Goal: Information Seeking & Learning: Check status

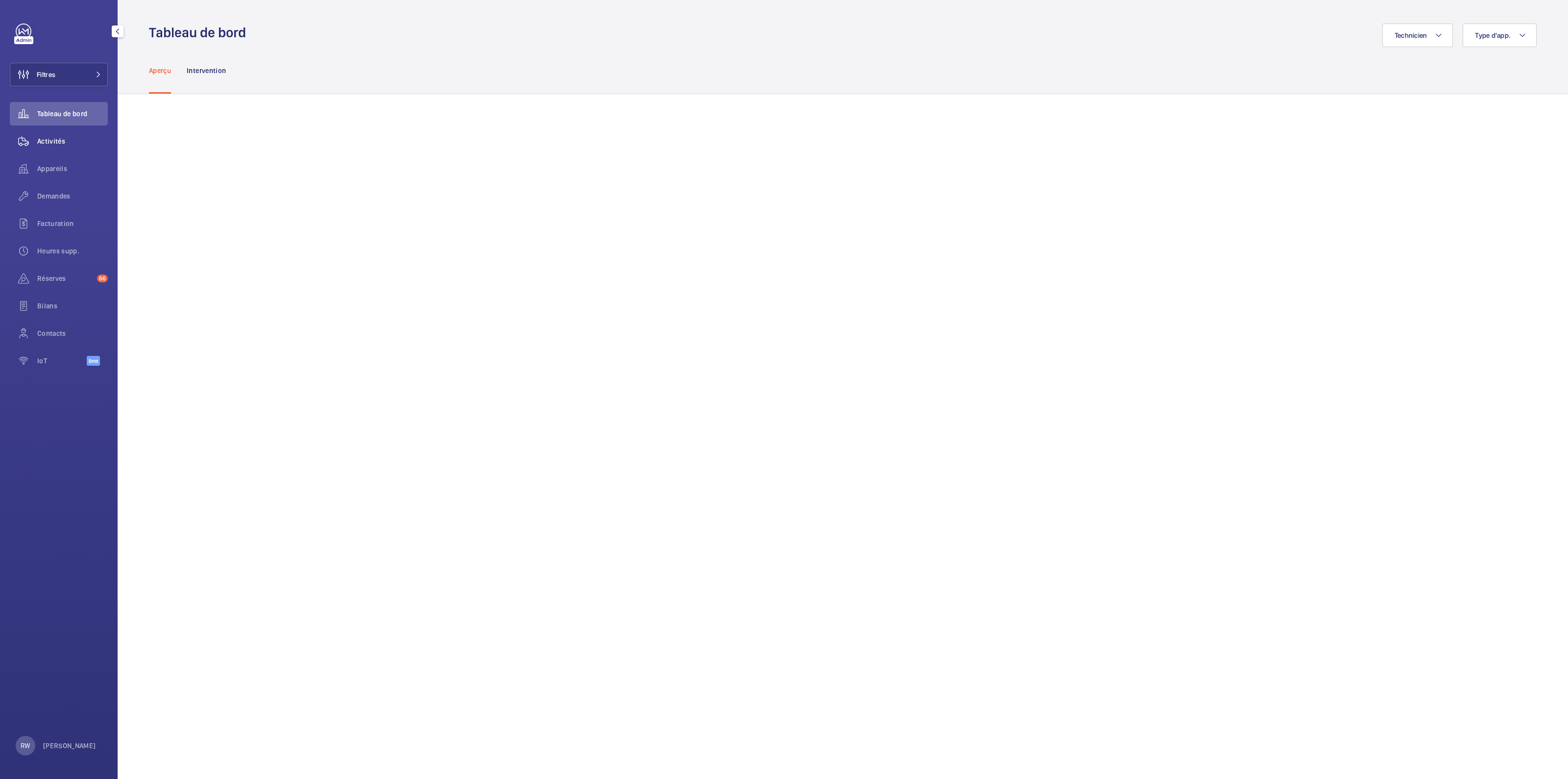
click at [51, 137] on span "Activités" at bounding box center [72, 141] width 71 height 10
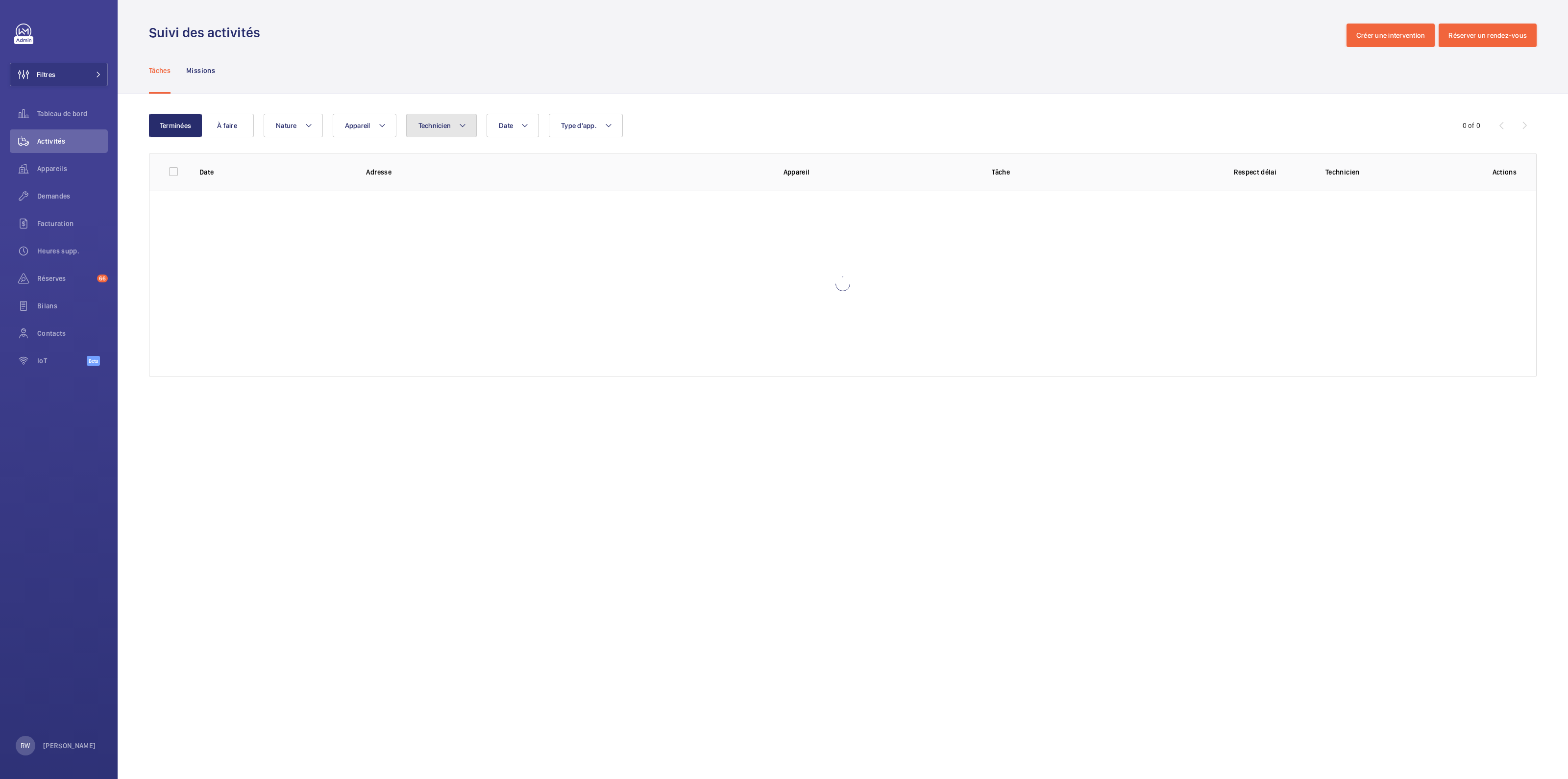
click at [436, 128] on span "Technicien" at bounding box center [435, 125] width 33 height 8
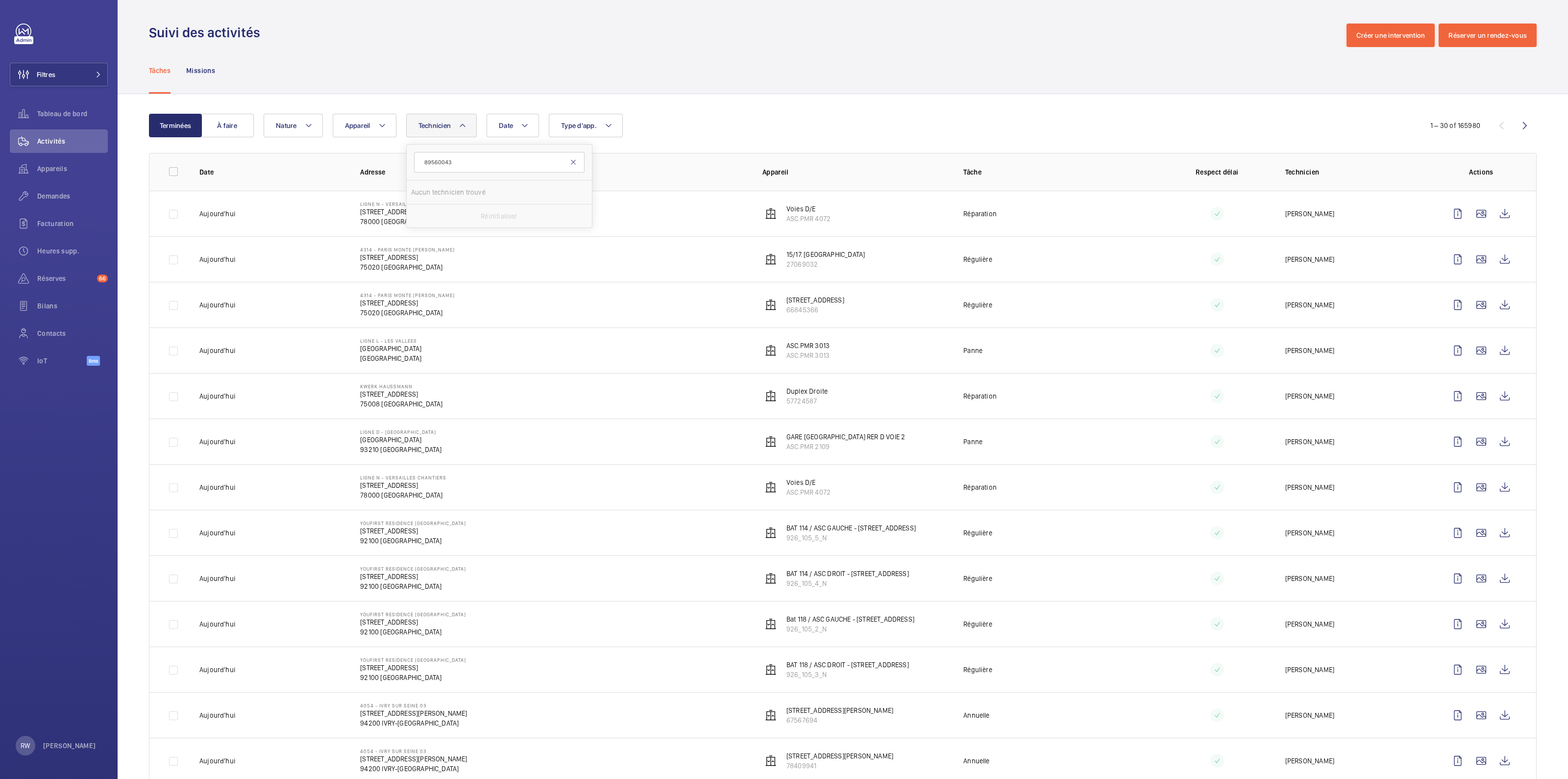
type input "89560043"
click at [572, 163] on mat-icon at bounding box center [573, 162] width 8 height 8
click at [381, 127] on mat-icon at bounding box center [382, 125] width 8 height 12
type input "89560043"
click at [356, 214] on input "EPMR - Hermes - EE3472C14, 89560043" at bounding box center [354, 216] width 19 height 19
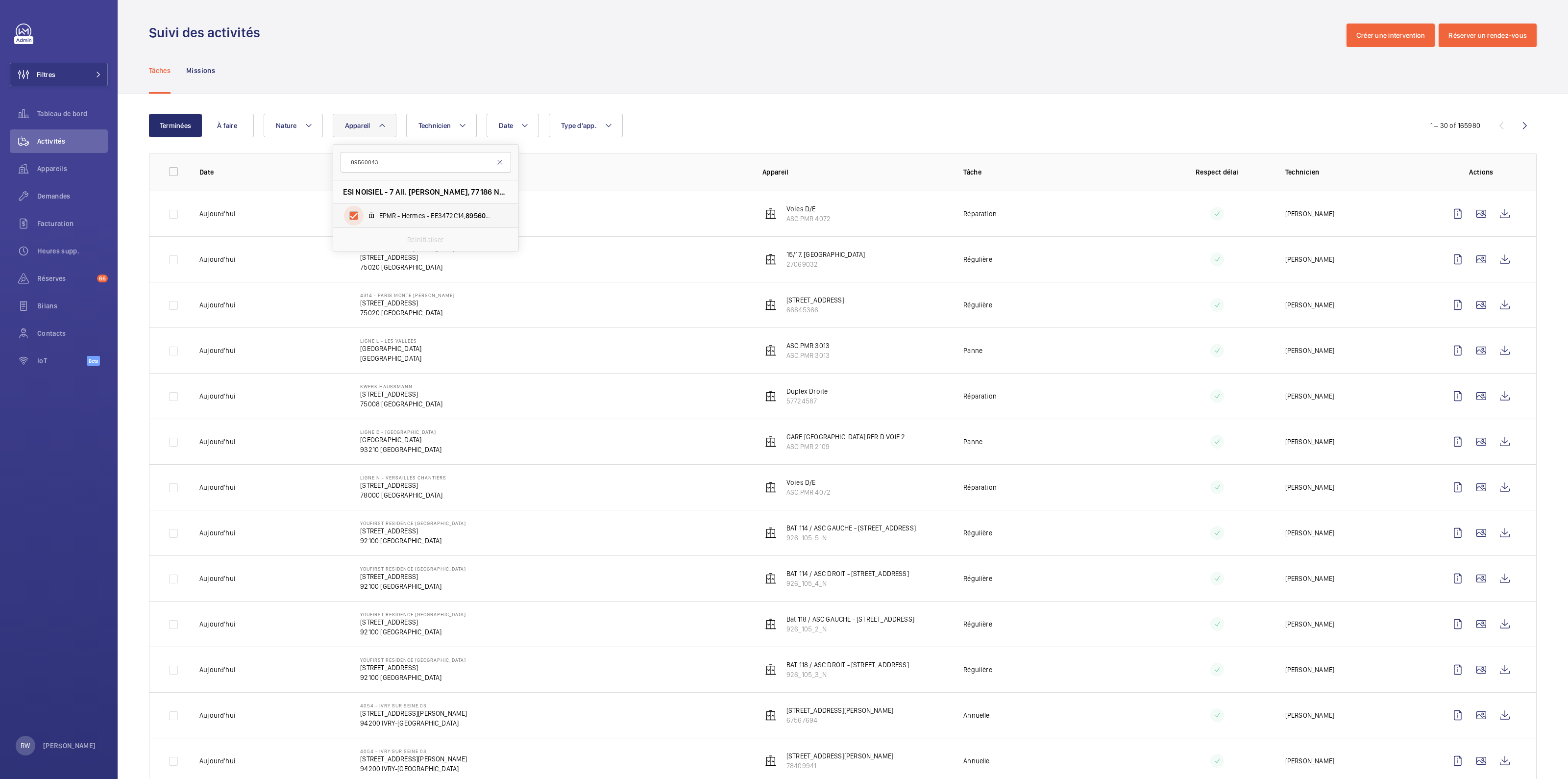
checkbox input "true"
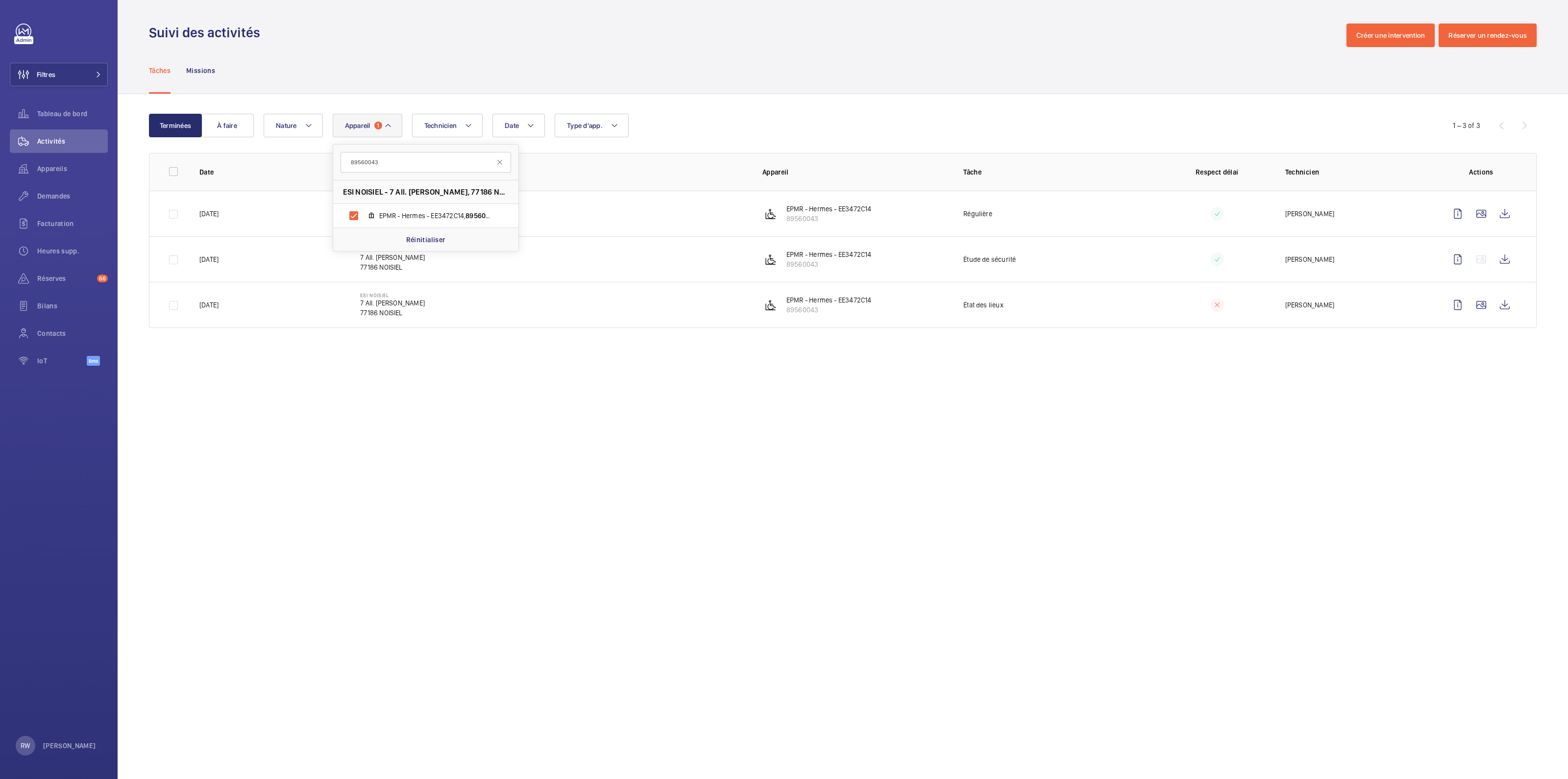
click at [866, 396] on wm-front-admin-operations-monitoring "Suivi des activités Créer une intervention Réserver un rendez-vous Tâches Missi…" at bounding box center [842, 389] width 1451 height 779
click at [1469, 209] on wm-front-icon-button at bounding box center [1481, 214] width 24 height 24
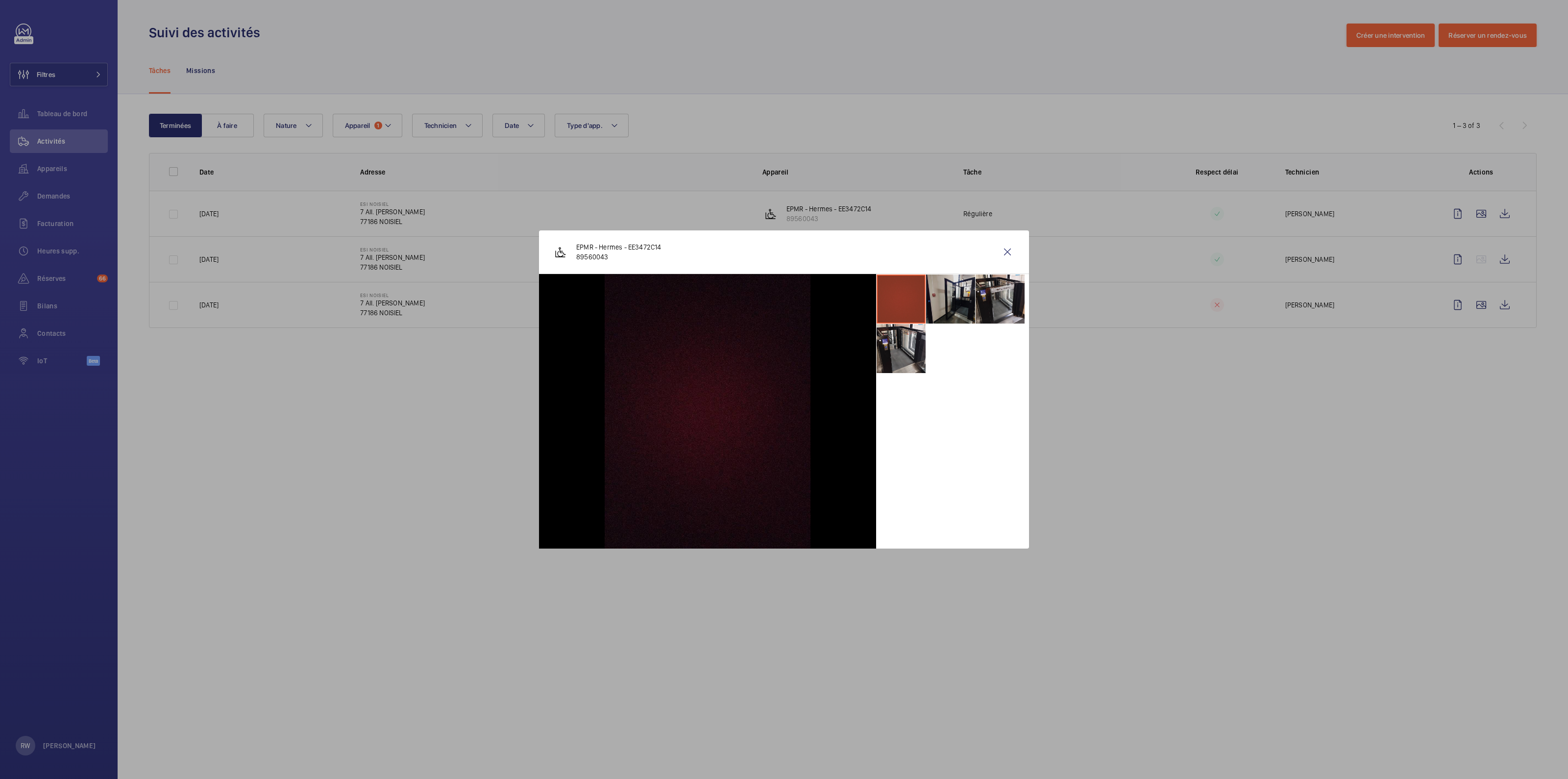
click at [948, 295] on li at bounding box center [950, 299] width 49 height 49
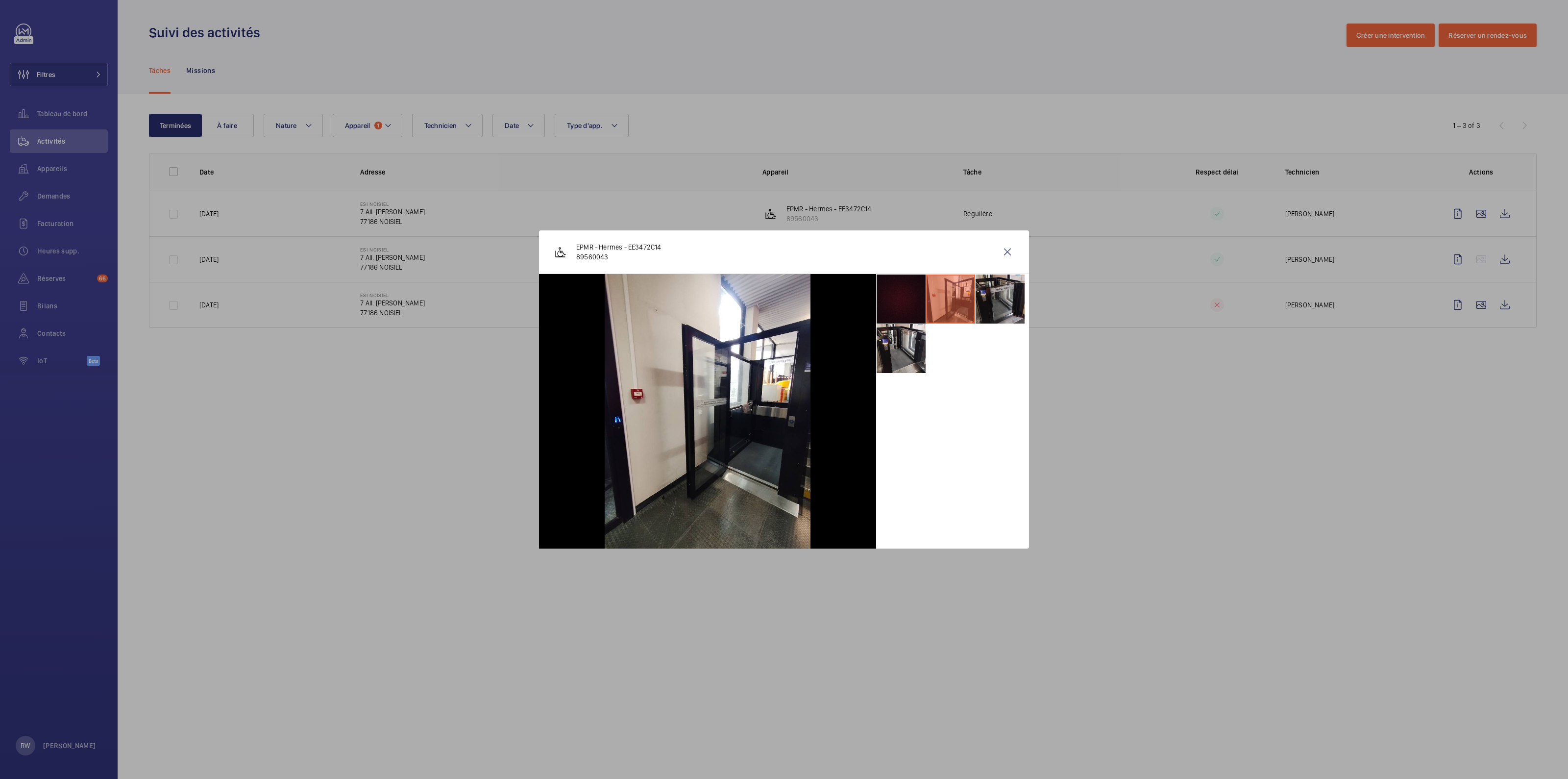
click at [1008, 299] on li at bounding box center [1000, 299] width 49 height 49
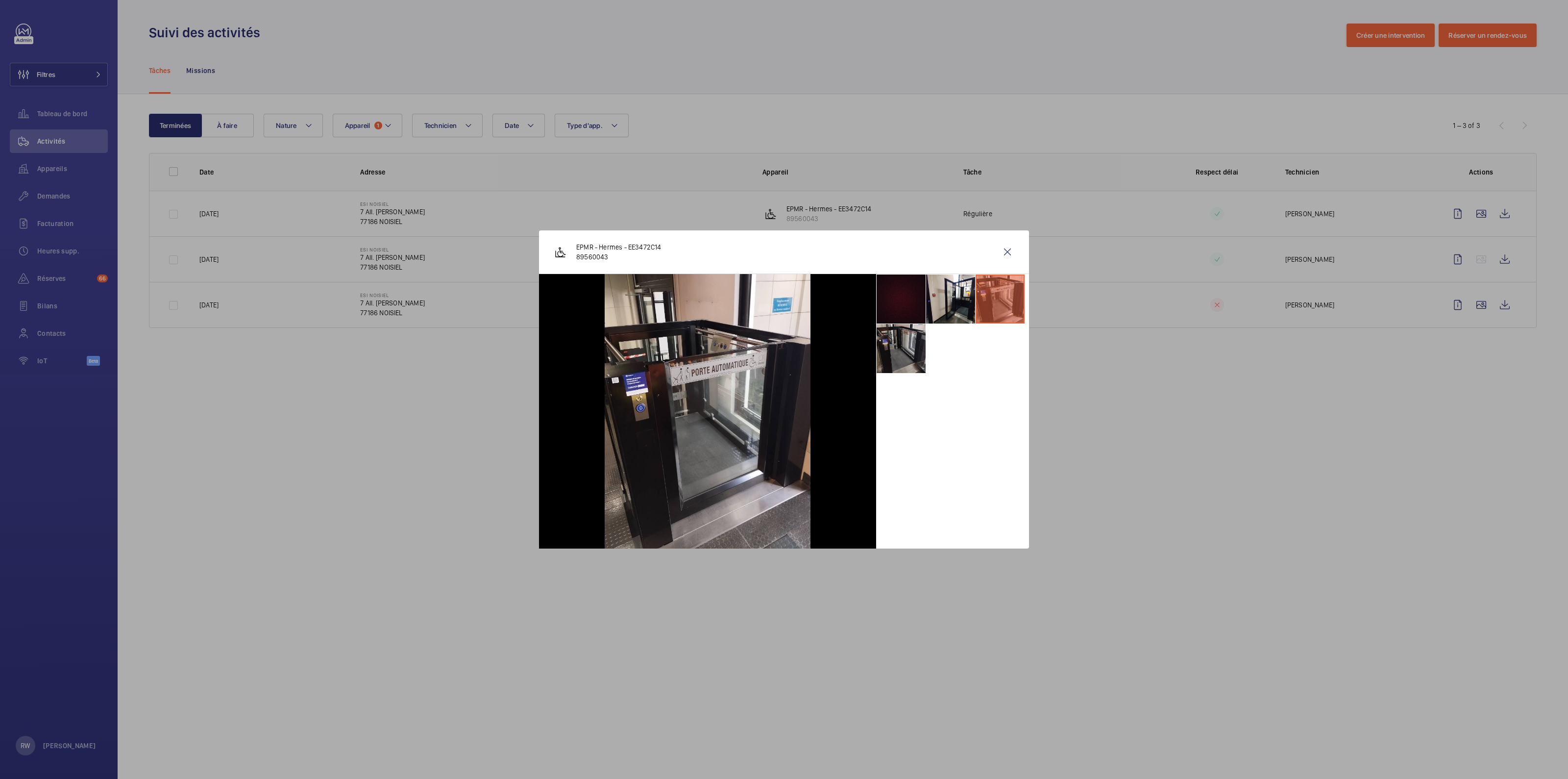
click at [899, 349] on li at bounding box center [901, 348] width 49 height 49
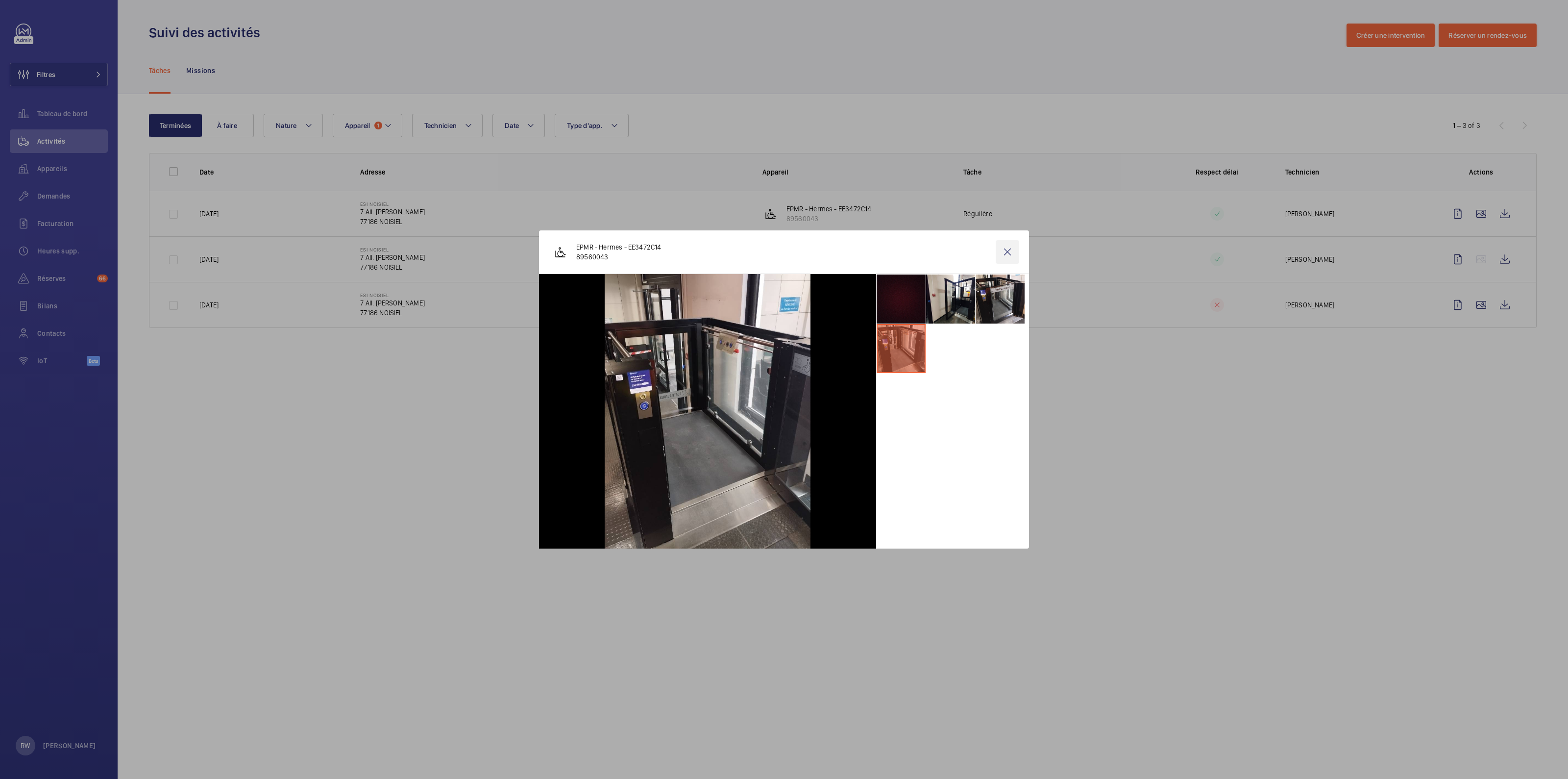
click at [1006, 255] on wm-front-icon-button at bounding box center [1007, 252] width 24 height 24
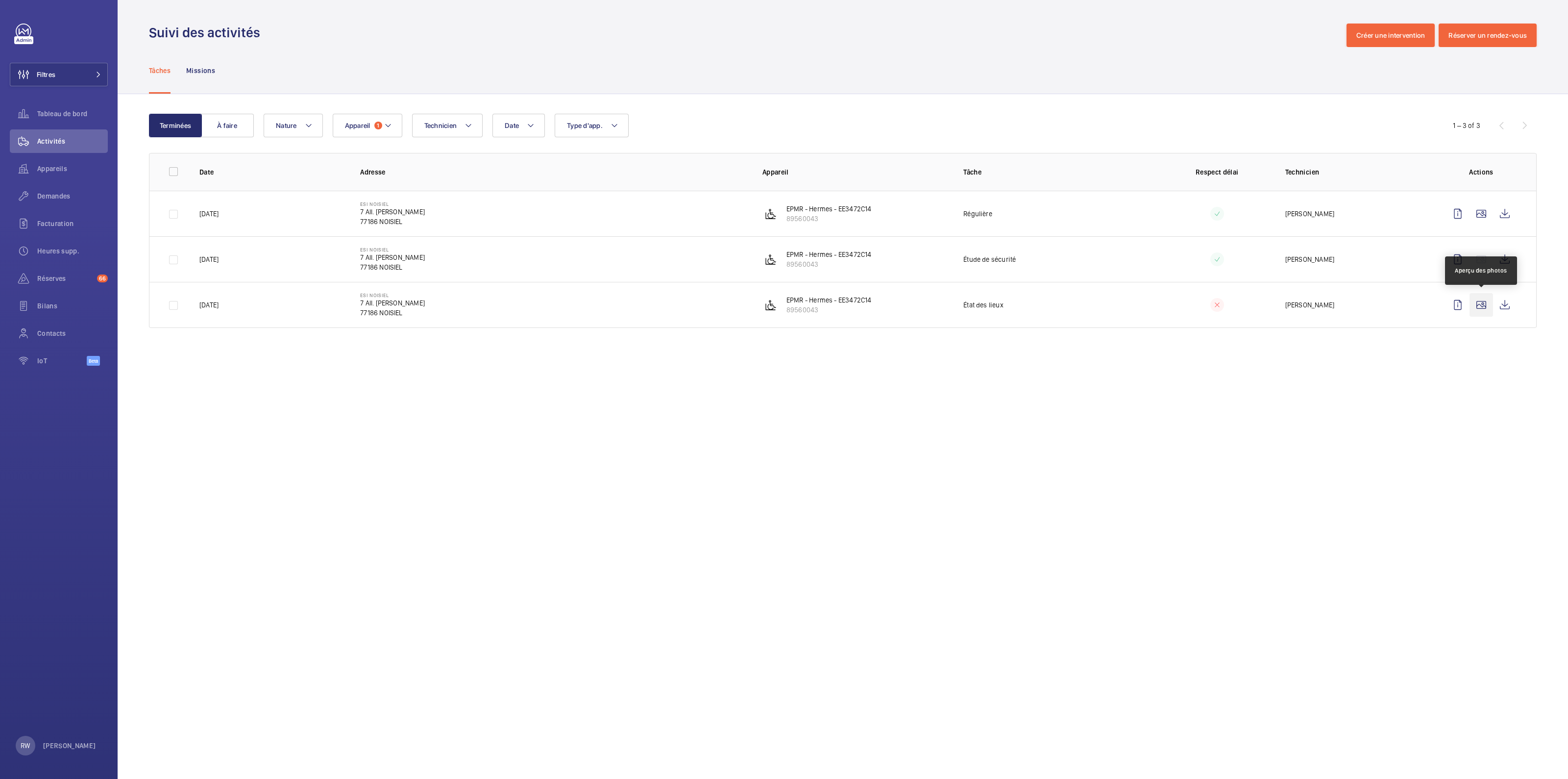
click at [1483, 305] on wm-front-icon-button at bounding box center [1481, 305] width 24 height 24
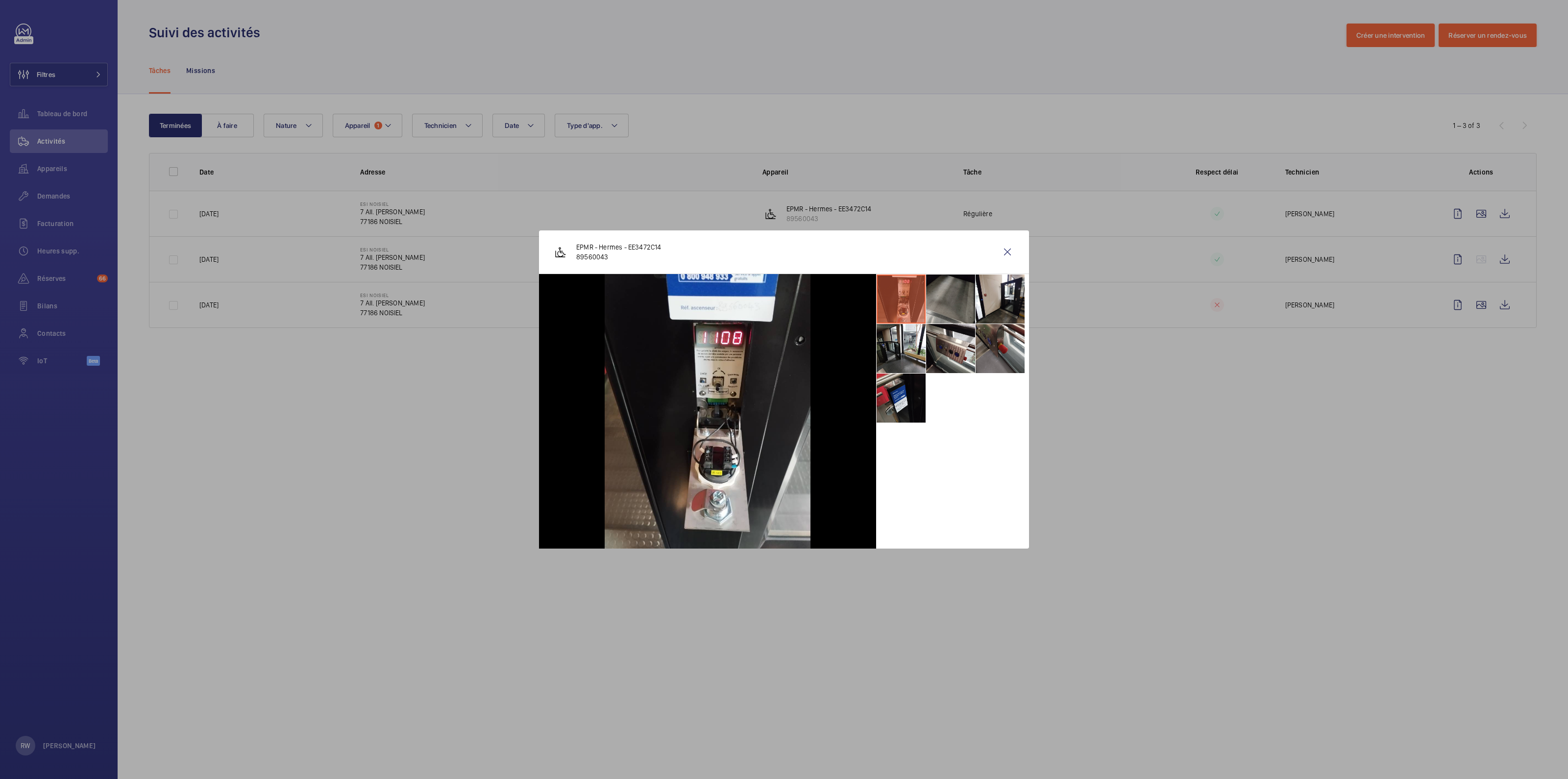
click at [939, 293] on li at bounding box center [950, 299] width 49 height 49
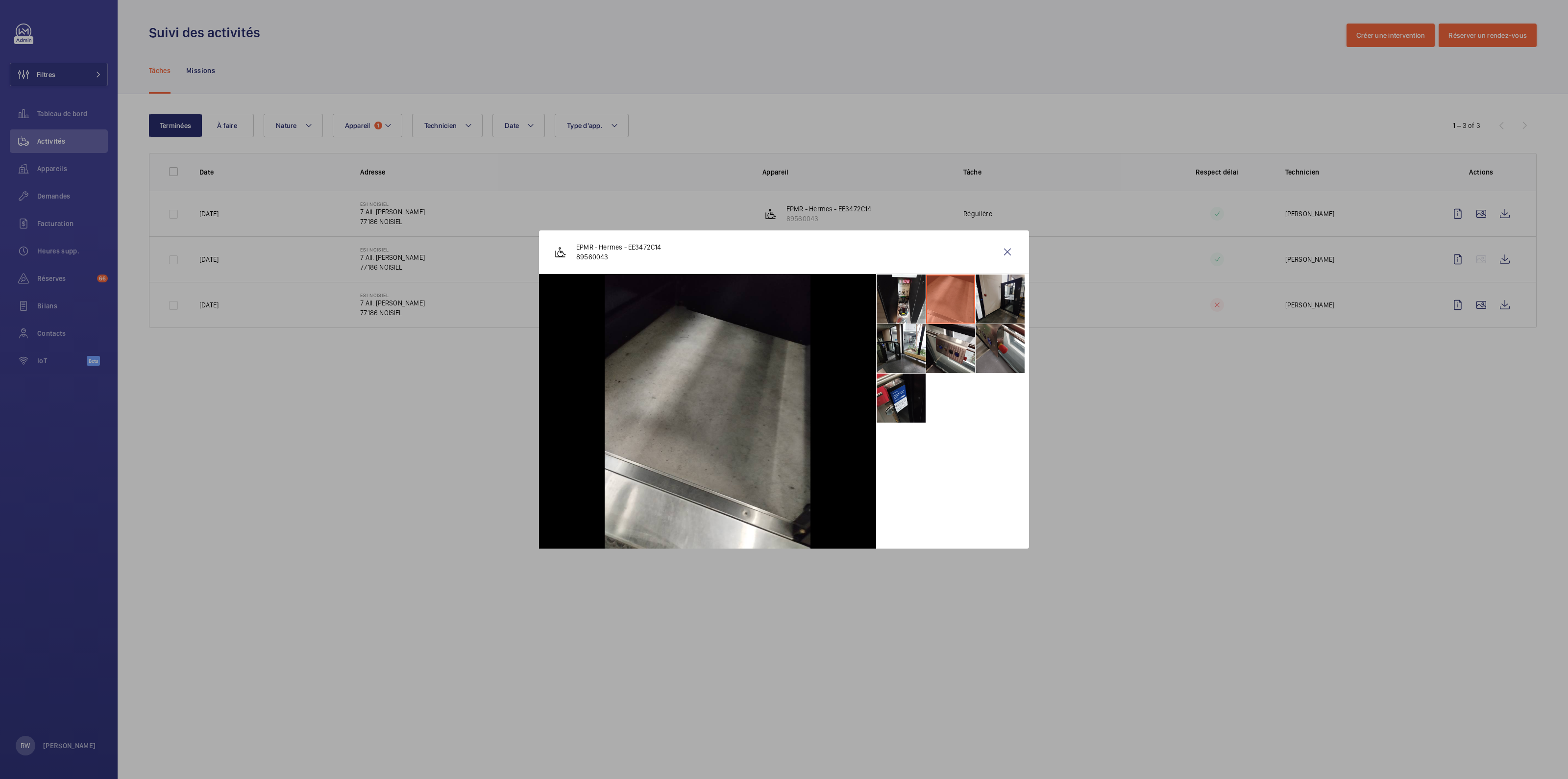
click at [994, 293] on li at bounding box center [1000, 299] width 49 height 49
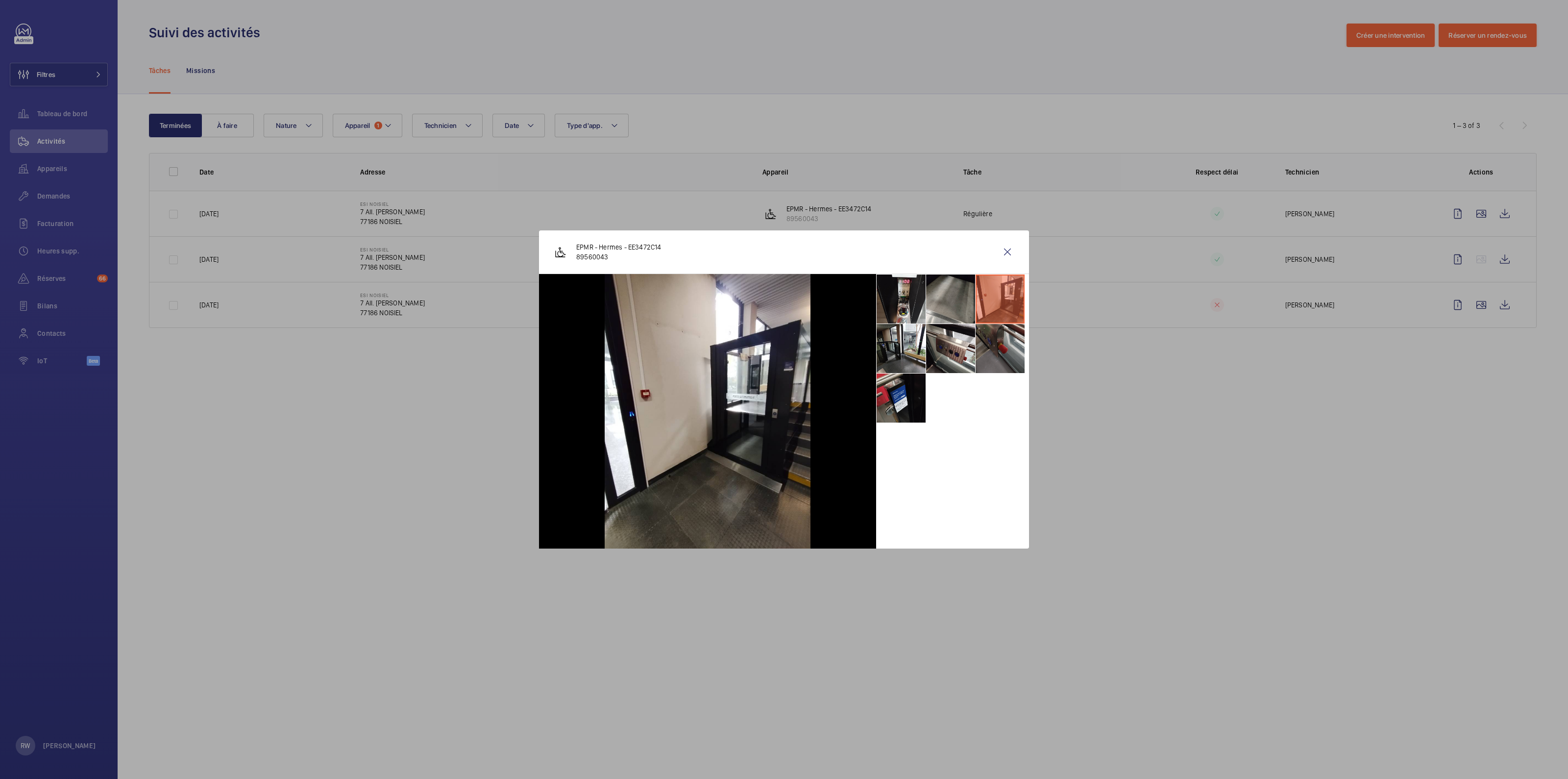
drag, startPoint x: 993, startPoint y: 348, endPoint x: 985, endPoint y: 346, distance: 8.2
click at [992, 348] on li at bounding box center [1000, 348] width 49 height 49
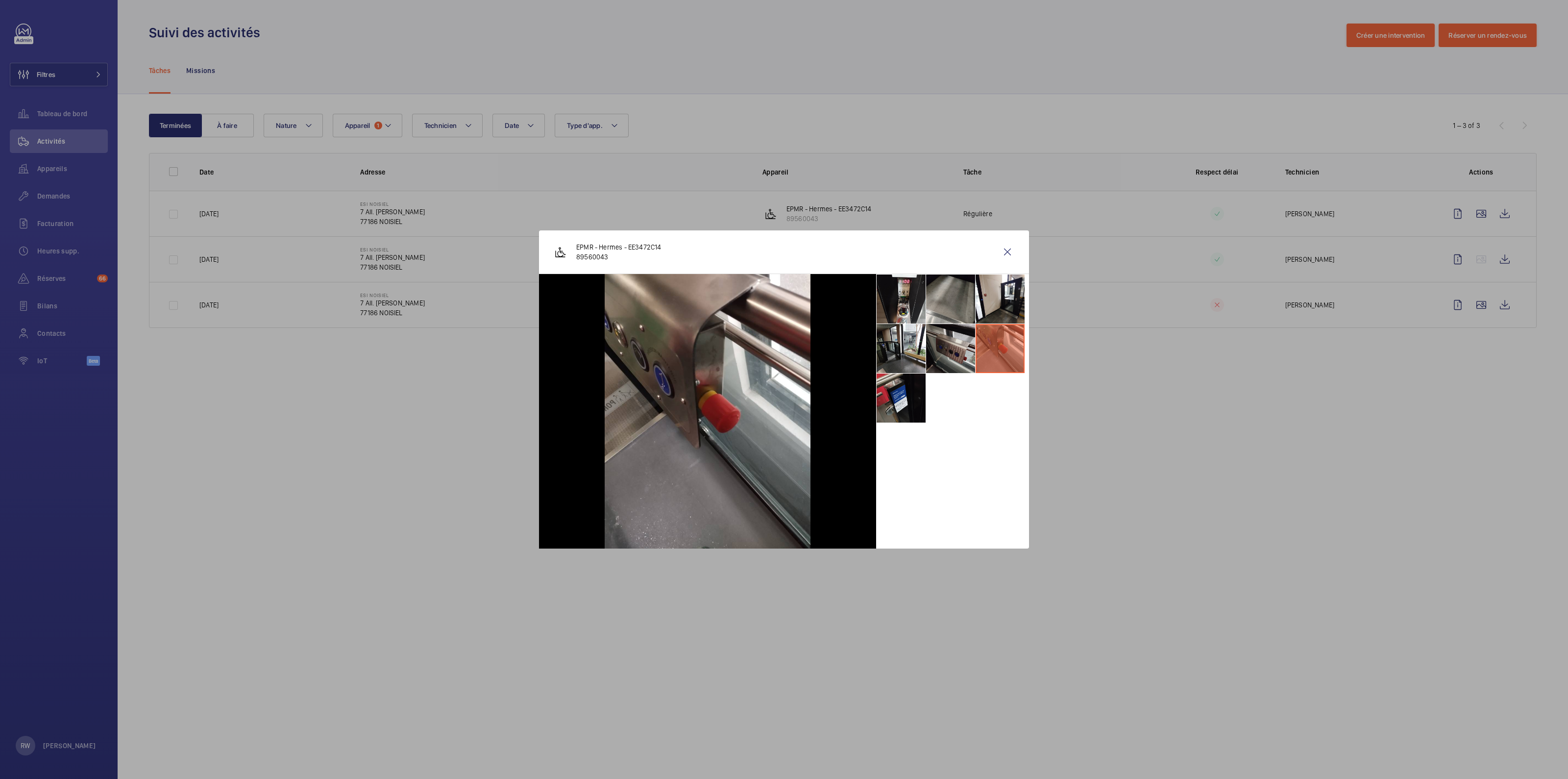
click at [945, 347] on li at bounding box center [950, 348] width 49 height 49
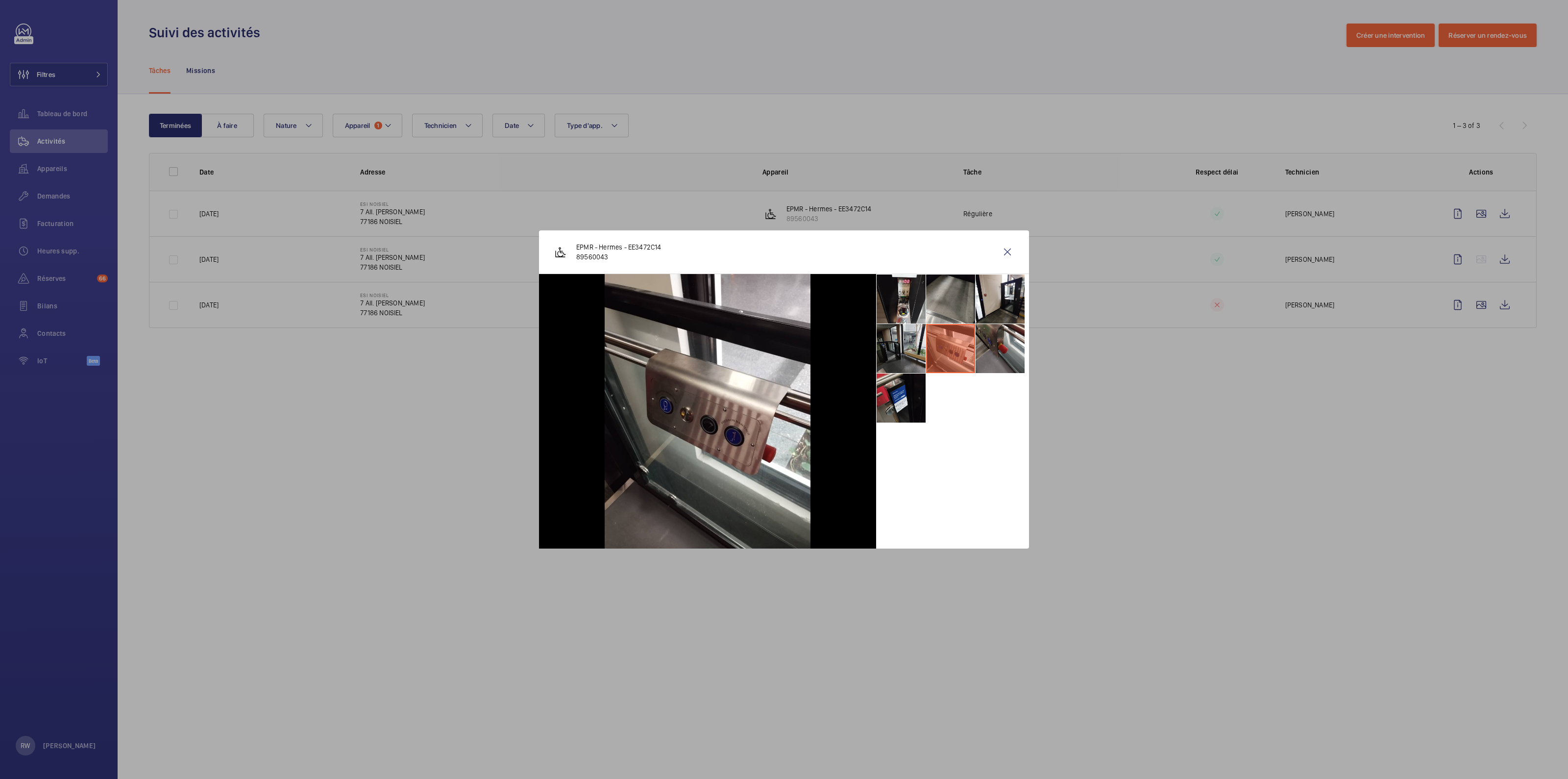
click at [905, 347] on li at bounding box center [901, 348] width 49 height 49
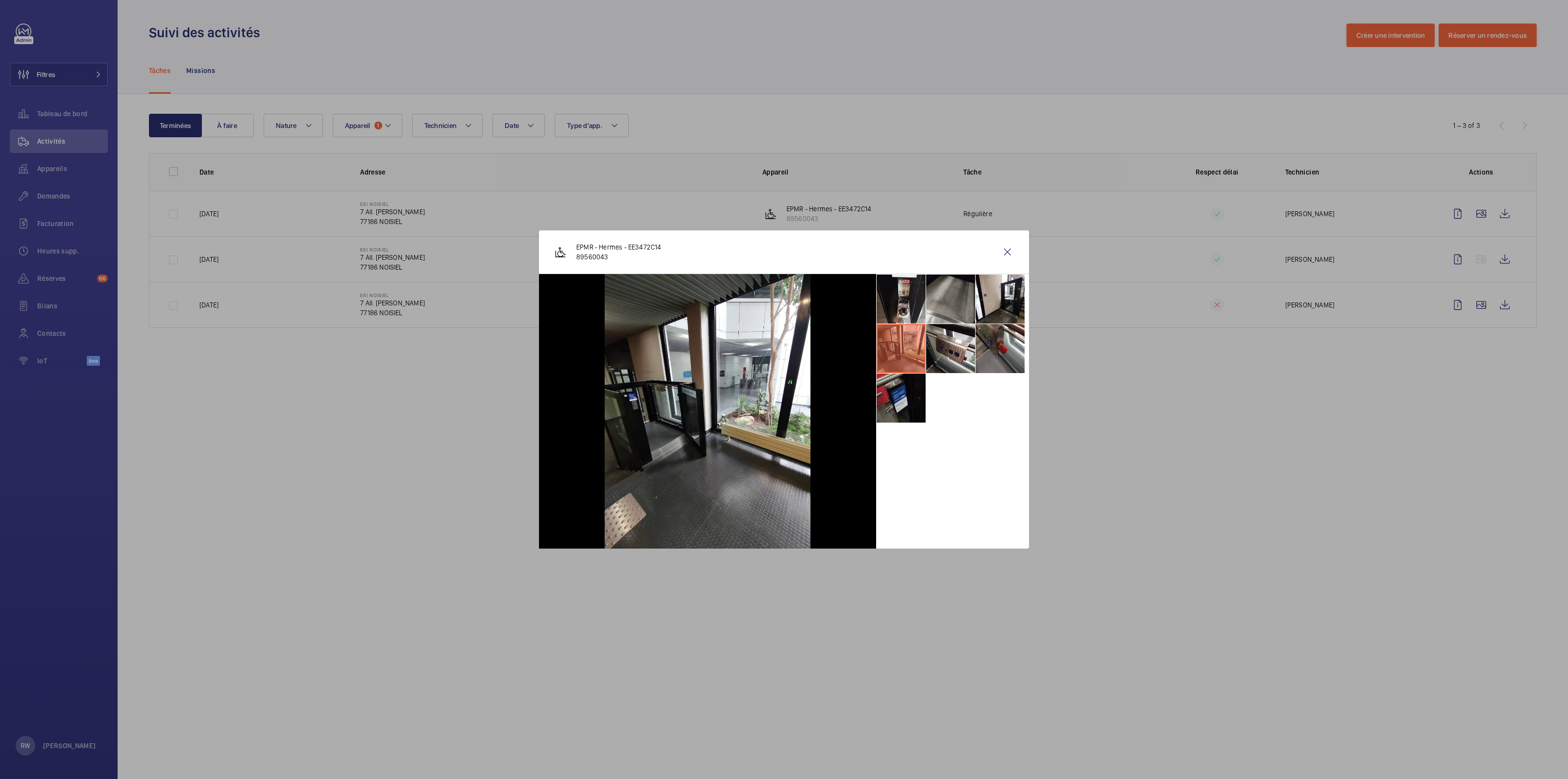
click at [894, 403] on li at bounding box center [901, 398] width 49 height 49
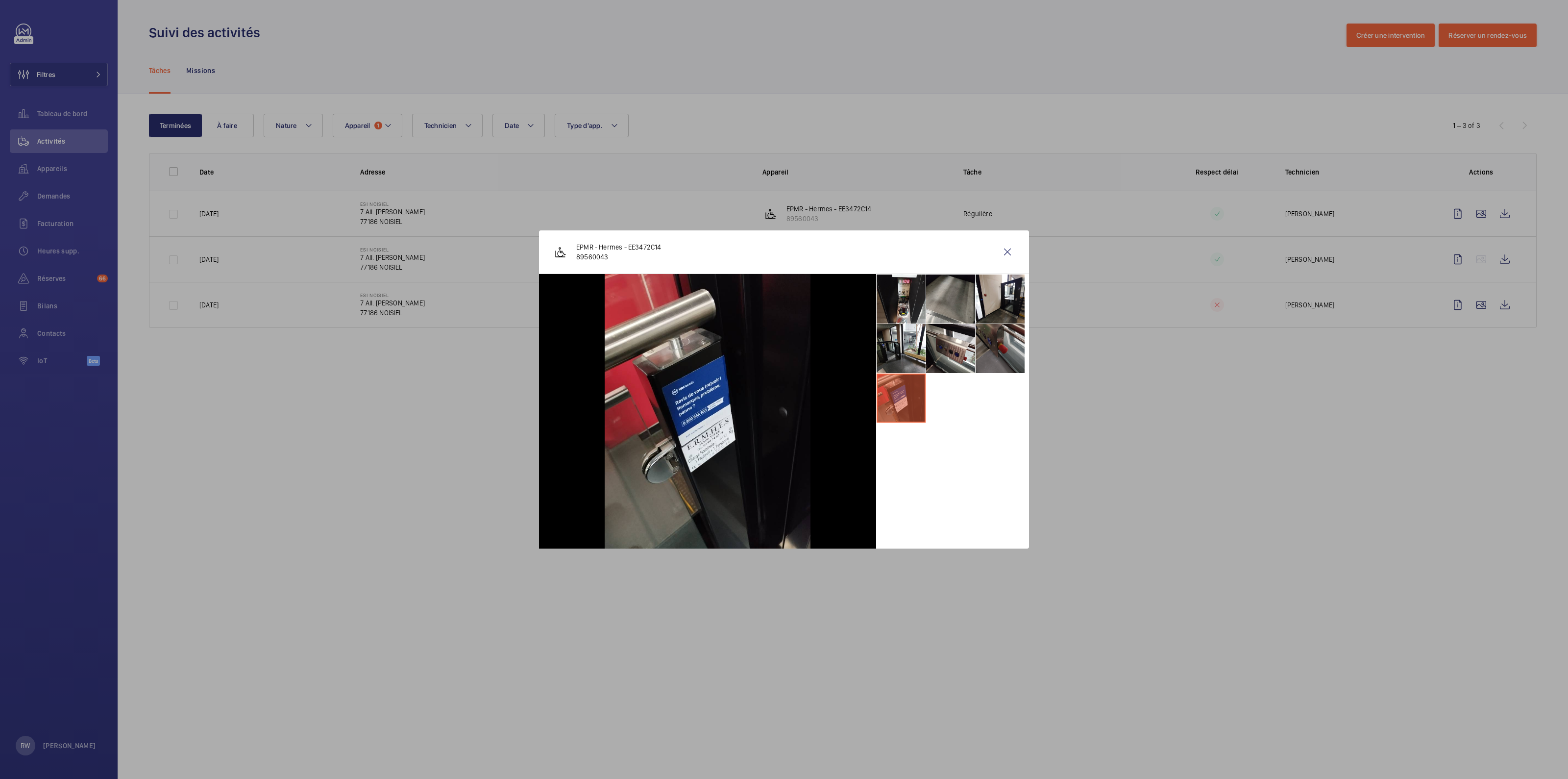
click at [997, 345] on li at bounding box center [1000, 348] width 49 height 49
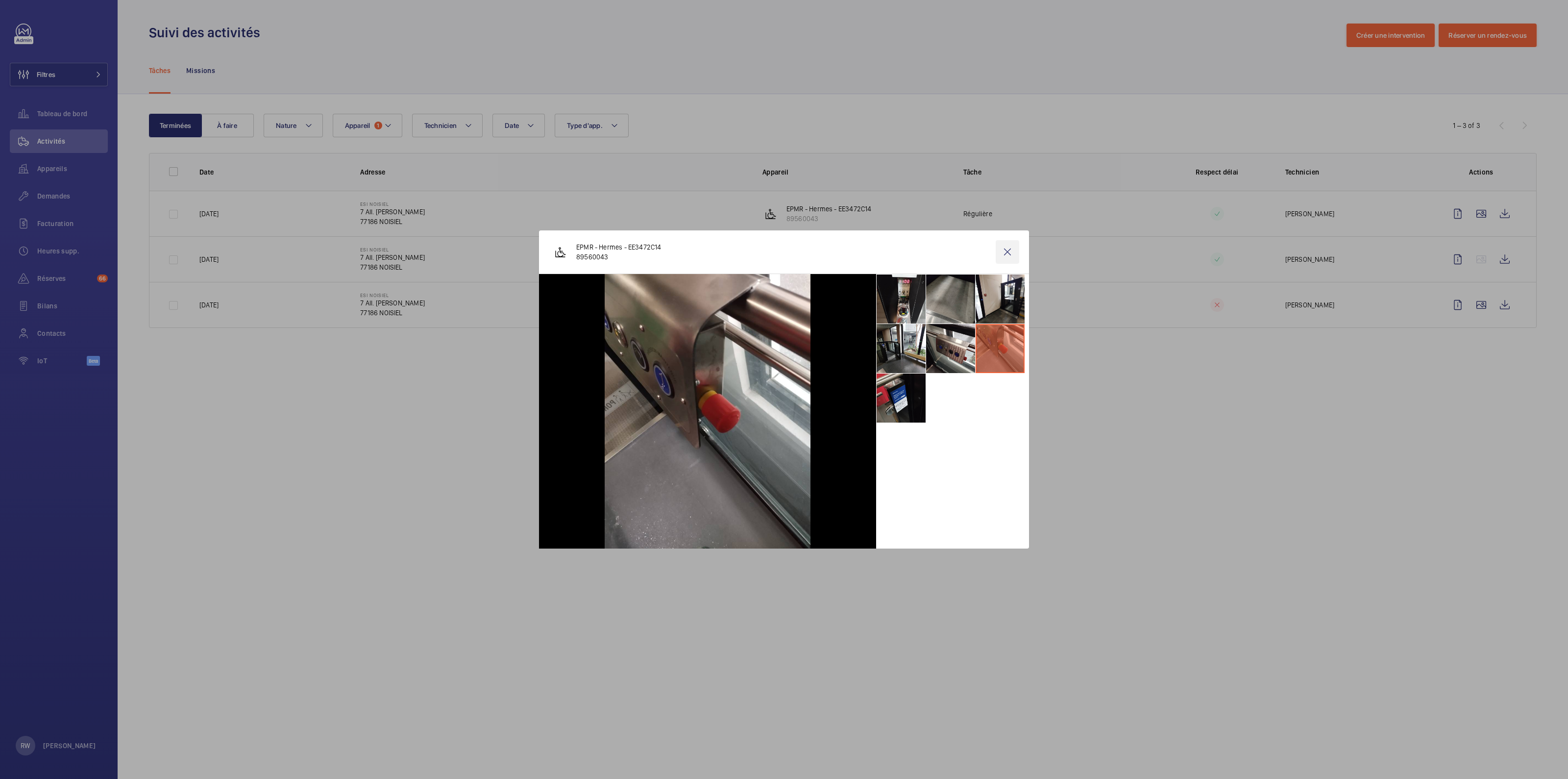
click at [996, 253] on wm-front-icon-button at bounding box center [1007, 252] width 24 height 24
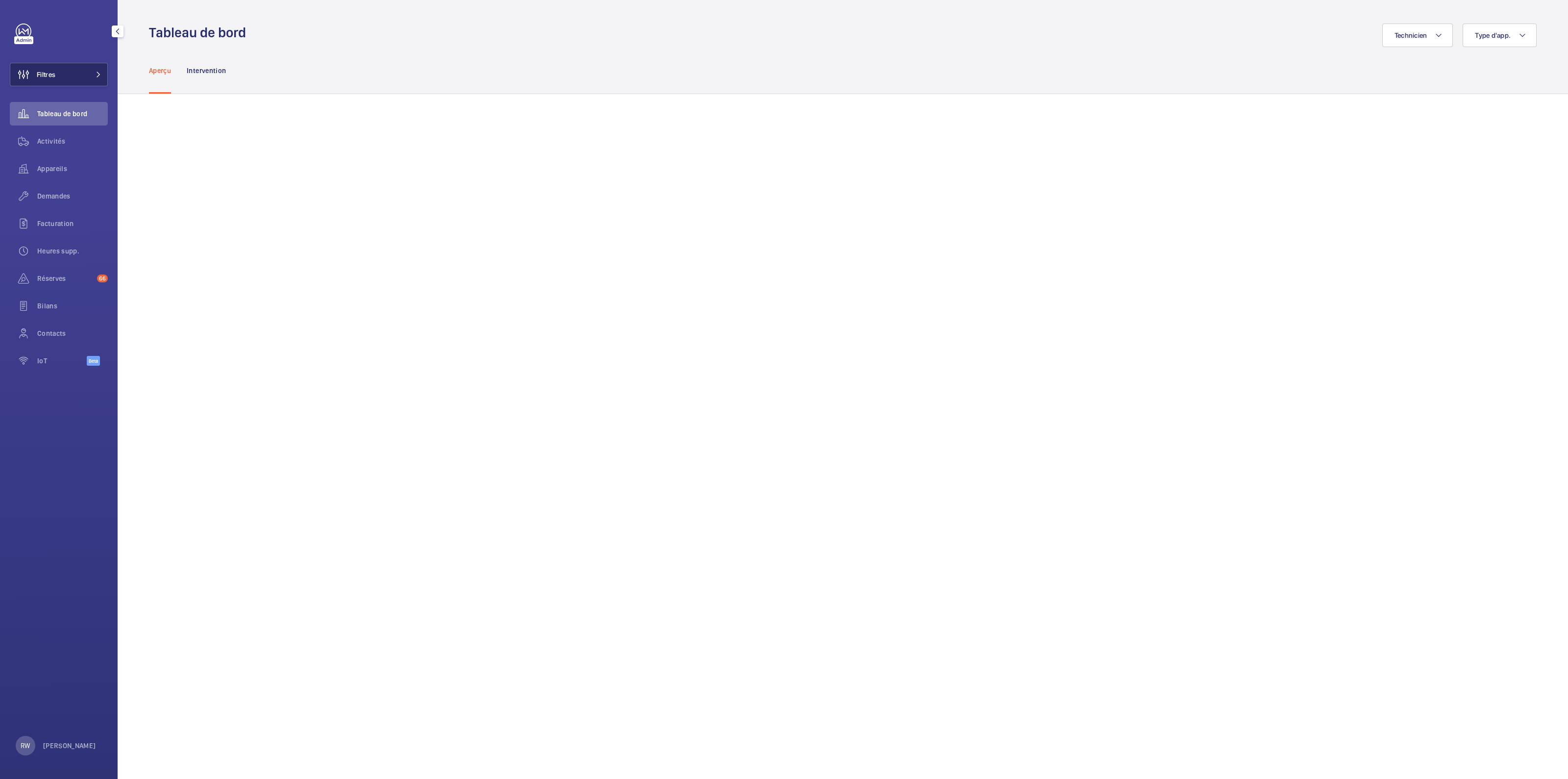
click at [74, 74] on button "Filtres" at bounding box center [58, 74] width 98 height 24
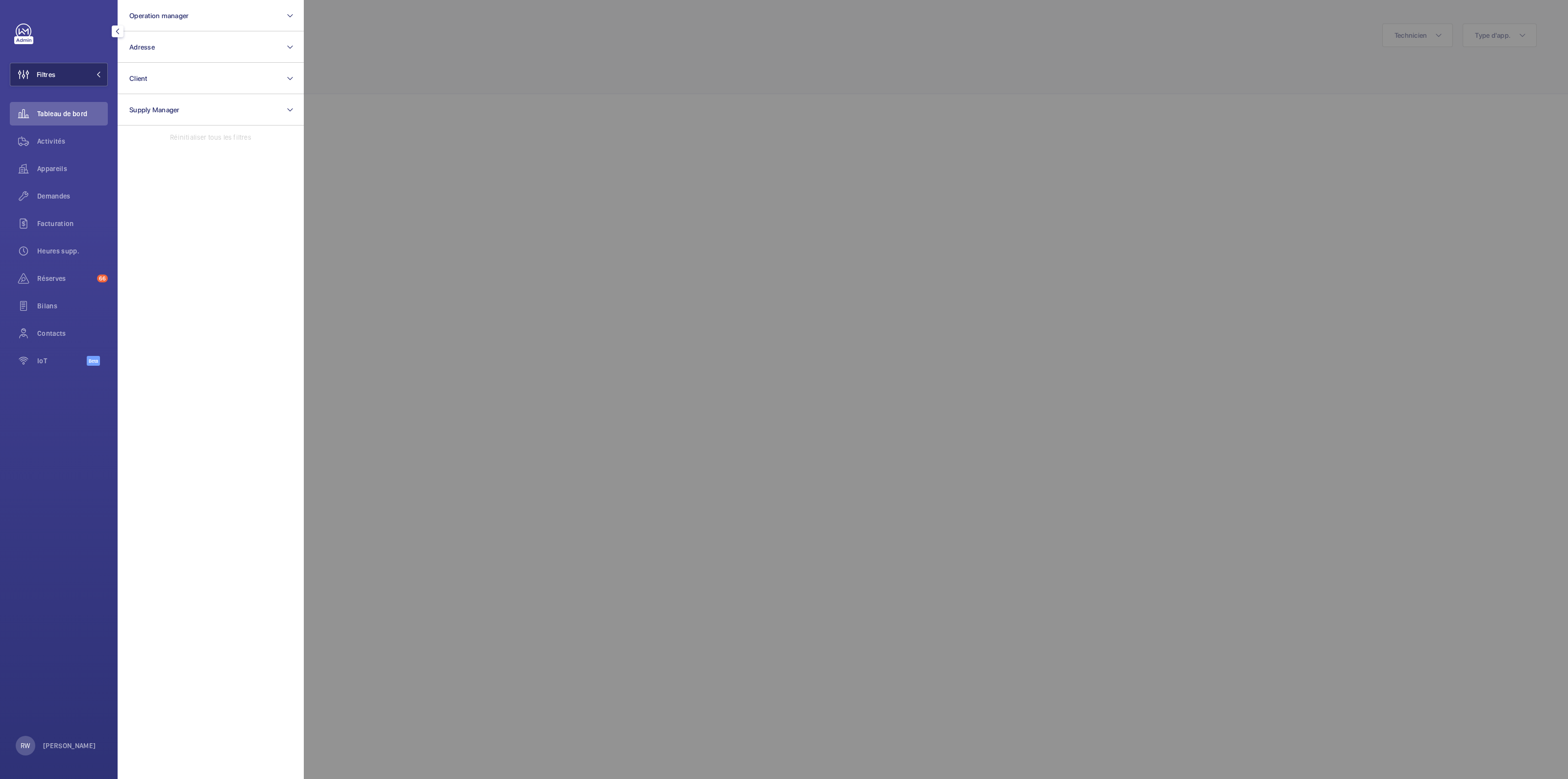
click at [66, 72] on button "Filtres" at bounding box center [58, 74] width 98 height 24
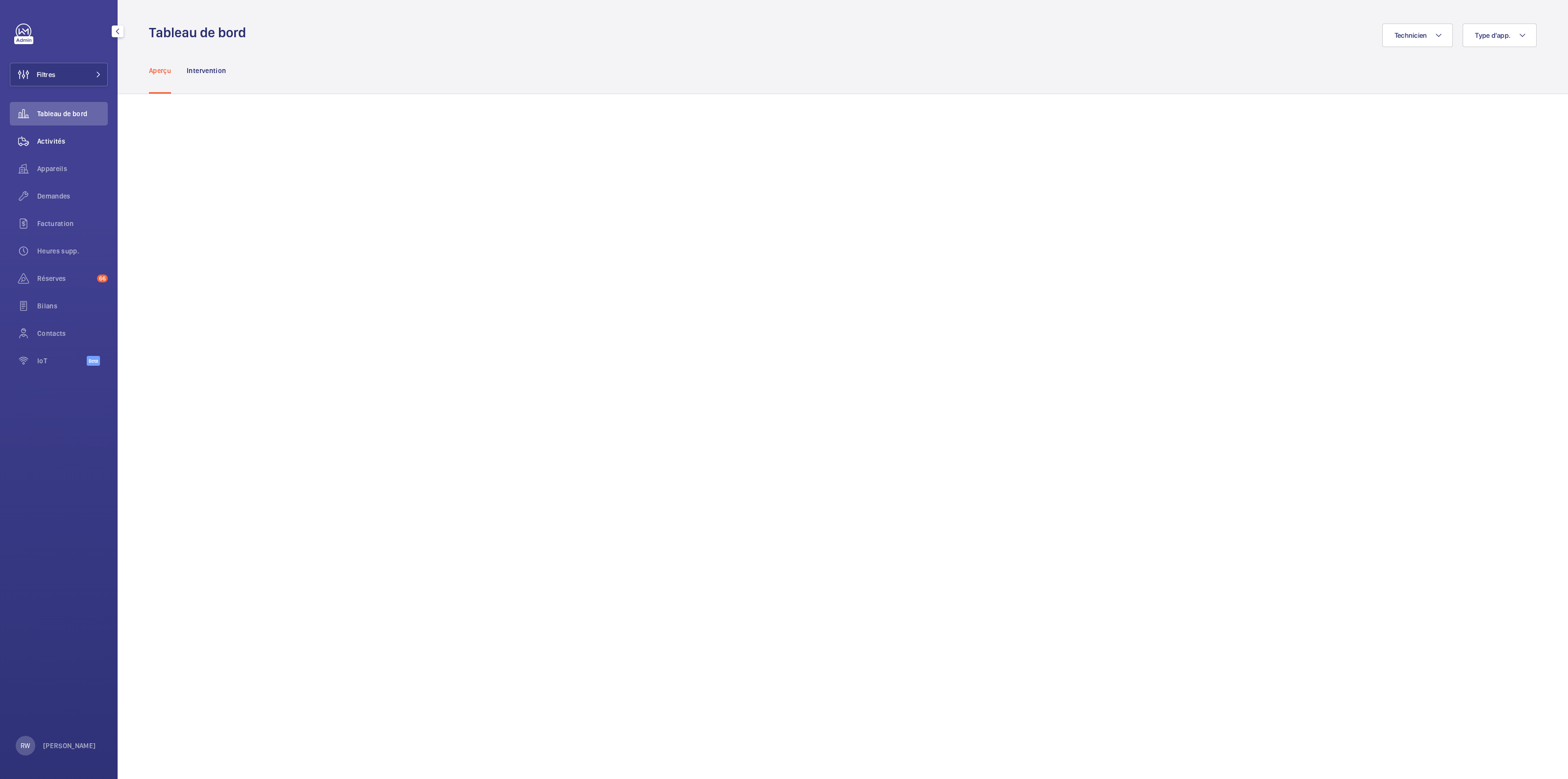
click at [49, 143] on span "Activités" at bounding box center [72, 141] width 71 height 10
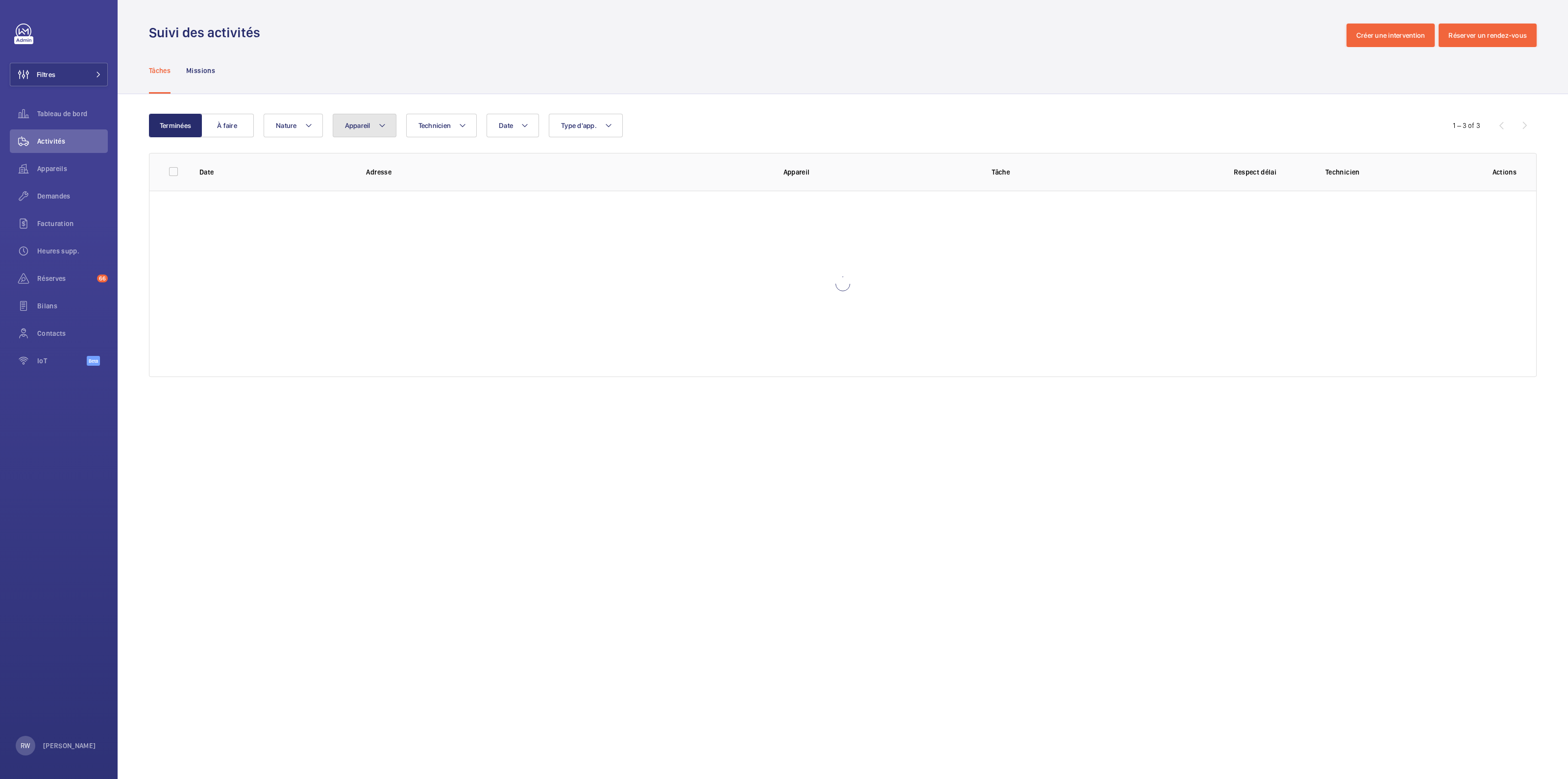
click at [380, 127] on mat-icon at bounding box center [382, 125] width 8 height 12
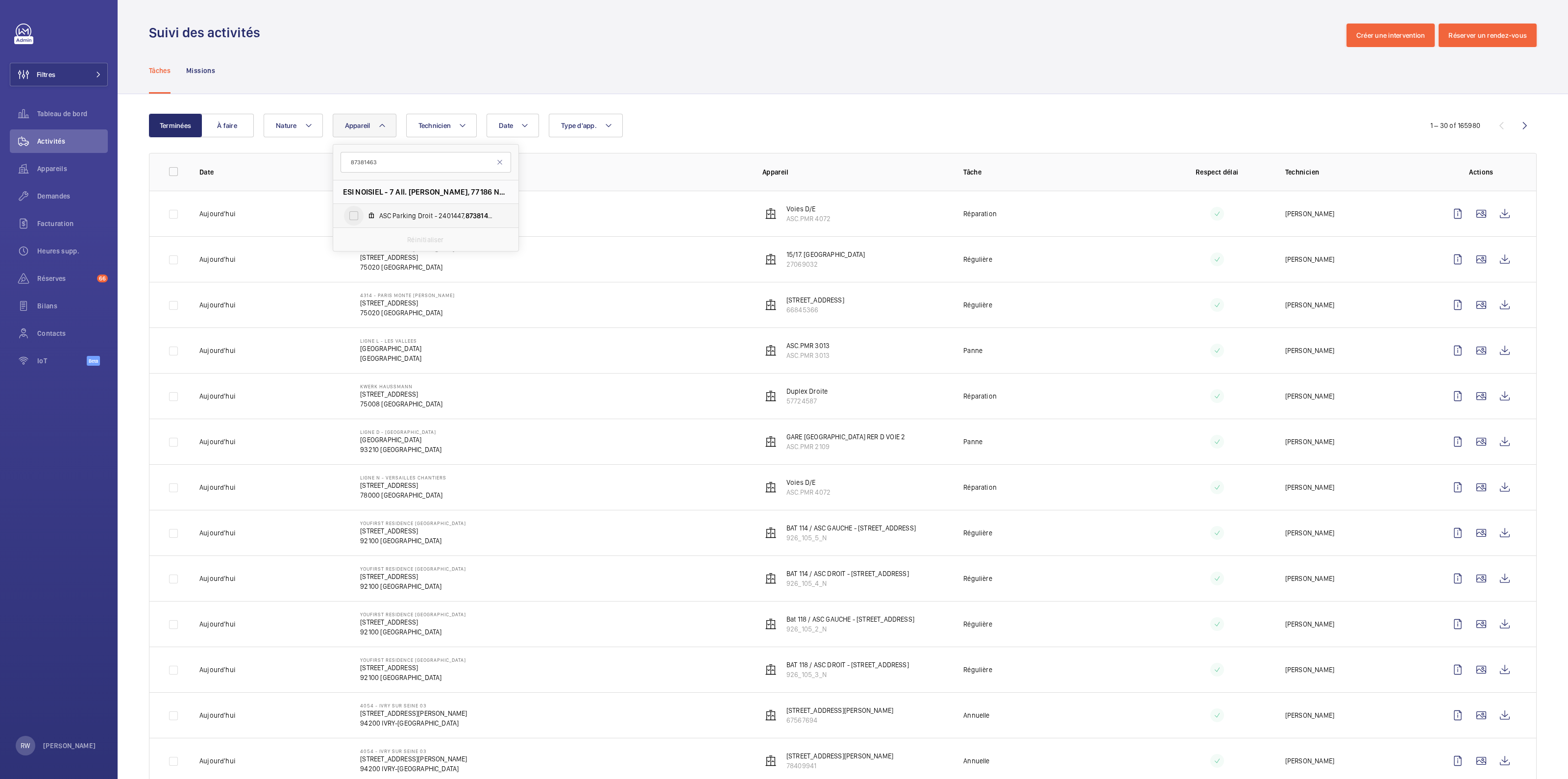
type input "87381463"
click at [351, 217] on input "ASC Parking Droit - 2401447, 87381463" at bounding box center [354, 216] width 19 height 19
checkbox input "true"
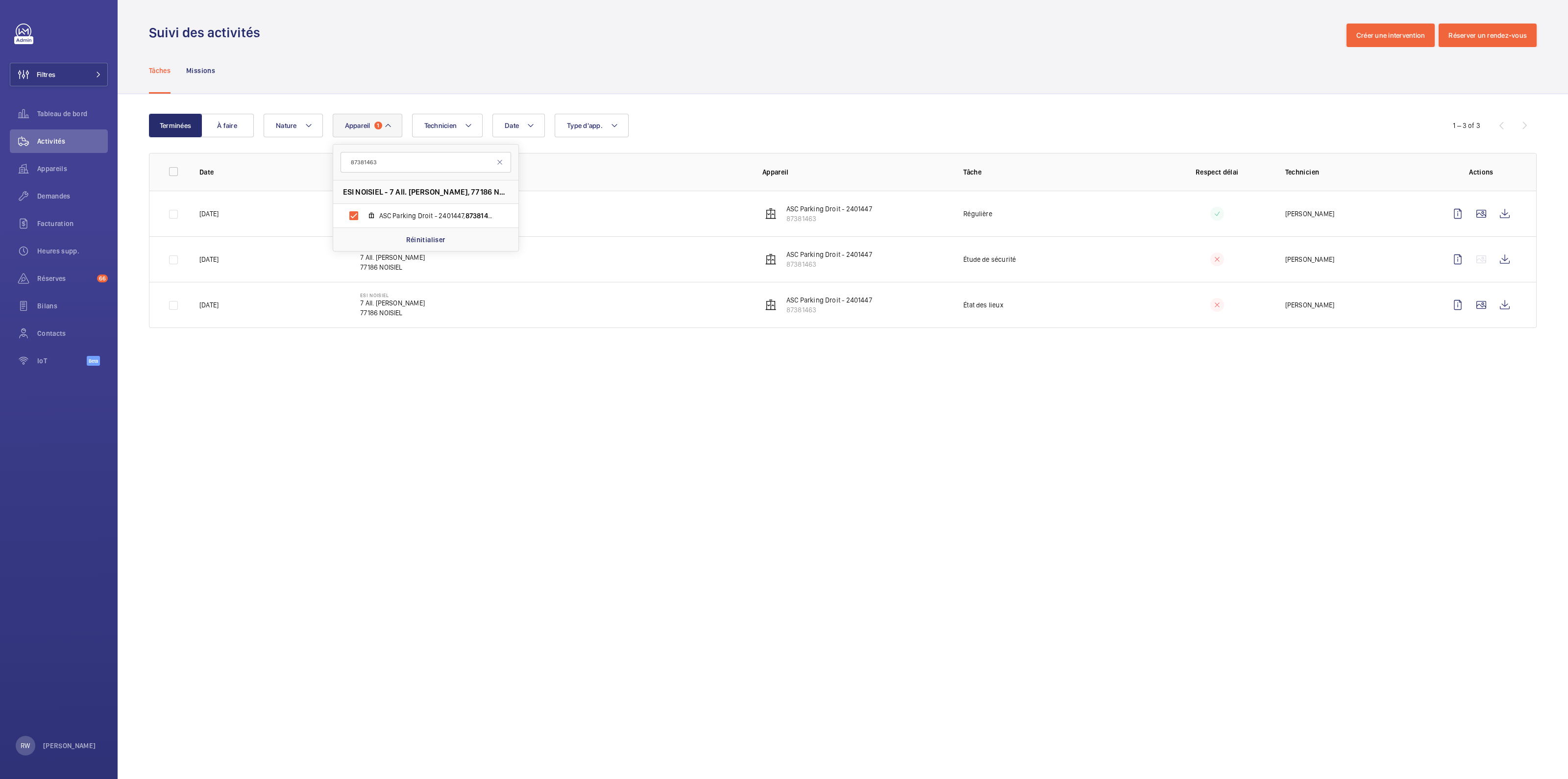
click at [414, 62] on div "Tâches Missions" at bounding box center [843, 70] width 1388 height 46
click at [1482, 213] on wm-front-icon-button at bounding box center [1481, 214] width 24 height 24
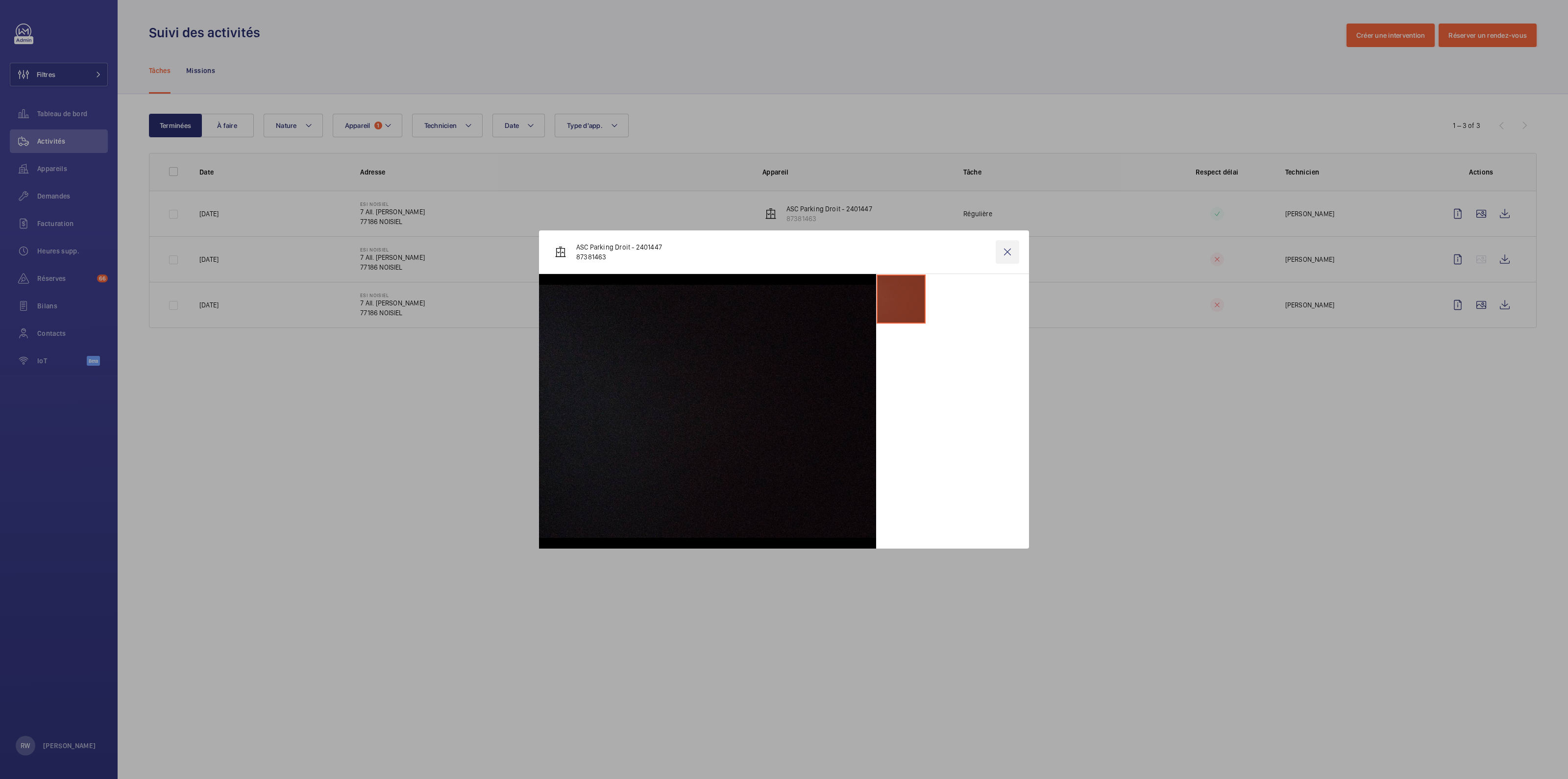
click at [1004, 248] on wm-front-icon-button at bounding box center [1007, 252] width 24 height 24
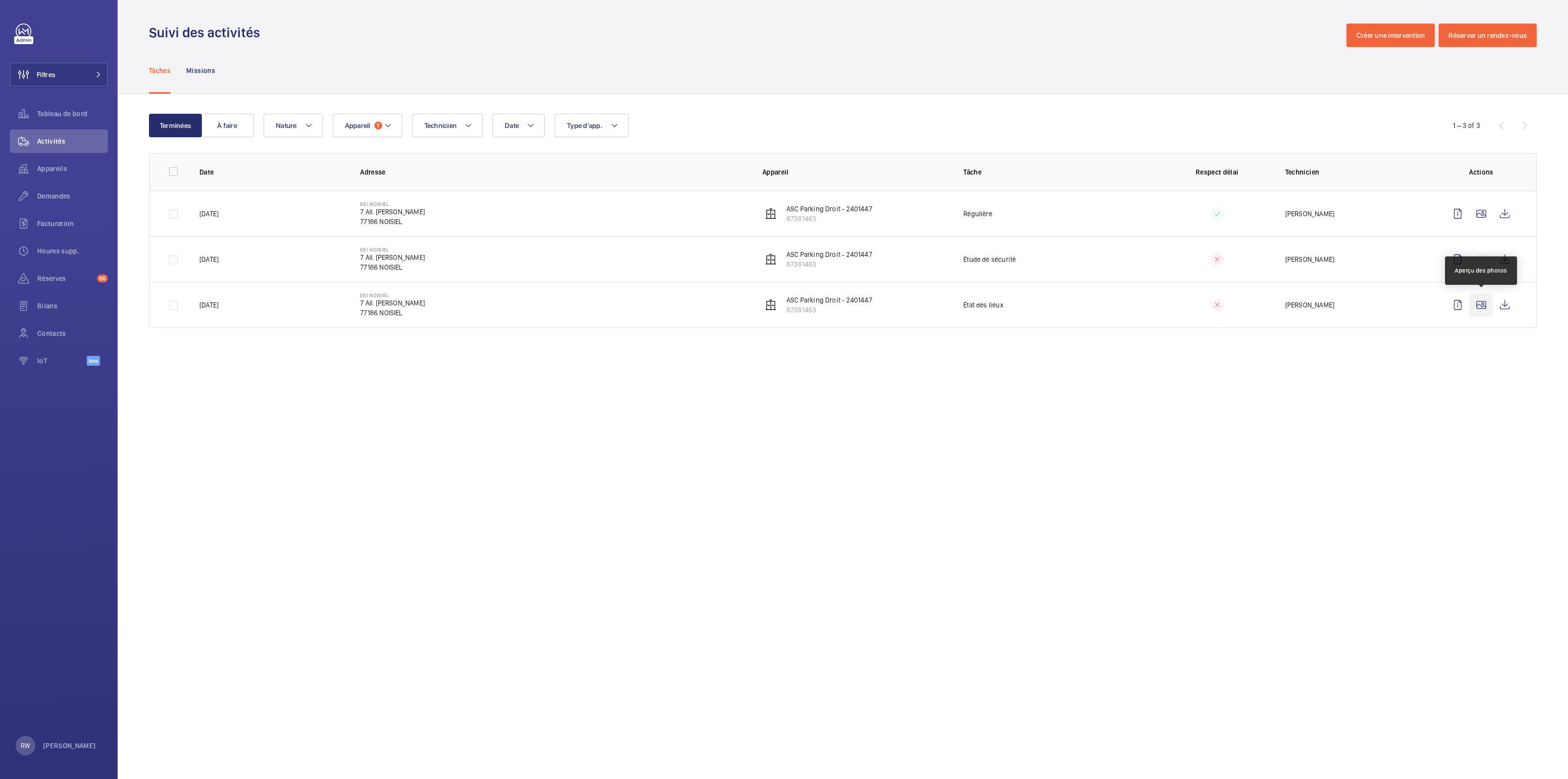
click at [1484, 305] on wm-front-icon-button at bounding box center [1481, 305] width 24 height 24
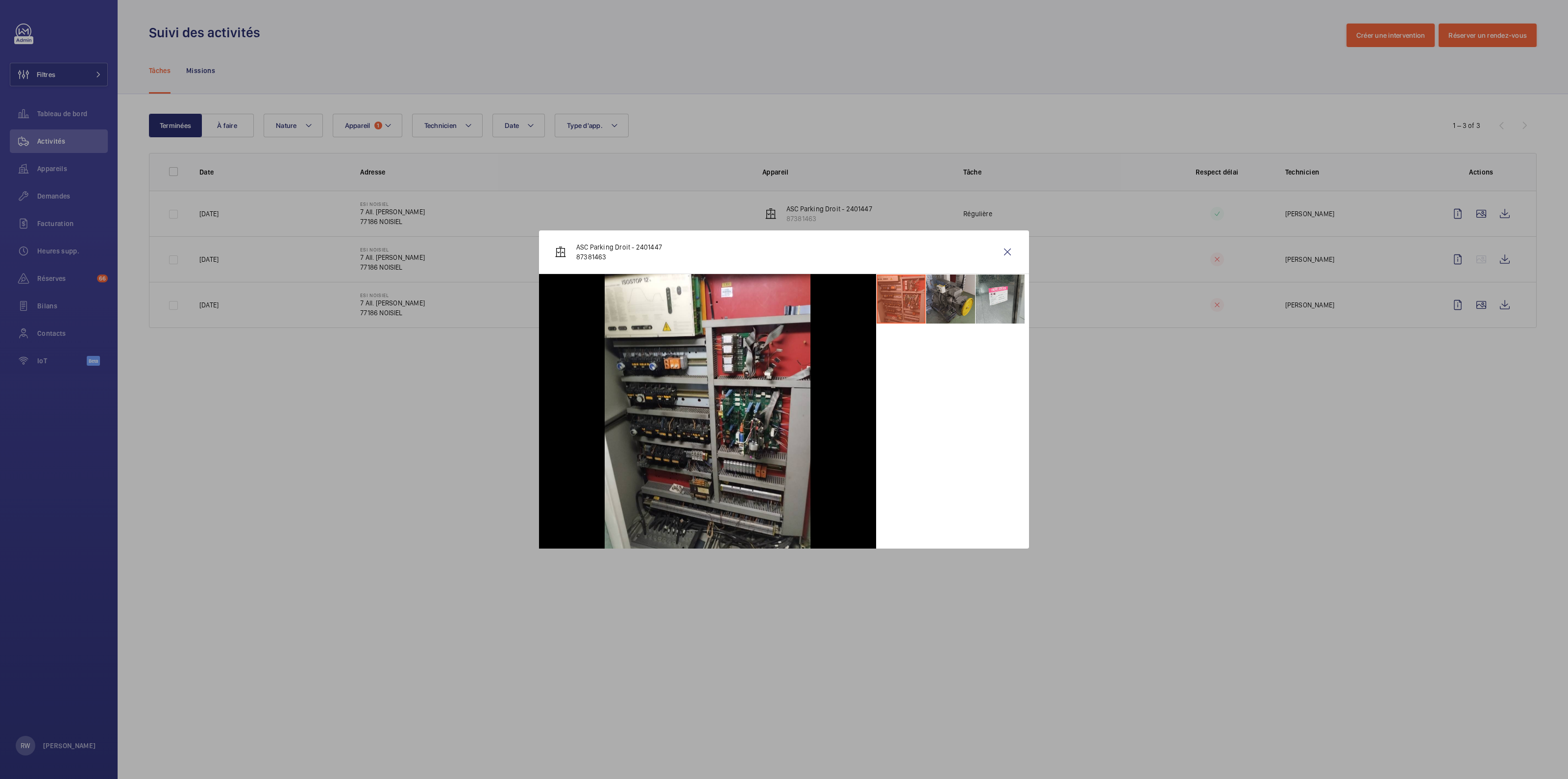
click at [971, 293] on li at bounding box center [950, 299] width 49 height 49
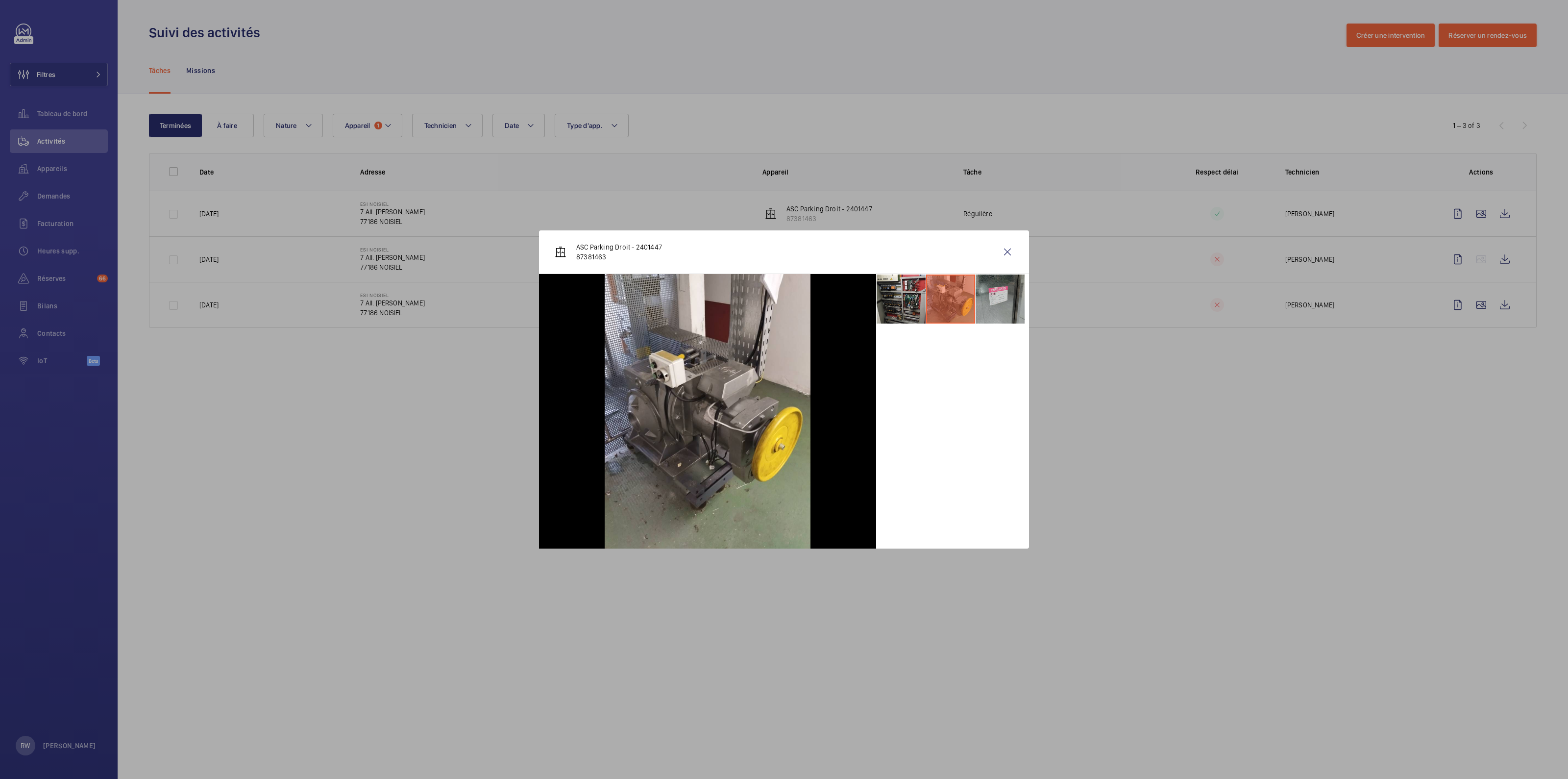
click at [997, 298] on li at bounding box center [1000, 299] width 49 height 49
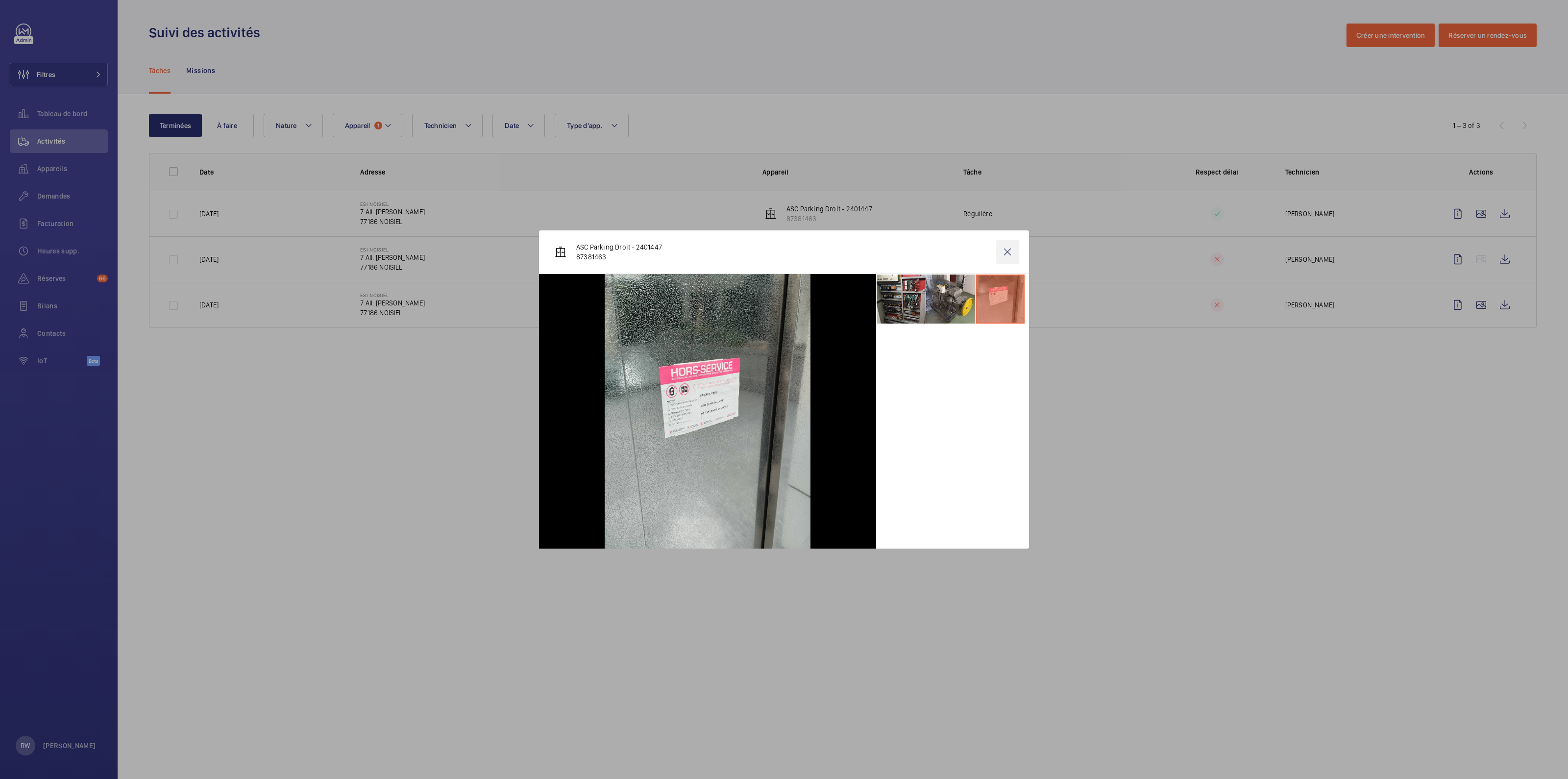
click at [1008, 261] on wm-front-icon-button at bounding box center [1007, 252] width 24 height 24
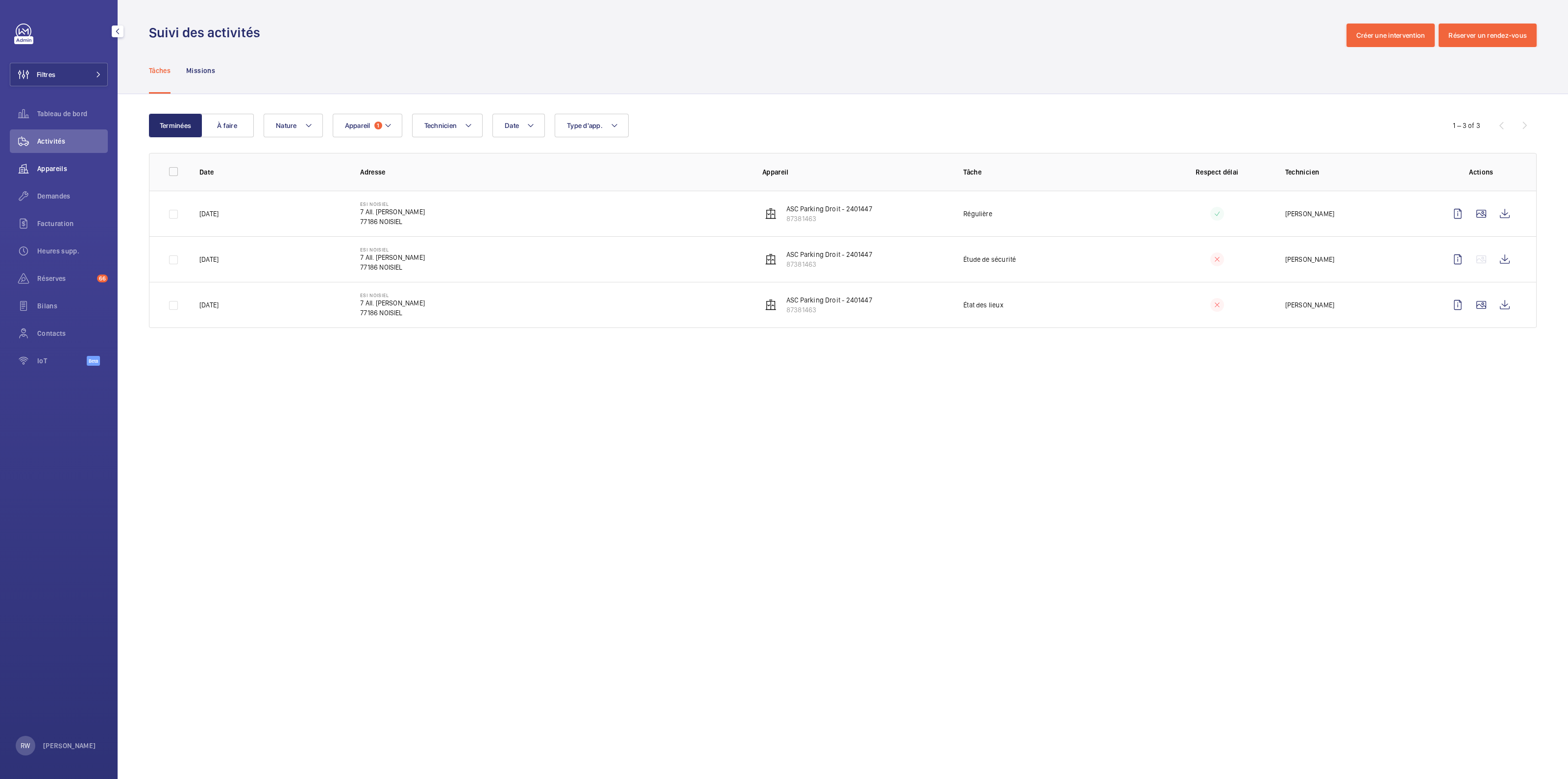
click at [59, 170] on span "Appareils" at bounding box center [72, 169] width 71 height 10
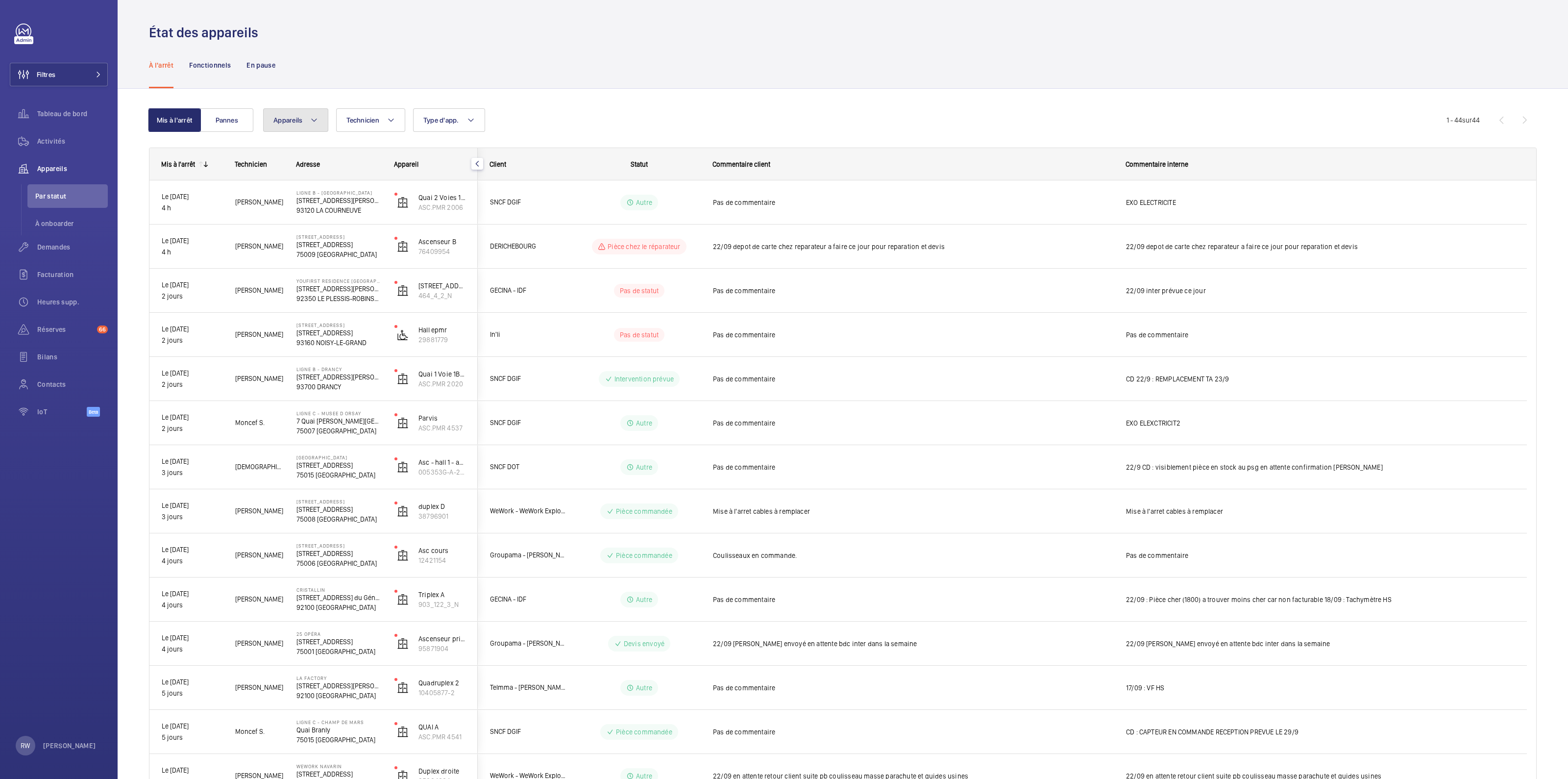
click at [313, 119] on mat-icon at bounding box center [314, 120] width 8 height 12
type input "87381463"
click at [284, 207] on input "ASC Parking Droit - 2401447, 87381463" at bounding box center [284, 210] width 19 height 19
checkbox input "true"
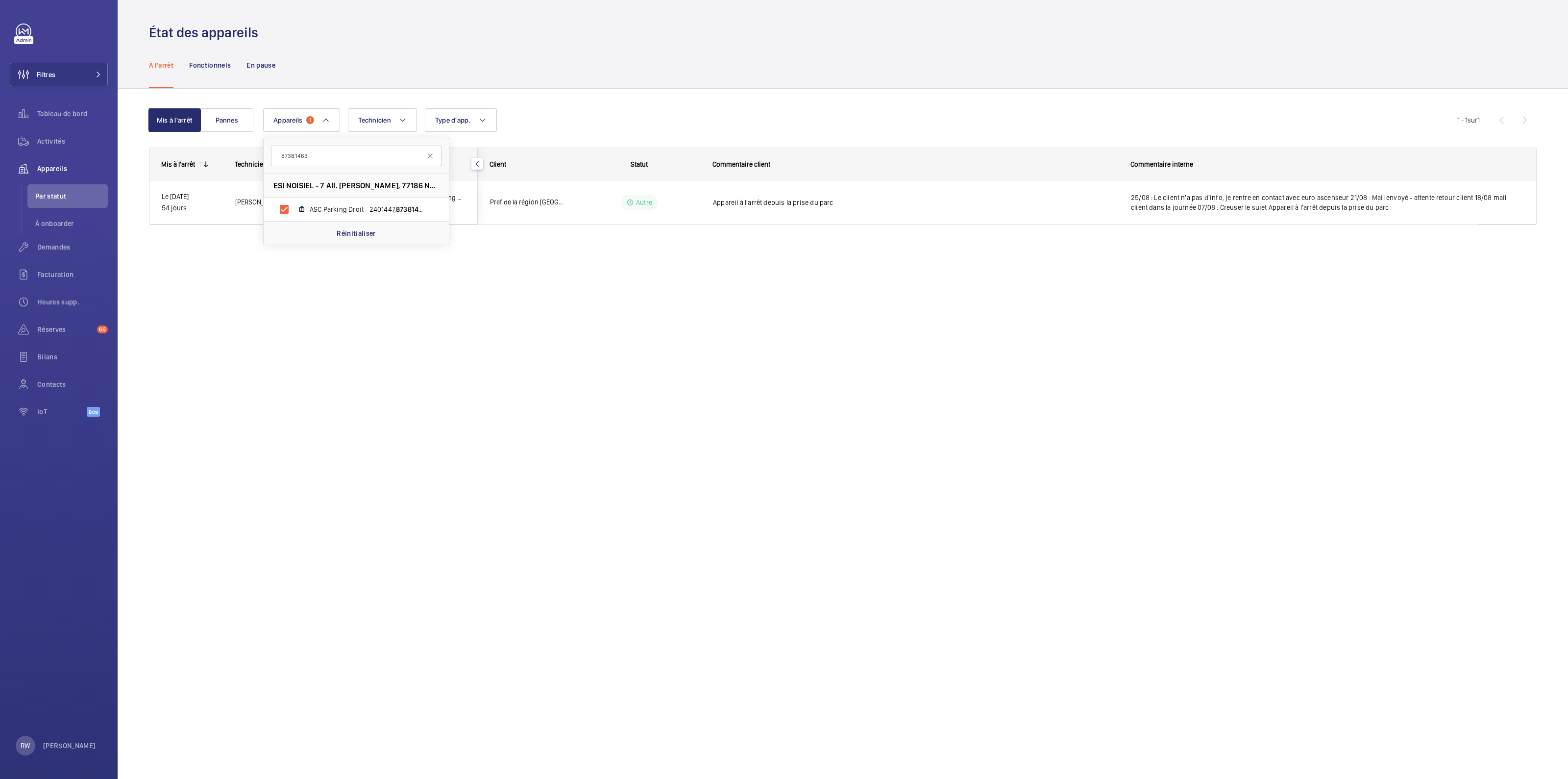
click at [430, 74] on div "À l'arrêt Fonctionnels En pause" at bounding box center [843, 65] width 1388 height 46
click at [670, 265] on div "Mis à l'arrêt Pannes Appareils 1 Technicien Type d'app. Plus de filtres Réiniti…" at bounding box center [842, 180] width 1451 height 183
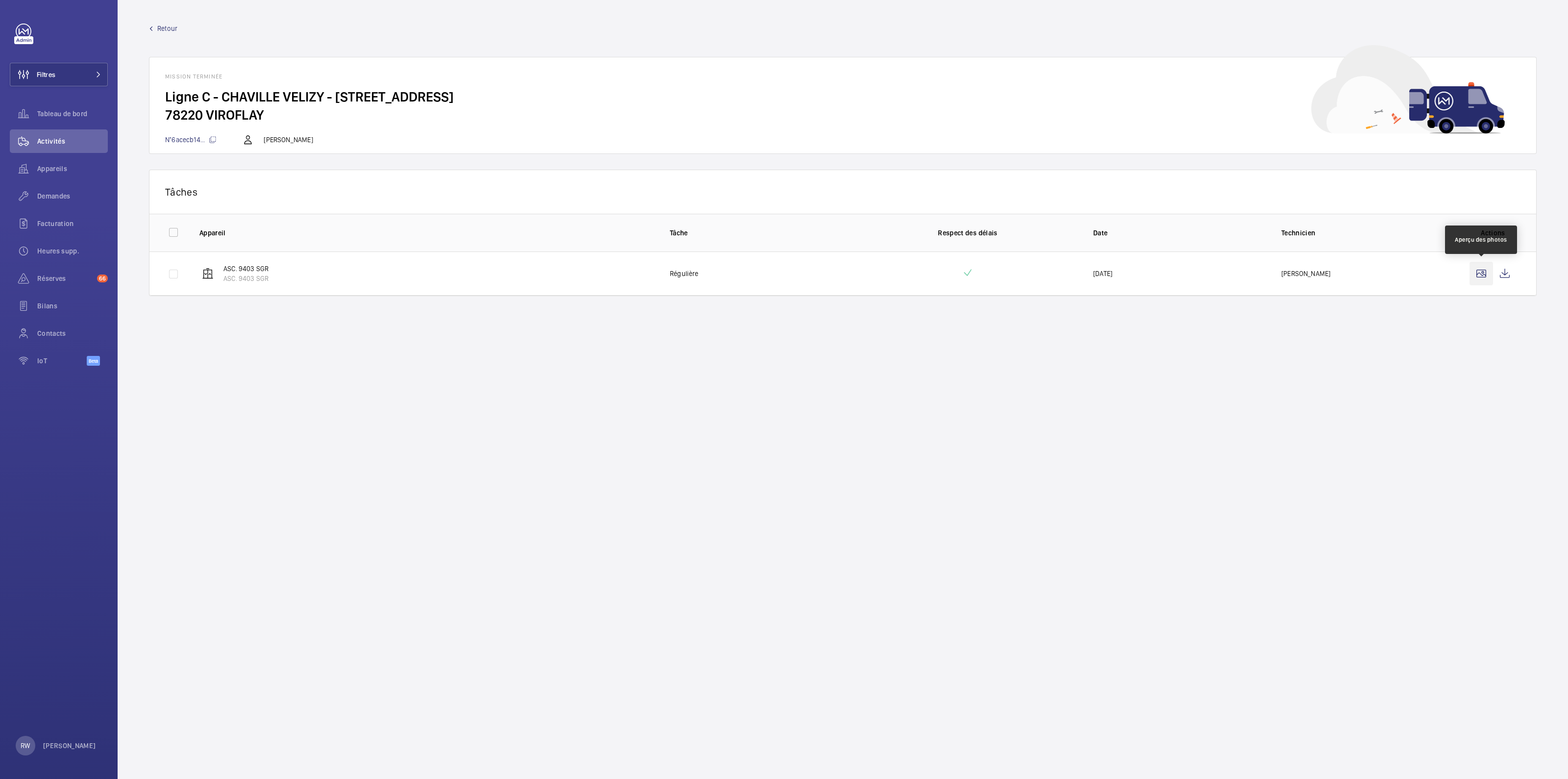
click at [1477, 270] on wm-front-icon-button at bounding box center [1481, 273] width 24 height 24
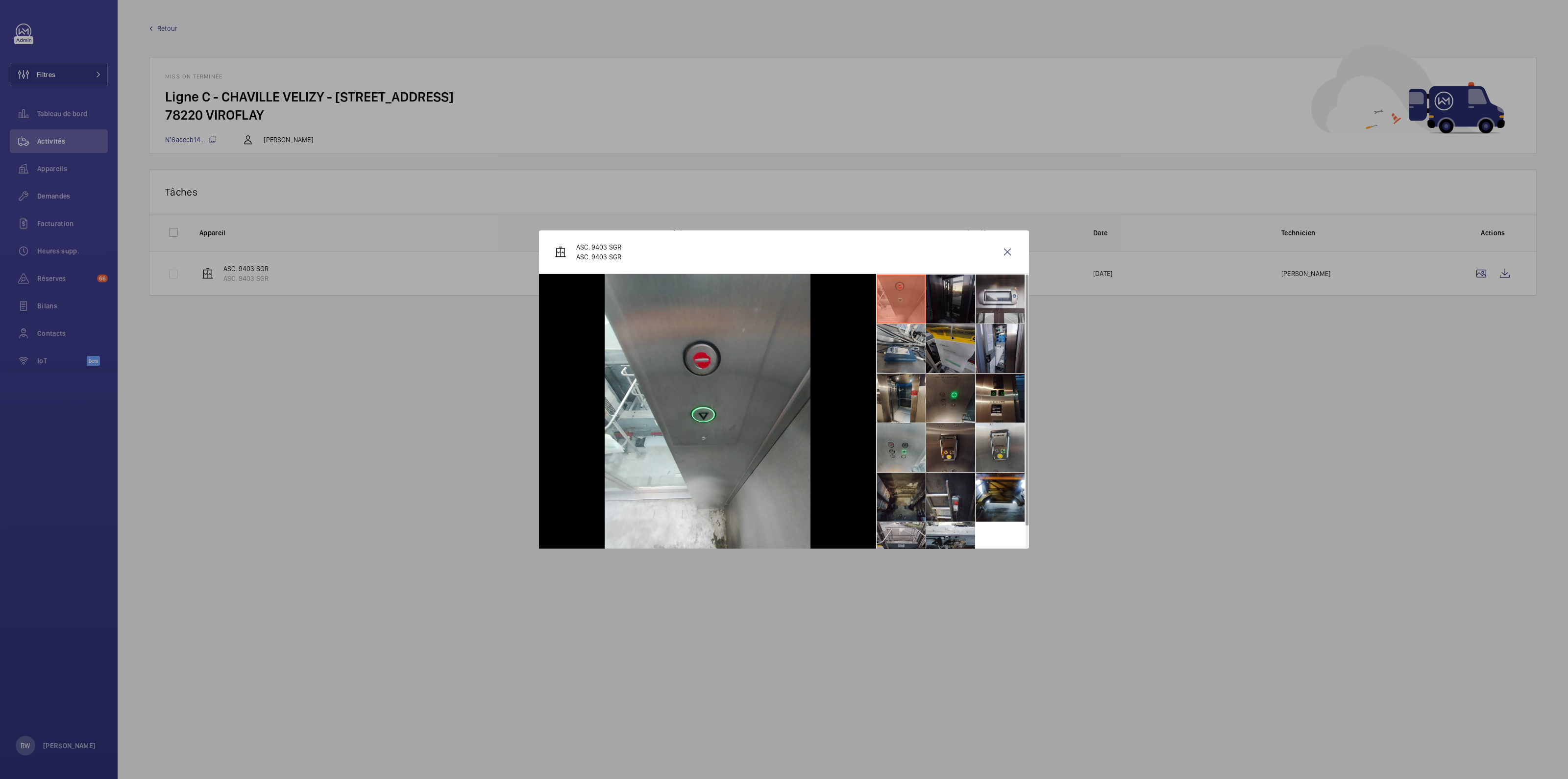
click at [950, 306] on li at bounding box center [950, 299] width 49 height 49
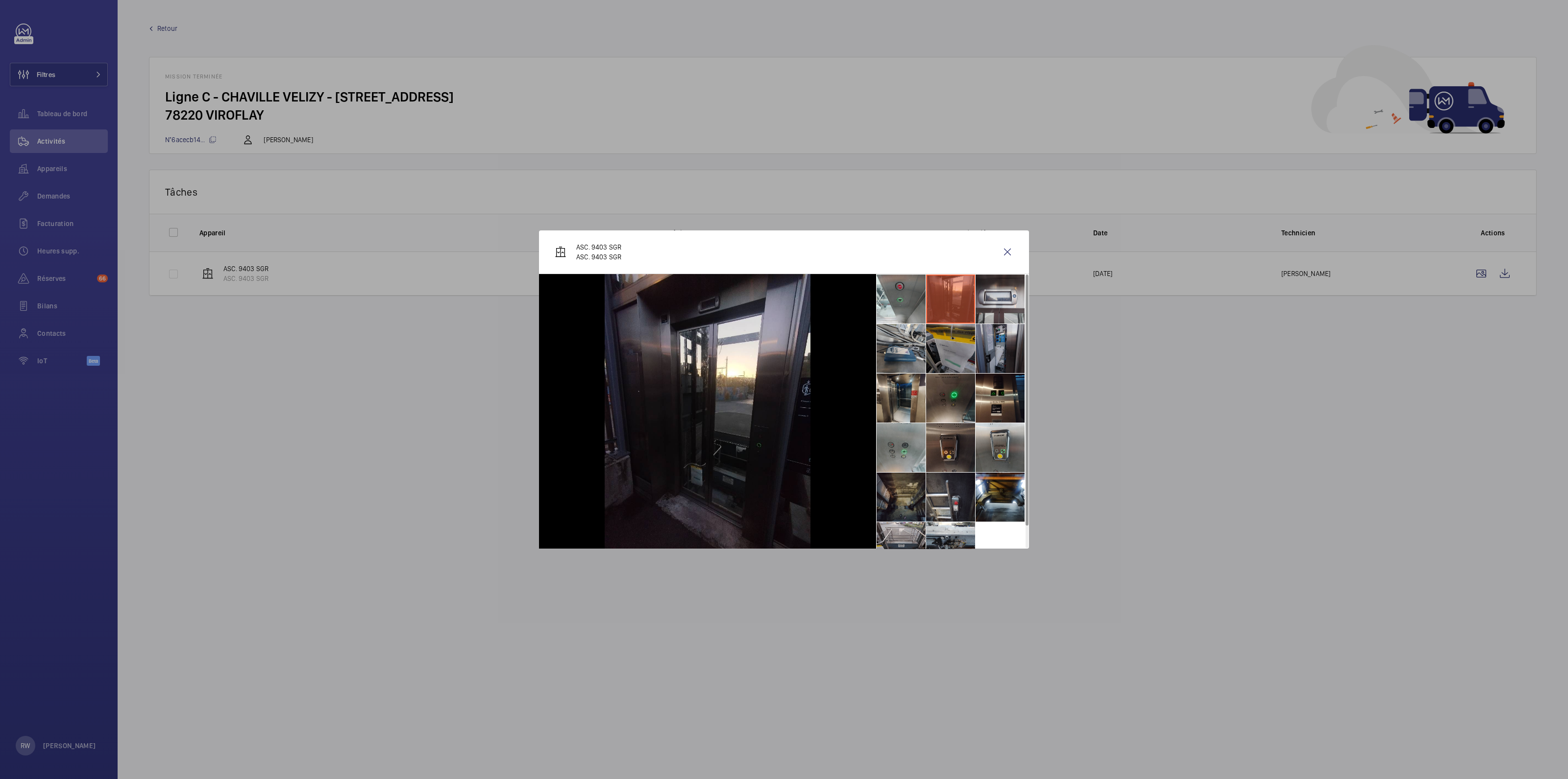
drag, startPoint x: 1004, startPoint y: 312, endPoint x: 996, endPoint y: 332, distance: 21.5
click at [1004, 314] on li at bounding box center [1000, 299] width 49 height 49
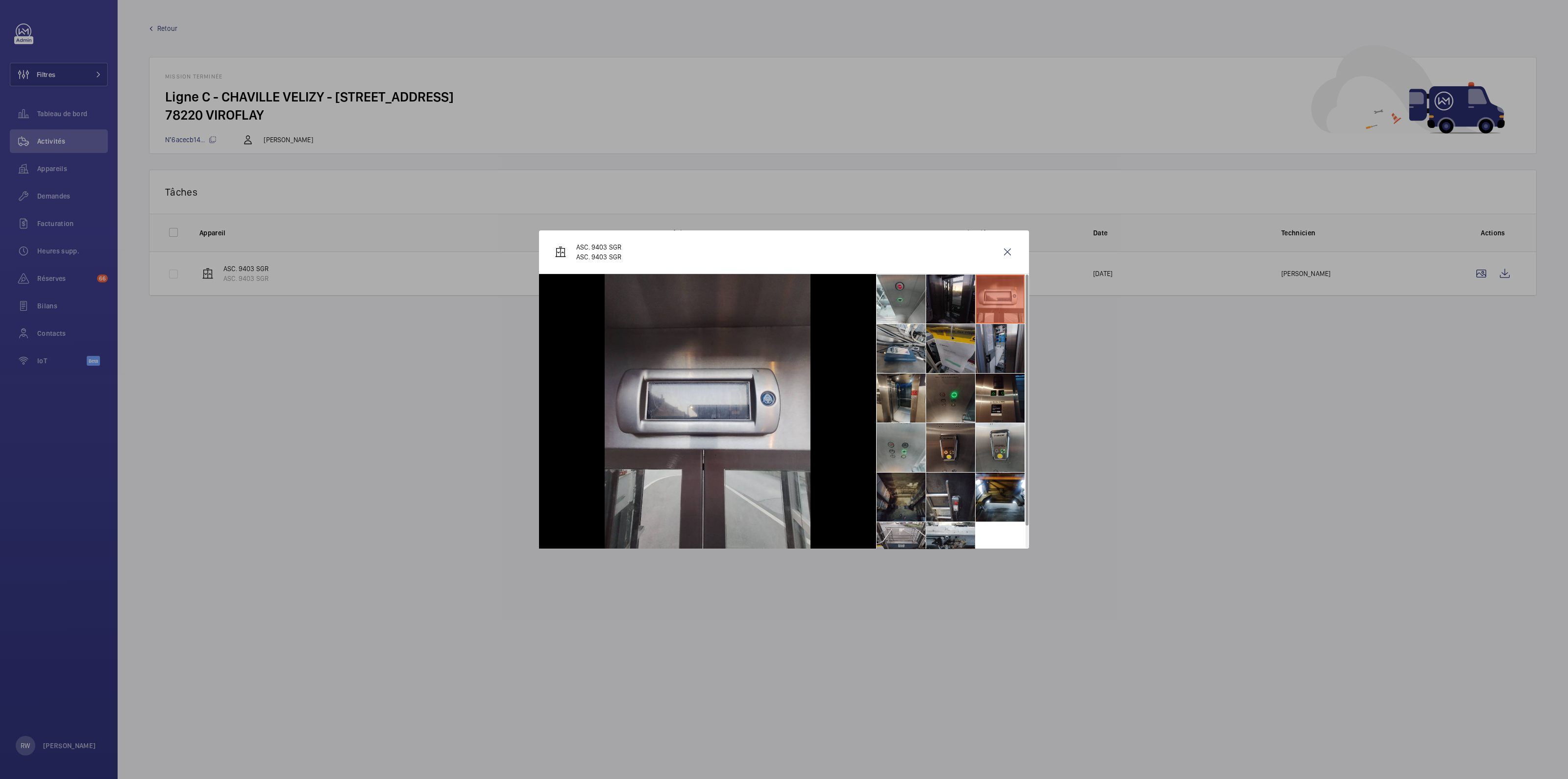
click at [990, 344] on li at bounding box center [1000, 348] width 49 height 49
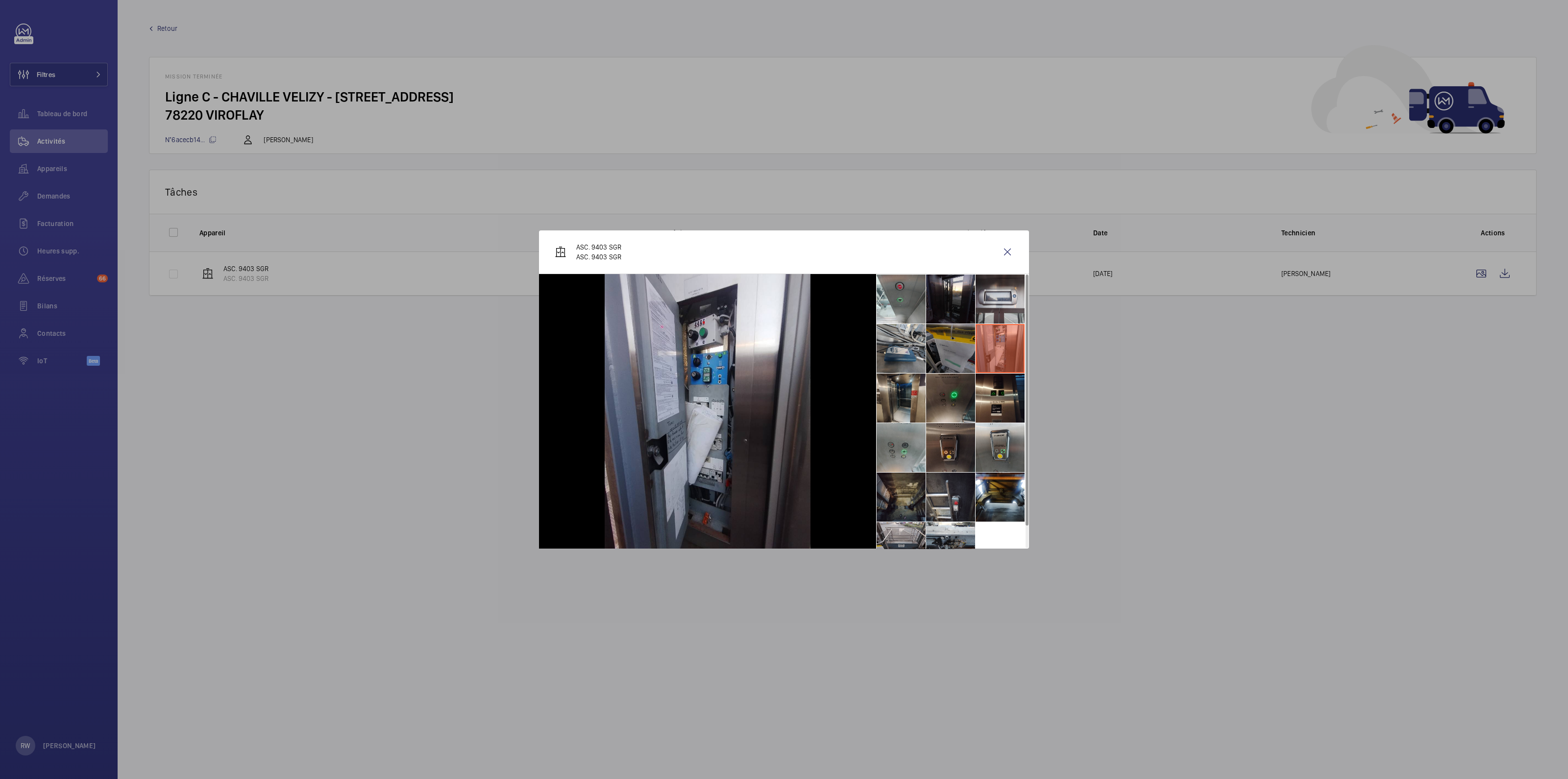
click at [940, 347] on li at bounding box center [950, 348] width 49 height 49
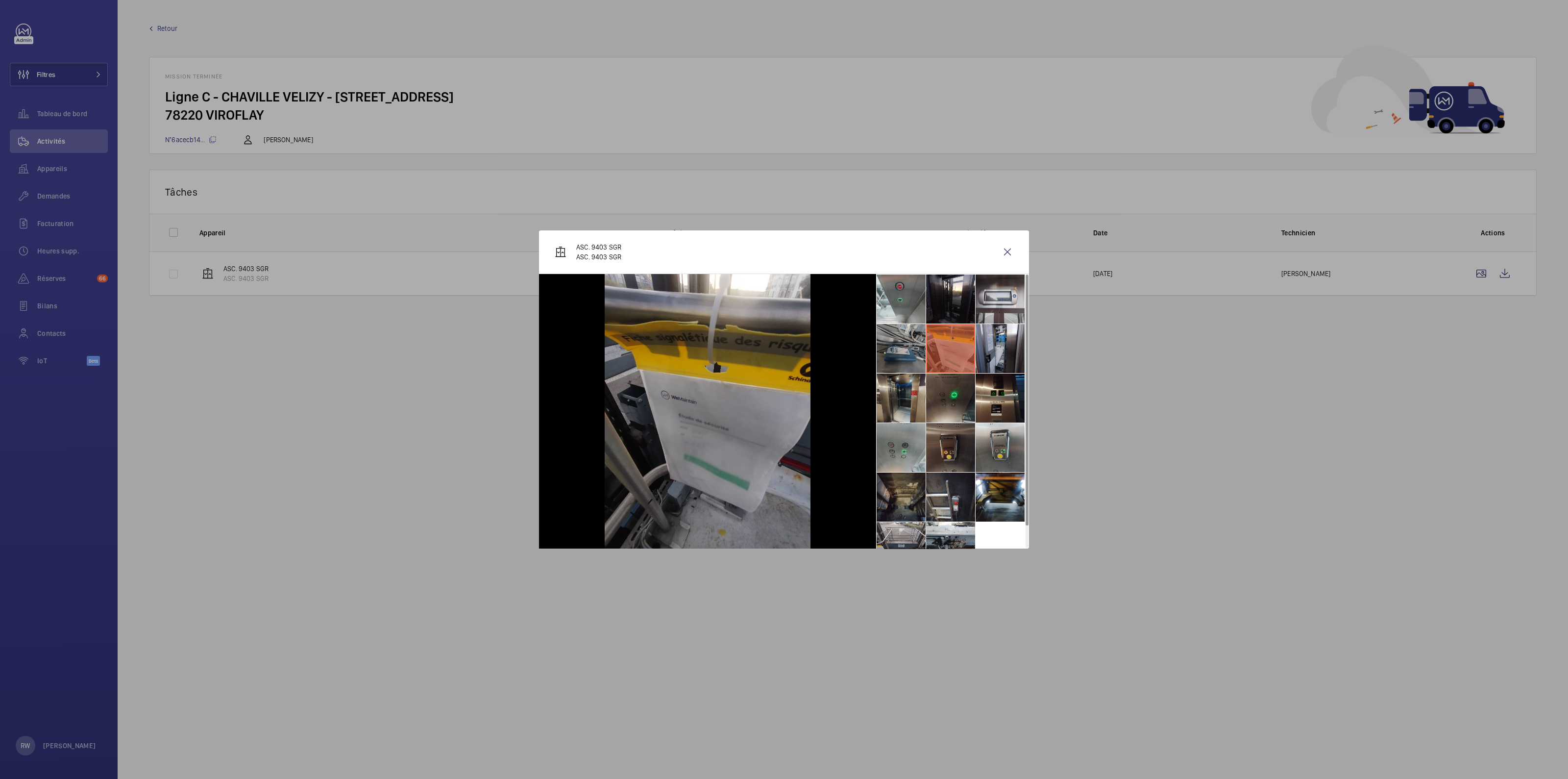
click at [887, 349] on li at bounding box center [901, 348] width 49 height 49
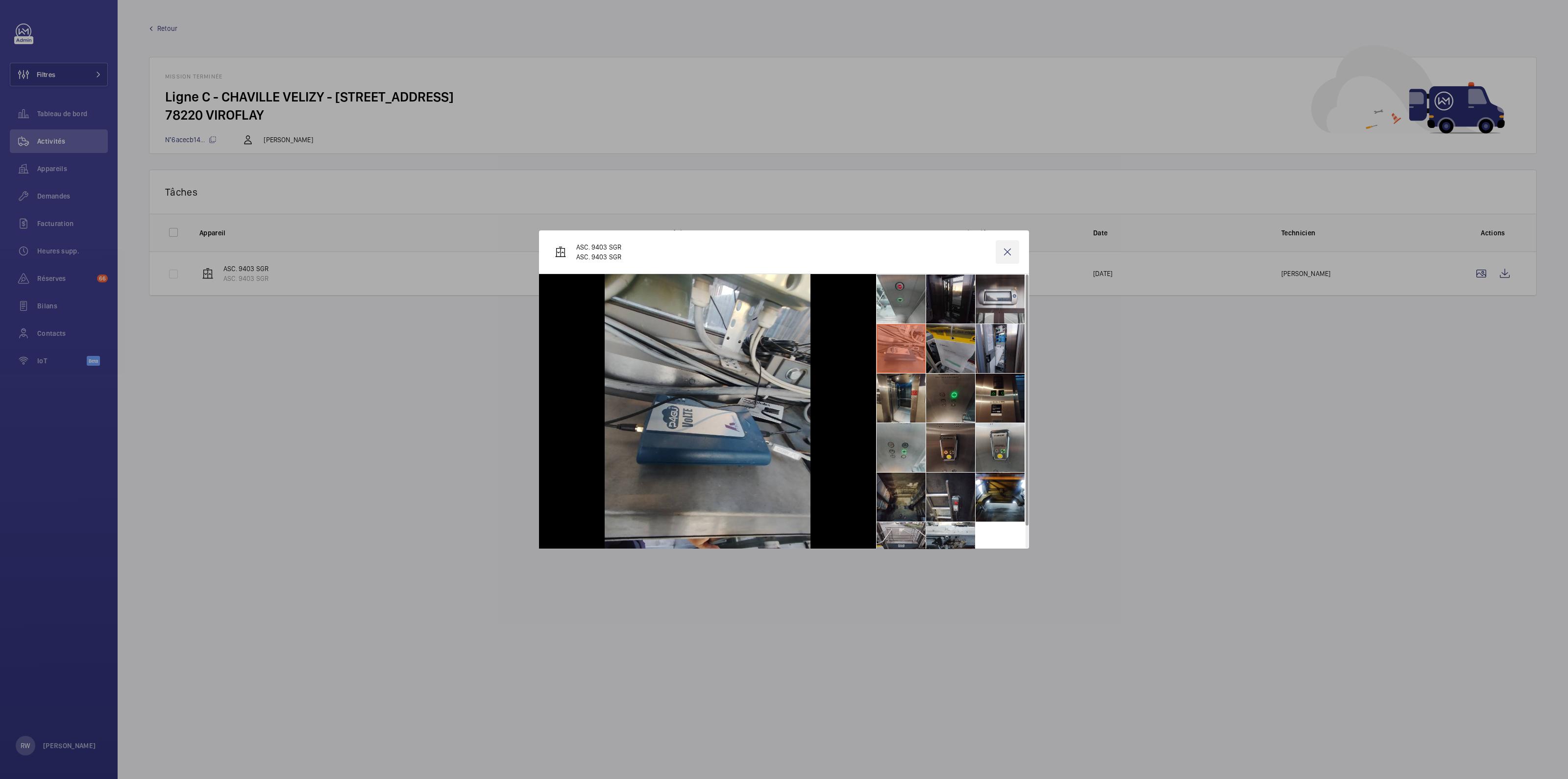
click at [1009, 252] on wm-front-icon-button at bounding box center [1007, 252] width 24 height 24
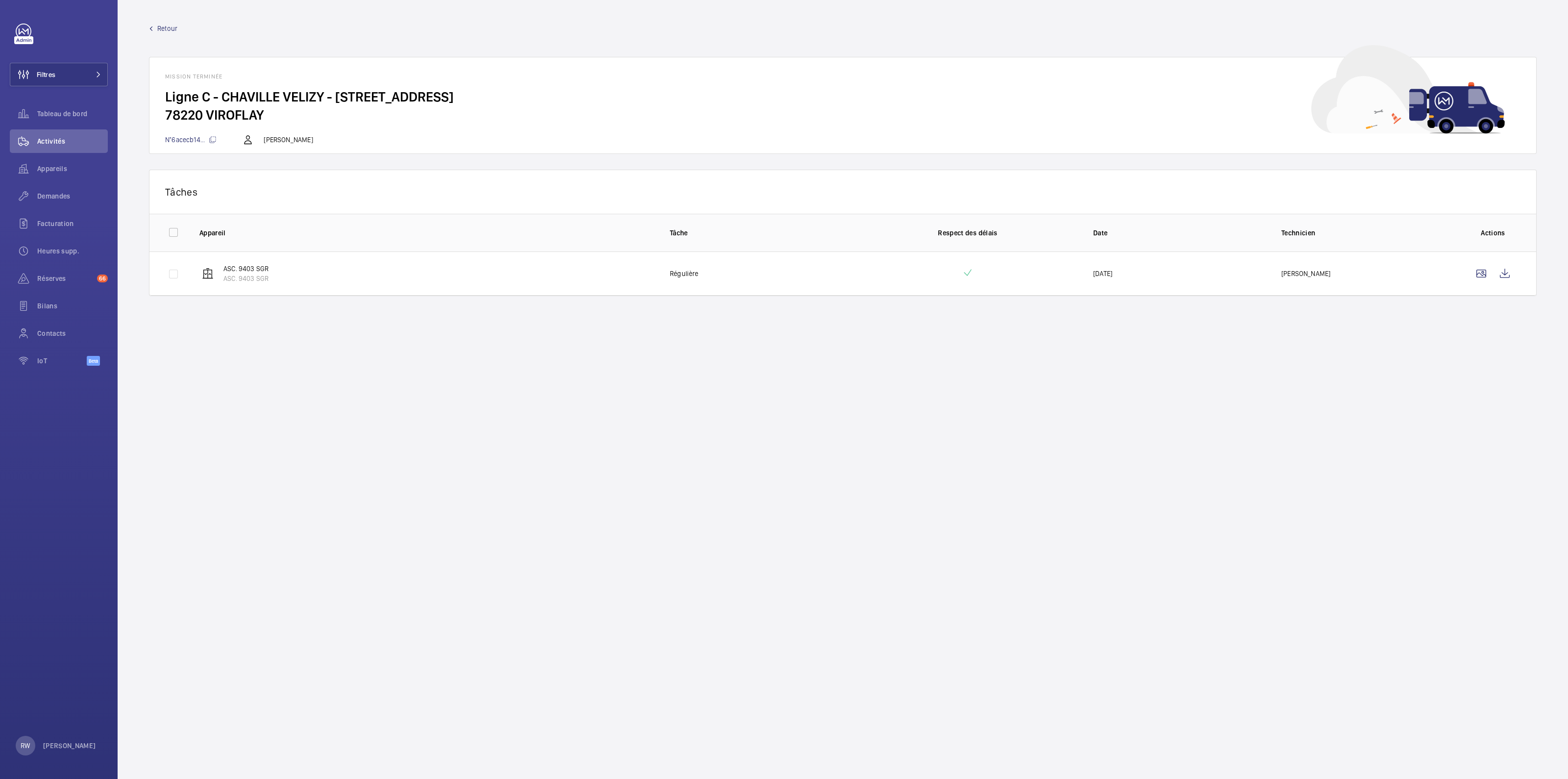
click at [164, 31] on span "Retour" at bounding box center [167, 29] width 20 height 10
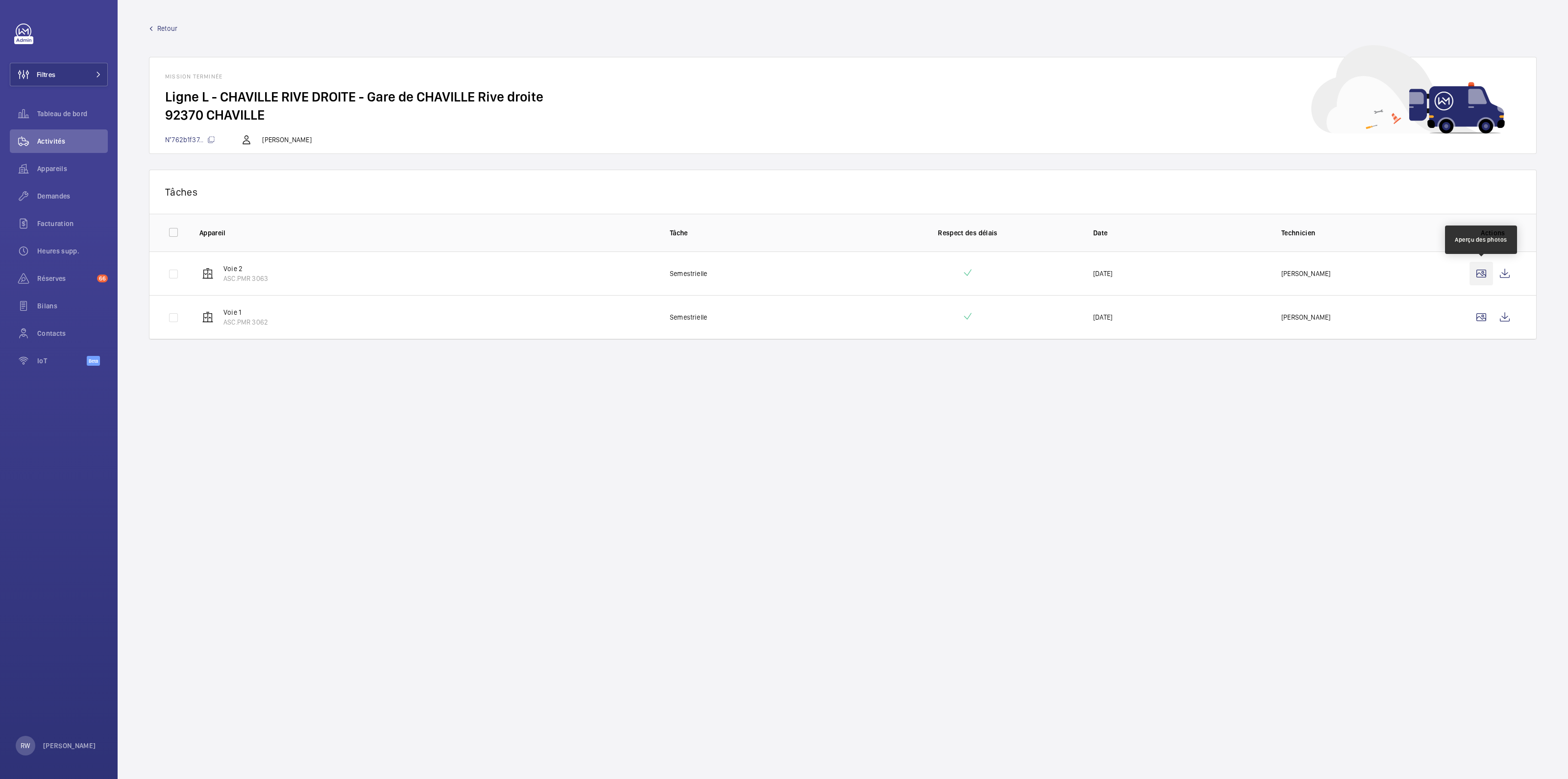
click at [1483, 272] on wm-front-icon-button at bounding box center [1481, 273] width 24 height 24
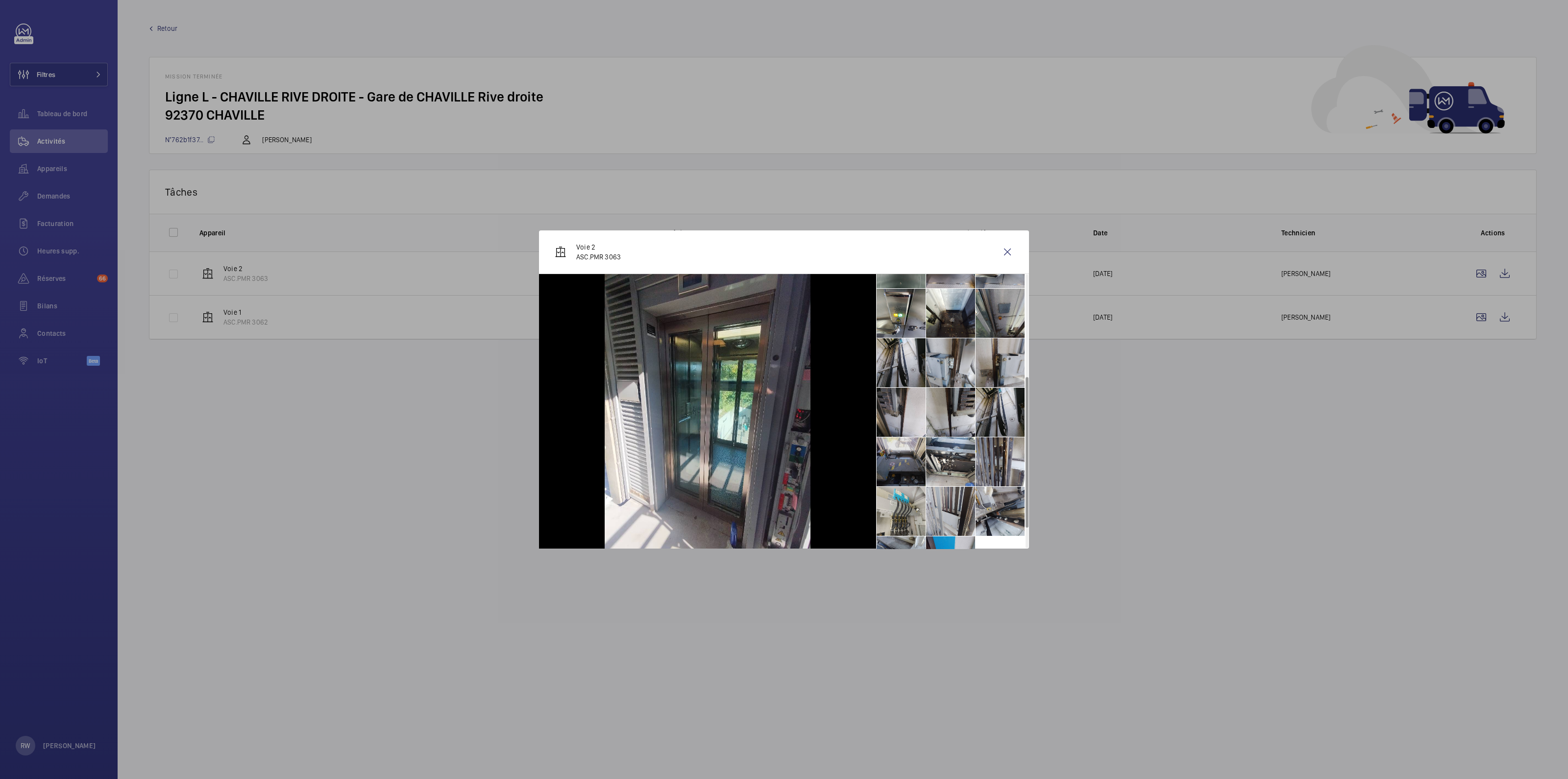
scroll to position [220, 0]
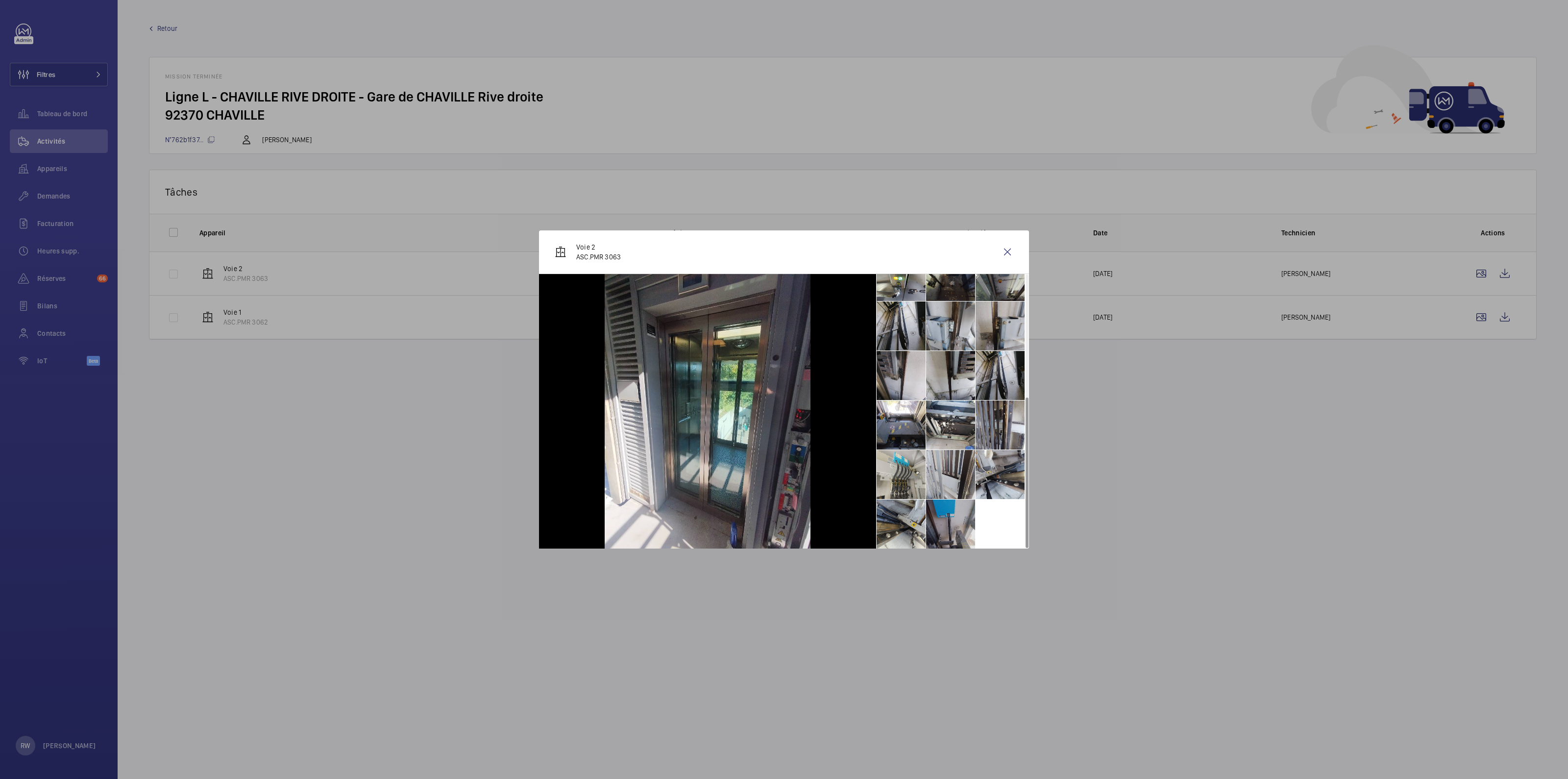
click at [946, 511] on li at bounding box center [950, 524] width 49 height 49
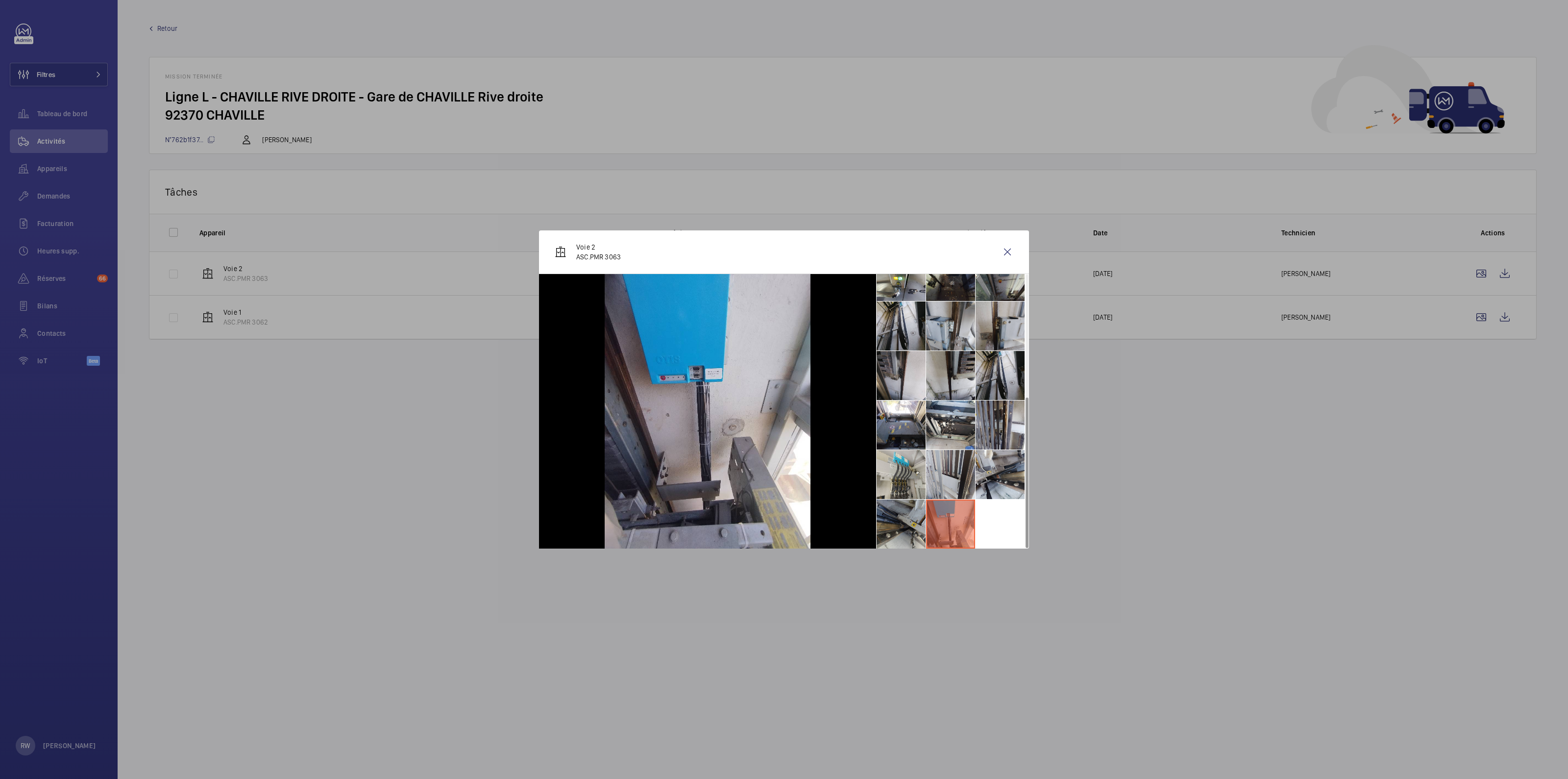
click at [912, 520] on li at bounding box center [901, 524] width 49 height 49
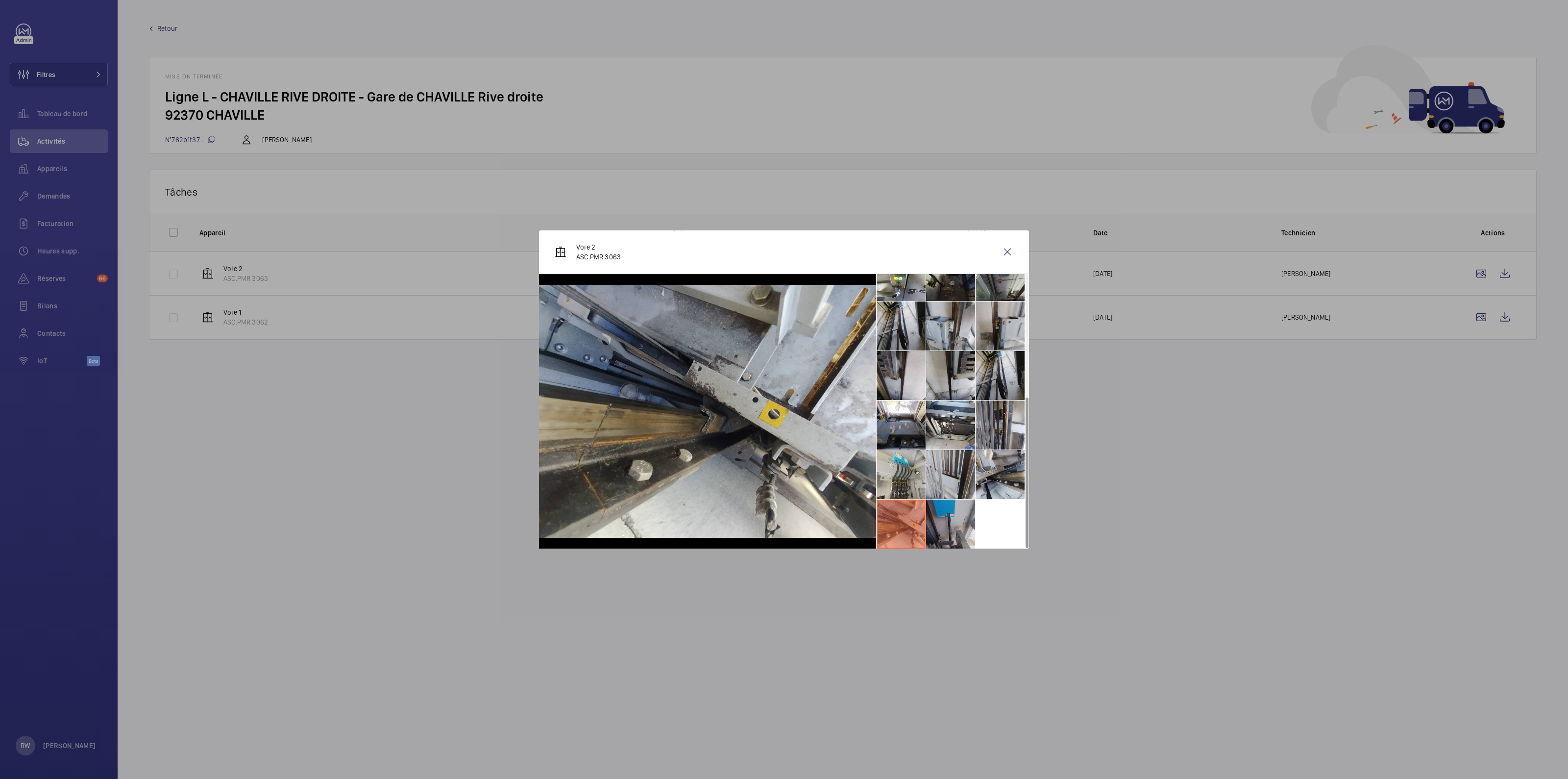
click at [965, 520] on li at bounding box center [950, 524] width 49 height 49
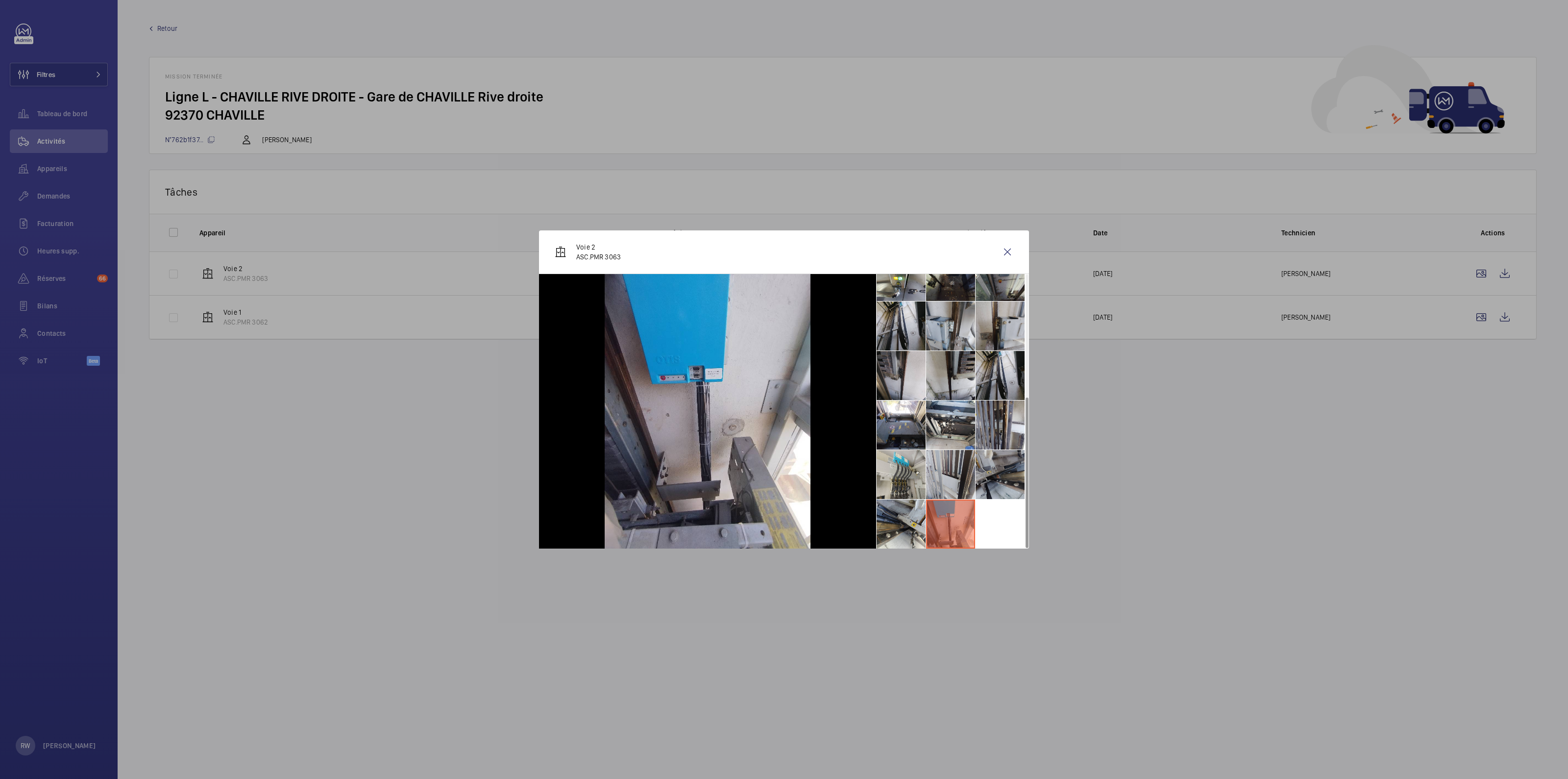
click at [1007, 472] on li at bounding box center [1000, 474] width 49 height 49
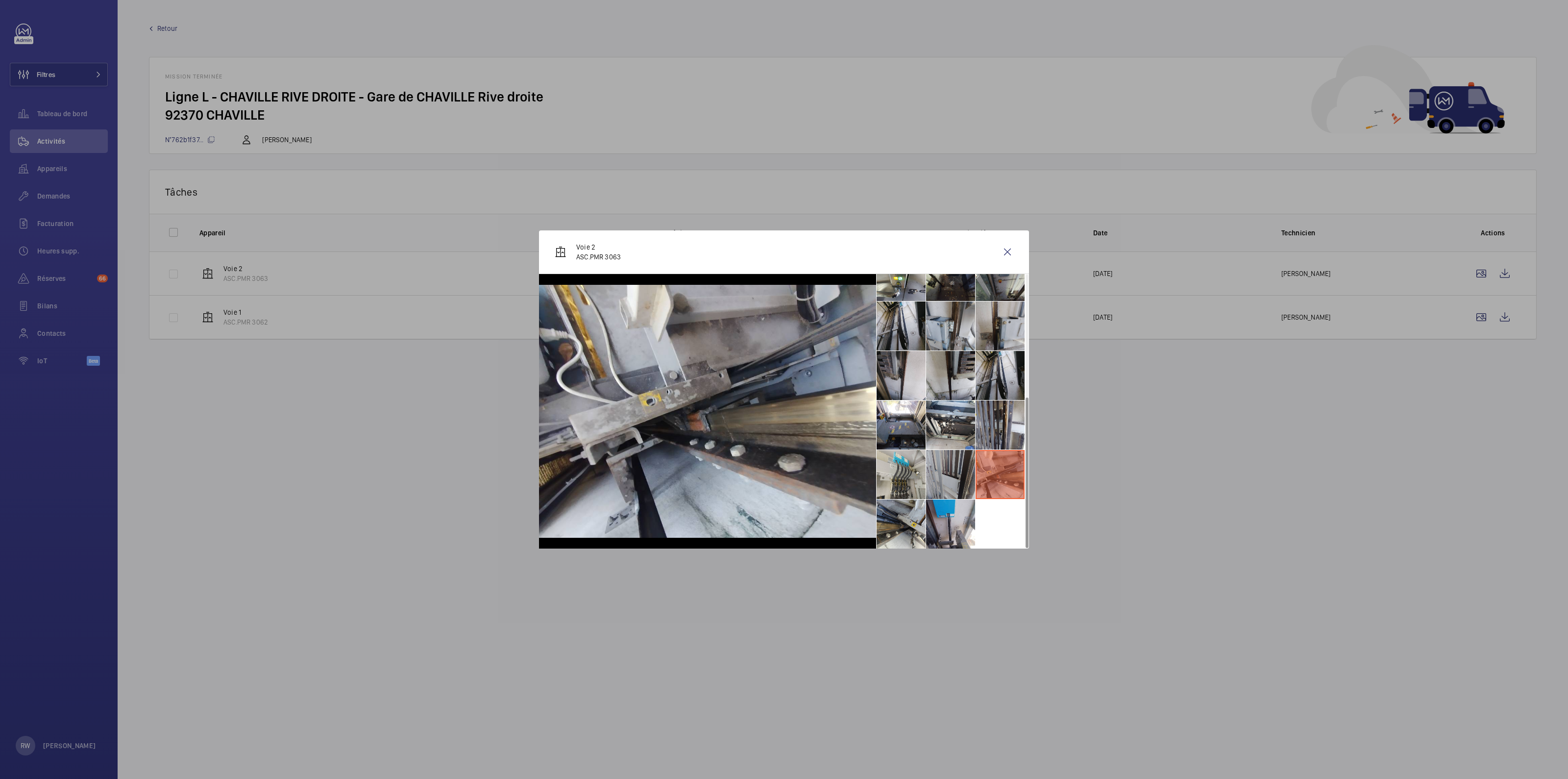
click at [951, 473] on li at bounding box center [950, 474] width 49 height 49
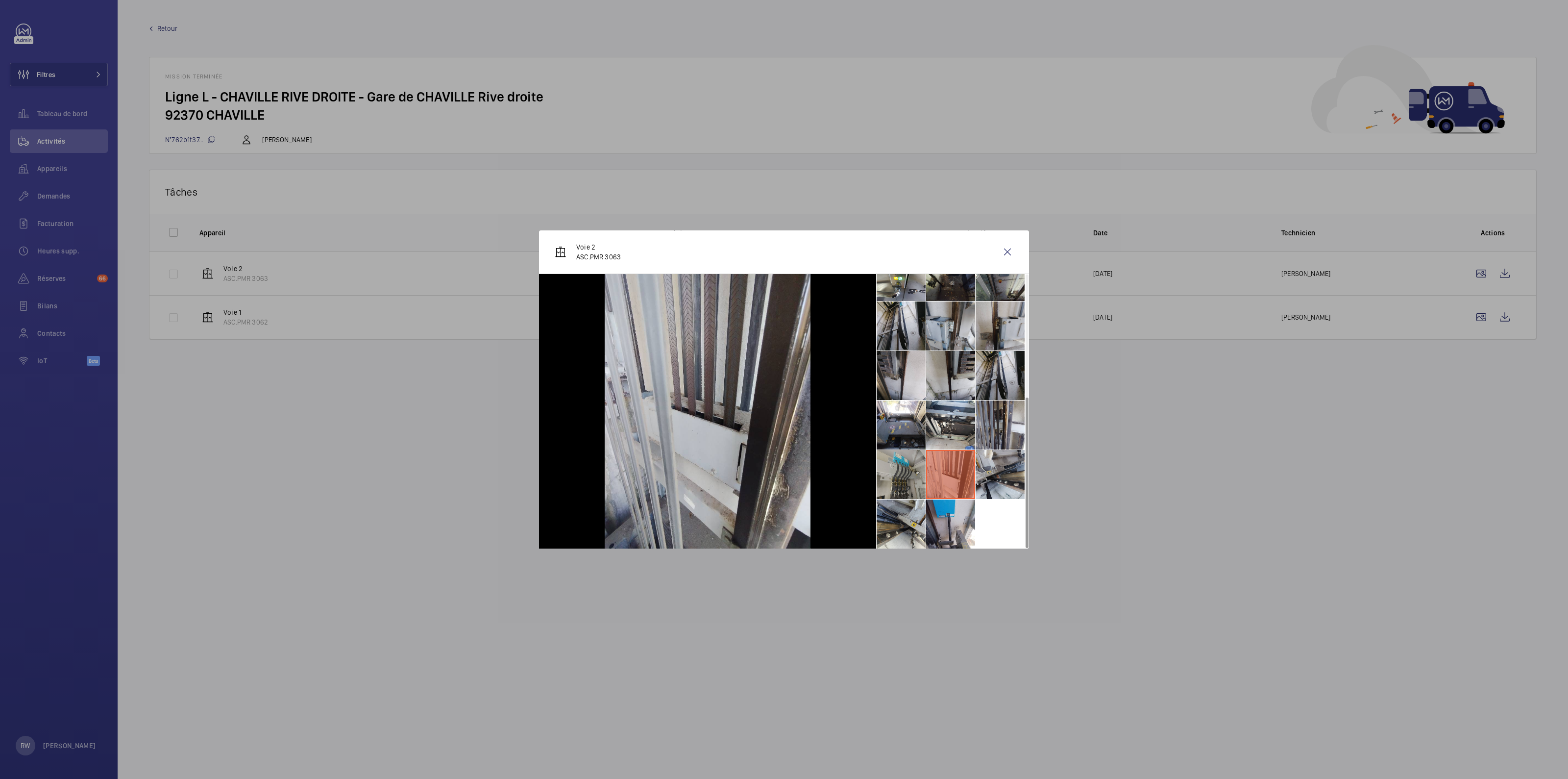
click at [912, 474] on li at bounding box center [901, 474] width 49 height 49
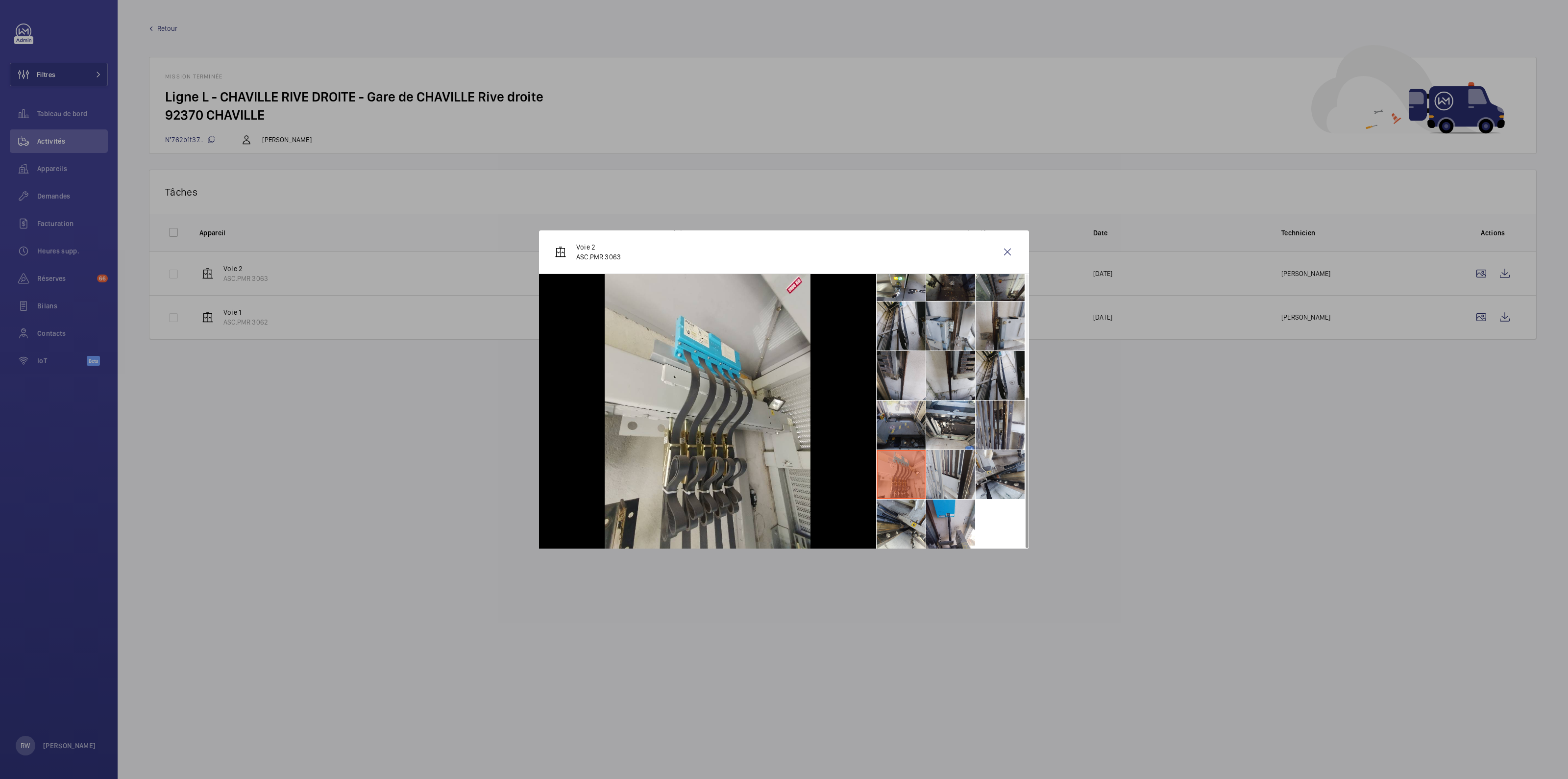
click at [904, 426] on li at bounding box center [901, 425] width 49 height 49
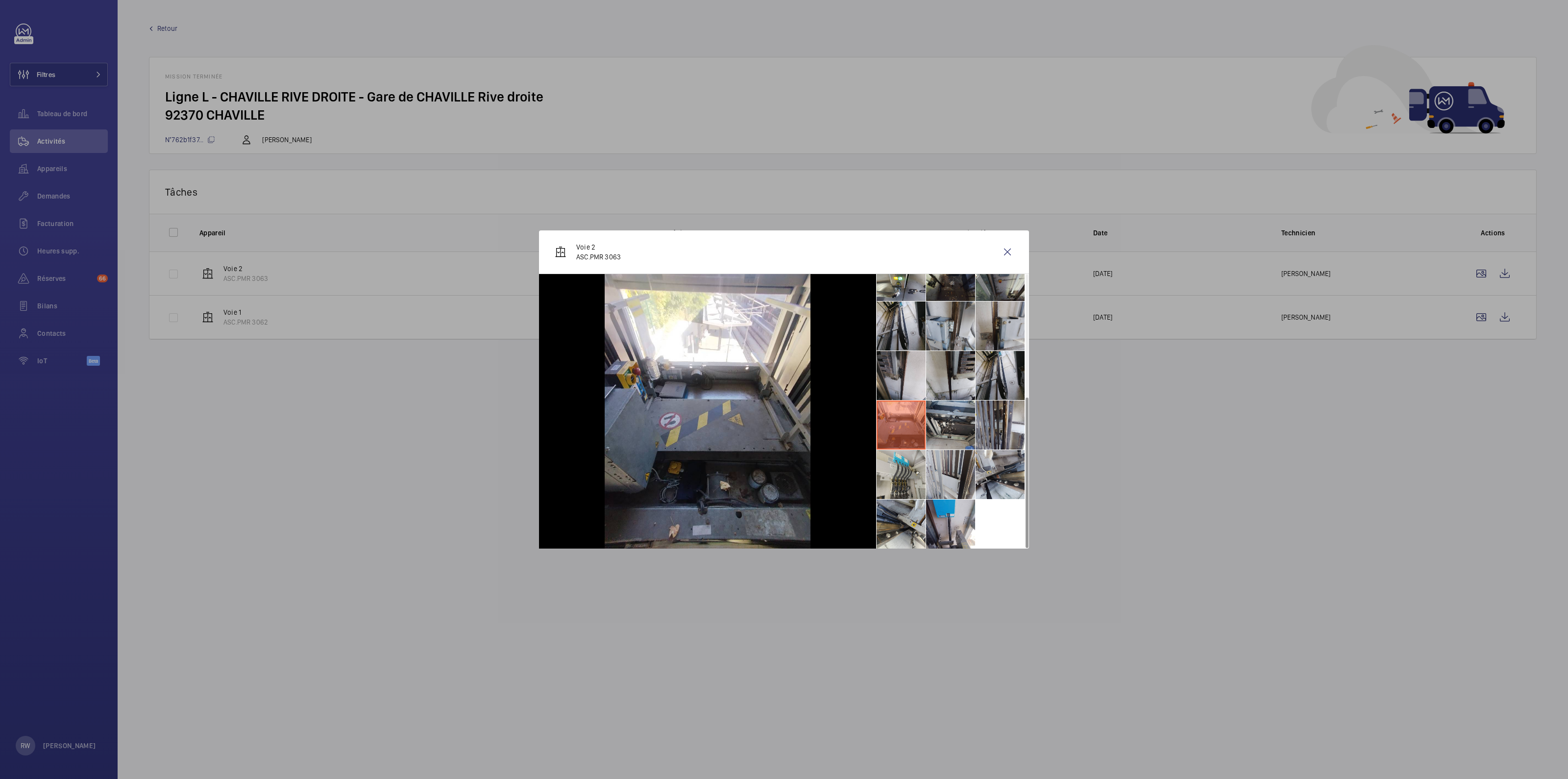
click at [948, 425] on li at bounding box center [950, 425] width 49 height 49
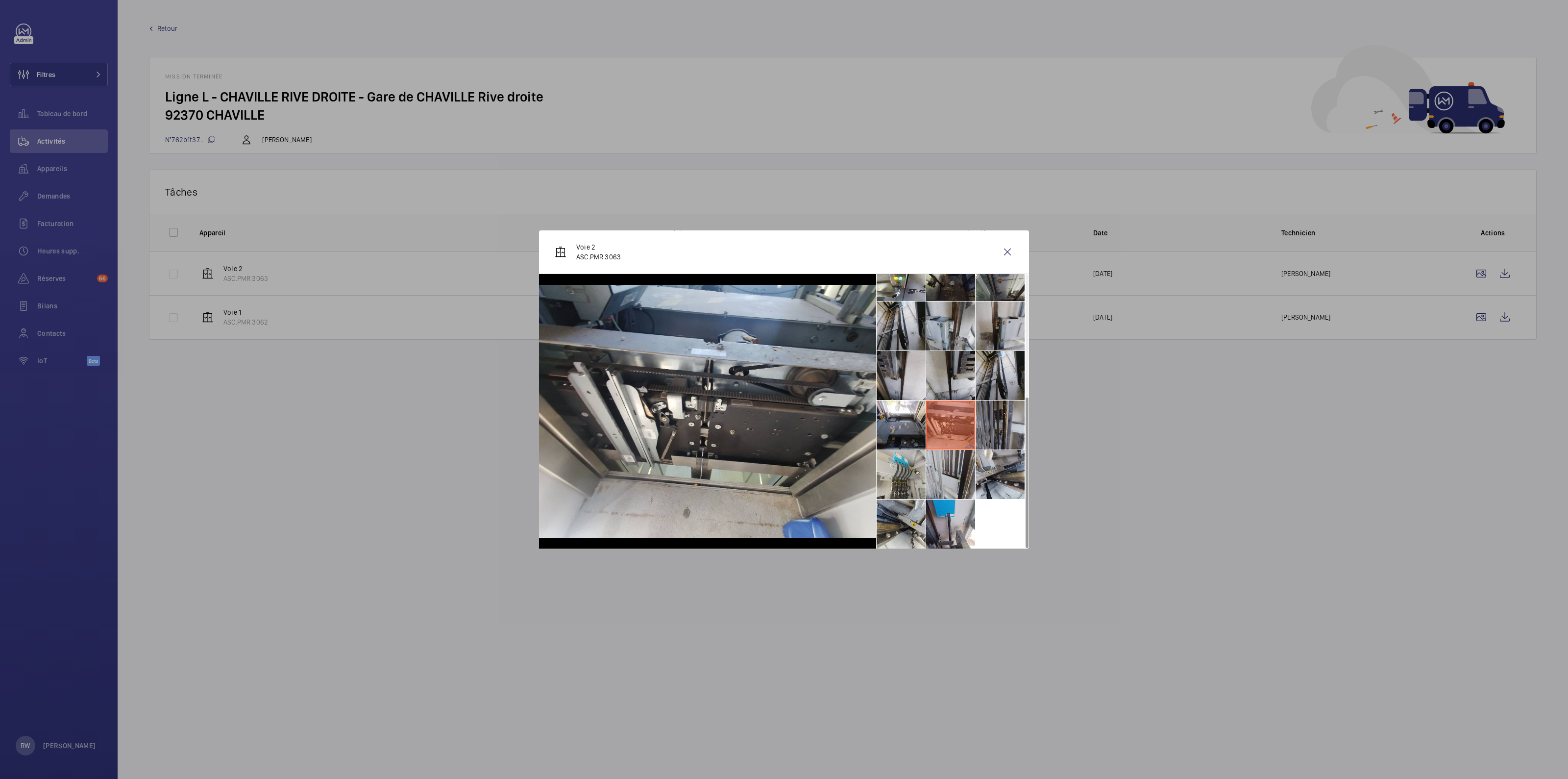
click at [994, 426] on li at bounding box center [1000, 425] width 49 height 49
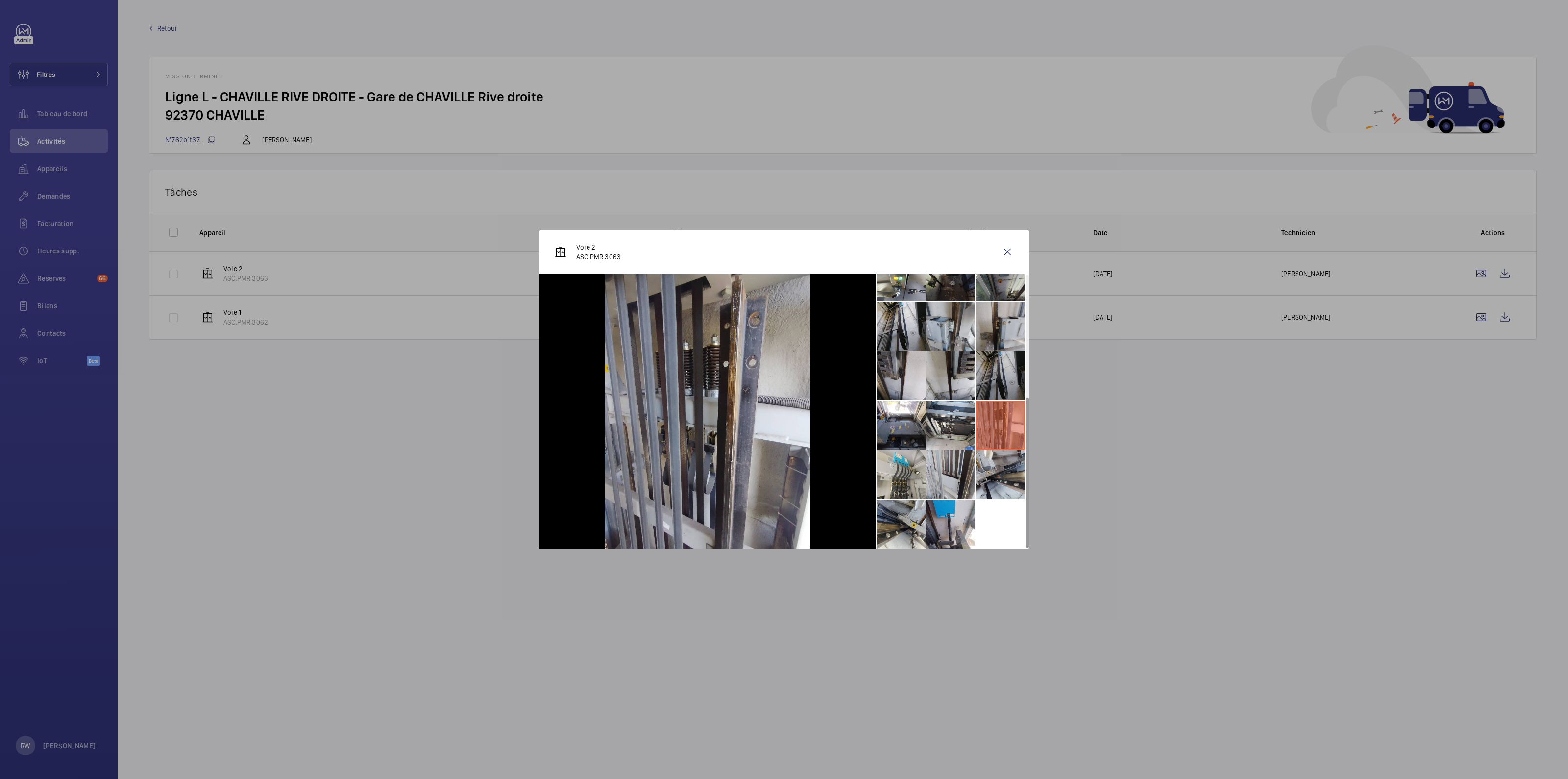
click at [992, 373] on li at bounding box center [1000, 375] width 49 height 49
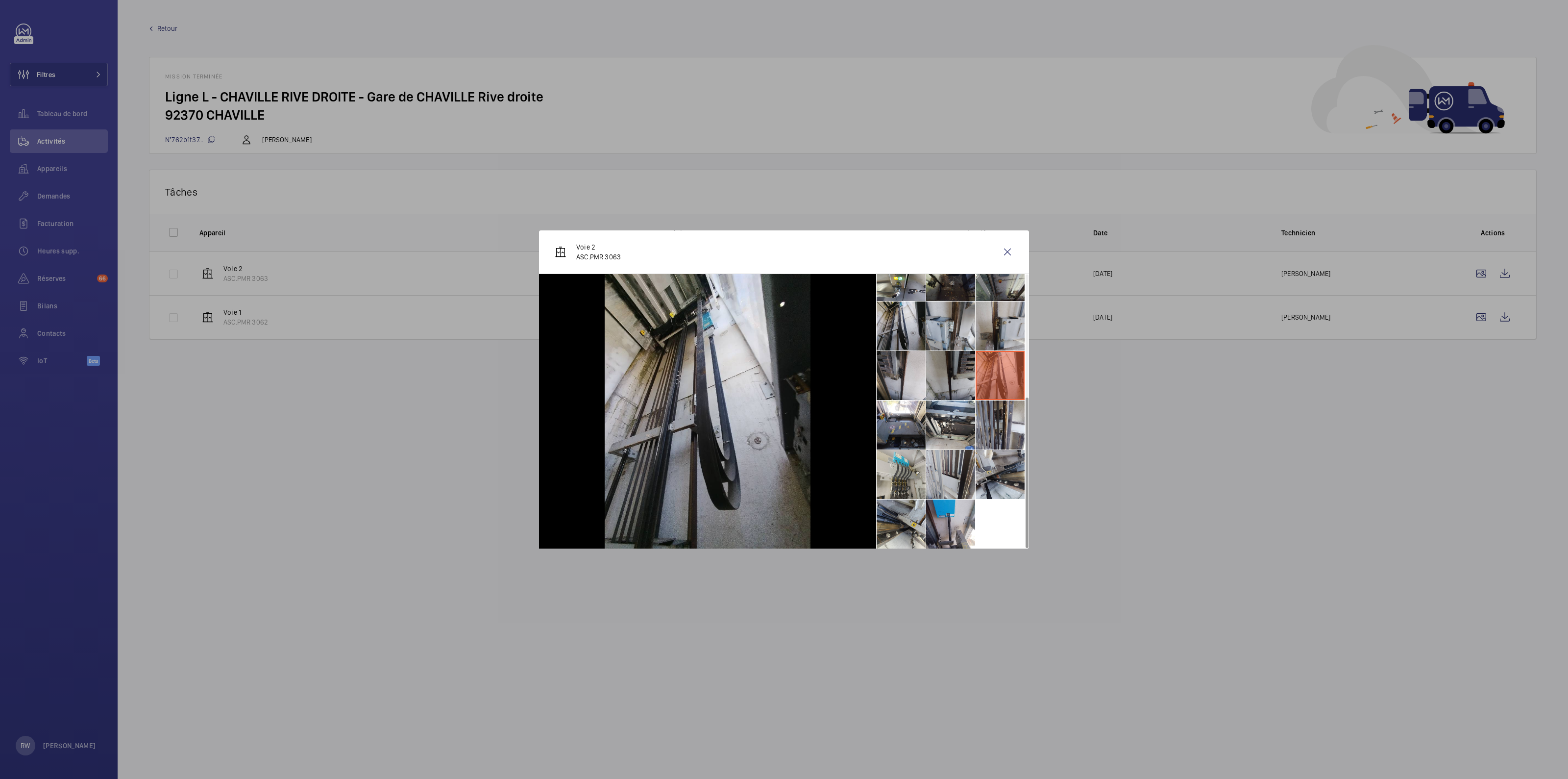
click at [945, 373] on li at bounding box center [950, 375] width 49 height 49
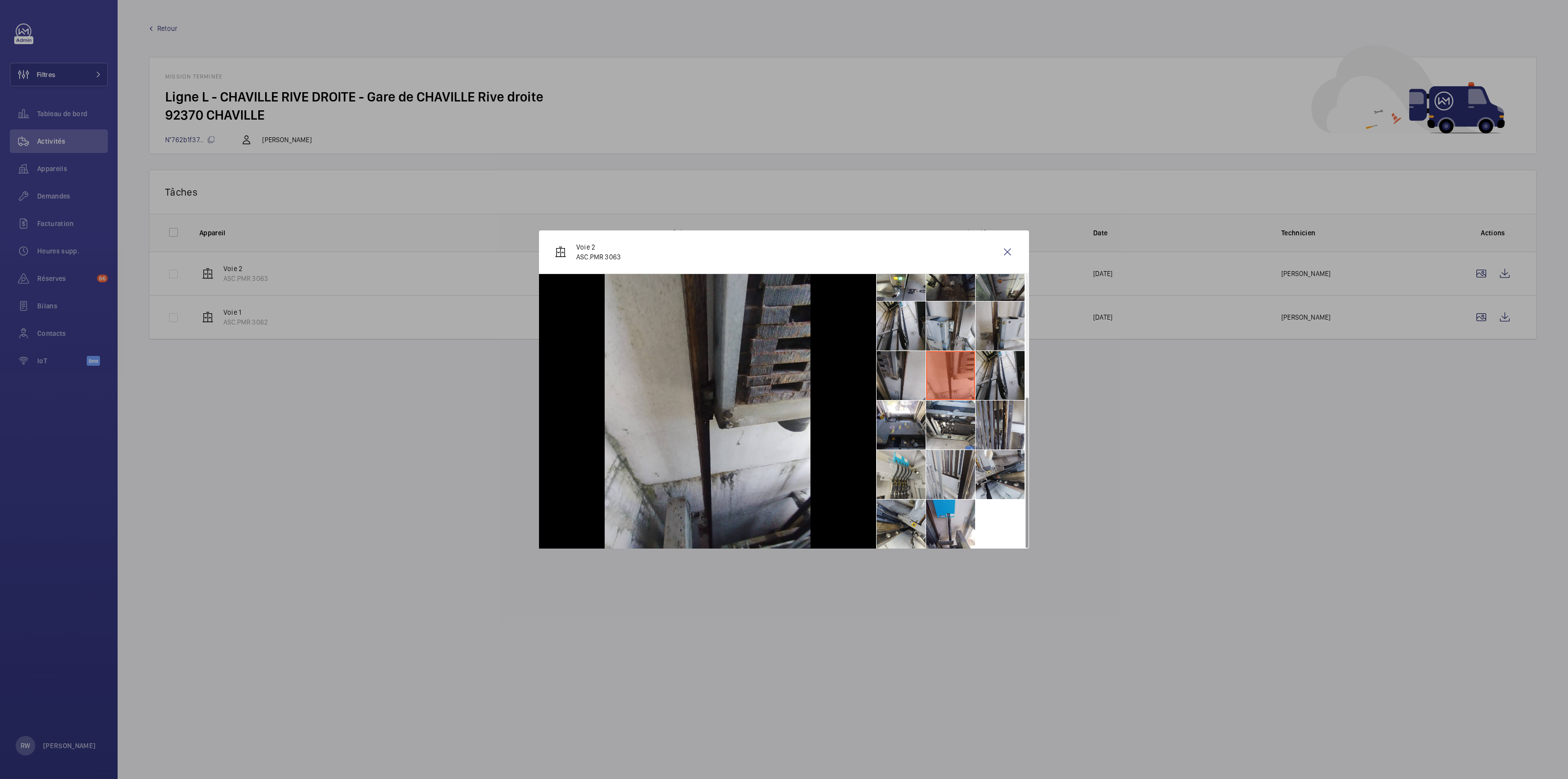
click at [906, 373] on li at bounding box center [901, 375] width 49 height 49
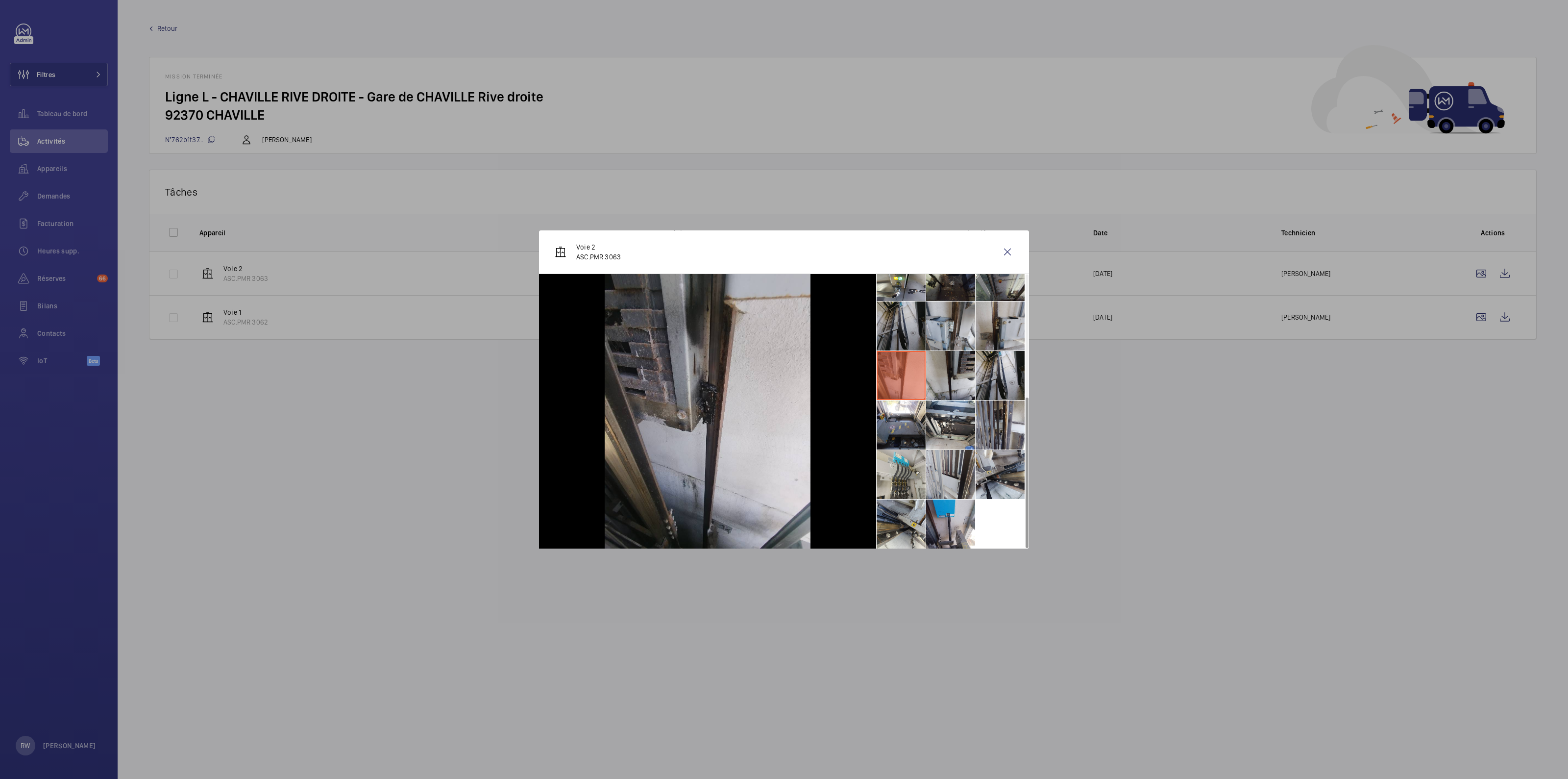
click at [914, 335] on li at bounding box center [901, 326] width 49 height 49
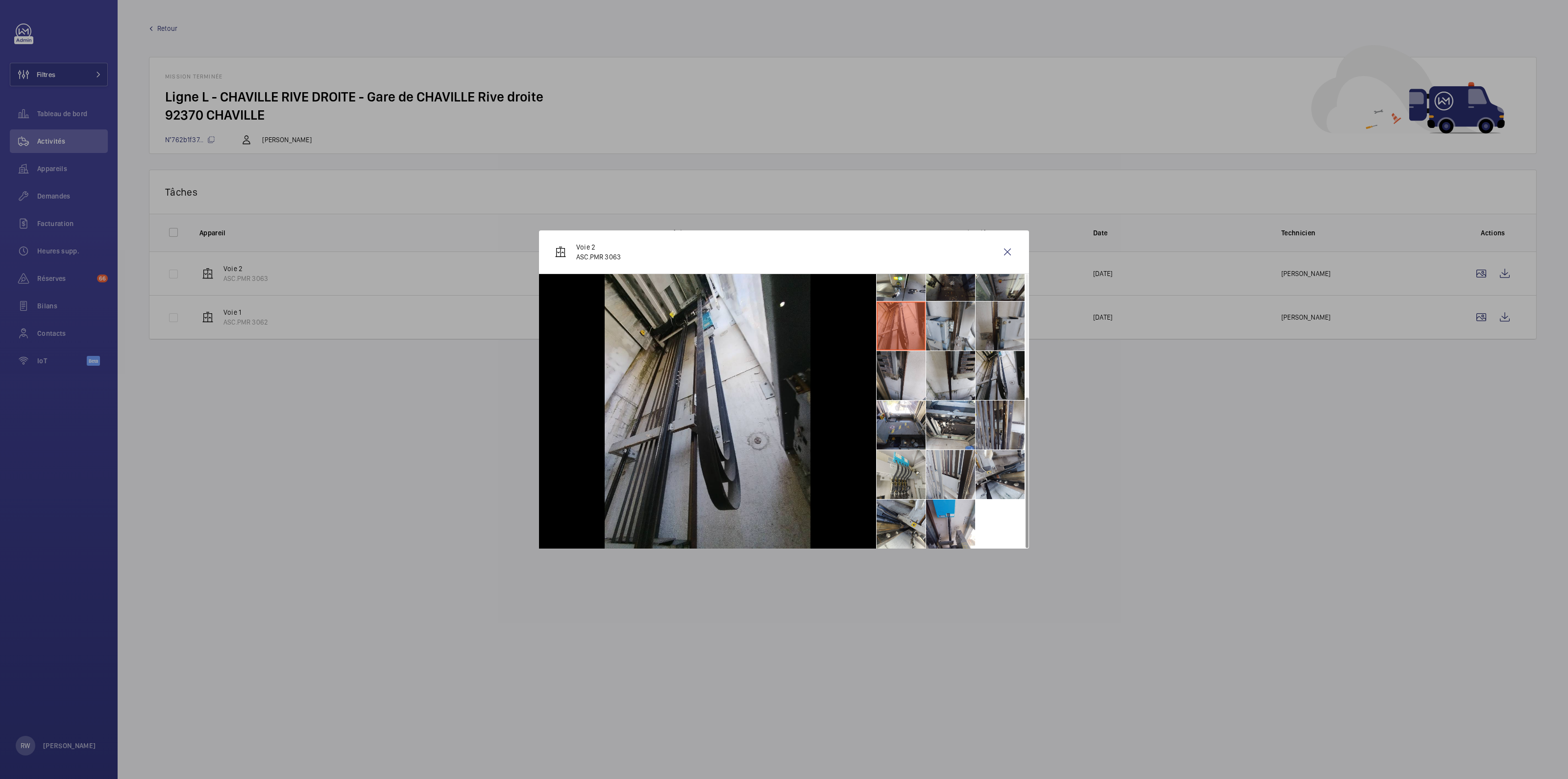
drag, startPoint x: 953, startPoint y: 328, endPoint x: 987, endPoint y: 325, distance: 34.1
click at [956, 328] on li at bounding box center [950, 326] width 49 height 49
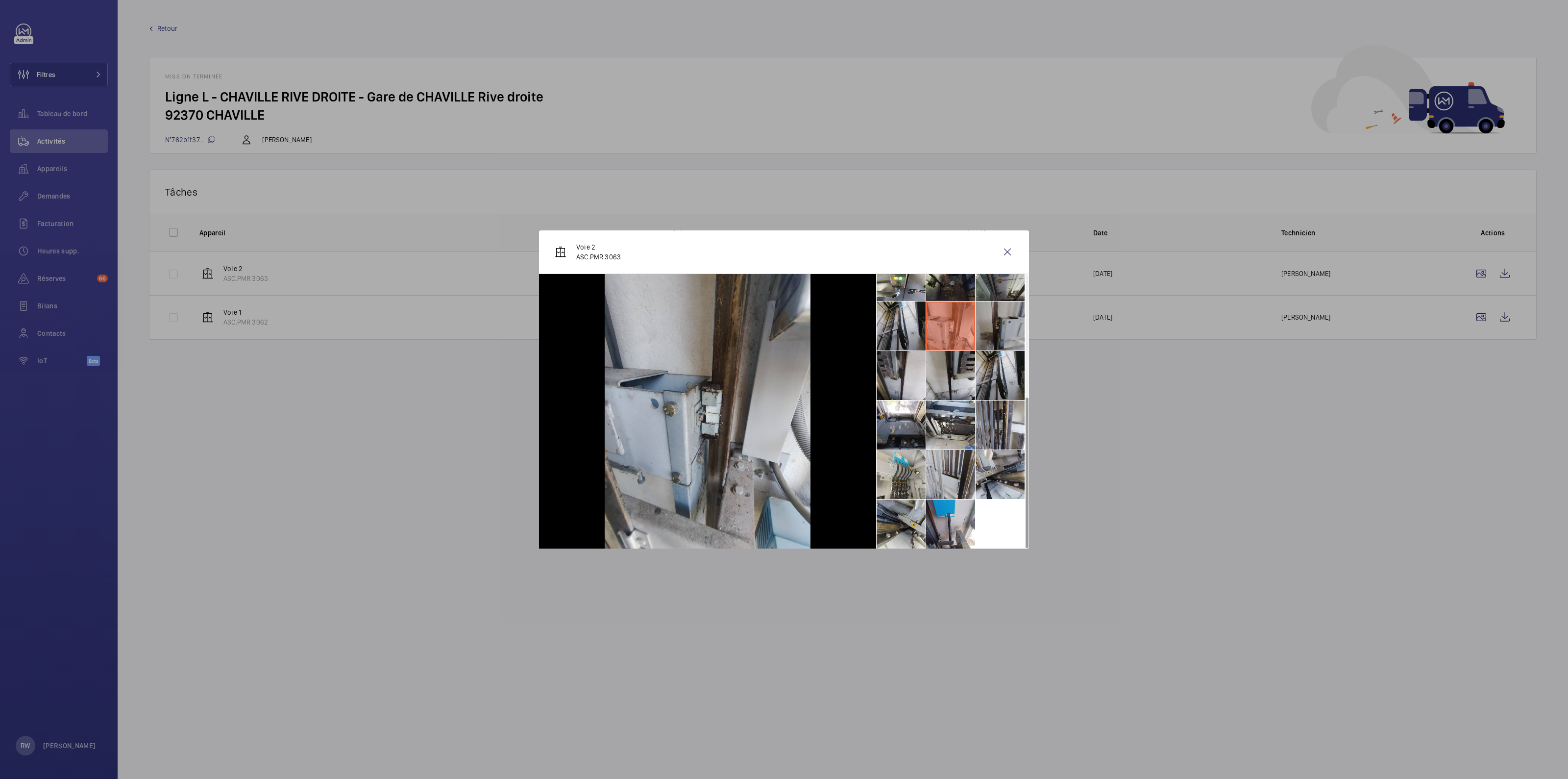
click at [1008, 325] on li at bounding box center [1000, 326] width 49 height 49
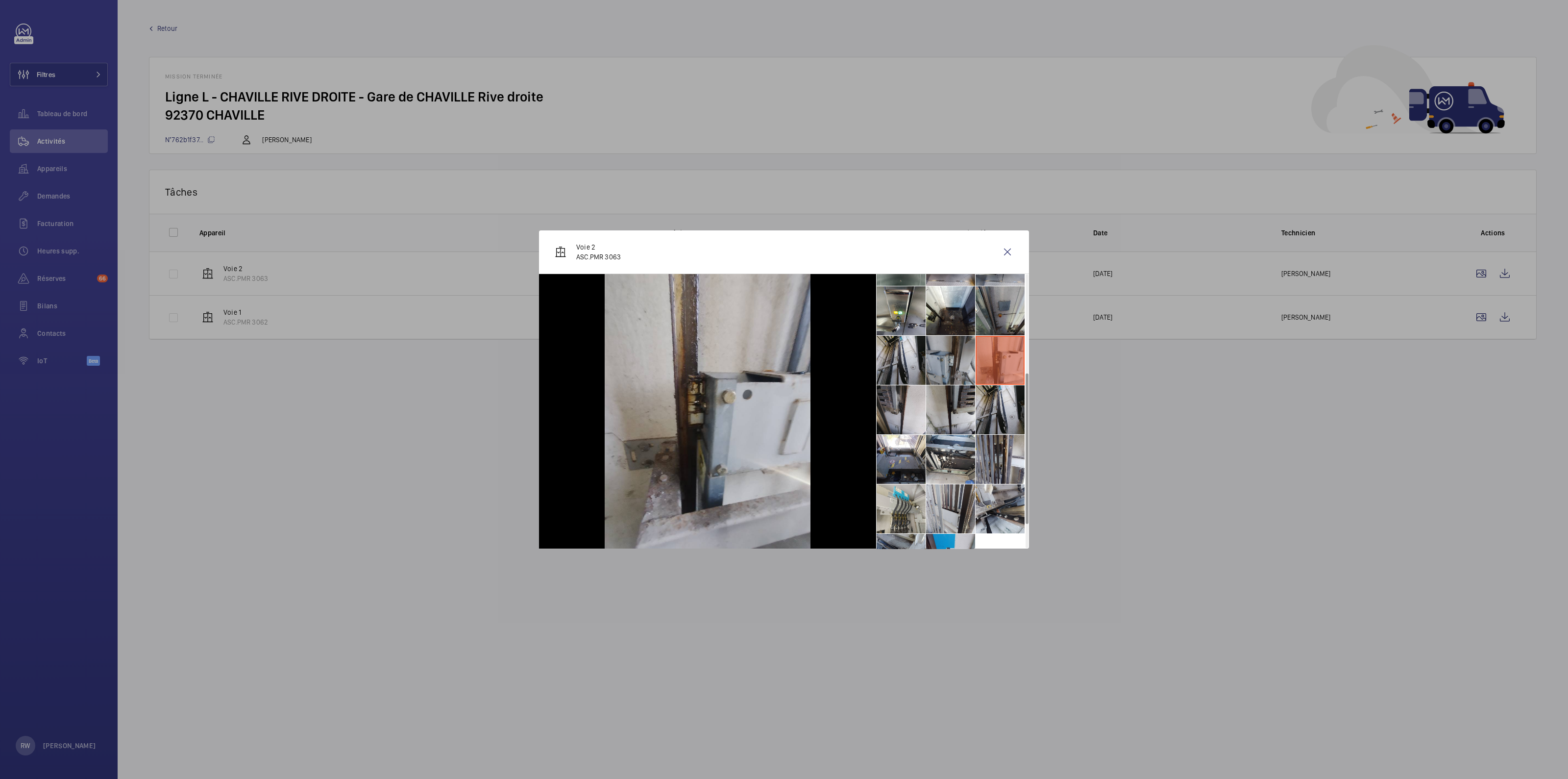
scroll to position [160, 0]
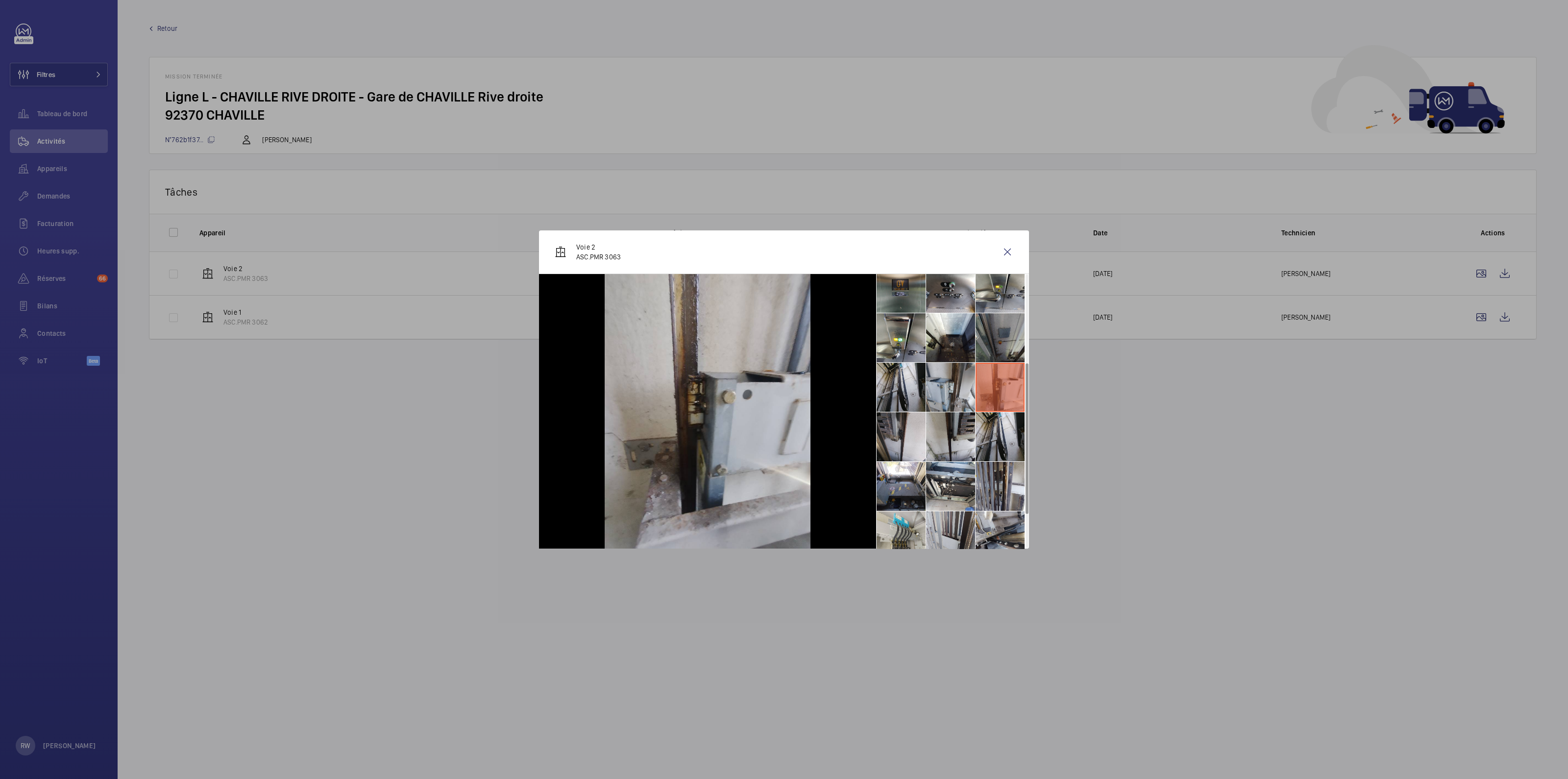
click at [995, 337] on li at bounding box center [1000, 337] width 49 height 49
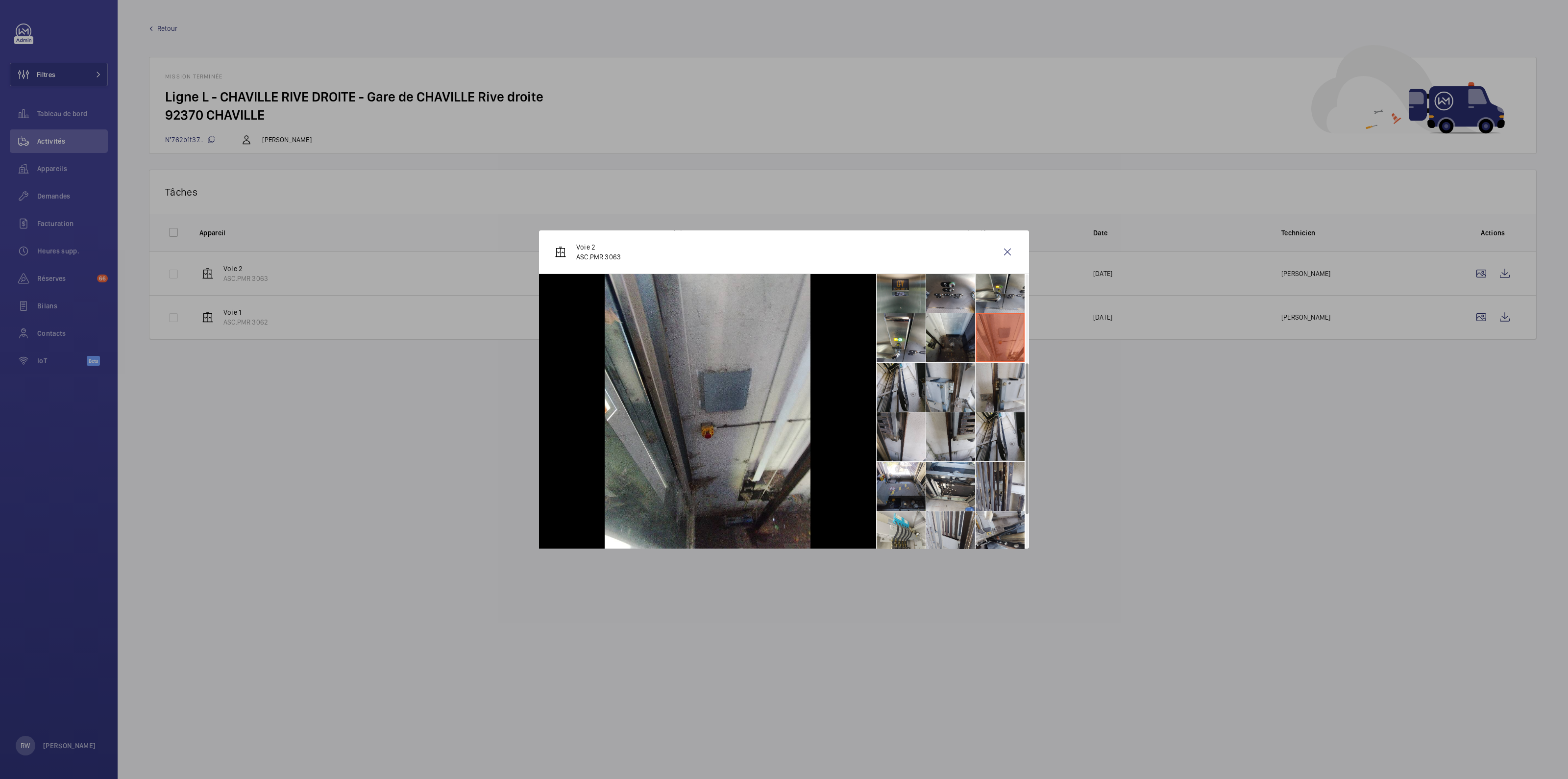
click at [939, 336] on li at bounding box center [950, 337] width 49 height 49
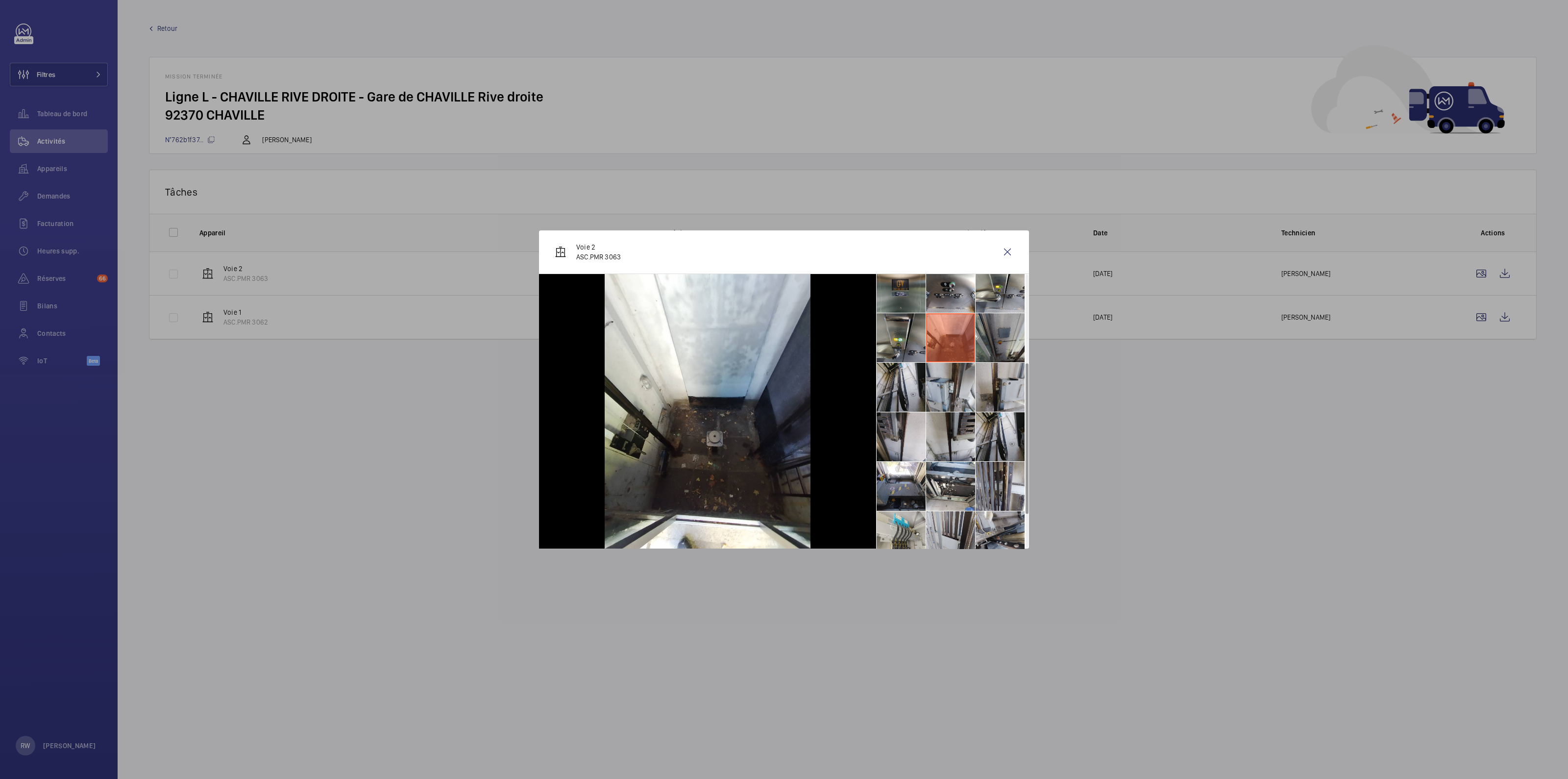
click at [911, 329] on li at bounding box center [901, 337] width 49 height 49
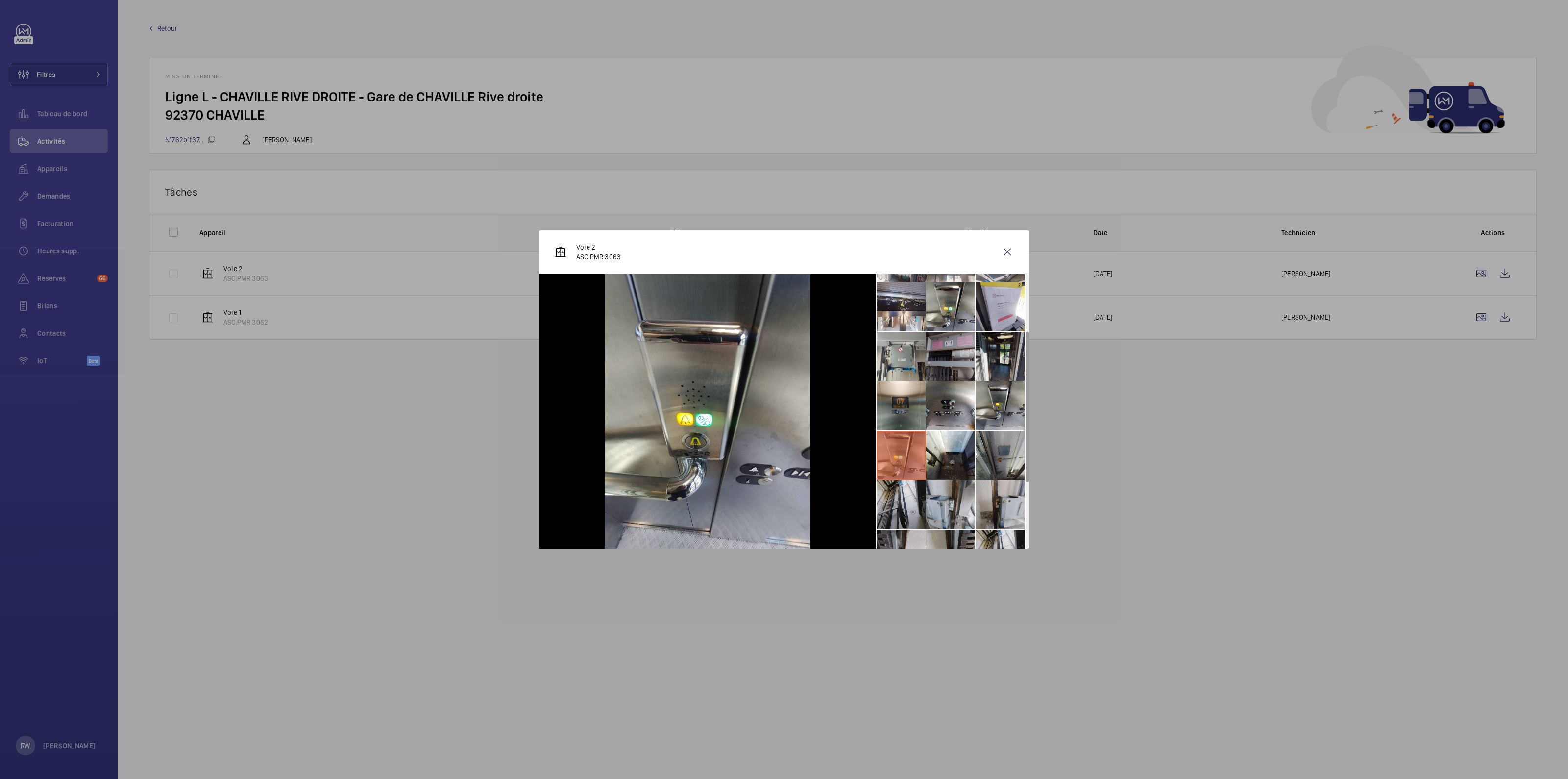
scroll to position [37, 0]
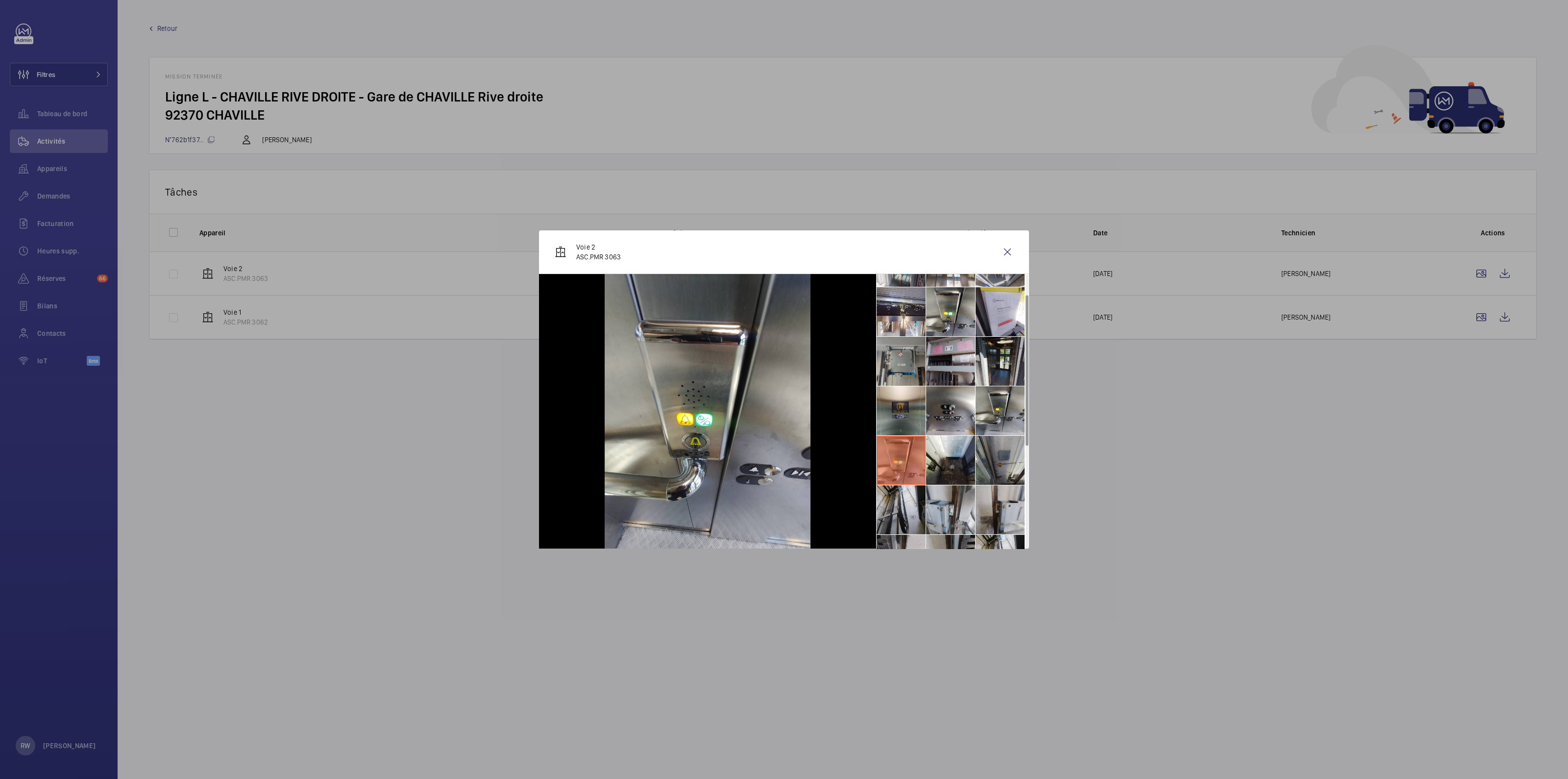
click at [903, 353] on li at bounding box center [901, 361] width 49 height 49
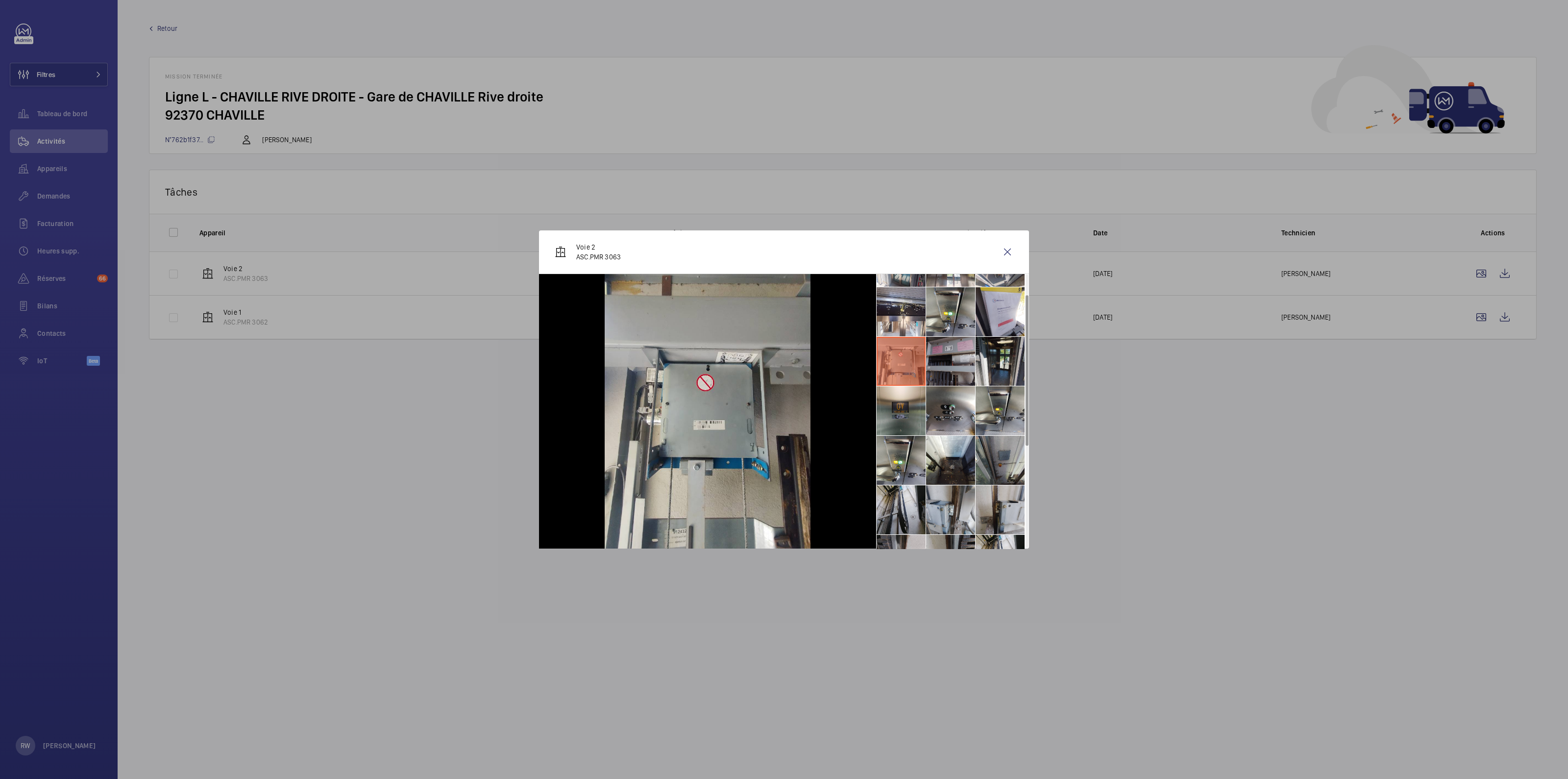
click at [934, 353] on li at bounding box center [950, 361] width 49 height 49
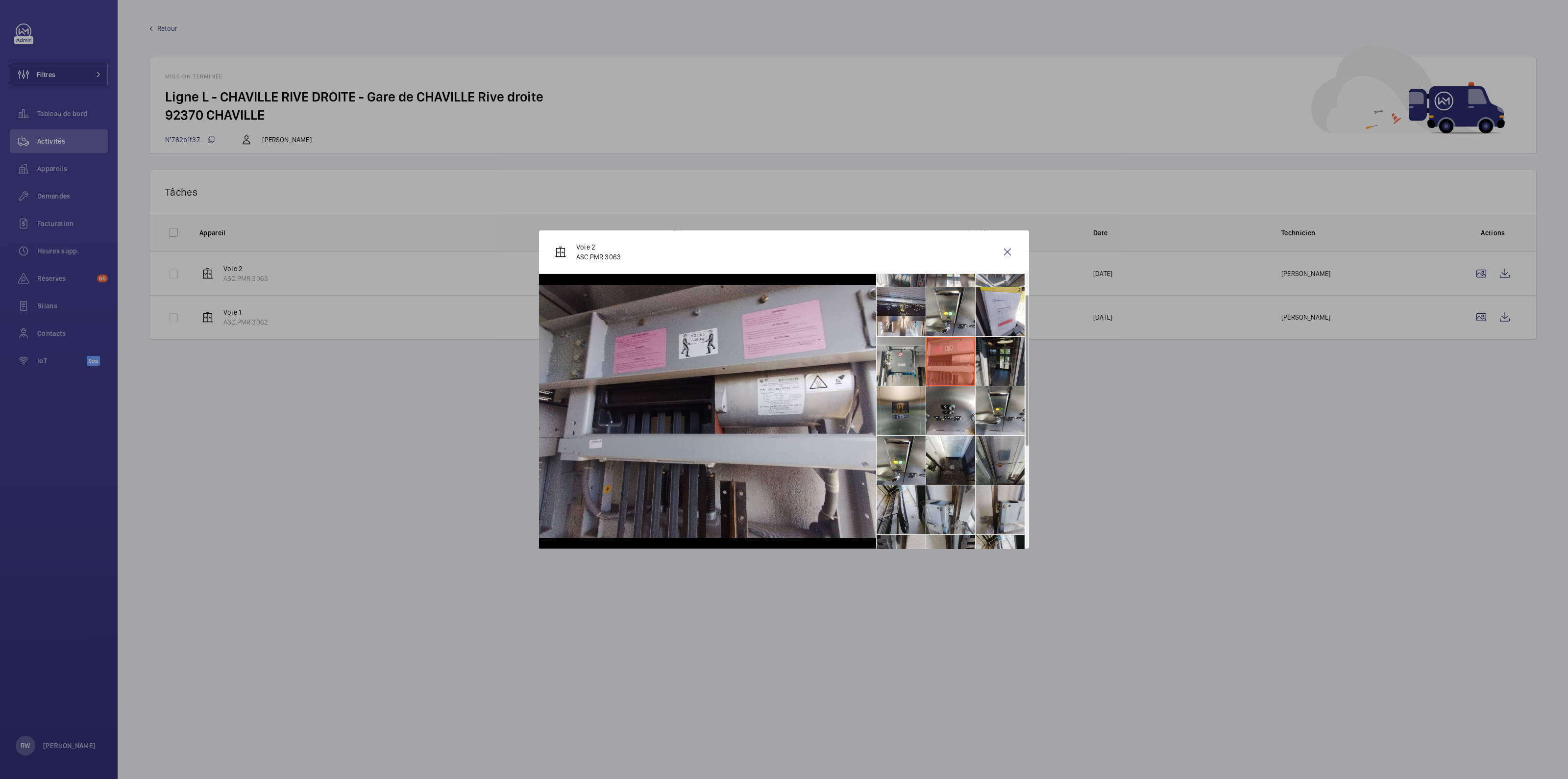
click at [990, 359] on li at bounding box center [1000, 361] width 49 height 49
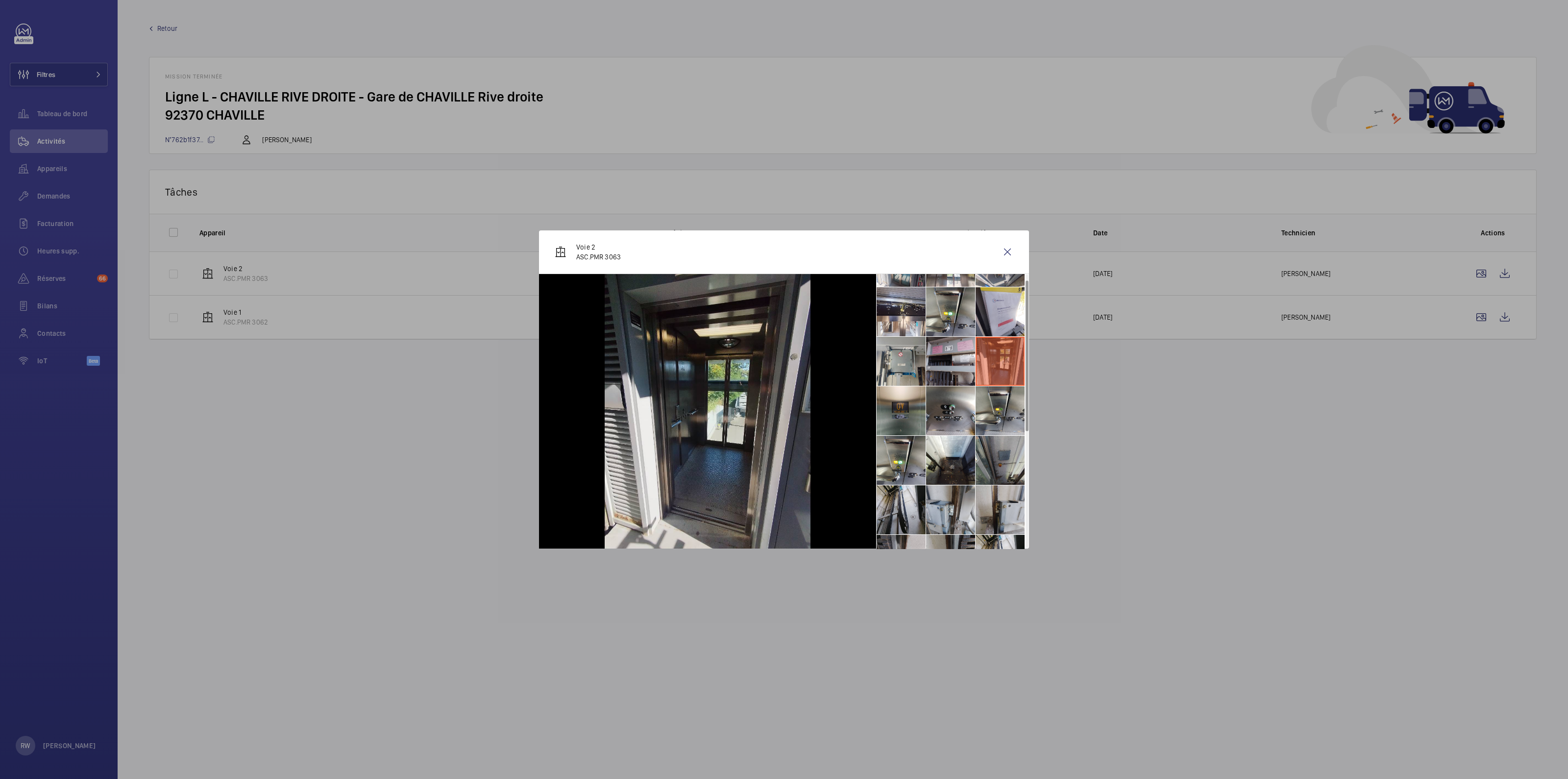
scroll to position [0, 0]
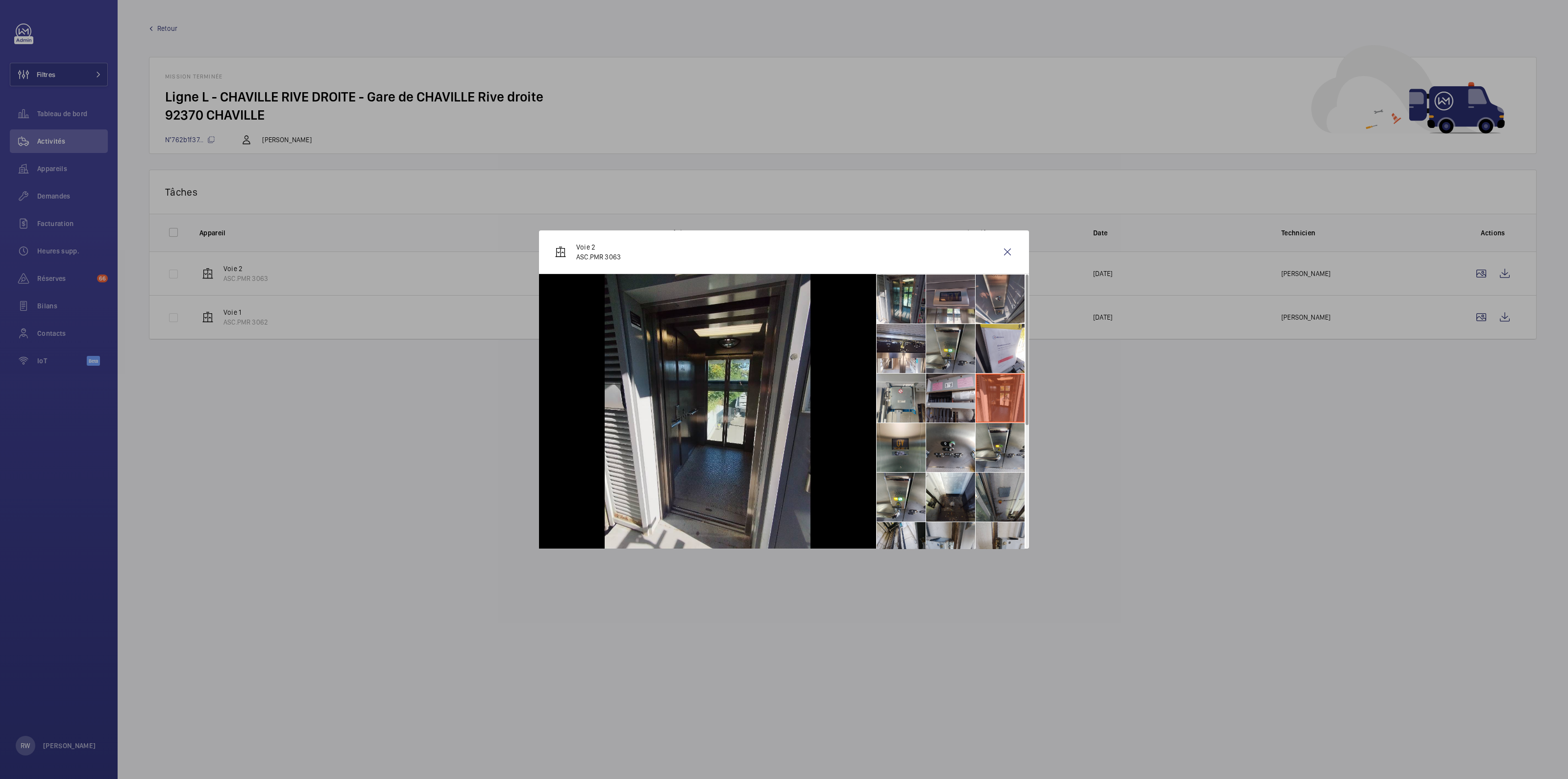
click at [942, 344] on li at bounding box center [950, 348] width 49 height 49
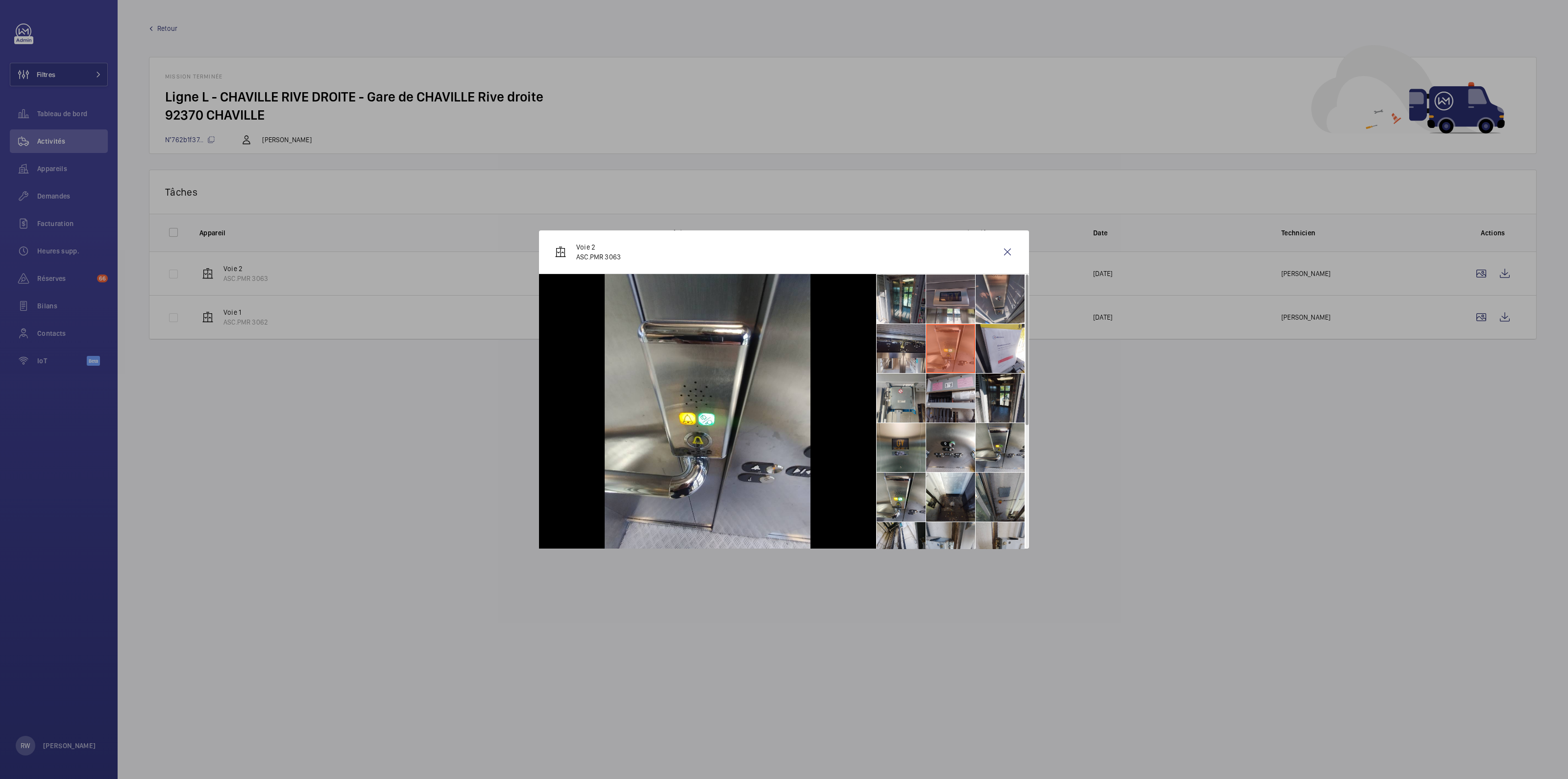
click at [905, 347] on li at bounding box center [901, 348] width 49 height 49
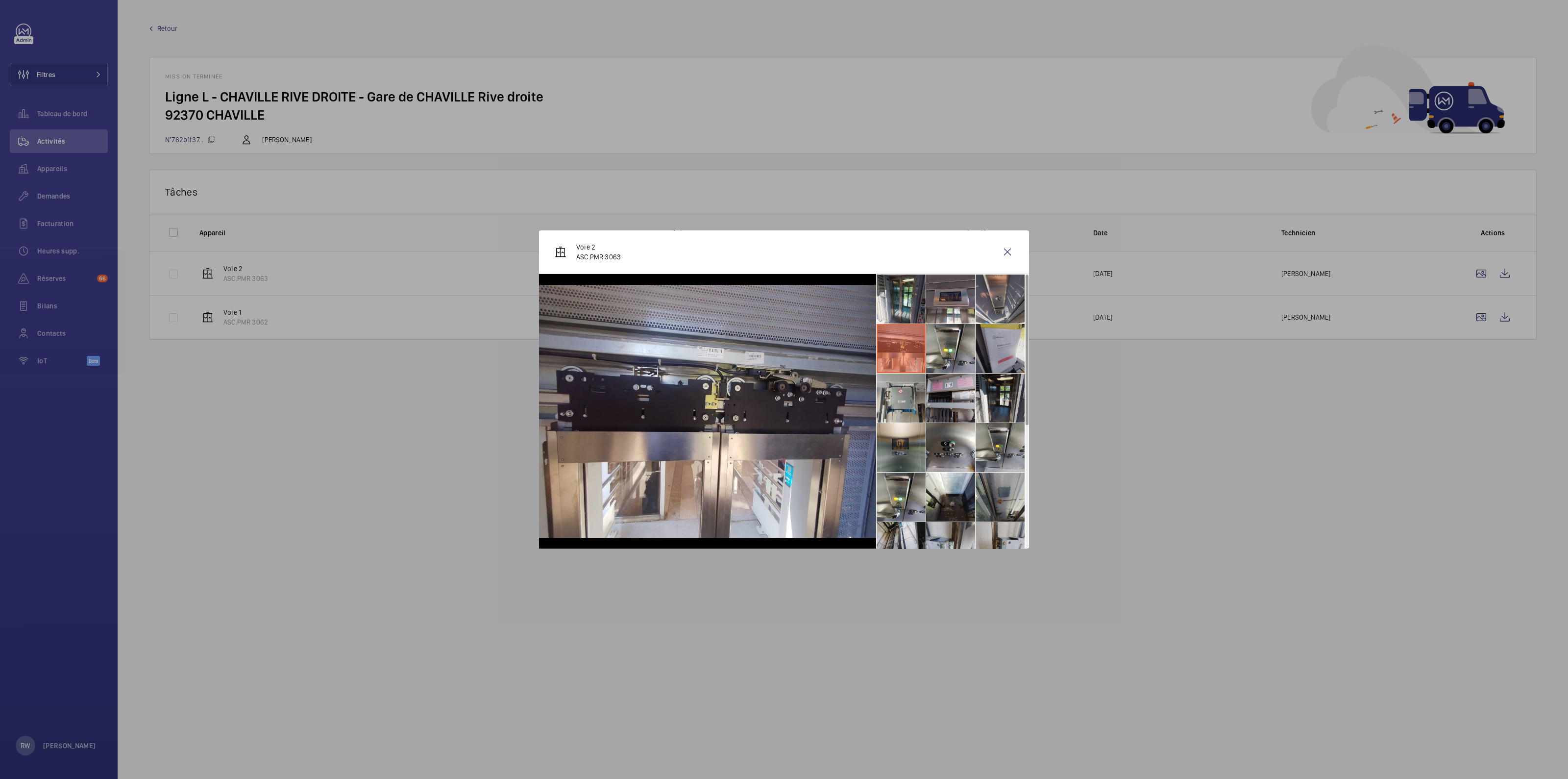
click at [999, 343] on li at bounding box center [1000, 348] width 49 height 49
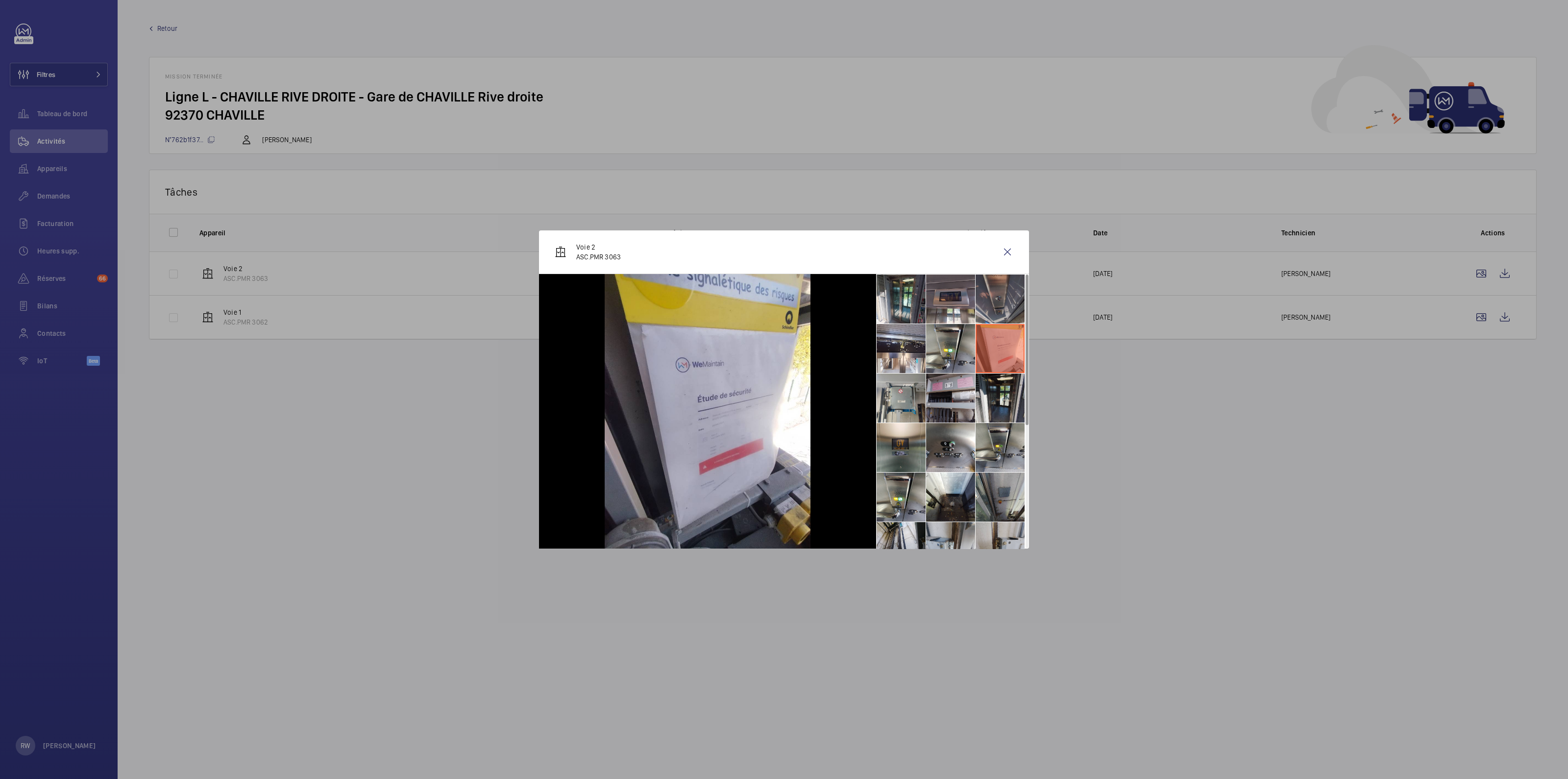
click at [999, 305] on li at bounding box center [1000, 299] width 49 height 49
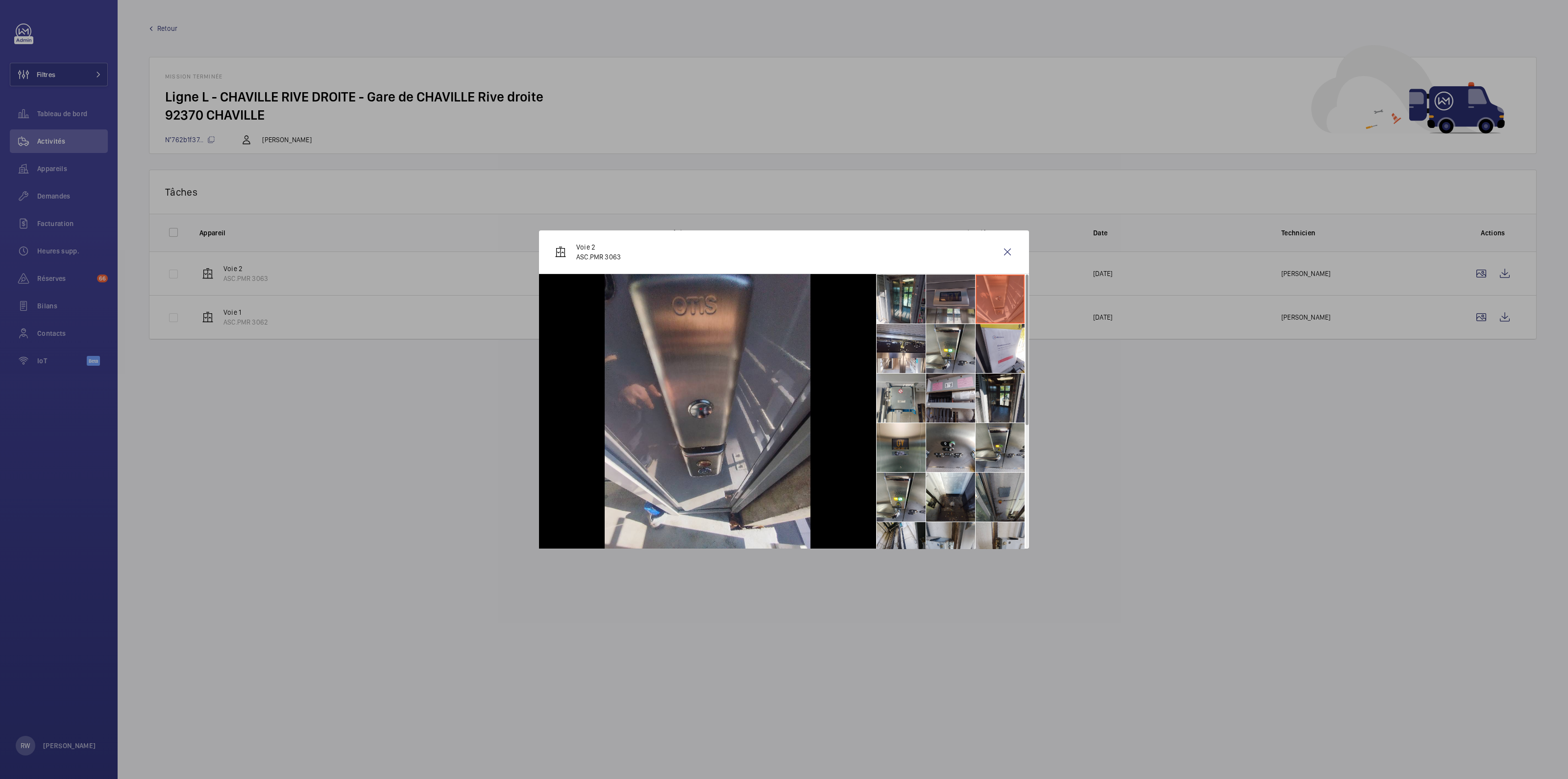
click at [939, 294] on li at bounding box center [950, 299] width 49 height 49
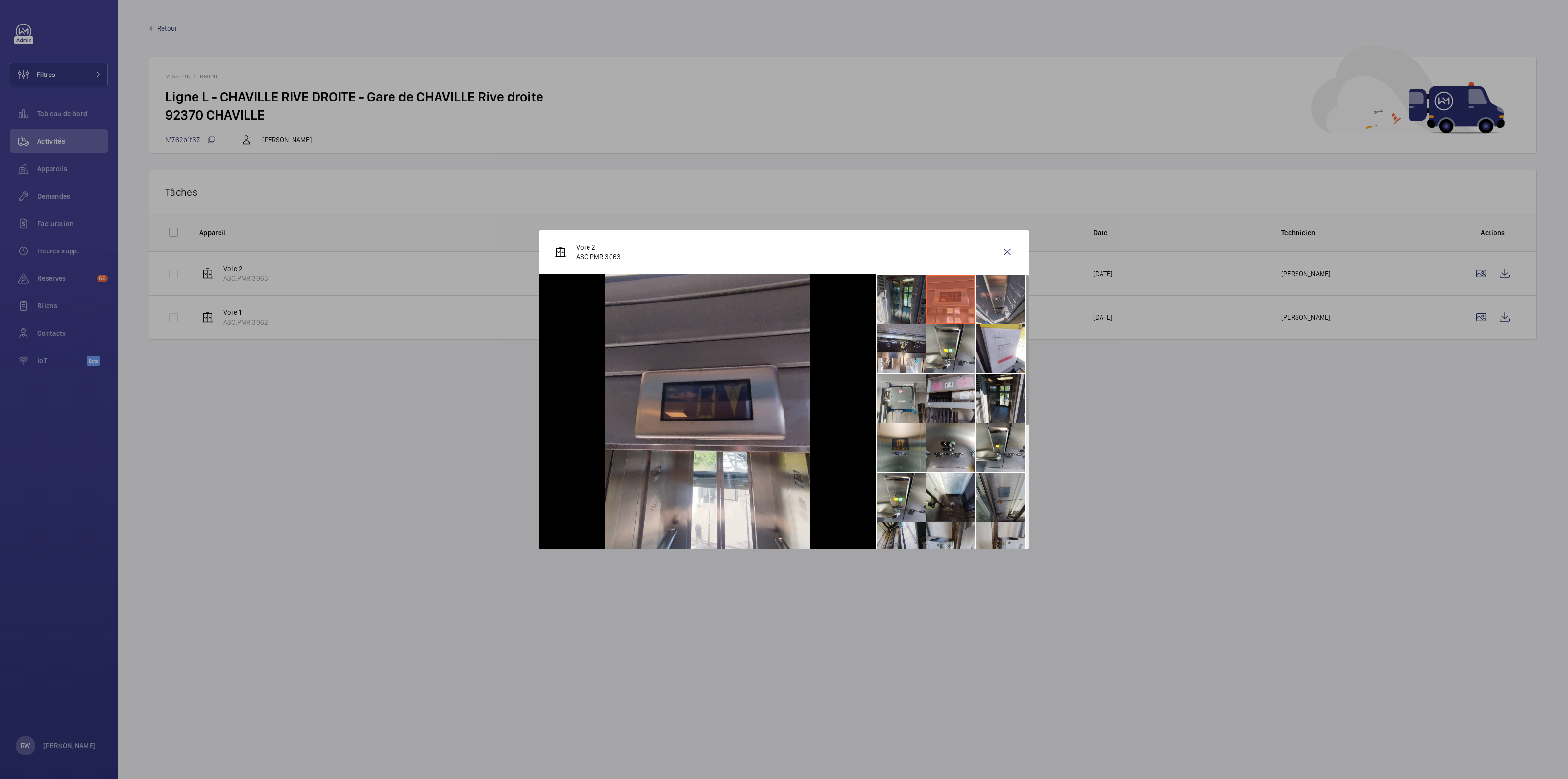
click at [912, 296] on li at bounding box center [901, 299] width 49 height 49
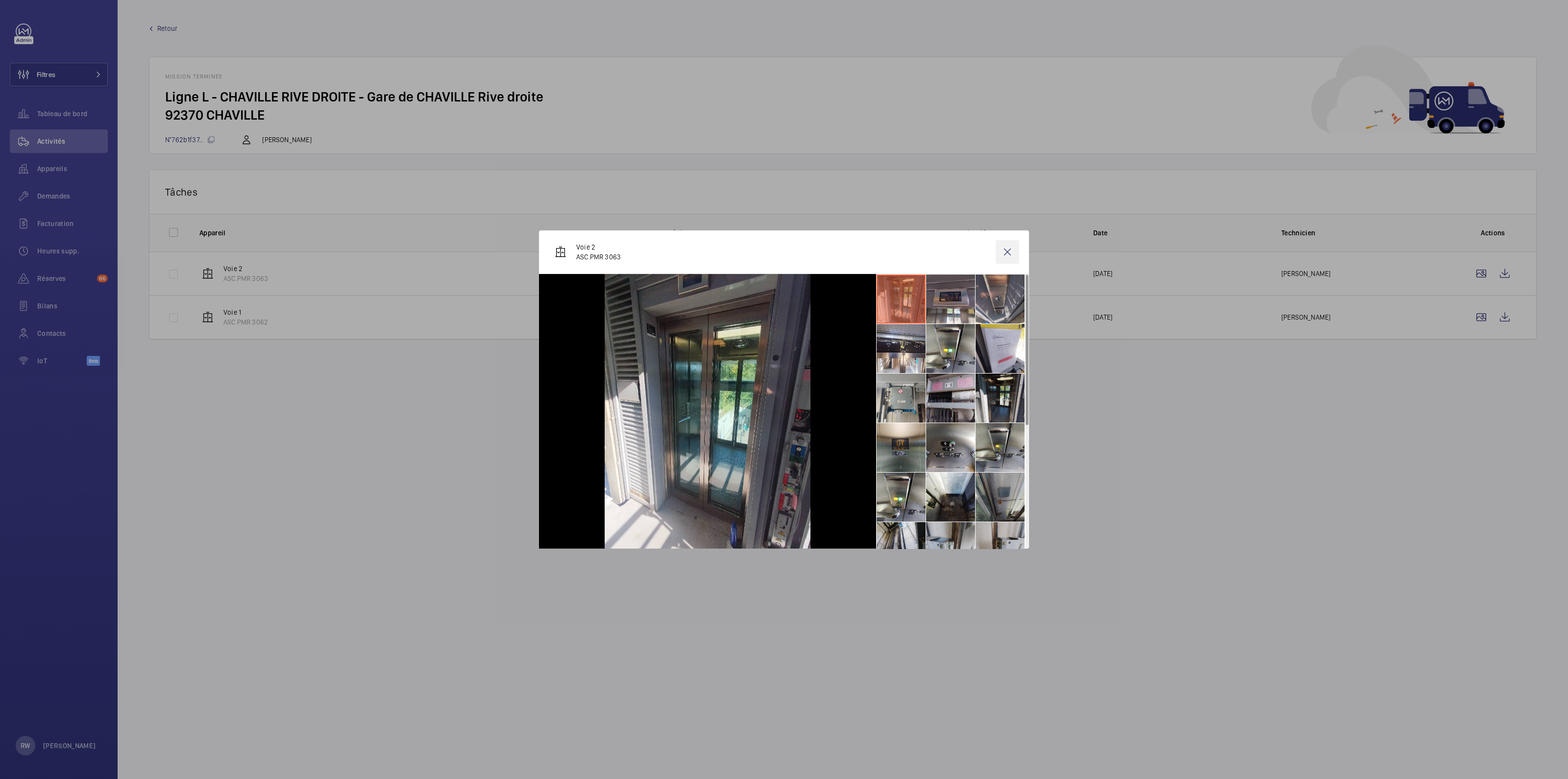
drag, startPoint x: 1009, startPoint y: 252, endPoint x: 1017, endPoint y: 250, distance: 8.2
click at [1009, 252] on wm-front-icon-button at bounding box center [1007, 252] width 24 height 24
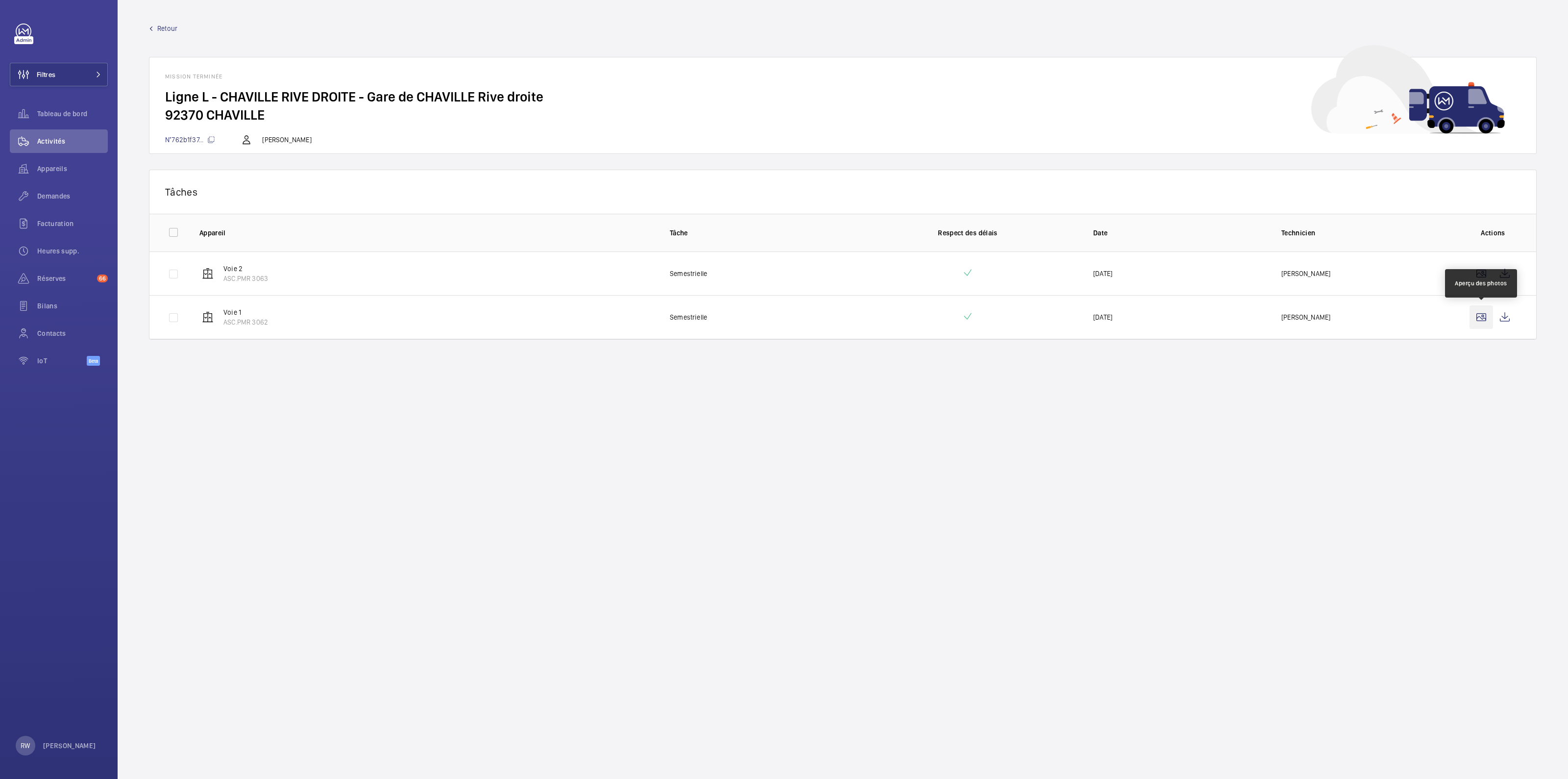
click at [1486, 313] on wm-front-icon-button at bounding box center [1481, 317] width 24 height 24
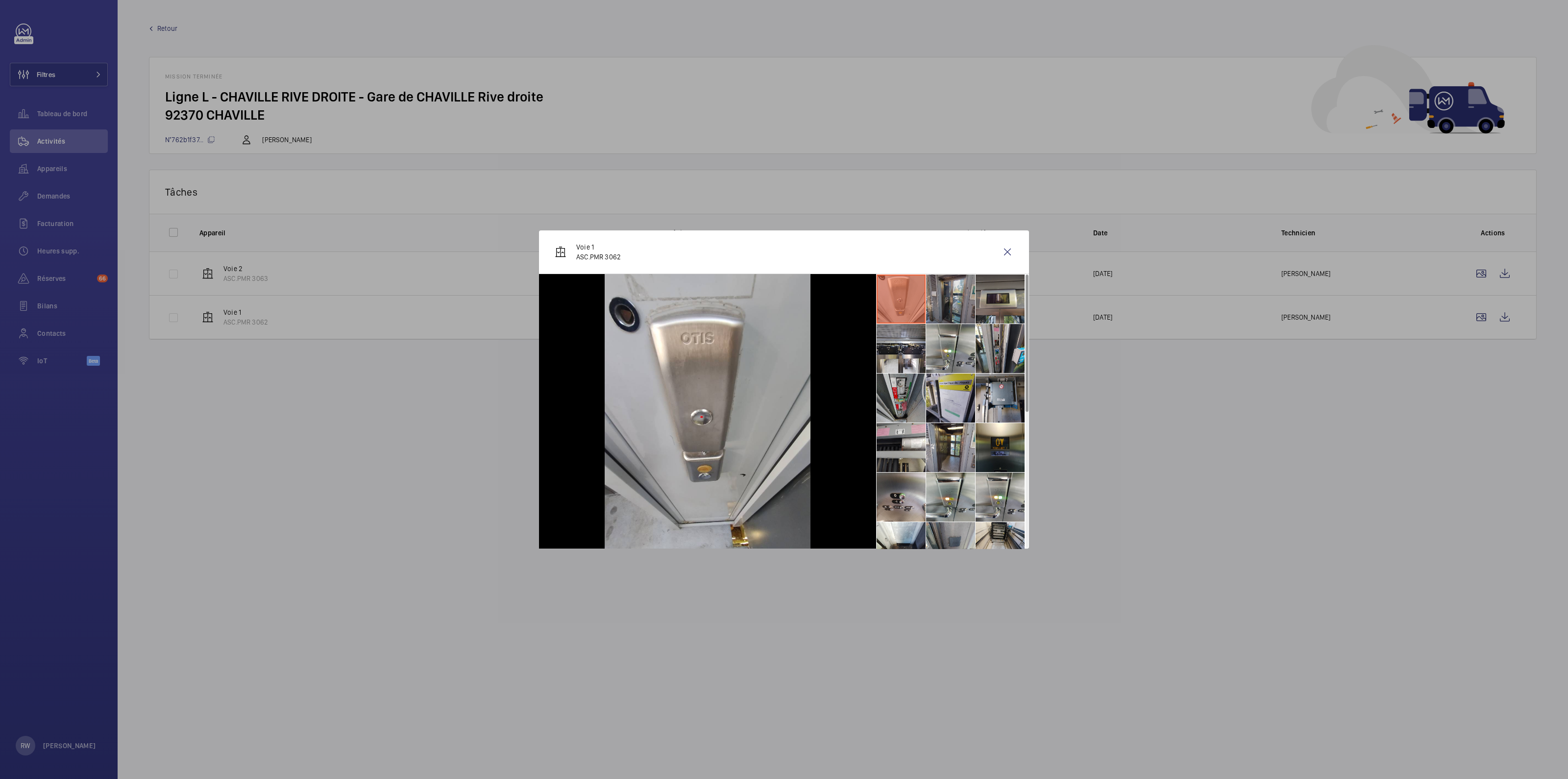
click at [944, 298] on li at bounding box center [950, 299] width 49 height 49
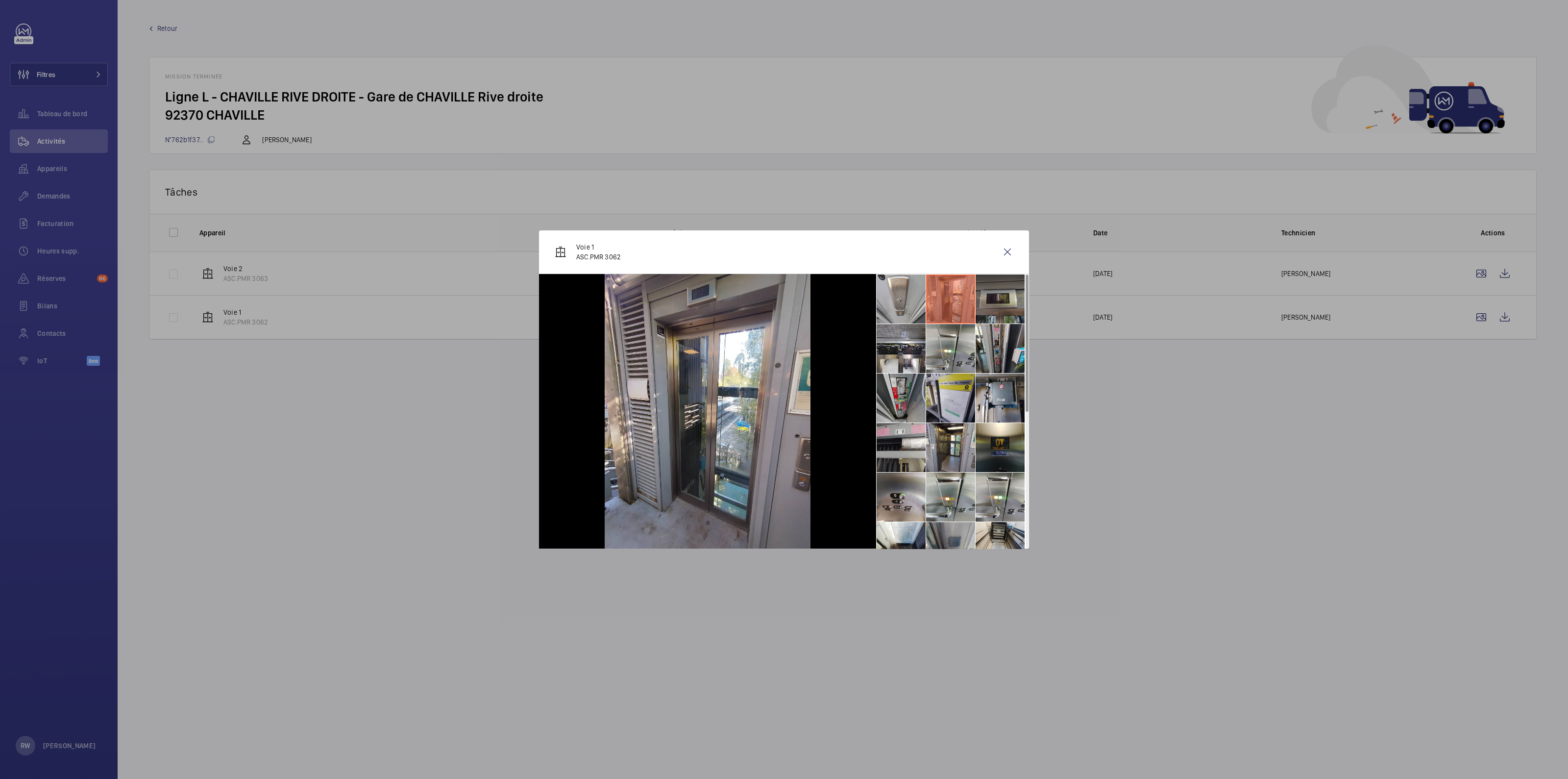
click at [996, 295] on li at bounding box center [1000, 299] width 49 height 49
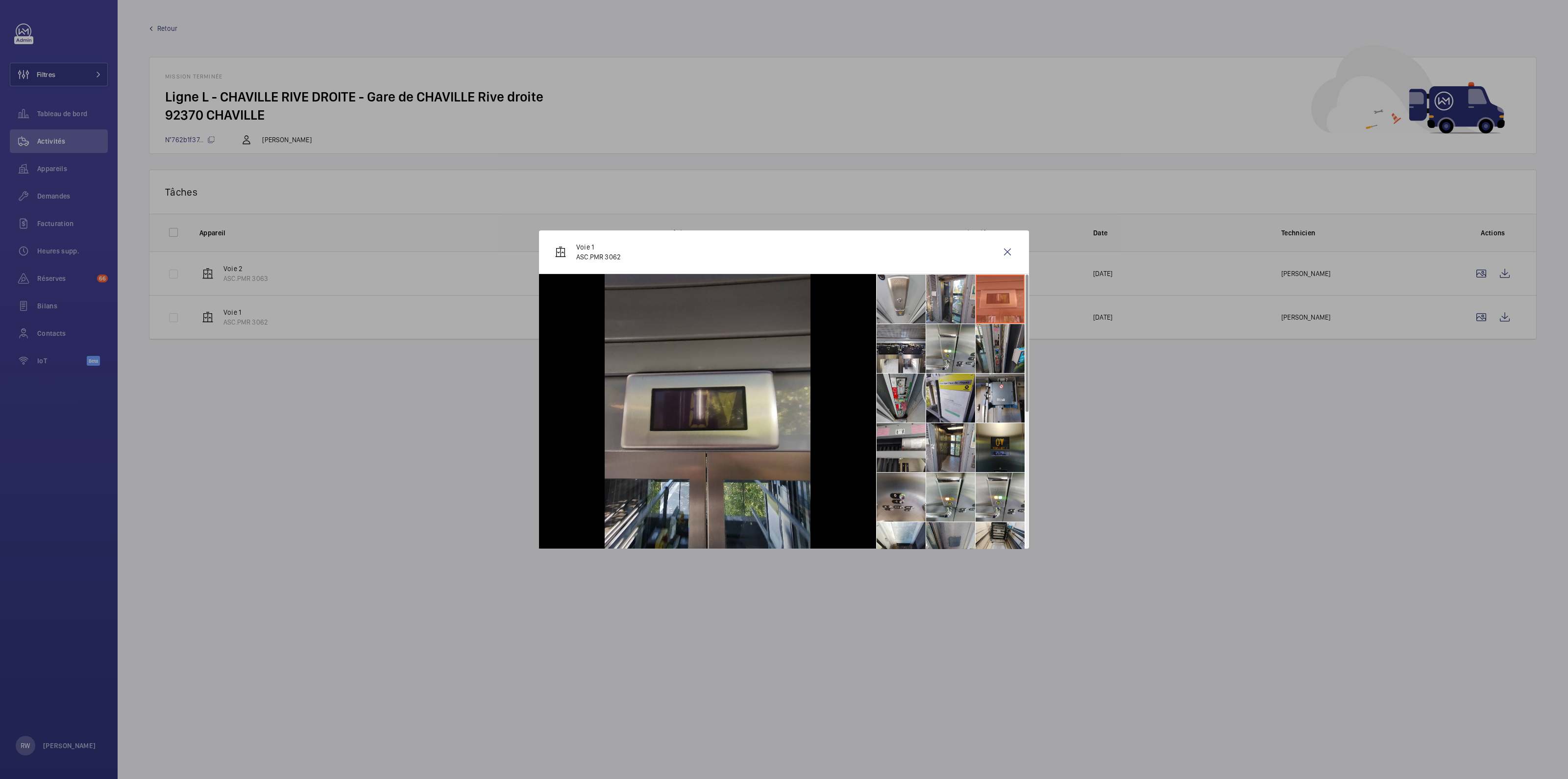
click at [992, 340] on li at bounding box center [1000, 348] width 49 height 49
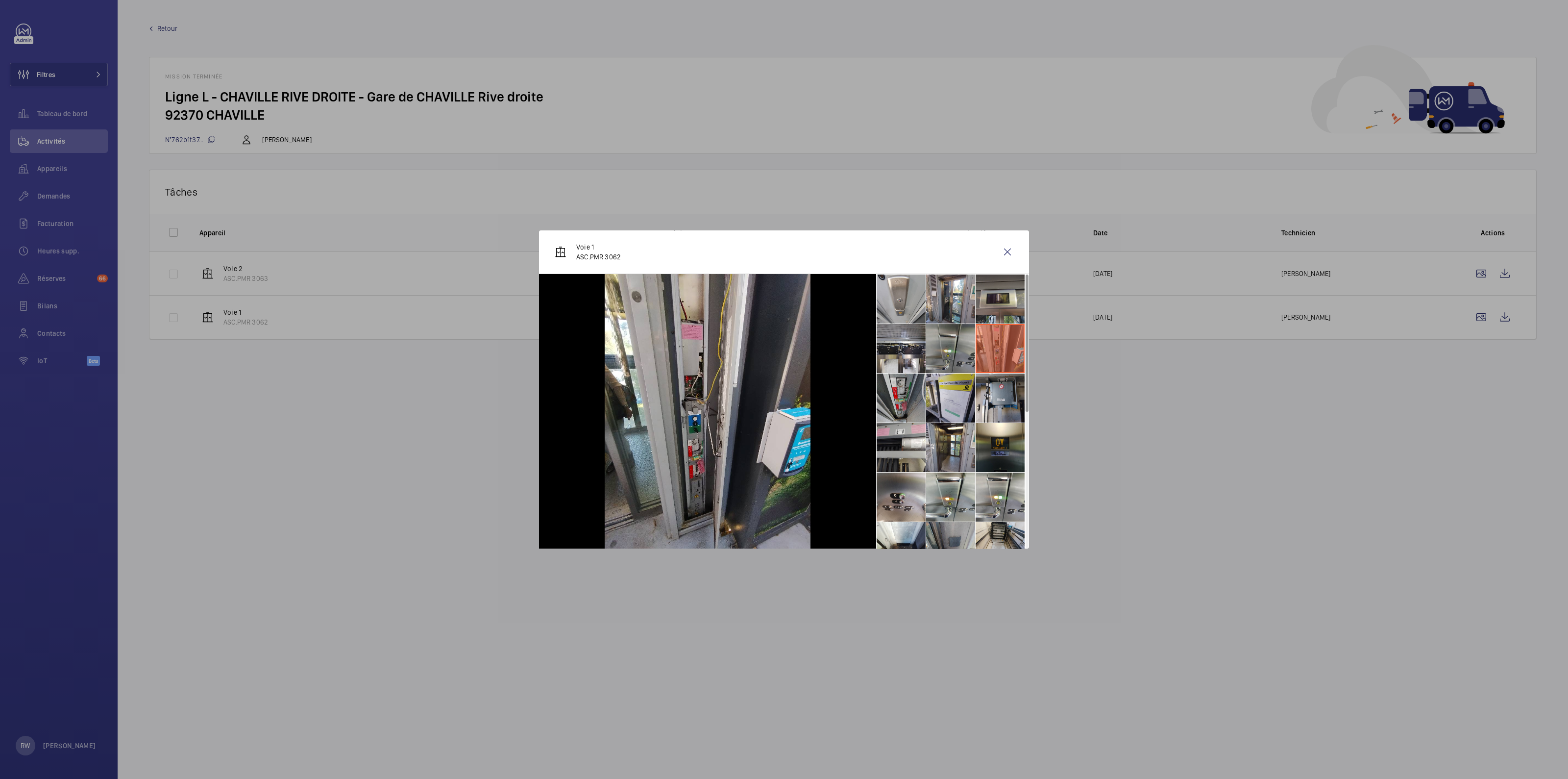
click at [943, 349] on li at bounding box center [950, 348] width 49 height 49
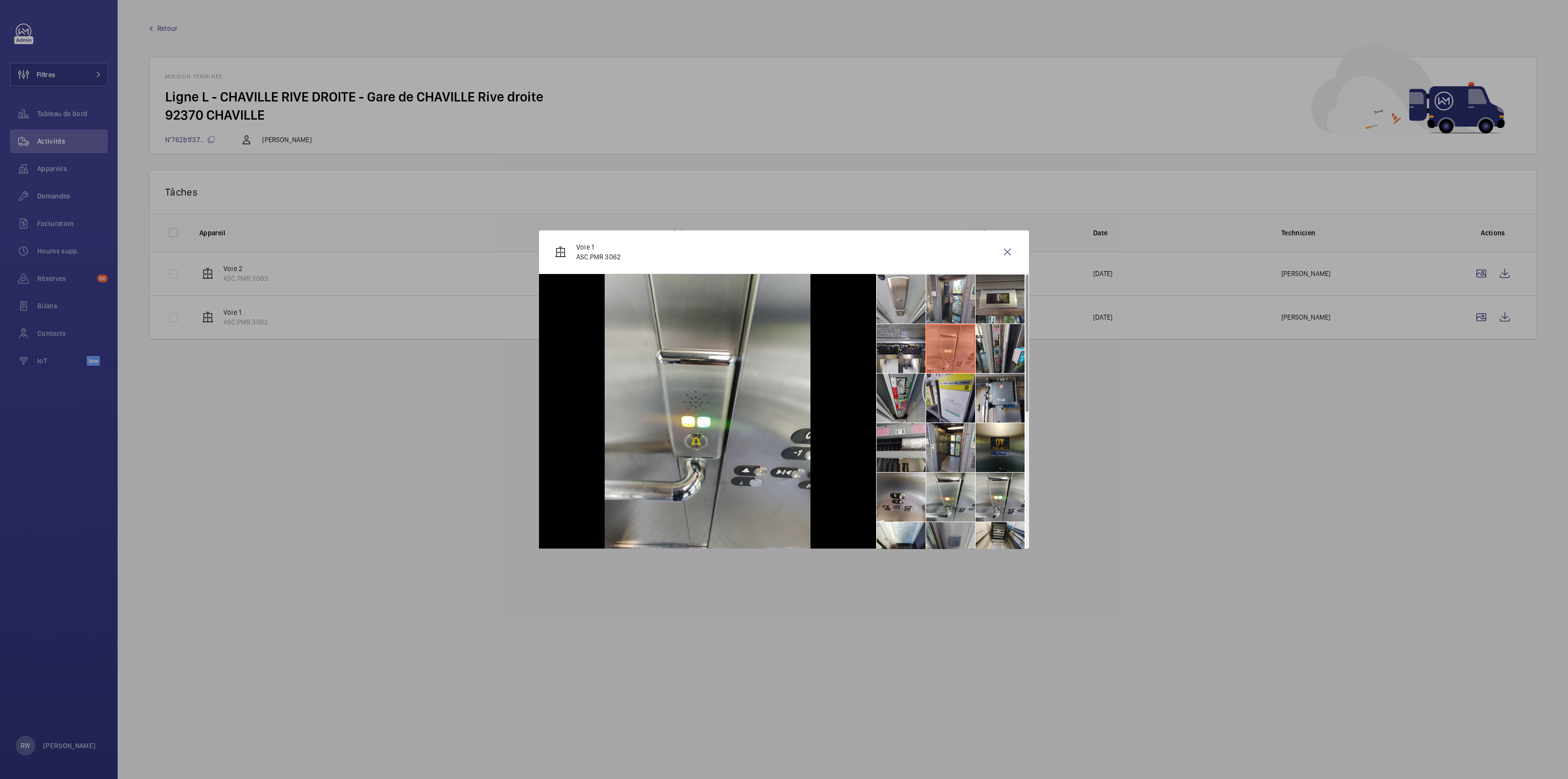
drag, startPoint x: 1034, startPoint y: 346, endPoint x: 1028, endPoint y: 348, distance: 6.3
click at [1030, 347] on div at bounding box center [784, 389] width 1568 height 779
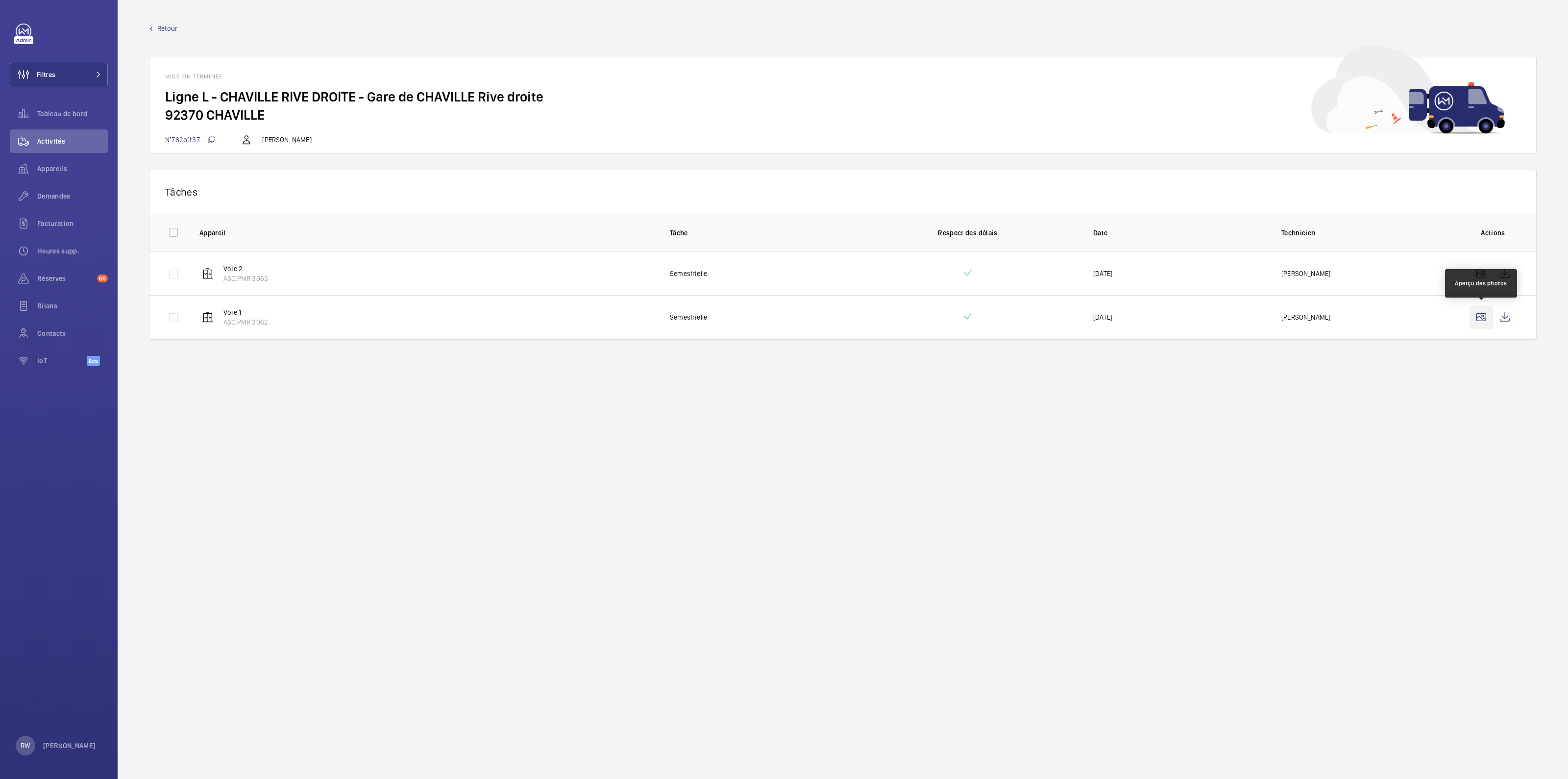
click at [1480, 317] on wm-front-icon-button at bounding box center [1481, 317] width 24 height 24
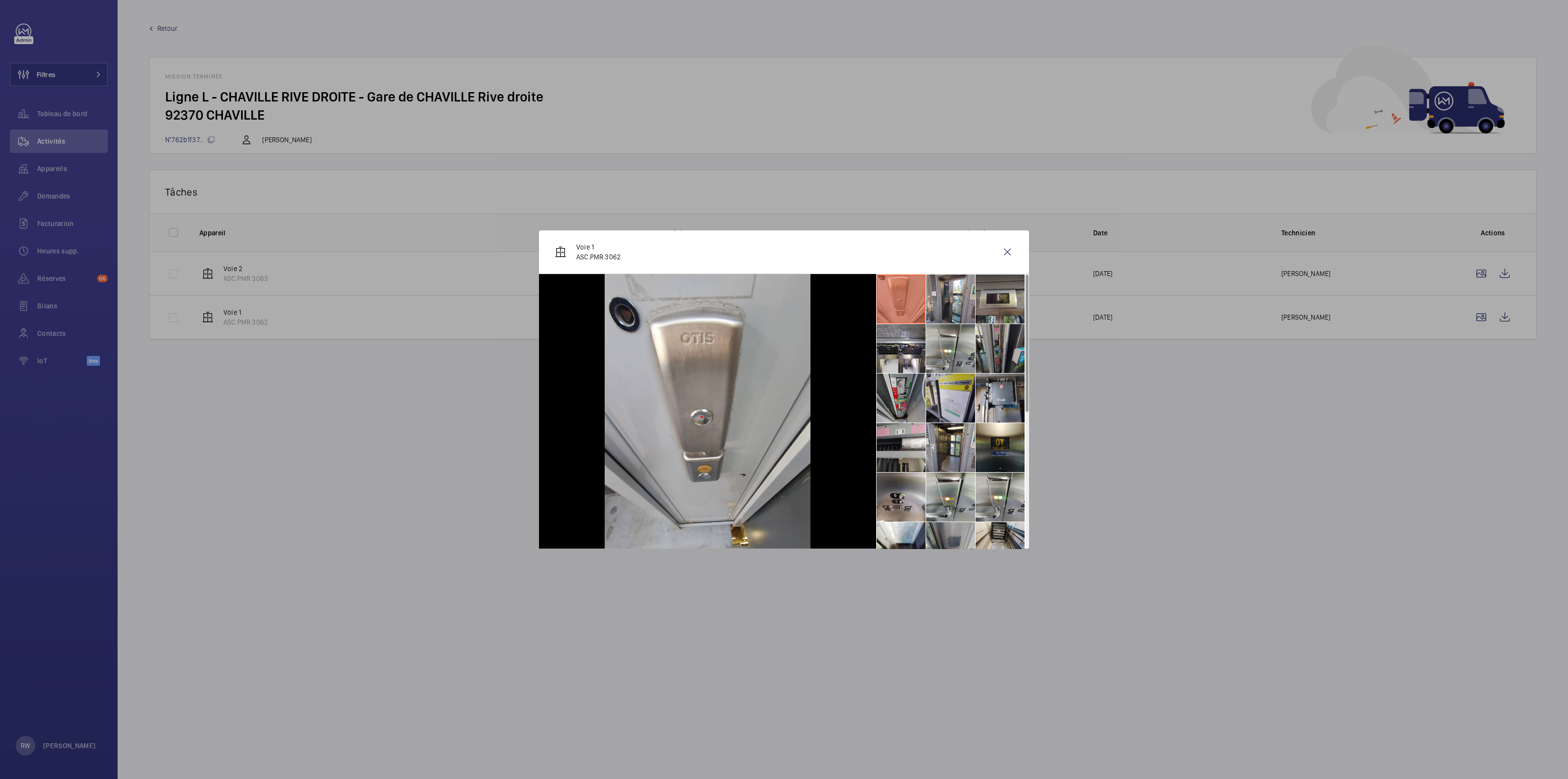
click at [1002, 345] on li at bounding box center [1000, 348] width 49 height 49
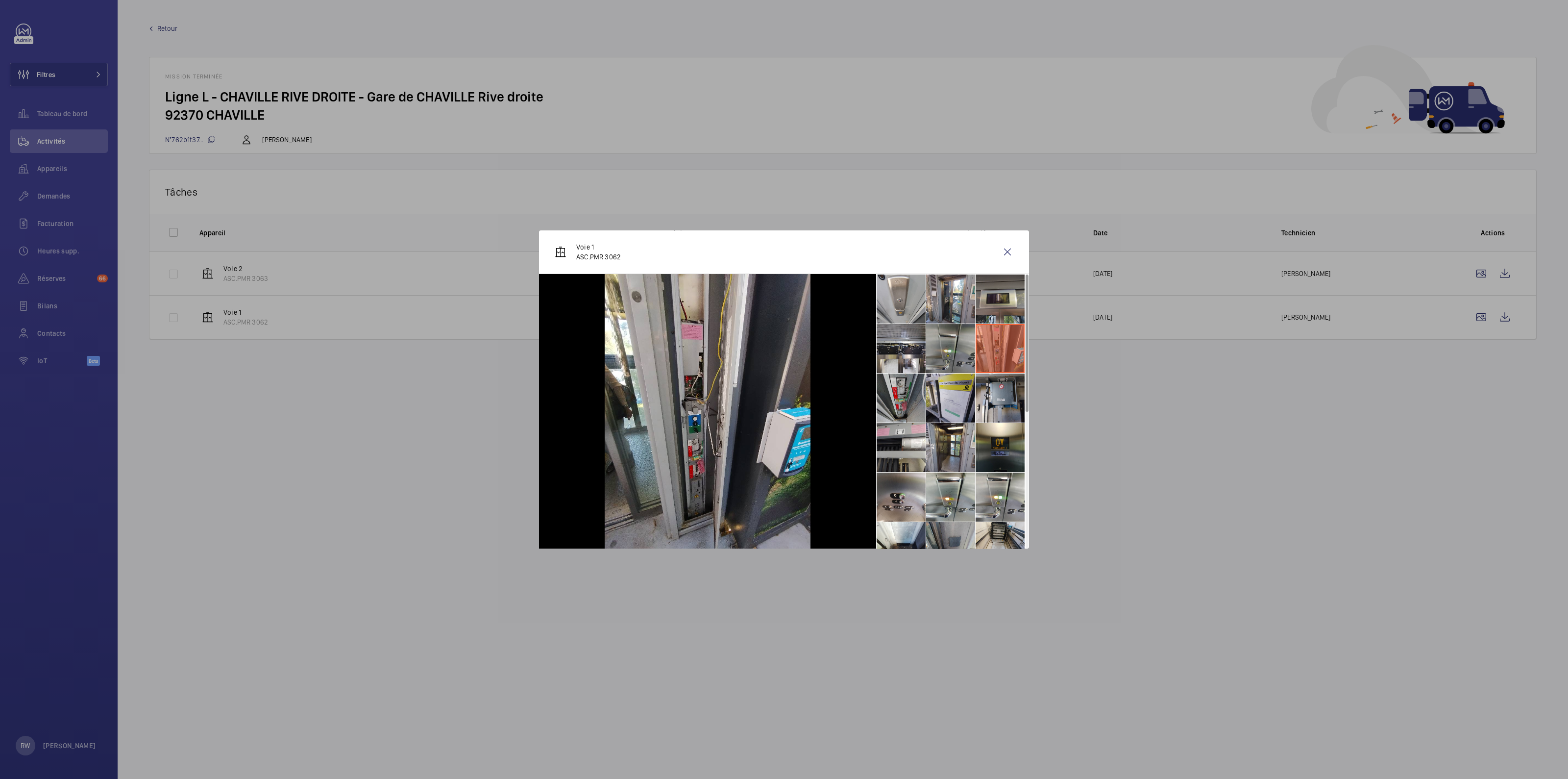
click at [947, 342] on li at bounding box center [950, 348] width 49 height 49
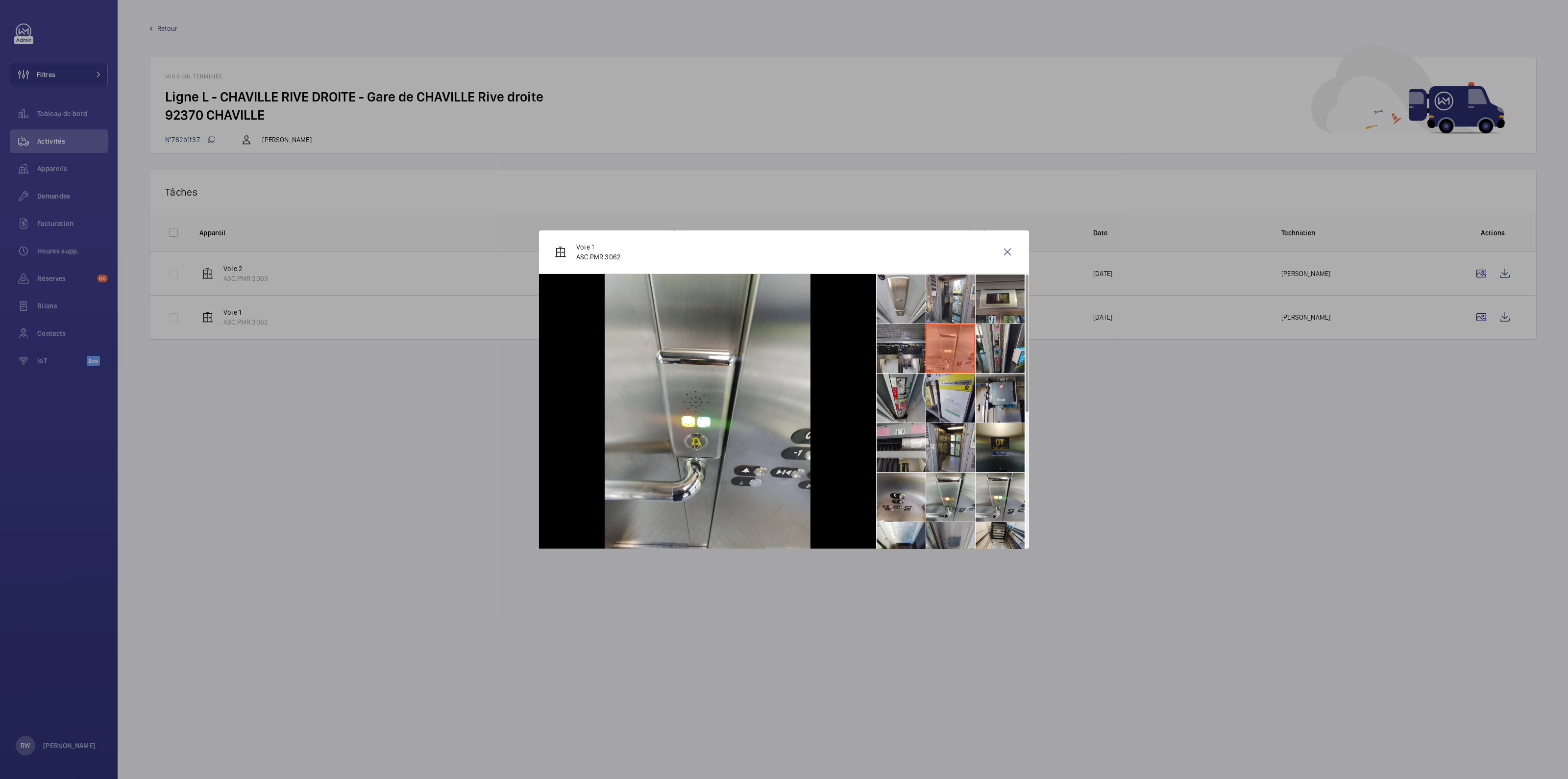
click at [900, 361] on li at bounding box center [901, 348] width 49 height 49
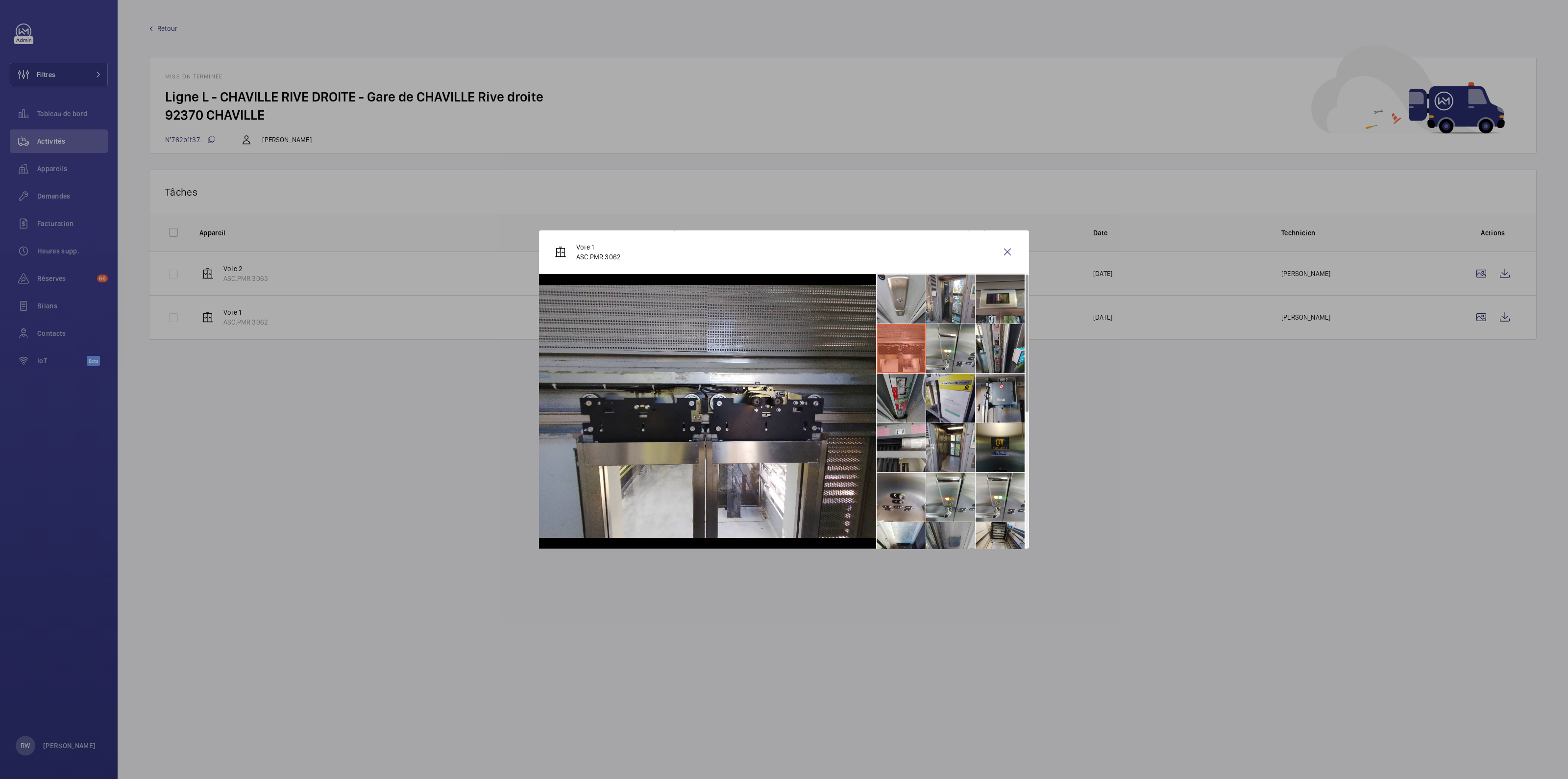
click at [900, 403] on li at bounding box center [901, 398] width 49 height 49
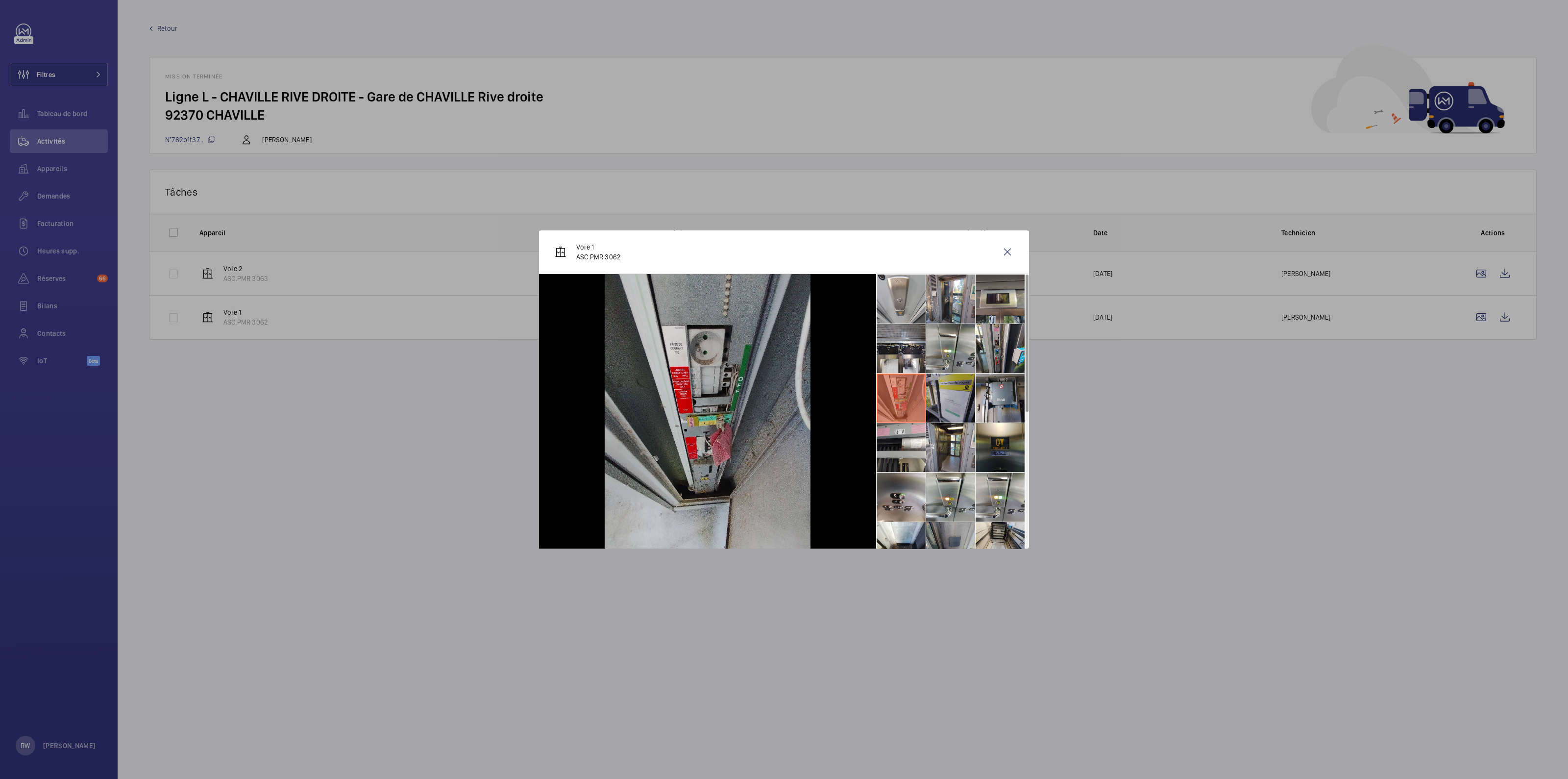
click at [948, 404] on li at bounding box center [950, 398] width 49 height 49
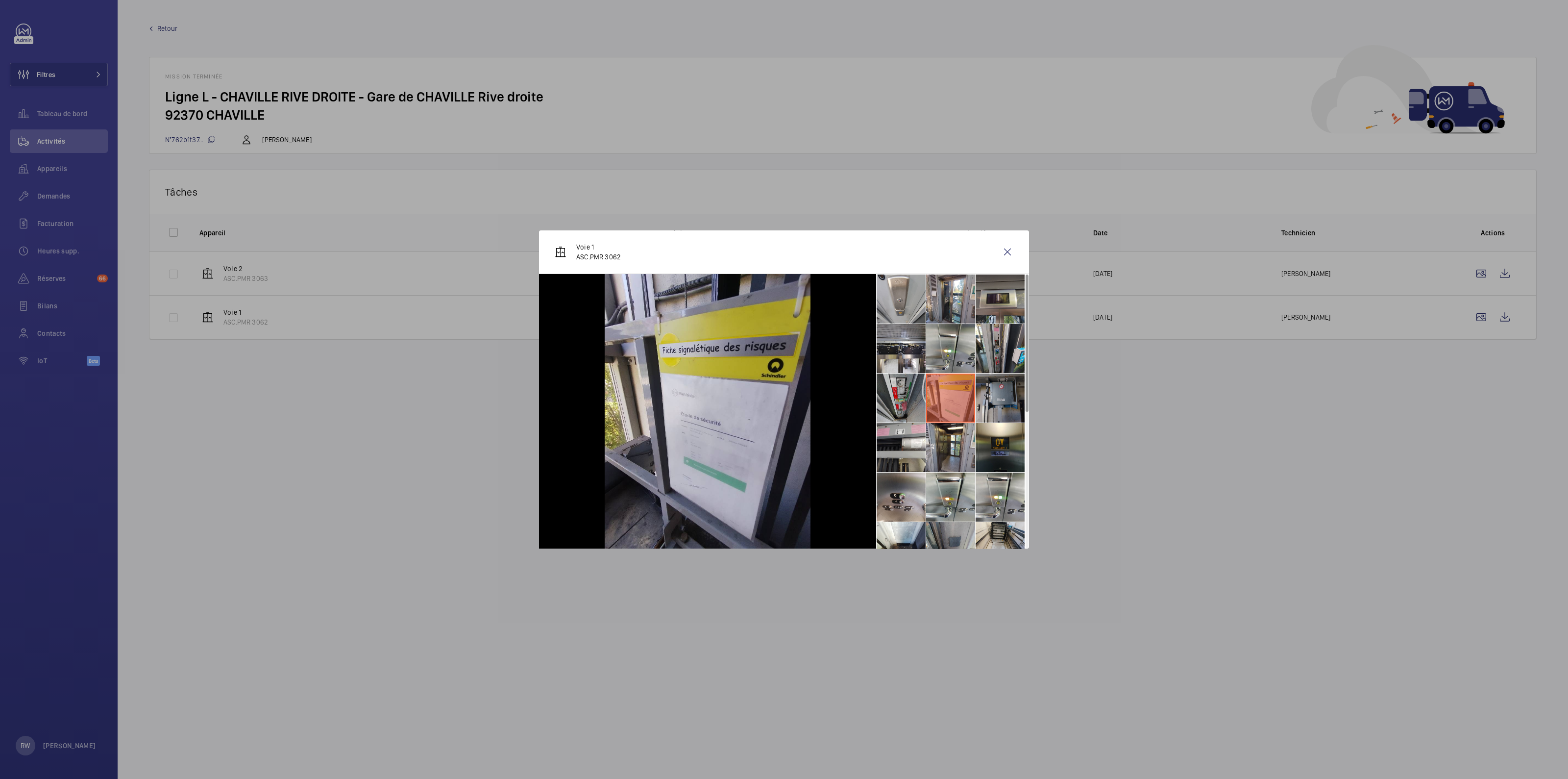
click at [1004, 405] on li at bounding box center [1000, 398] width 49 height 49
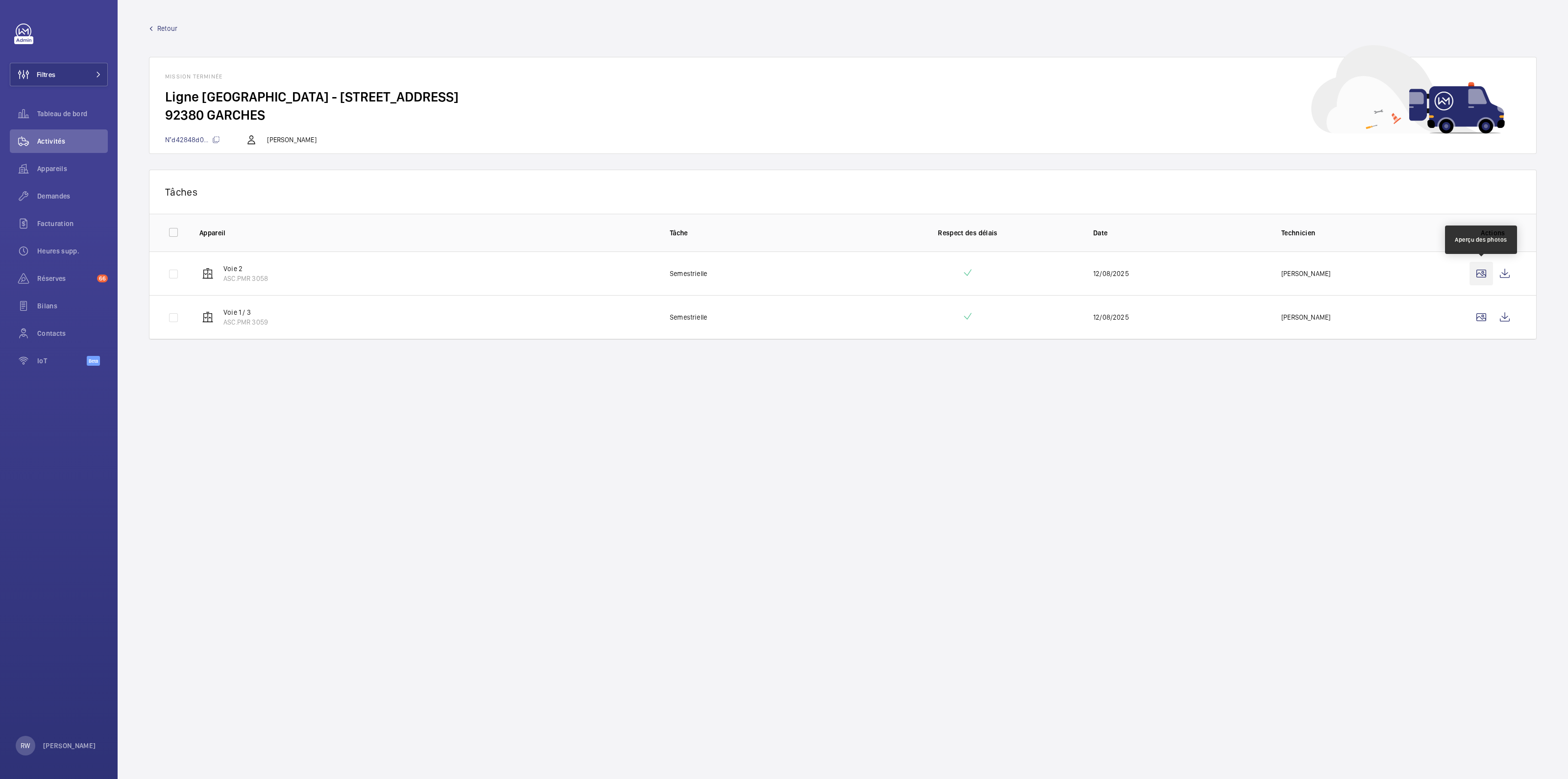
click at [1477, 275] on wm-front-icon-button at bounding box center [1481, 273] width 24 height 24
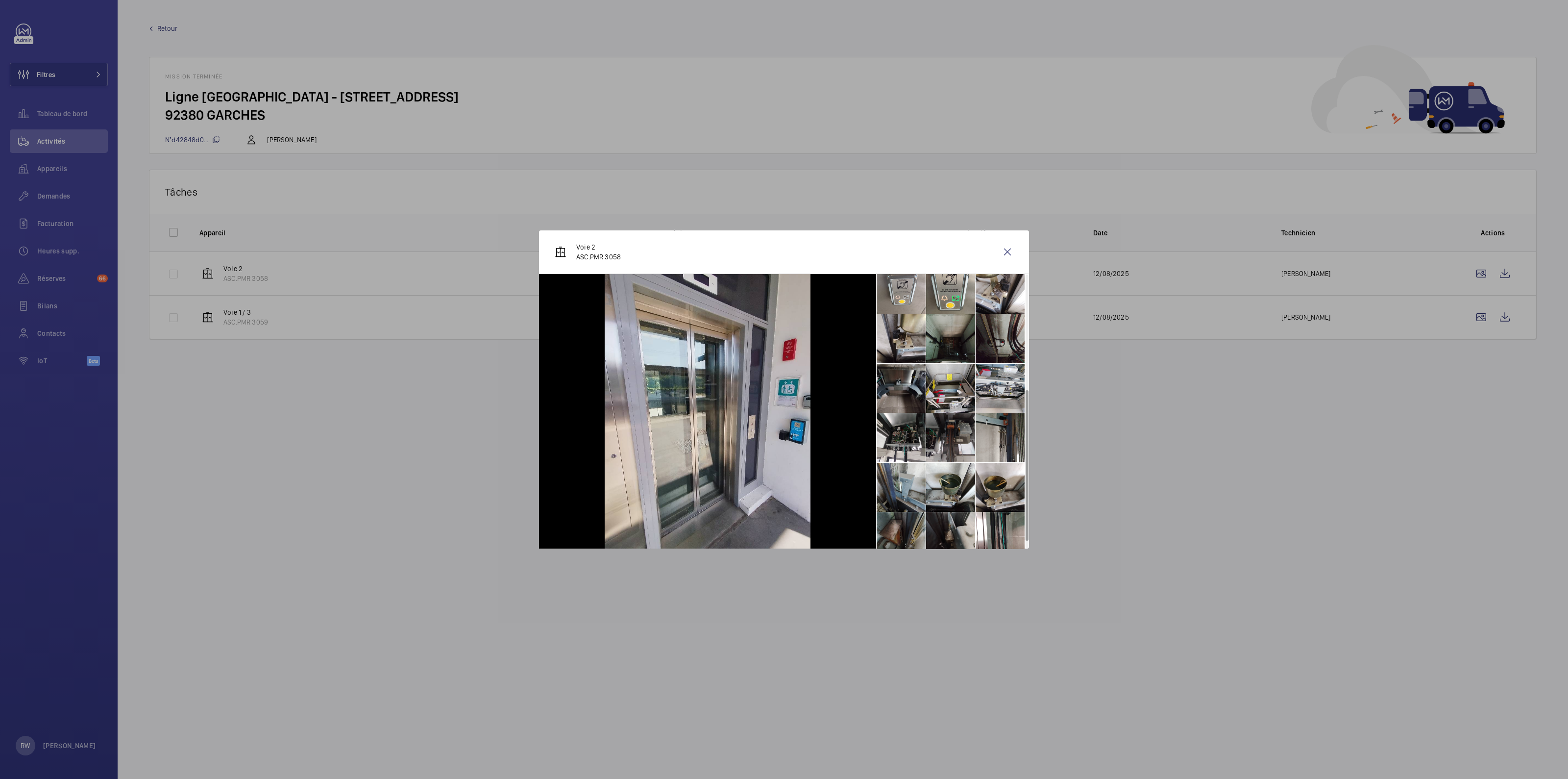
scroll to position [220, 0]
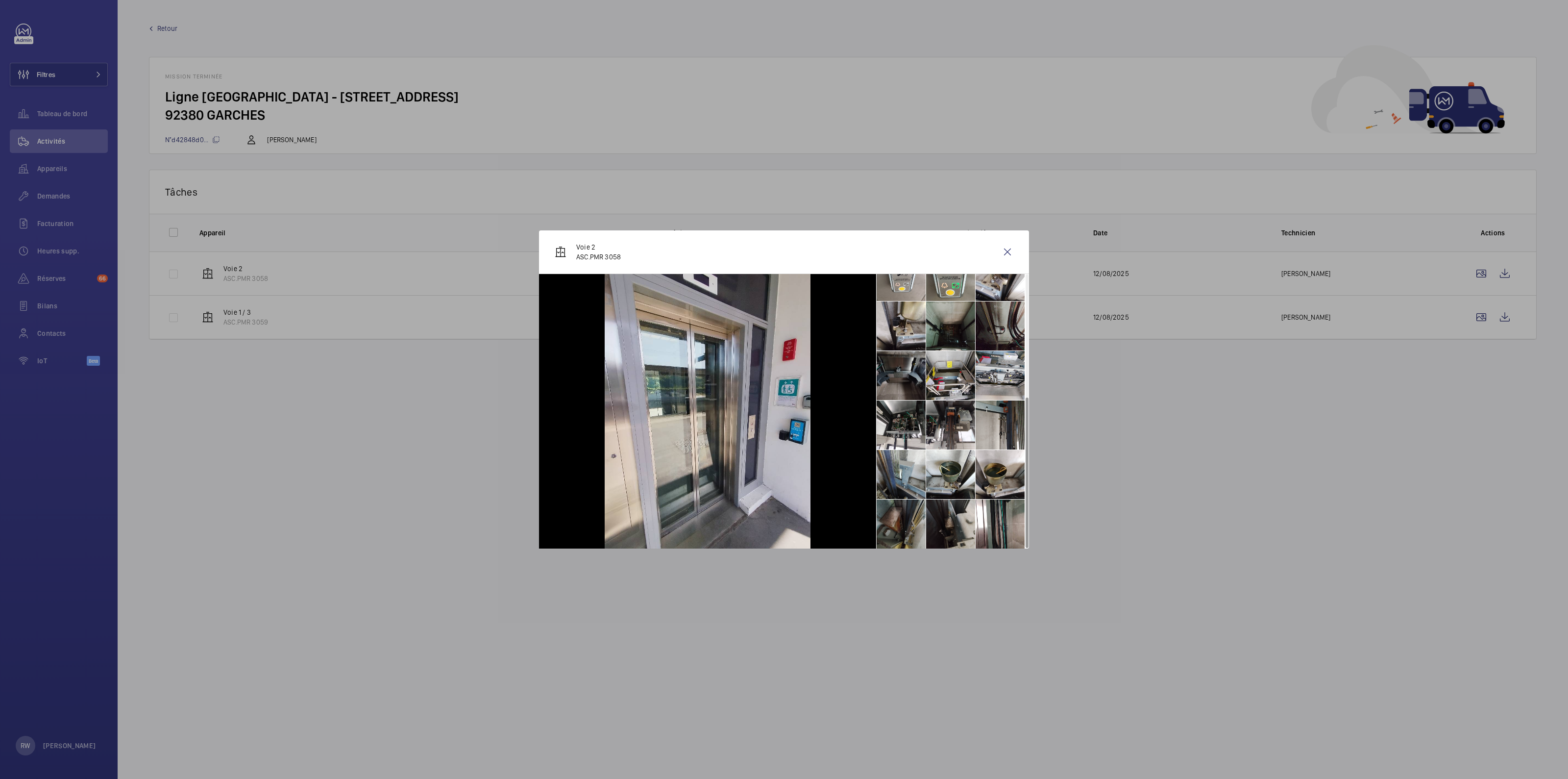
click at [905, 378] on li at bounding box center [901, 375] width 49 height 49
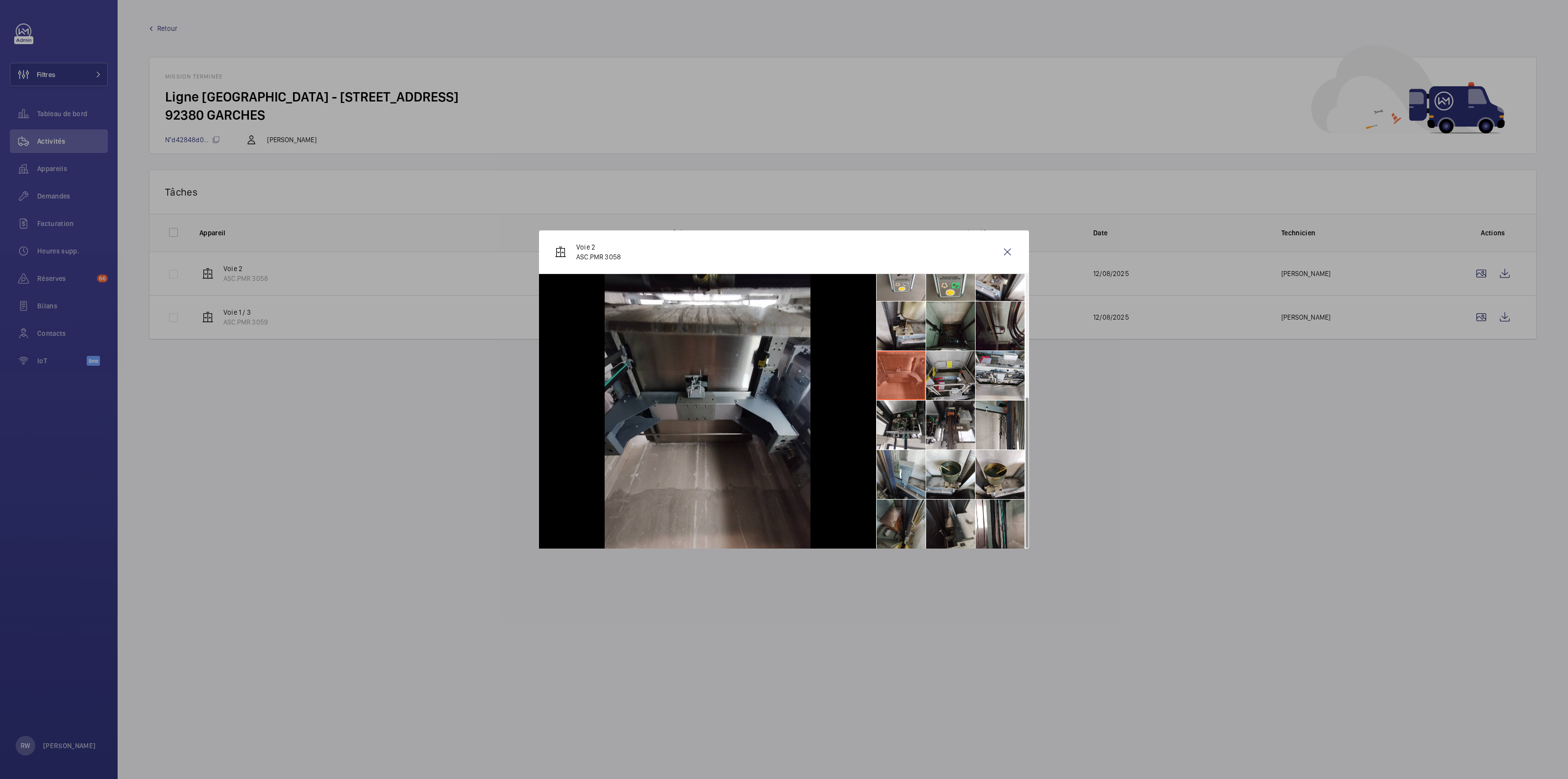
click at [951, 376] on li at bounding box center [950, 375] width 49 height 49
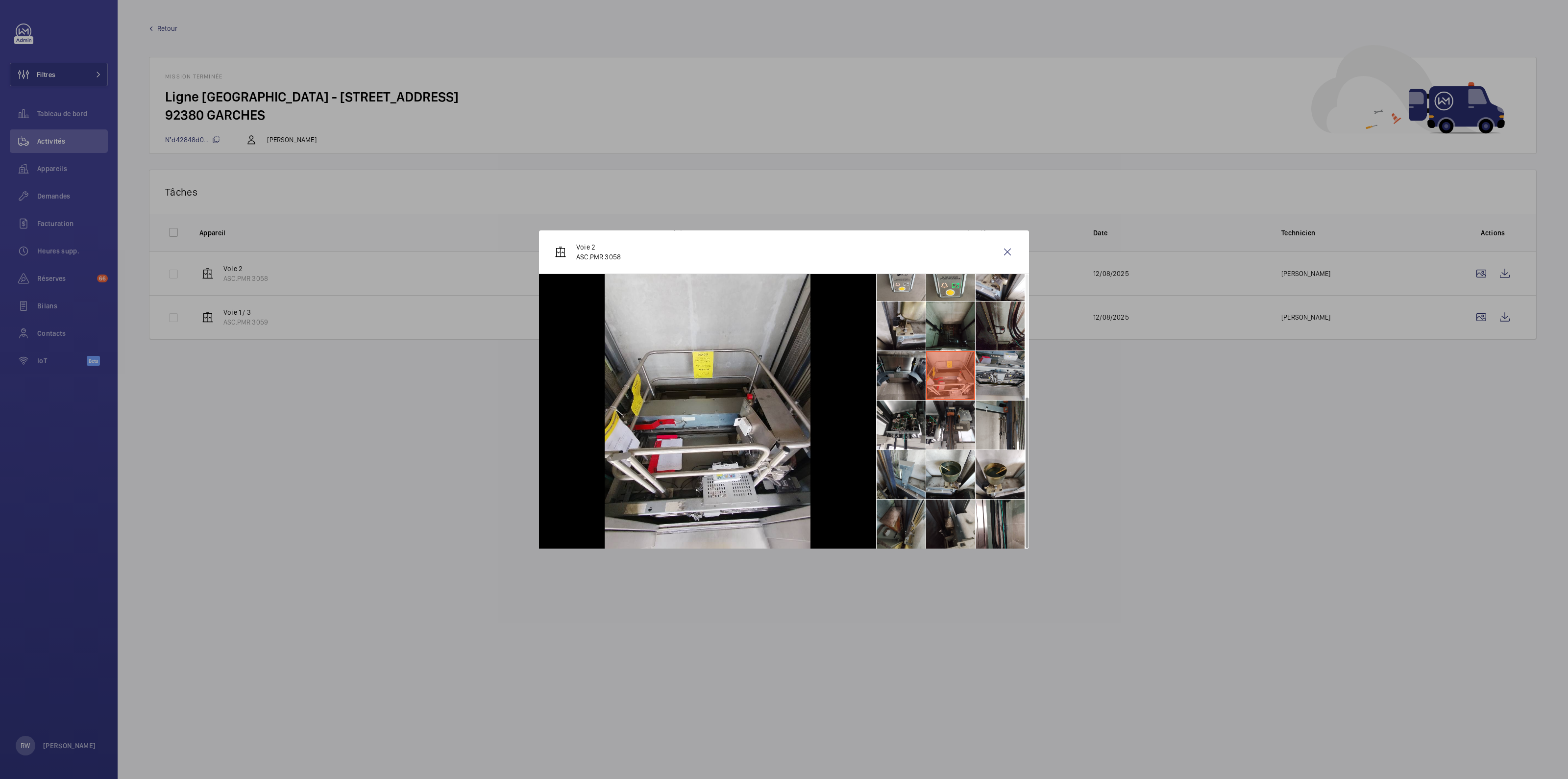
click at [984, 376] on li at bounding box center [1000, 375] width 49 height 49
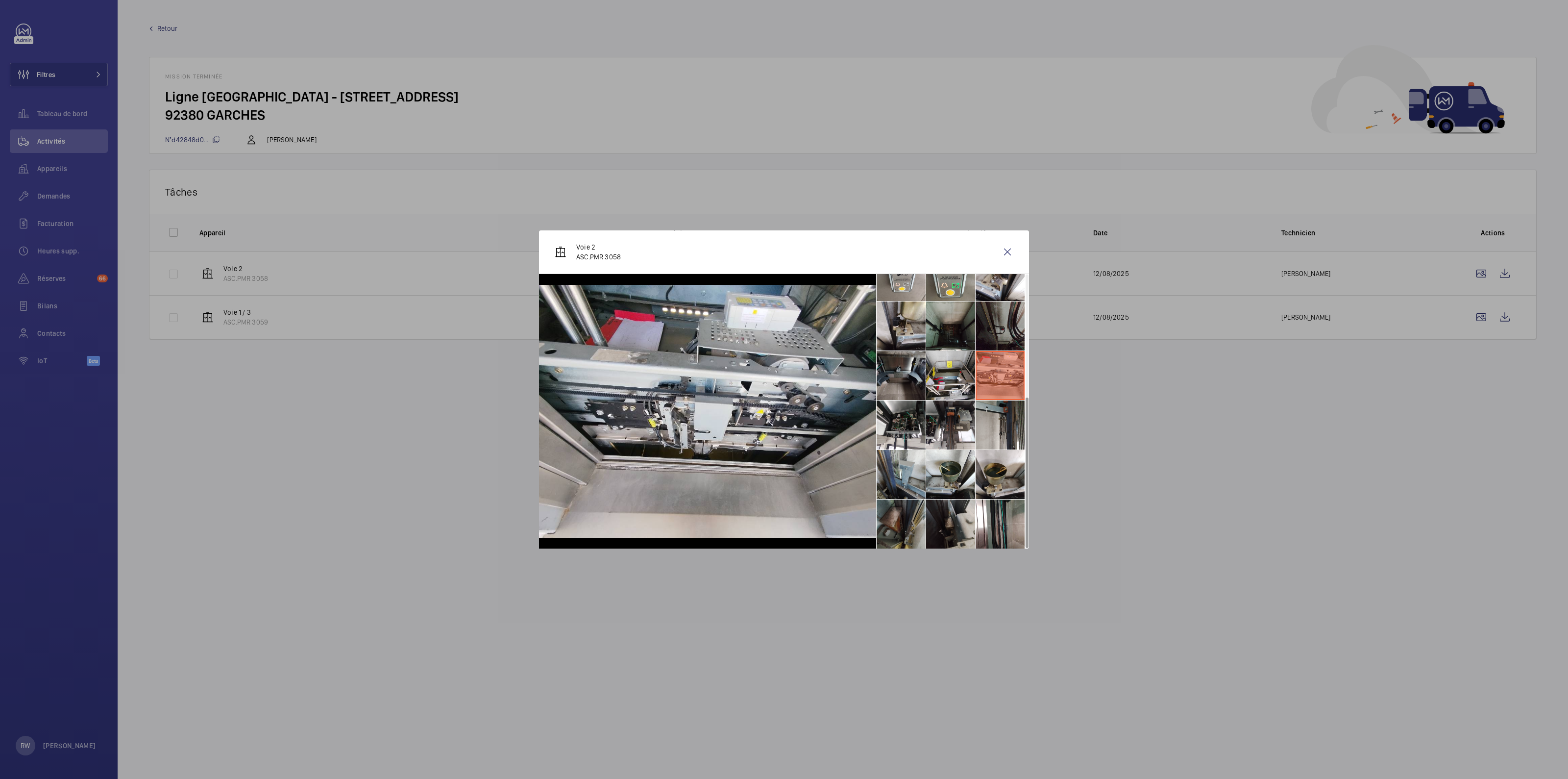
click at [1002, 324] on li at bounding box center [1000, 326] width 49 height 49
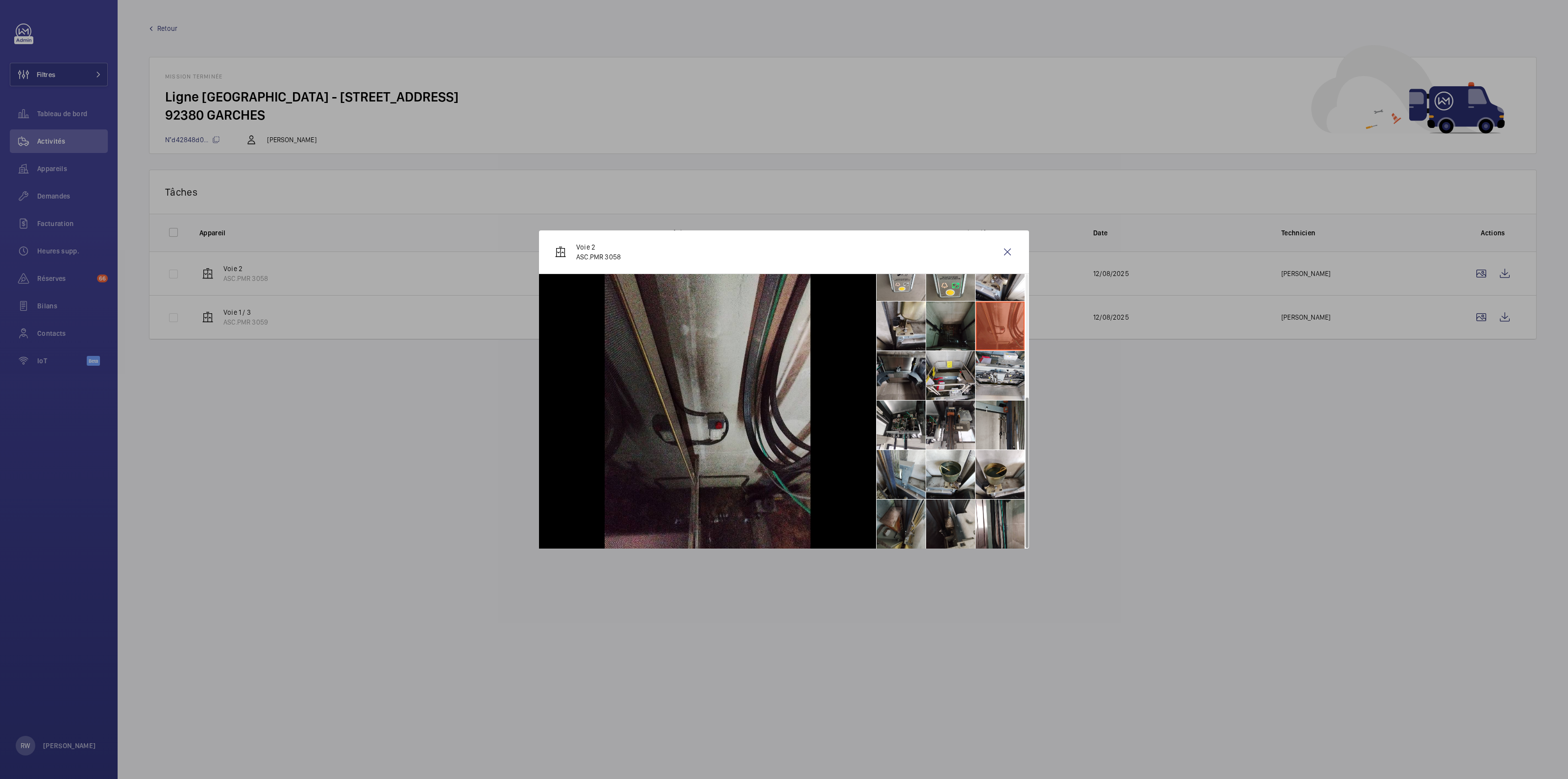
click at [948, 322] on li at bounding box center [950, 326] width 49 height 49
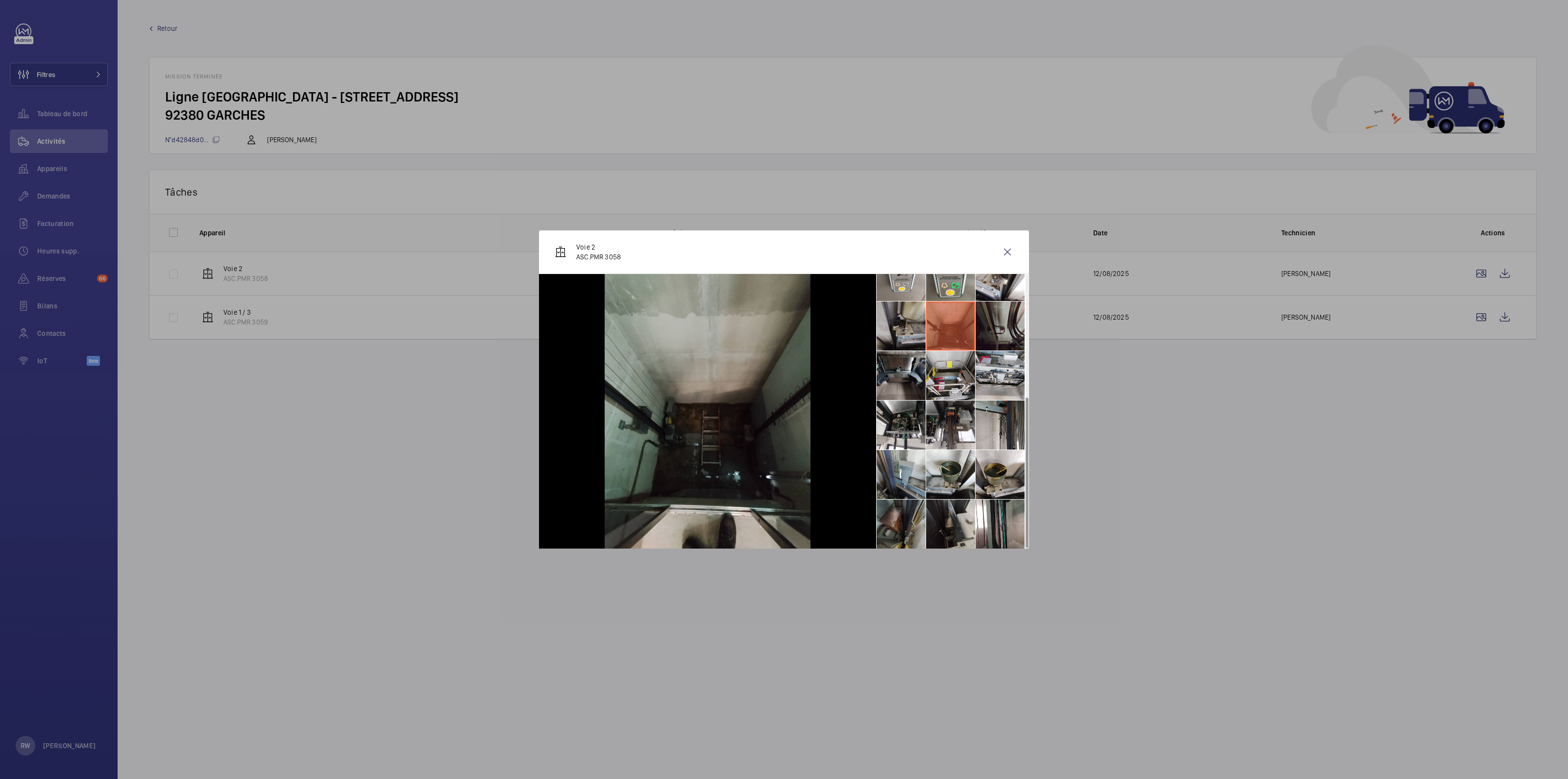
click at [911, 322] on li at bounding box center [901, 326] width 49 height 49
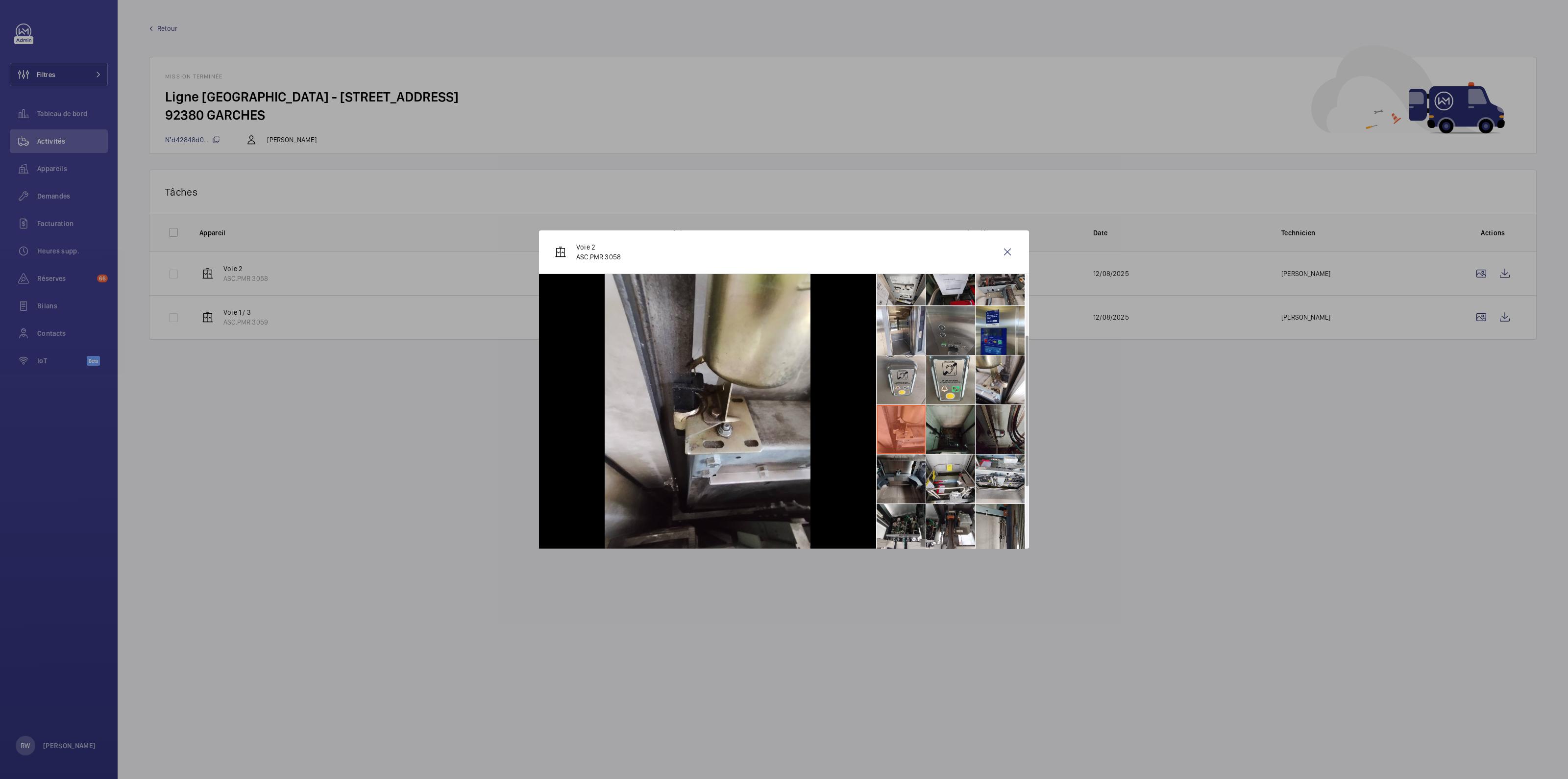
scroll to position [98, 0]
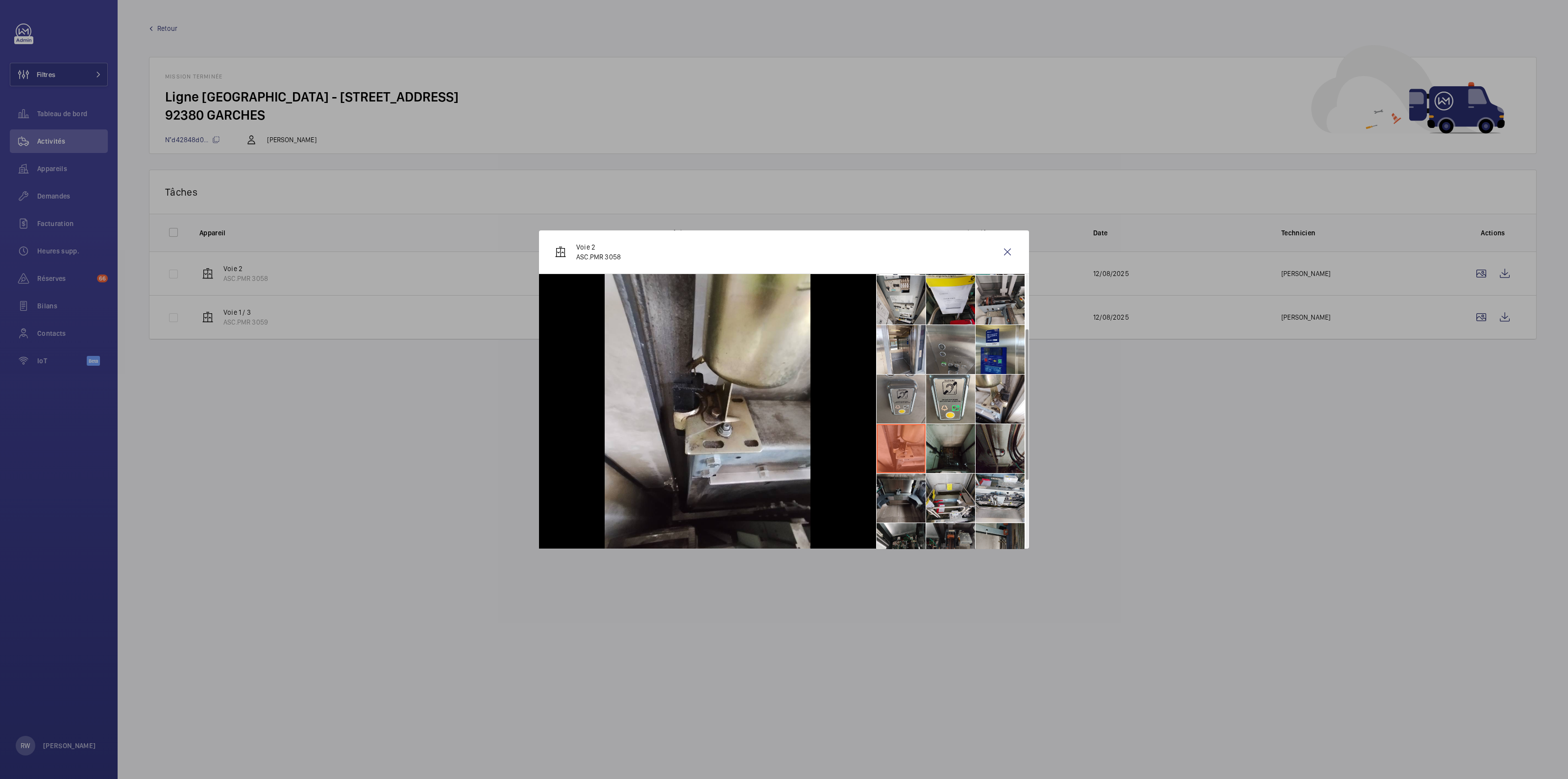
click at [900, 399] on li at bounding box center [901, 399] width 49 height 49
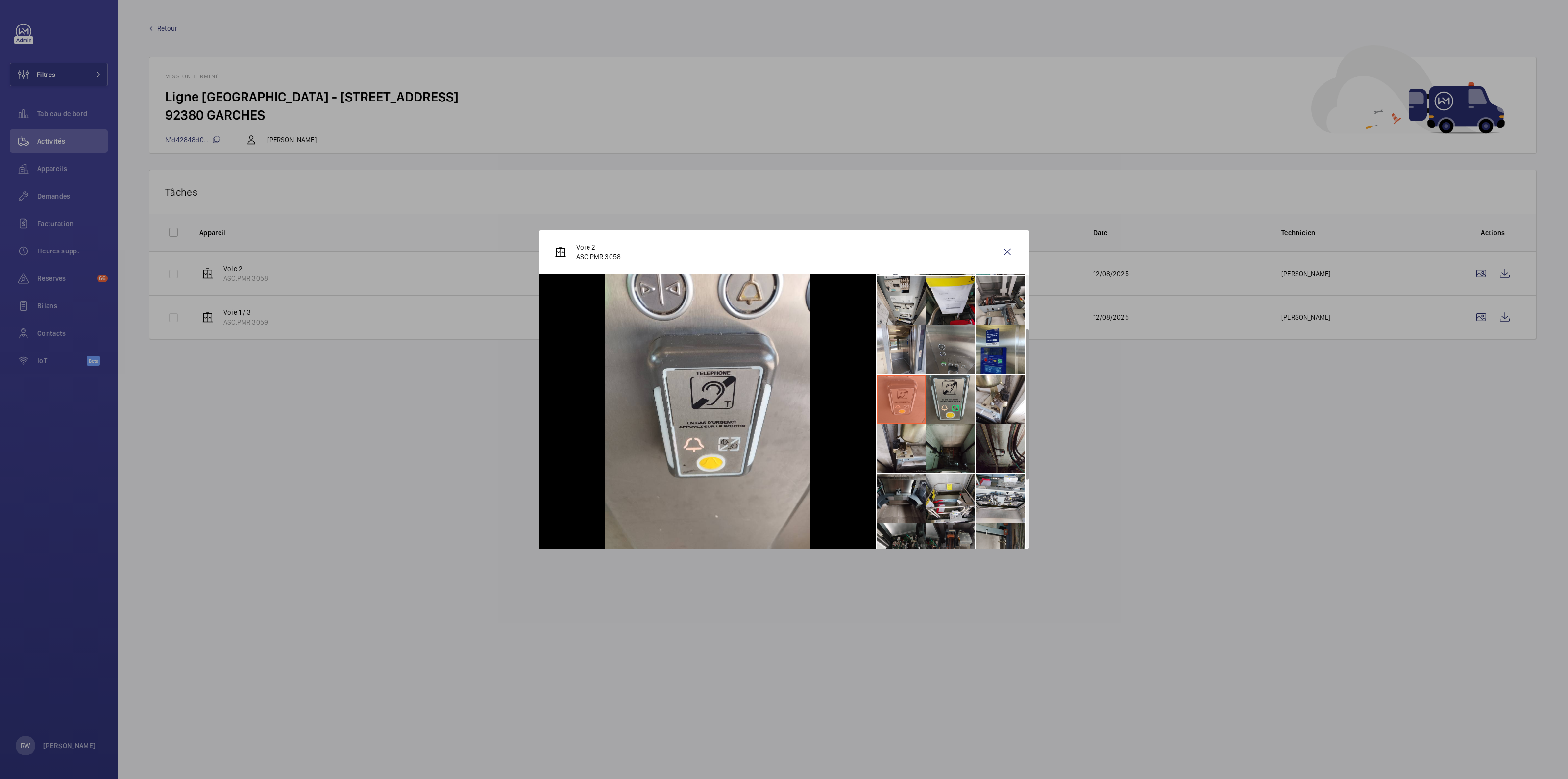
click at [941, 396] on li at bounding box center [950, 399] width 49 height 49
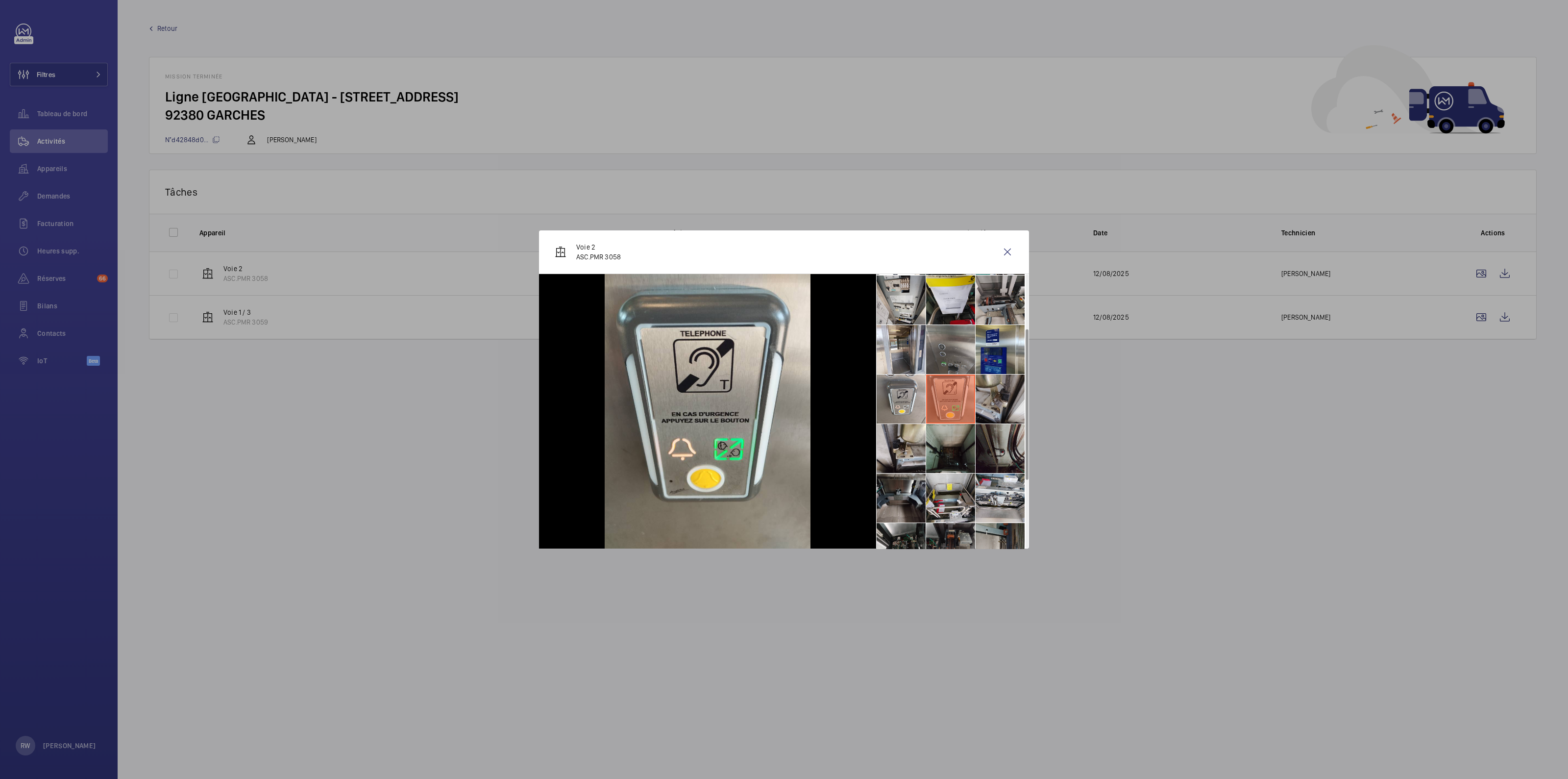
click at [989, 395] on li at bounding box center [1000, 399] width 49 height 49
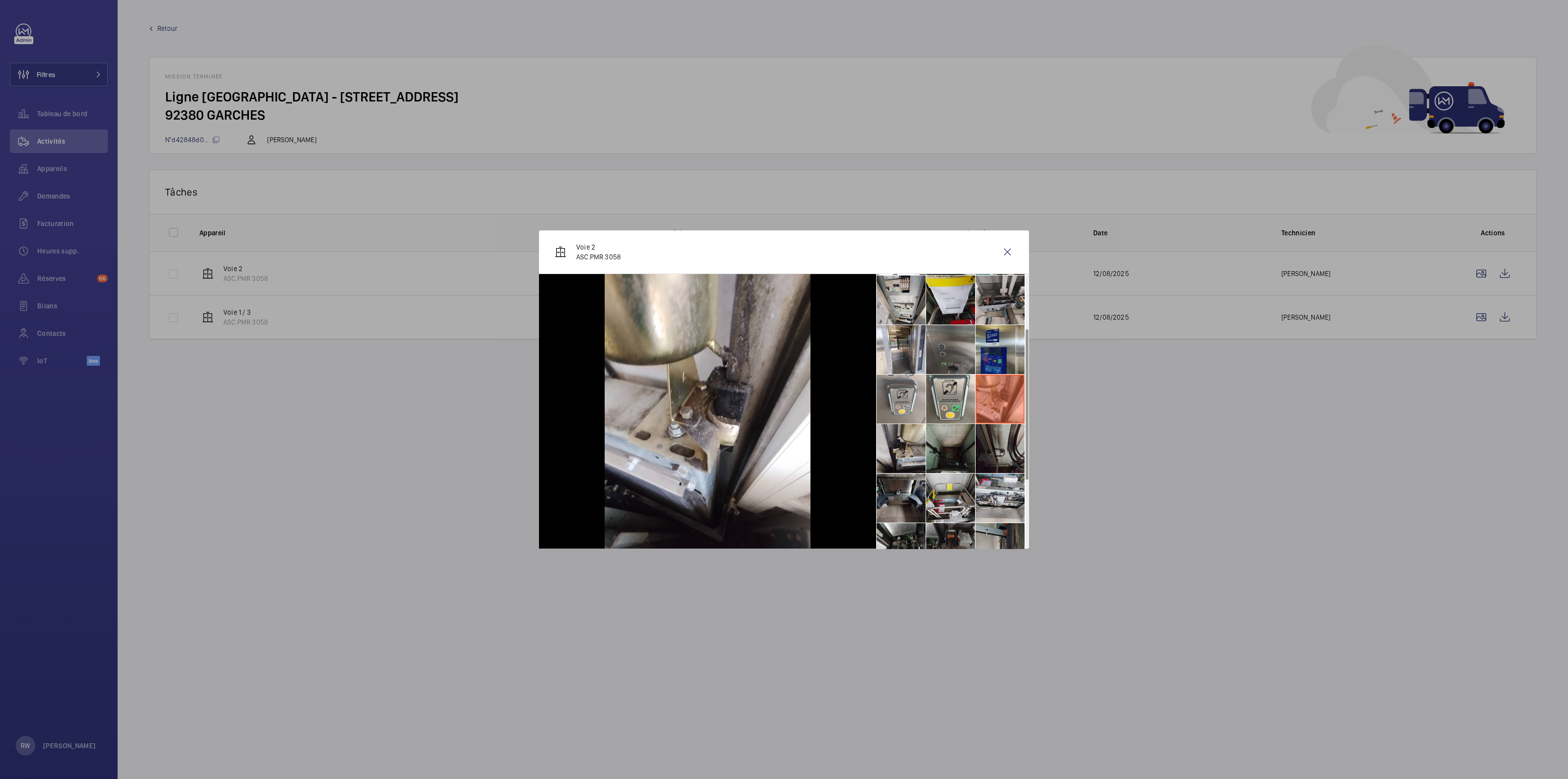
click at [975, 339] on li at bounding box center [950, 350] width 49 height 49
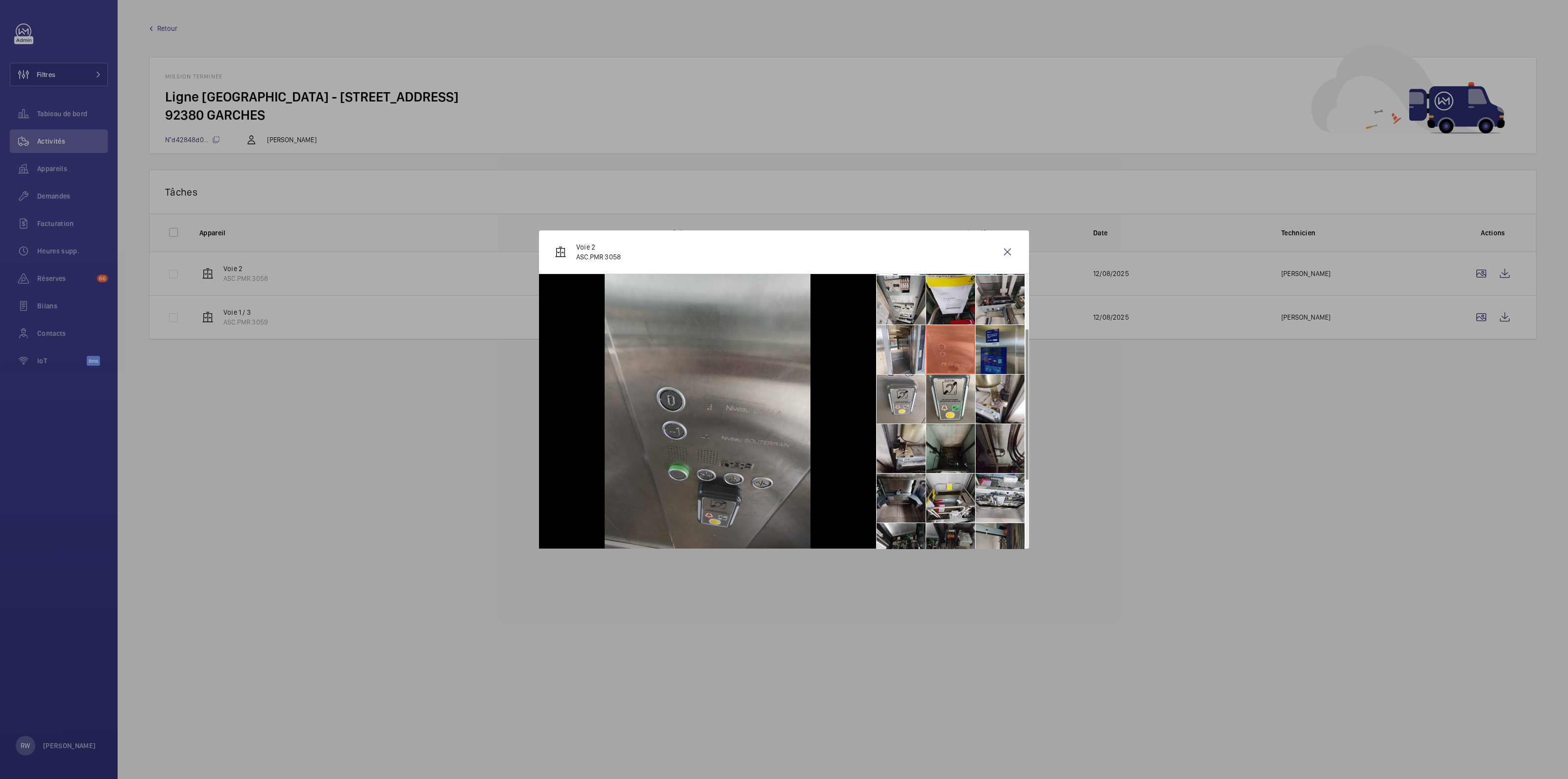
click at [1004, 345] on li at bounding box center [1000, 350] width 49 height 49
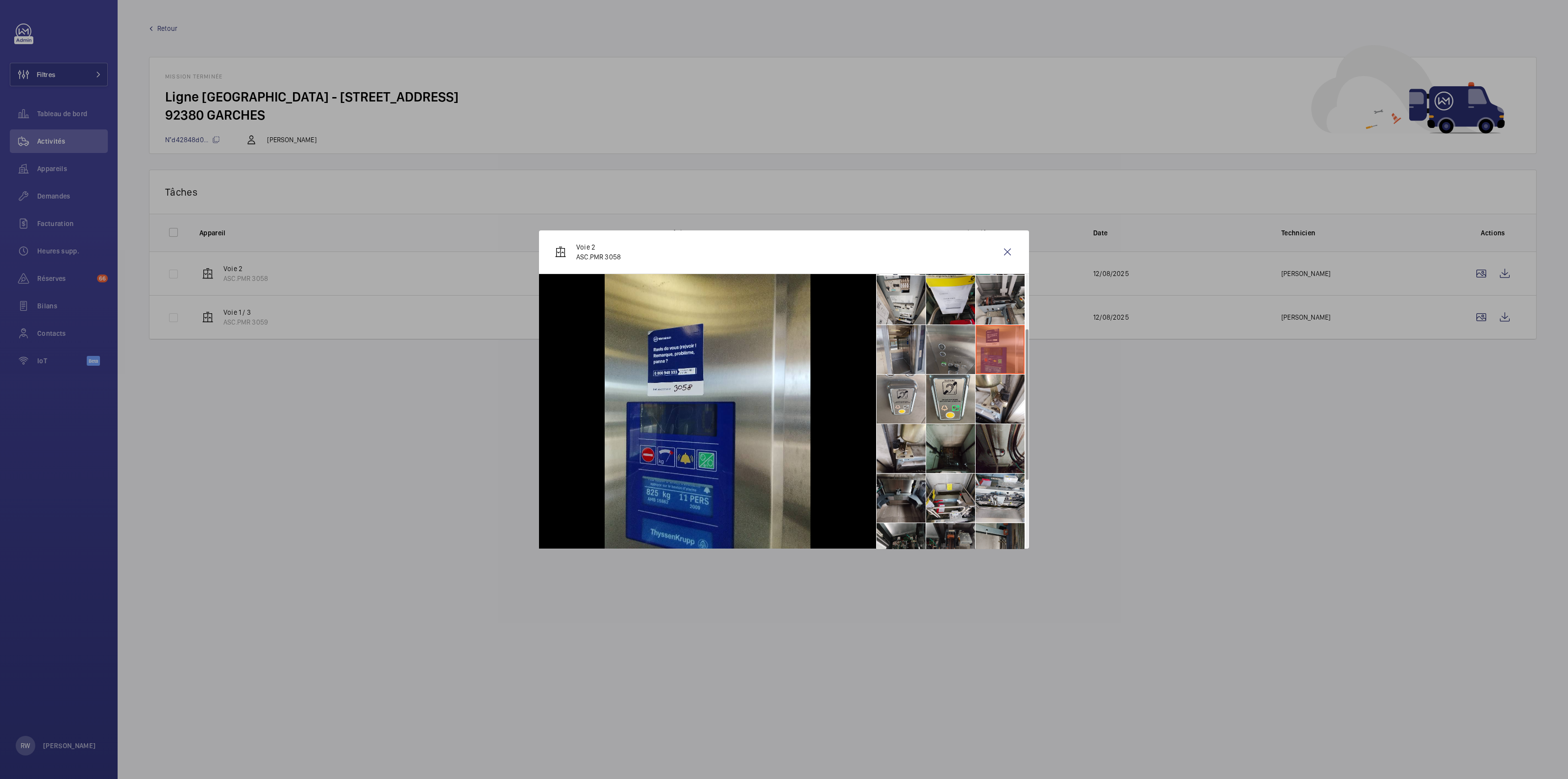
click at [910, 347] on li at bounding box center [901, 350] width 49 height 49
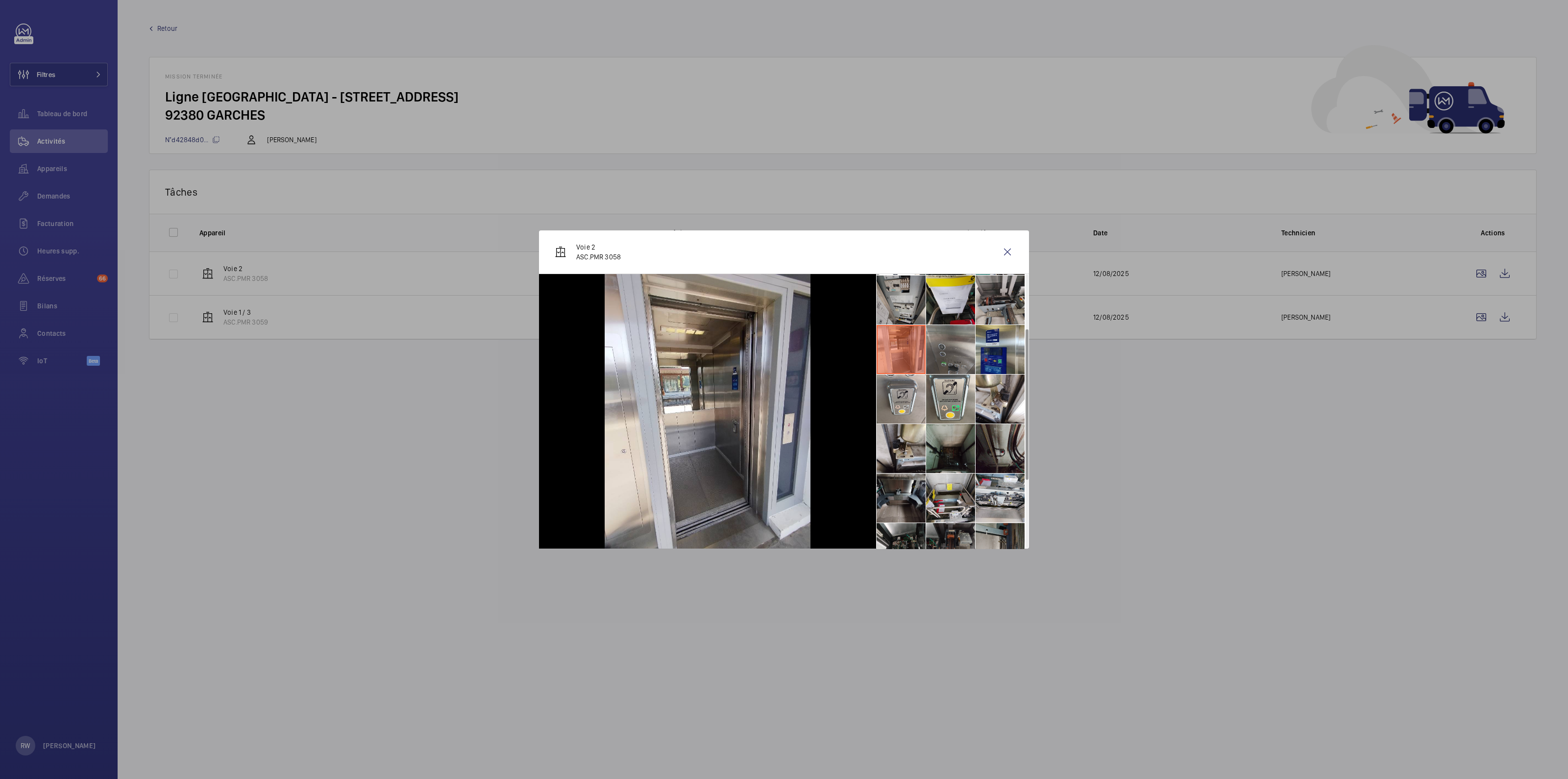
click at [903, 302] on li at bounding box center [901, 300] width 49 height 49
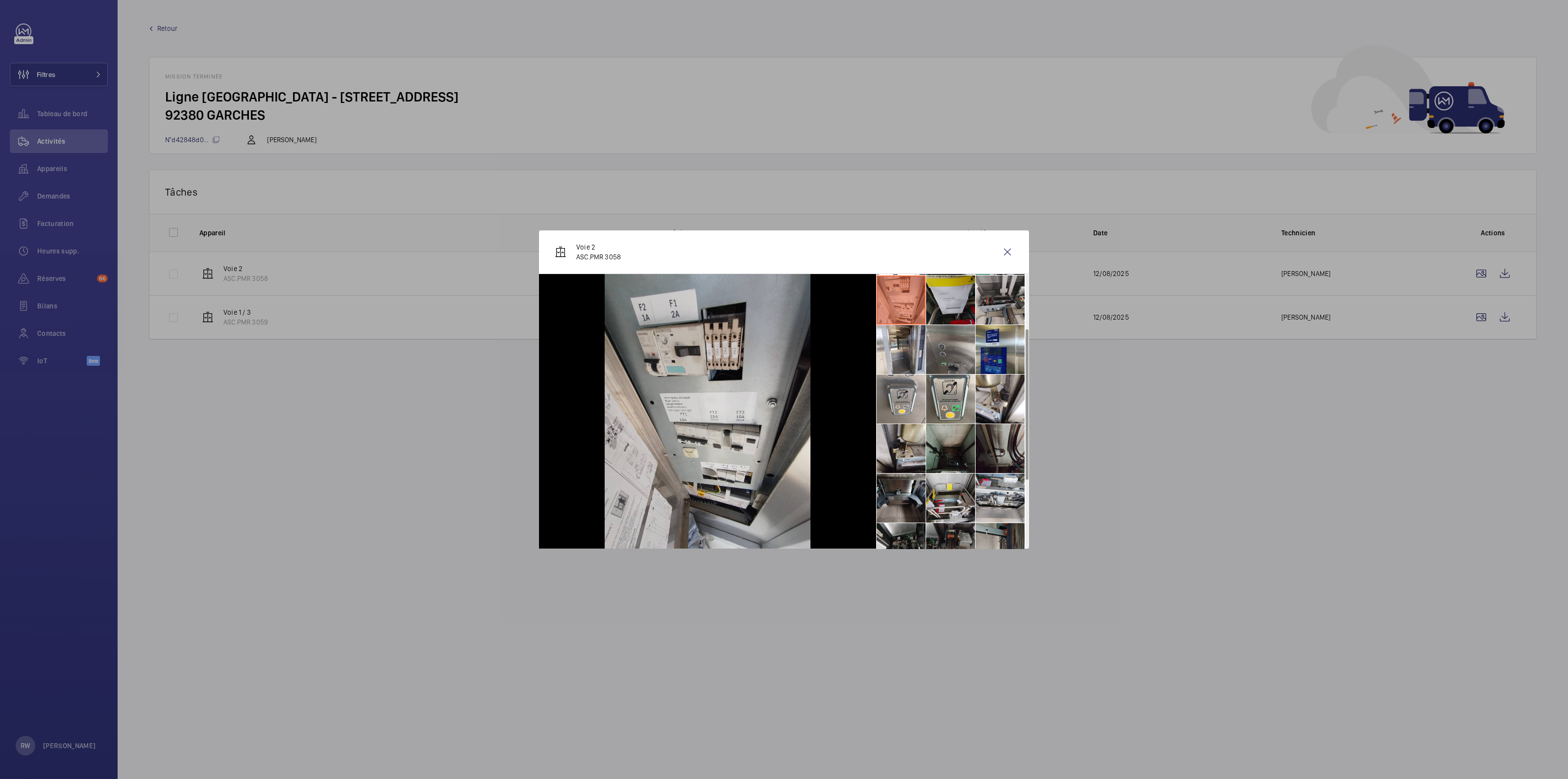
drag, startPoint x: 940, startPoint y: 300, endPoint x: 966, endPoint y: 301, distance: 26.0
click at [940, 300] on li at bounding box center [950, 300] width 49 height 49
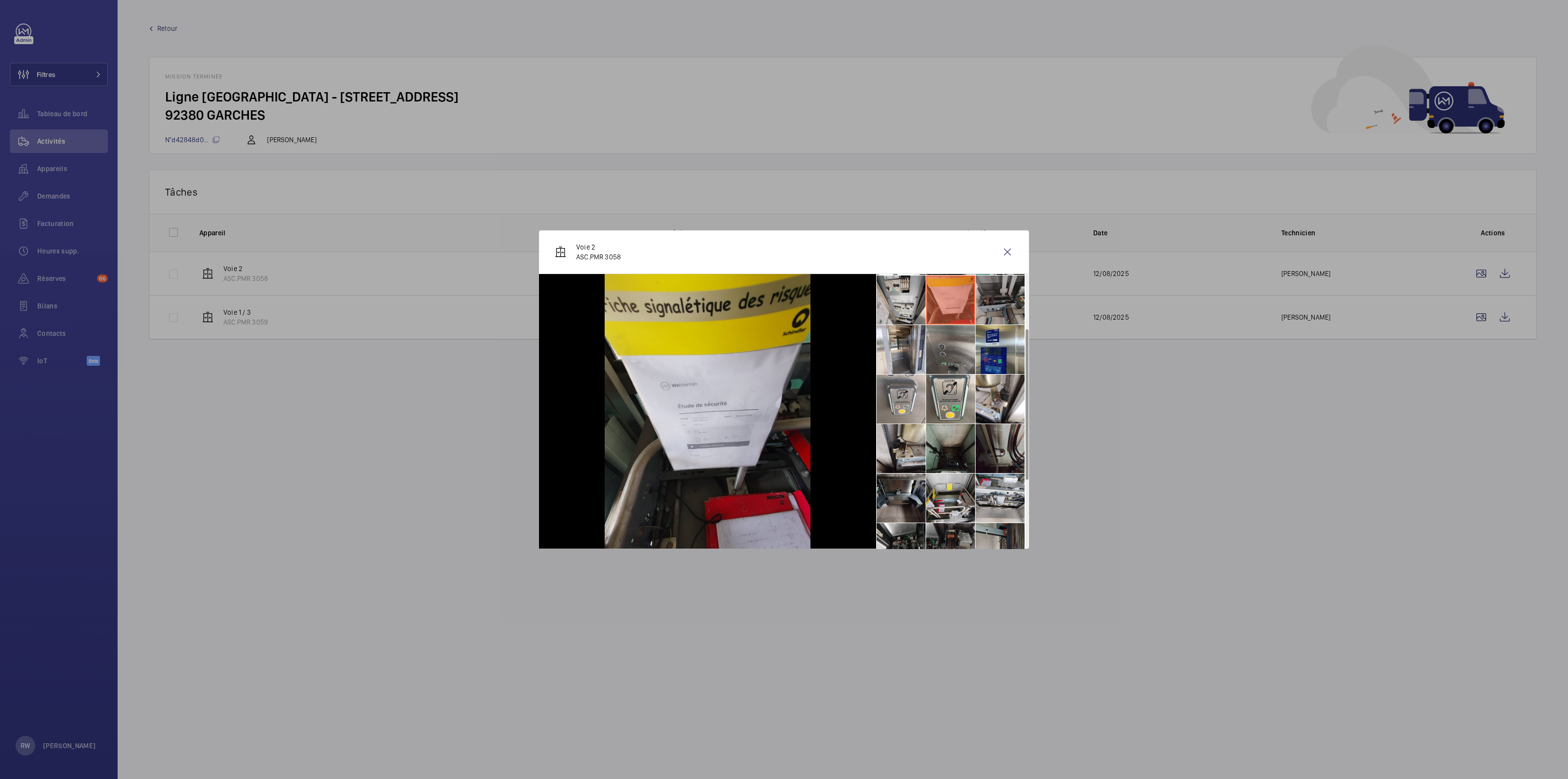
click at [990, 301] on li at bounding box center [1000, 300] width 49 height 49
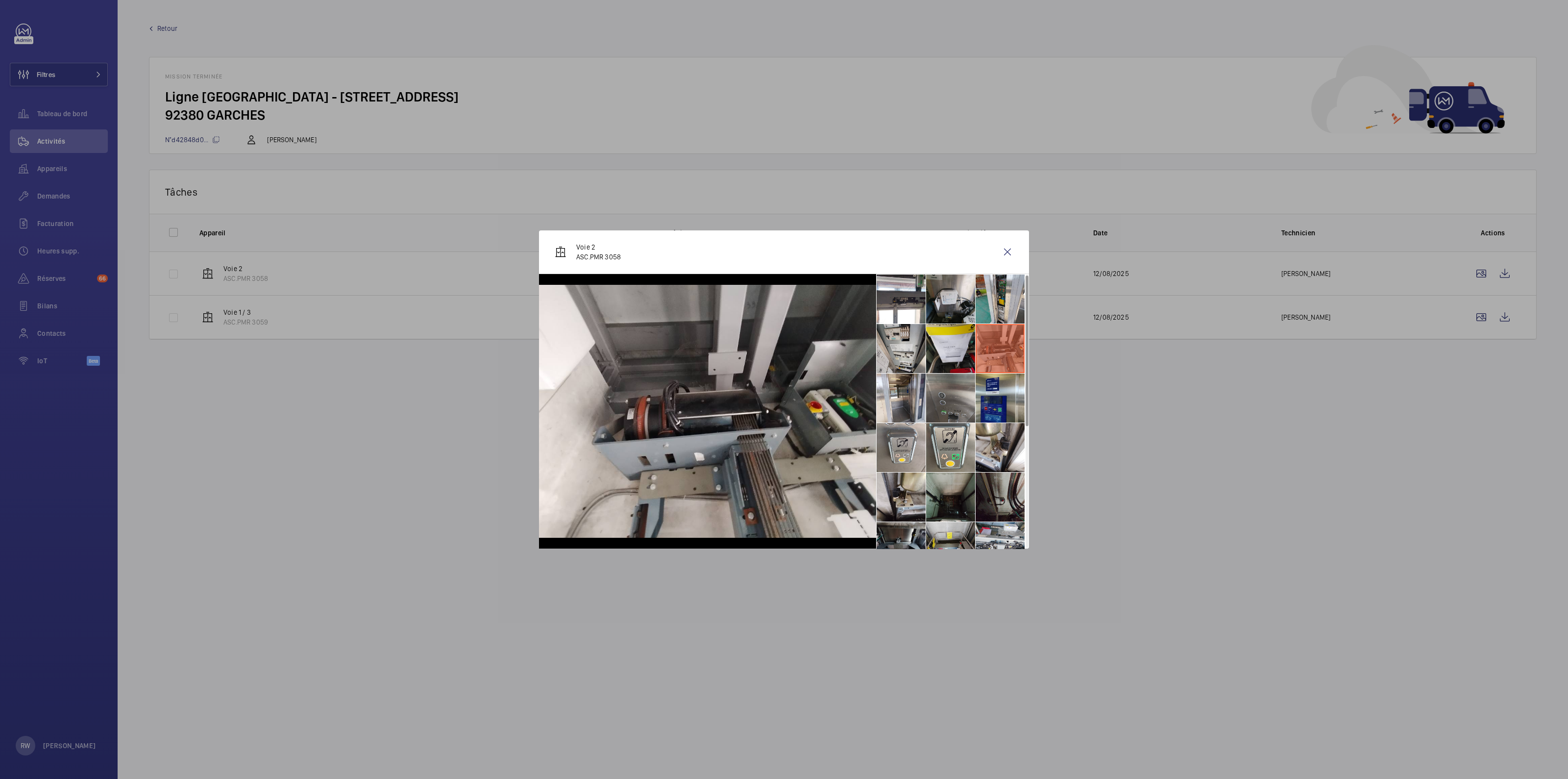
scroll to position [0, 0]
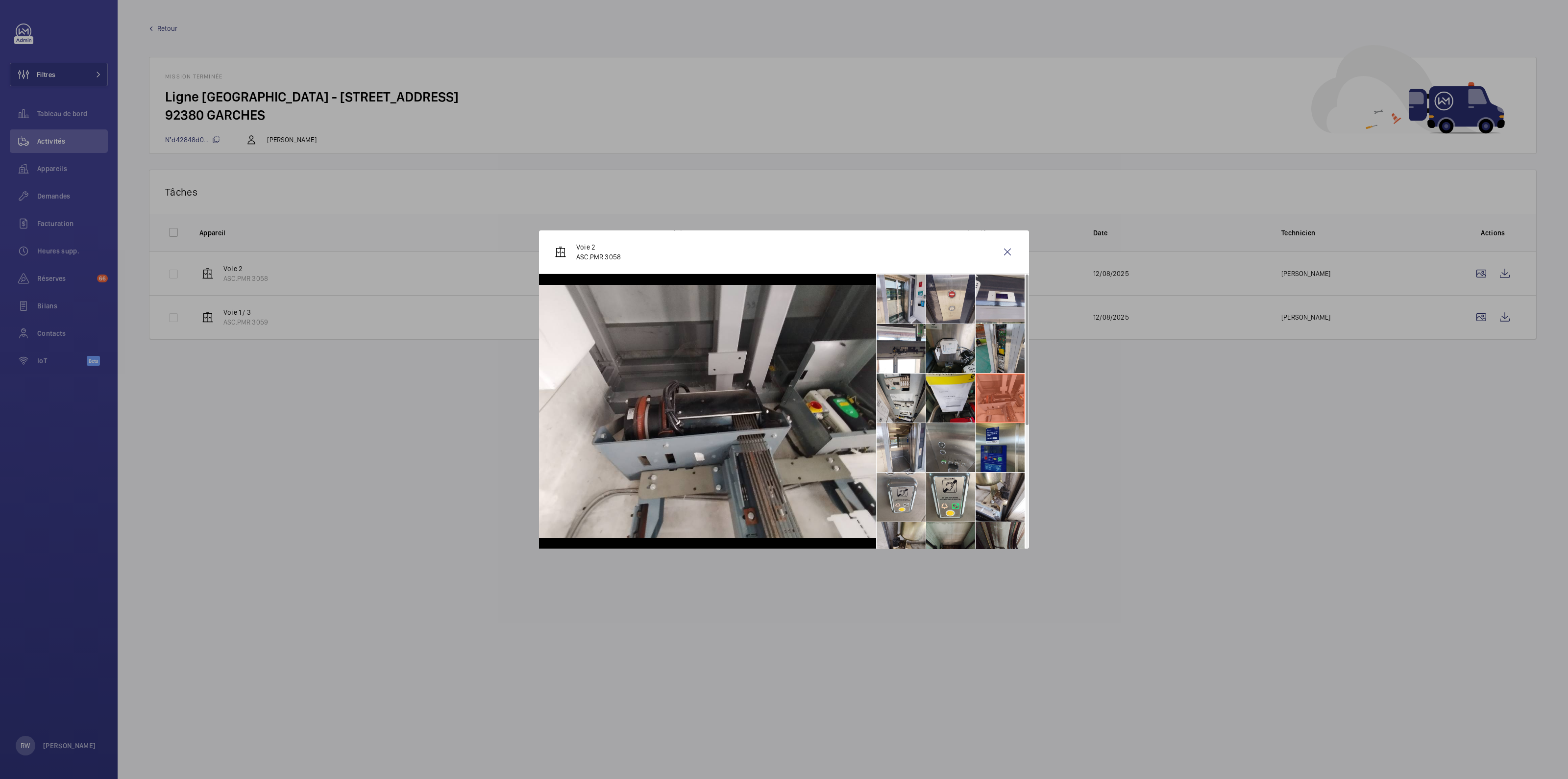
click at [987, 328] on li at bounding box center [1000, 348] width 49 height 49
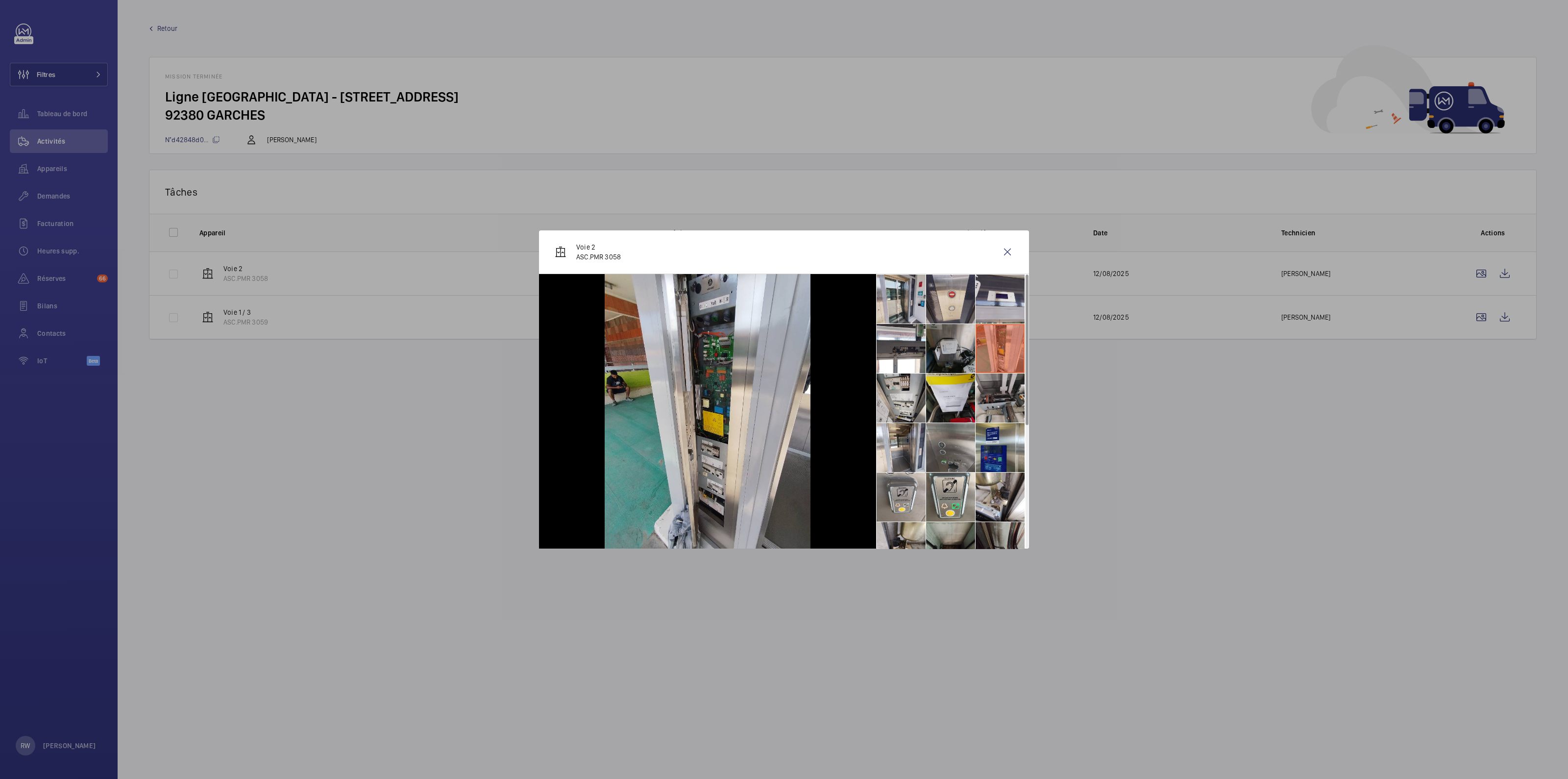
click at [961, 344] on li at bounding box center [950, 348] width 49 height 49
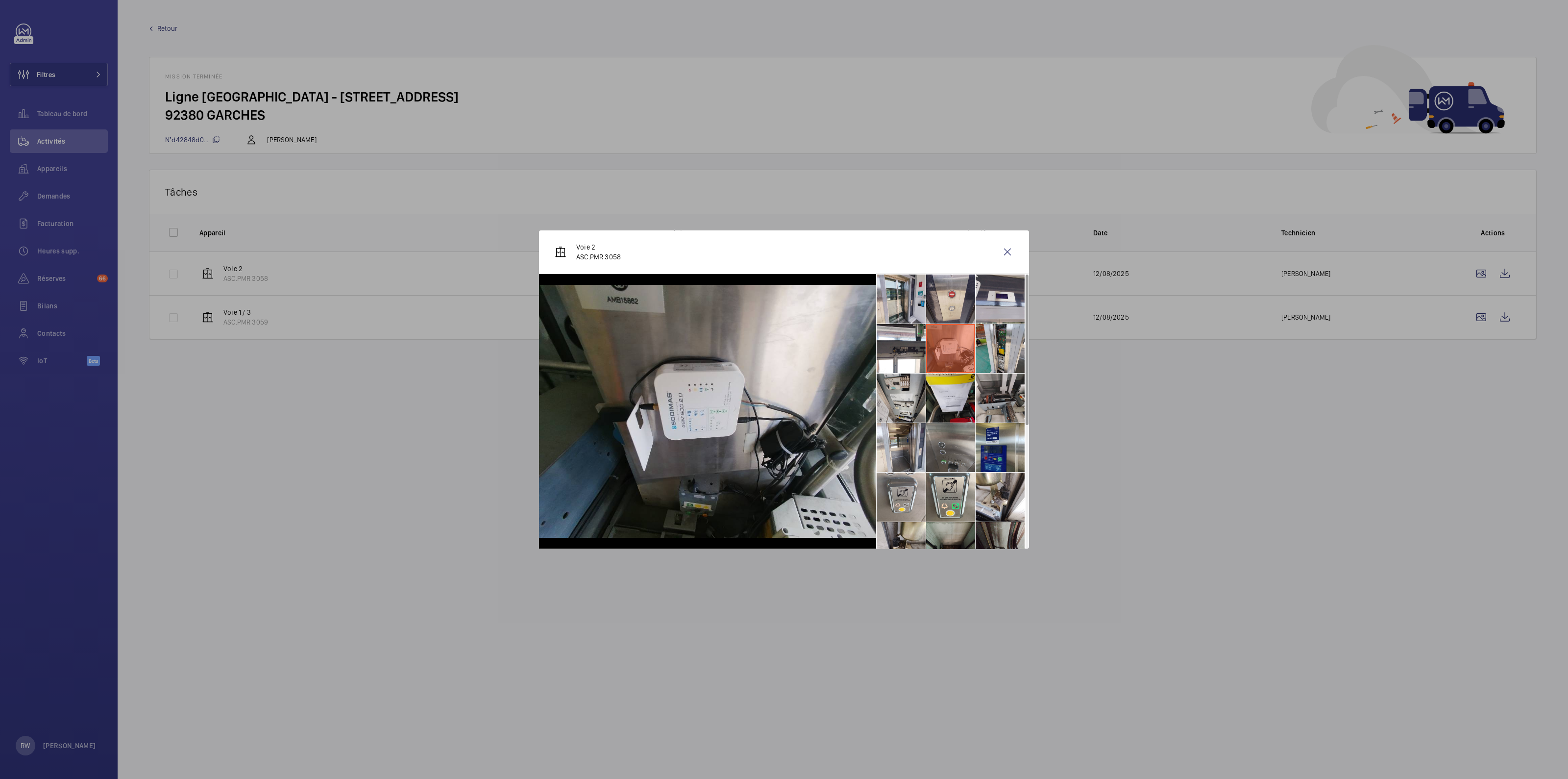
click at [626, 658] on div at bounding box center [784, 389] width 1568 height 779
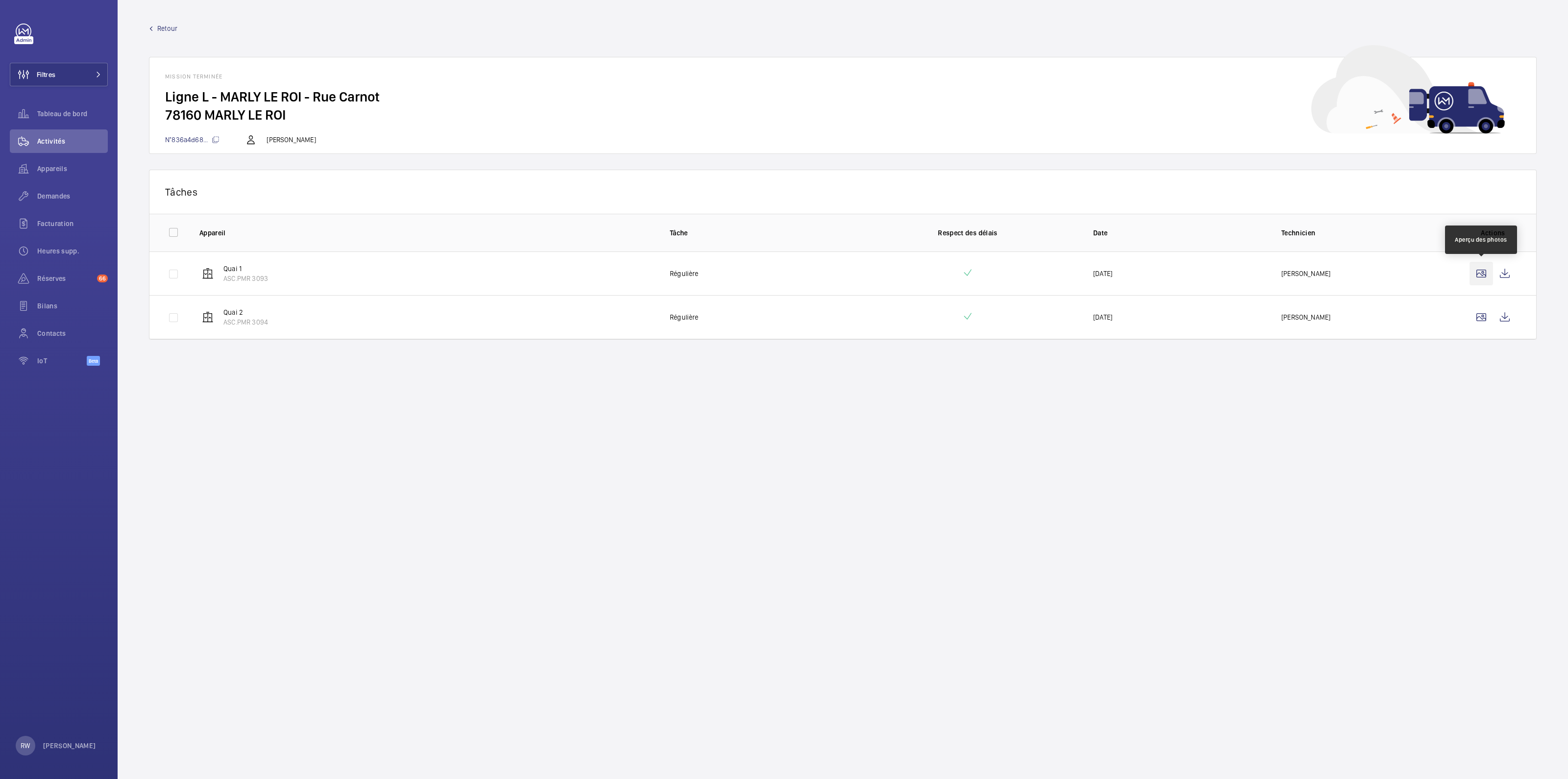
click at [1483, 269] on wm-front-icon-button at bounding box center [1481, 273] width 24 height 24
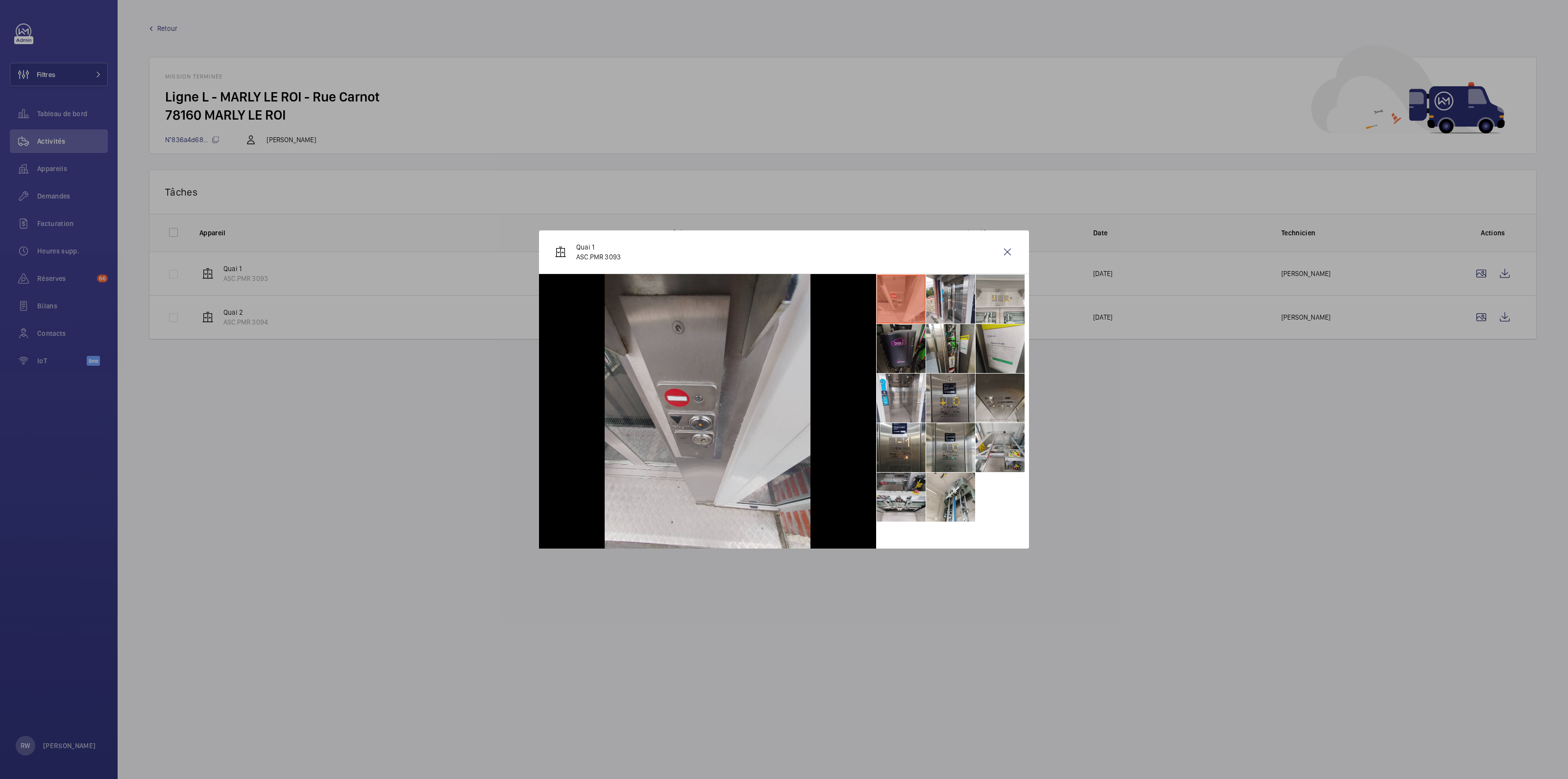
click at [896, 348] on li at bounding box center [901, 348] width 49 height 49
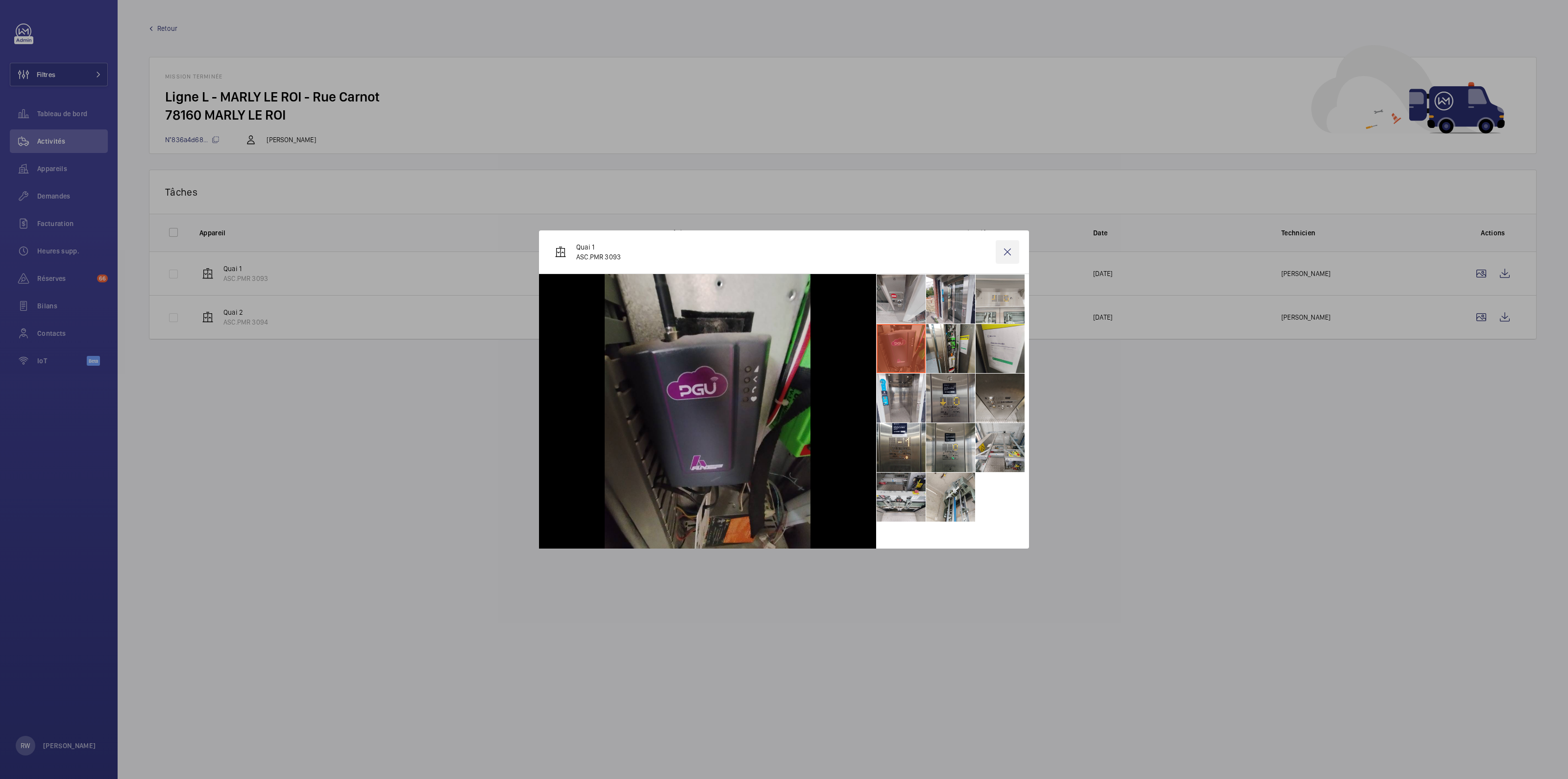
click at [1015, 253] on wm-front-icon-button at bounding box center [1007, 252] width 24 height 24
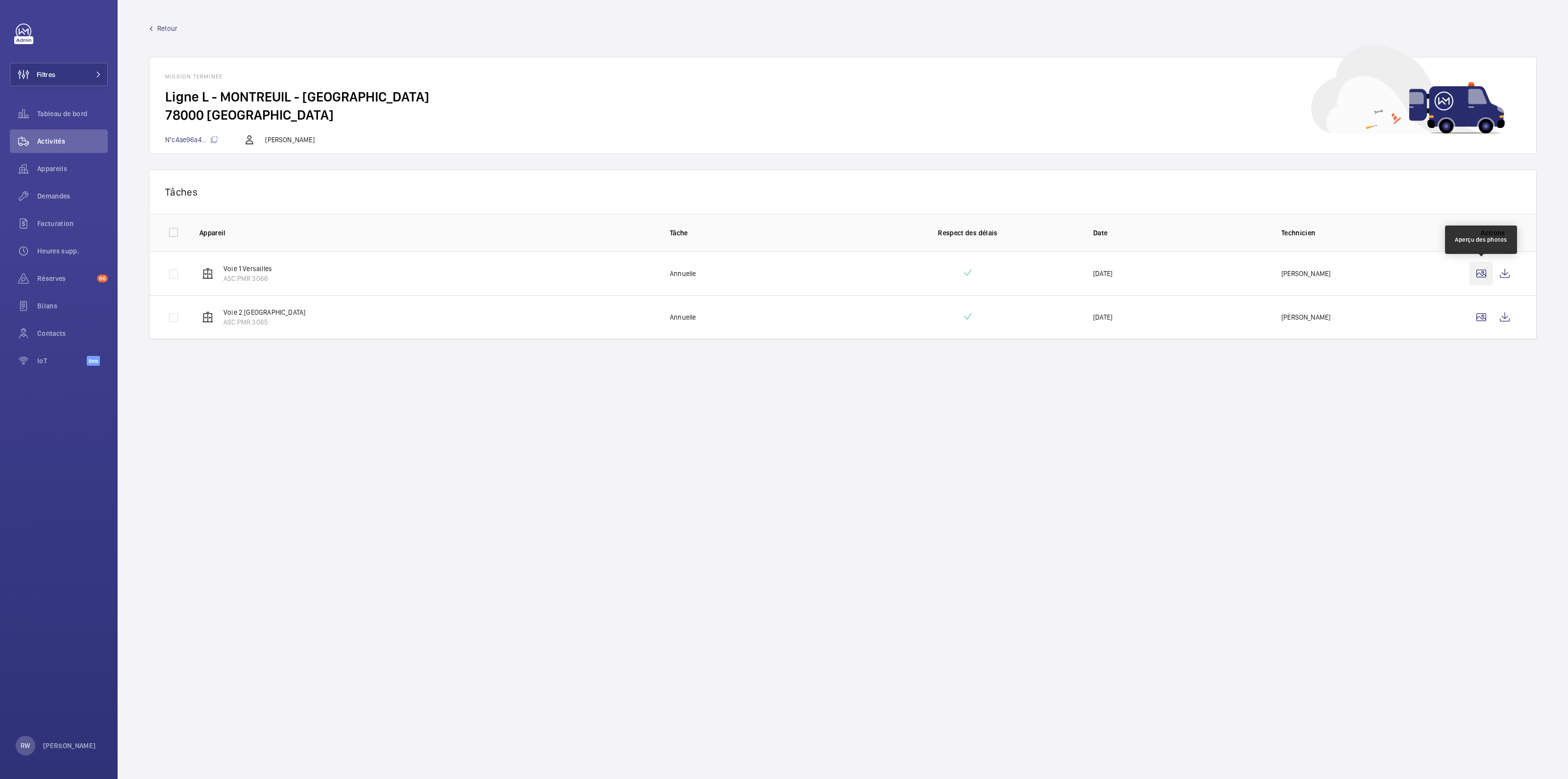
click at [1477, 270] on wm-front-icon-button at bounding box center [1481, 273] width 24 height 24
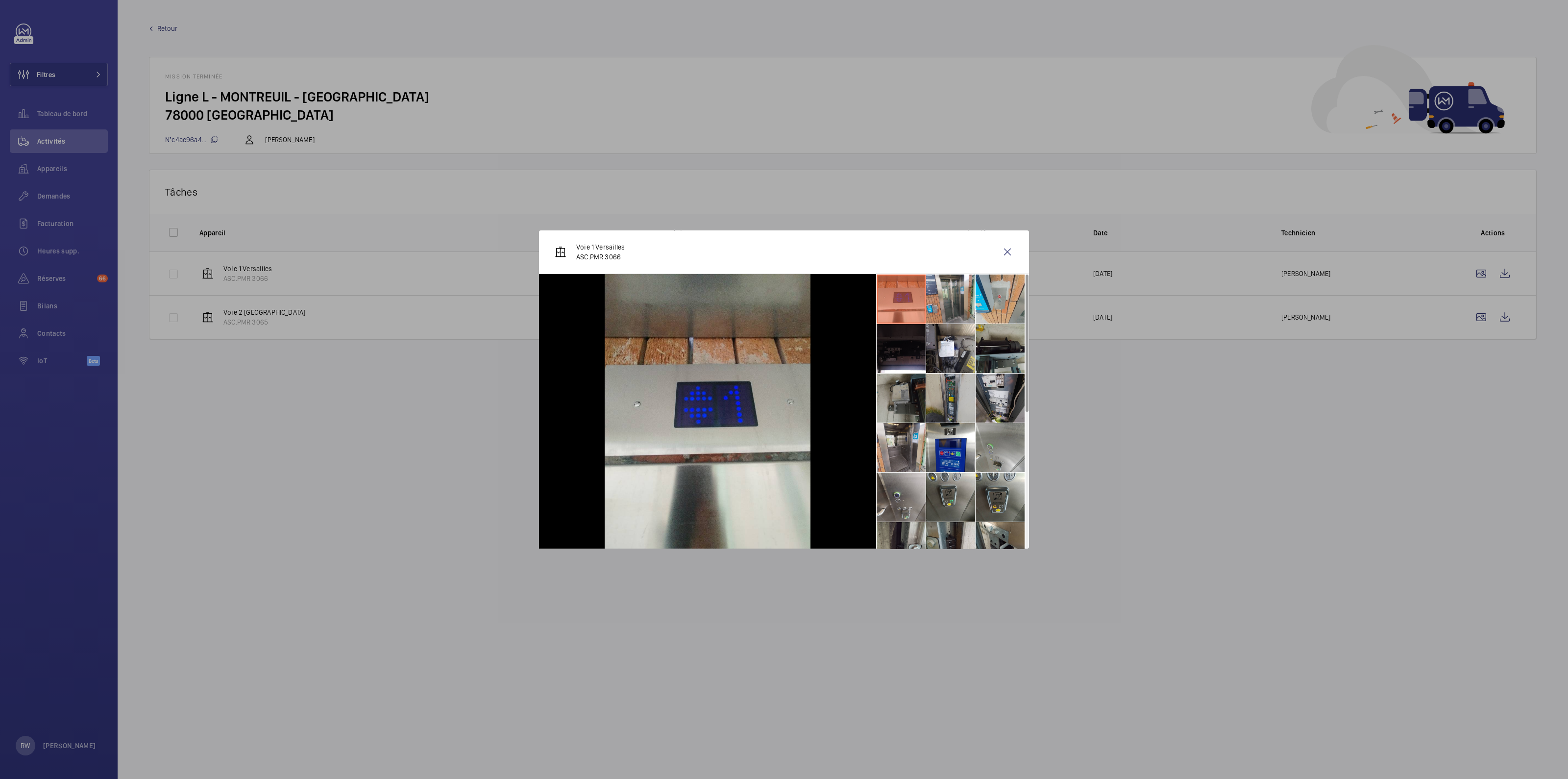
click at [926, 395] on li at bounding box center [950, 398] width 49 height 49
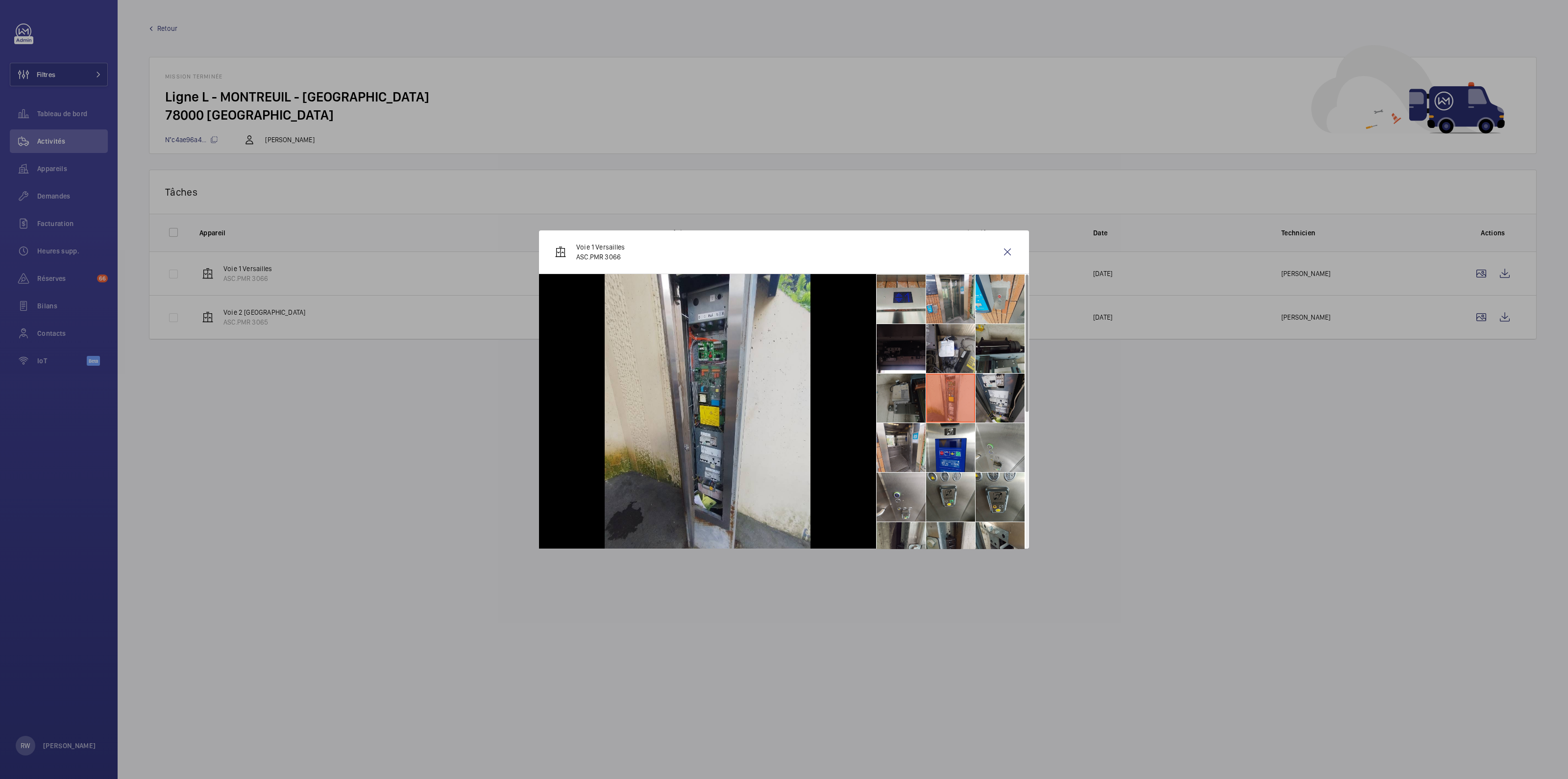
click at [895, 396] on li at bounding box center [901, 398] width 49 height 49
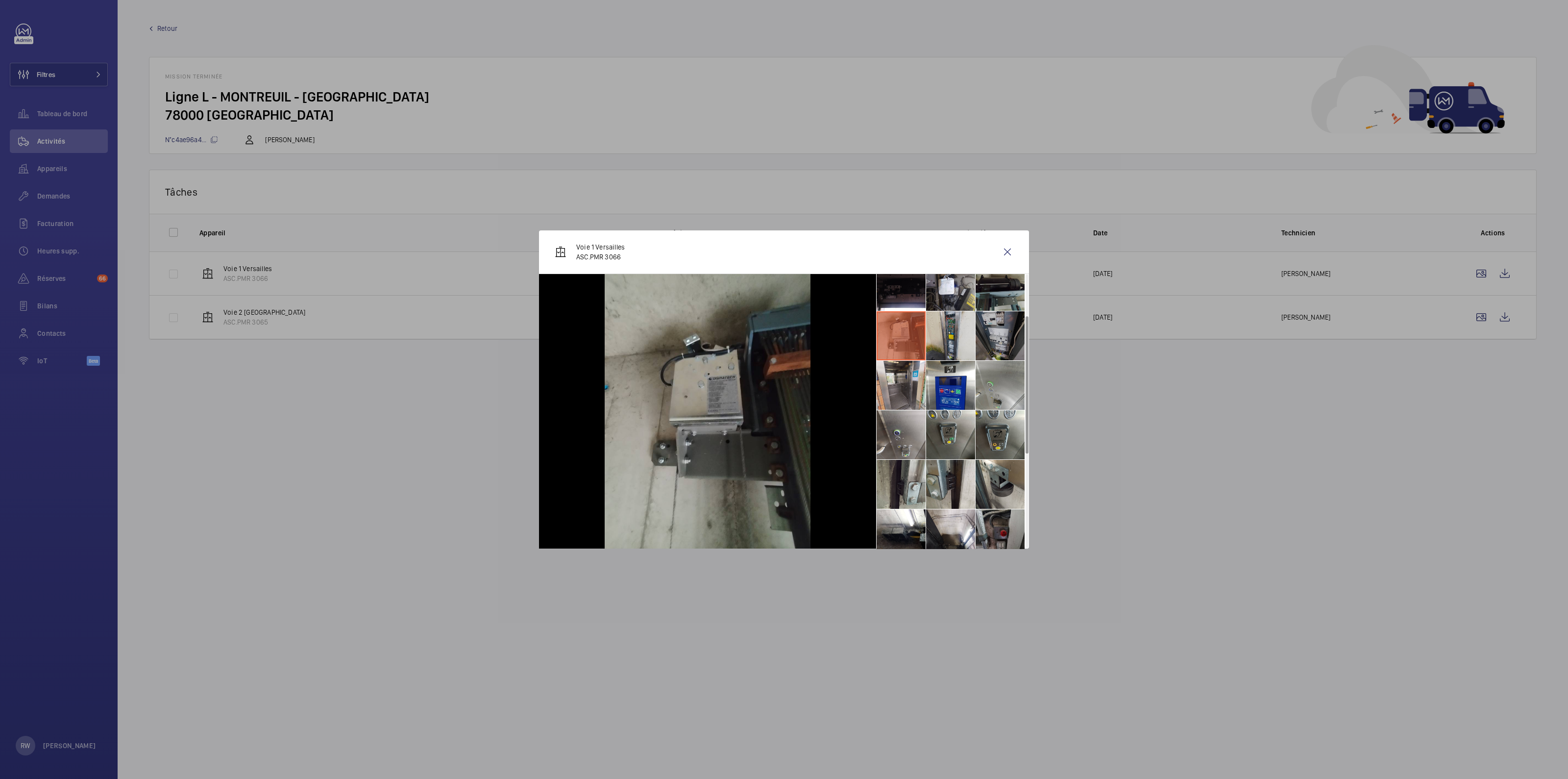
scroll to position [25, 0]
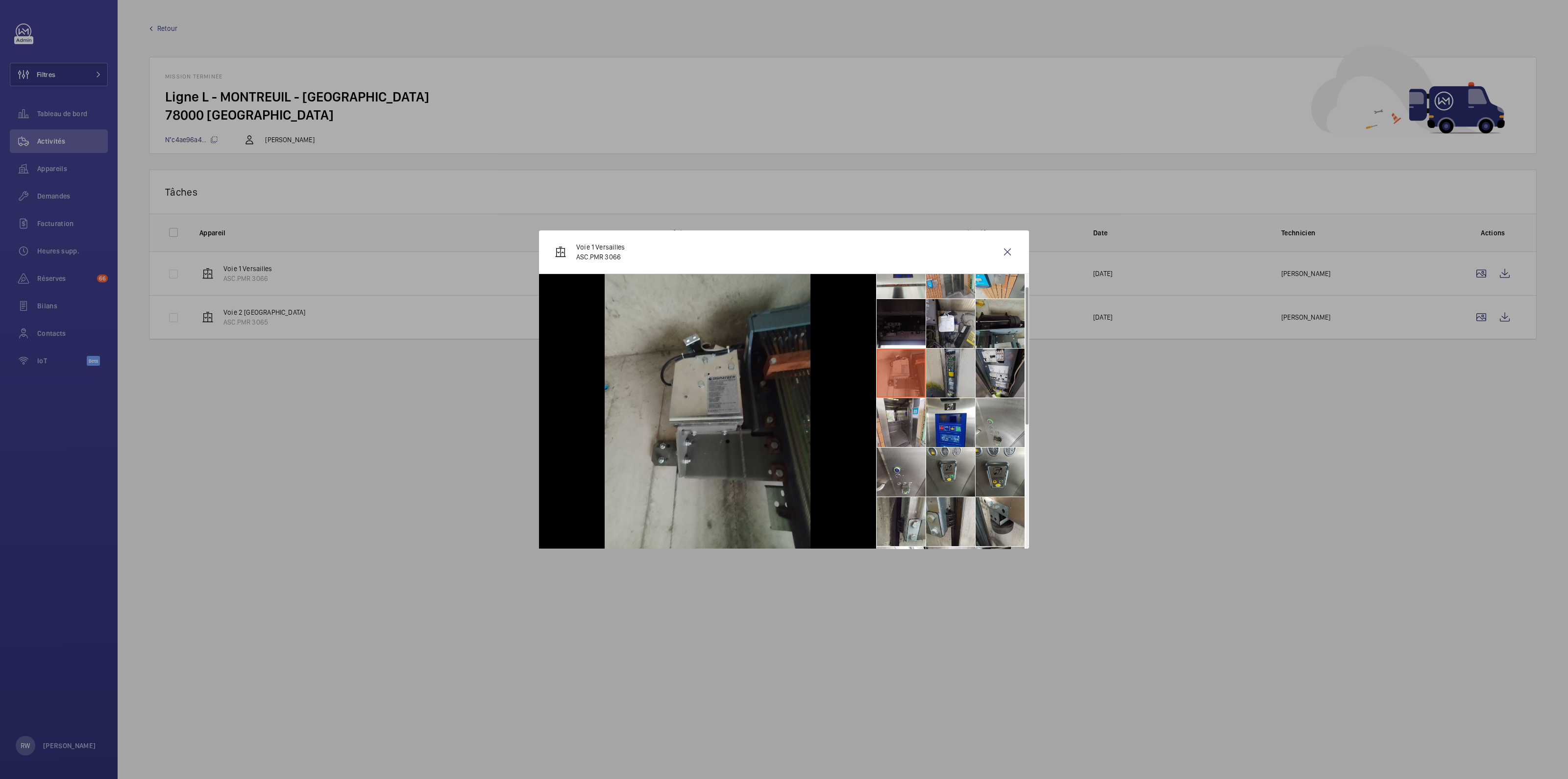
click at [951, 369] on li at bounding box center [950, 373] width 49 height 49
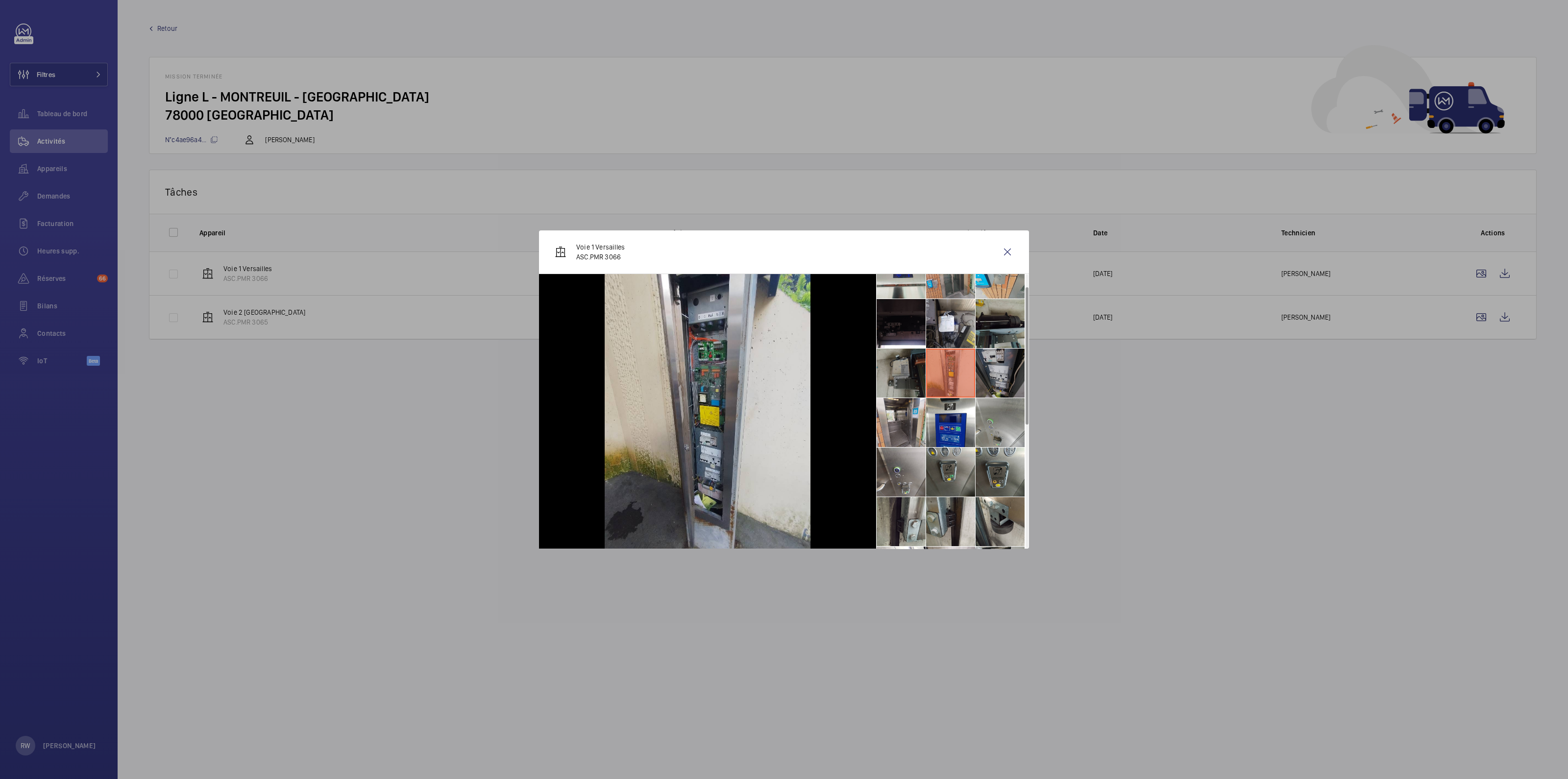
click at [989, 366] on li at bounding box center [1000, 373] width 49 height 49
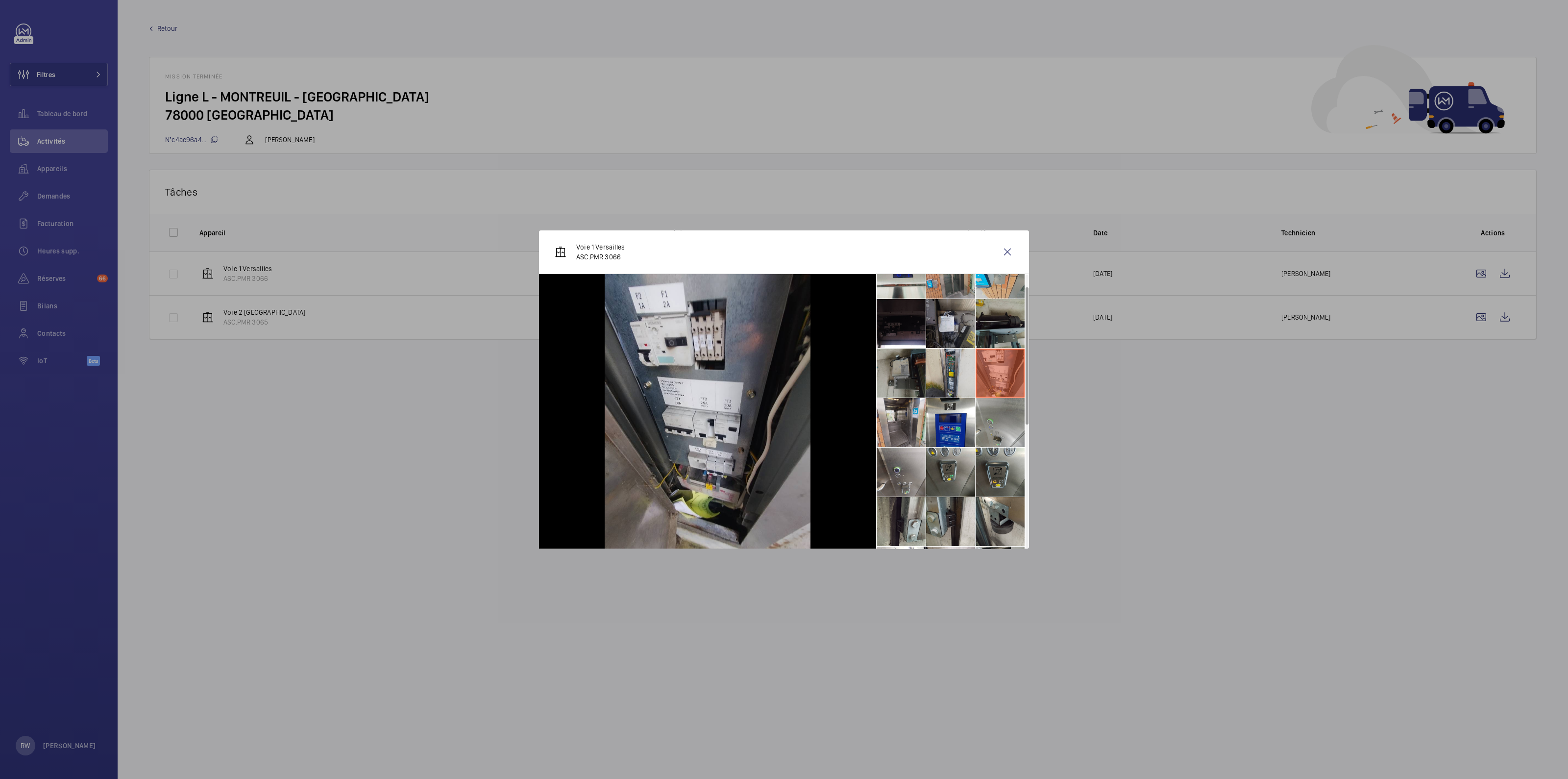
click at [943, 322] on li at bounding box center [950, 323] width 49 height 49
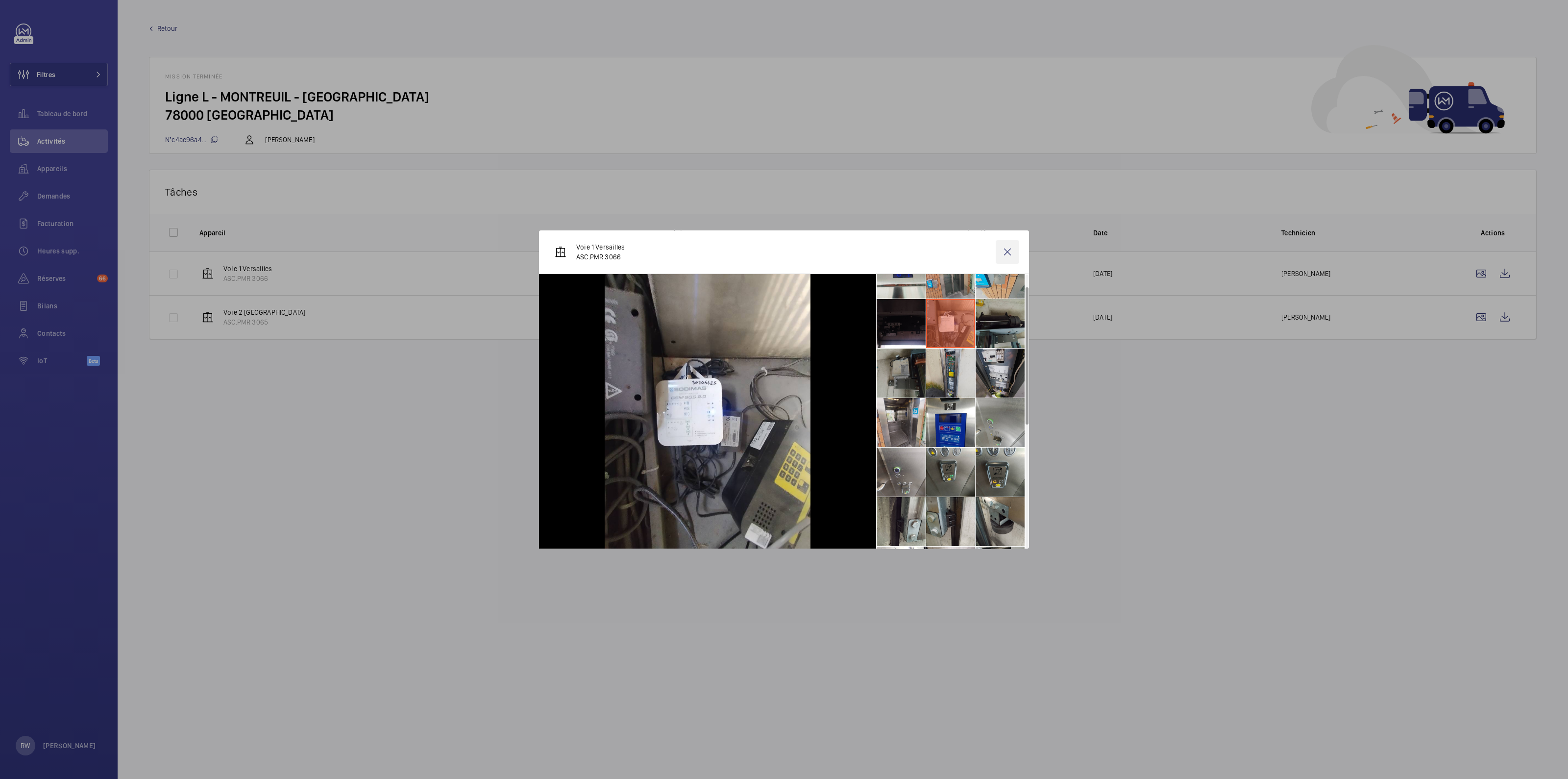
click at [1009, 253] on wm-front-icon-button at bounding box center [1007, 252] width 24 height 24
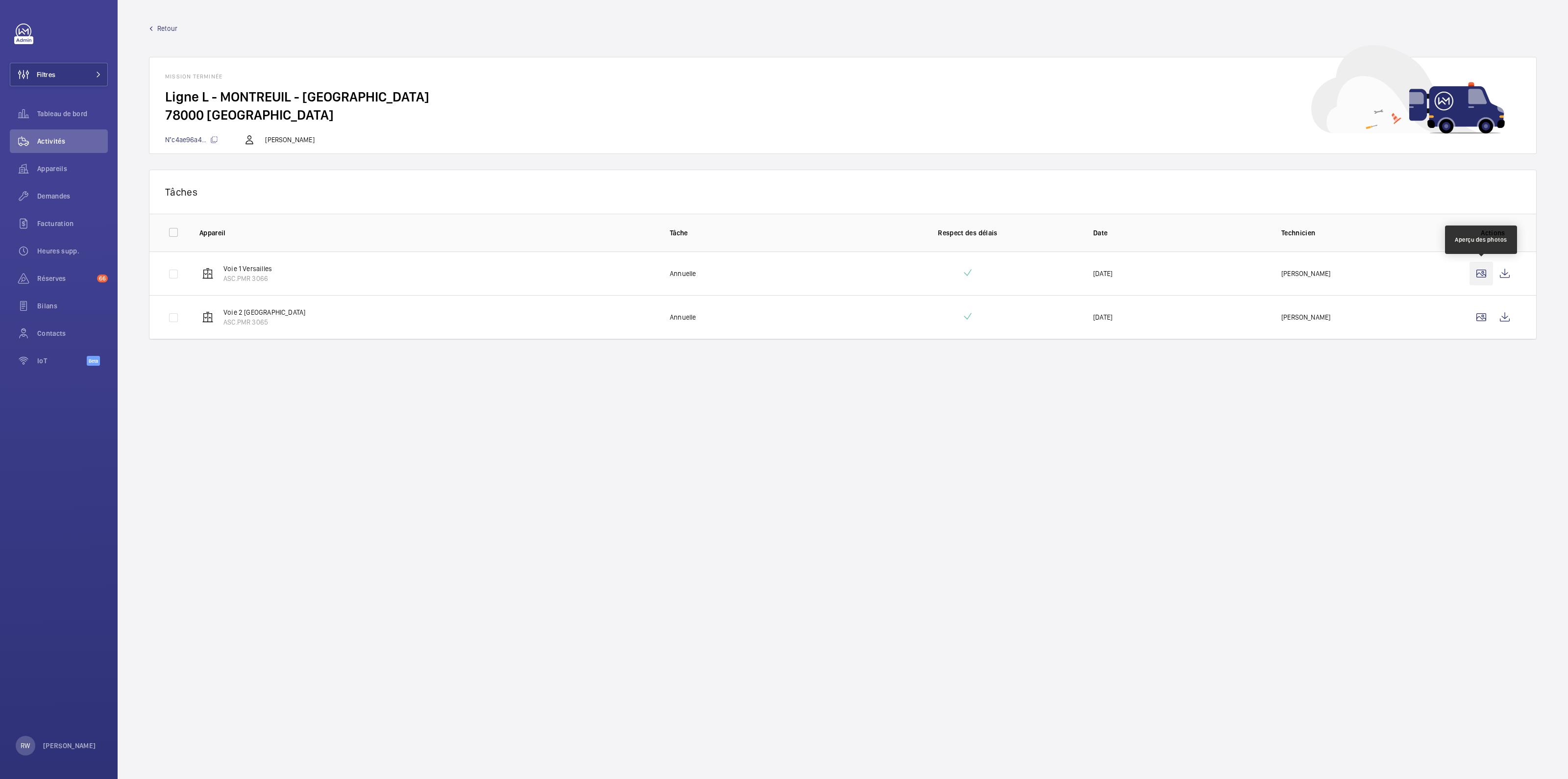
click at [1482, 272] on wm-front-icon-button at bounding box center [1481, 273] width 24 height 24
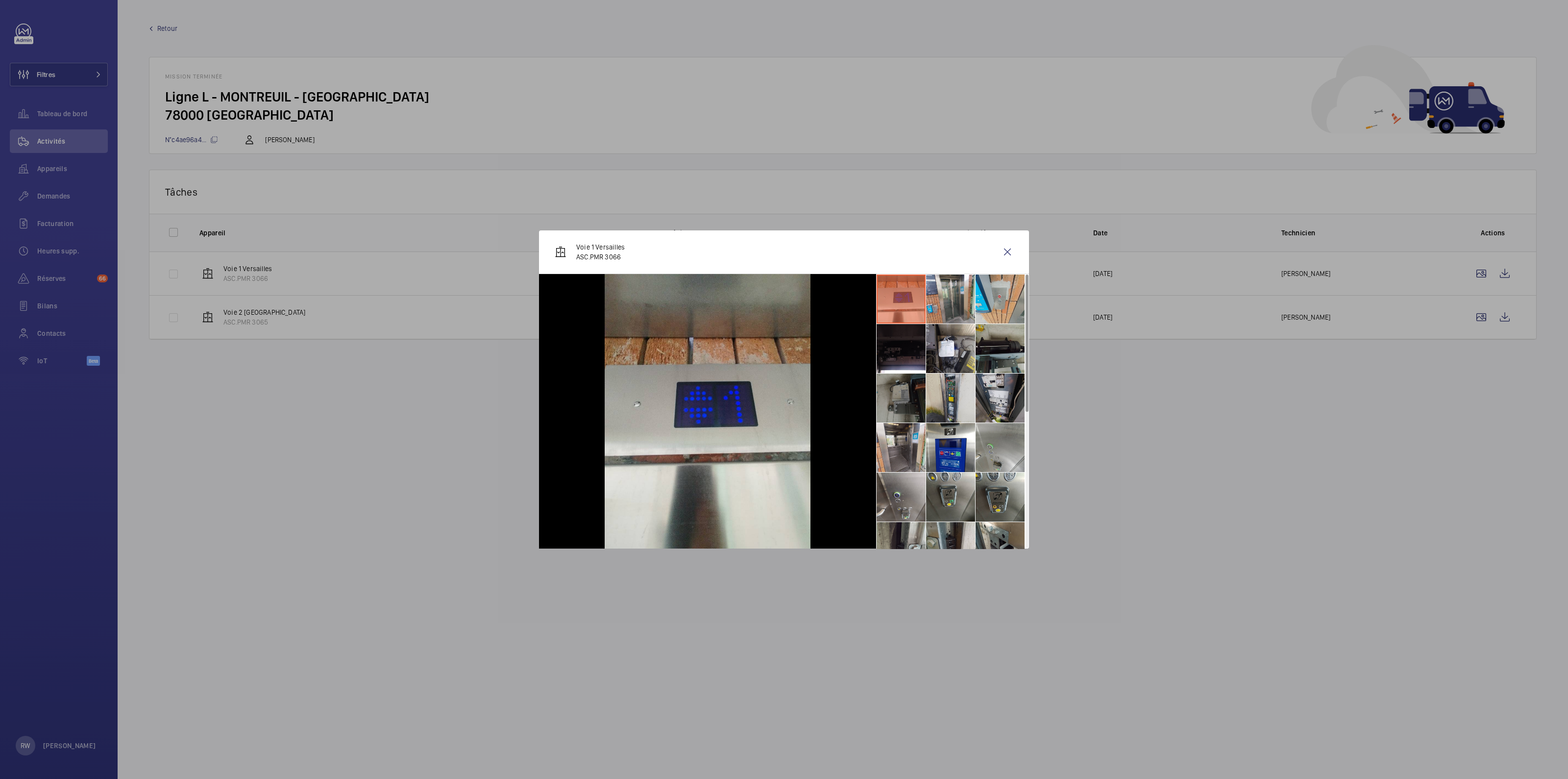
click at [905, 411] on li at bounding box center [901, 398] width 49 height 49
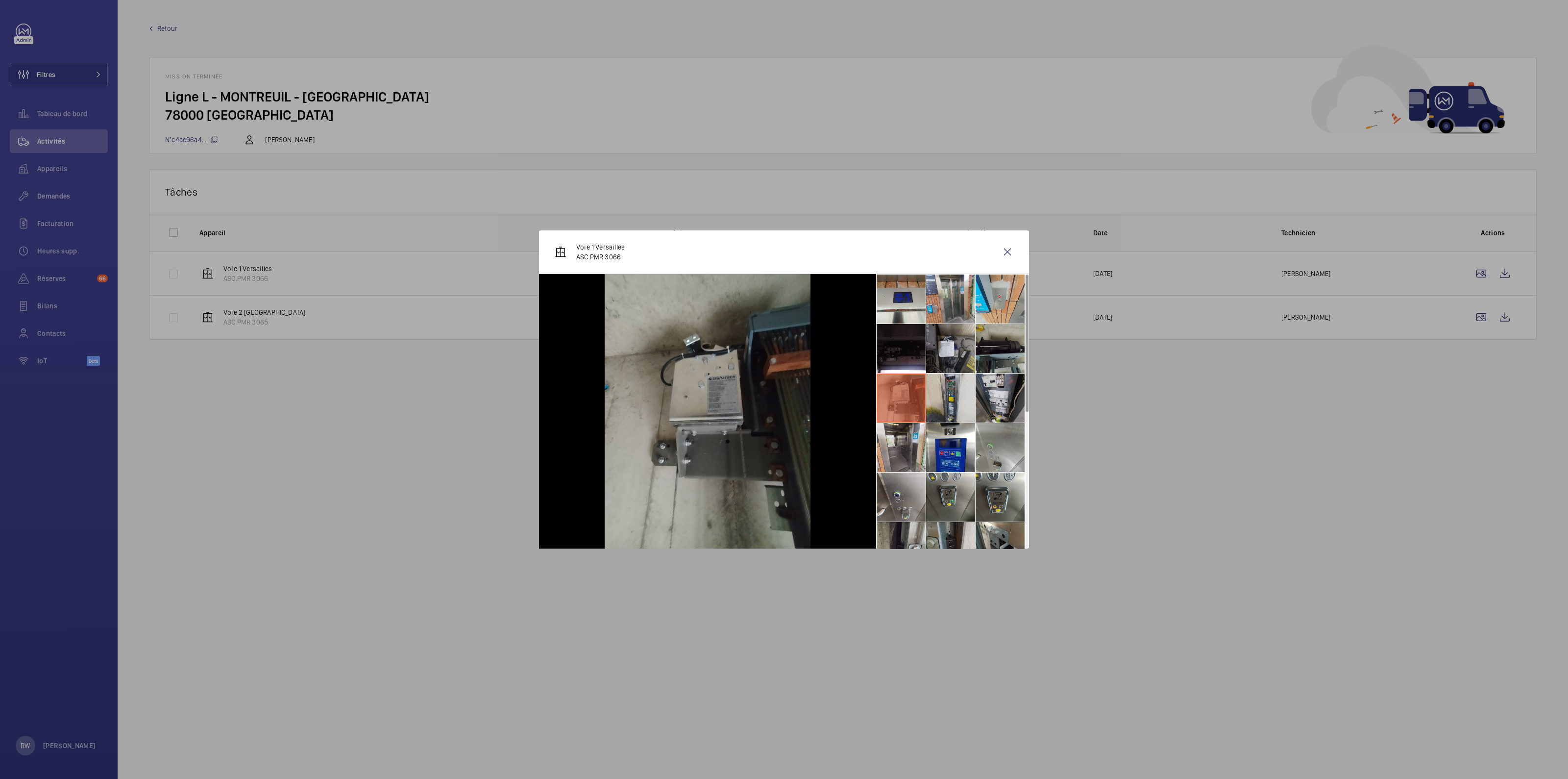
click at [961, 344] on li at bounding box center [950, 348] width 49 height 49
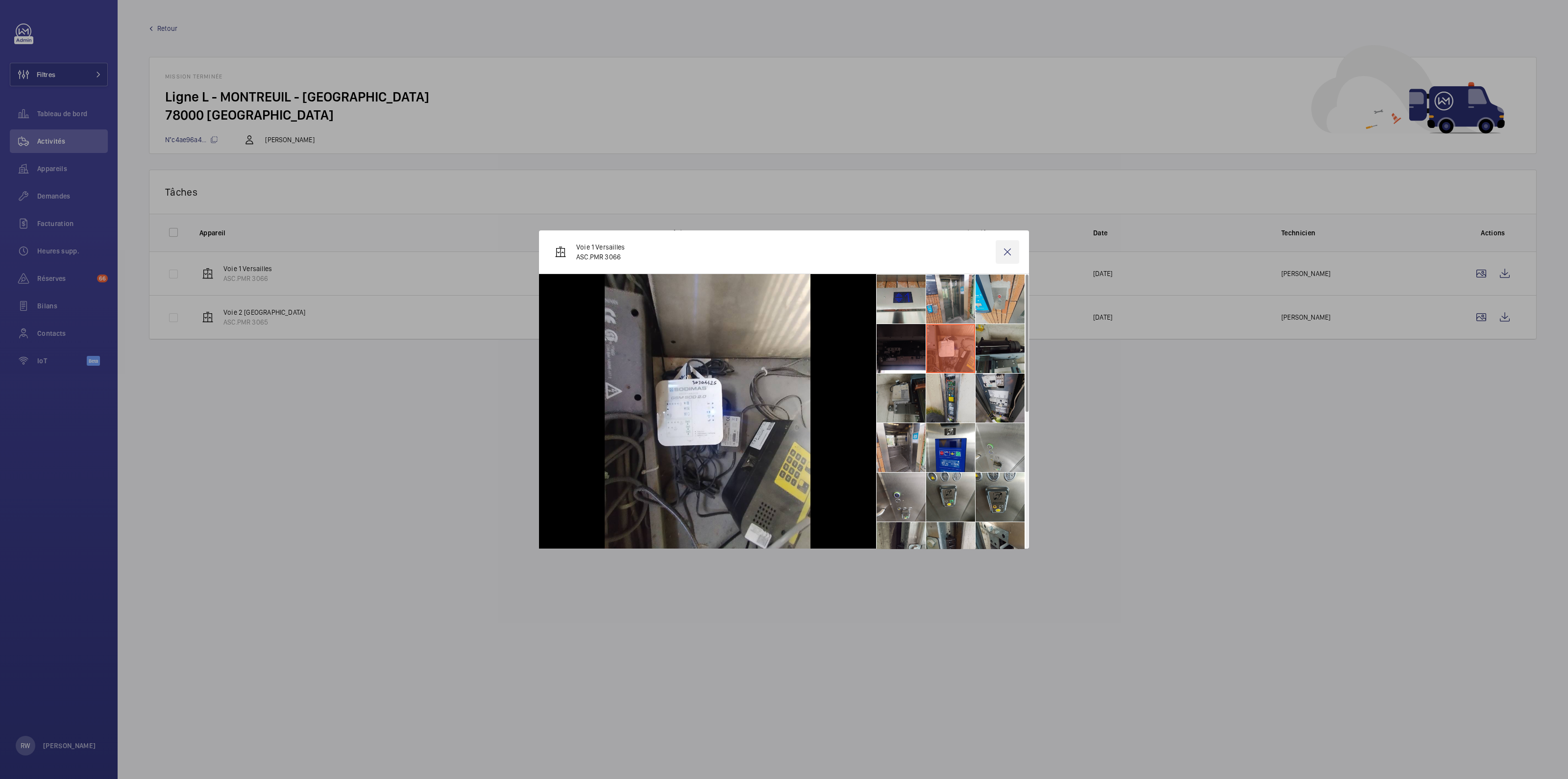
click at [1009, 245] on wm-front-icon-button at bounding box center [1007, 252] width 24 height 24
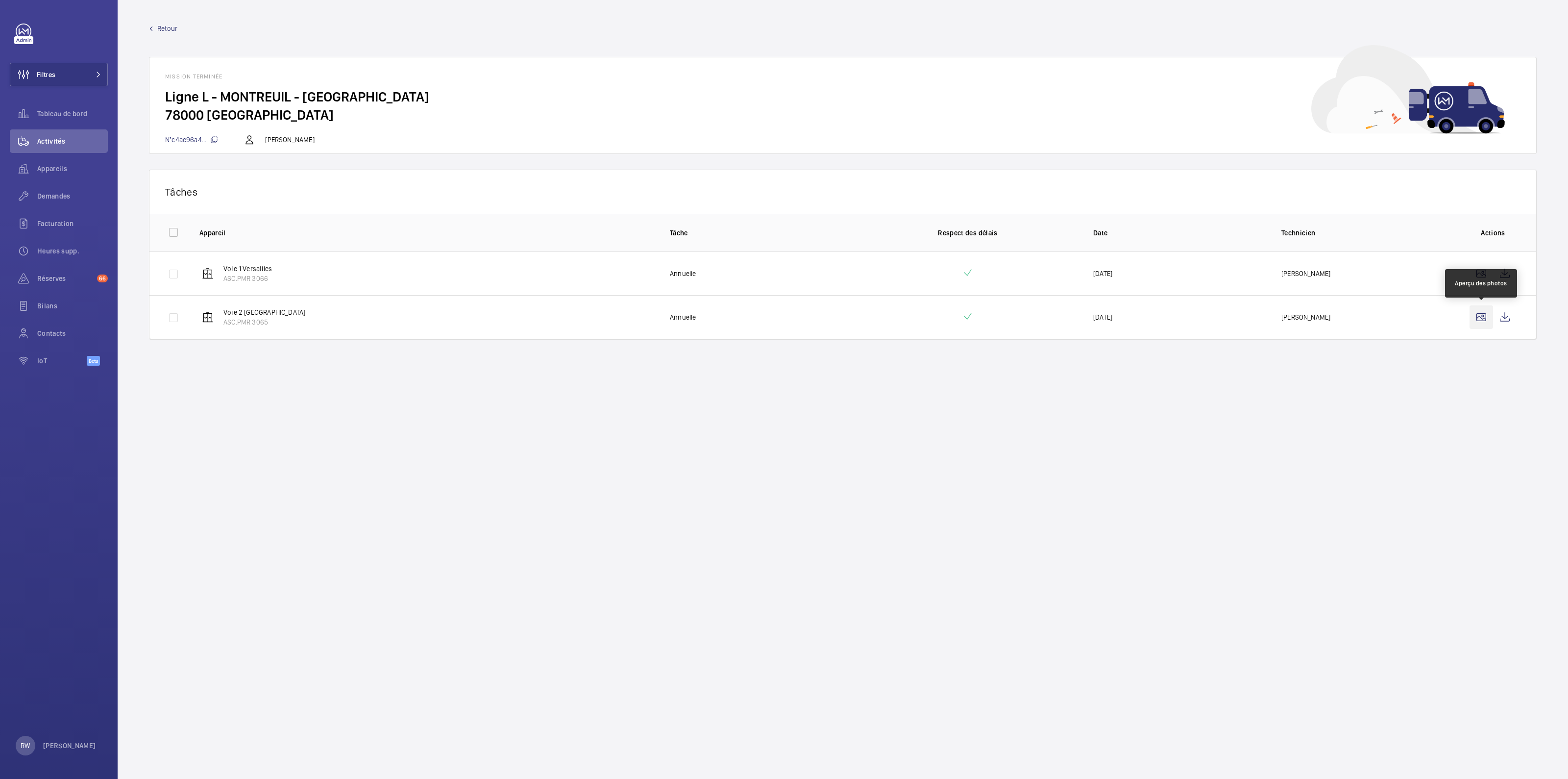
click at [1475, 315] on wm-front-icon-button at bounding box center [1481, 317] width 24 height 24
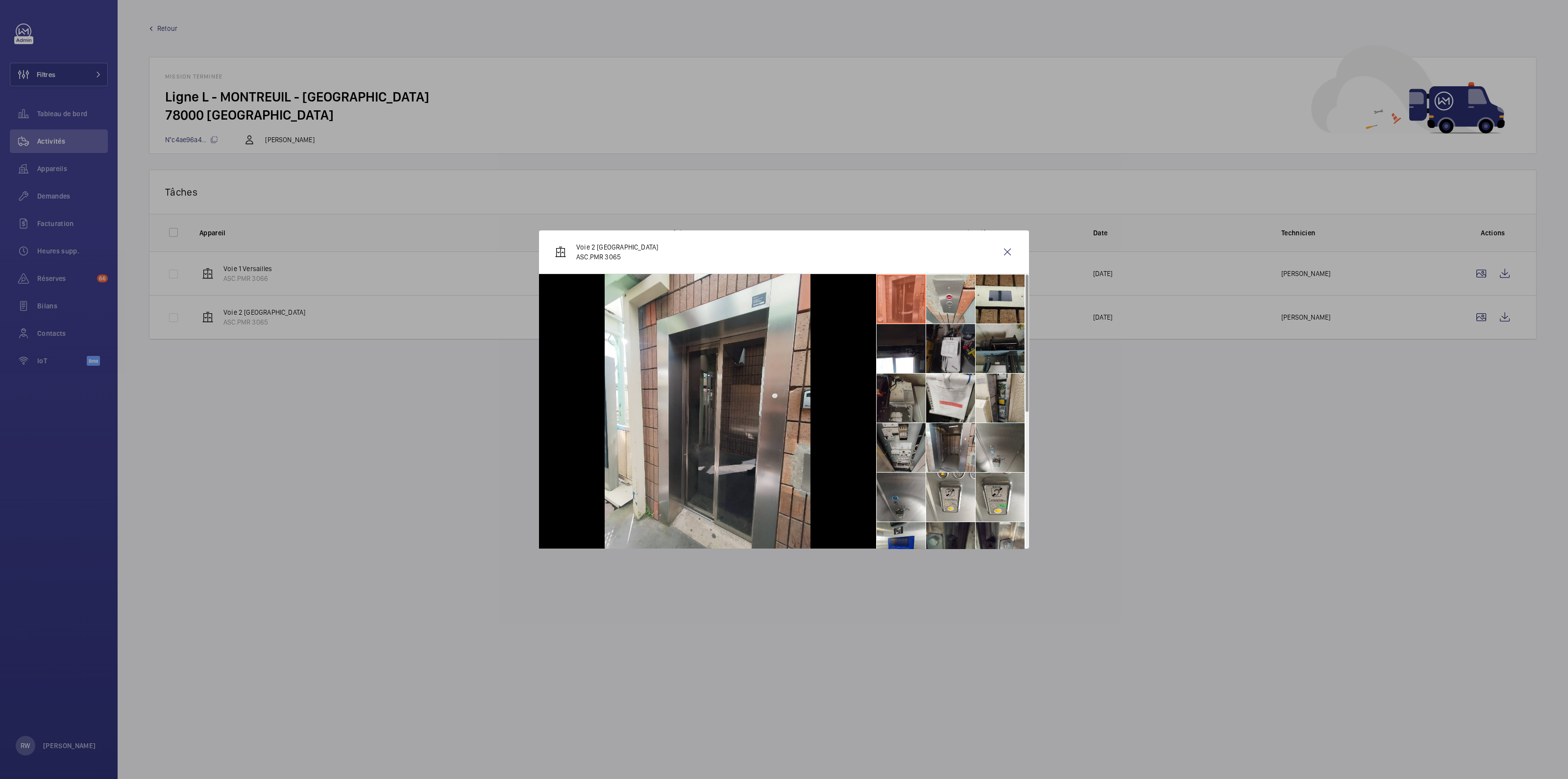
click at [941, 353] on li at bounding box center [950, 348] width 49 height 49
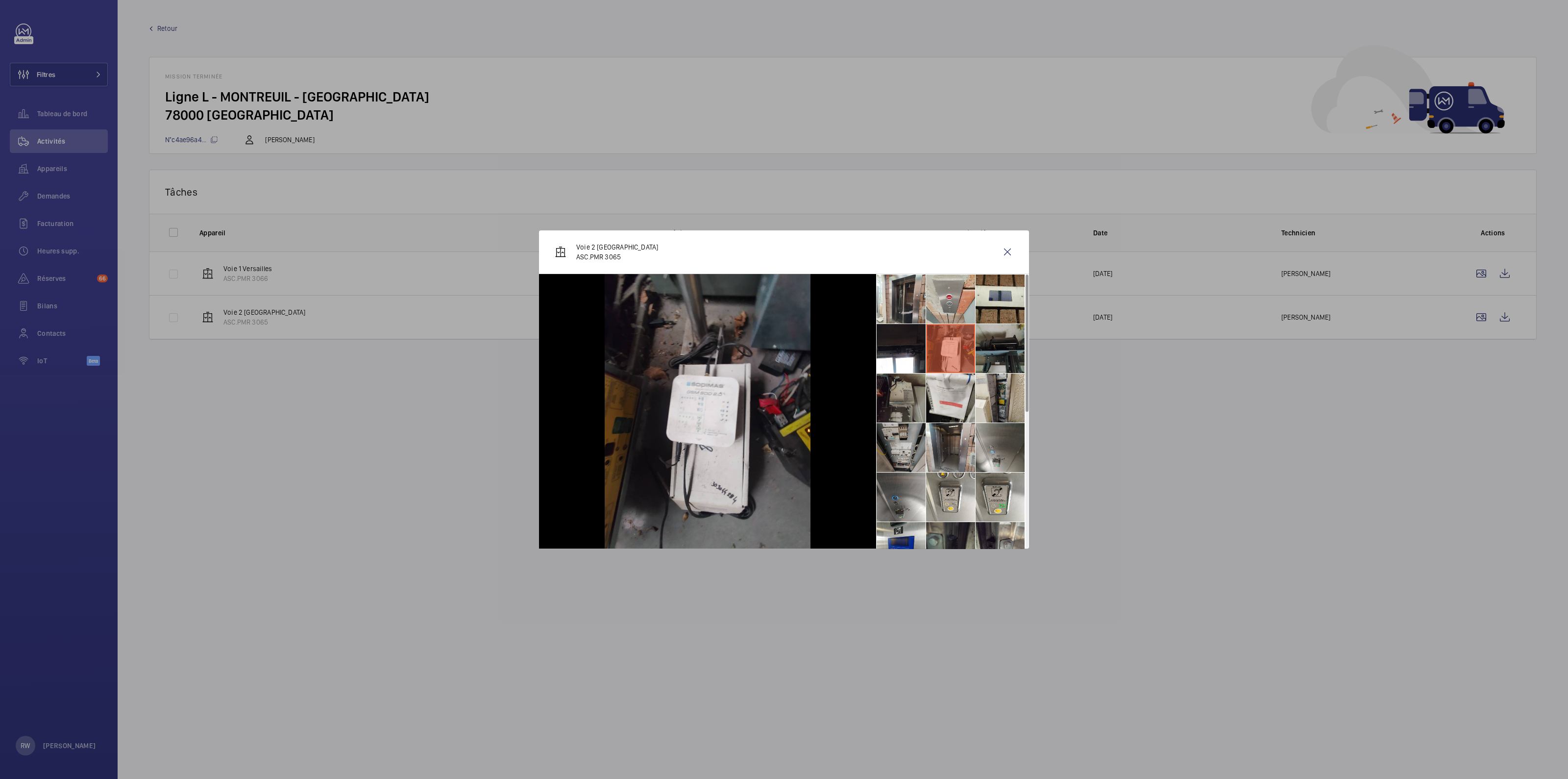
drag, startPoint x: 1172, startPoint y: 526, endPoint x: 1154, endPoint y: 524, distance: 18.1
click at [1165, 526] on div at bounding box center [784, 389] width 1568 height 779
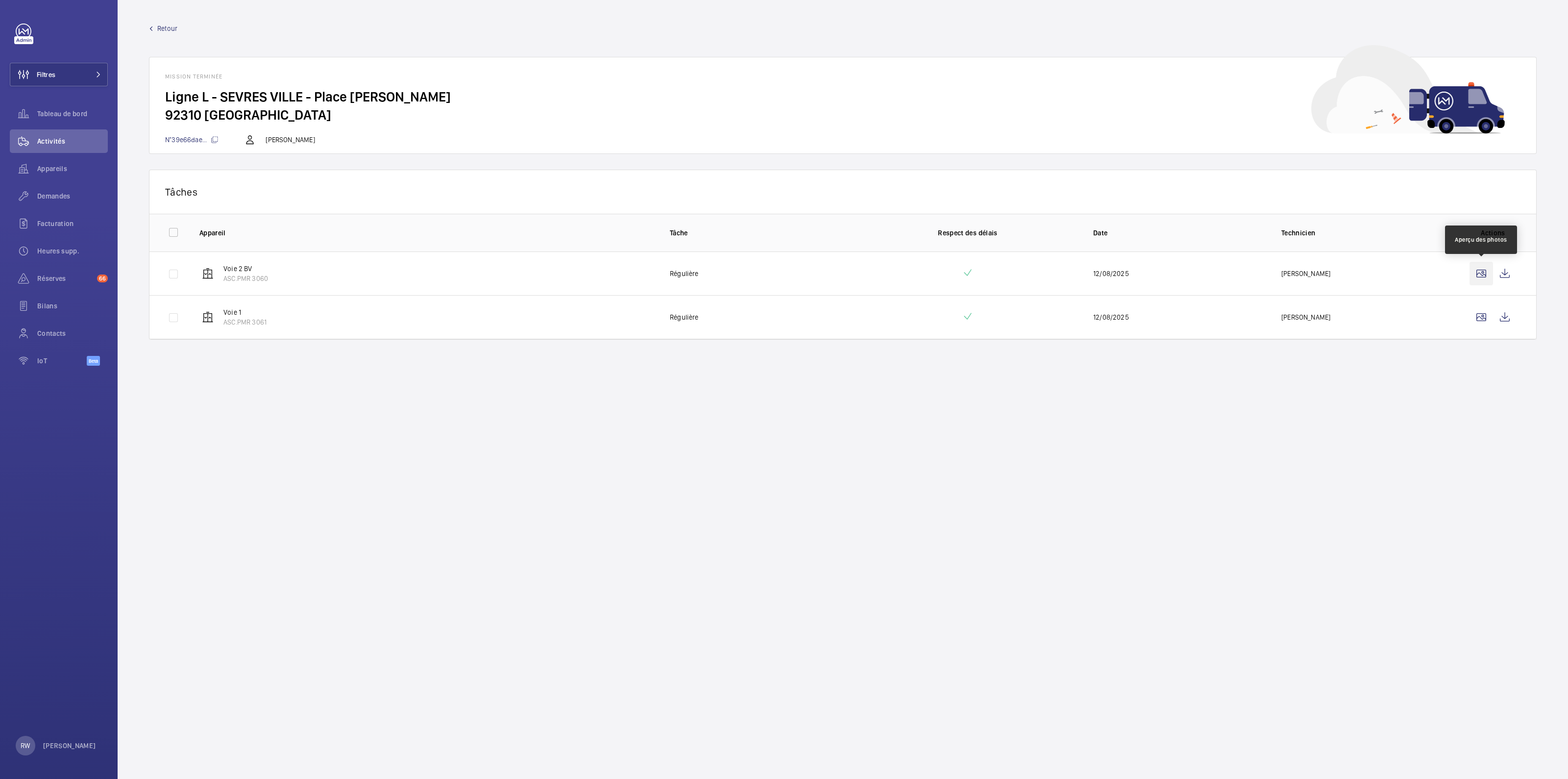
click at [1483, 270] on wm-front-icon-button at bounding box center [1481, 273] width 24 height 24
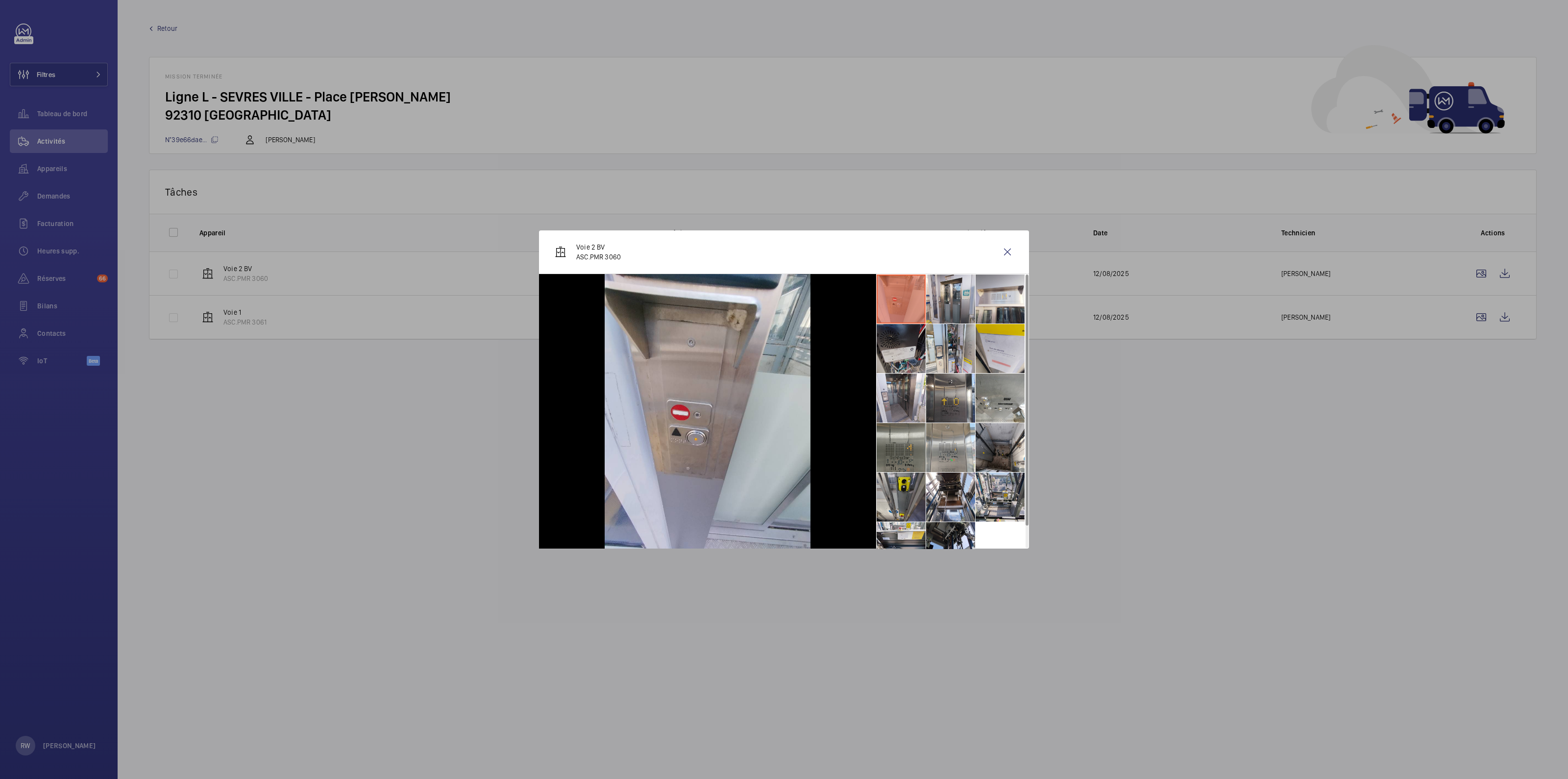
click at [892, 350] on li at bounding box center [901, 348] width 49 height 49
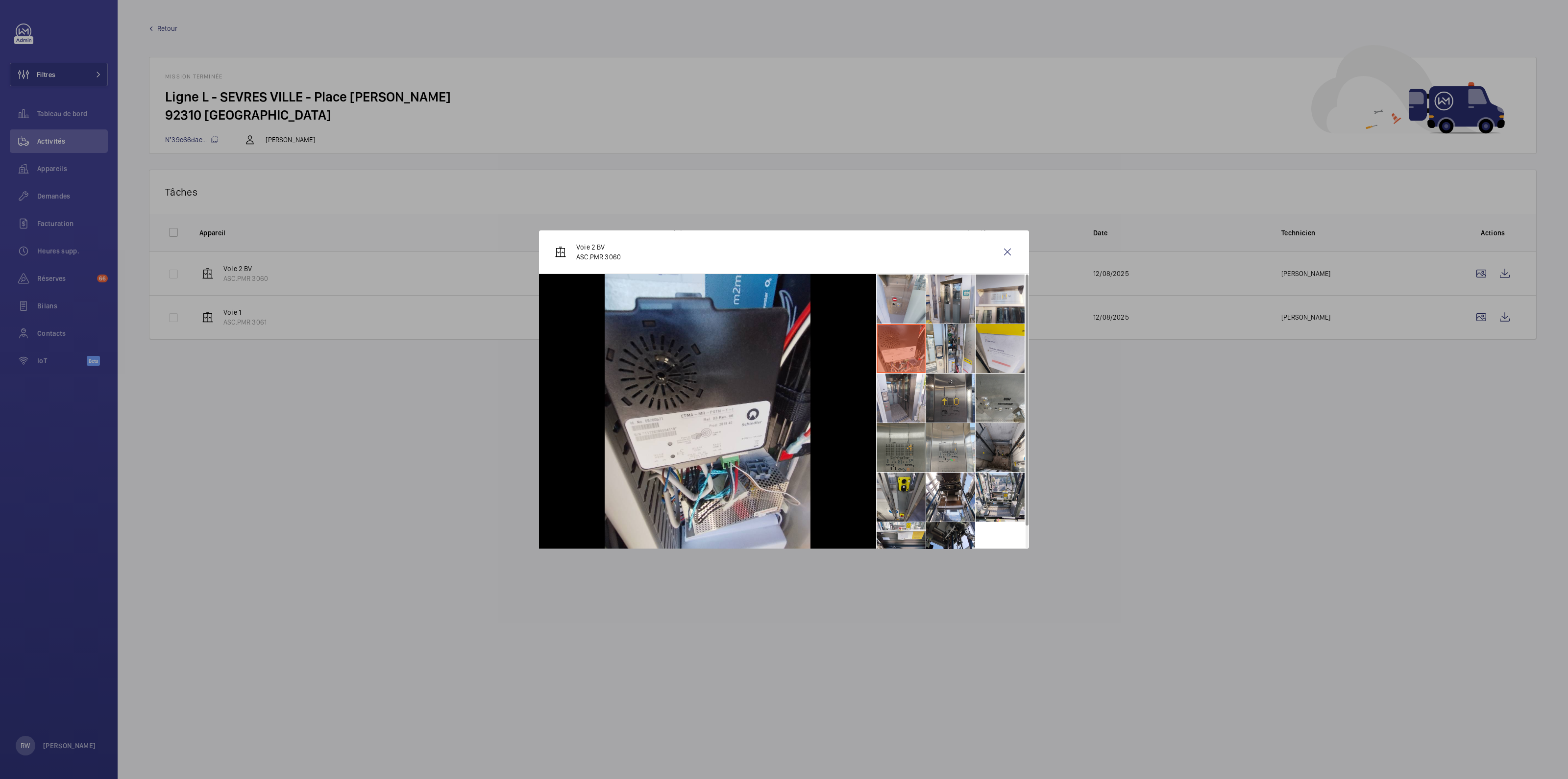
click at [999, 398] on li at bounding box center [1000, 398] width 49 height 49
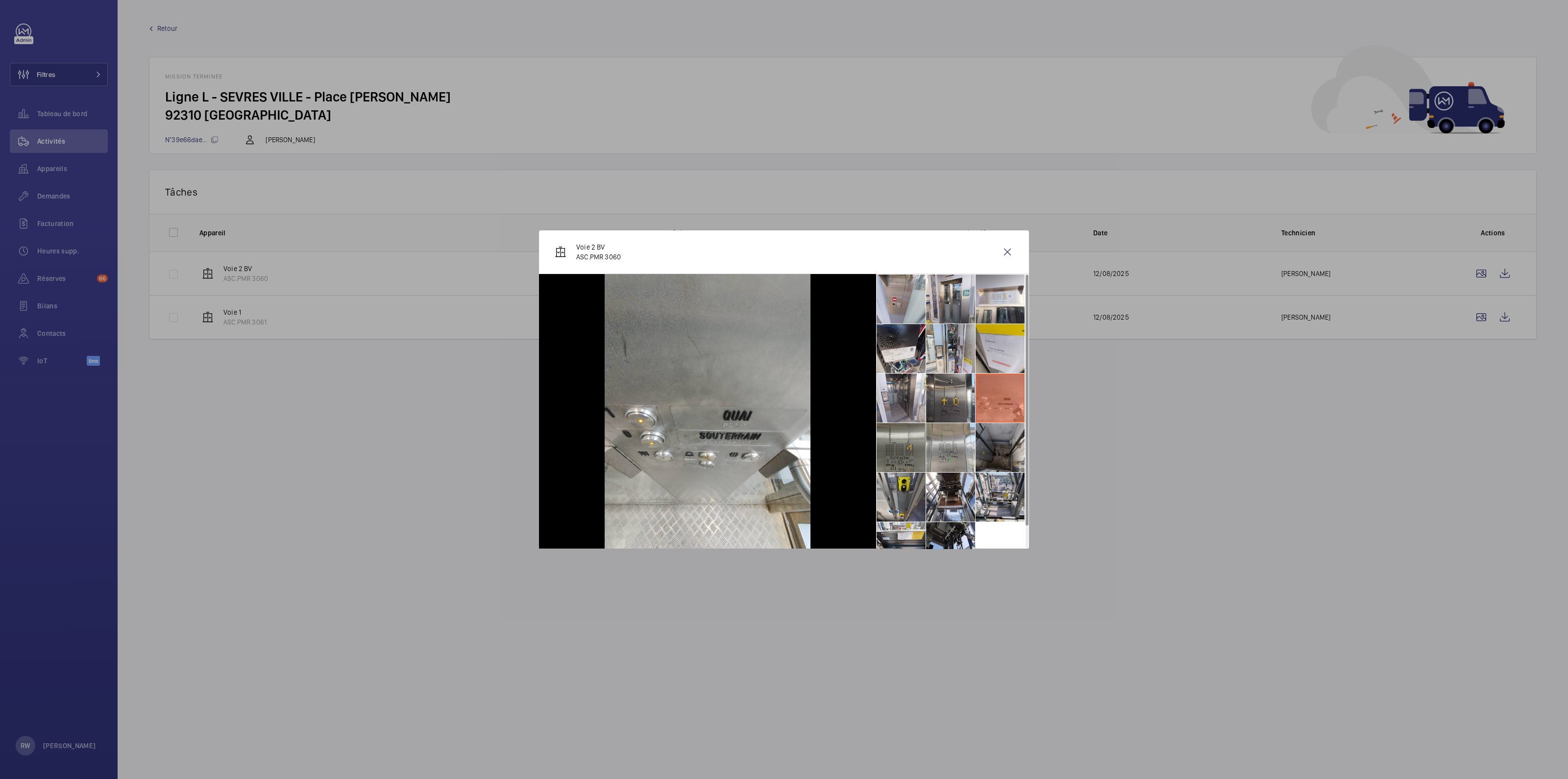
click at [1005, 444] on li at bounding box center [1000, 448] width 49 height 49
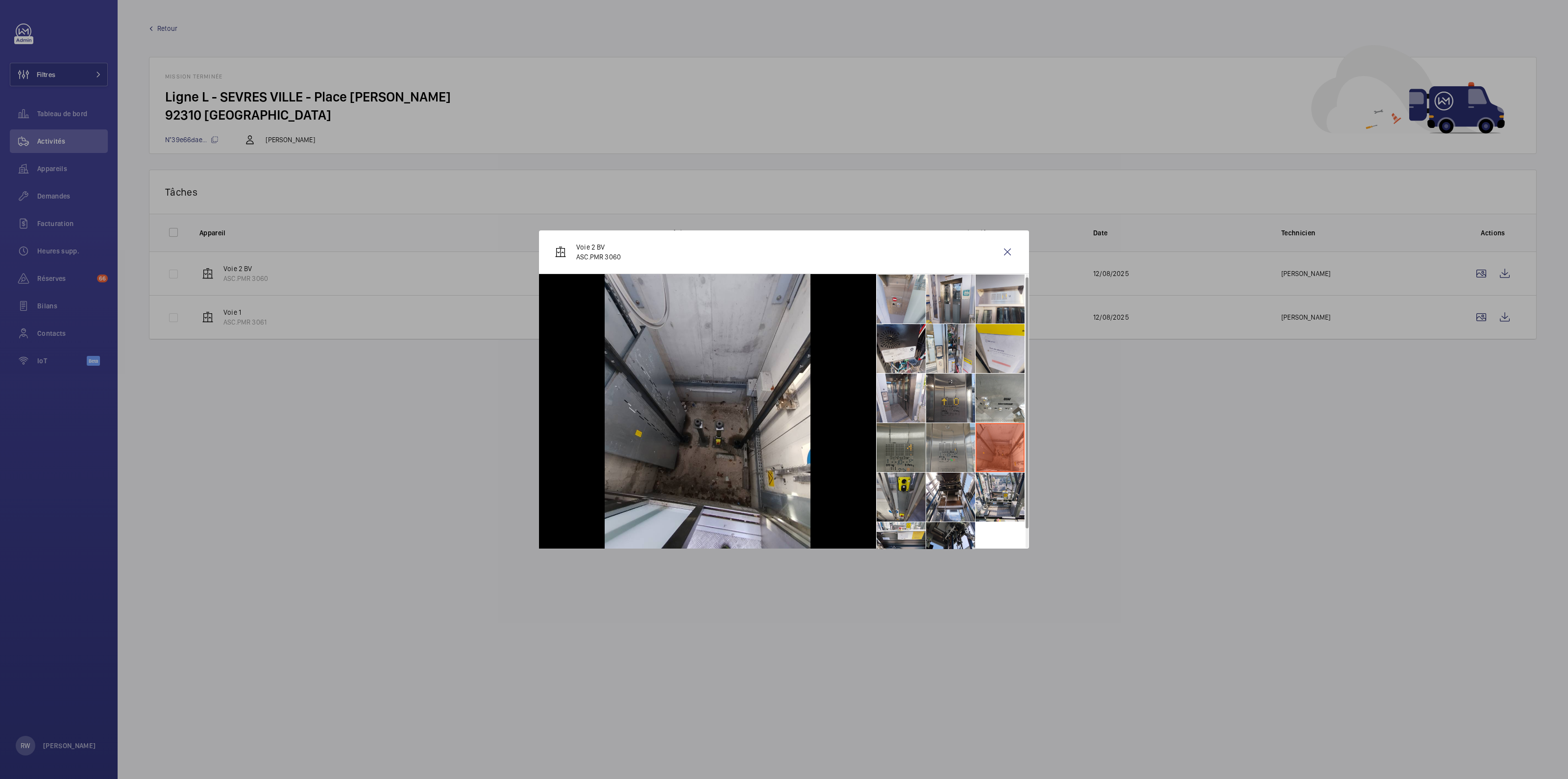
scroll to position [23, 0]
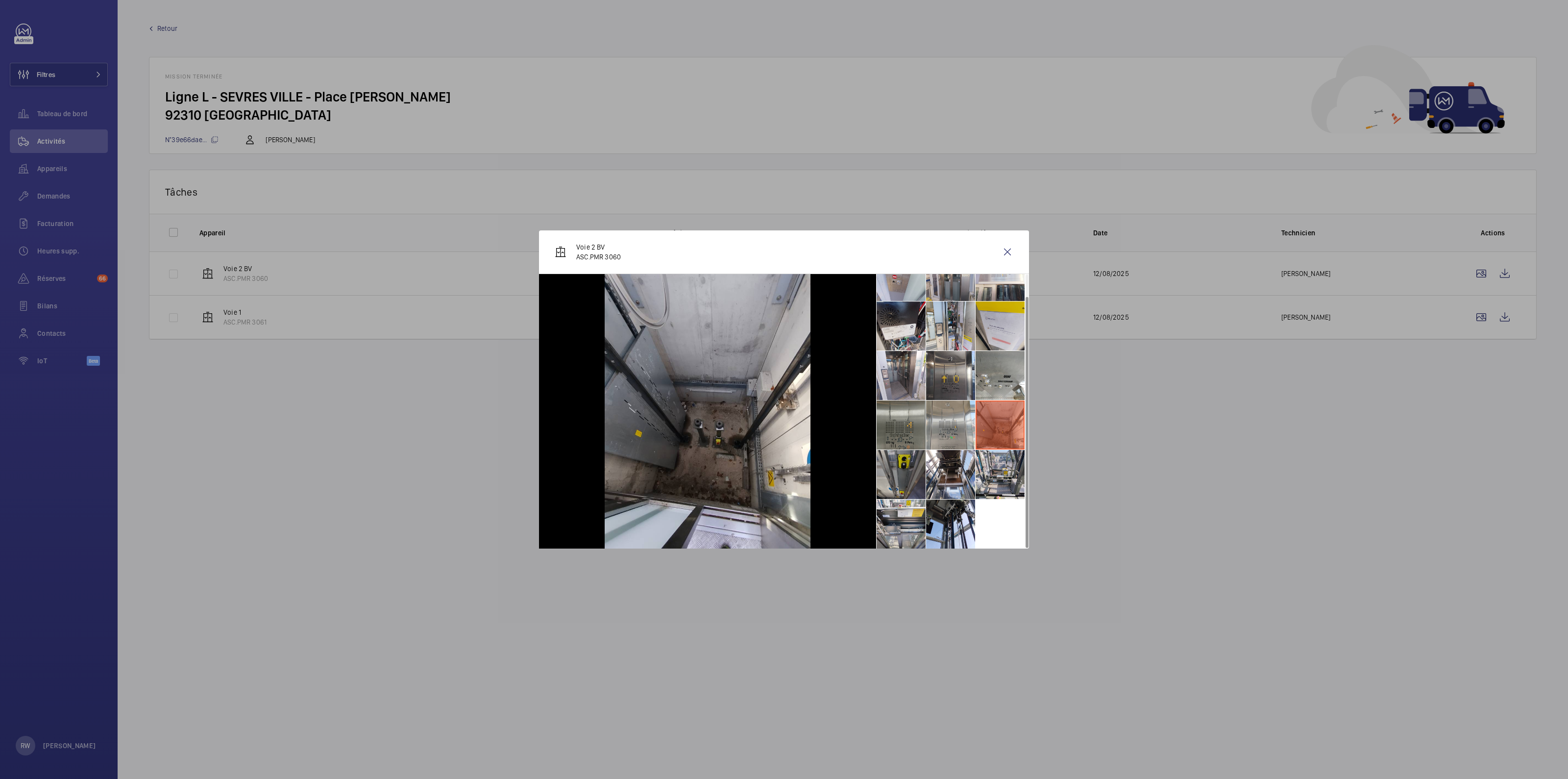
click at [908, 478] on li at bounding box center [901, 474] width 49 height 49
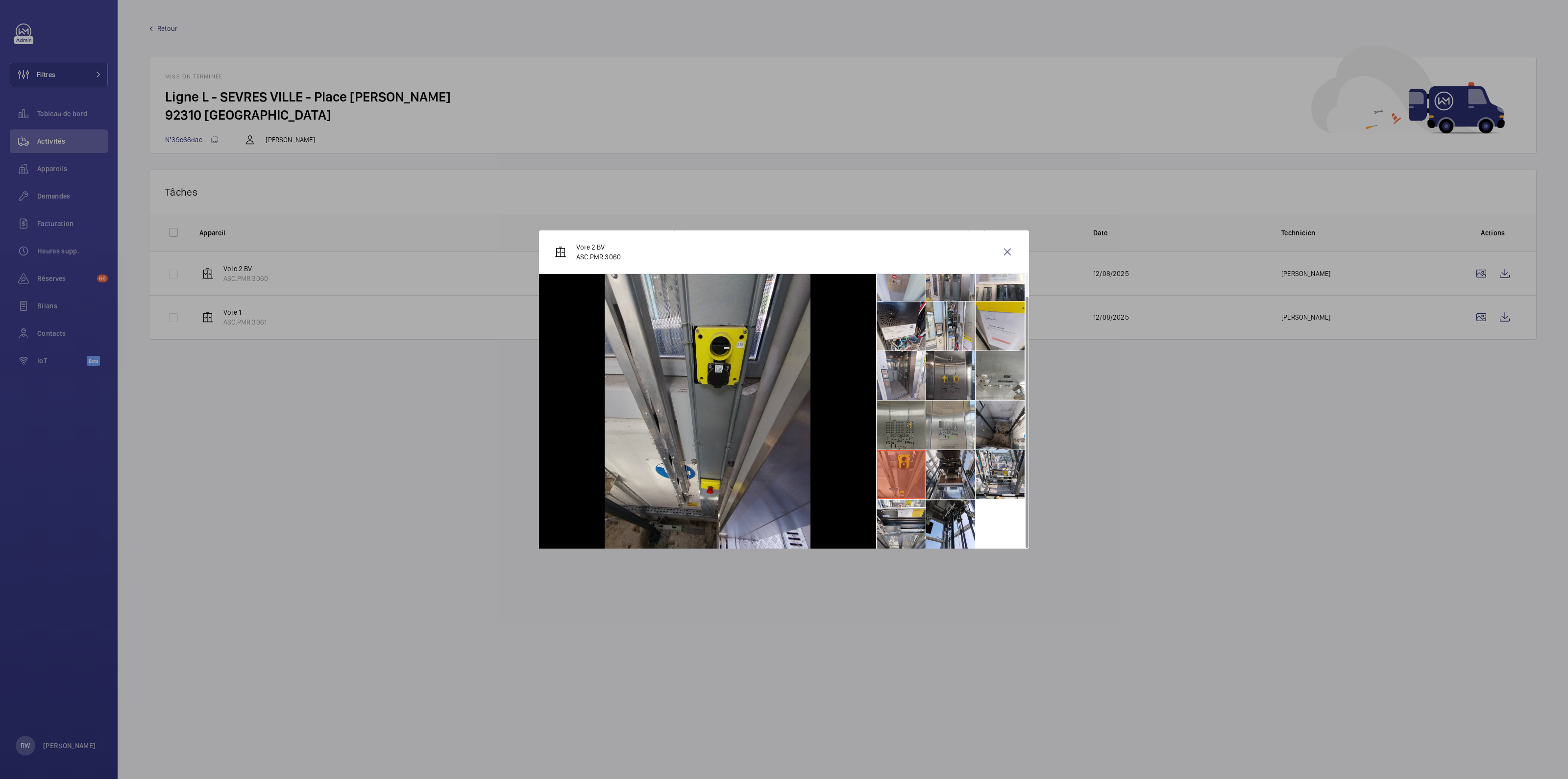
click at [953, 467] on li at bounding box center [950, 474] width 49 height 49
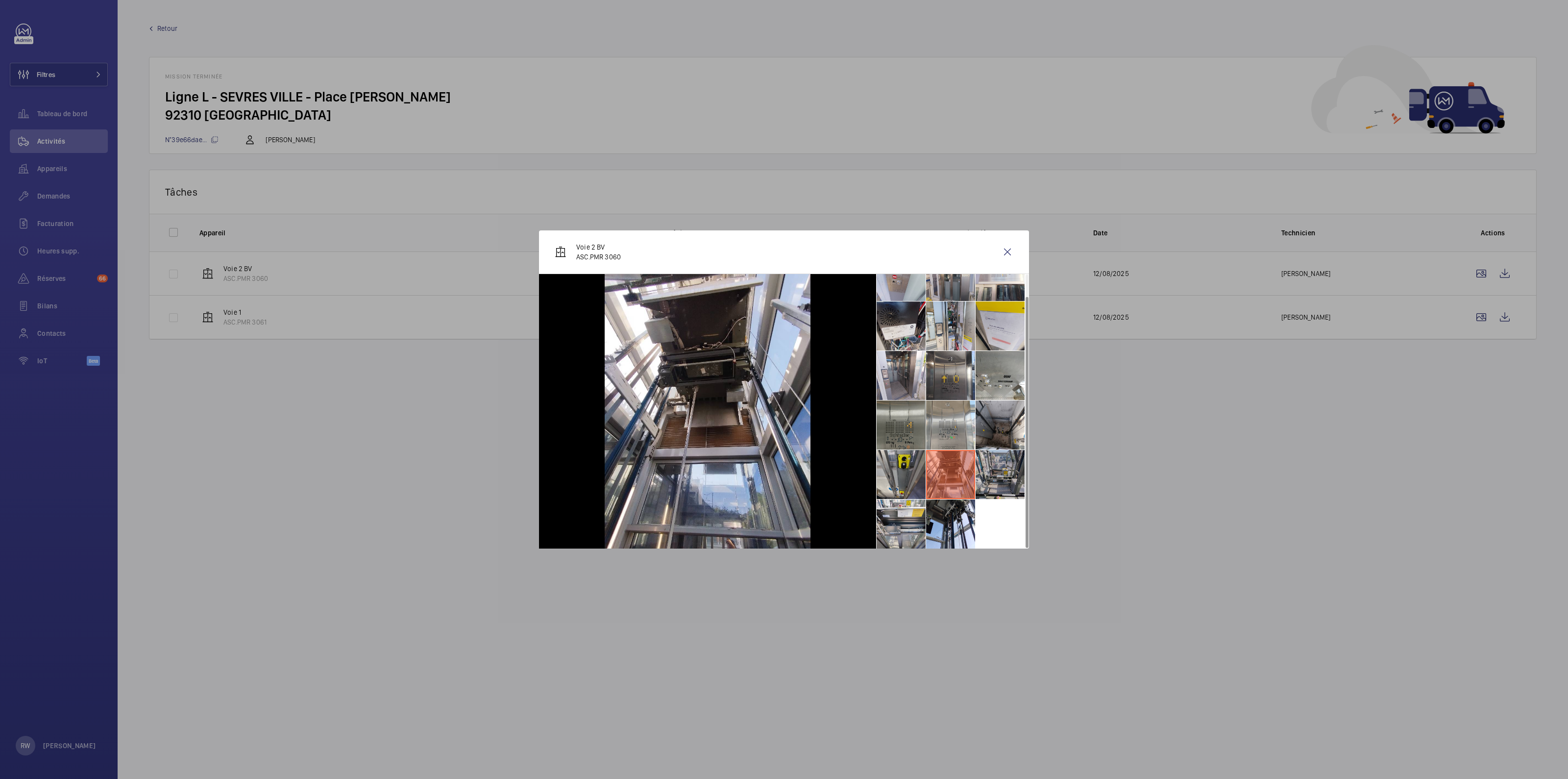
click at [989, 464] on li at bounding box center [1000, 474] width 49 height 49
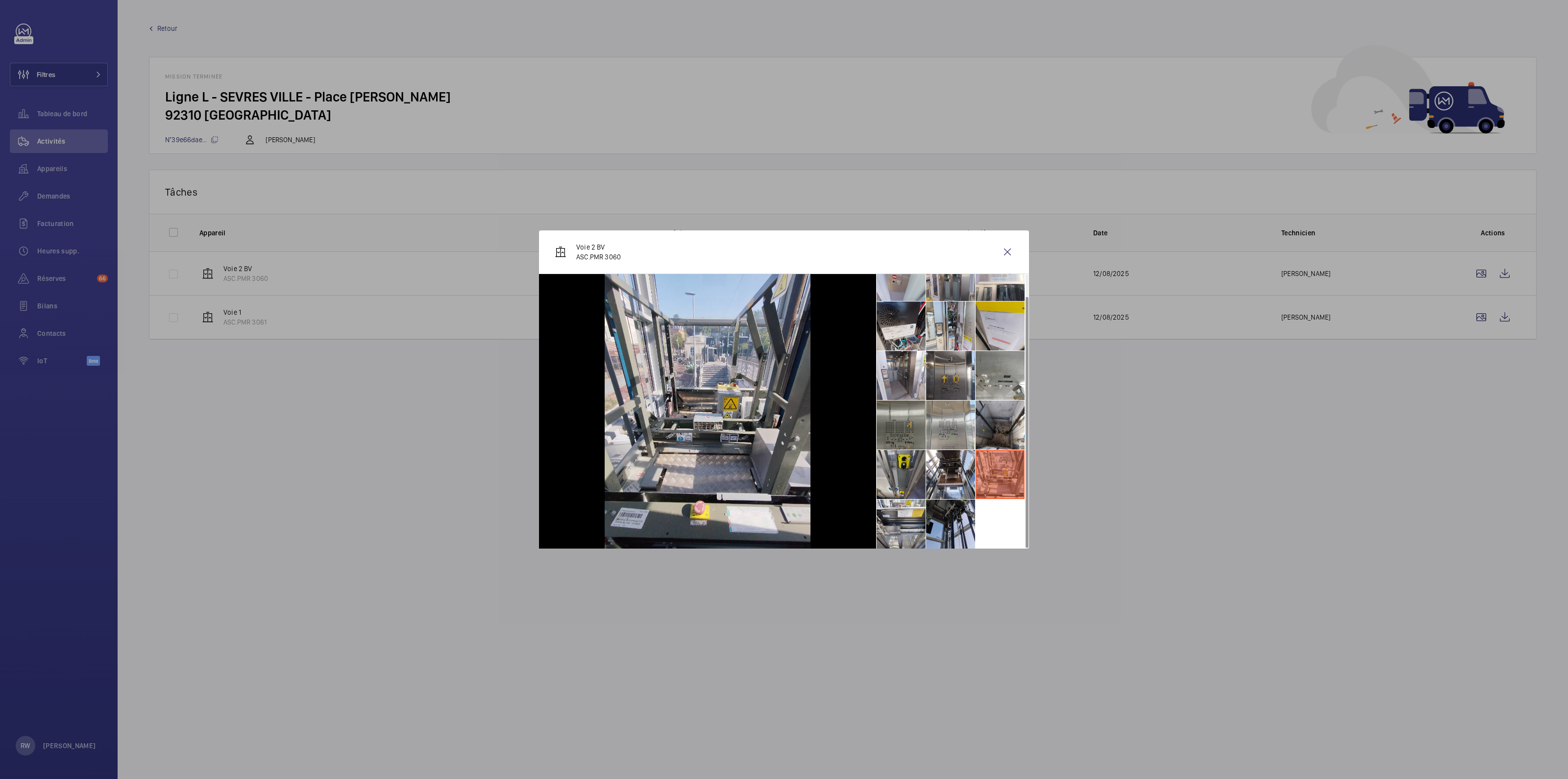
click at [947, 531] on li at bounding box center [950, 524] width 49 height 49
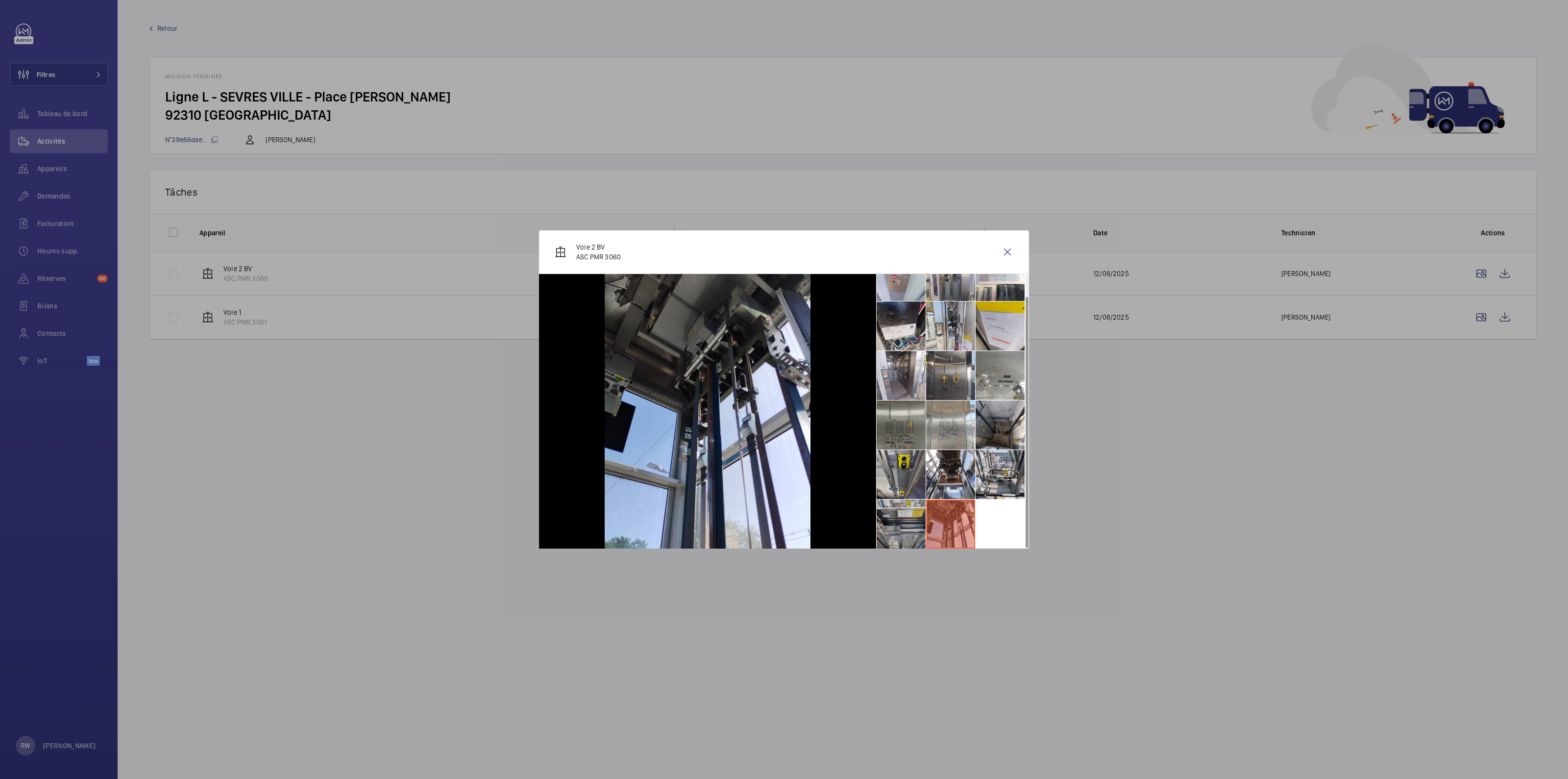
click at [898, 523] on li at bounding box center [901, 524] width 49 height 49
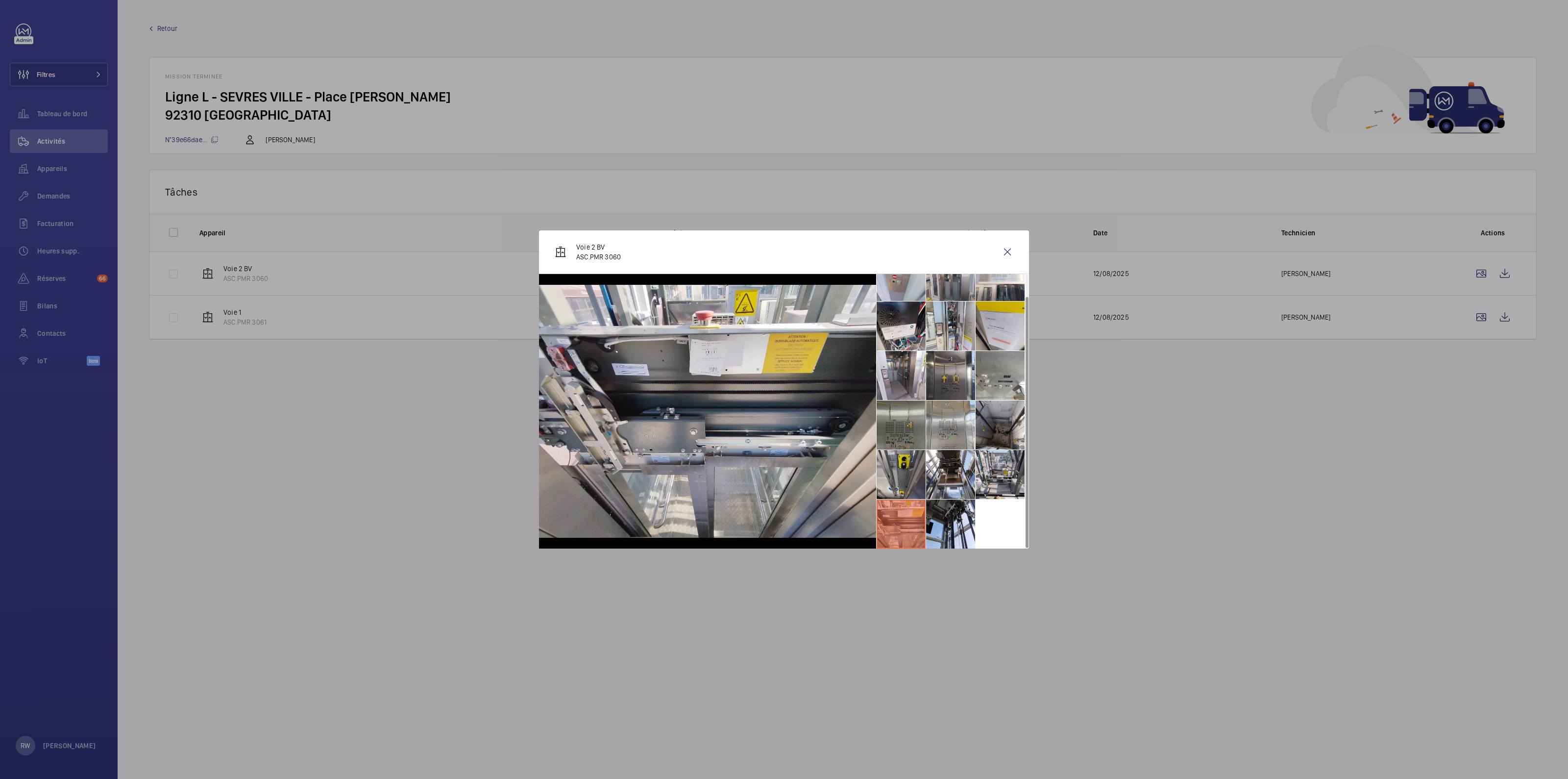
click at [1170, 514] on div at bounding box center [784, 389] width 1568 height 779
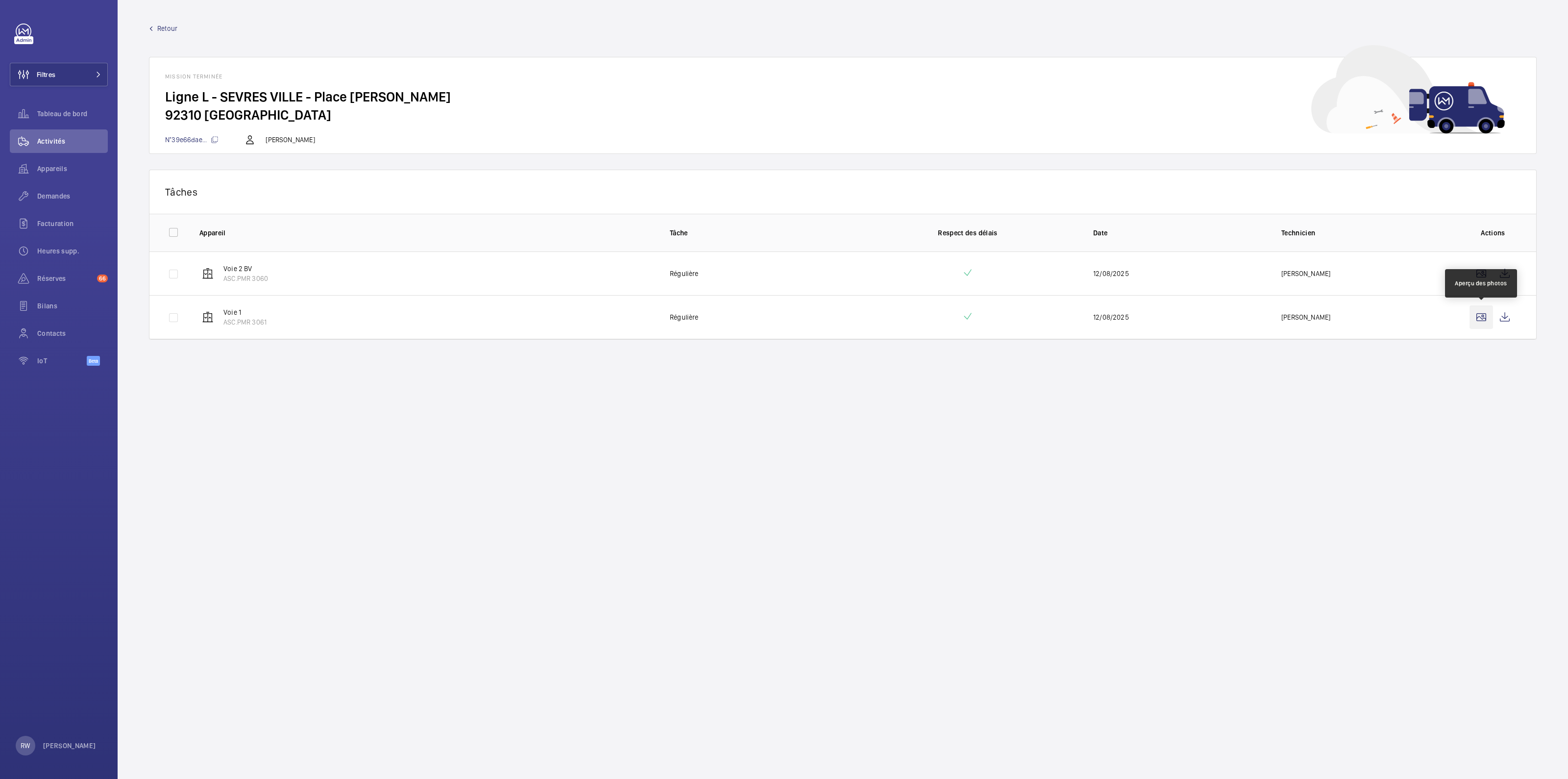
click at [1484, 316] on wm-front-icon-button at bounding box center [1481, 317] width 24 height 24
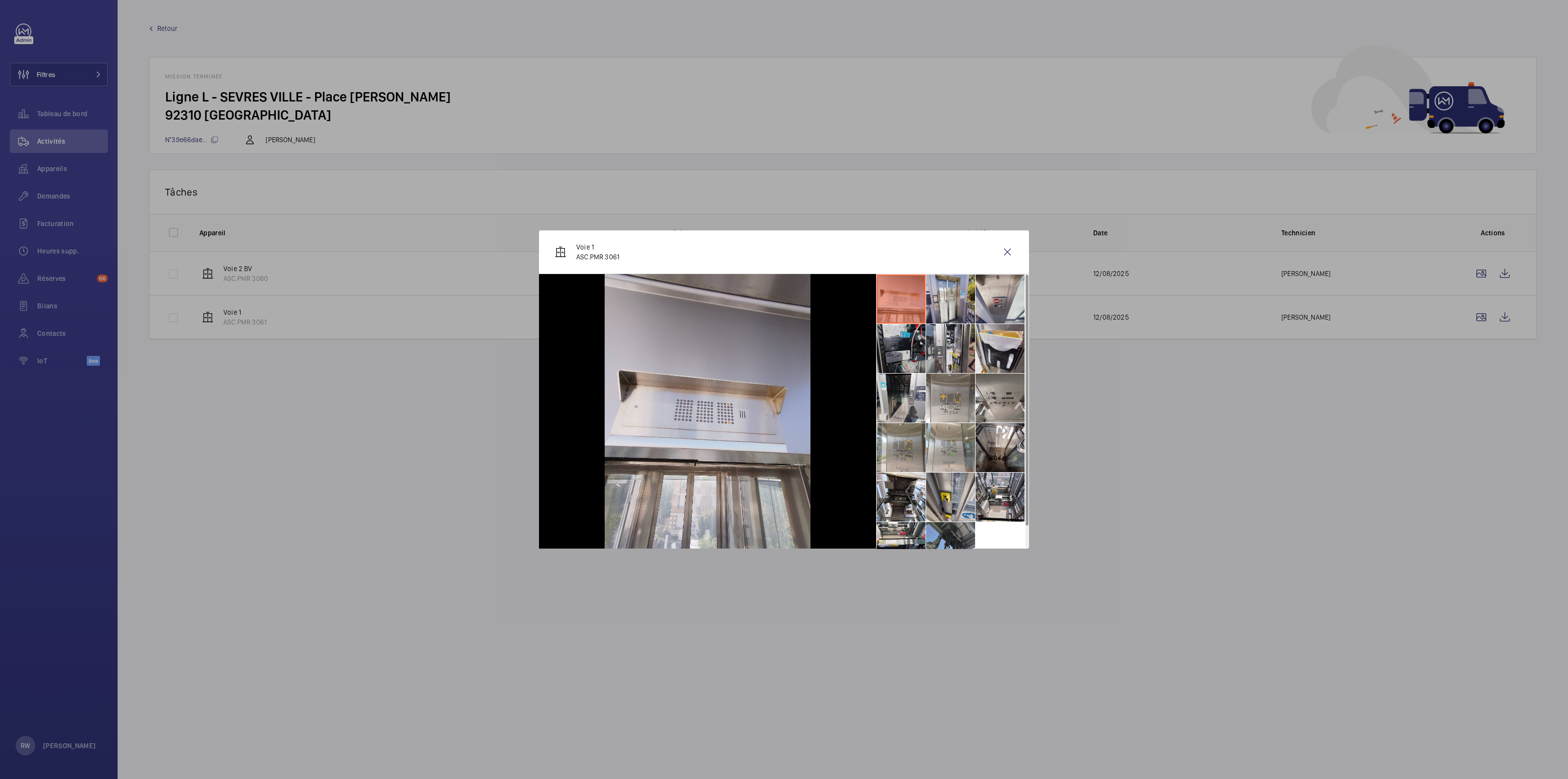
click at [901, 348] on li at bounding box center [901, 348] width 49 height 49
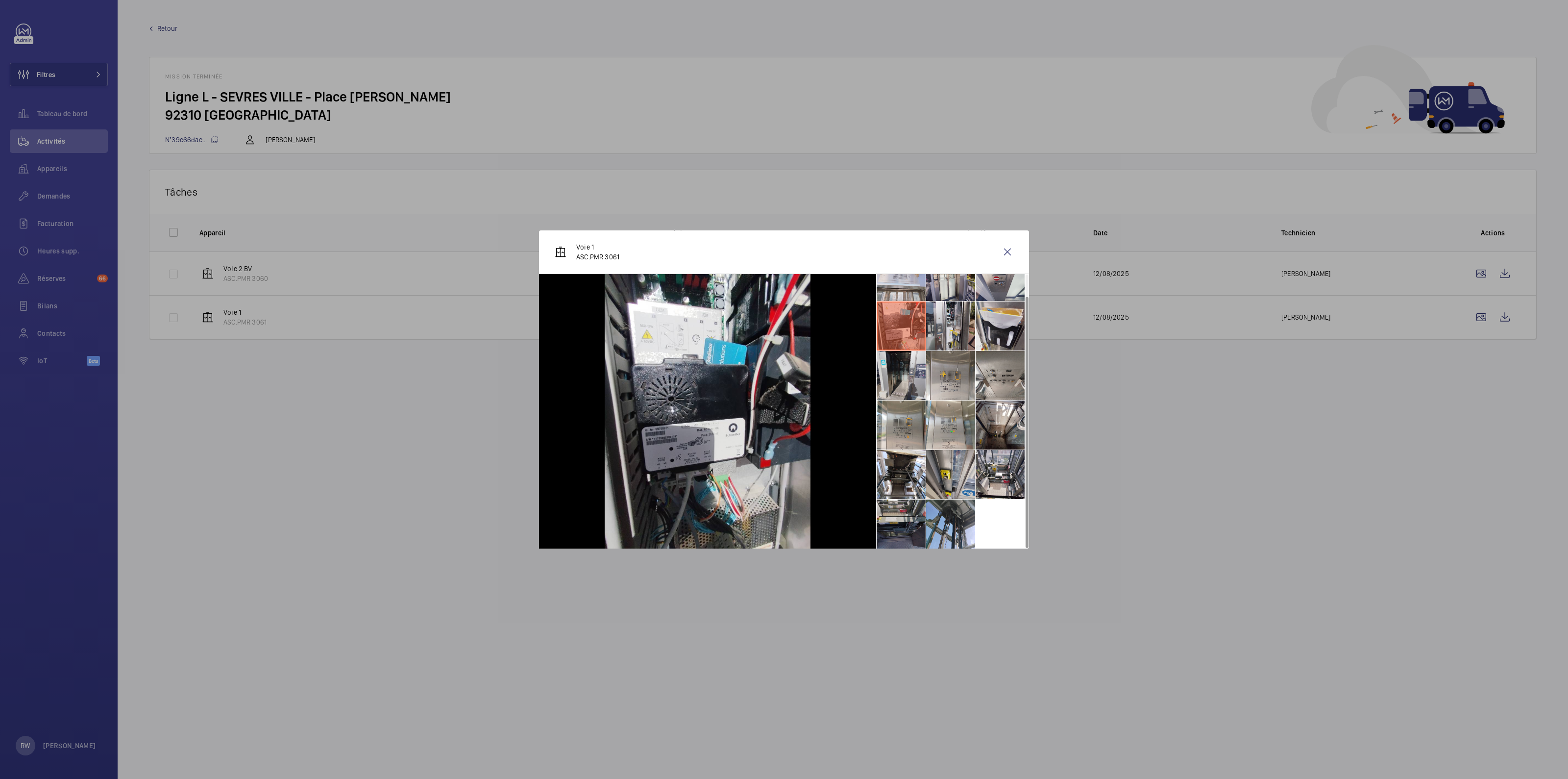
drag, startPoint x: 896, startPoint y: 528, endPoint x: 917, endPoint y: 527, distance: 21.0
click at [897, 527] on li at bounding box center [901, 524] width 49 height 49
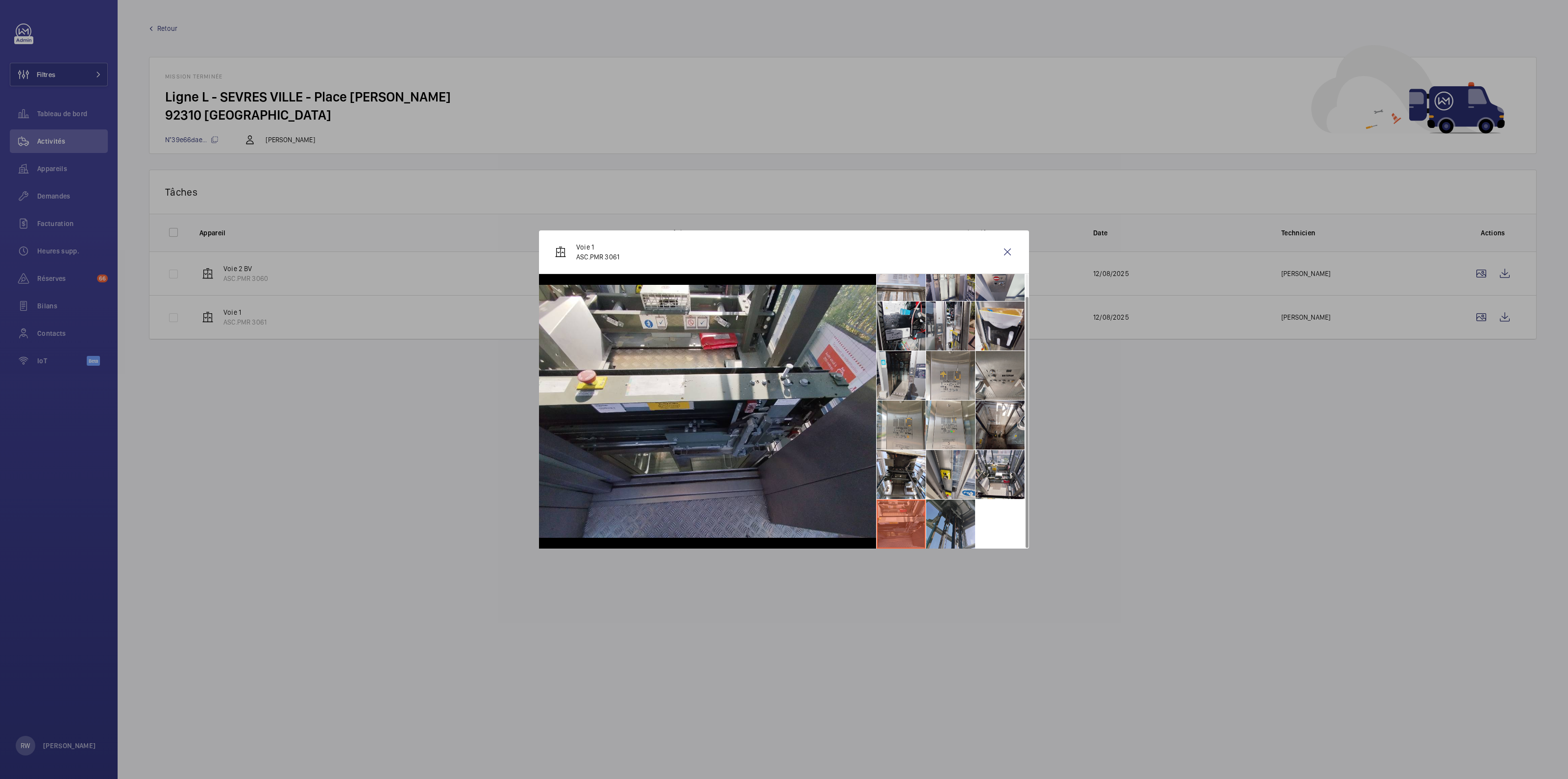
click at [951, 531] on li at bounding box center [950, 524] width 49 height 49
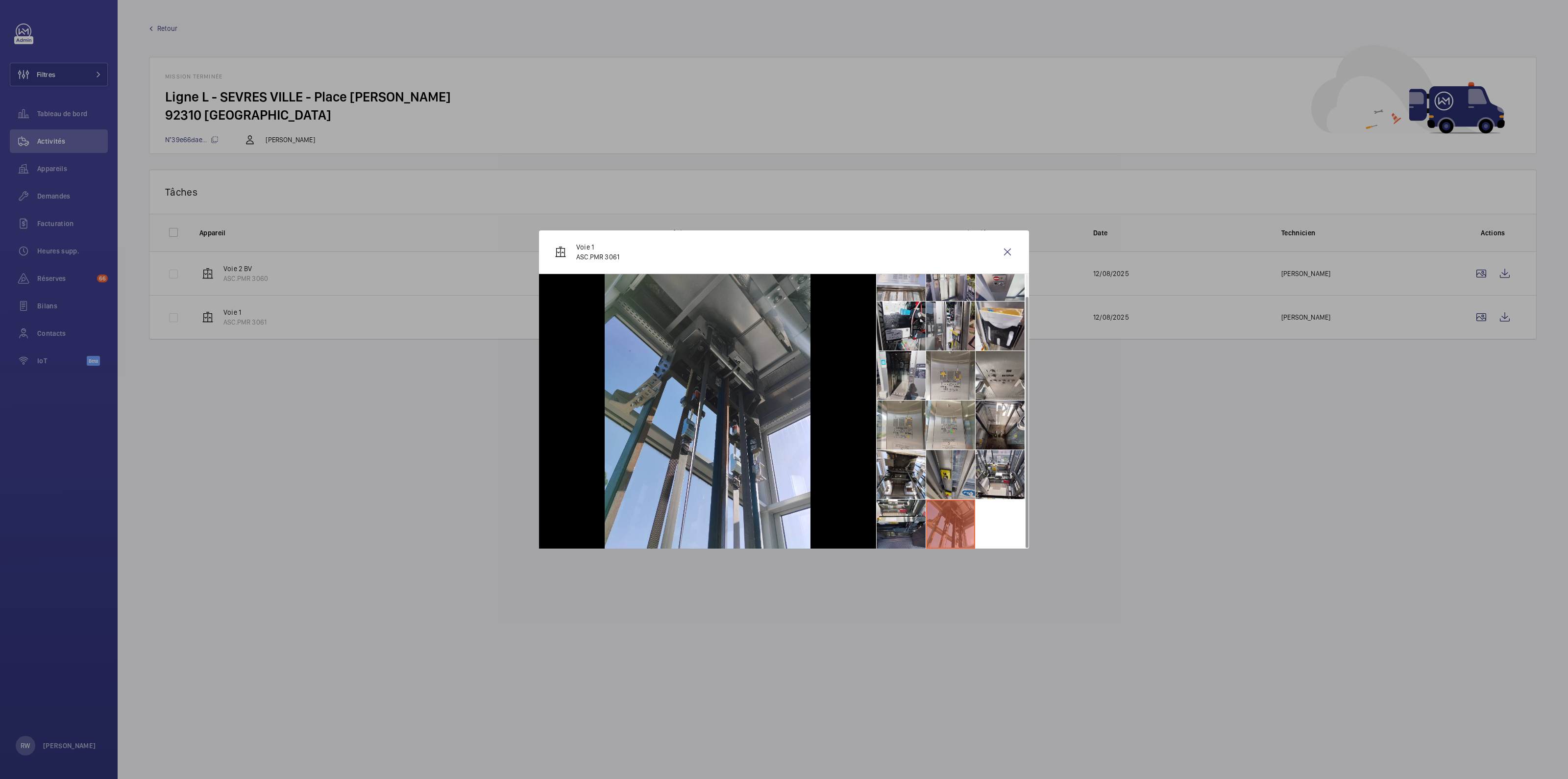
click at [943, 460] on li at bounding box center [950, 474] width 49 height 49
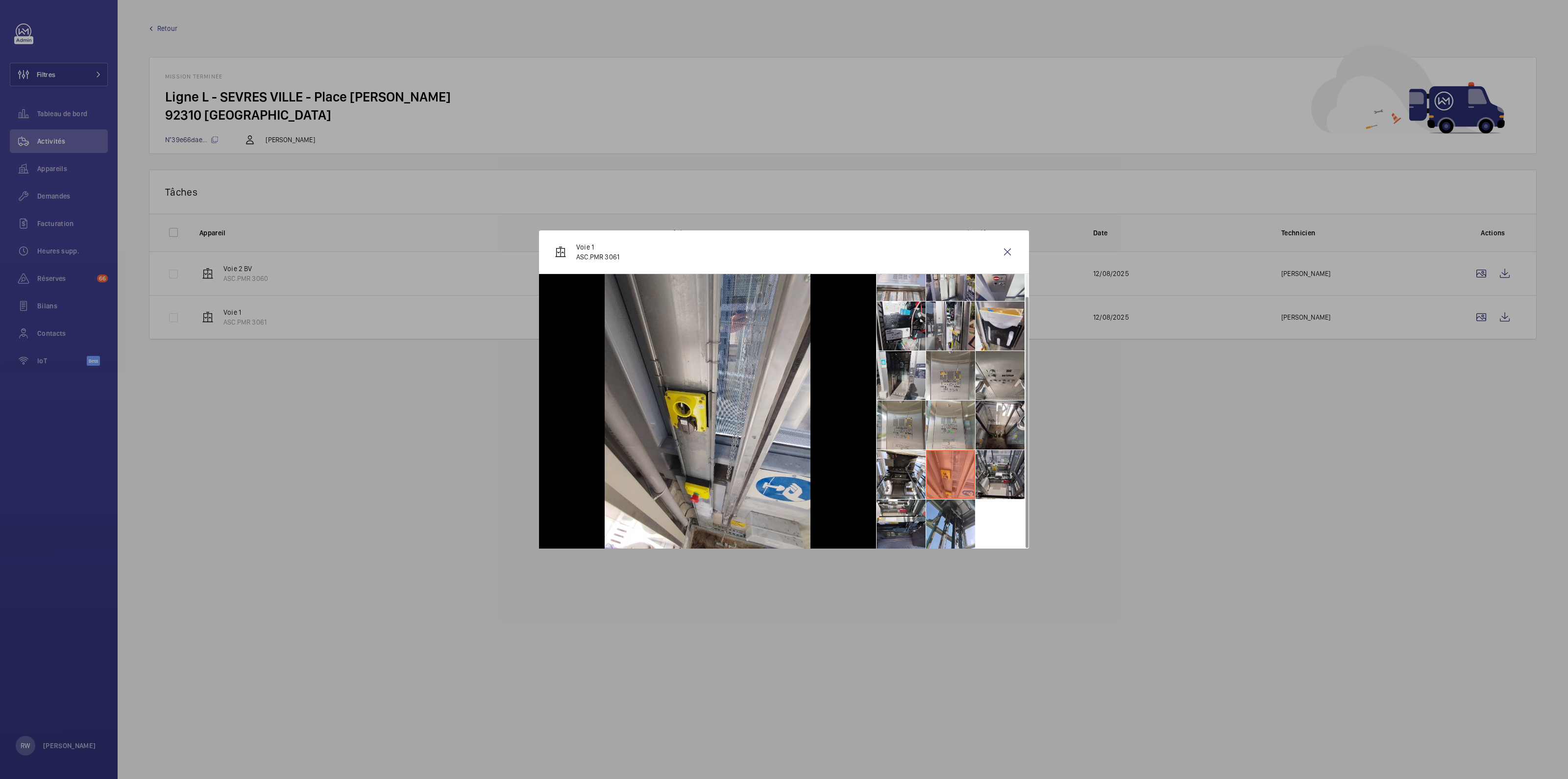
click at [1009, 466] on li at bounding box center [1000, 474] width 49 height 49
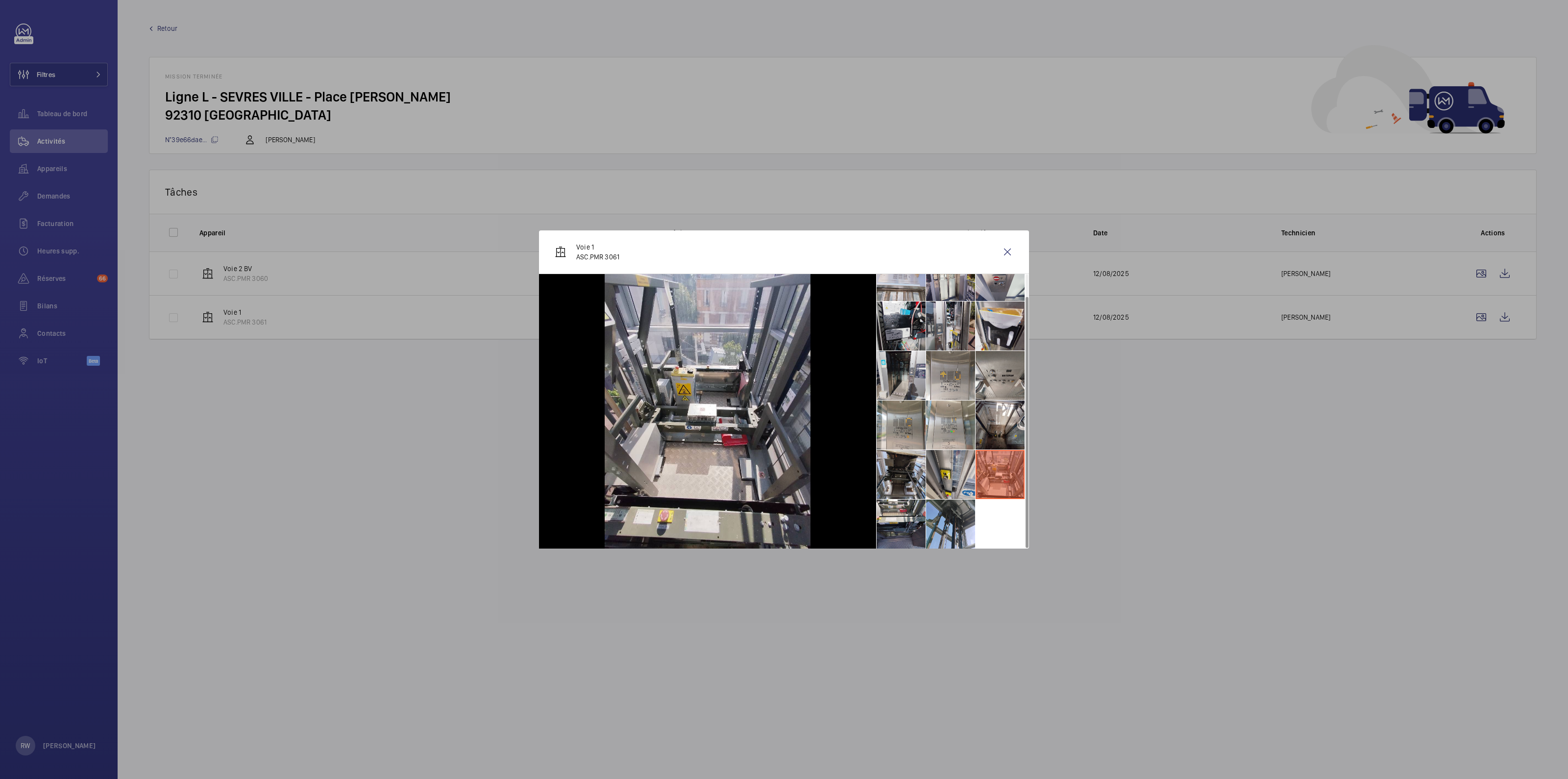
click at [892, 473] on li at bounding box center [901, 474] width 49 height 49
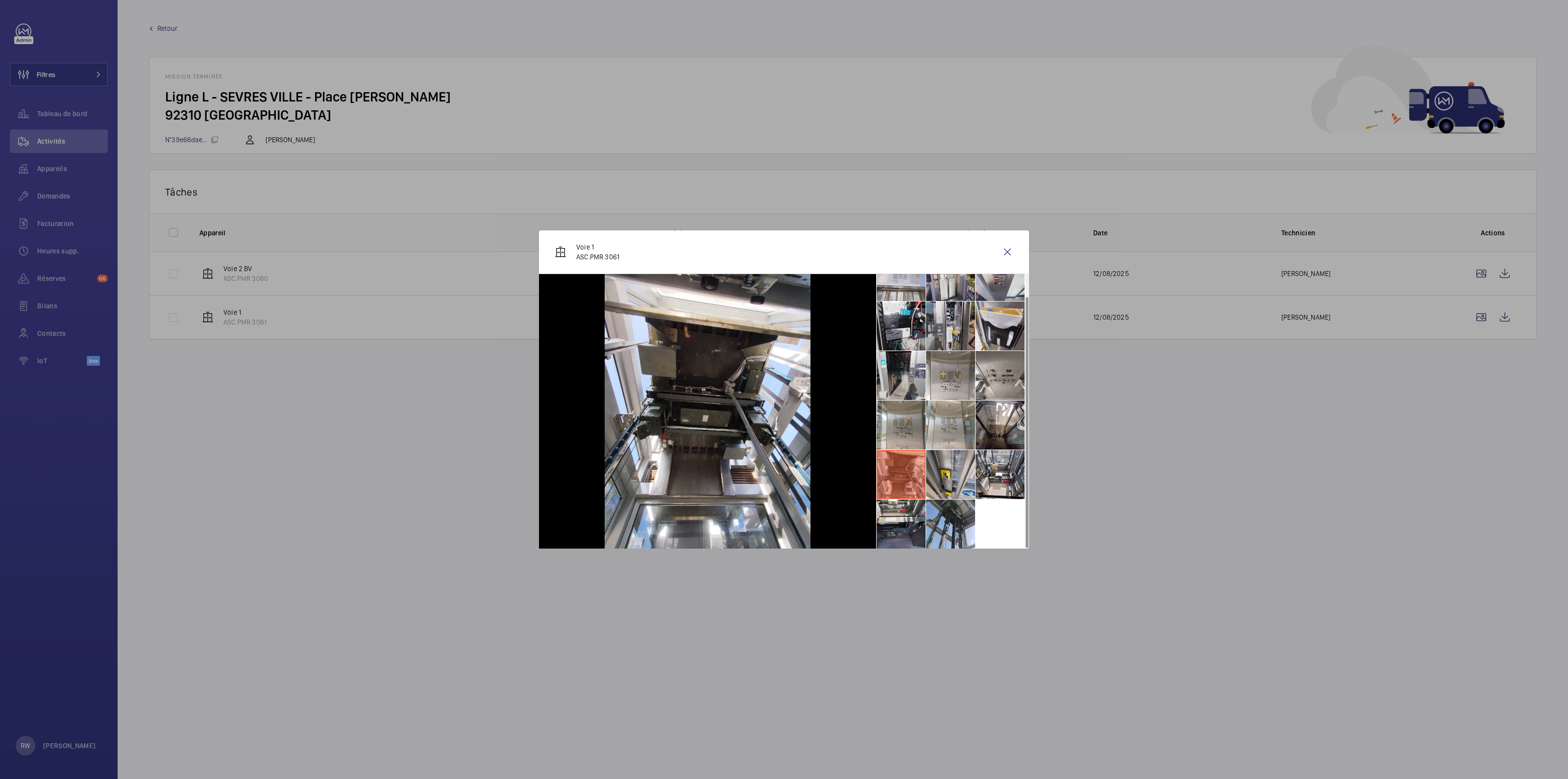
click at [872, 405] on div at bounding box center [708, 411] width 337 height 275
click at [896, 417] on li at bounding box center [901, 425] width 49 height 49
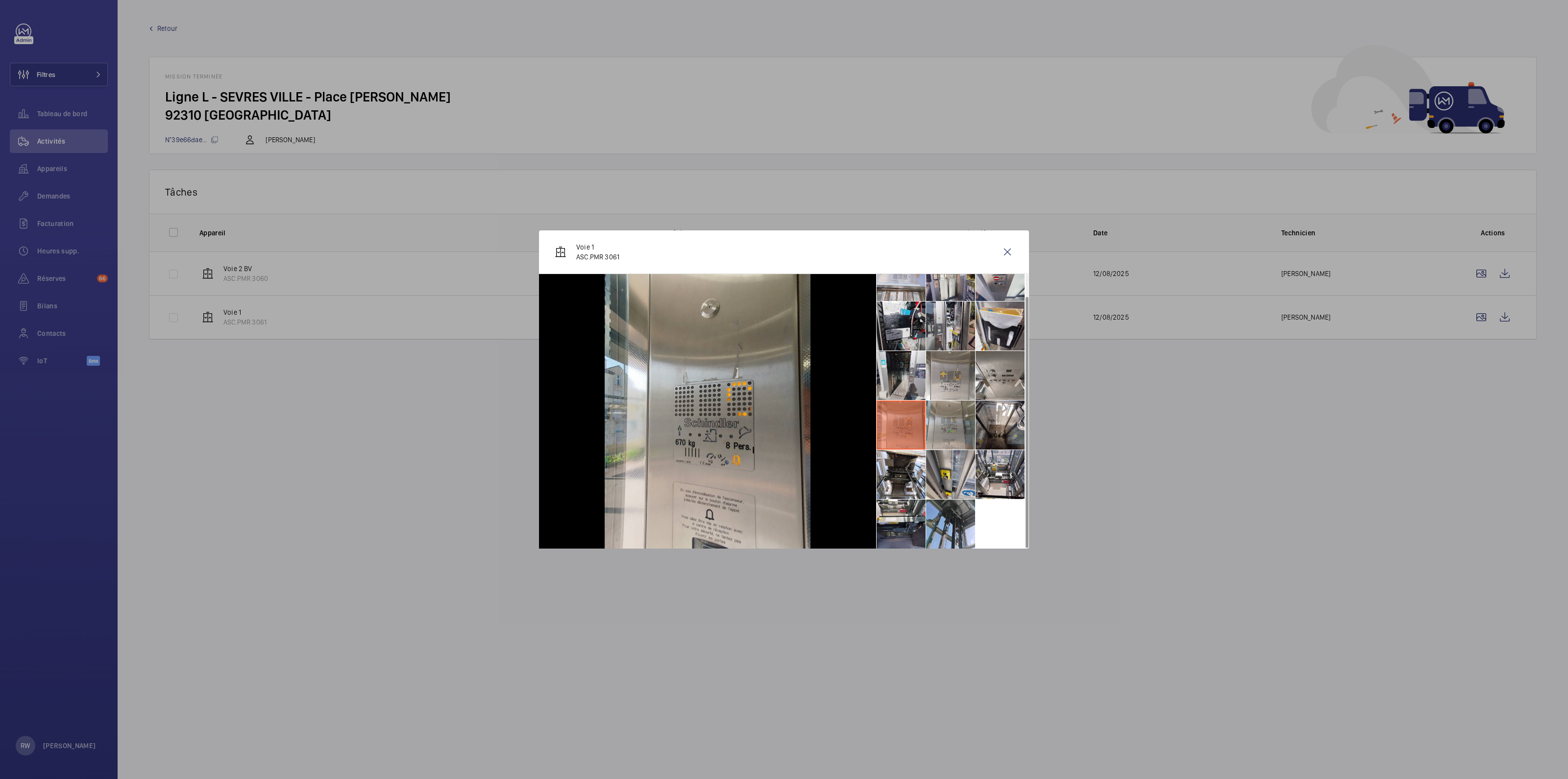
click at [939, 418] on li at bounding box center [950, 425] width 49 height 49
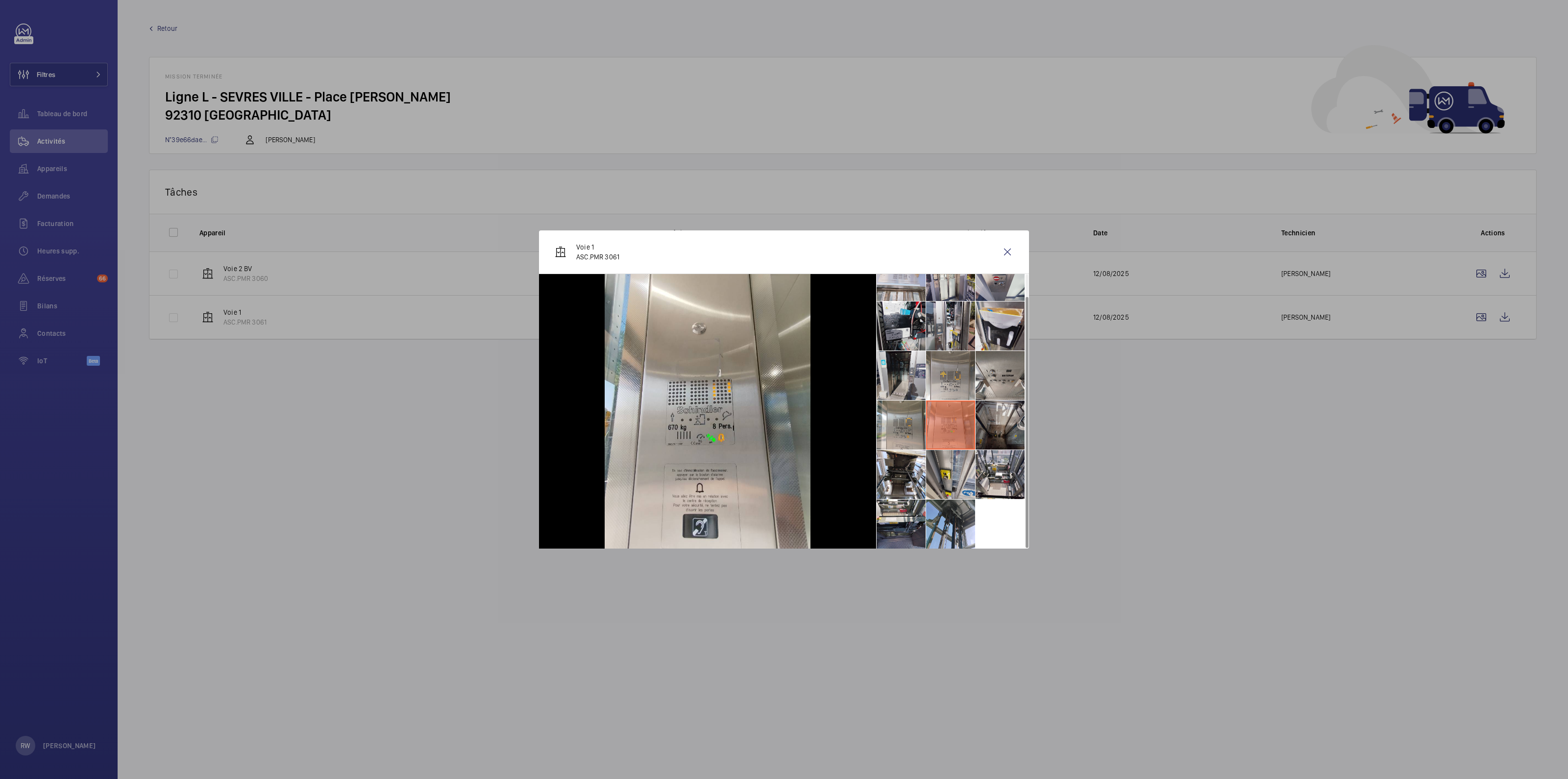
click at [993, 416] on li at bounding box center [1000, 425] width 49 height 49
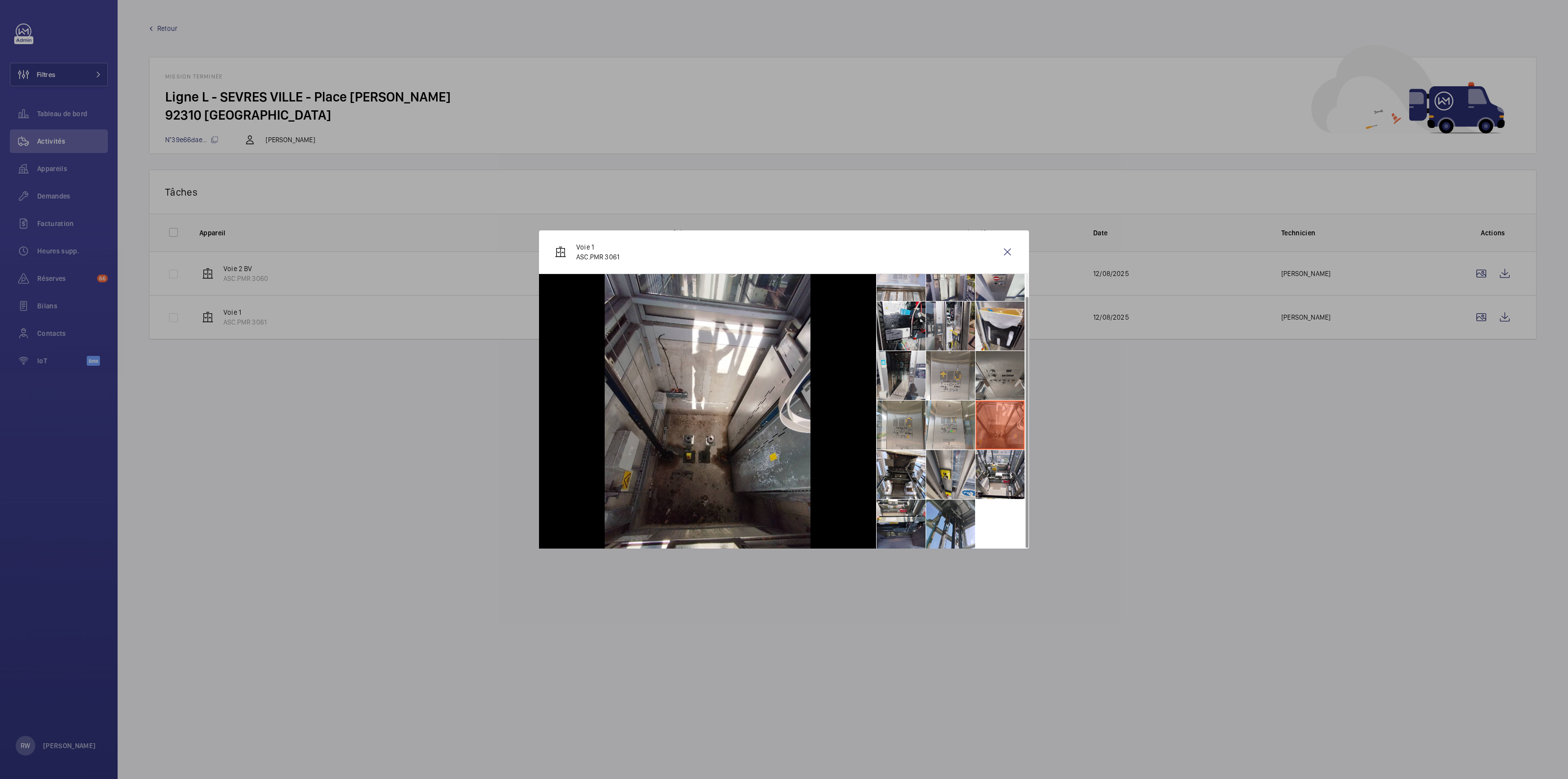
click at [976, 372] on li at bounding box center [1000, 375] width 49 height 49
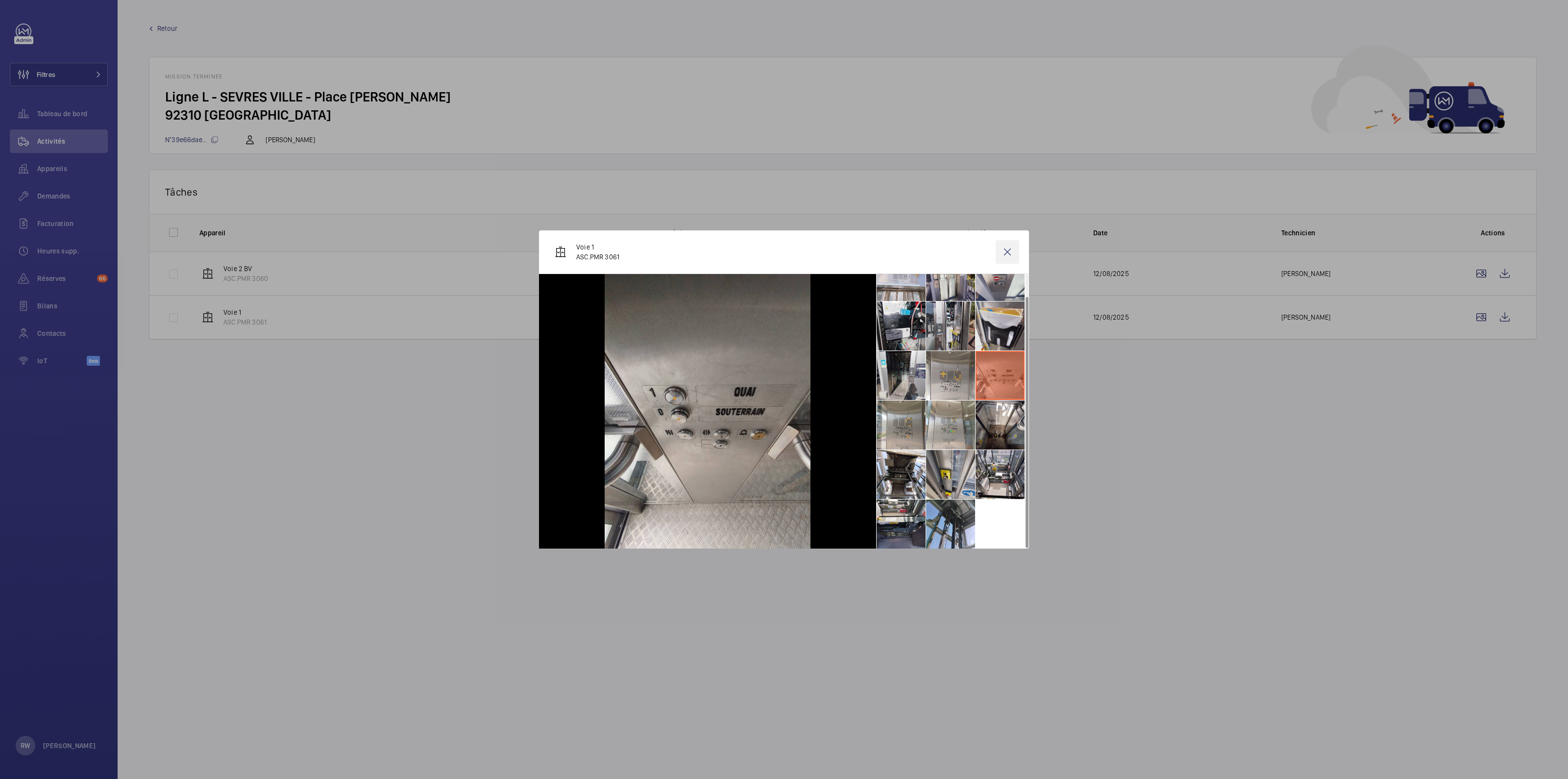
click at [998, 253] on wm-front-icon-button at bounding box center [1007, 252] width 24 height 24
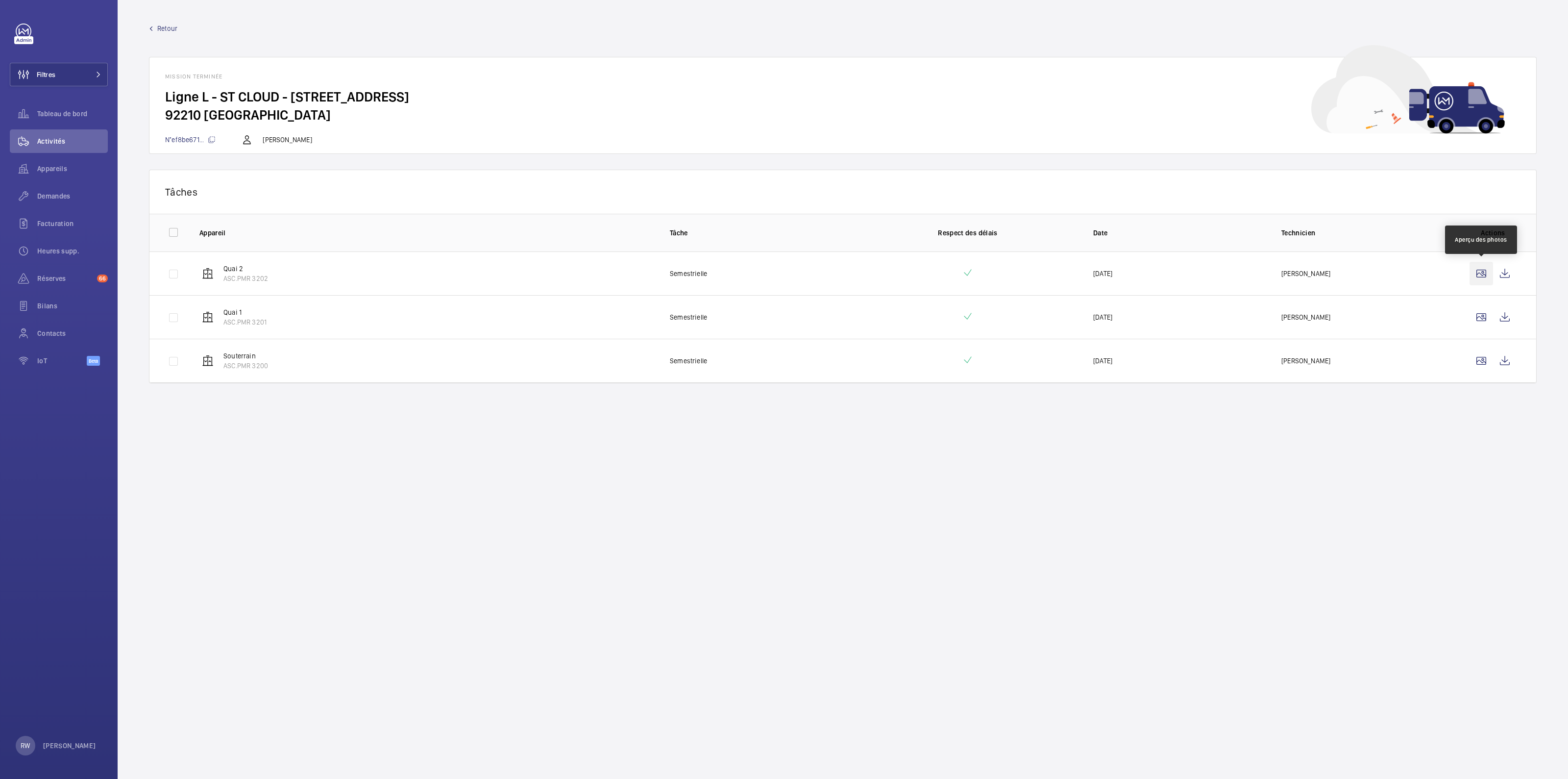
click at [1485, 268] on wm-front-icon-button at bounding box center [1481, 273] width 24 height 24
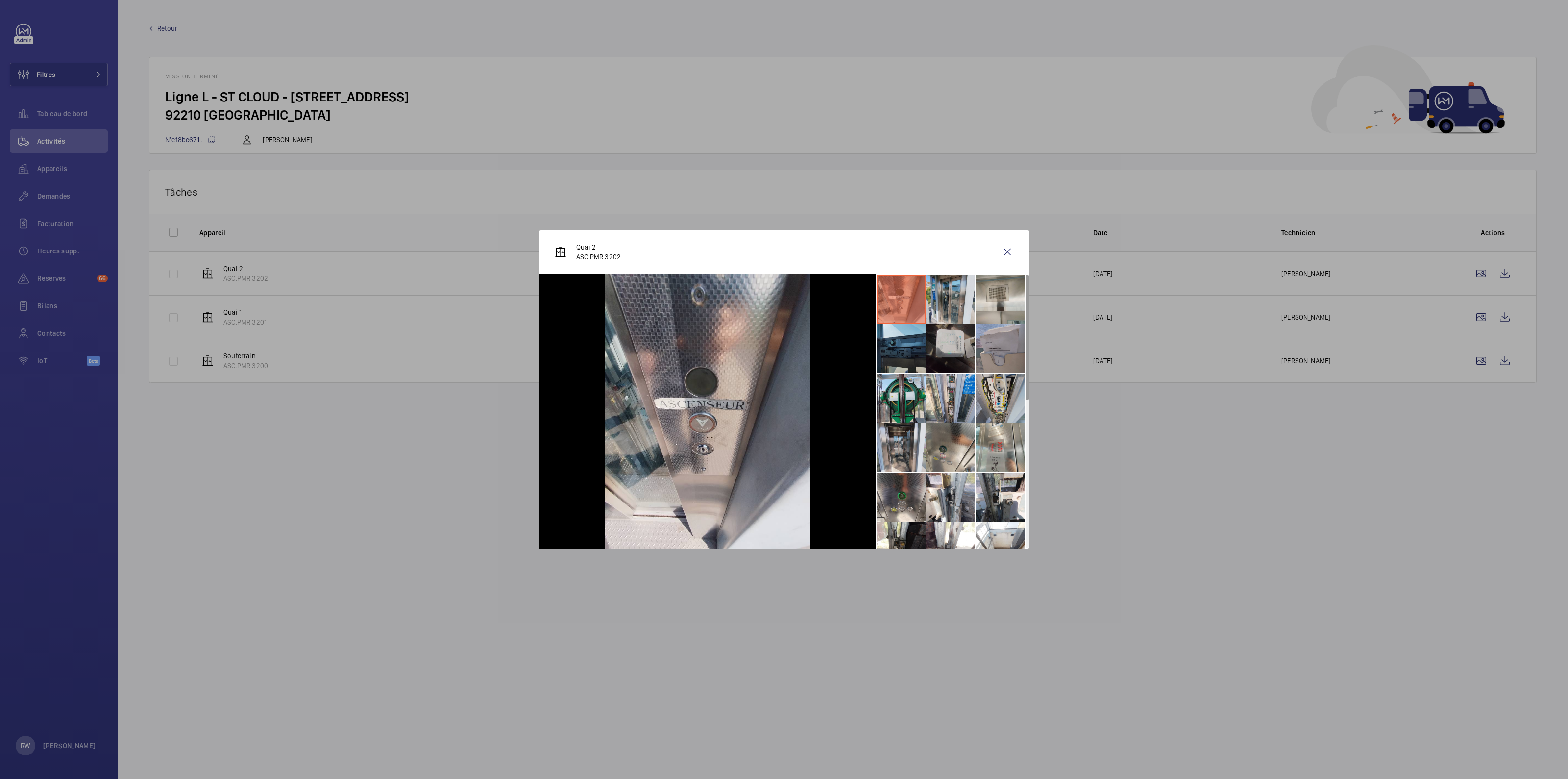
click at [975, 349] on ul at bounding box center [952, 571] width 153 height 594
click at [956, 343] on li at bounding box center [950, 348] width 49 height 49
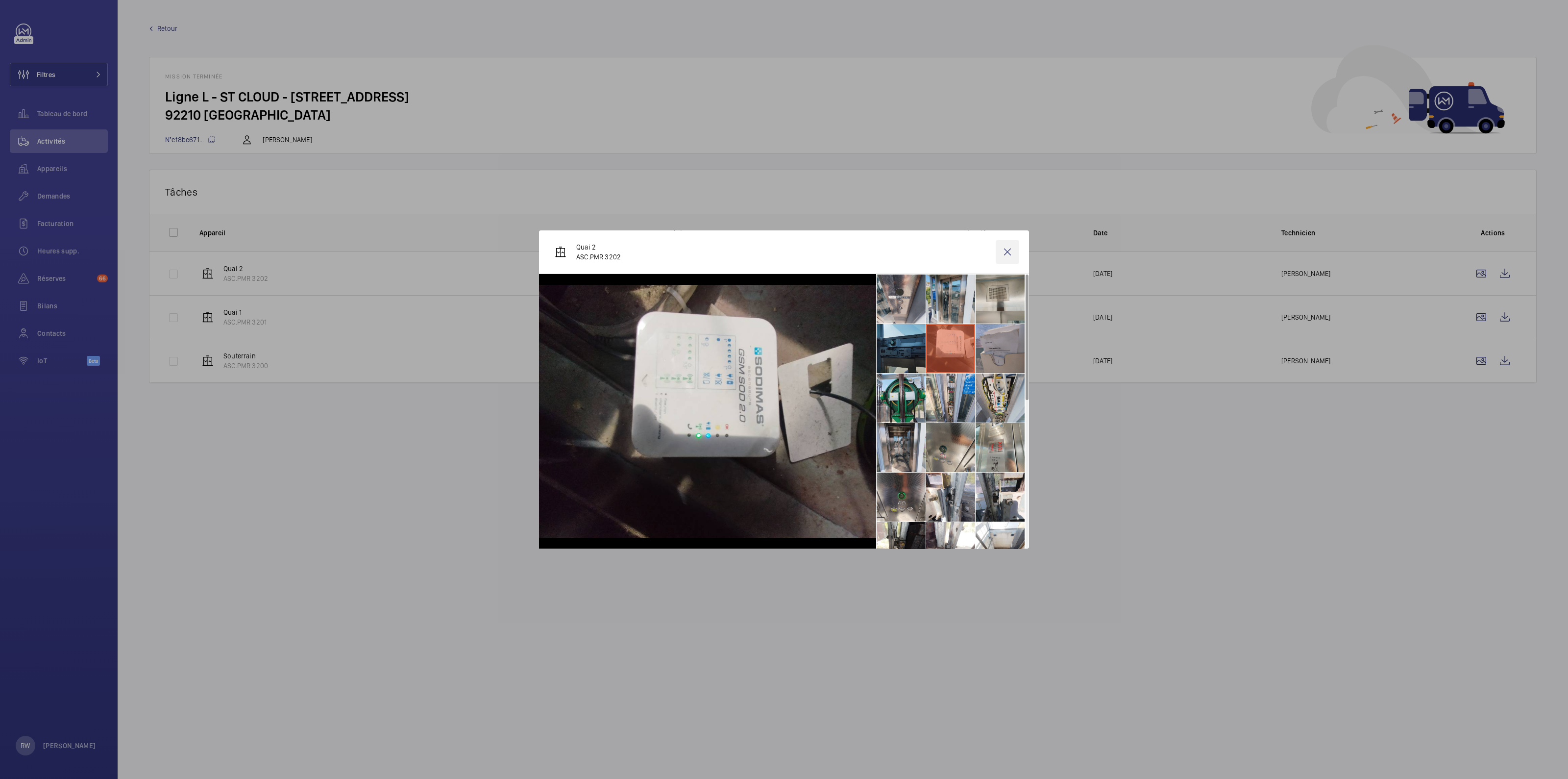
click at [1004, 253] on wm-front-icon-button at bounding box center [1007, 252] width 24 height 24
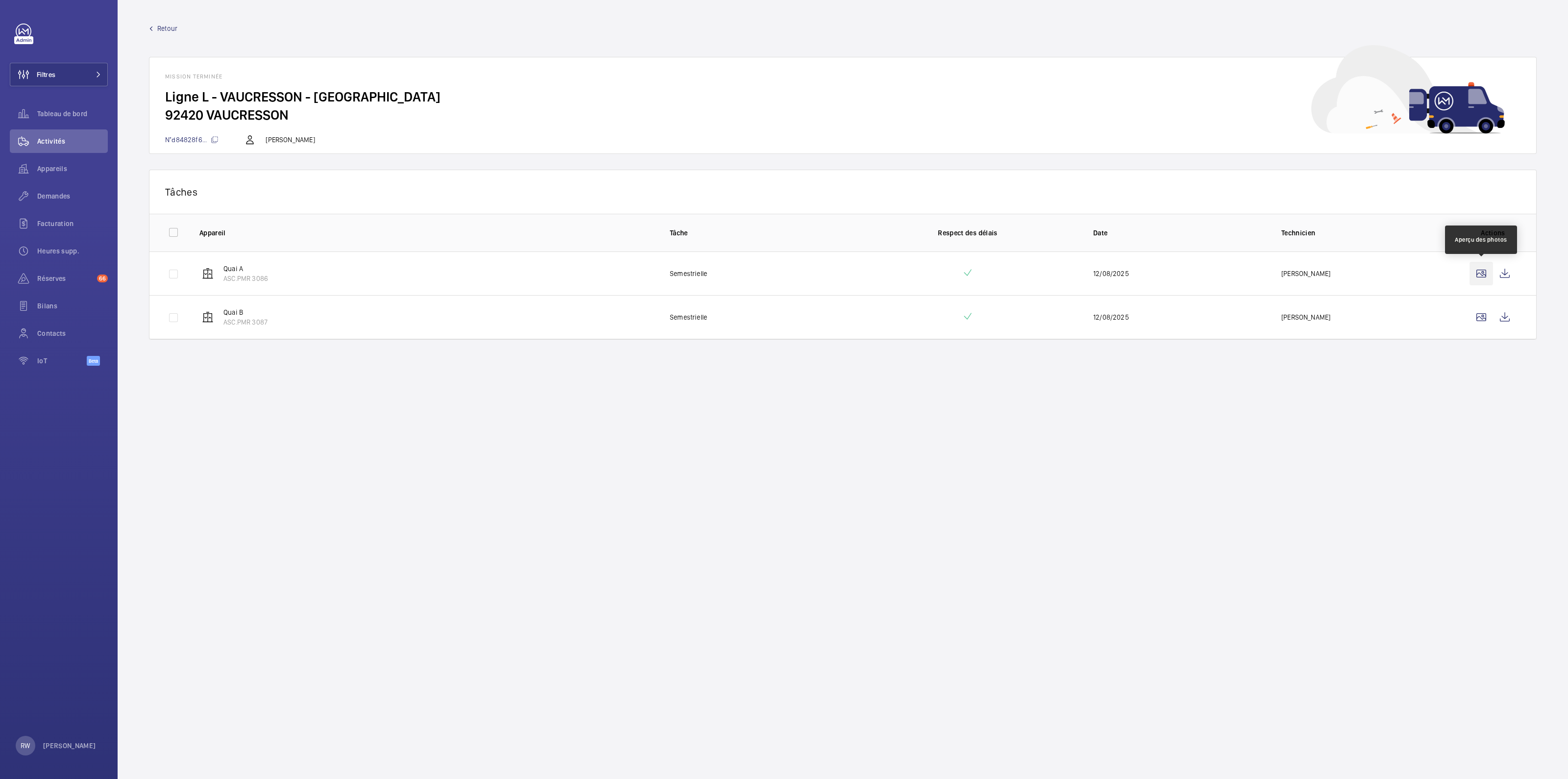
click at [1480, 269] on wm-front-icon-button at bounding box center [1481, 273] width 24 height 24
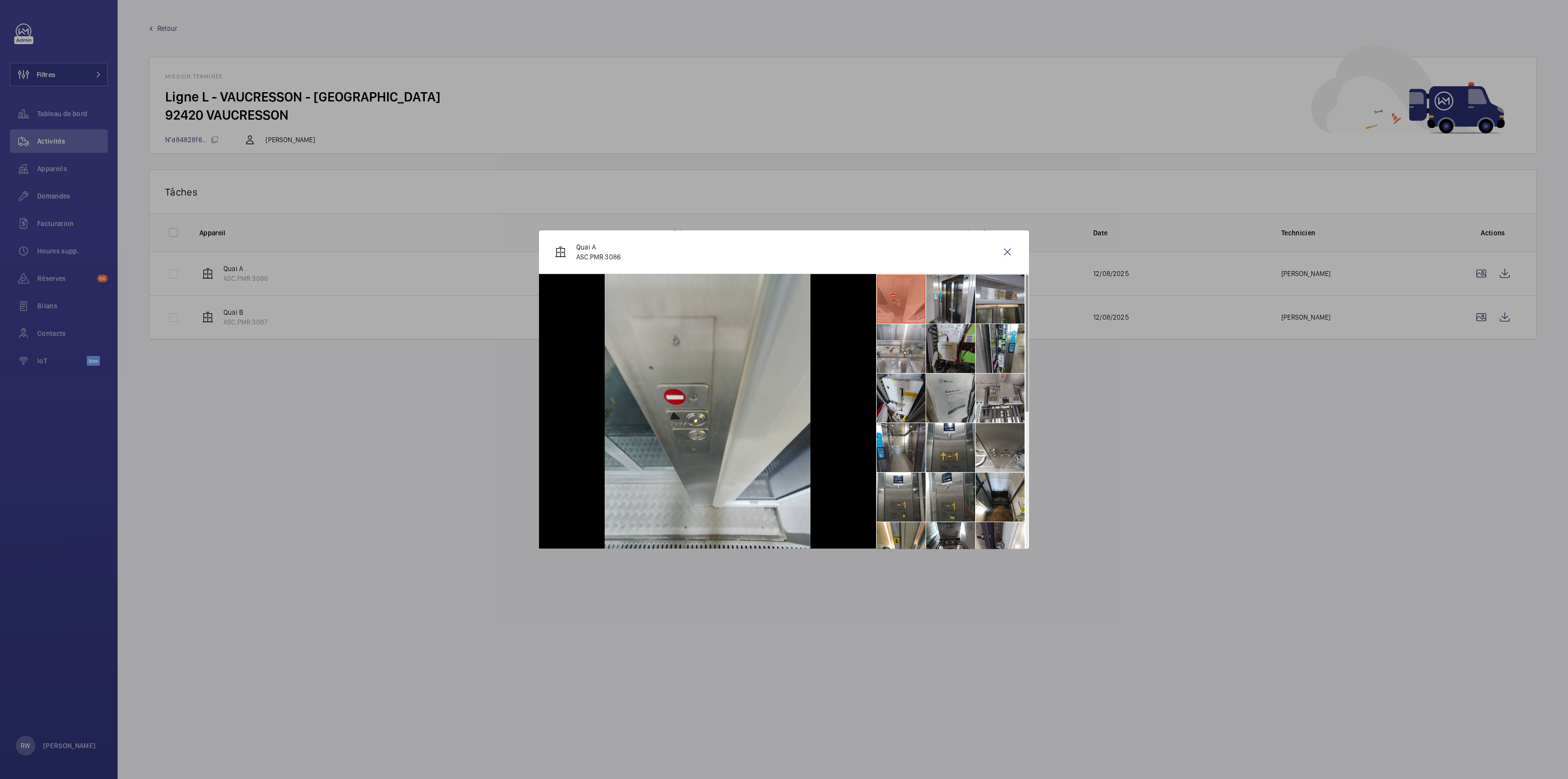
click at [948, 346] on li at bounding box center [950, 348] width 49 height 49
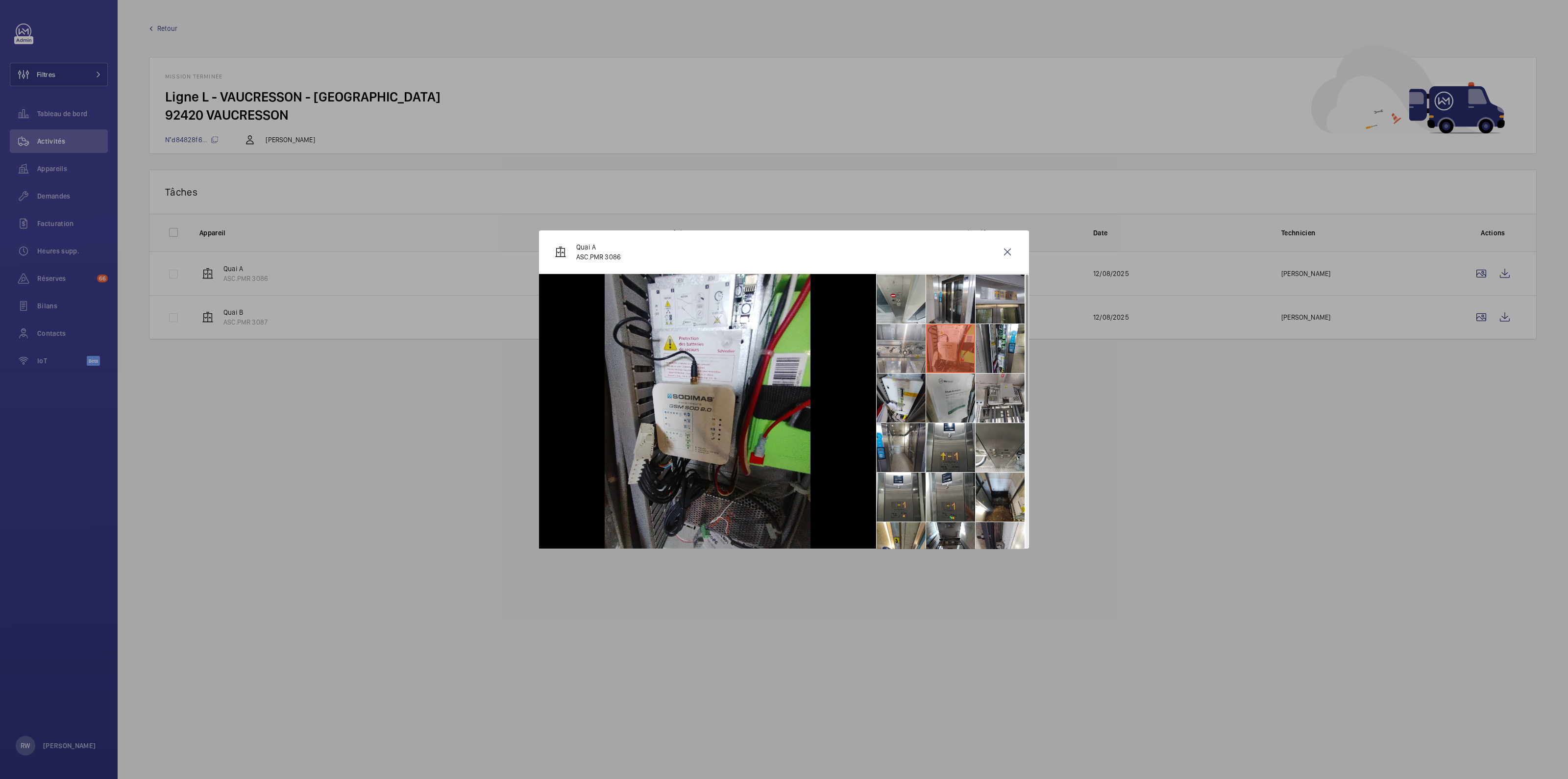
drag, startPoint x: 1219, startPoint y: 473, endPoint x: 760, endPoint y: 186, distance: 541.3
click at [1215, 471] on div at bounding box center [784, 389] width 1568 height 779
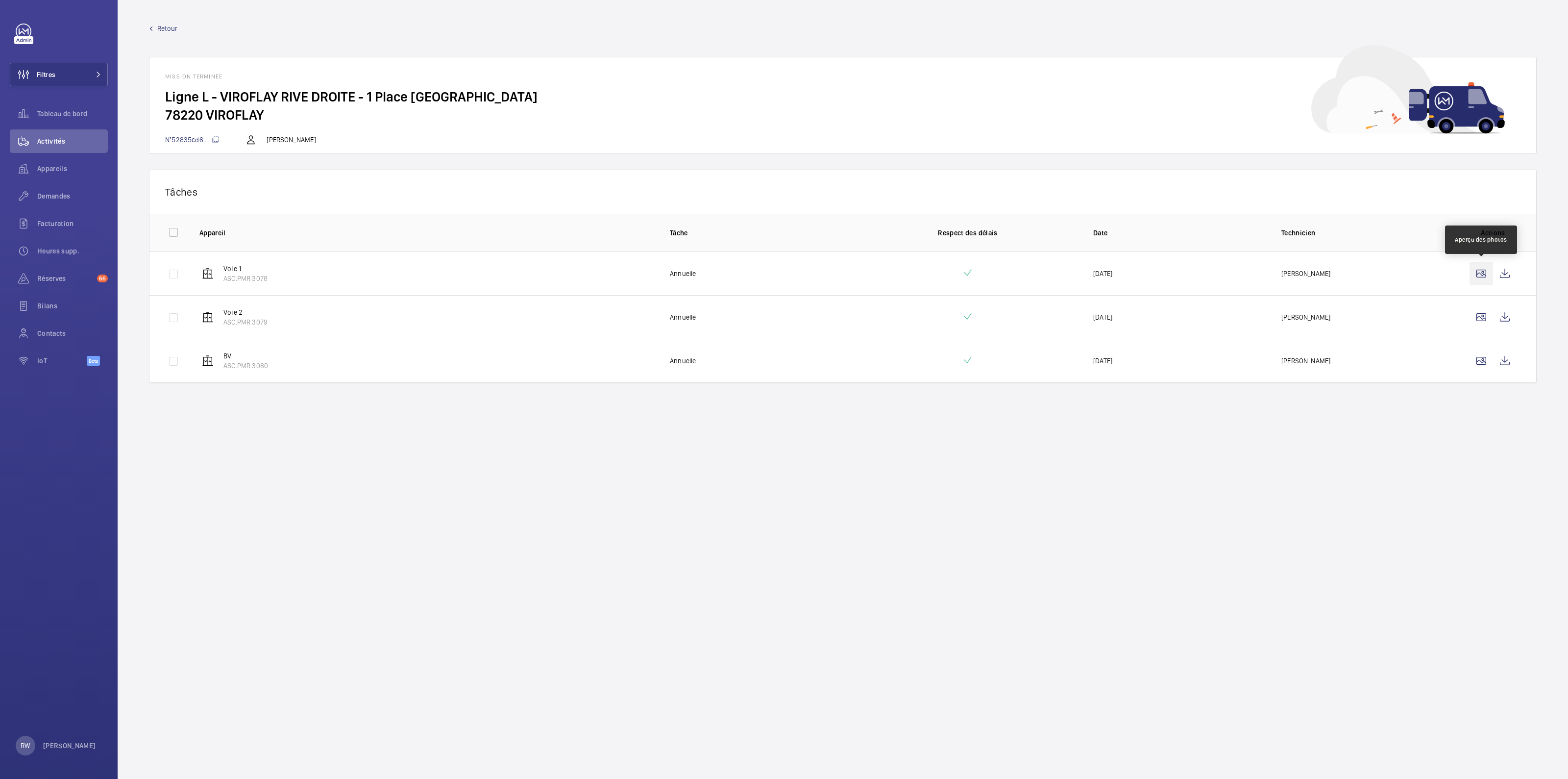
click at [1480, 271] on wm-front-icon-button at bounding box center [1481, 273] width 24 height 24
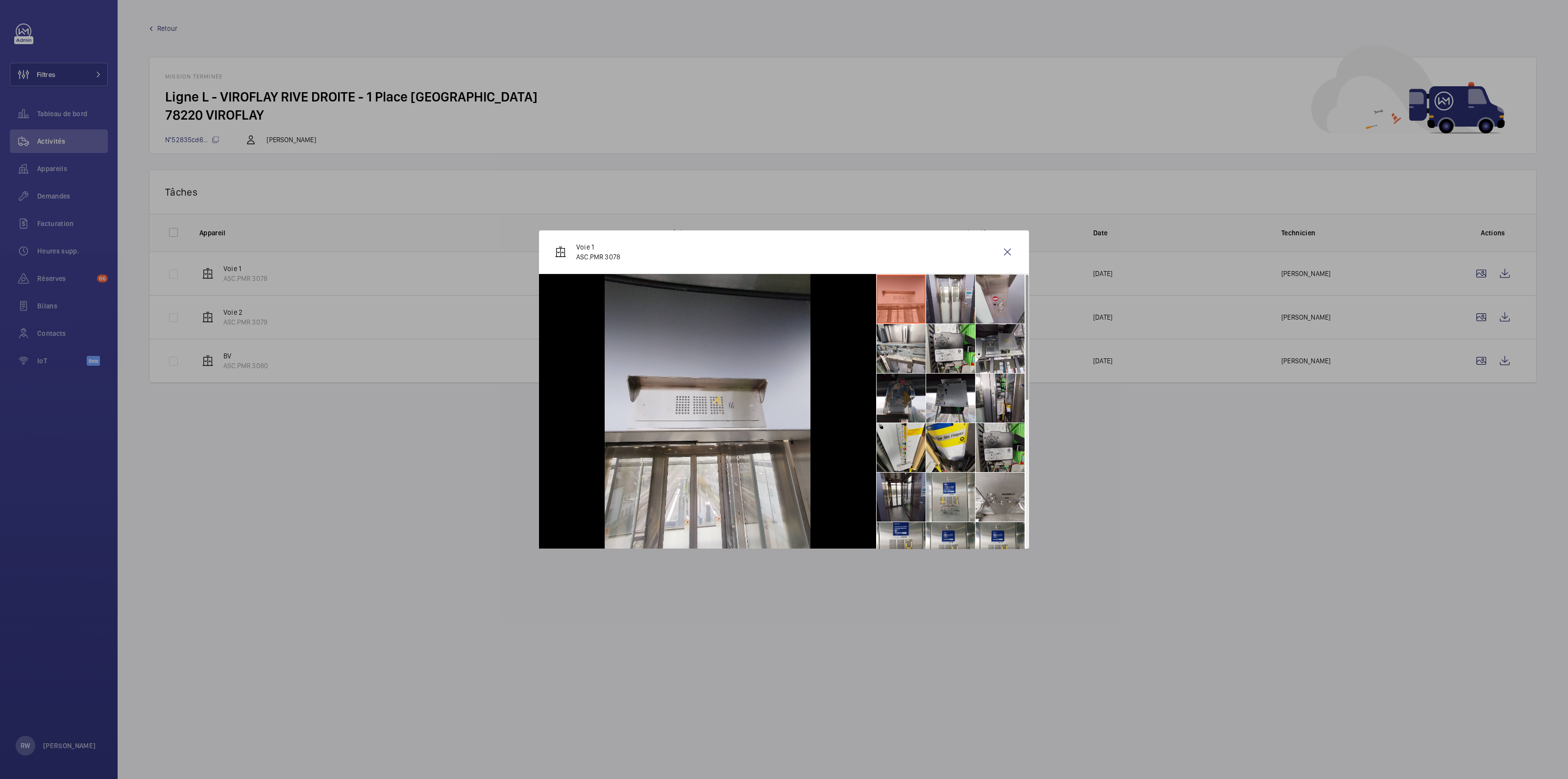
click at [989, 444] on li at bounding box center [1000, 448] width 49 height 49
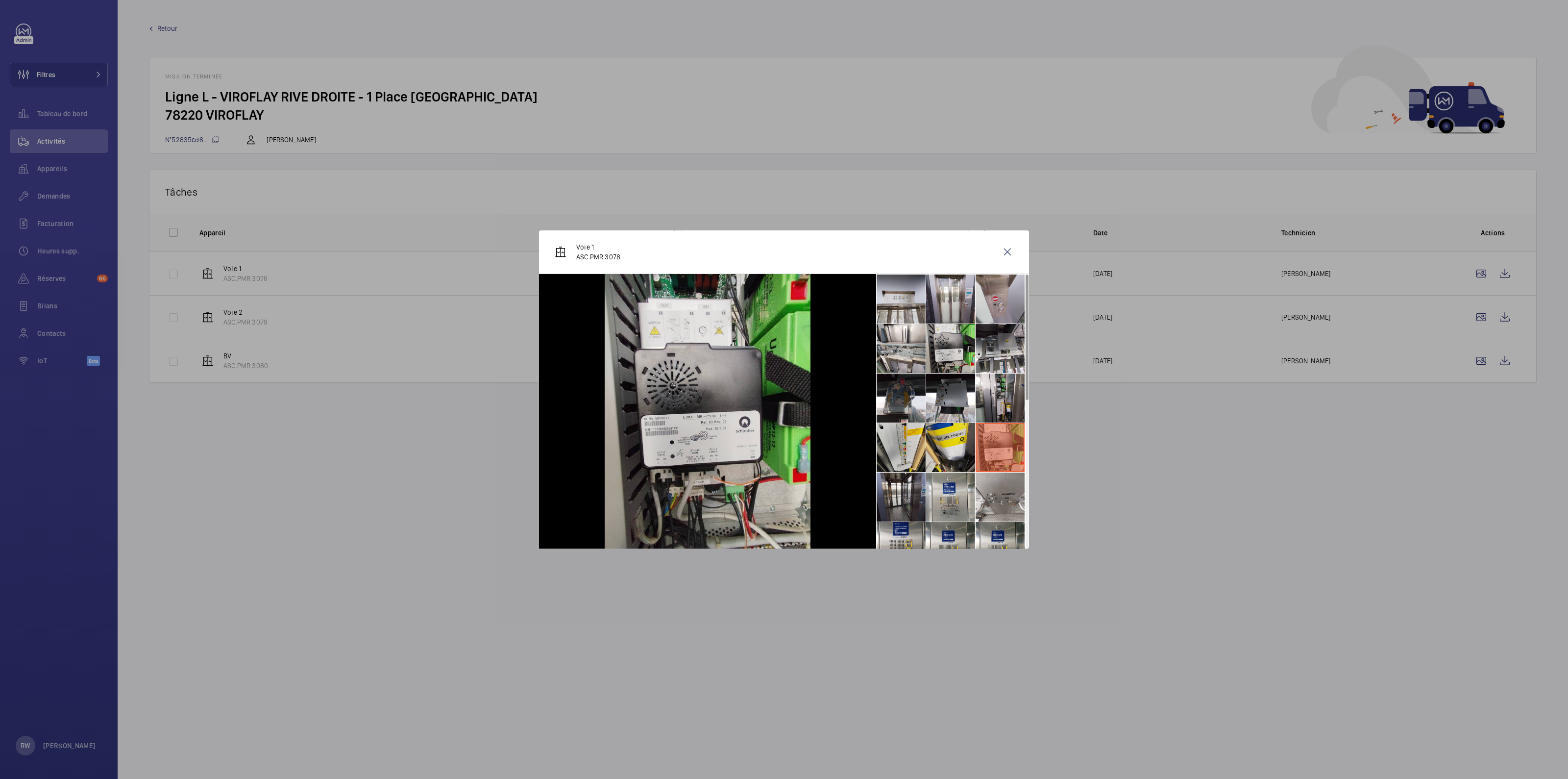
drag, startPoint x: 1267, startPoint y: 492, endPoint x: 1242, endPoint y: 479, distance: 28.2
click at [1264, 492] on div at bounding box center [784, 389] width 1568 height 779
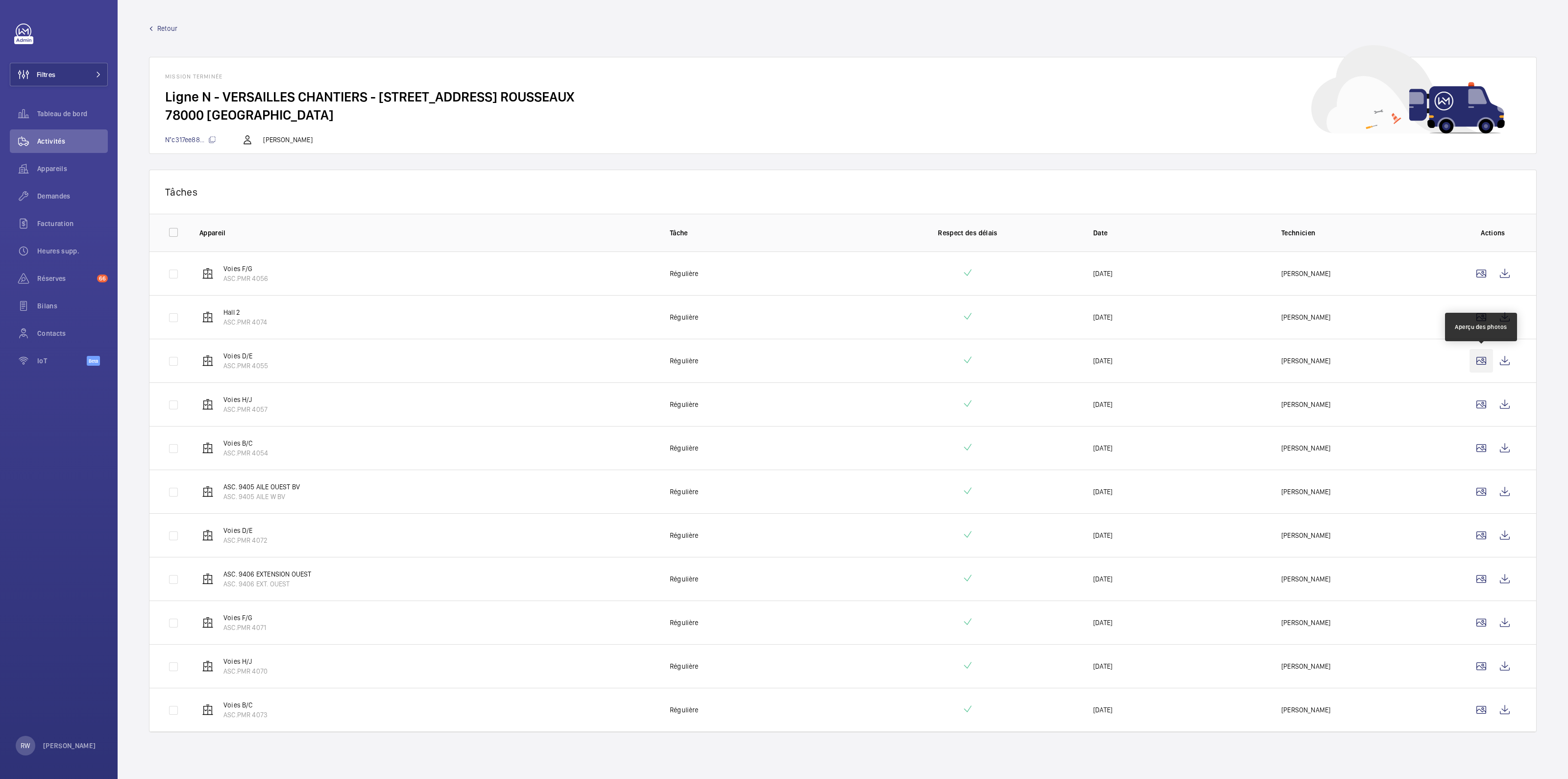
click at [1480, 359] on wm-front-icon-button at bounding box center [1481, 361] width 24 height 24
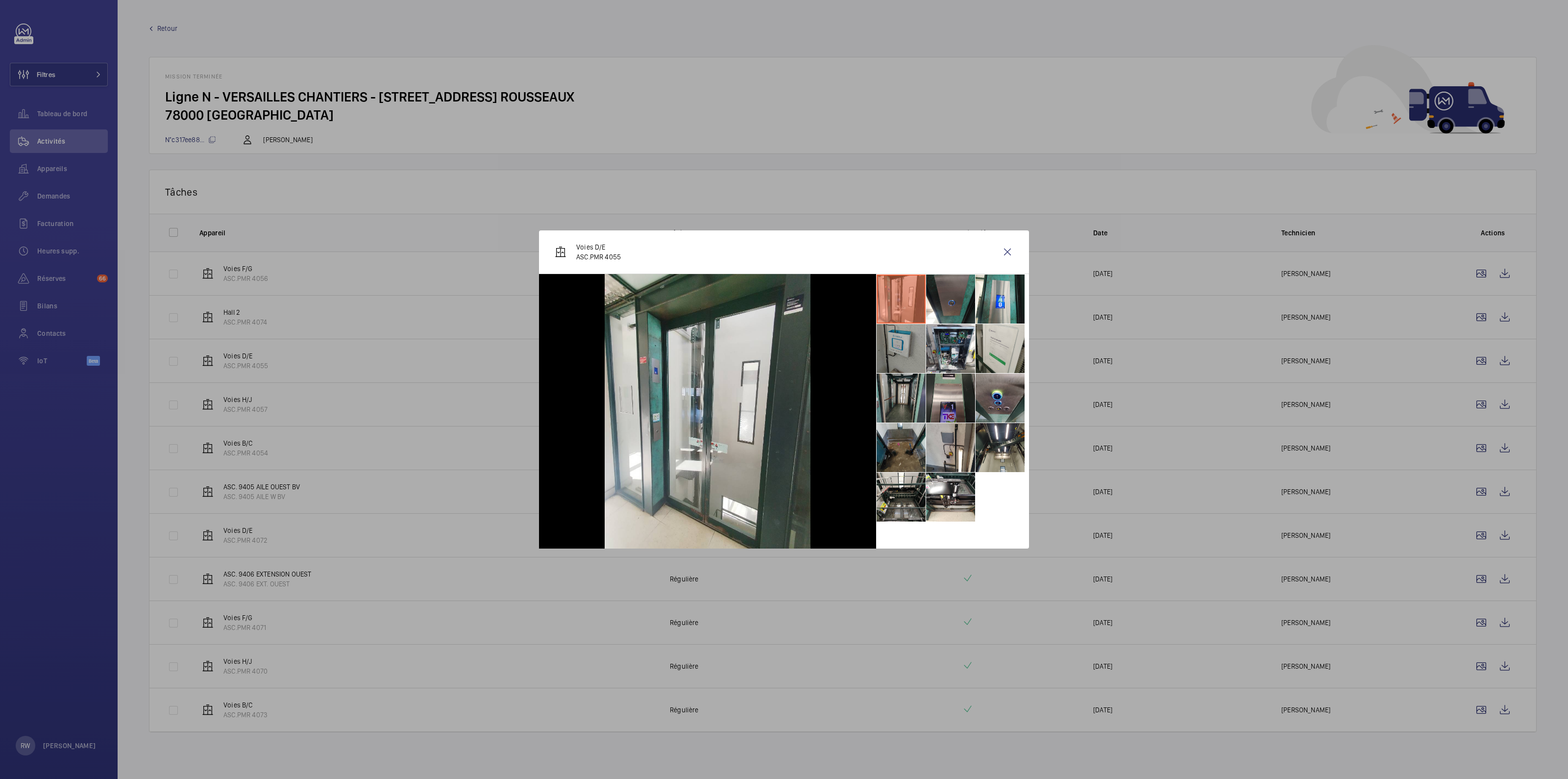
click at [906, 354] on li at bounding box center [901, 348] width 49 height 49
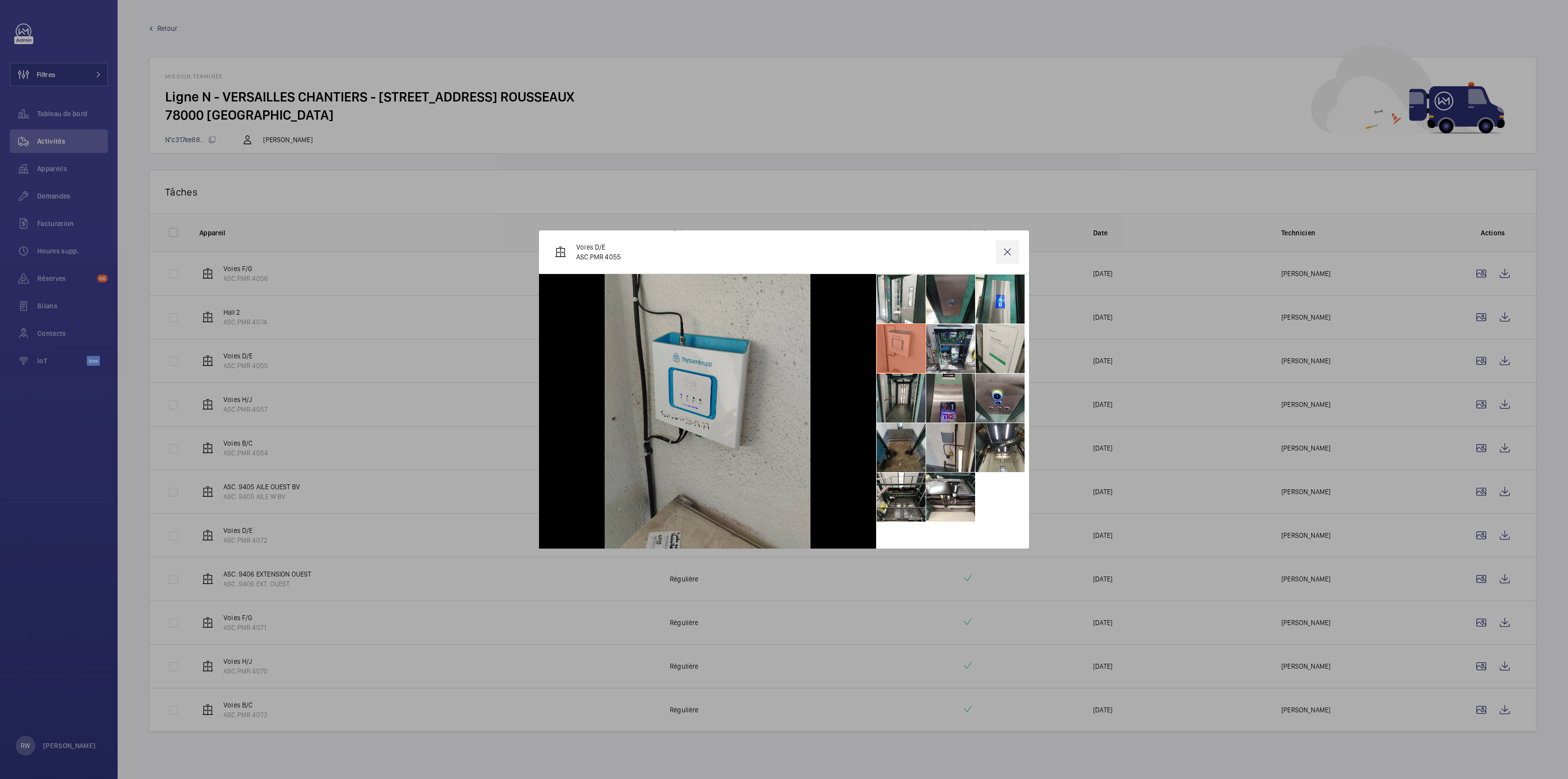
click at [1009, 249] on wm-front-icon-button at bounding box center [1007, 252] width 24 height 24
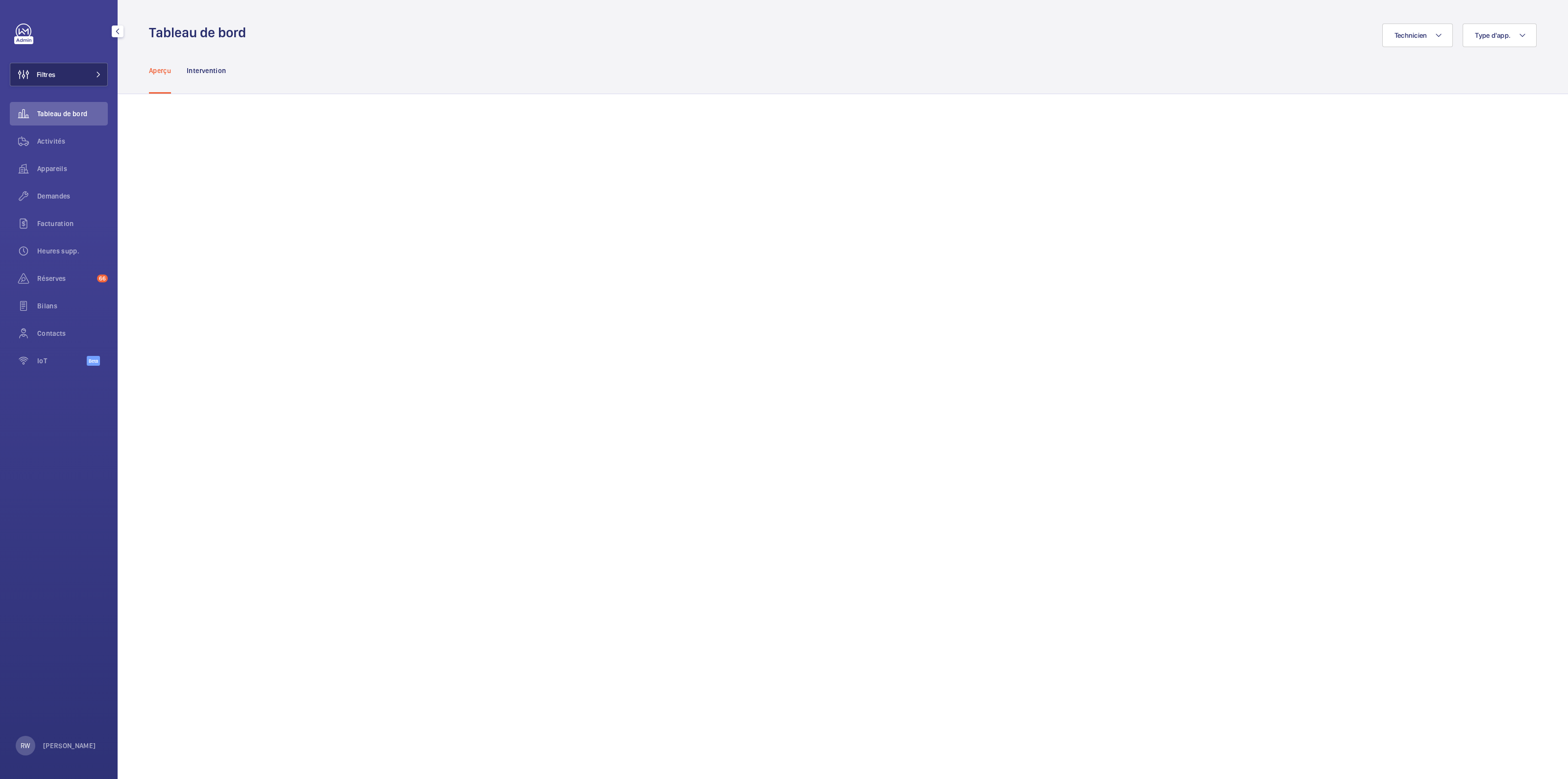
click at [59, 74] on button "Filtres" at bounding box center [58, 74] width 98 height 24
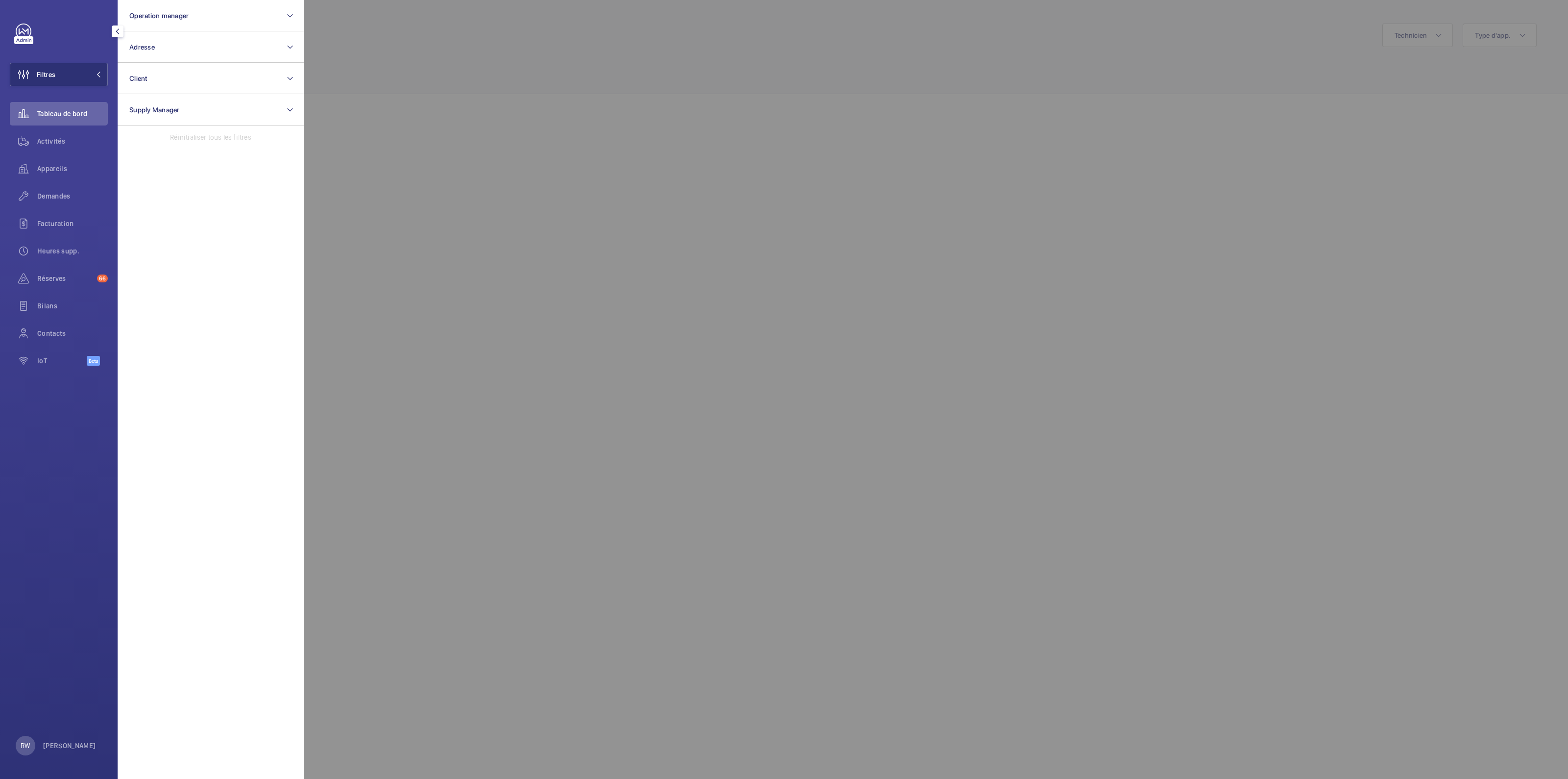
click at [441, 71] on div at bounding box center [1088, 389] width 1568 height 779
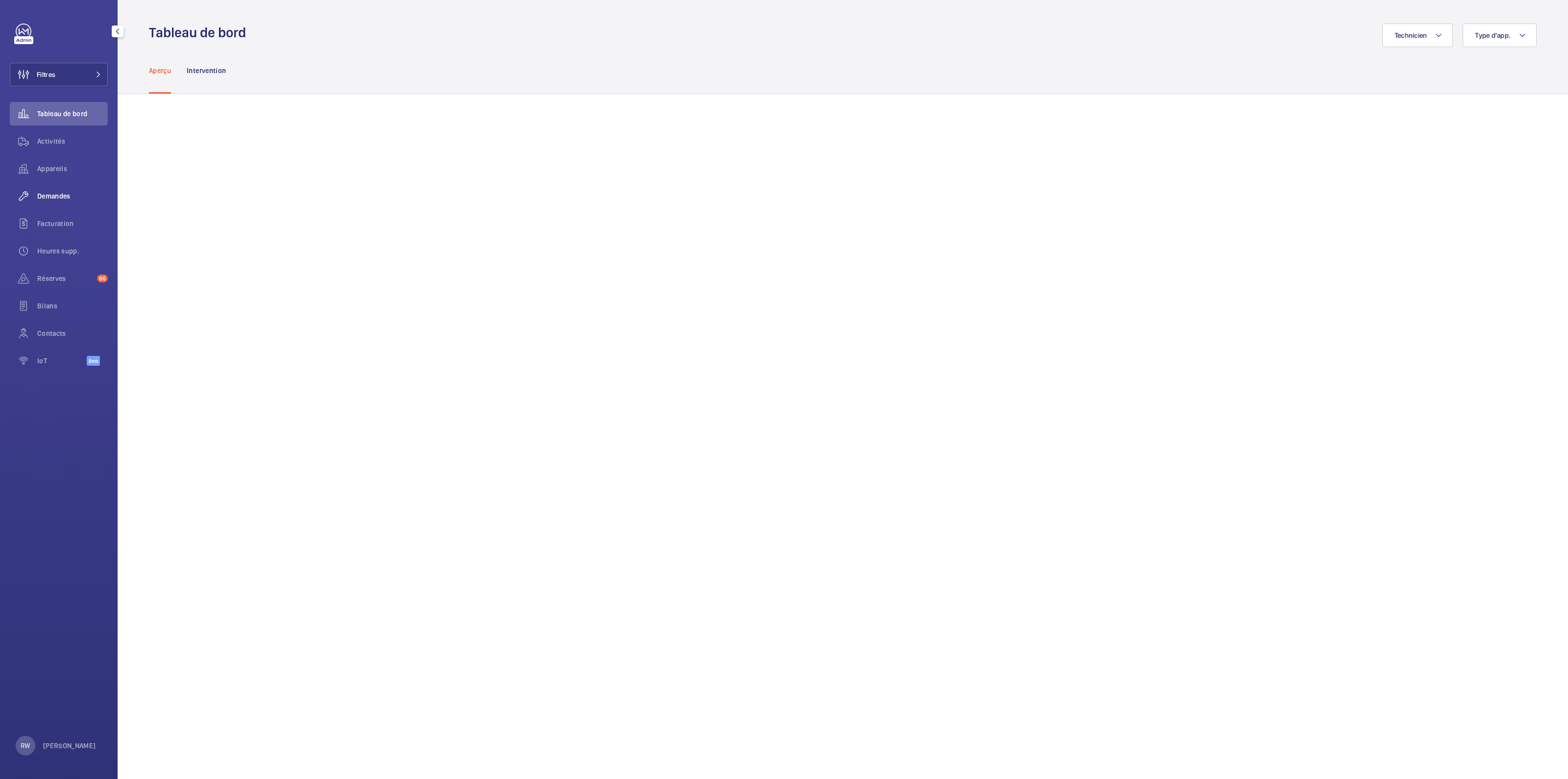
click at [52, 192] on span "Demandes" at bounding box center [72, 196] width 71 height 10
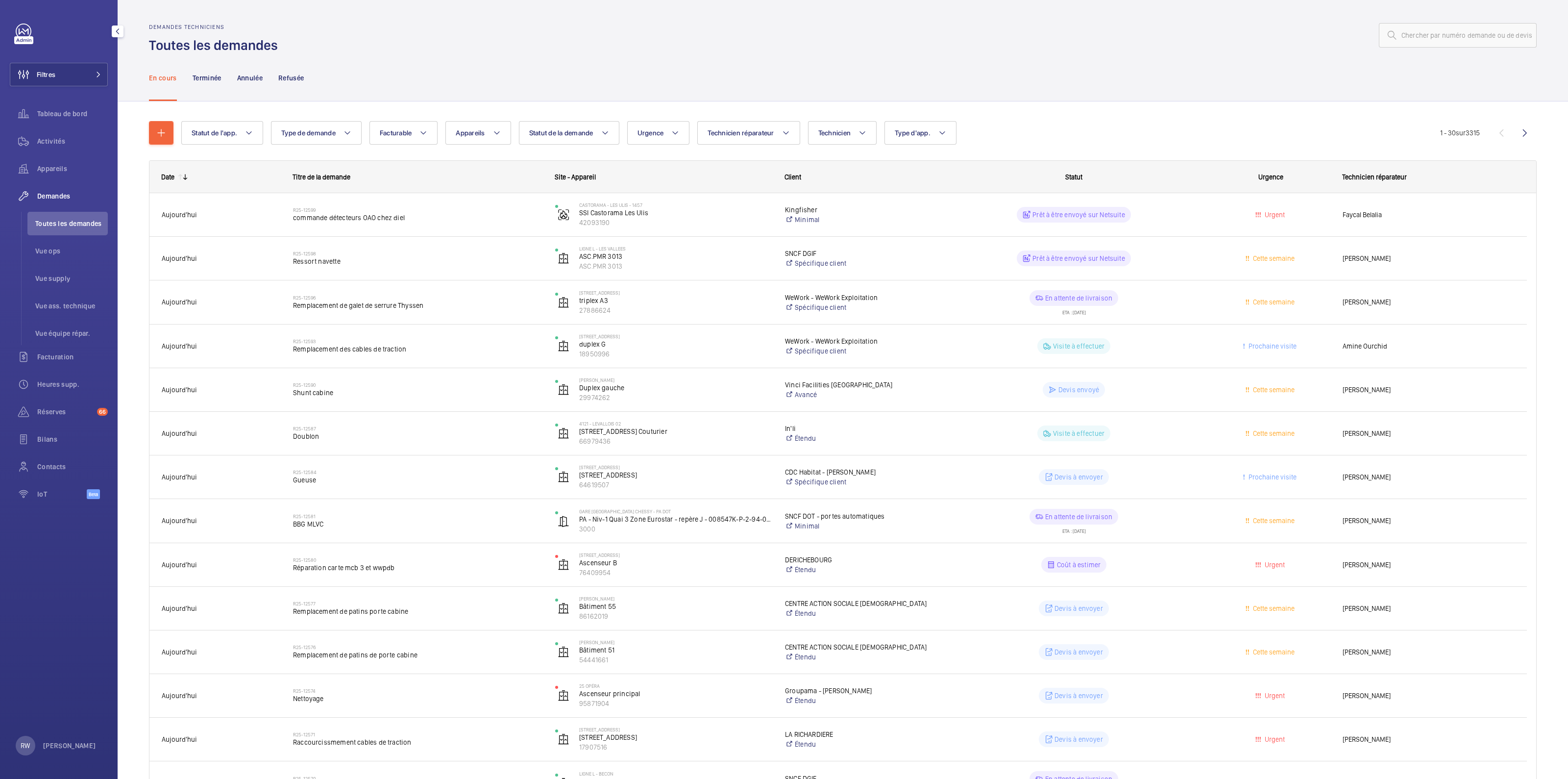
click at [52, 192] on span "Demandes" at bounding box center [72, 196] width 71 height 10
click at [49, 250] on span "Vue ops" at bounding box center [71, 251] width 72 height 10
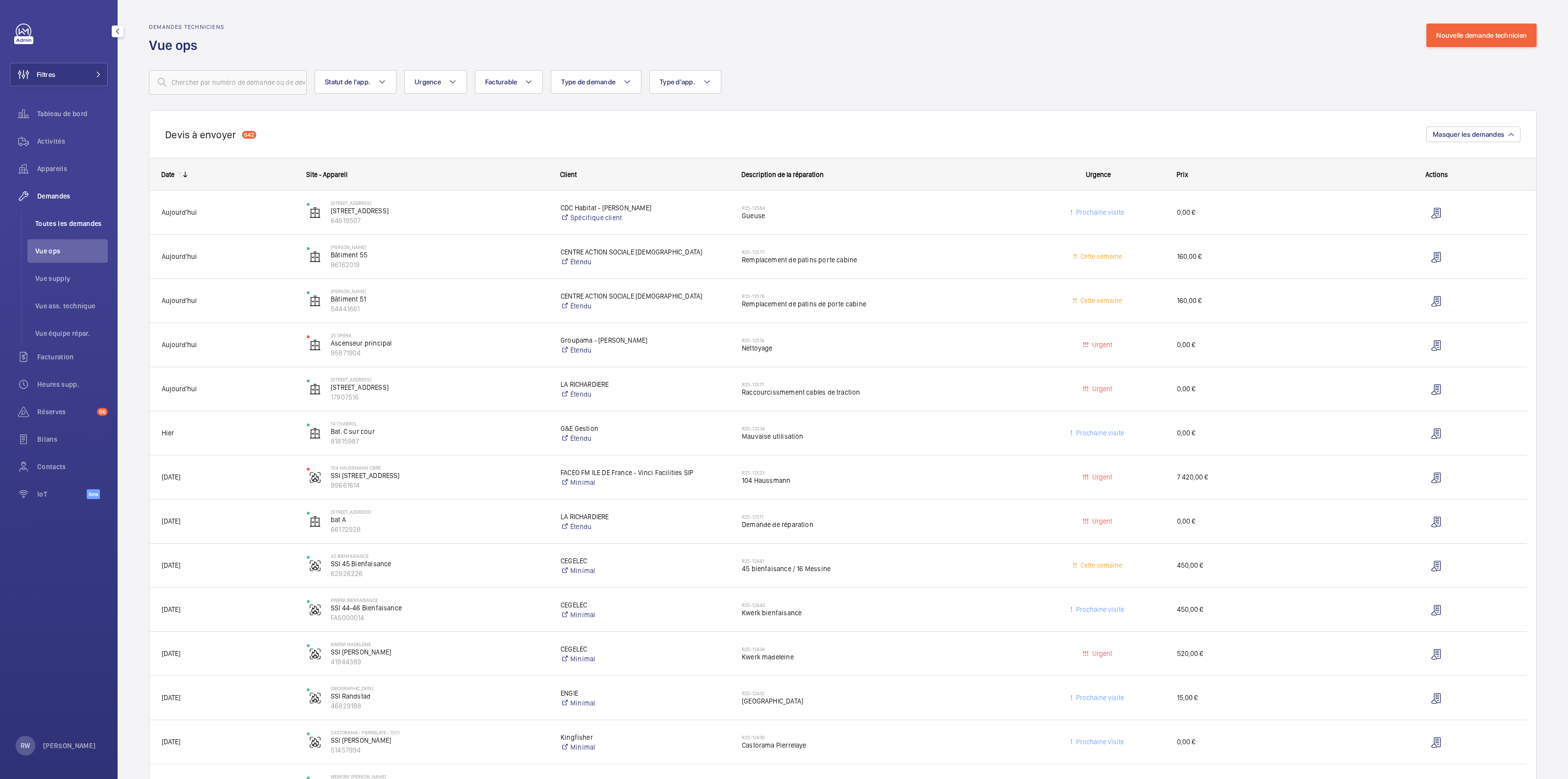
click at [62, 228] on span "Toutes les demandes" at bounding box center [71, 224] width 72 height 10
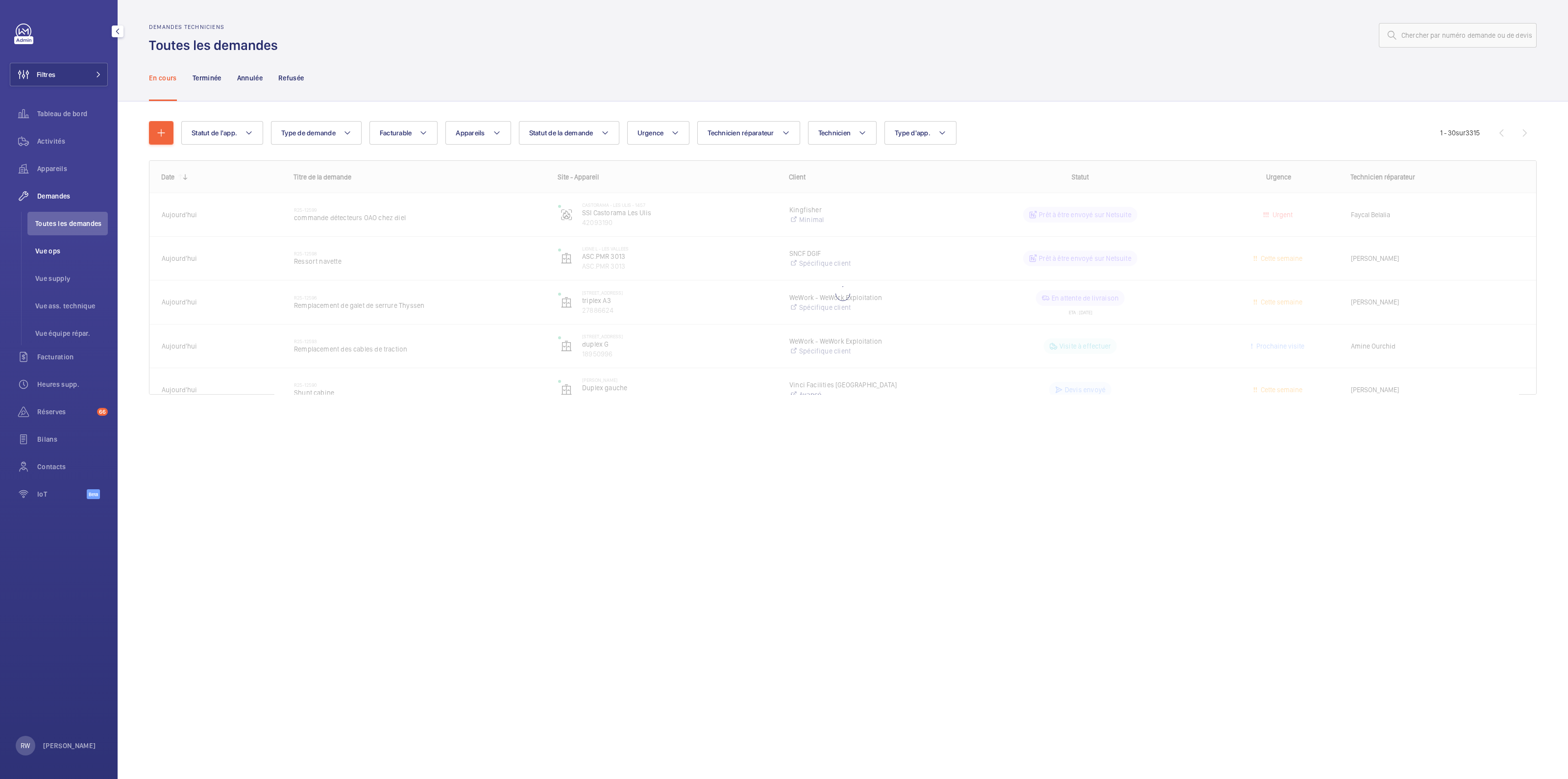
click at [57, 250] on span "Vue ops" at bounding box center [71, 251] width 72 height 10
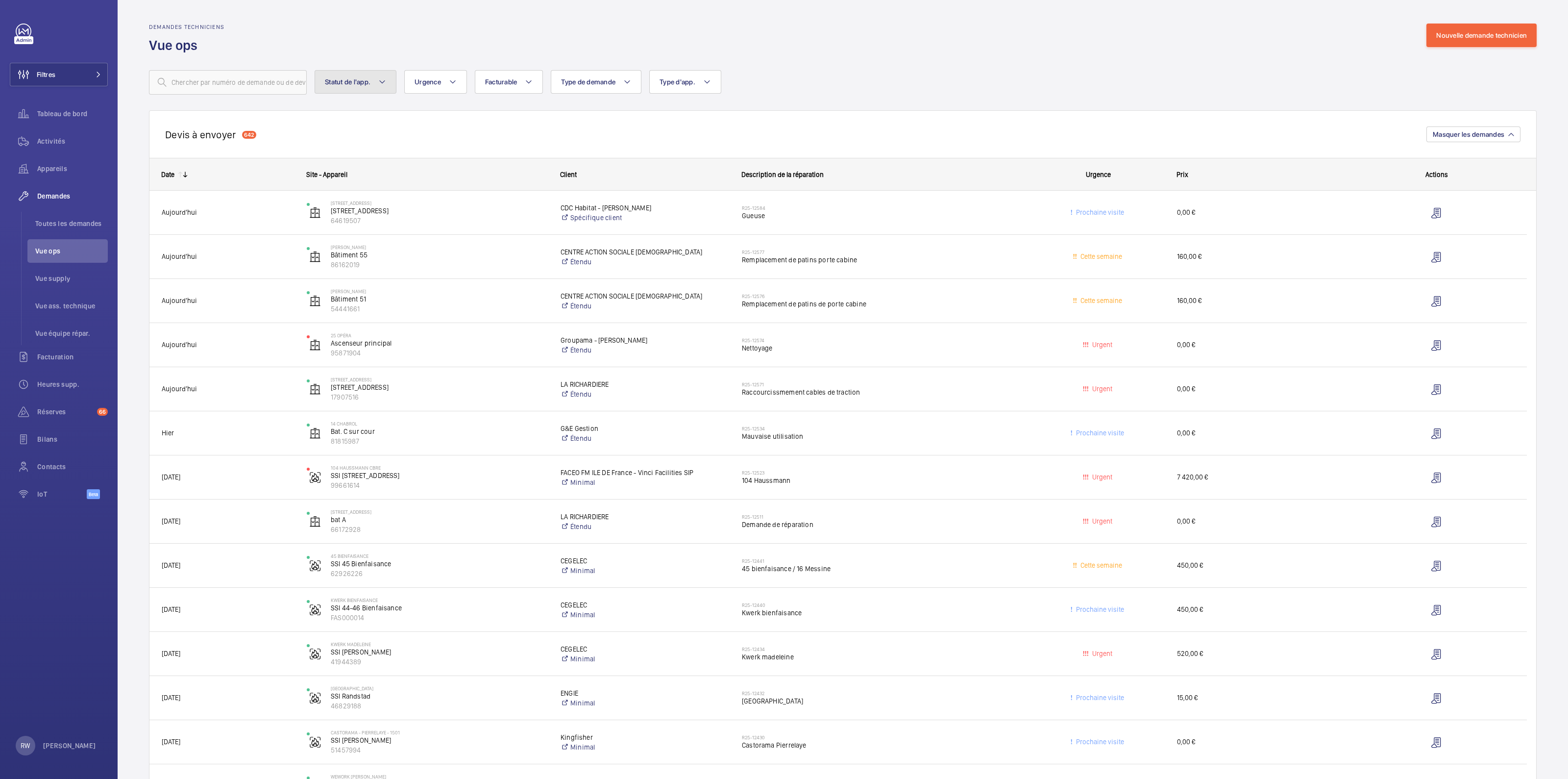
click at [360, 86] on button "Statut de l'app." at bounding box center [355, 82] width 82 height 24
click at [360, 86] on button "Statut de l'app." at bounding box center [355, 82] width 82 height 24
click at [428, 84] on span "Urgence" at bounding box center [427, 82] width 26 height 8
click at [426, 85] on span "Urgence" at bounding box center [427, 82] width 26 height 8
click at [502, 86] on button "Facturable" at bounding box center [509, 82] width 69 height 24
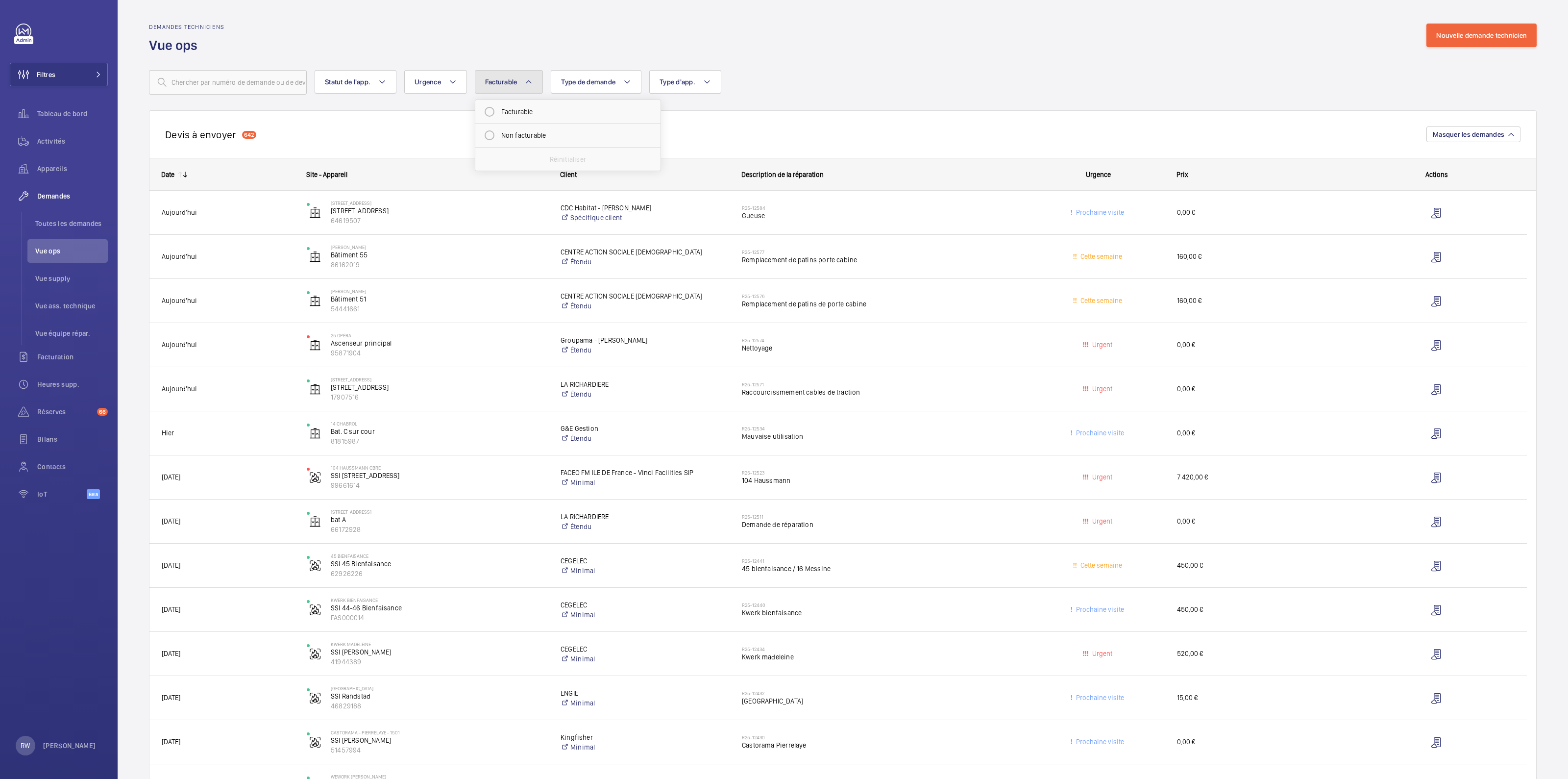
click at [502, 86] on button "Facturable" at bounding box center [509, 82] width 69 height 24
click at [592, 86] on button "Type de demande" at bounding box center [596, 82] width 91 height 24
click at [592, 85] on span "Type de demande" at bounding box center [588, 82] width 54 height 8
click at [690, 81] on span "Type d'app." at bounding box center [677, 82] width 36 height 8
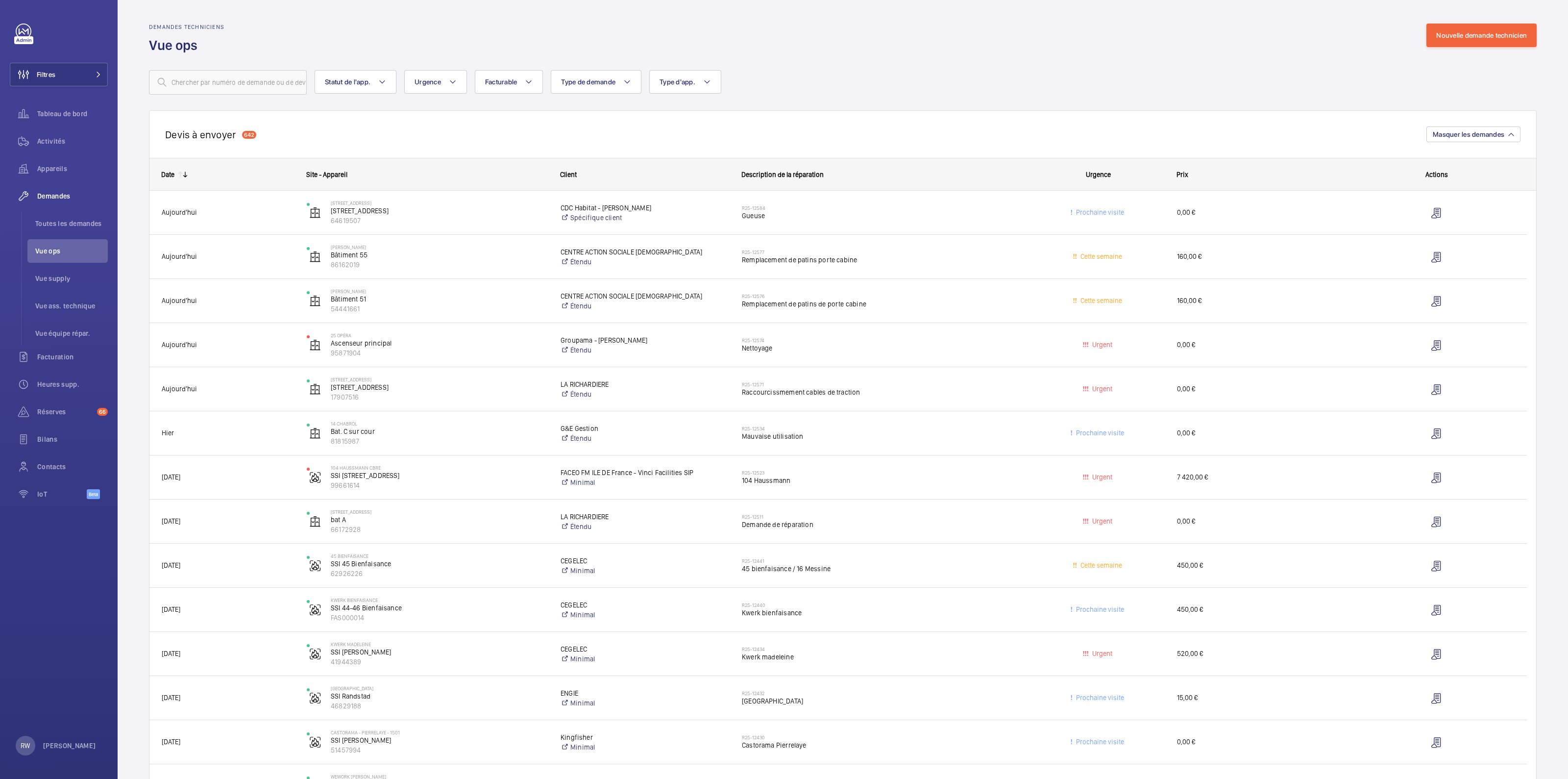
click at [978, 77] on div "Statut de l'app. Urgence Facturable Type de demande Type d'app. Plus de filtres…" at bounding box center [843, 82] width 1388 height 24
click at [49, 77] on span "Filtres" at bounding box center [46, 74] width 19 height 10
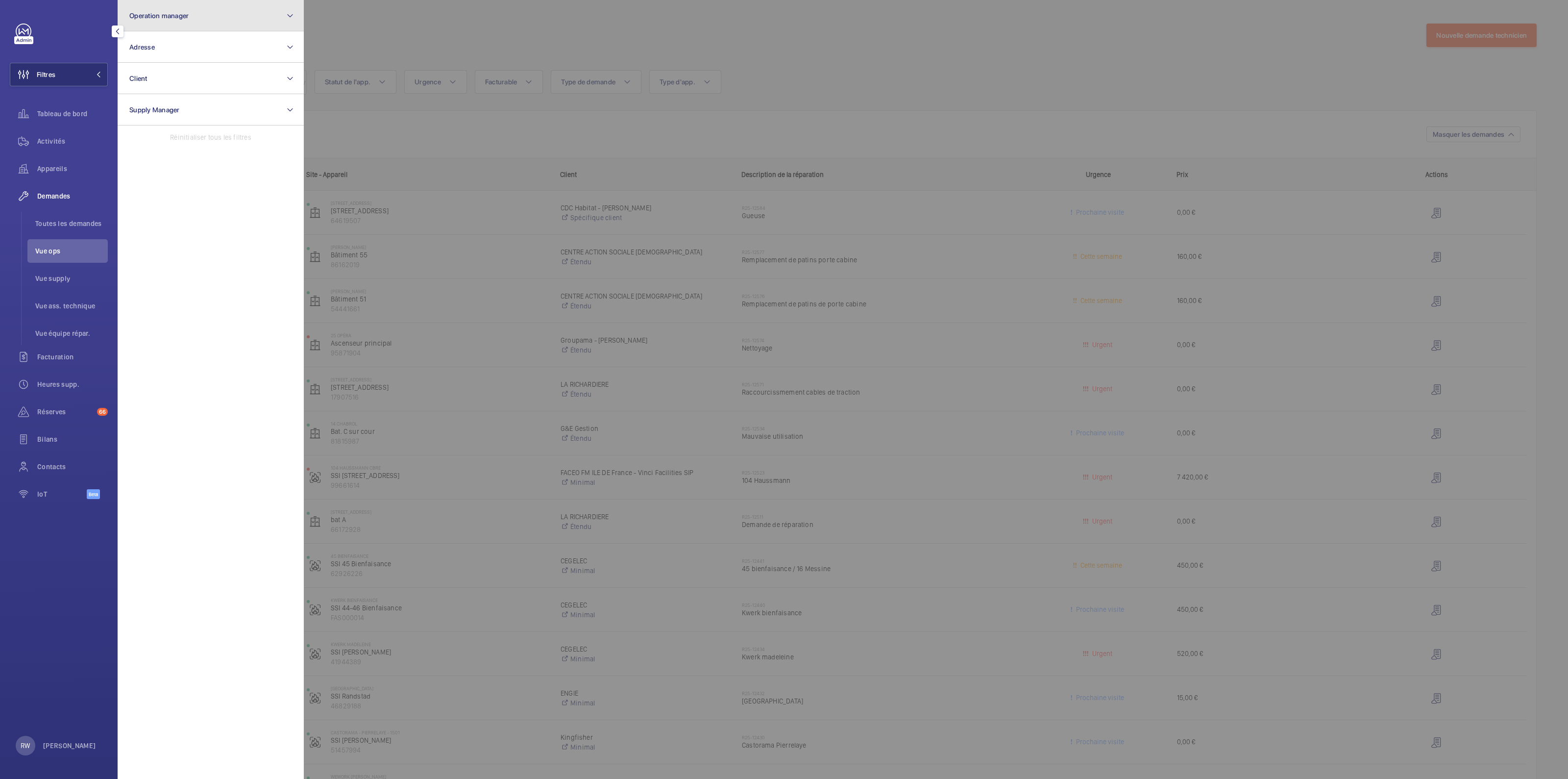
click at [163, 16] on span "Operation manager" at bounding box center [159, 15] width 59 height 8
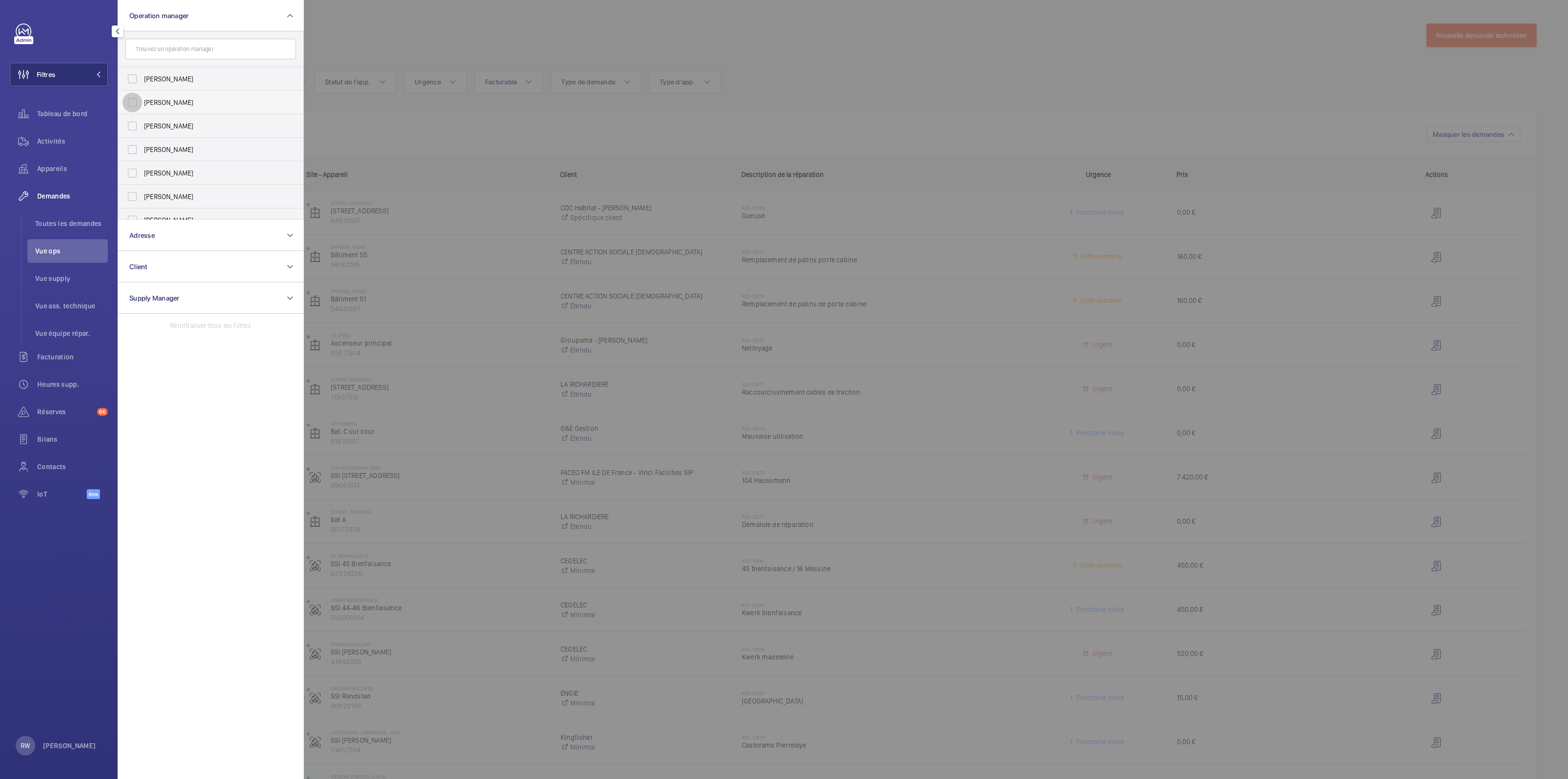
click at [135, 100] on input "Zohra Hamdani" at bounding box center [132, 102] width 19 height 19
checkbox input "true"
click at [492, 34] on div at bounding box center [1088, 389] width 1568 height 779
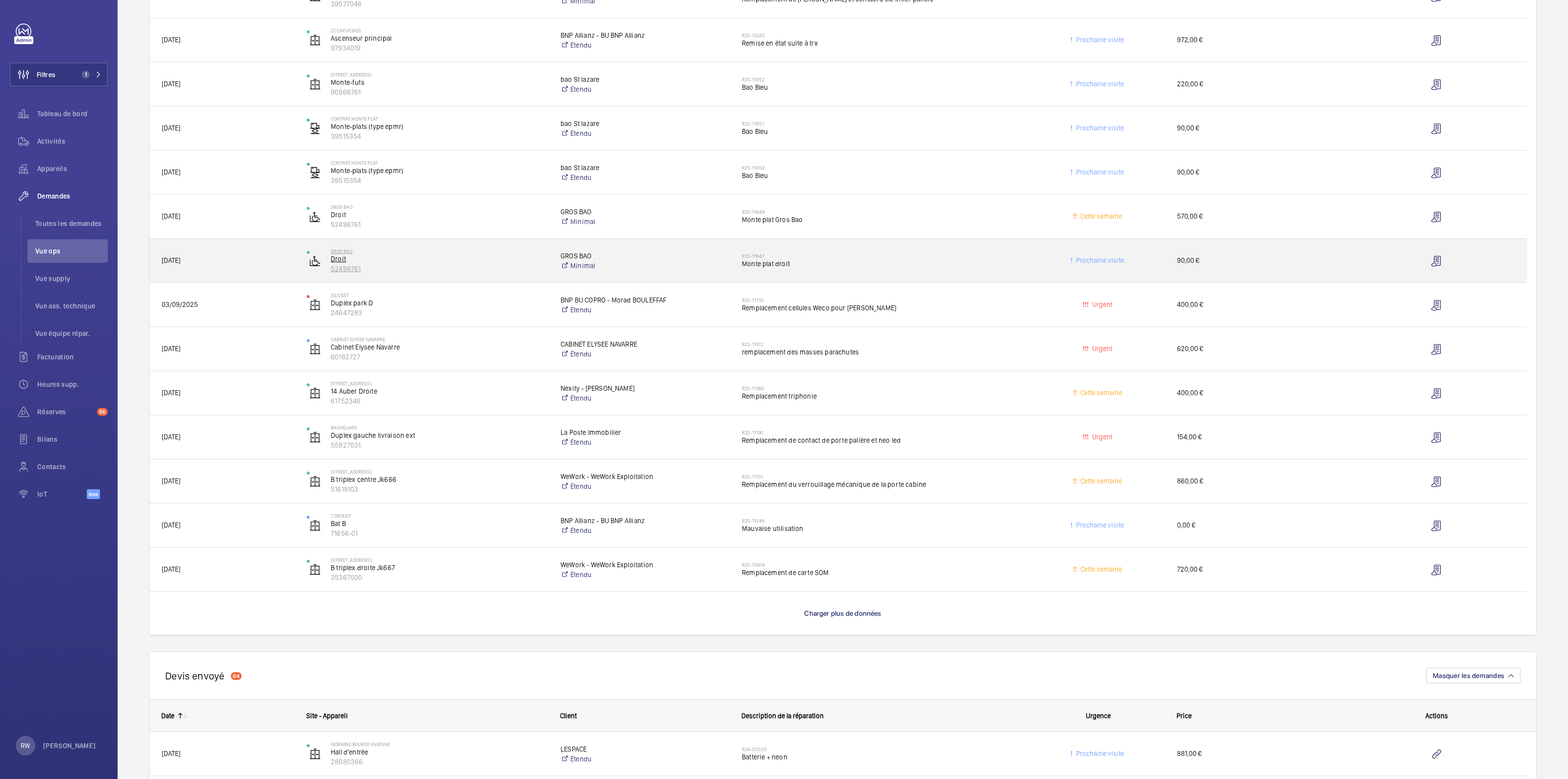
scroll to position [490, 0]
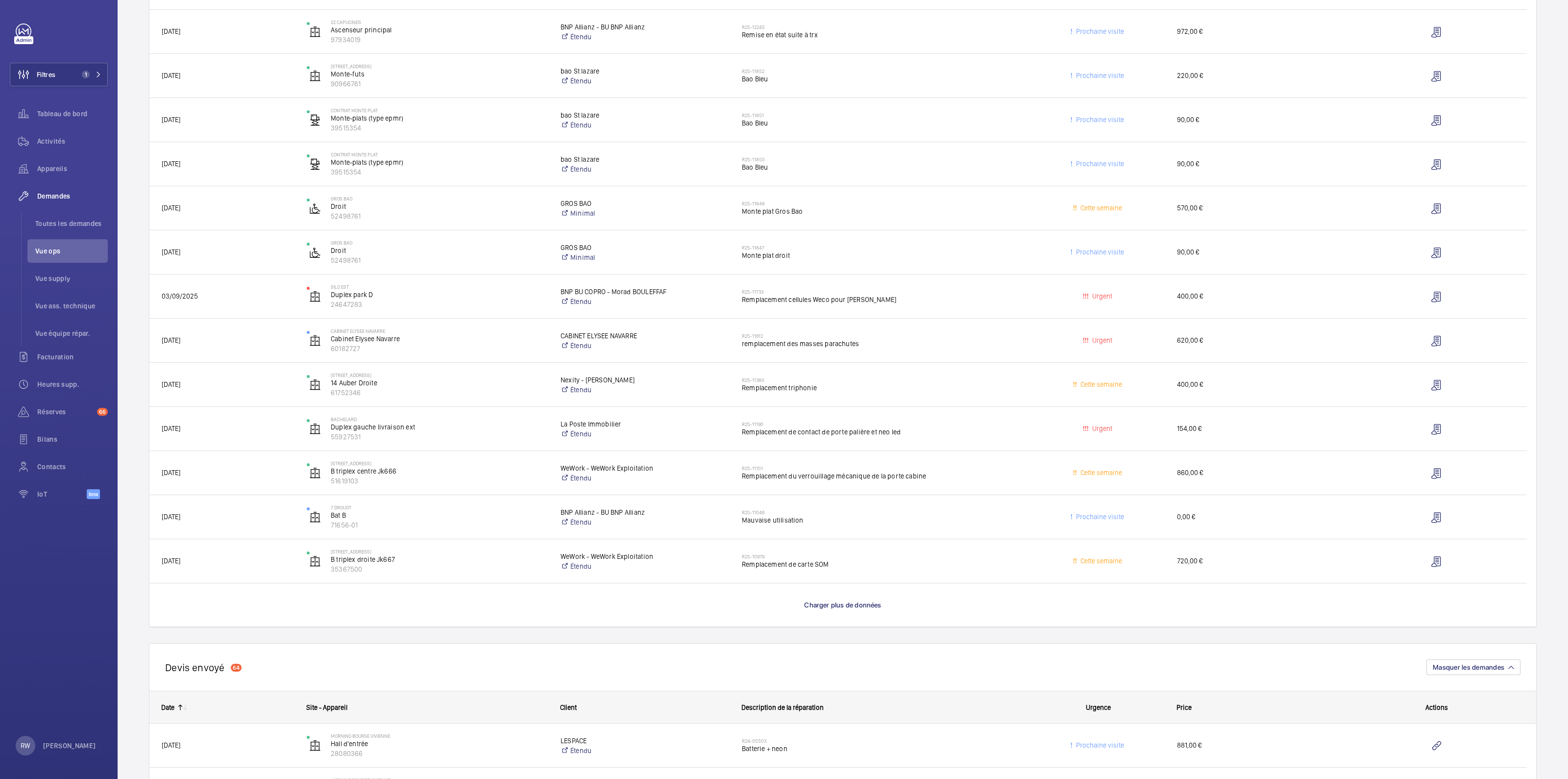
click at [821, 603] on span "Charger plus de données" at bounding box center [842, 605] width 77 height 8
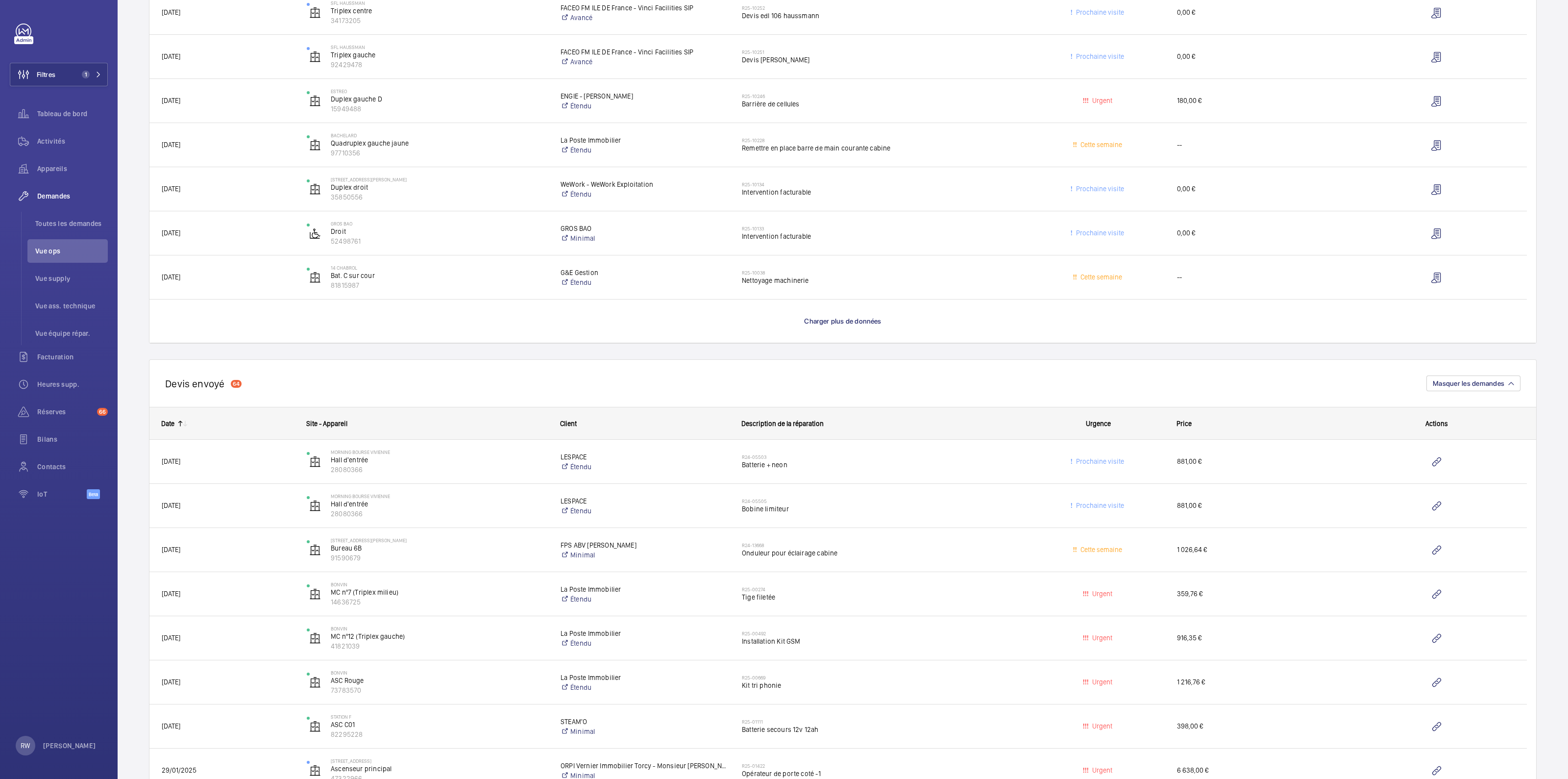
scroll to position [1593, 0]
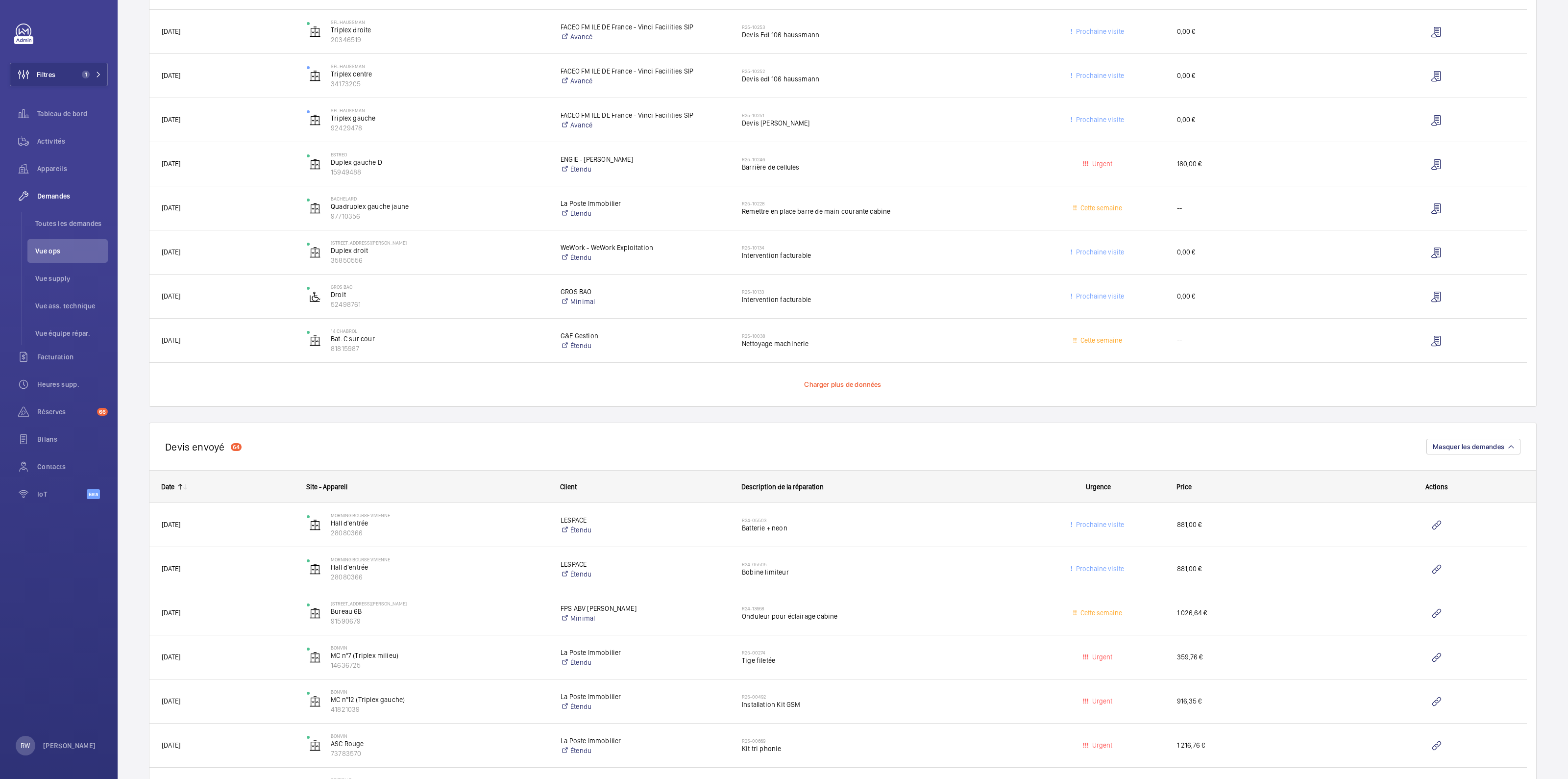
click at [835, 385] on span "Charger plus de données" at bounding box center [842, 384] width 77 height 8
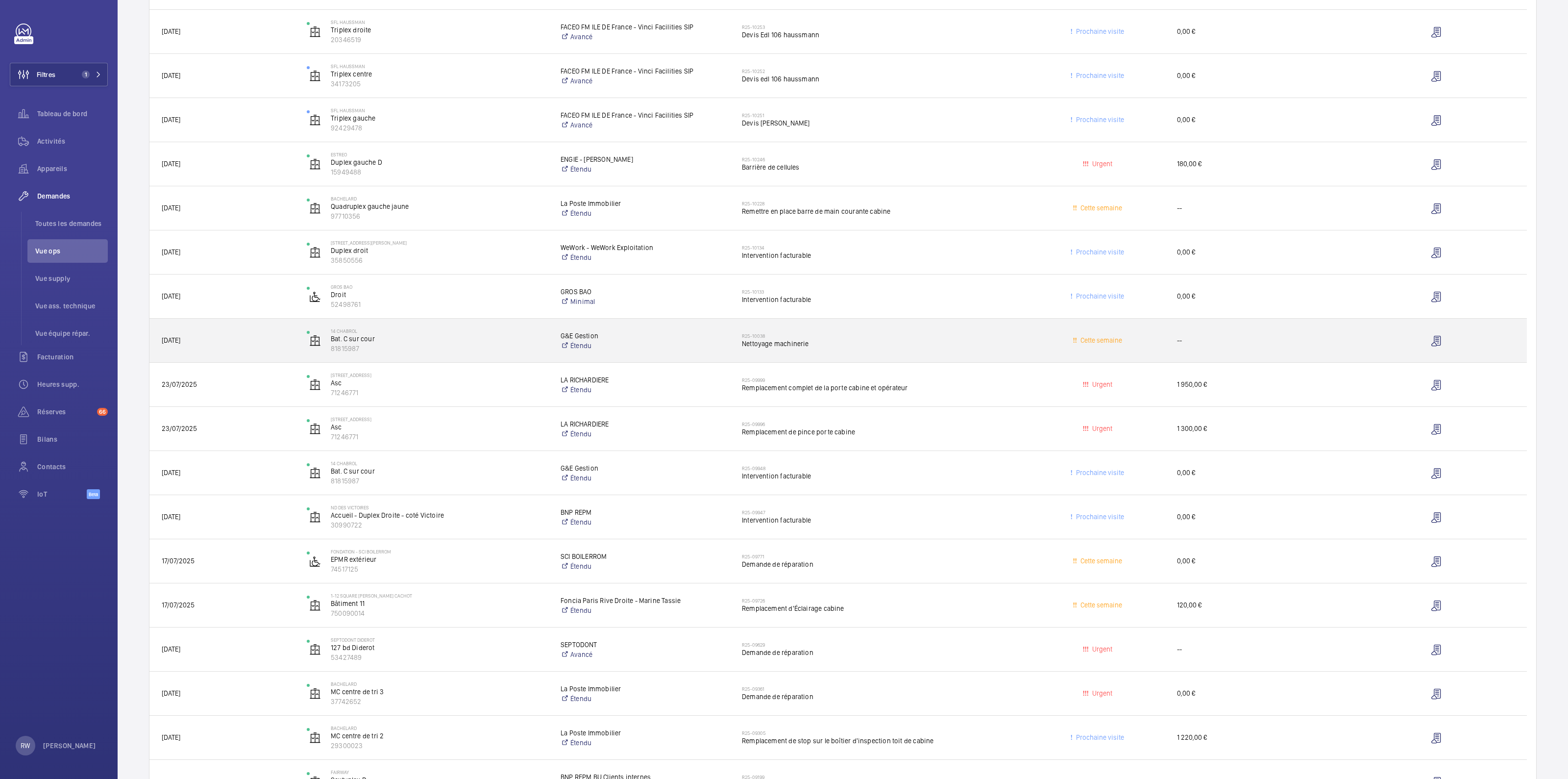
scroll to position [2206, 0]
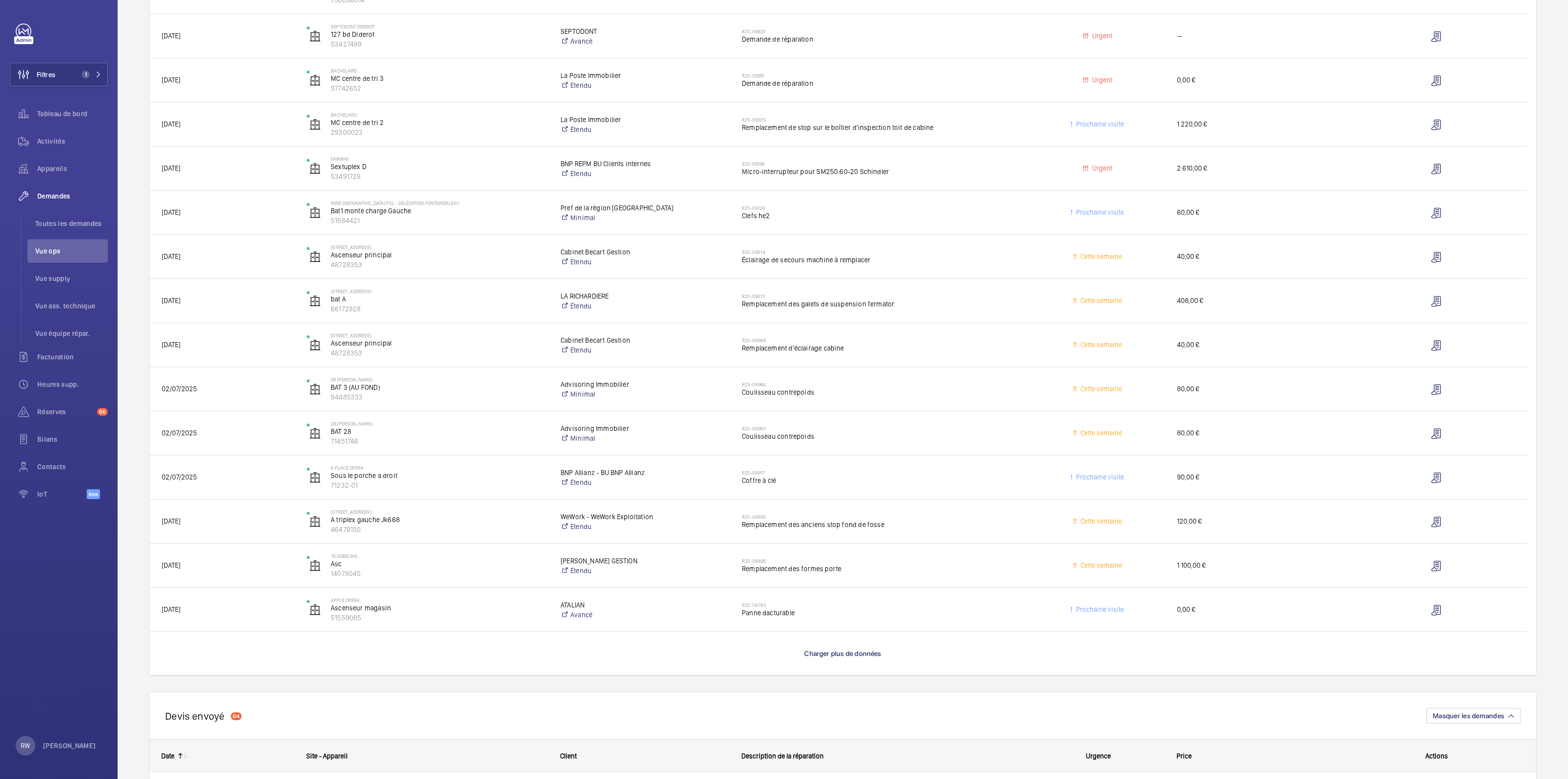
click at [847, 652] on span "Charger plus de données" at bounding box center [842, 654] width 77 height 8
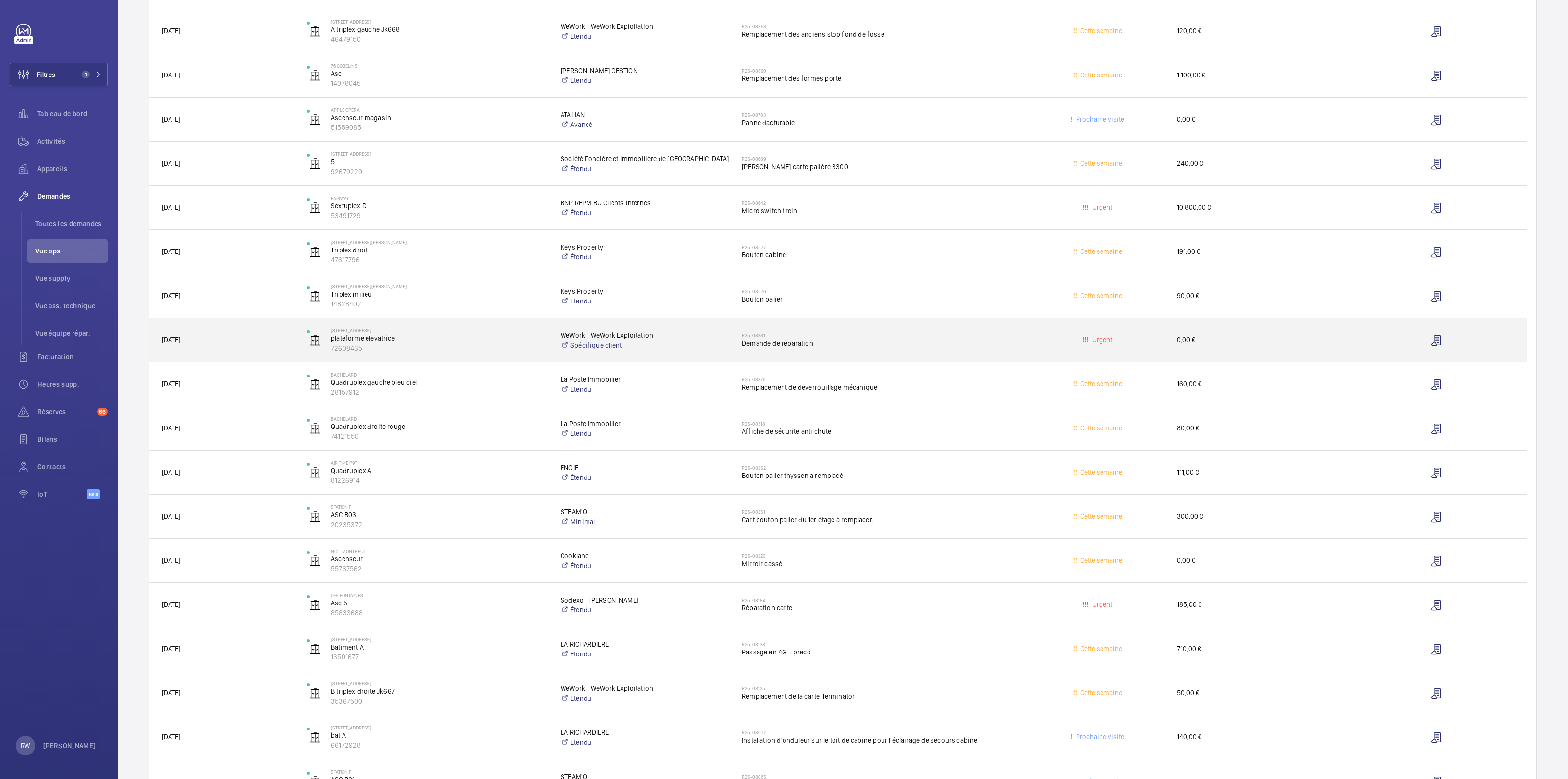
scroll to position [3064, 0]
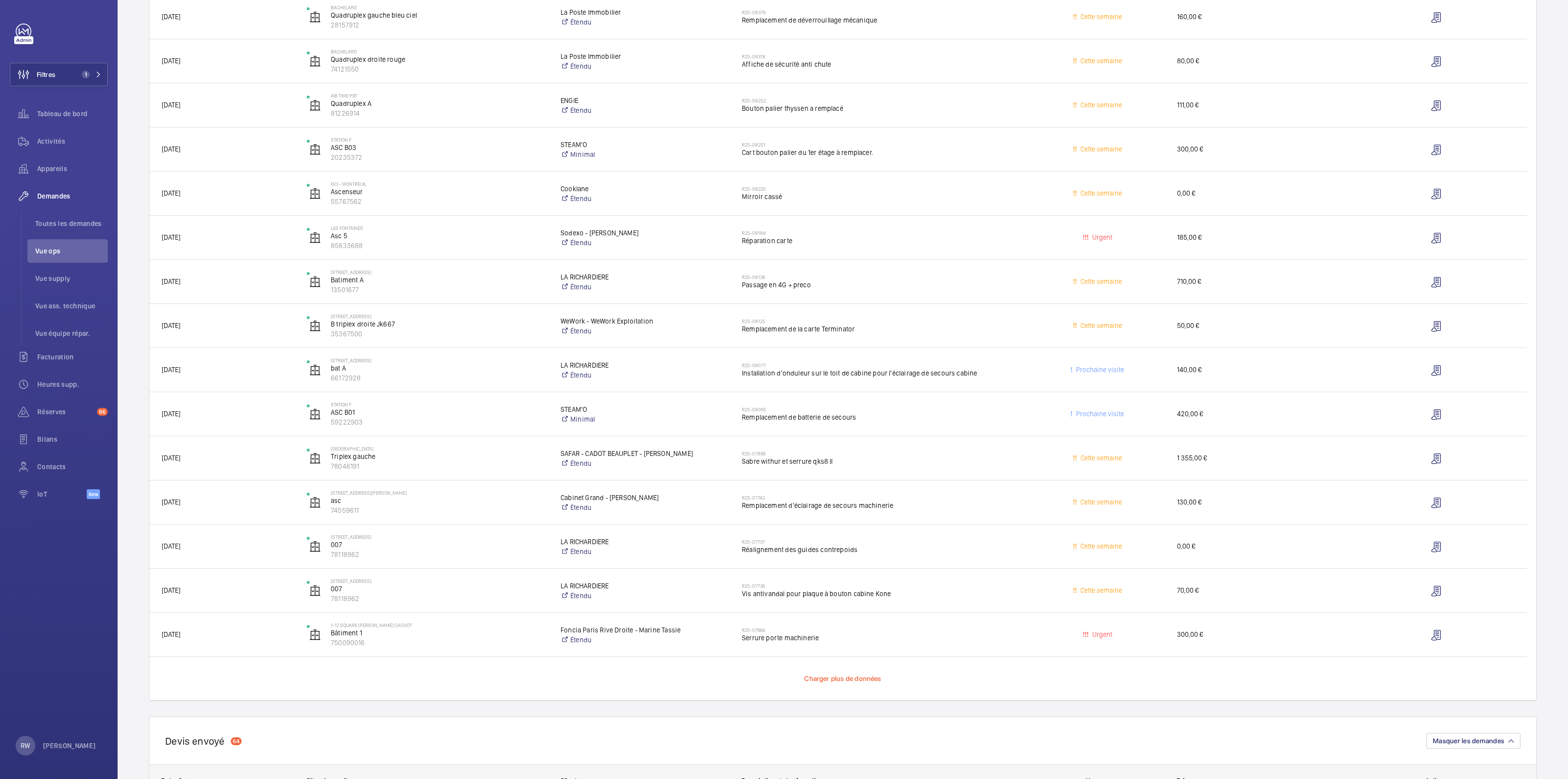
click at [833, 678] on span "Charger plus de données" at bounding box center [842, 679] width 77 height 8
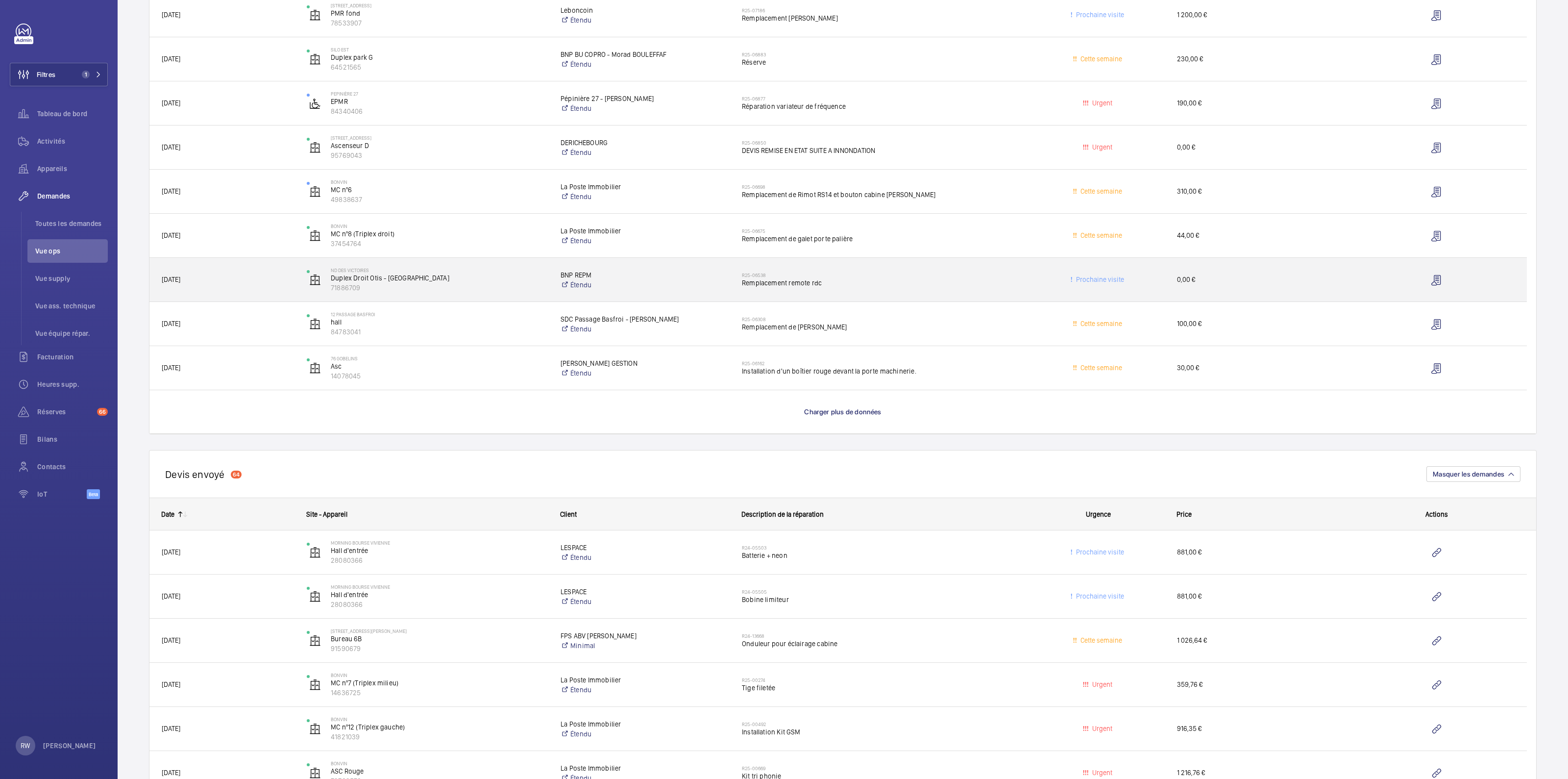
scroll to position [4229, 0]
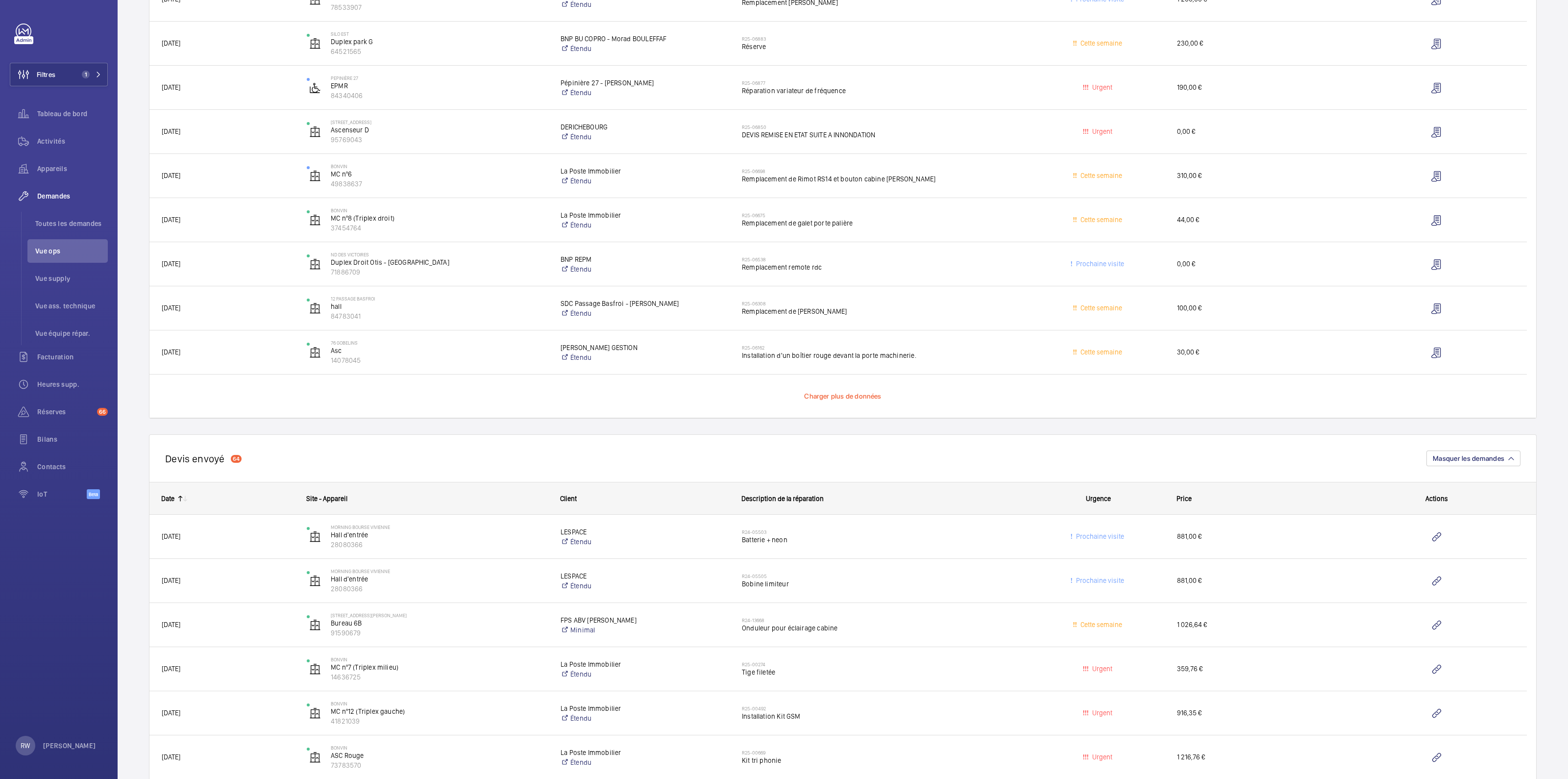
click at [824, 400] on span "Charger plus de données" at bounding box center [842, 396] width 77 height 8
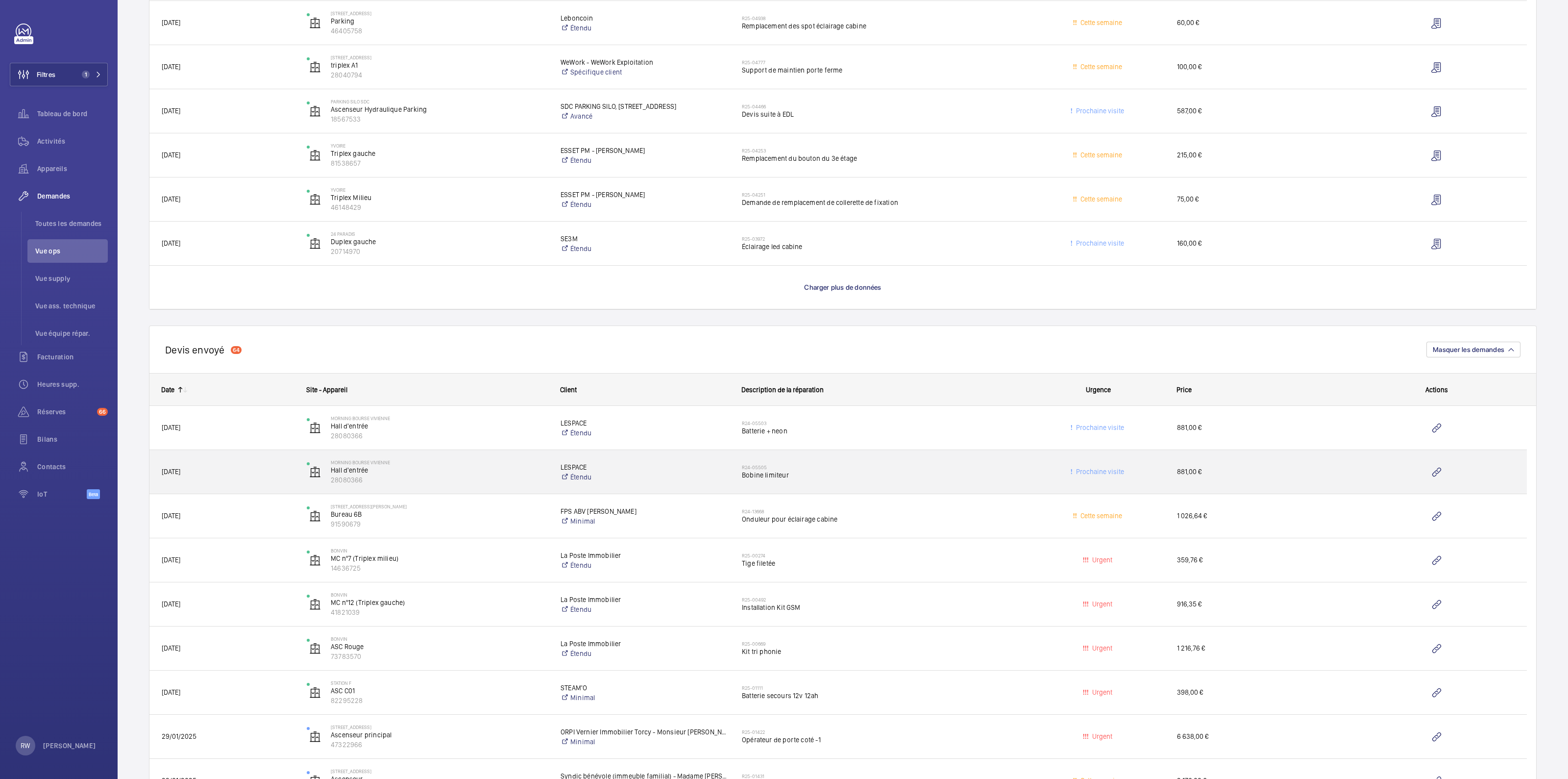
scroll to position [5209, 0]
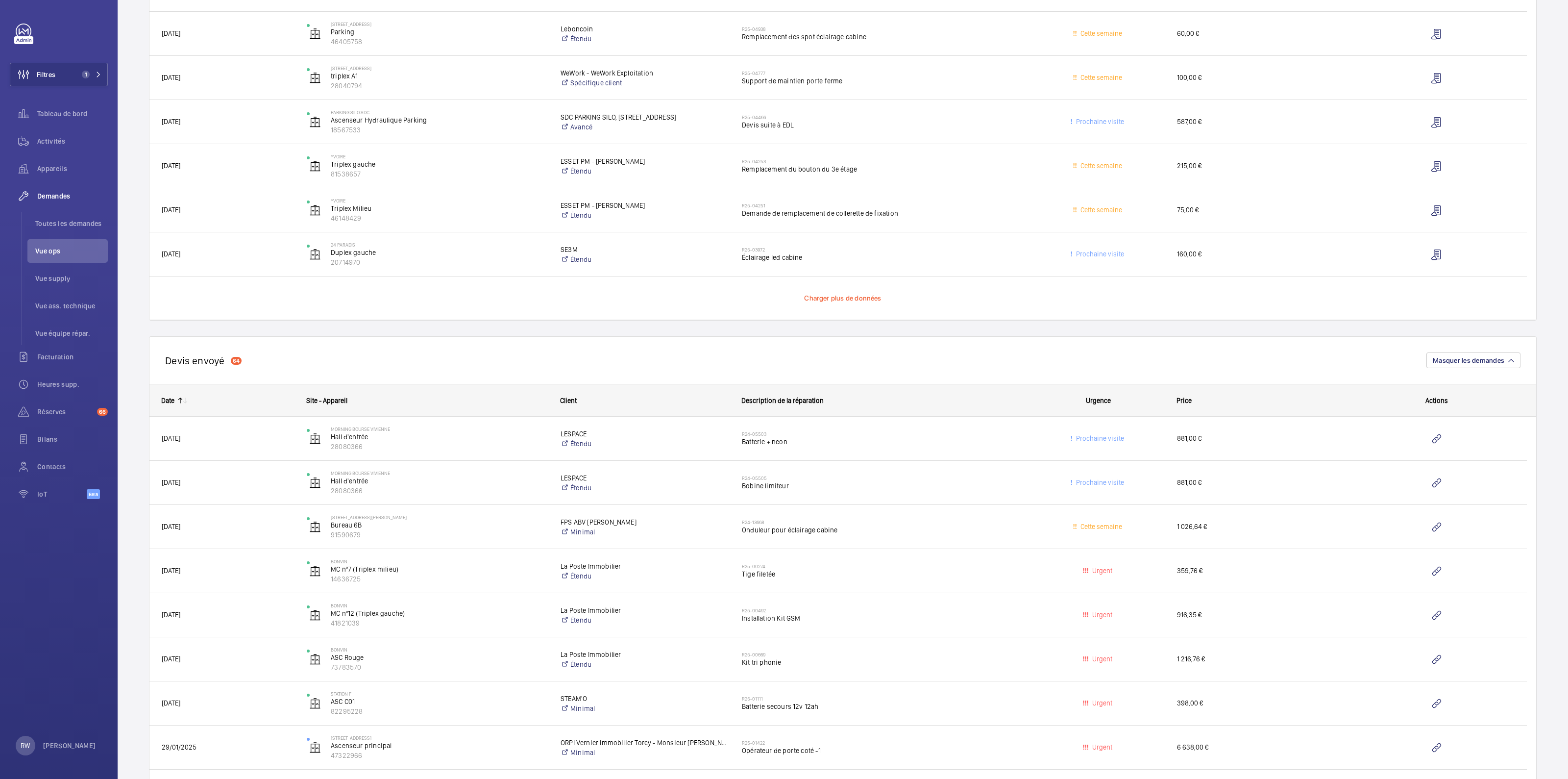
click at [841, 301] on span "Charger plus de données" at bounding box center [842, 298] width 77 height 8
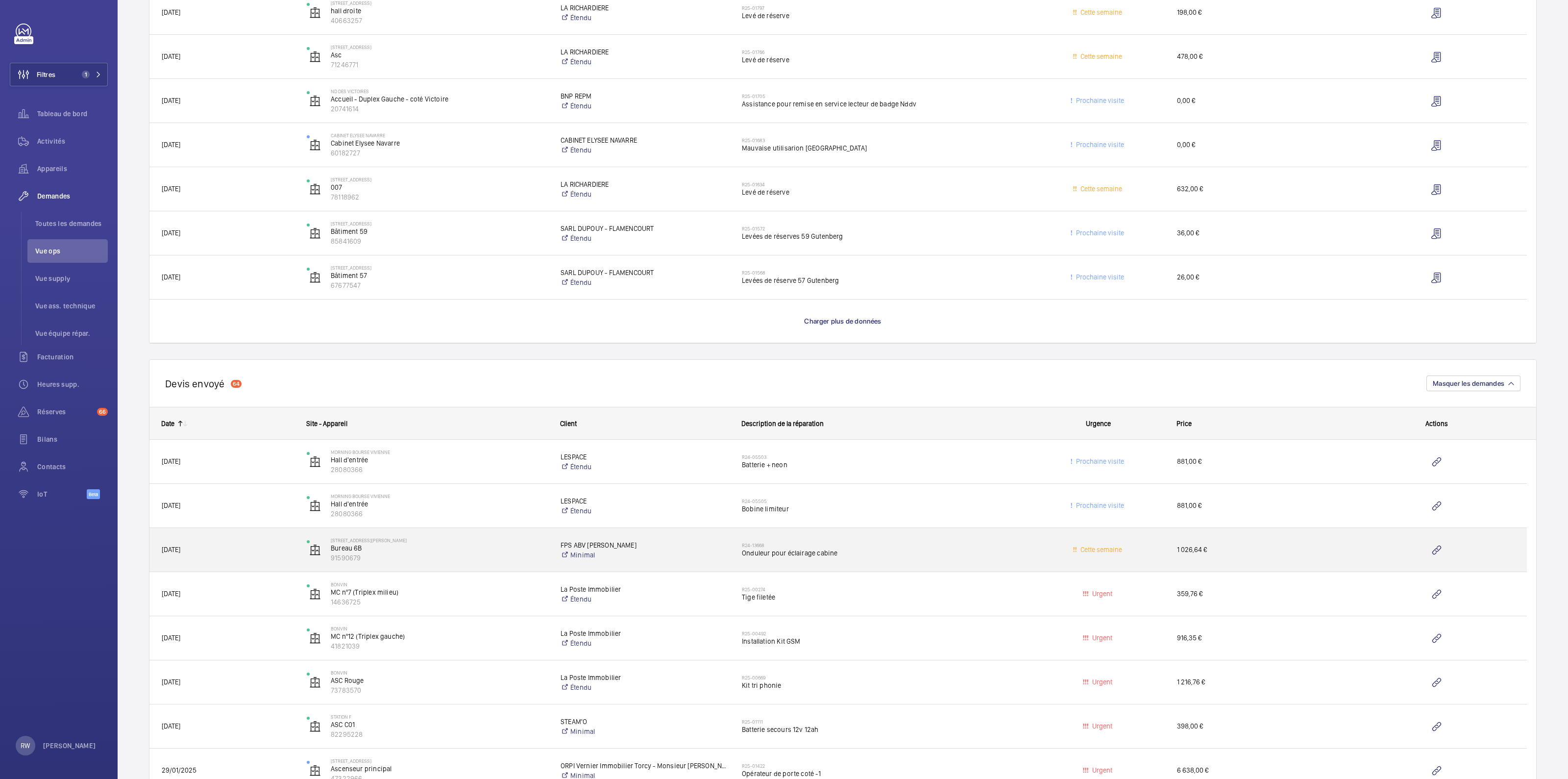
scroll to position [6067, 0]
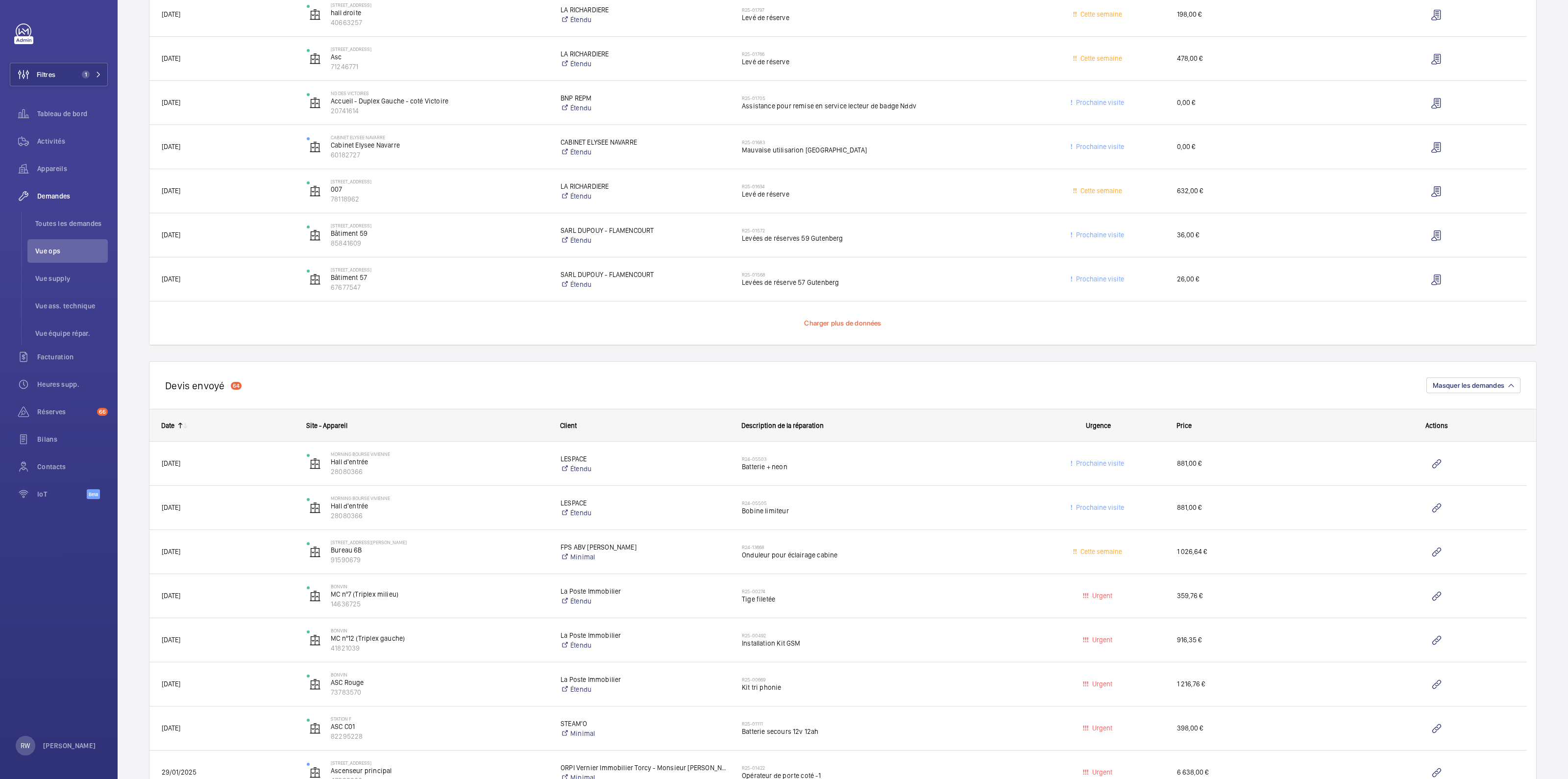
click at [816, 326] on span "Charger plus de données" at bounding box center [842, 323] width 77 height 8
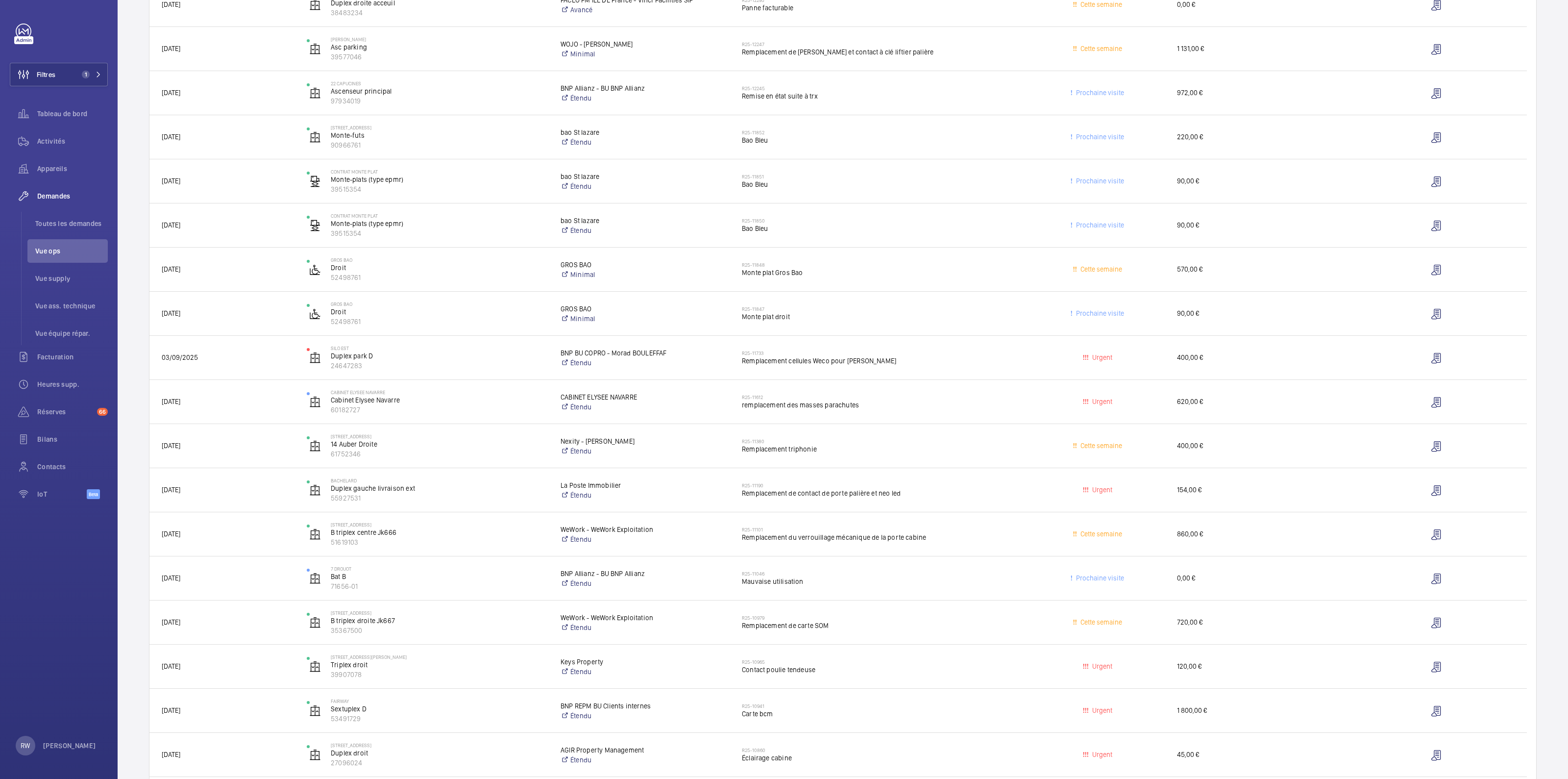
scroll to position [0, 0]
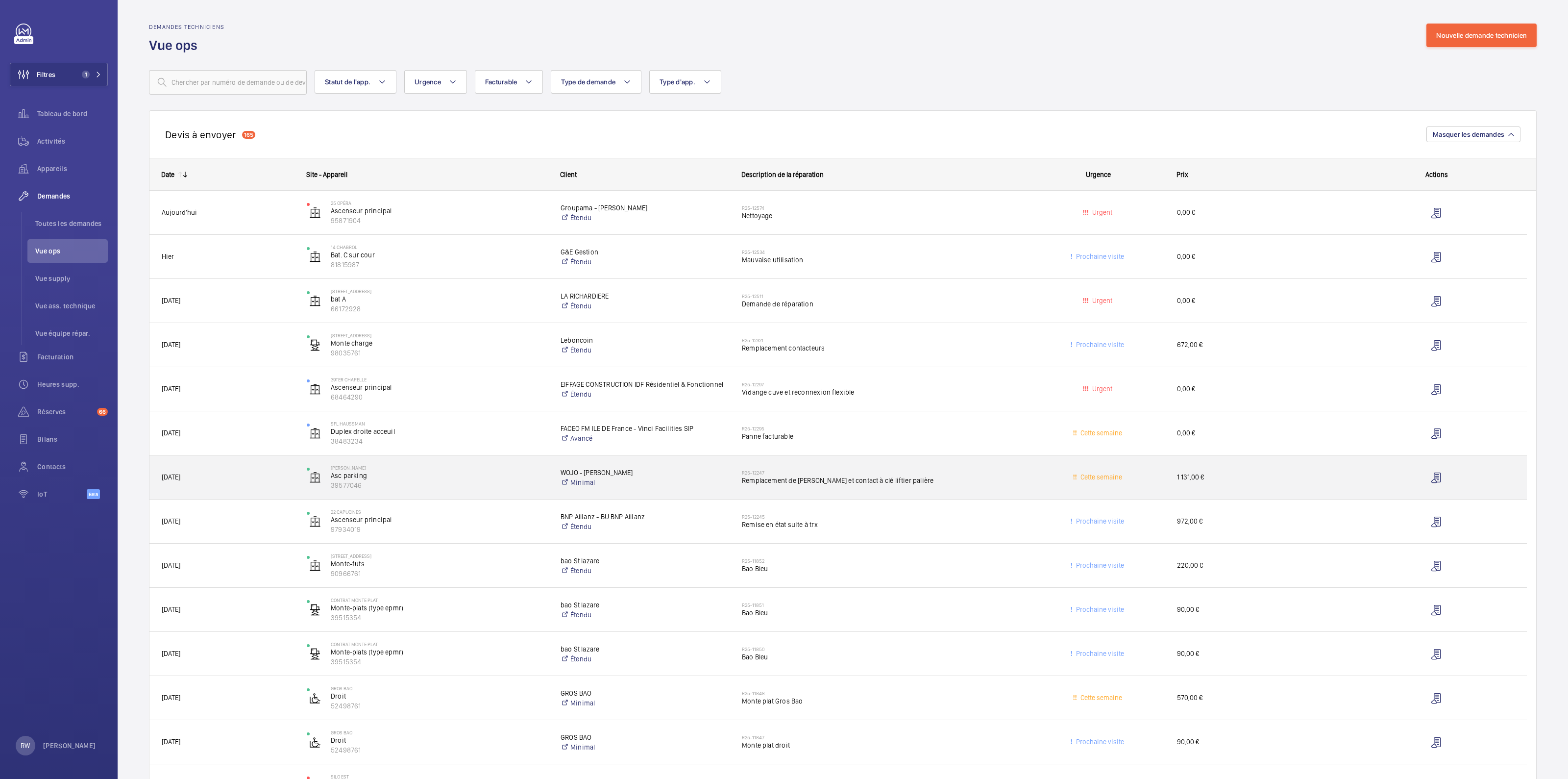
drag, startPoint x: 155, startPoint y: 170, endPoint x: 1249, endPoint y: 289, distance: 1100.5
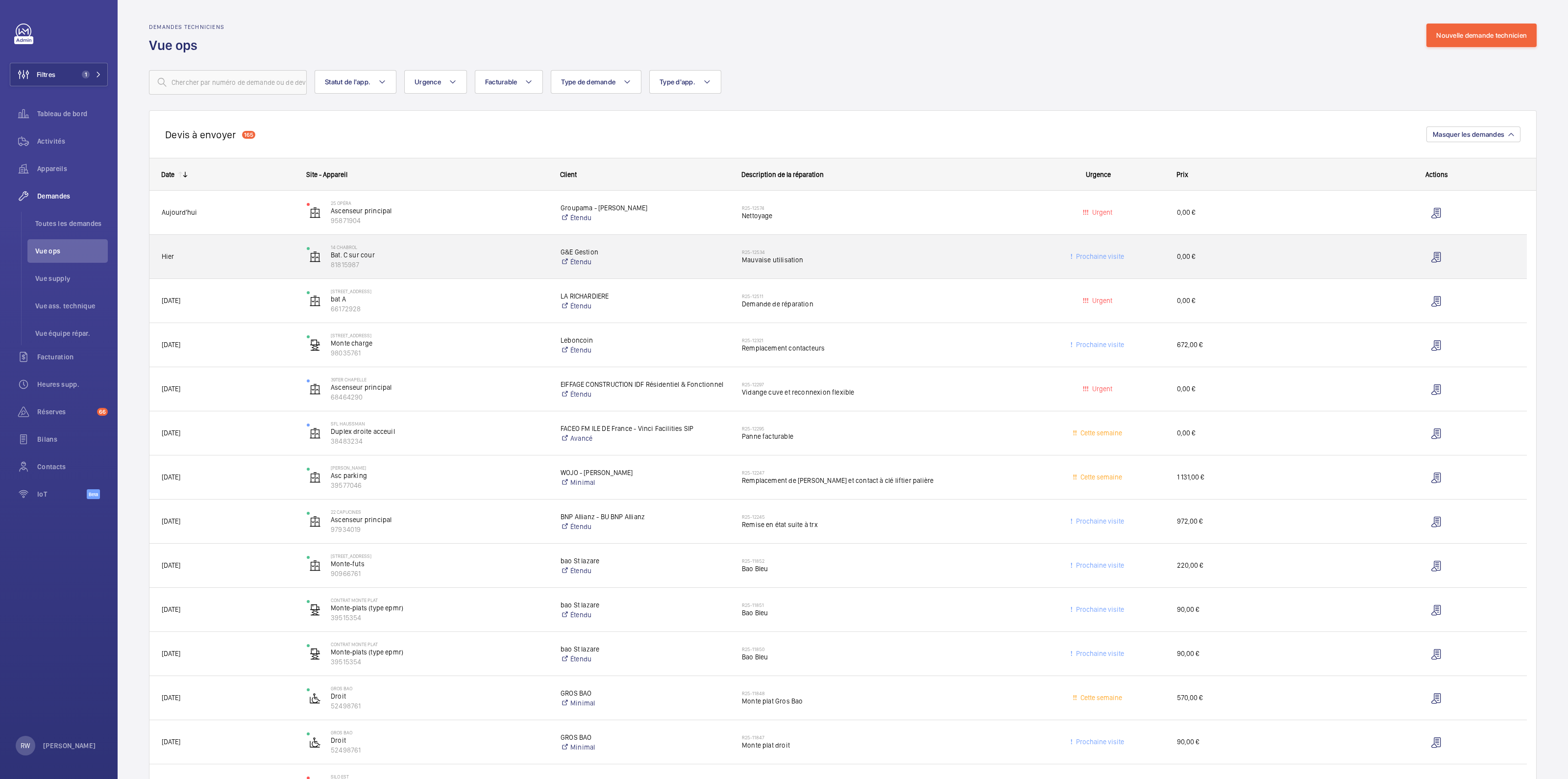
drag, startPoint x: 1443, startPoint y: 177, endPoint x: 480, endPoint y: 273, distance: 967.8
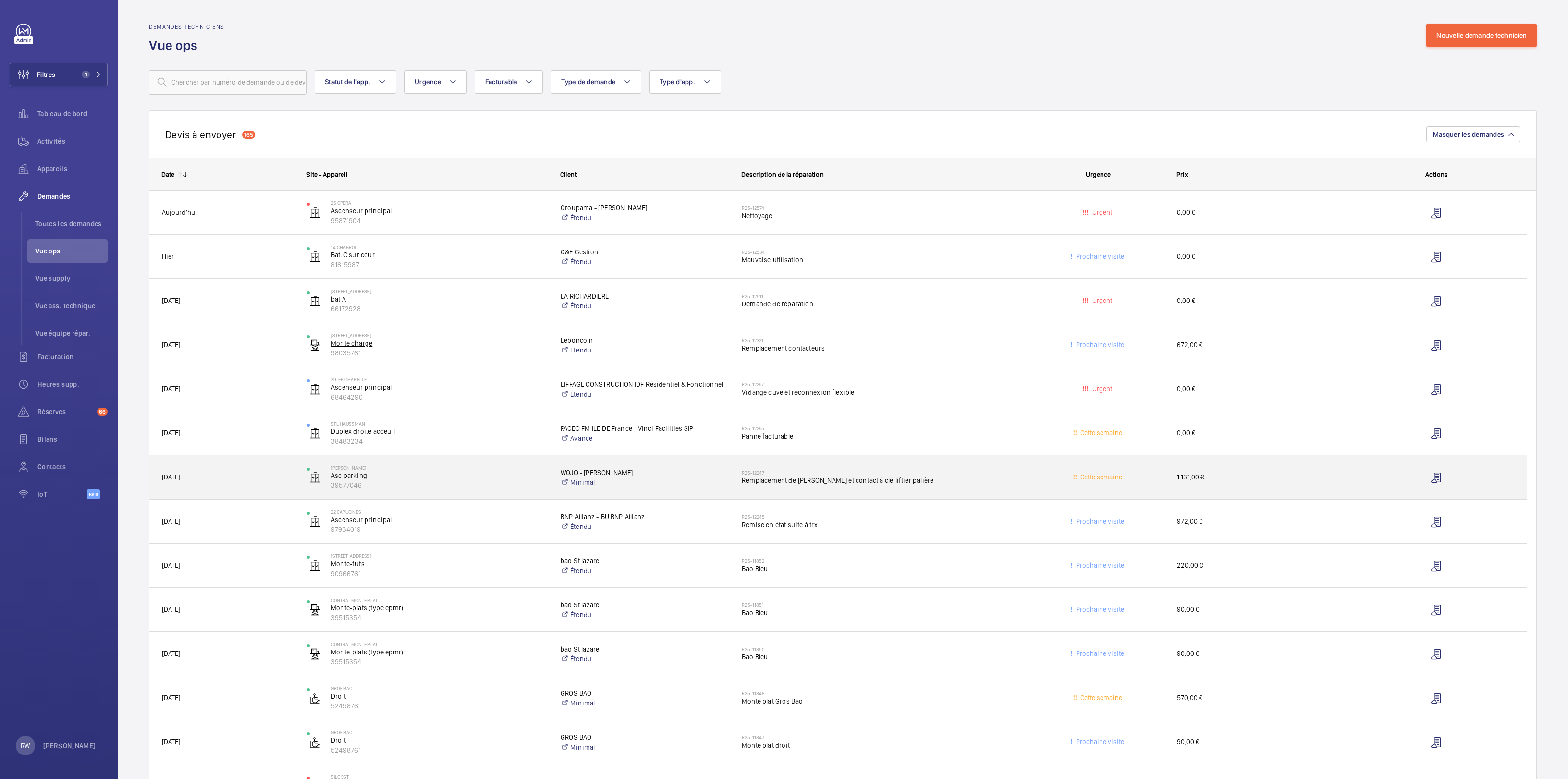
drag, startPoint x: 150, startPoint y: 196, endPoint x: 428, endPoint y: 344, distance: 314.9
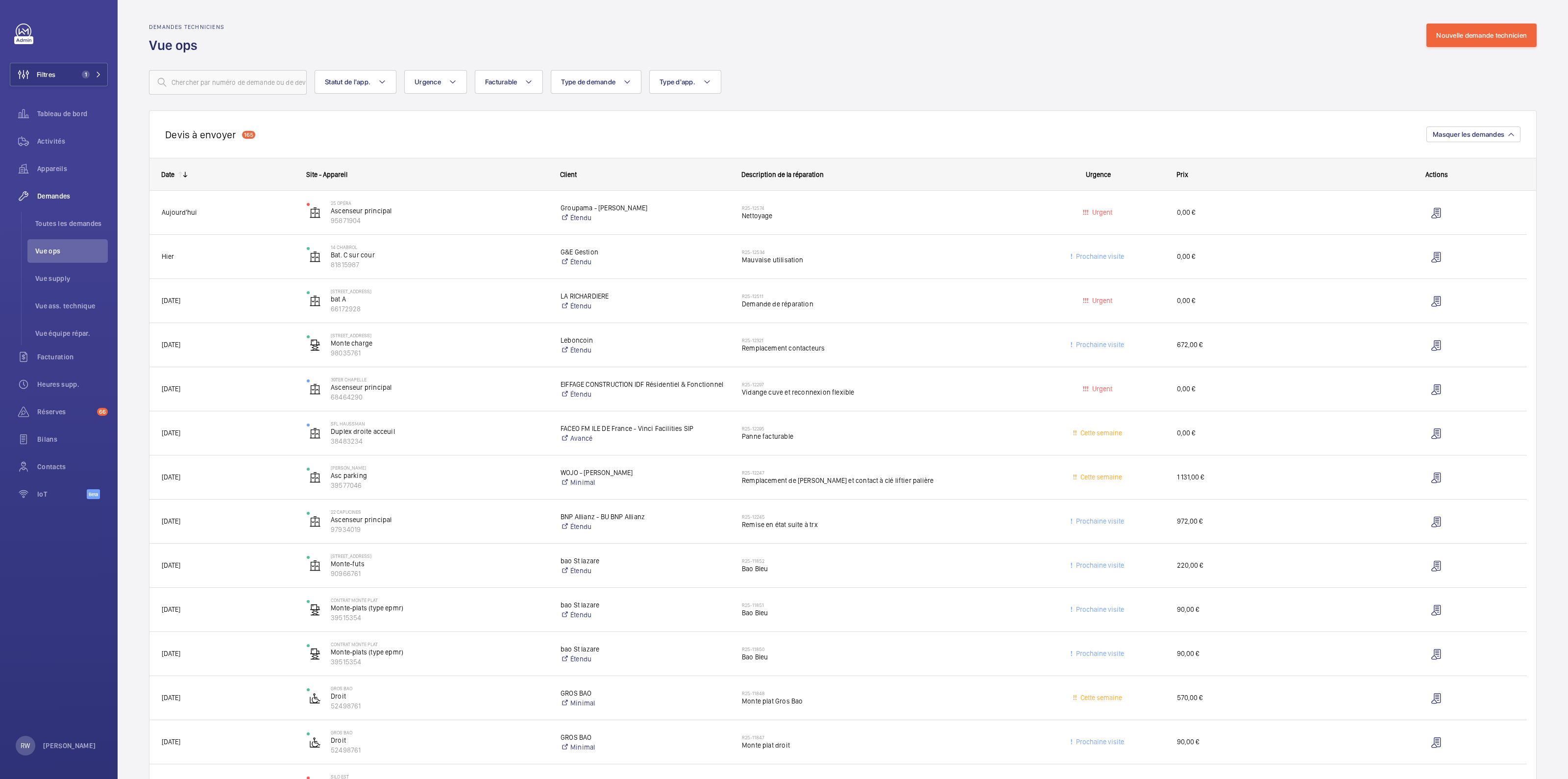
drag, startPoint x: 157, startPoint y: 199, endPoint x: 486, endPoint y: 188, distance: 329.2
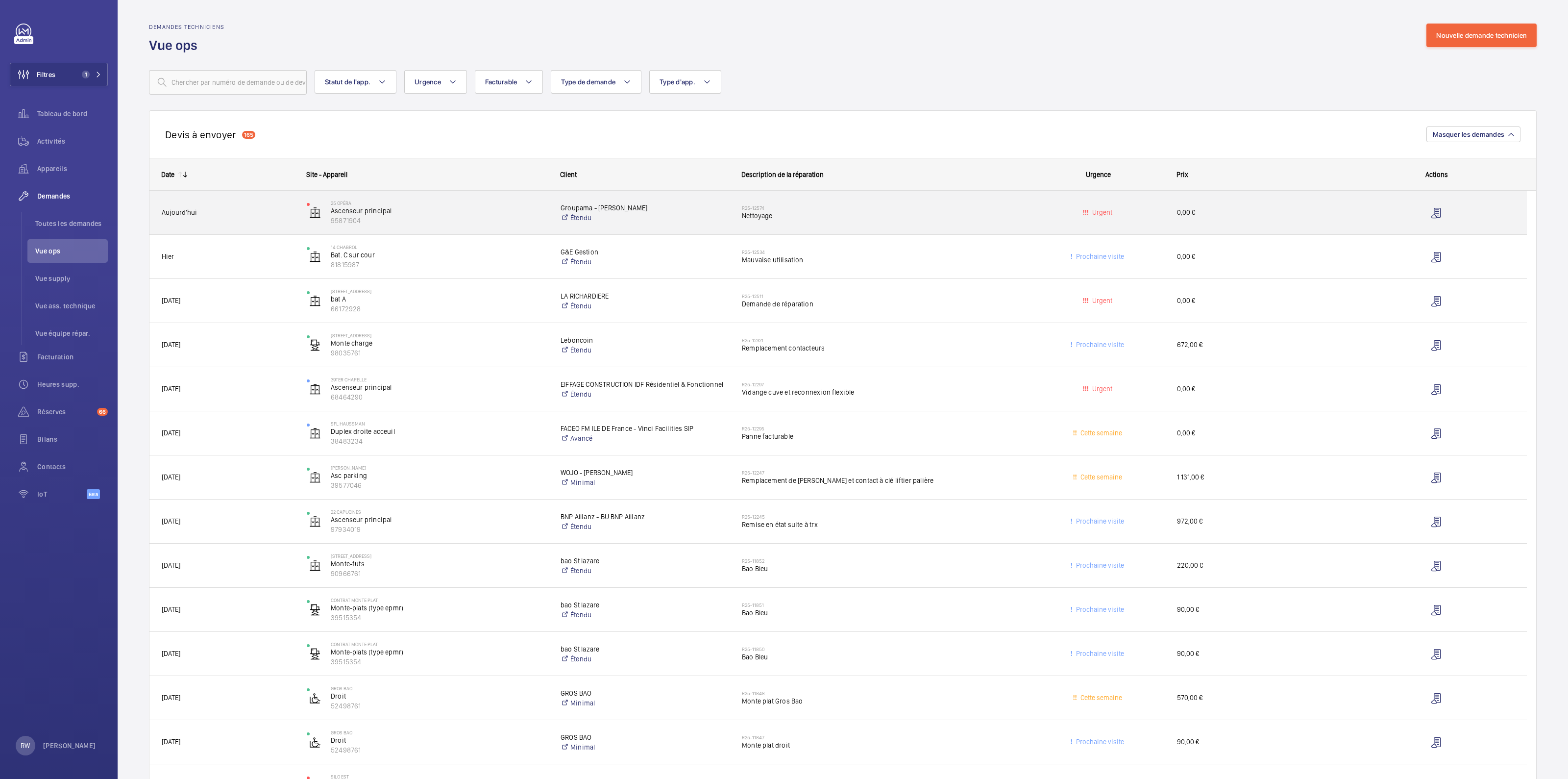
drag, startPoint x: 138, startPoint y: 215, endPoint x: 1385, endPoint y: 203, distance: 1247.1
click at [441, 213] on p "Ascenseur principal" at bounding box center [439, 211] width 217 height 10
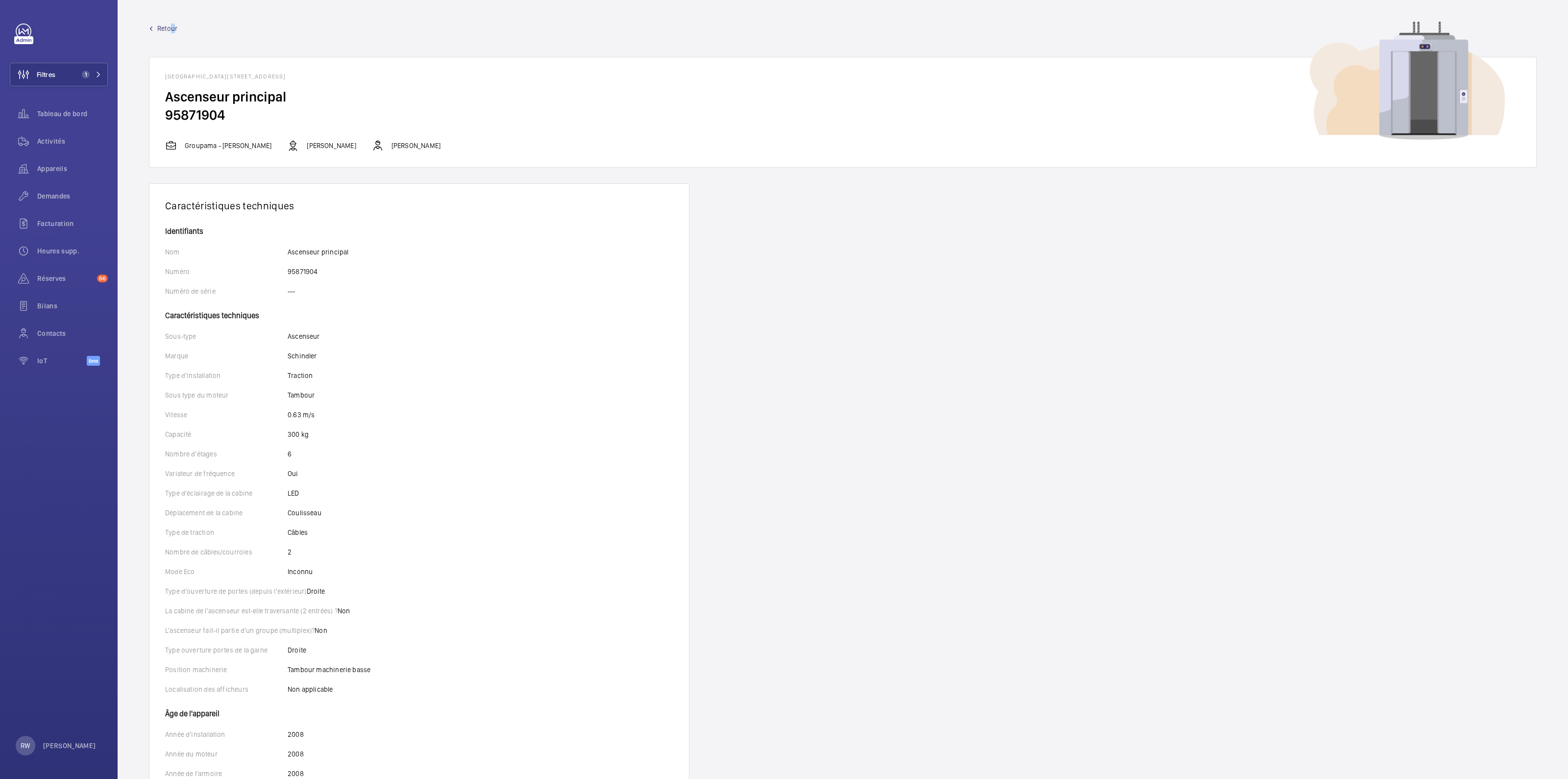
click at [169, 29] on span "Retour" at bounding box center [167, 29] width 20 height 10
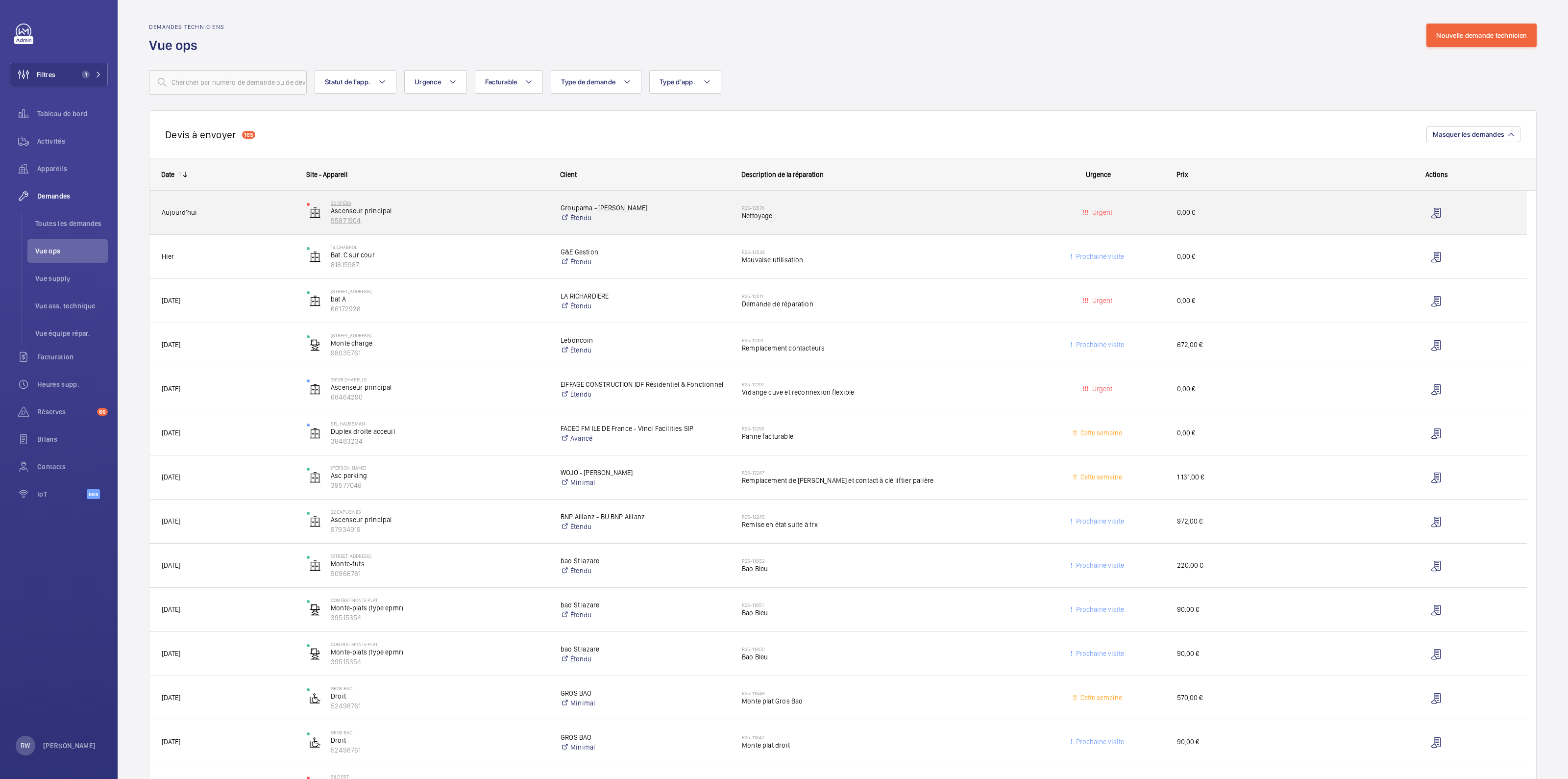
click at [348, 206] on p "Ascenseur principal" at bounding box center [439, 211] width 217 height 10
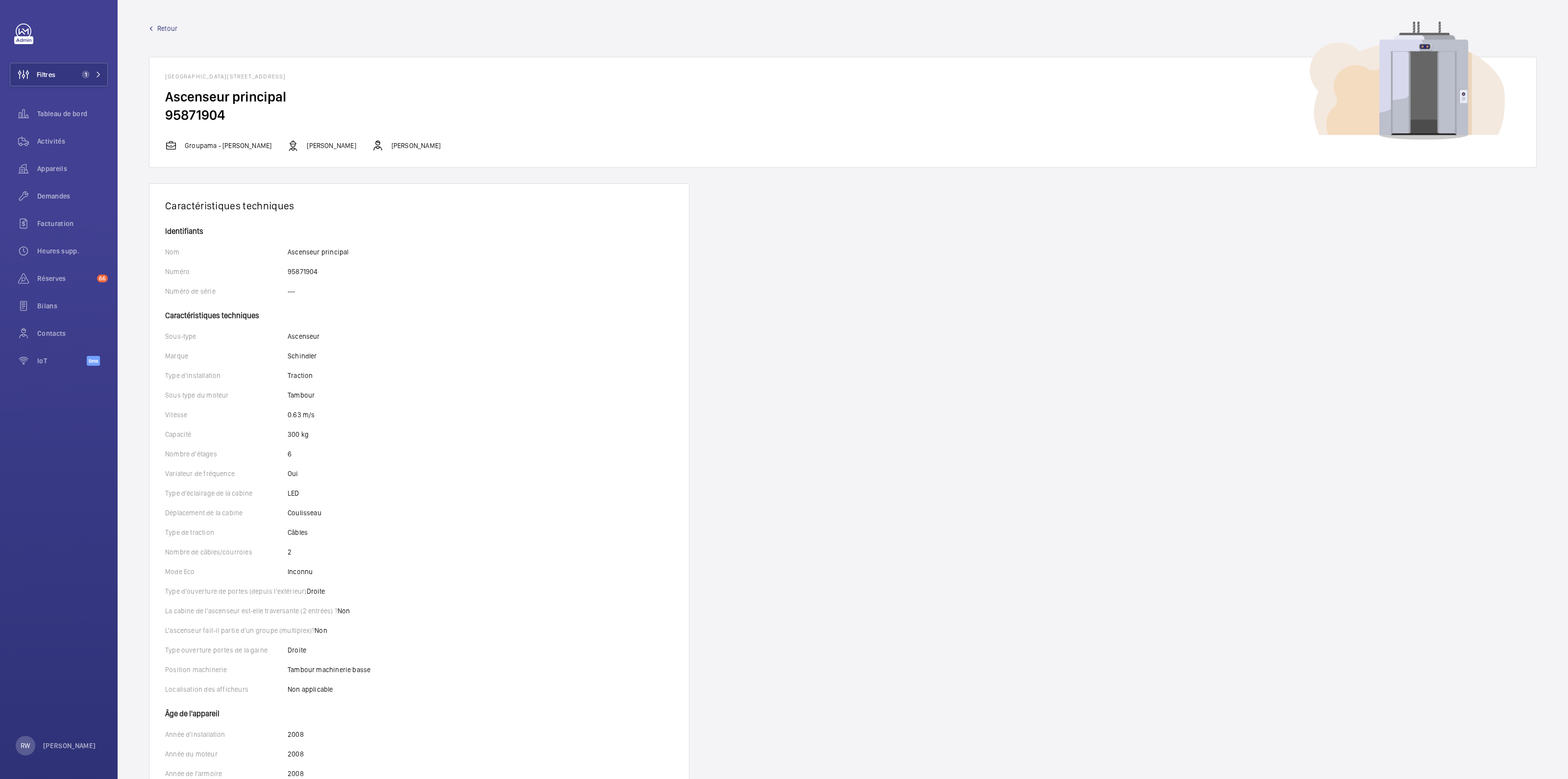
click at [162, 28] on span "Retour" at bounding box center [167, 29] width 20 height 10
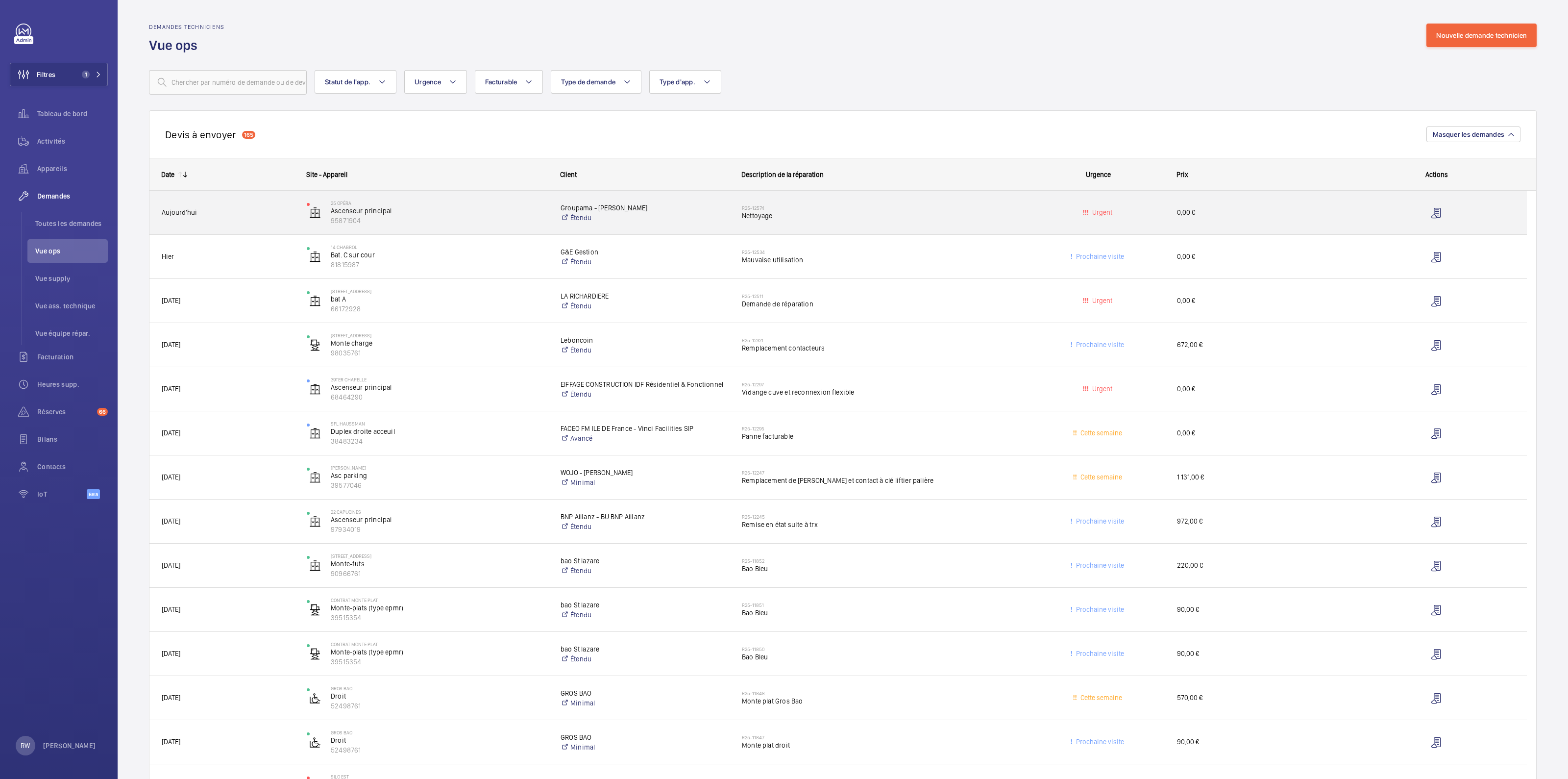
click at [754, 217] on span "Nettoyage" at bounding box center [881, 216] width 278 height 10
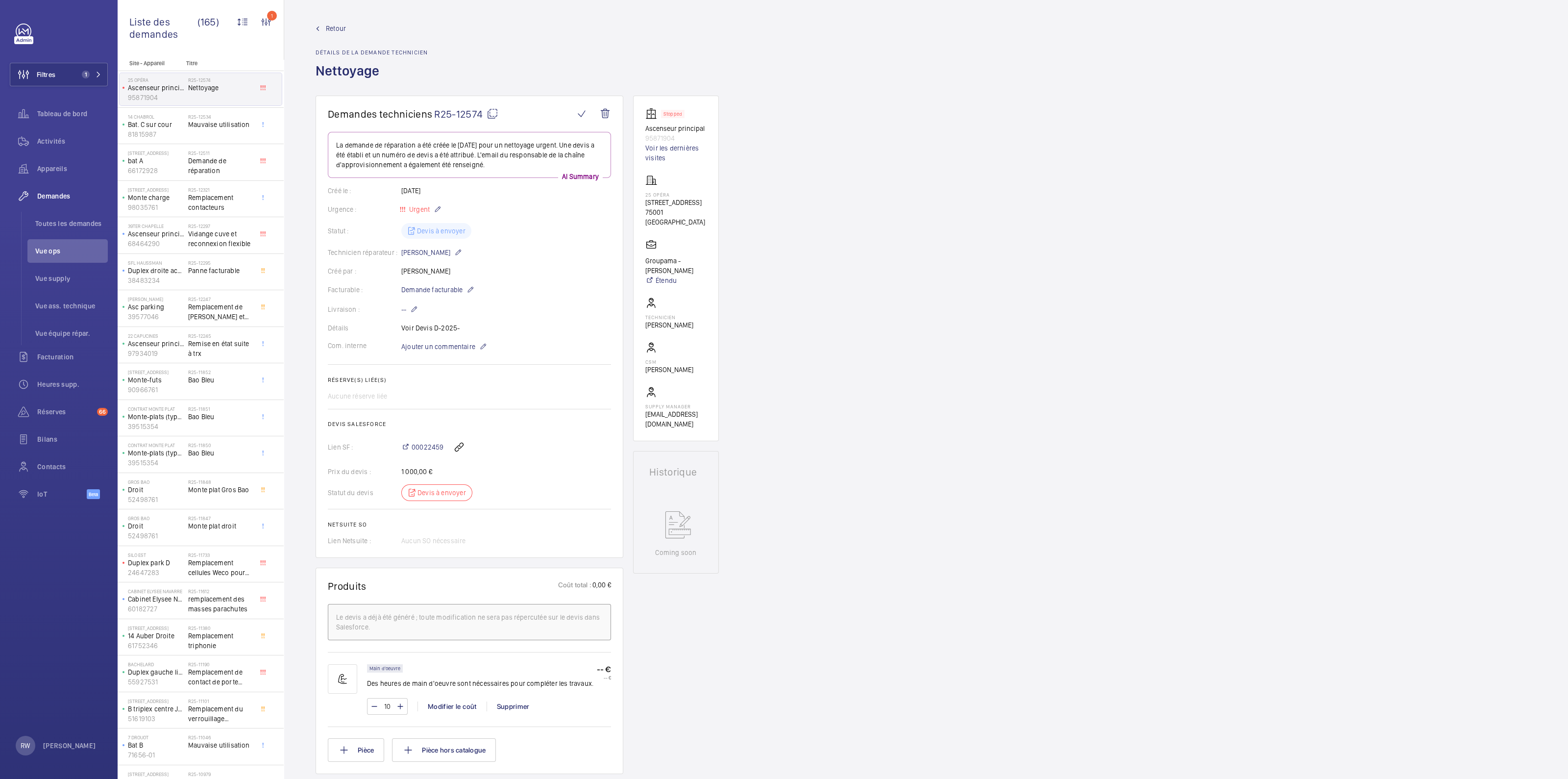
click at [671, 115] on p "Stopped" at bounding box center [673, 114] width 19 height 4
click at [662, 149] on link "Voir les dernières visites" at bounding box center [676, 153] width 61 height 19
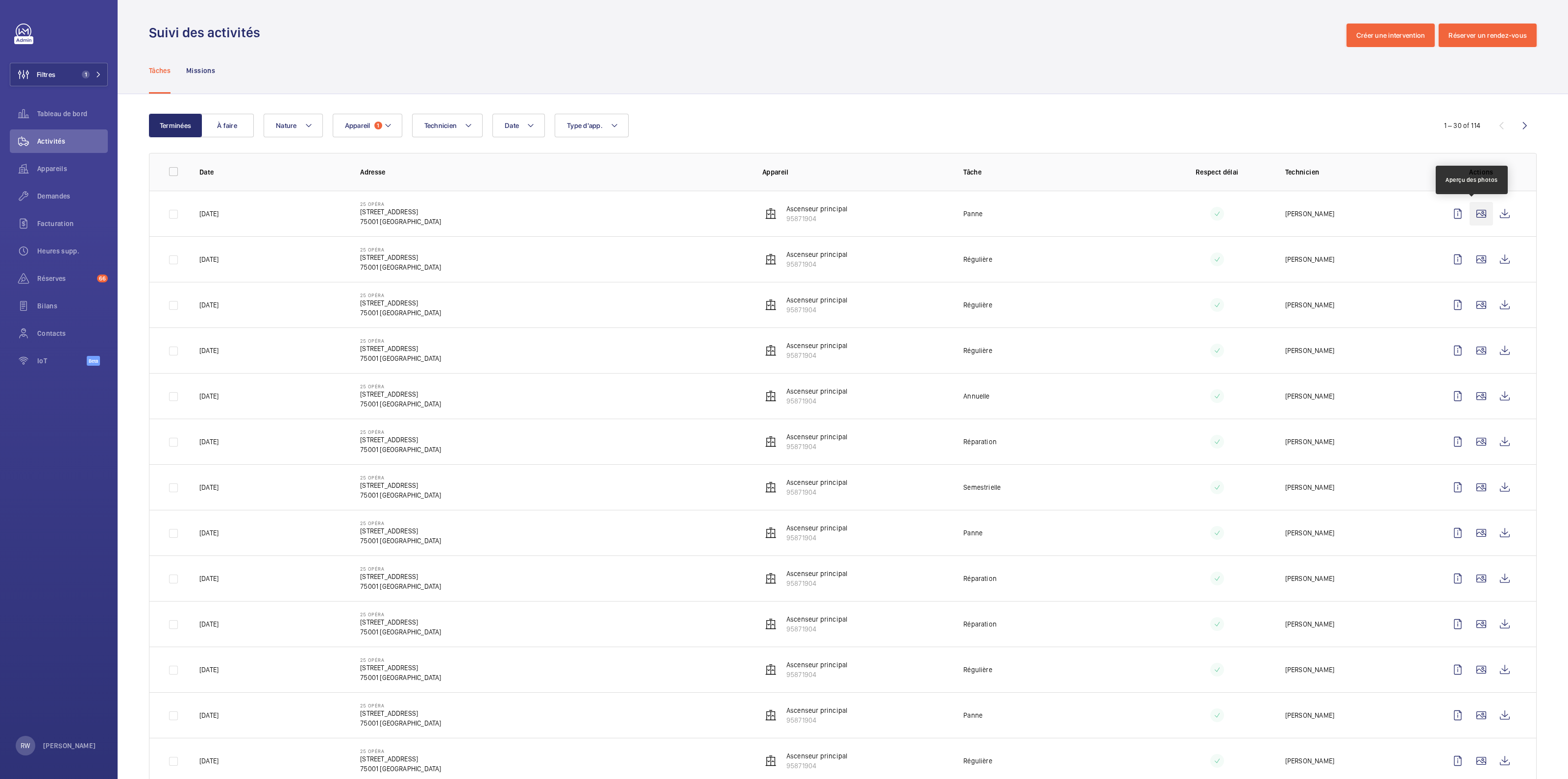
click at [1473, 213] on wm-front-icon-button at bounding box center [1481, 214] width 24 height 24
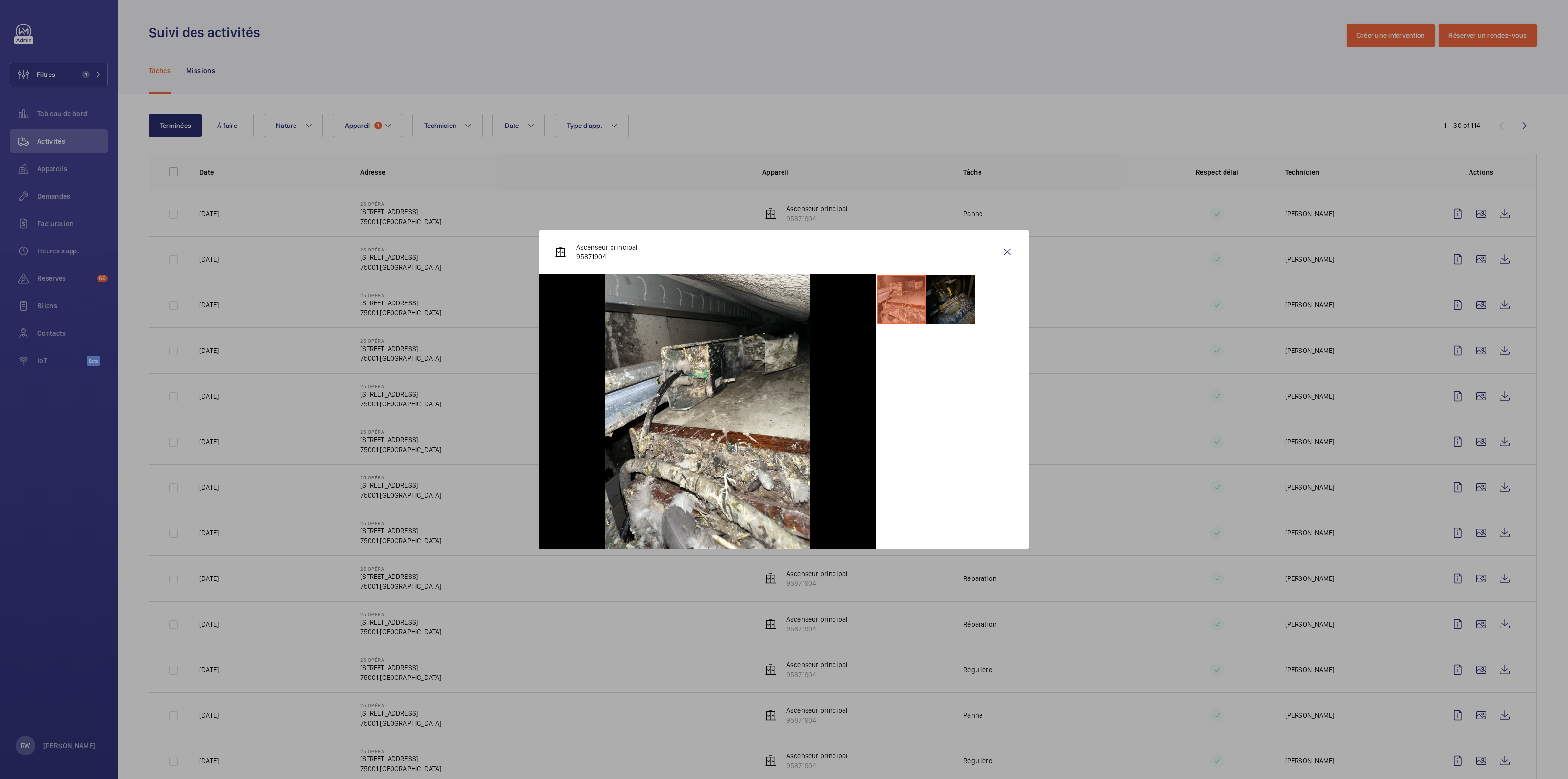
click at [946, 300] on li at bounding box center [950, 299] width 49 height 49
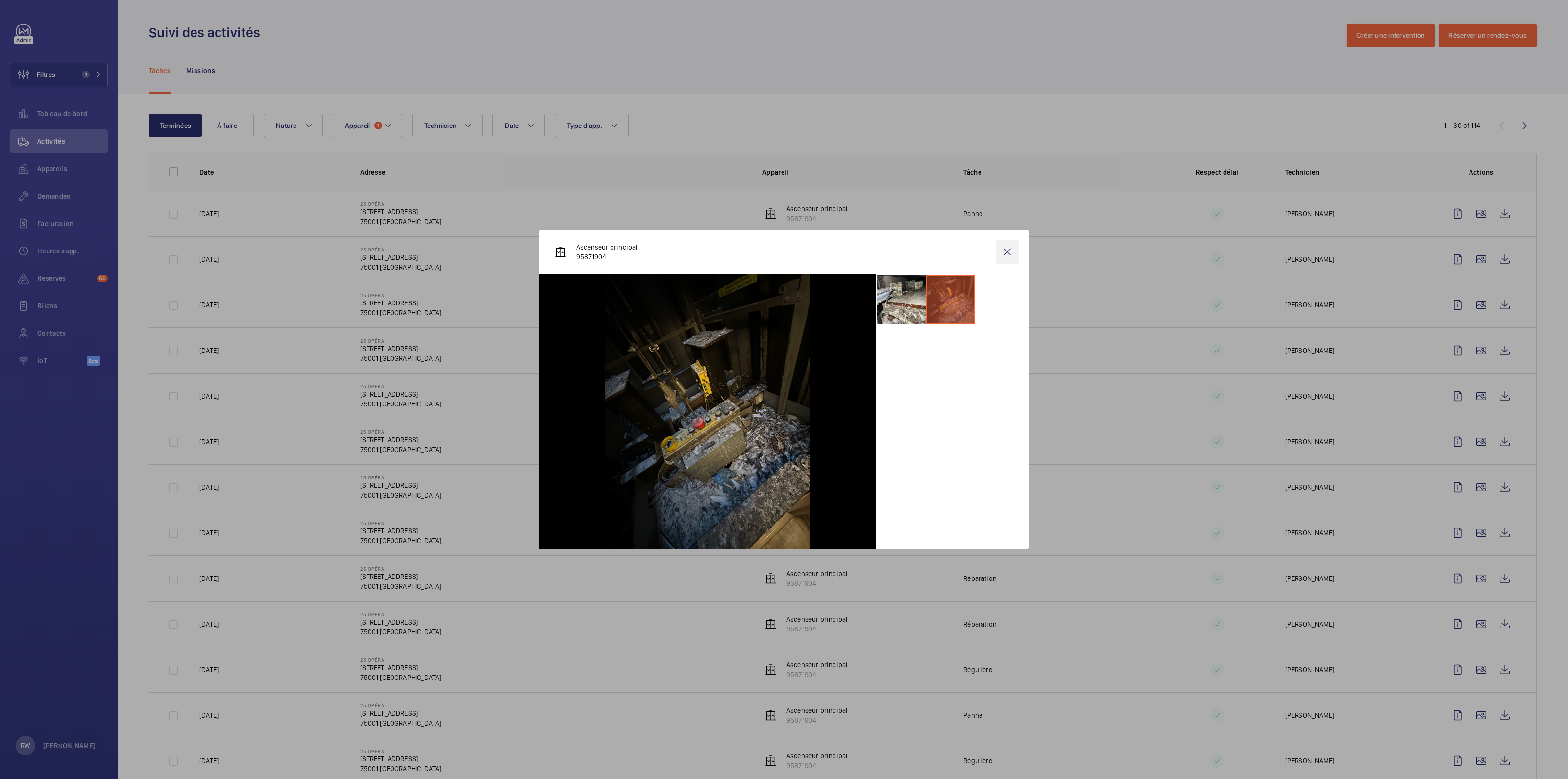
click at [1004, 253] on wm-front-icon-button at bounding box center [1007, 252] width 24 height 24
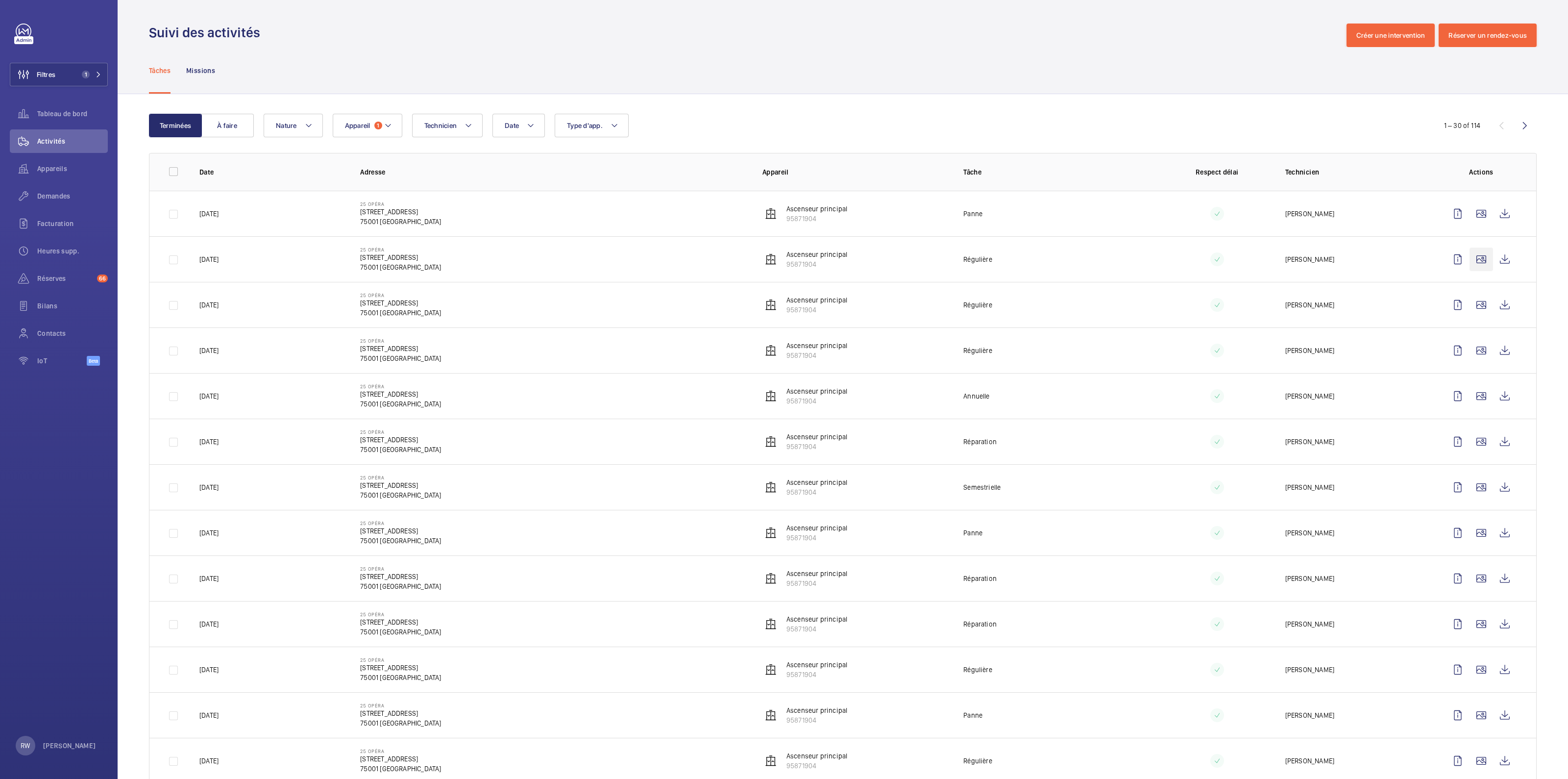
click at [1471, 256] on wm-front-icon-button at bounding box center [1481, 259] width 24 height 24
click at [1472, 259] on wm-front-icon-button at bounding box center [1481, 259] width 24 height 24
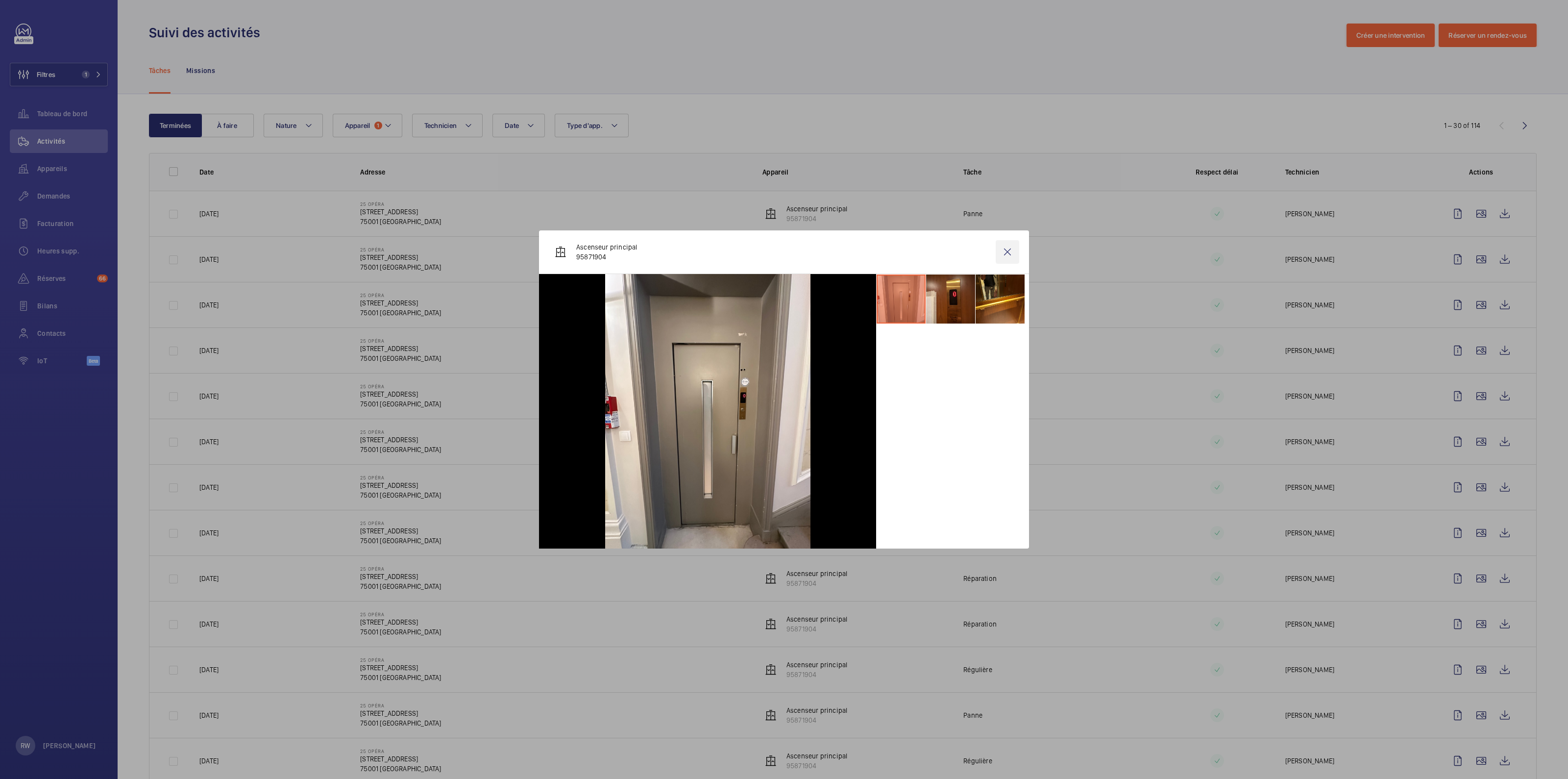
click at [1005, 252] on wm-front-icon-button at bounding box center [1007, 252] width 24 height 24
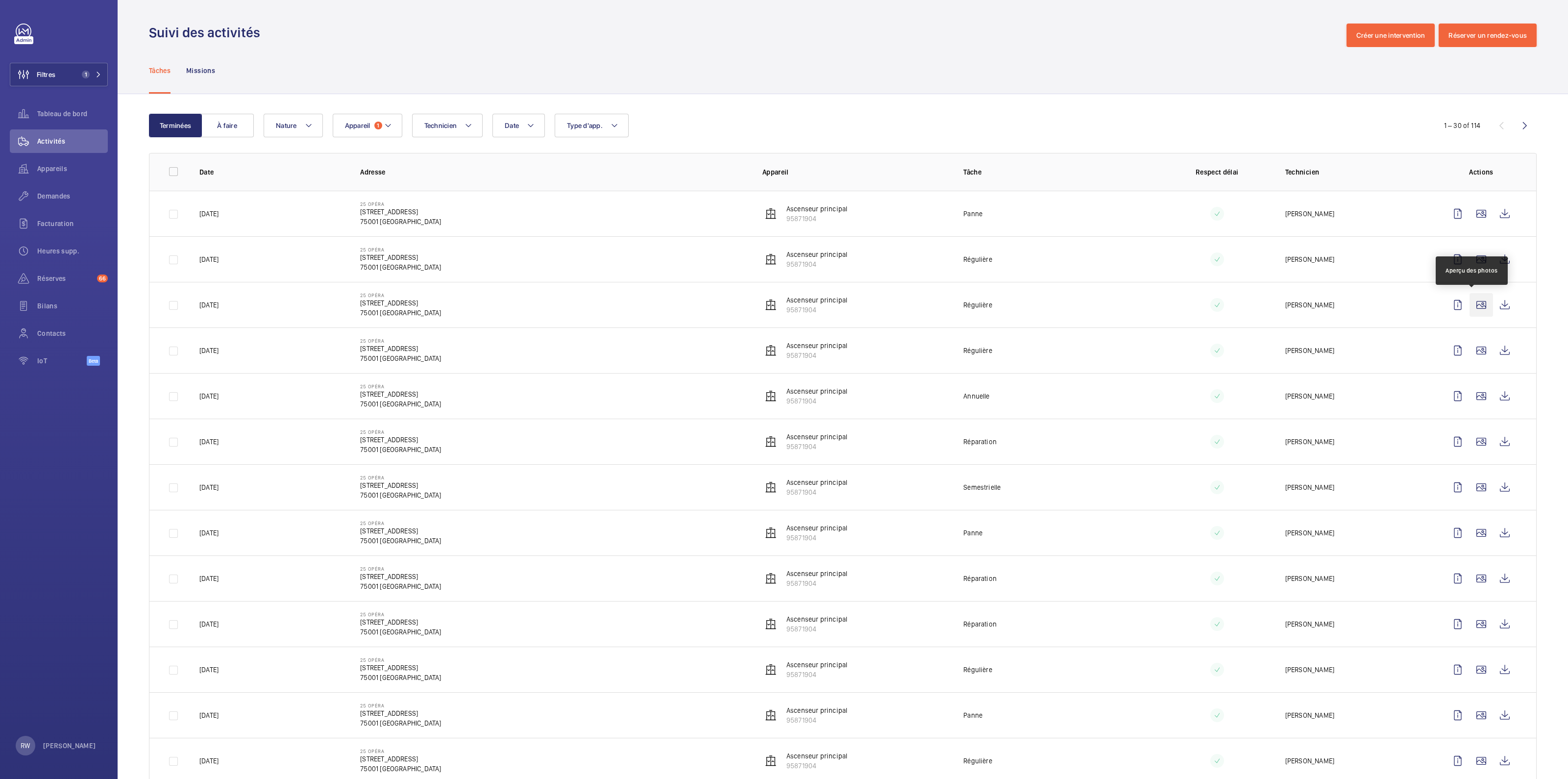
click at [1469, 305] on wm-front-icon-button at bounding box center [1481, 305] width 24 height 24
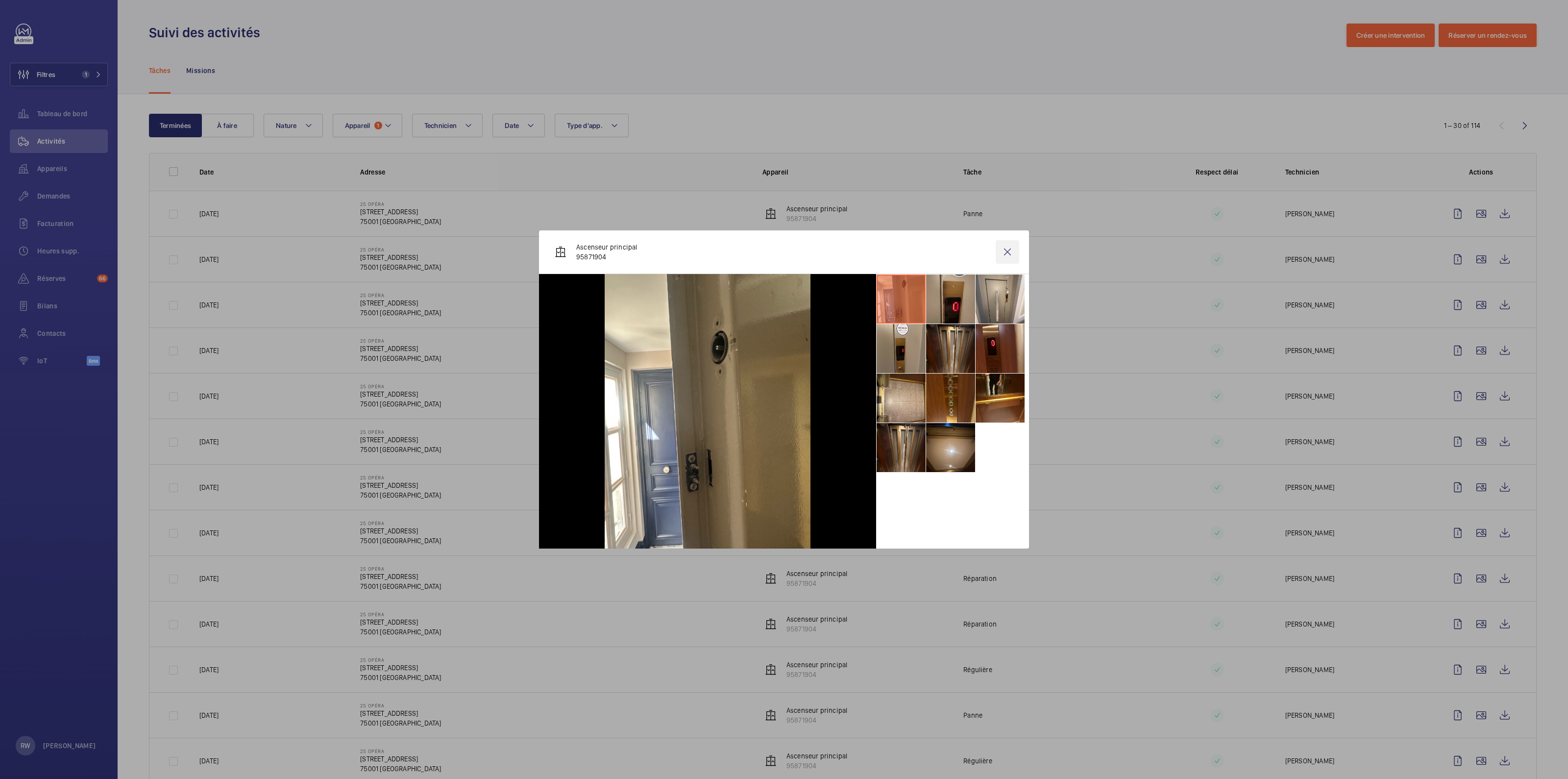
click at [1007, 253] on wm-front-icon-button at bounding box center [1007, 252] width 24 height 24
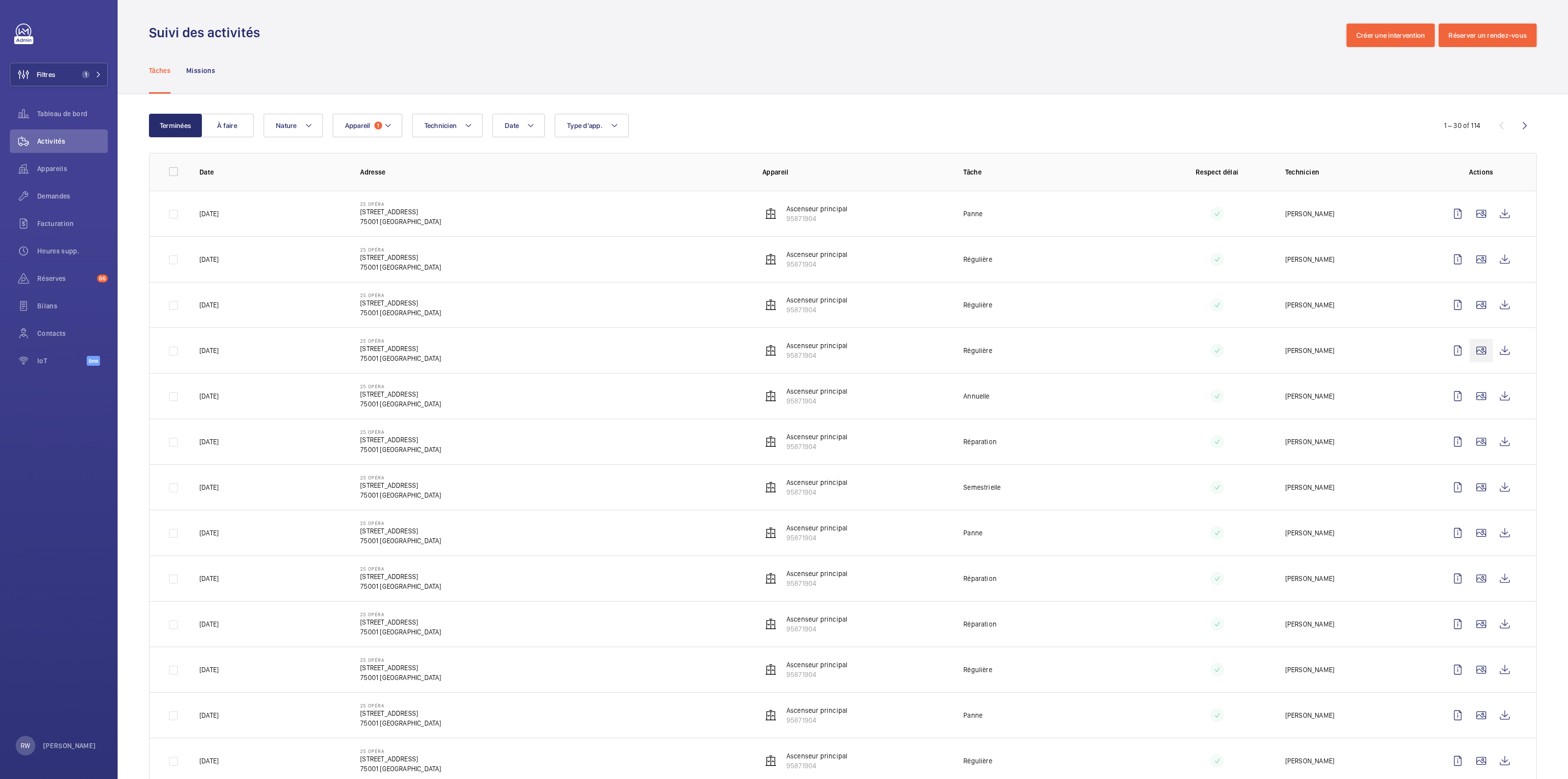
click at [1472, 346] on wm-front-icon-button at bounding box center [1481, 350] width 24 height 24
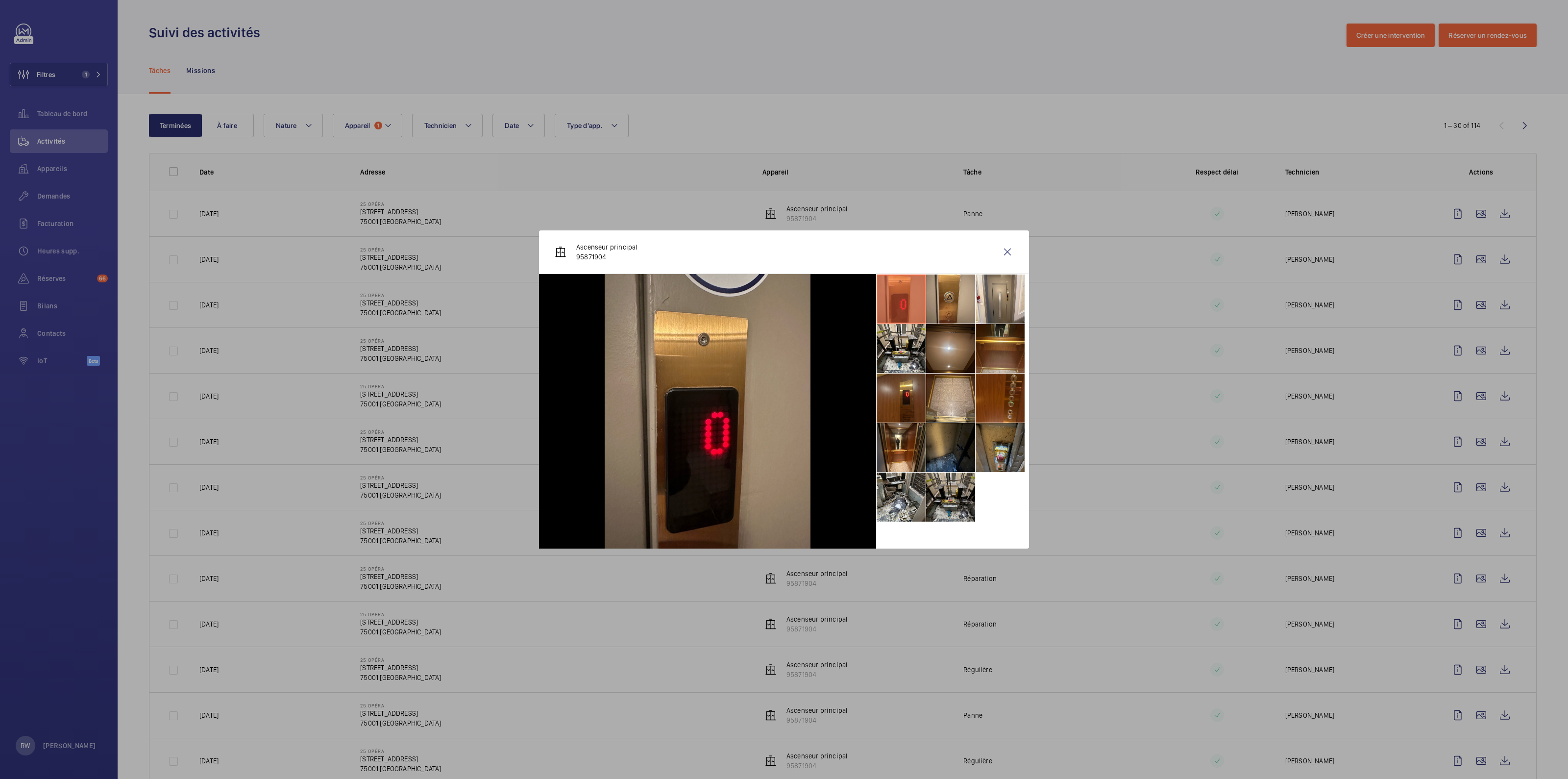
click at [942, 494] on li at bounding box center [950, 497] width 49 height 49
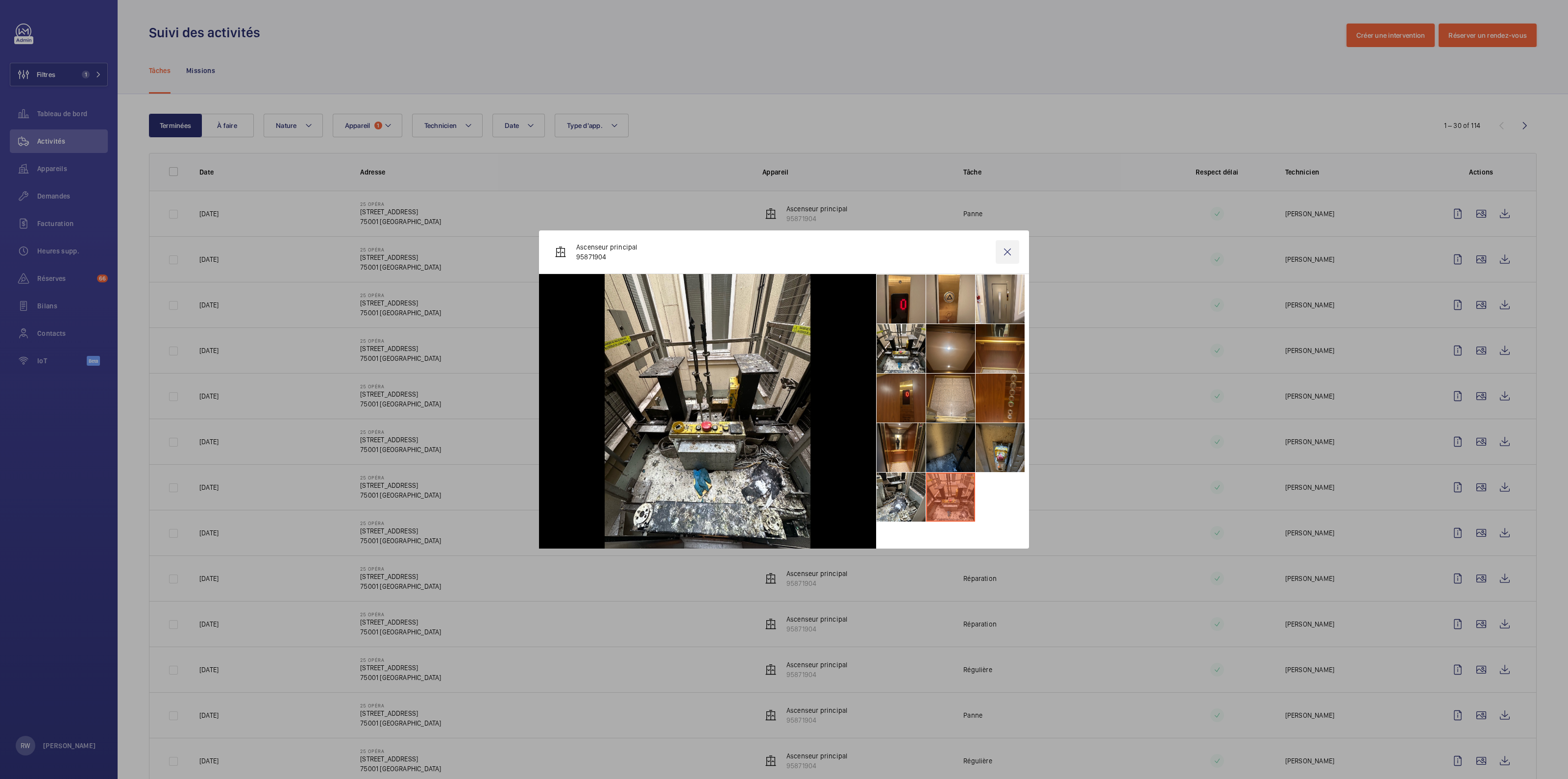
click at [1006, 254] on wm-front-icon-button at bounding box center [1007, 252] width 24 height 24
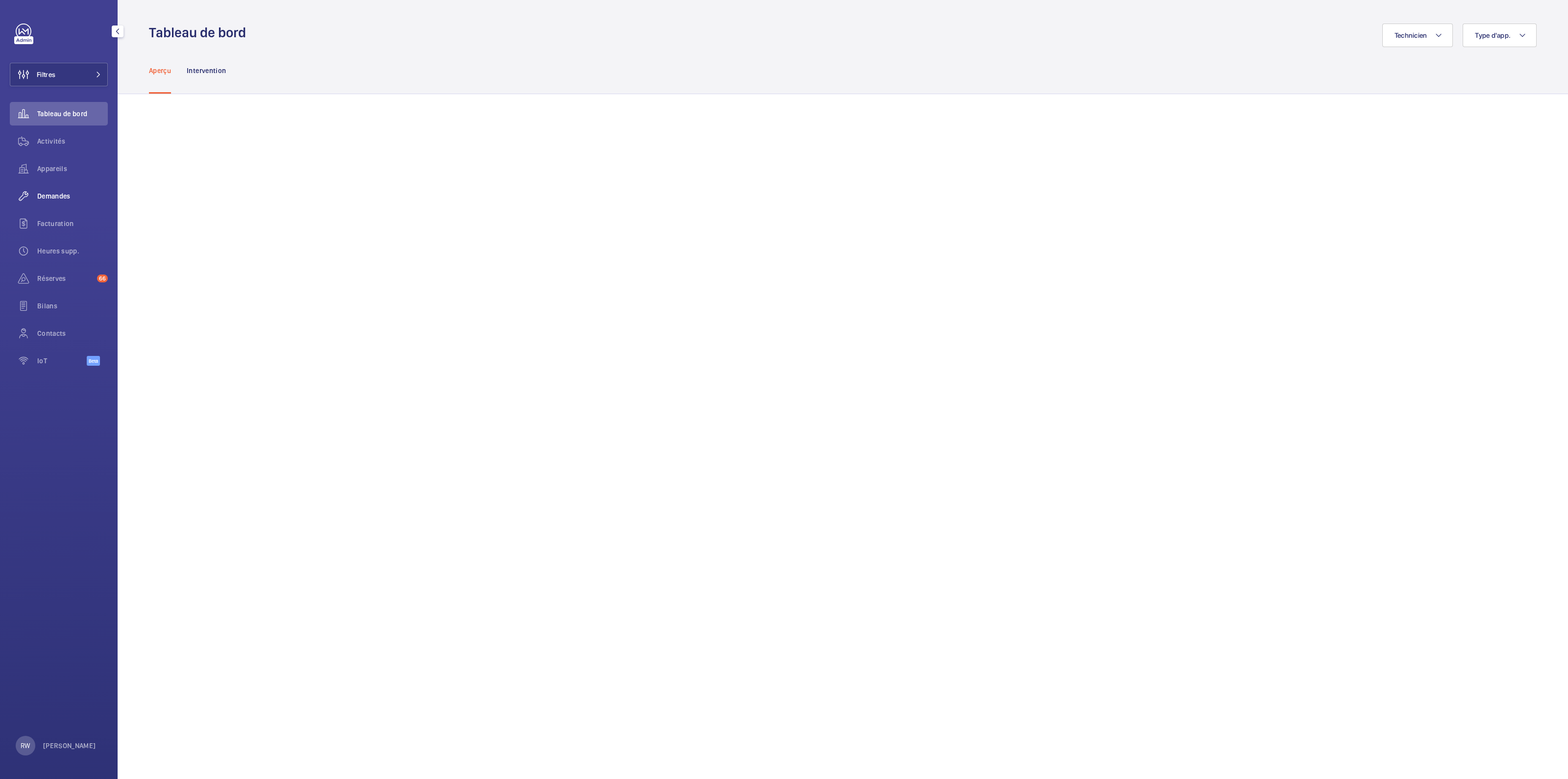
click at [52, 193] on span "Demandes" at bounding box center [72, 196] width 71 height 10
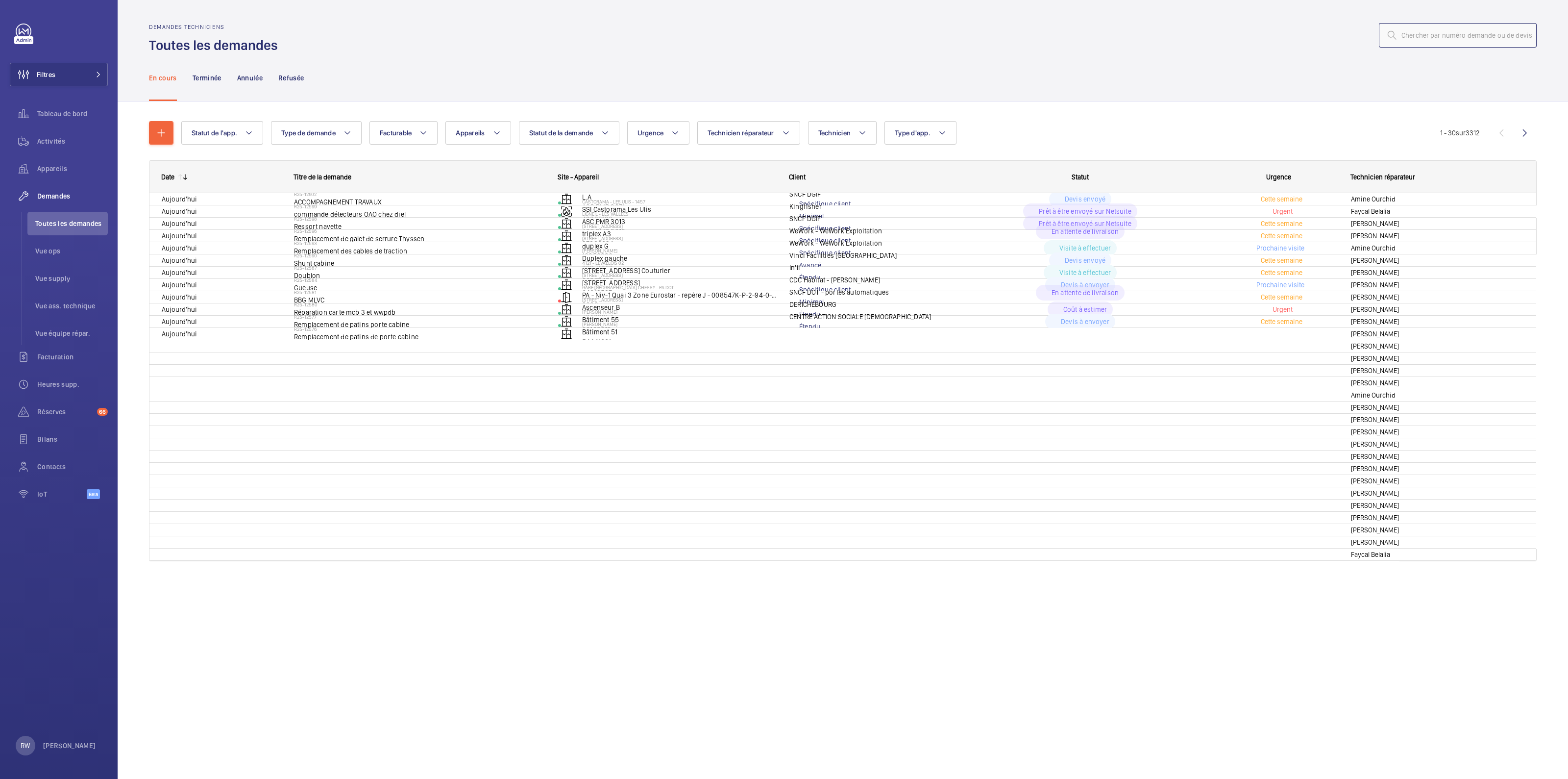
click at [1431, 39] on input "text" at bounding box center [1457, 35] width 158 height 24
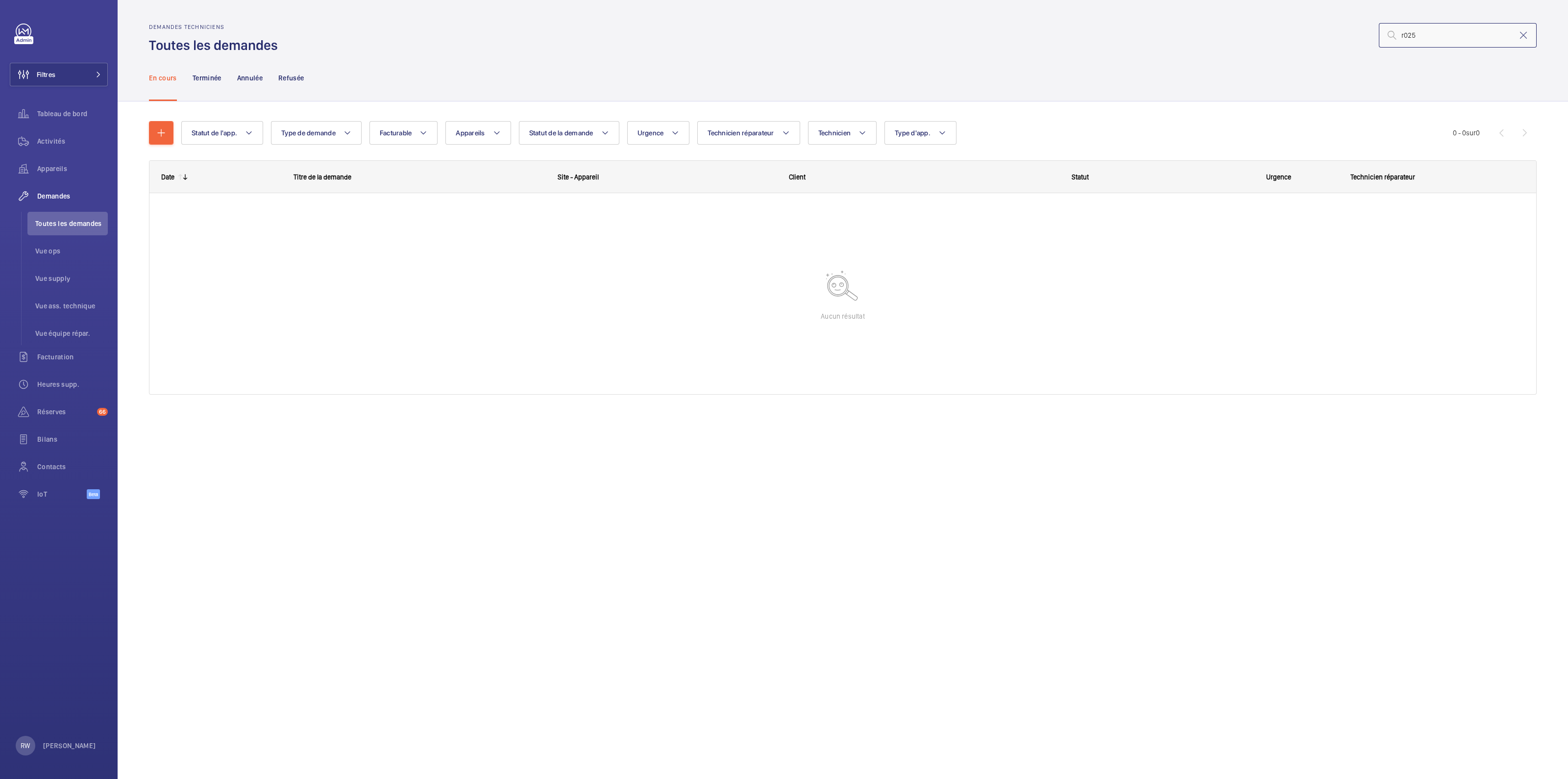
click at [1407, 35] on input "r025" at bounding box center [1457, 35] width 158 height 24
click at [1446, 34] on input "r2-095" at bounding box center [1457, 35] width 158 height 24
drag, startPoint x: 1450, startPoint y: 35, endPoint x: 1339, endPoint y: 28, distance: 111.2
click at [1339, 28] on div "r2-095456" at bounding box center [910, 35] width 1253 height 24
click at [1406, 32] on input "r2-095456" at bounding box center [1457, 35] width 158 height 24
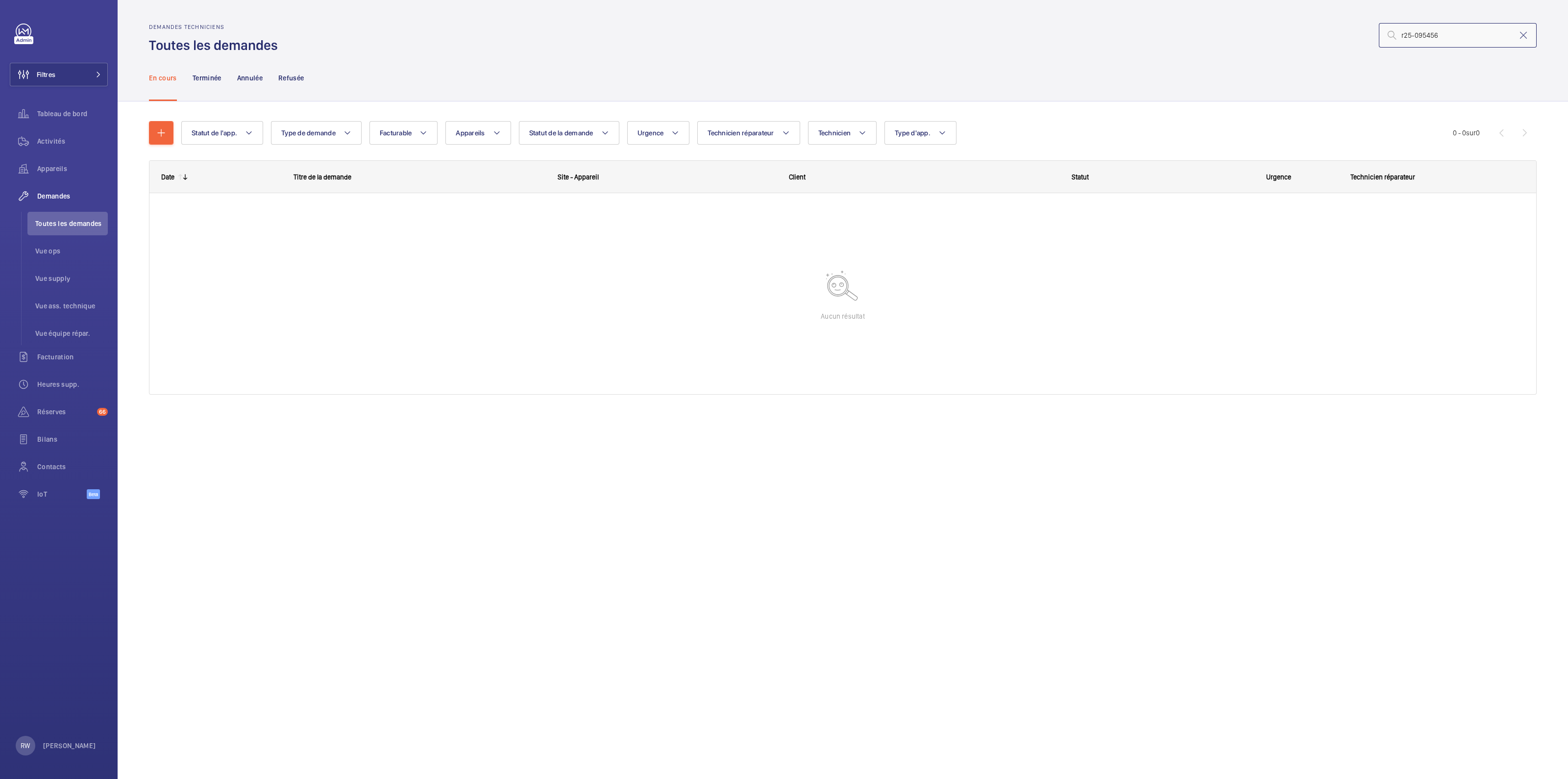
click at [1425, 33] on input "r25-095456" at bounding box center [1457, 35] width 158 height 24
type input "r25-09456"
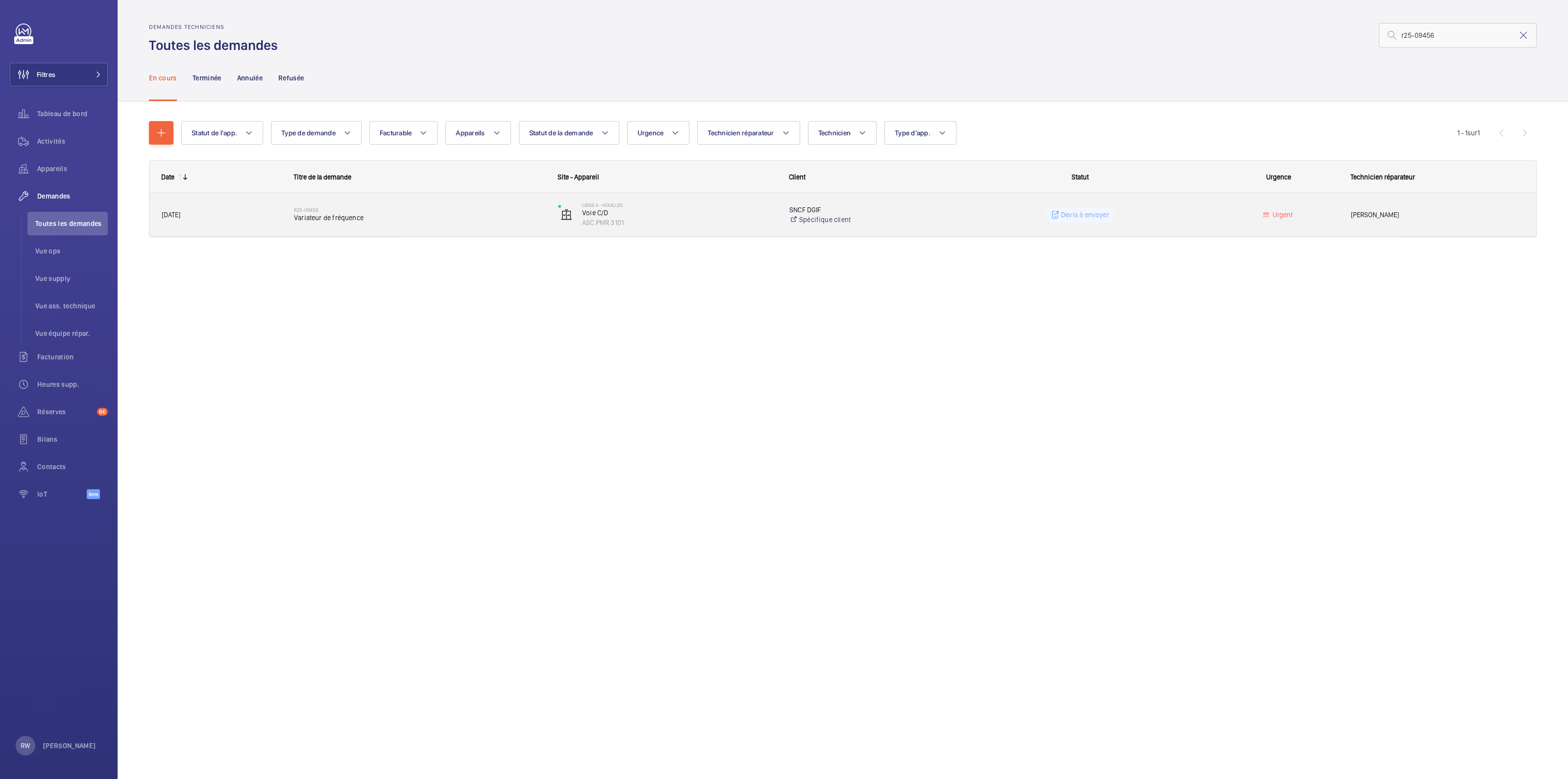
click at [313, 220] on span "Variateur de fréquence" at bounding box center [419, 217] width 251 height 10
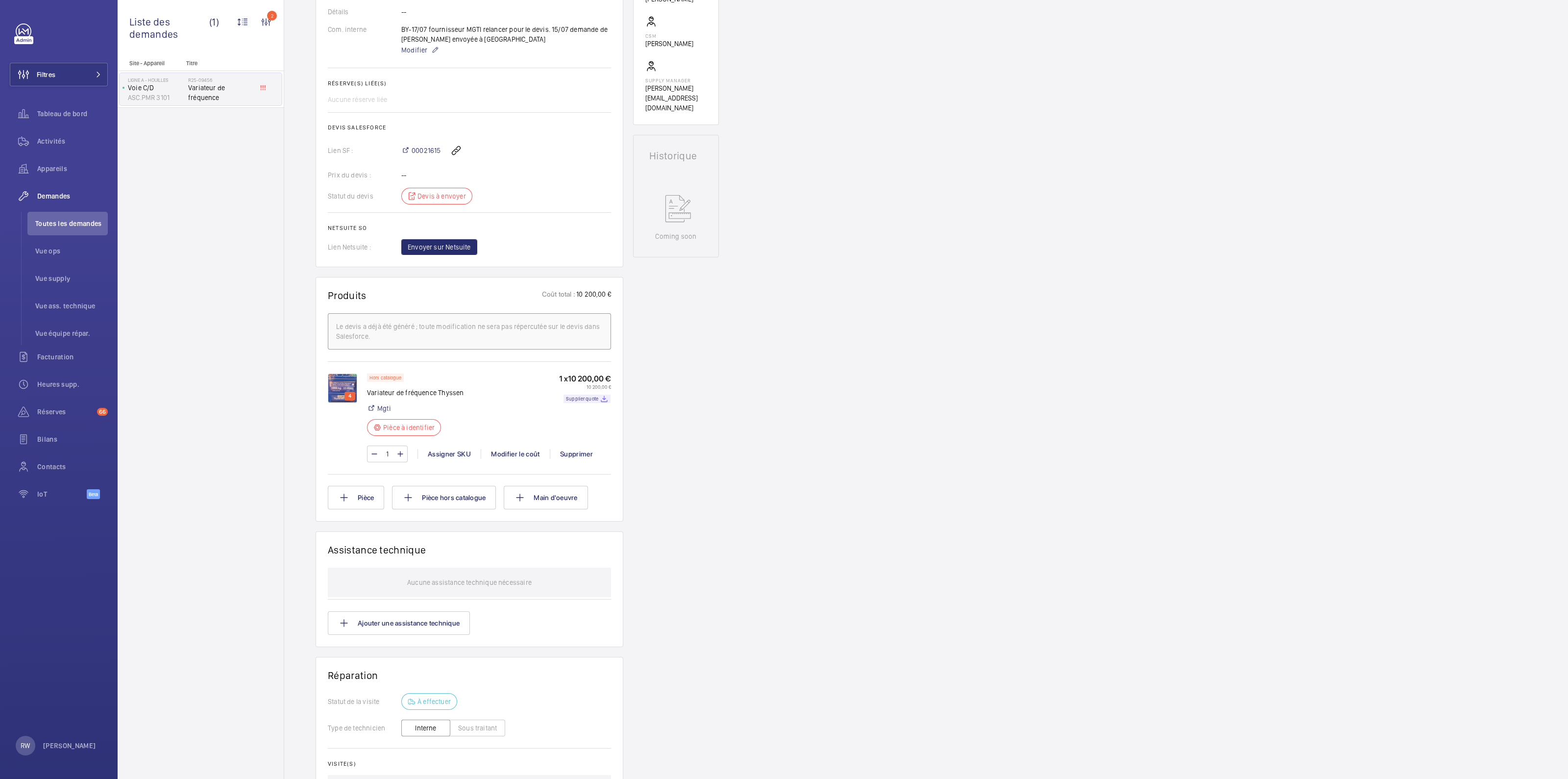
scroll to position [336, 0]
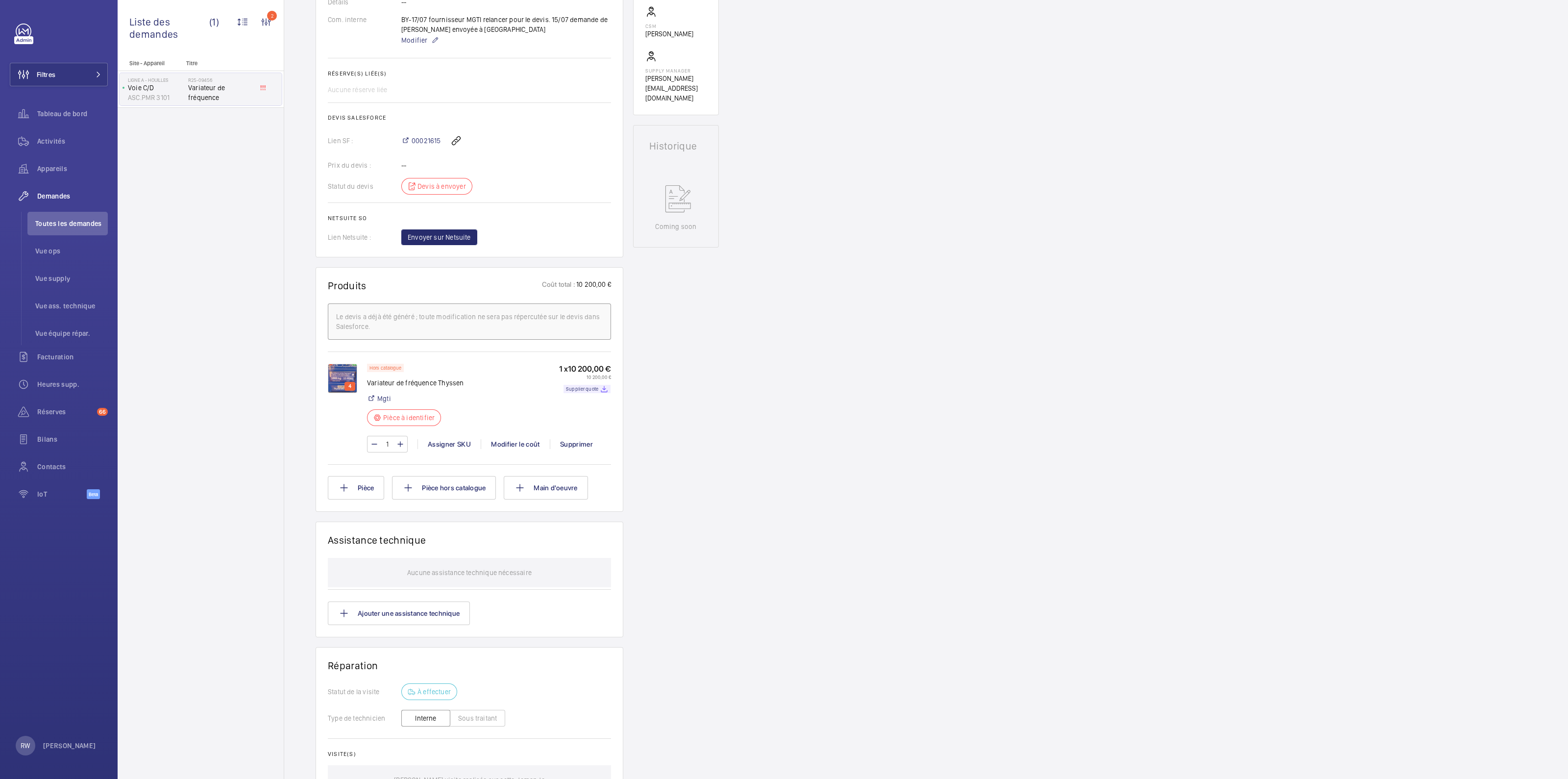
click at [345, 389] on img at bounding box center [343, 378] width 29 height 29
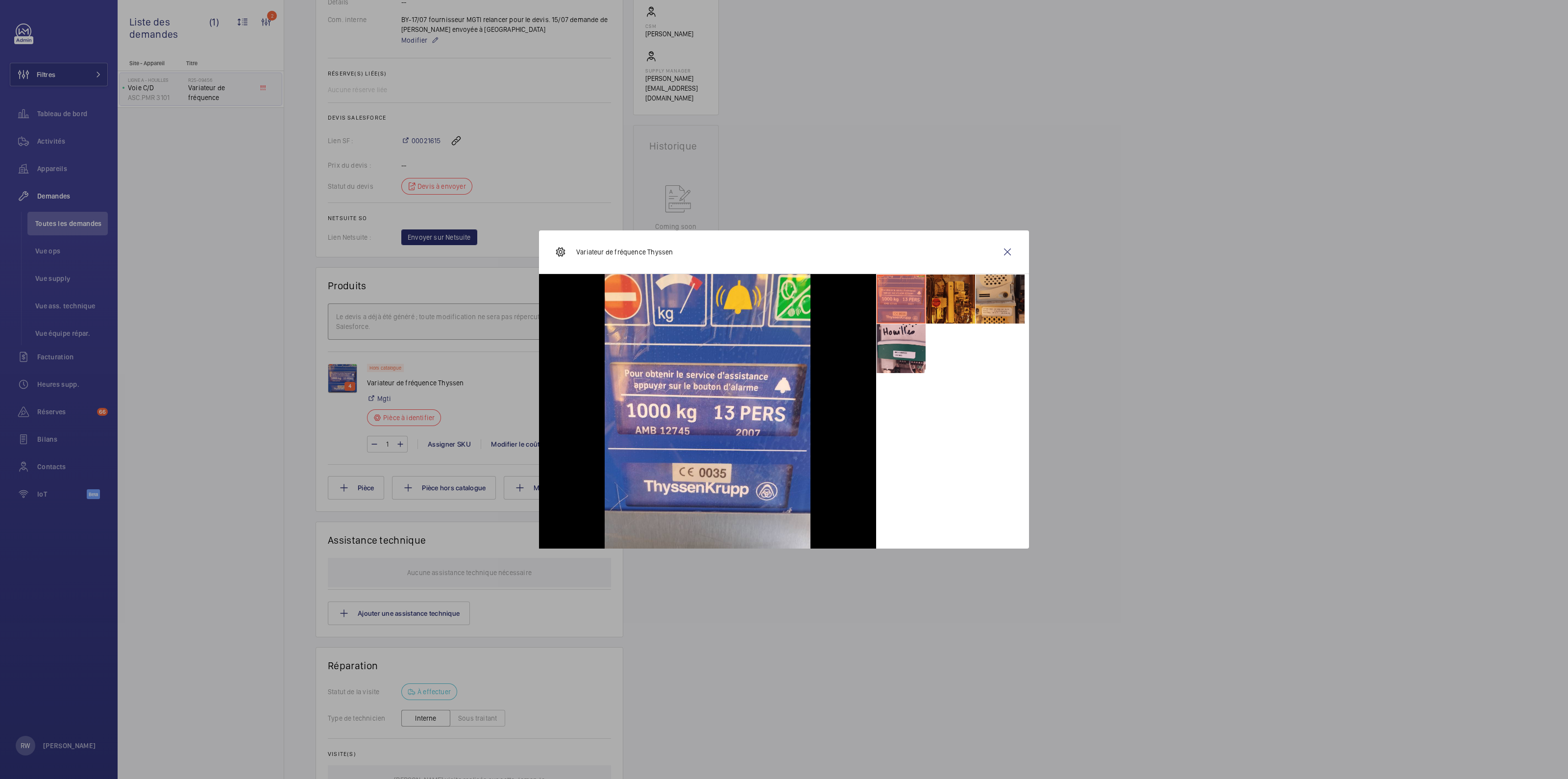
click at [956, 301] on li at bounding box center [950, 299] width 49 height 49
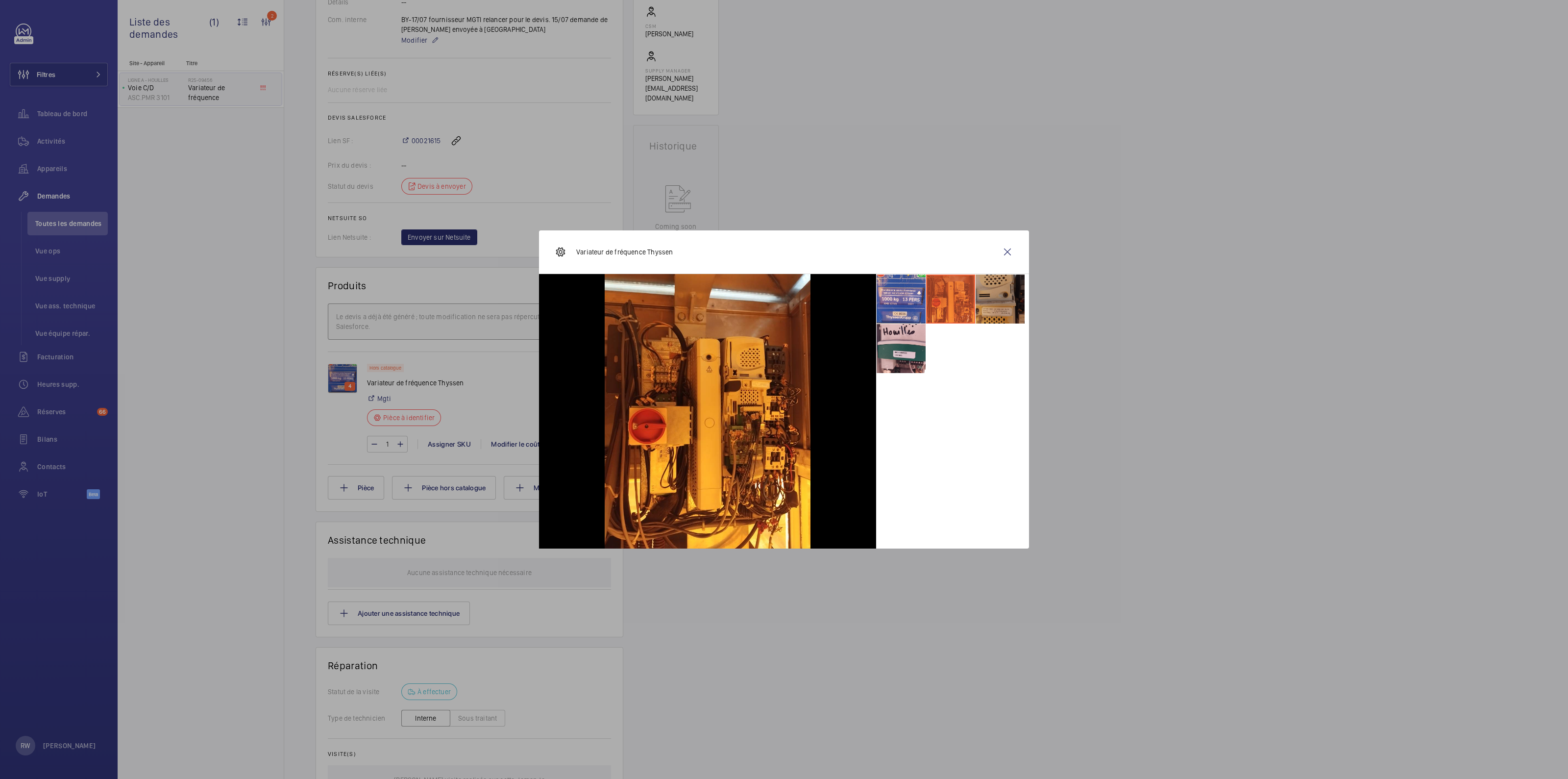
click at [986, 300] on li at bounding box center [1000, 299] width 49 height 49
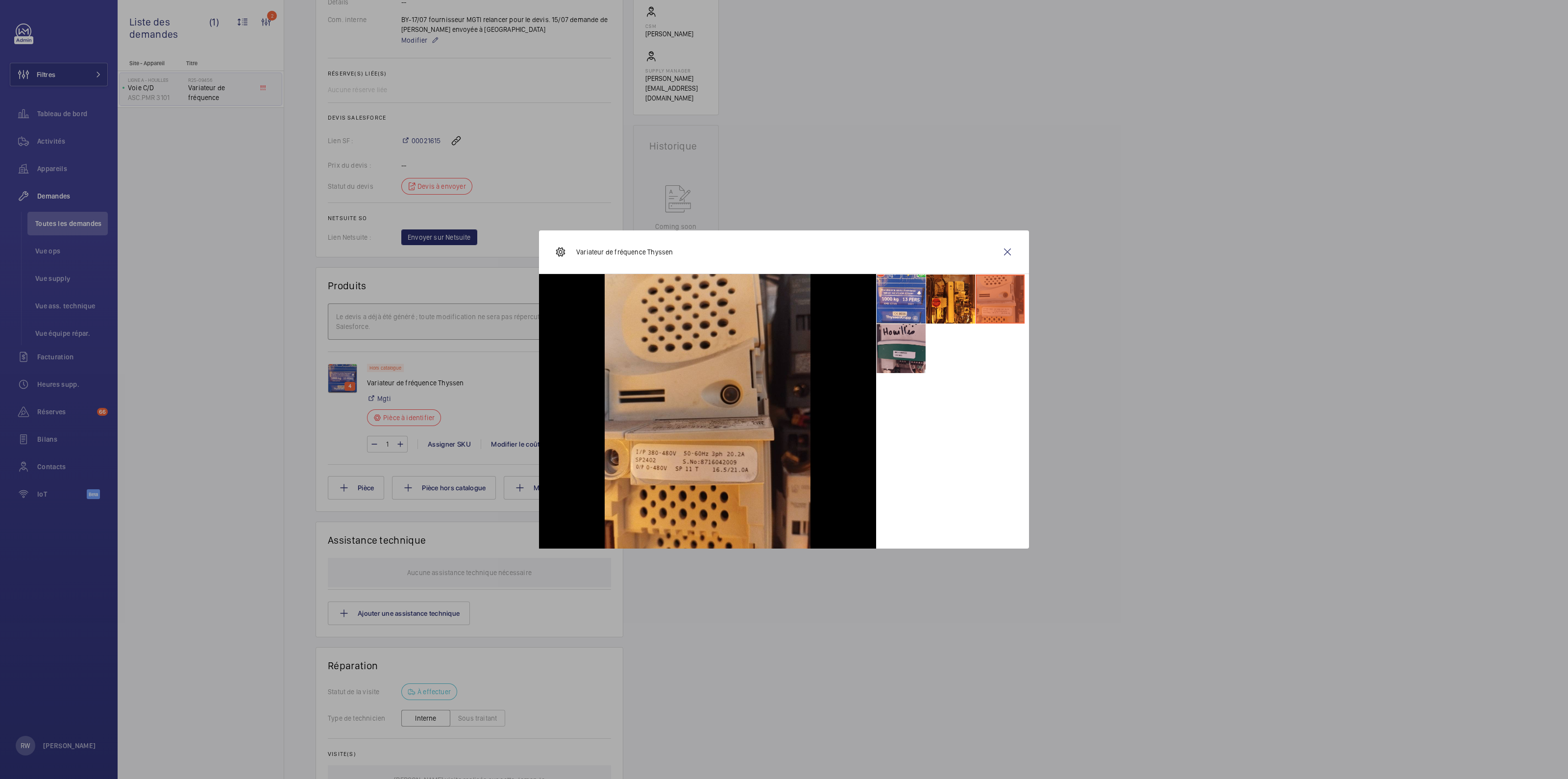
click at [897, 356] on li at bounding box center [901, 348] width 49 height 49
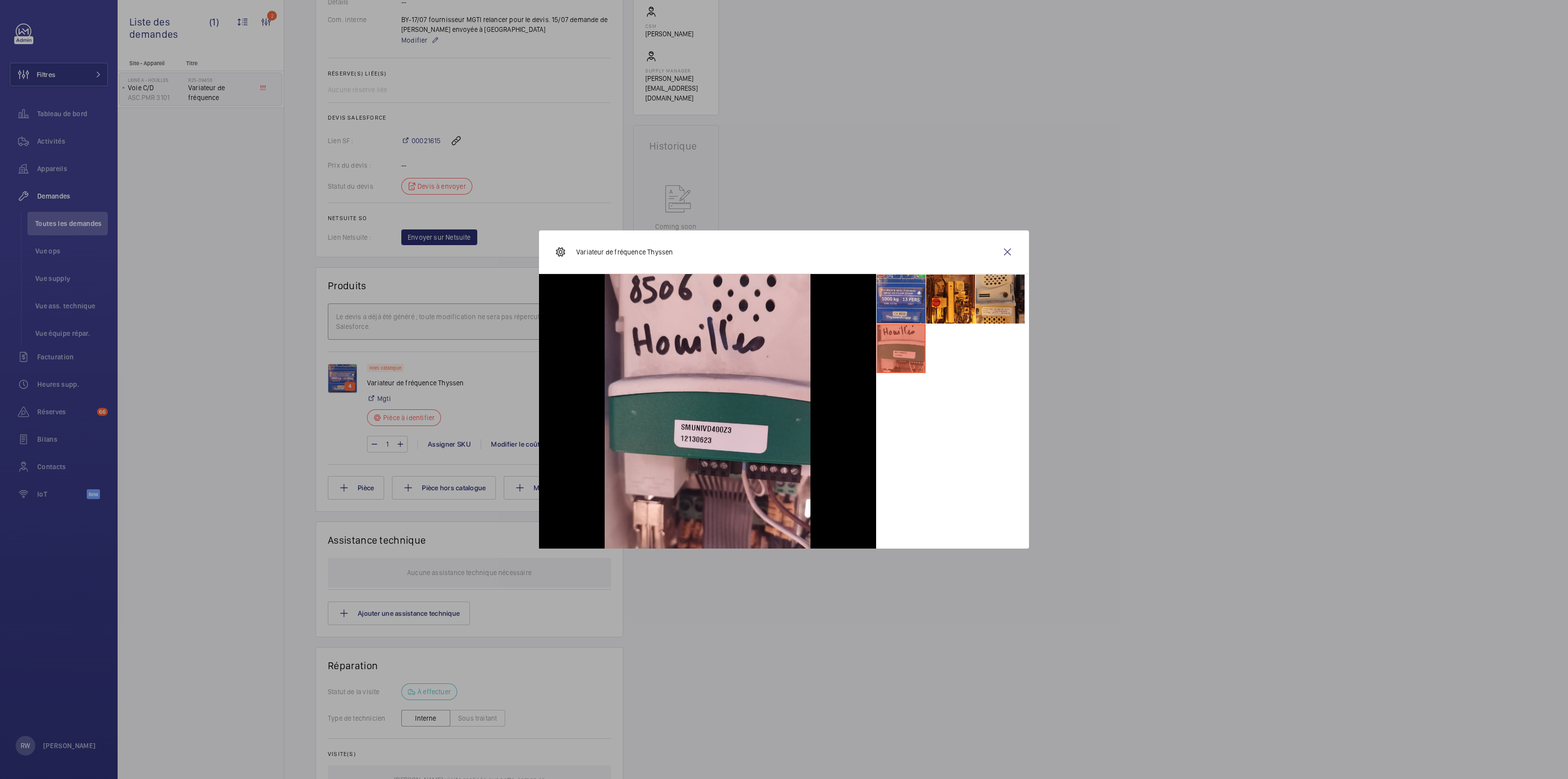
click at [908, 293] on li at bounding box center [901, 299] width 49 height 49
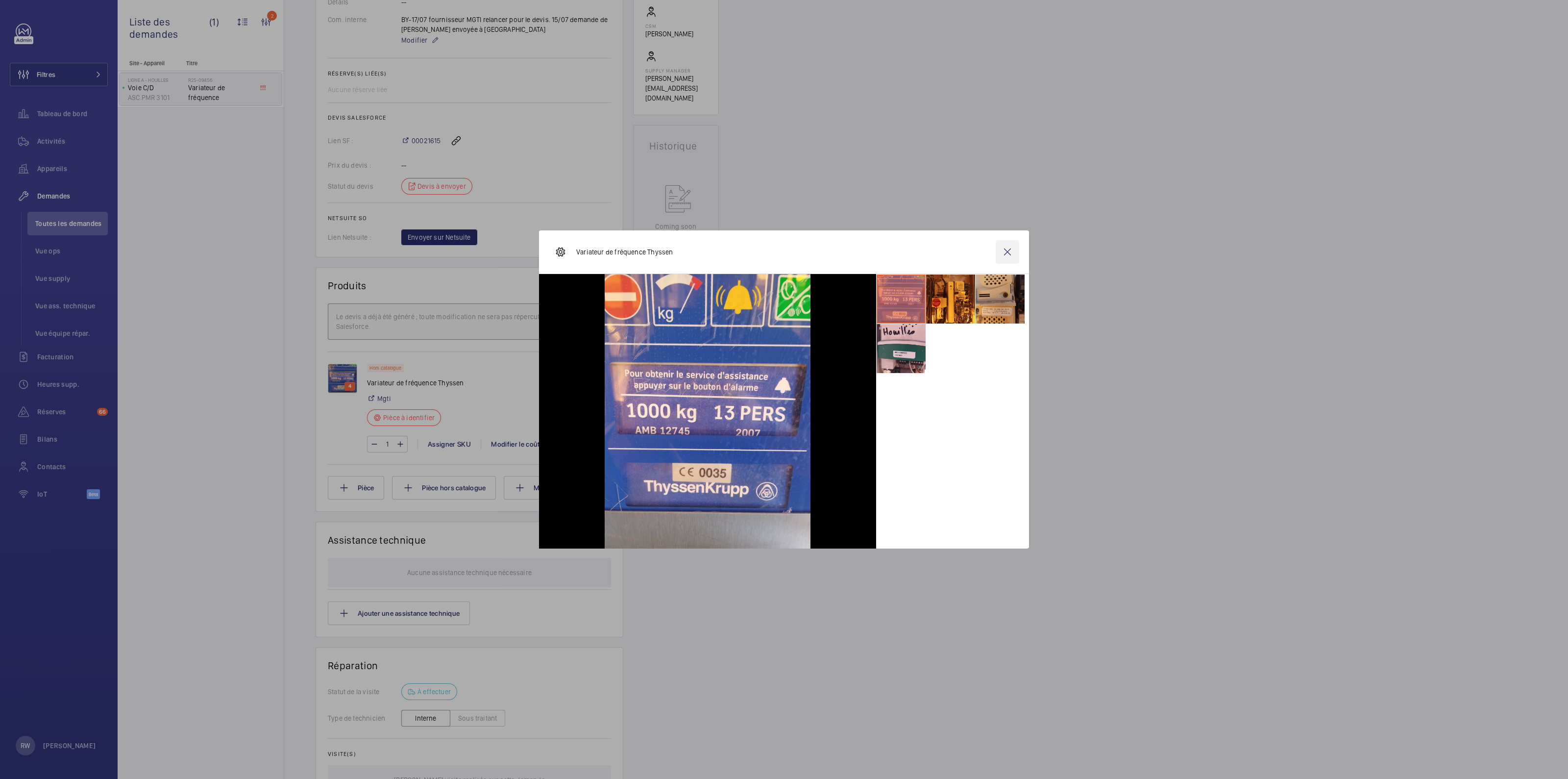
click at [1007, 261] on wm-front-icon-button at bounding box center [1007, 252] width 24 height 24
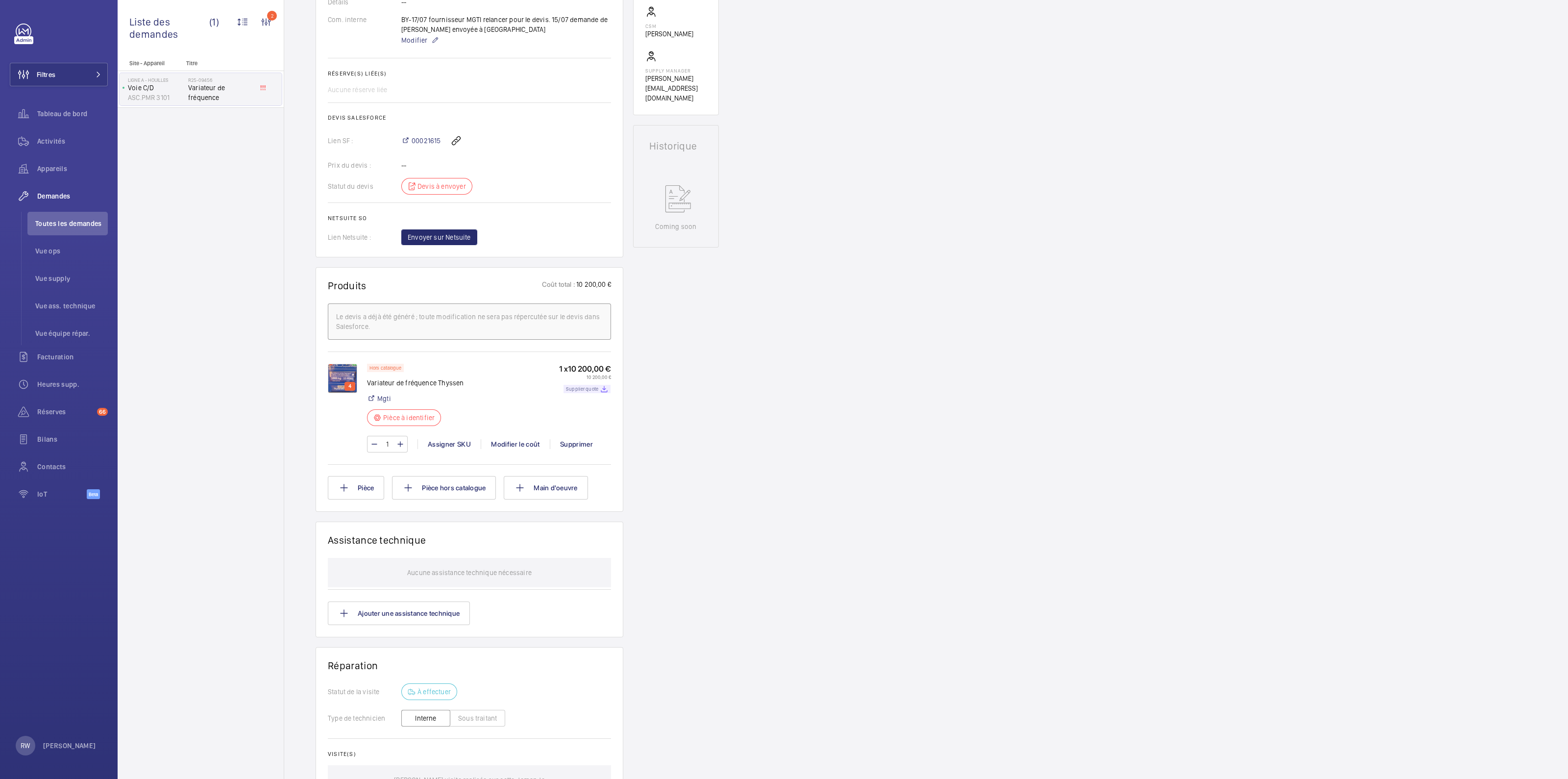
click at [592, 391] on p "Supplier quote" at bounding box center [582, 389] width 32 height 4
click at [800, 406] on div "Demandes techniciens R25-09456 Une demande de réparation d'un variateur de fréq…" at bounding box center [926, 334] width 1284 height 1147
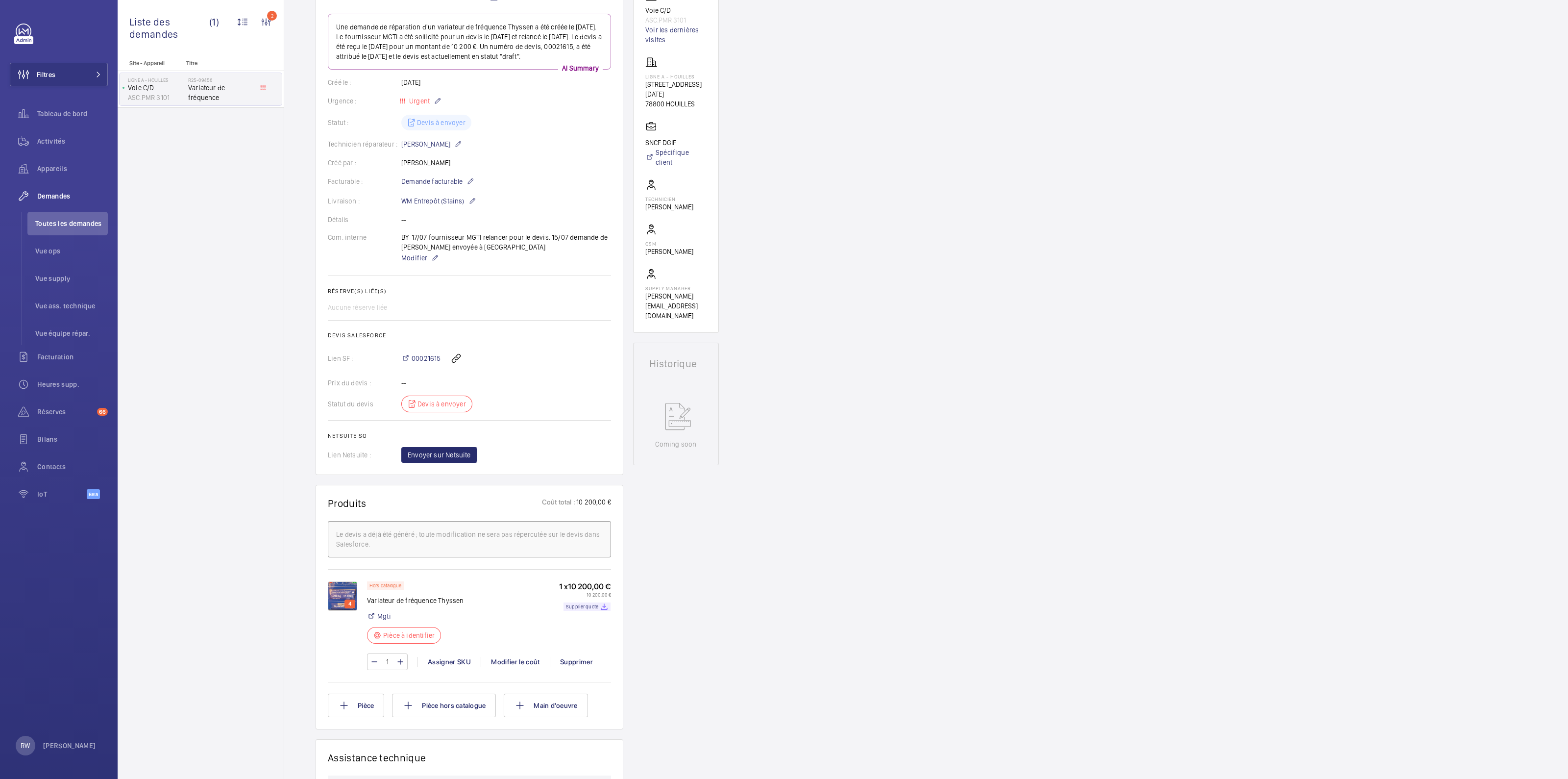
scroll to position [122, 0]
click at [416, 359] on span "00021615" at bounding box center [425, 354] width 29 height 10
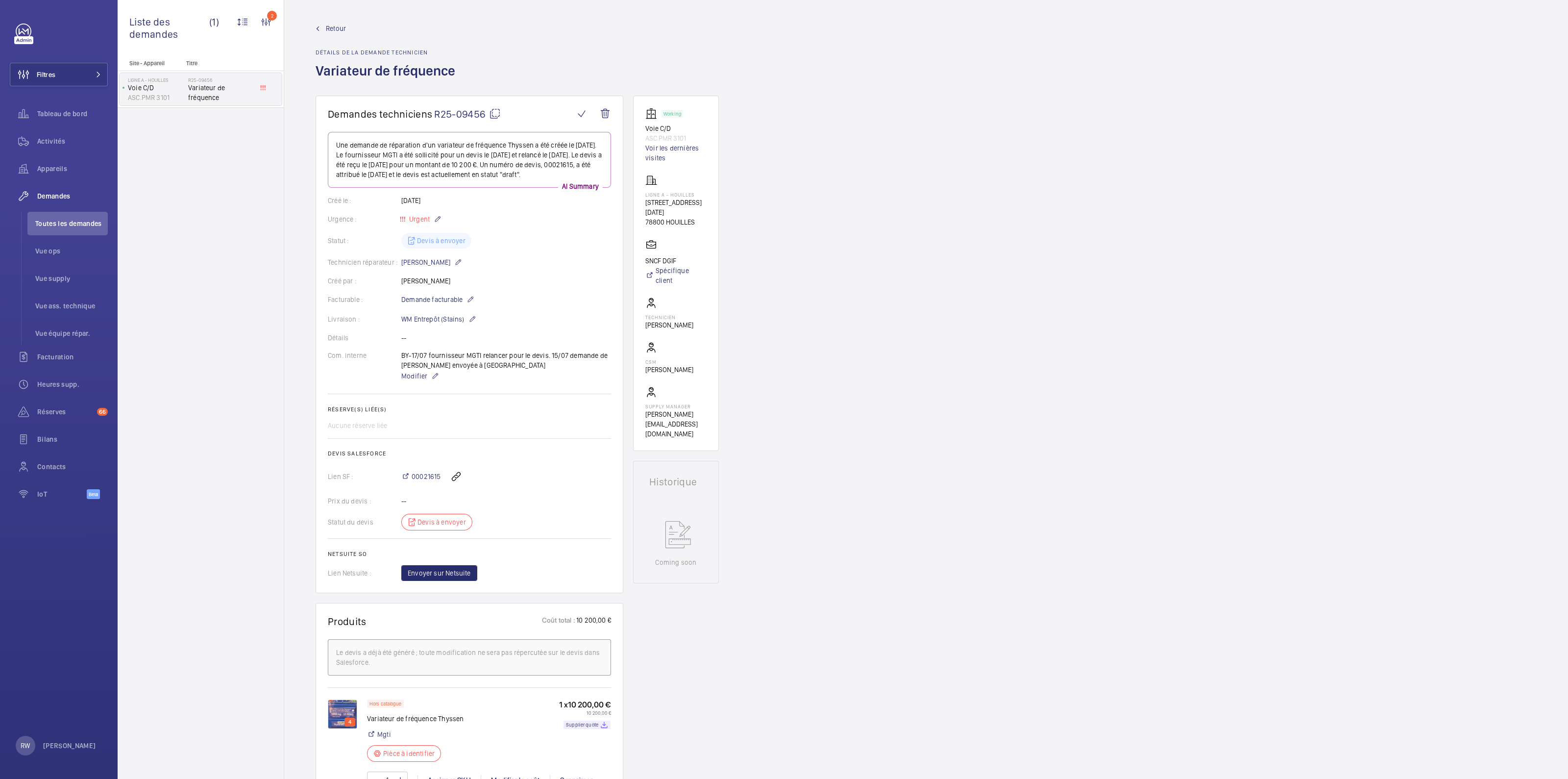
click at [337, 33] on span "Retour" at bounding box center [335, 29] width 20 height 10
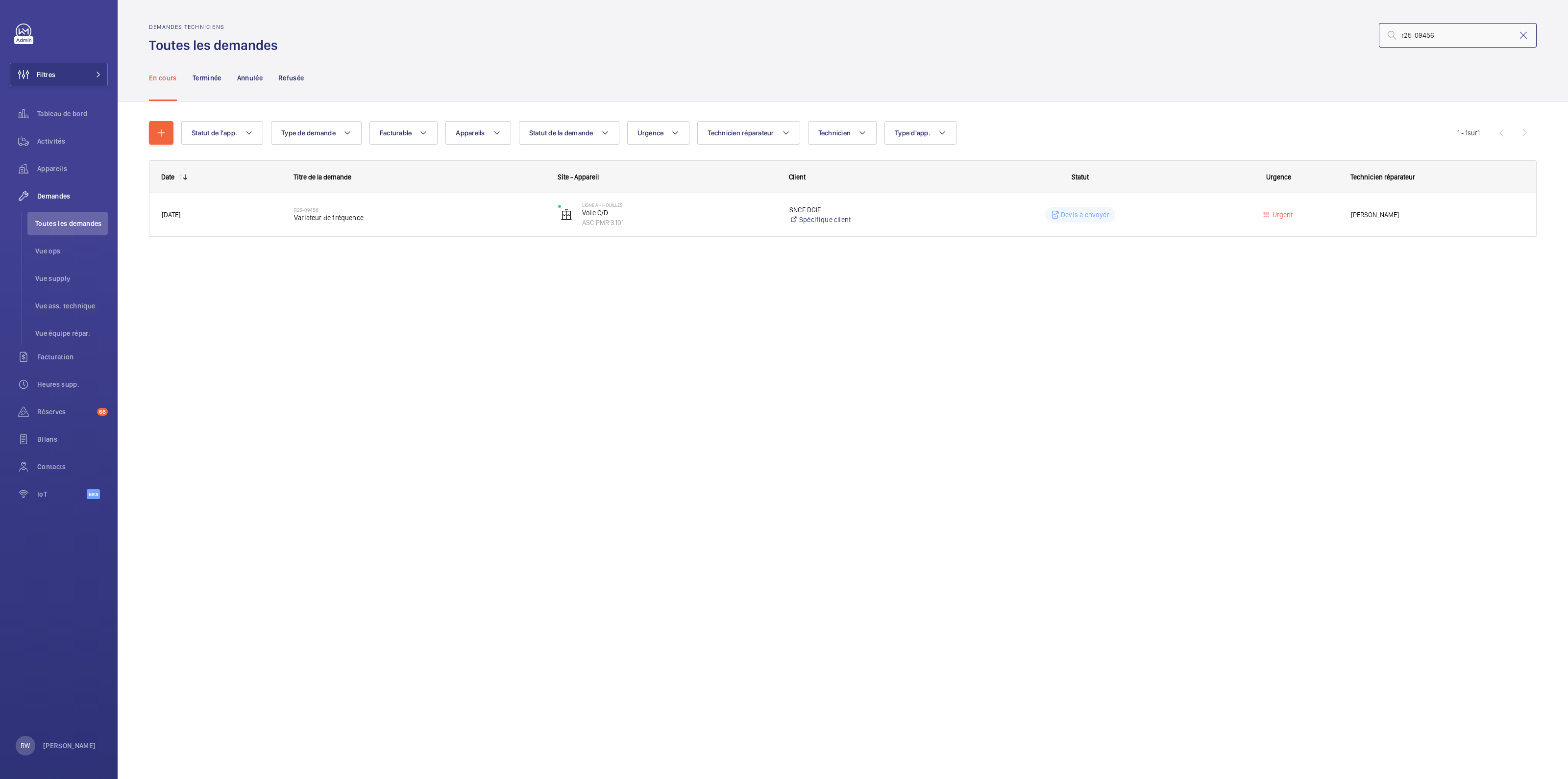
click at [1446, 33] on input "r25-09456" at bounding box center [1457, 35] width 158 height 24
drag, startPoint x: 1446, startPoint y: 33, endPoint x: 1415, endPoint y: 32, distance: 31.0
click at [1415, 32] on input "r25-09456" at bounding box center [1457, 35] width 158 height 24
type input "r25-12062"
drag, startPoint x: 1563, startPoint y: 19, endPoint x: 1567, endPoint y: 36, distance: 17.5
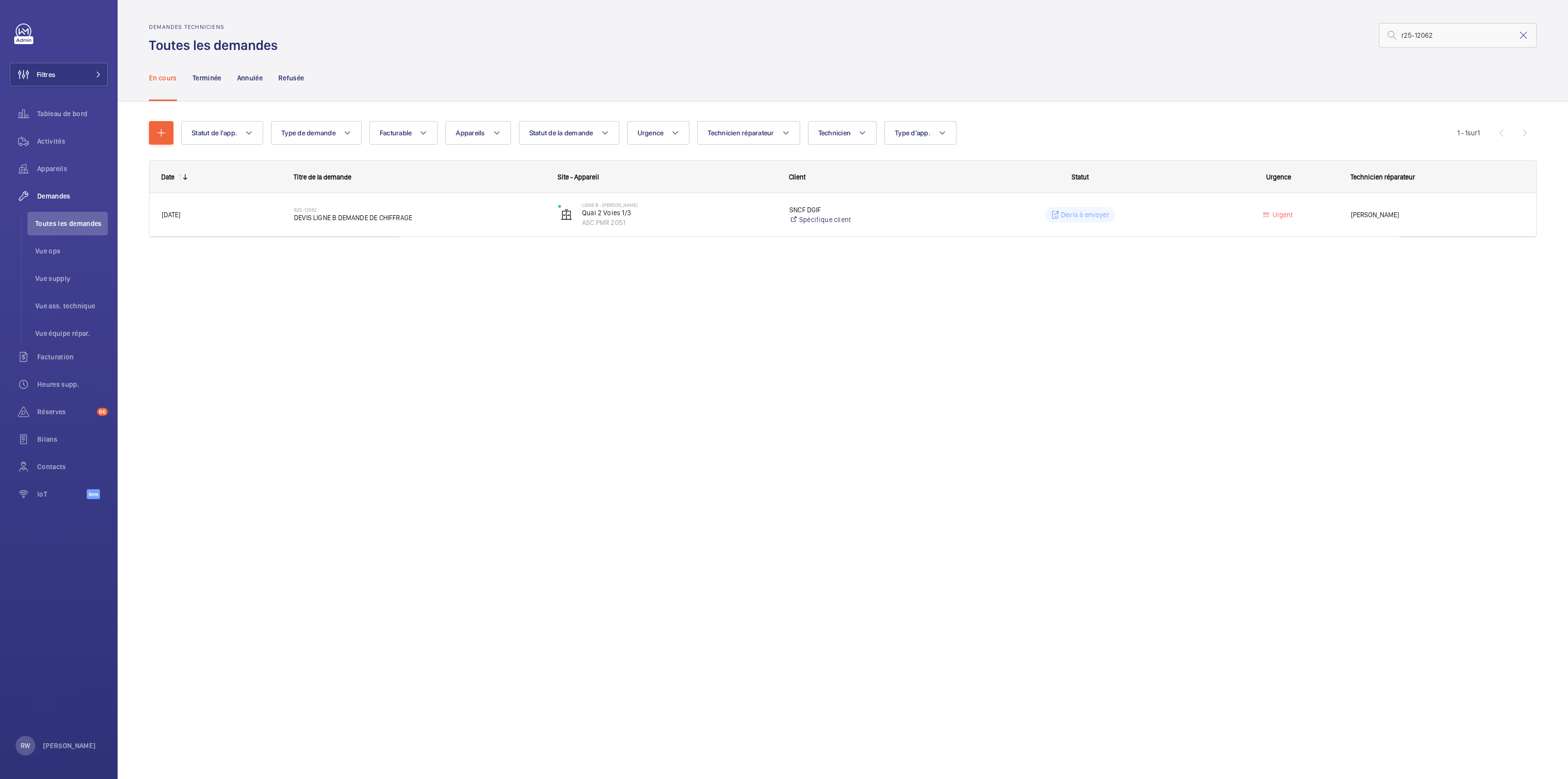
drag, startPoint x: 1567, startPoint y: 36, endPoint x: 458, endPoint y: 323, distance: 1145.5
click at [458, 323] on div "Demandes techniciens Toutes les demandes r25-12062 En cours Terminée Annulée Re…" at bounding box center [842, 389] width 1451 height 779
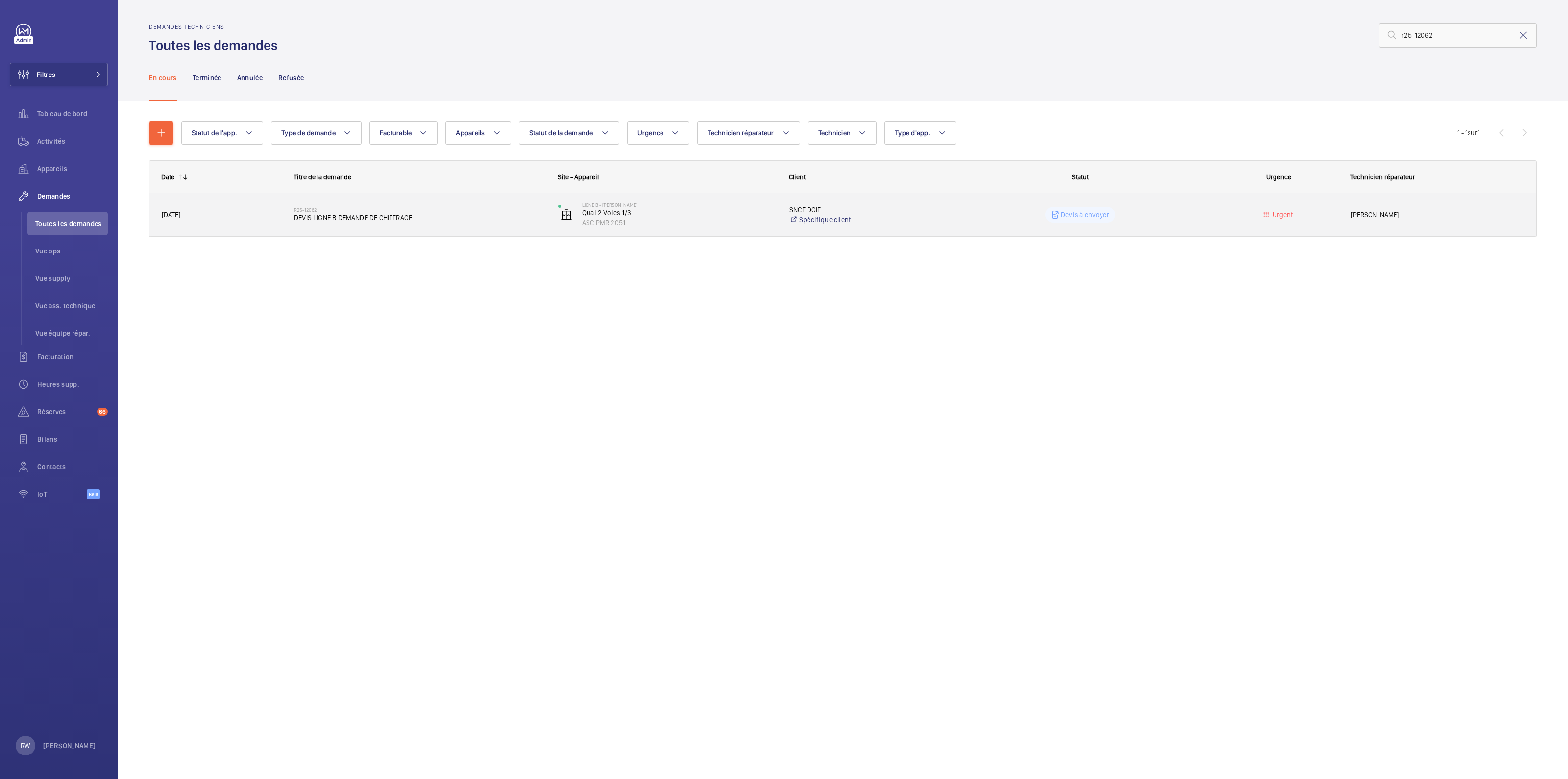
click at [456, 222] on span "DEVIS LIGNE B DEMANDE DE CHIFFRAGE" at bounding box center [419, 217] width 251 height 10
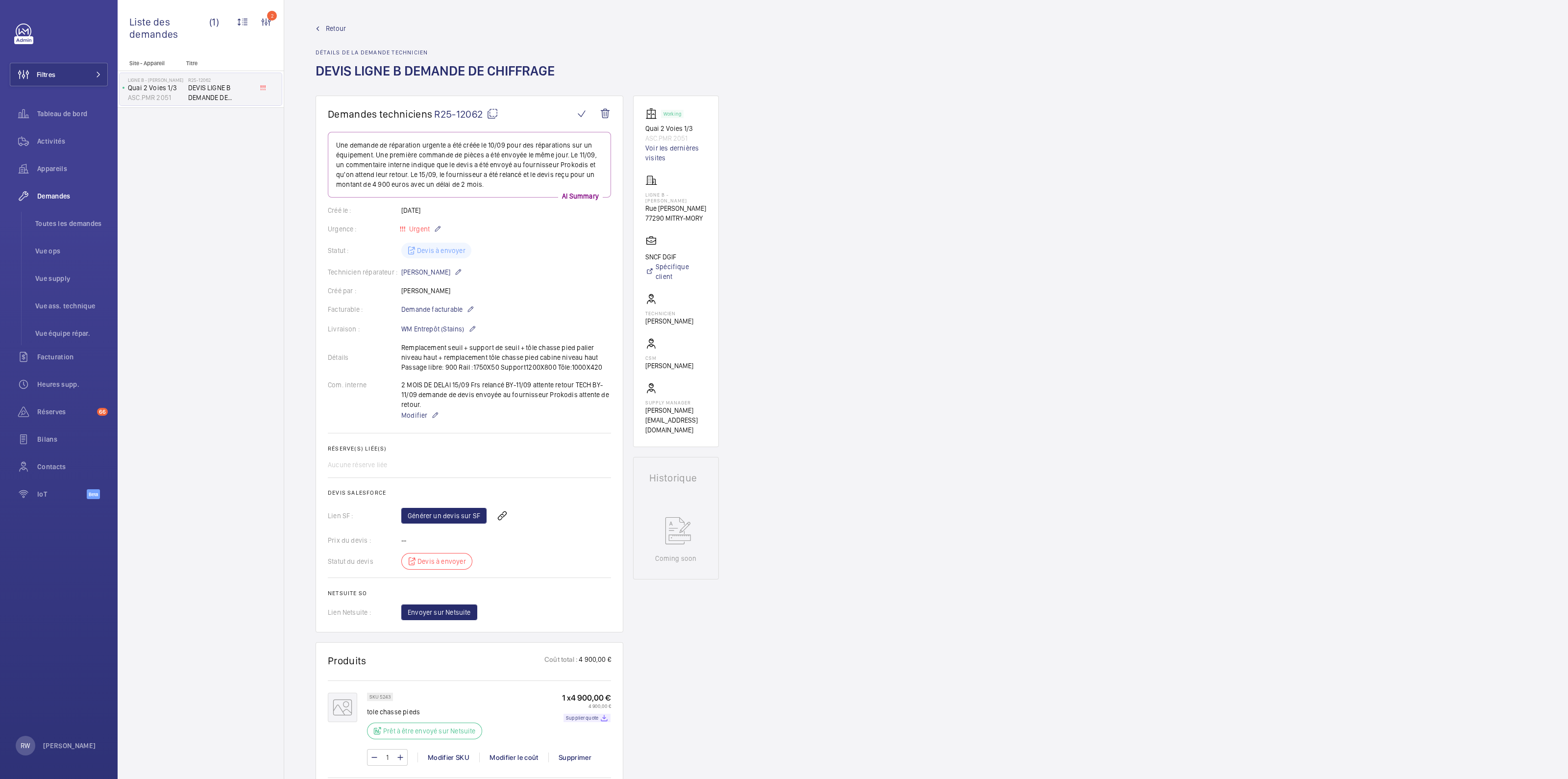
scroll to position [149, 0]
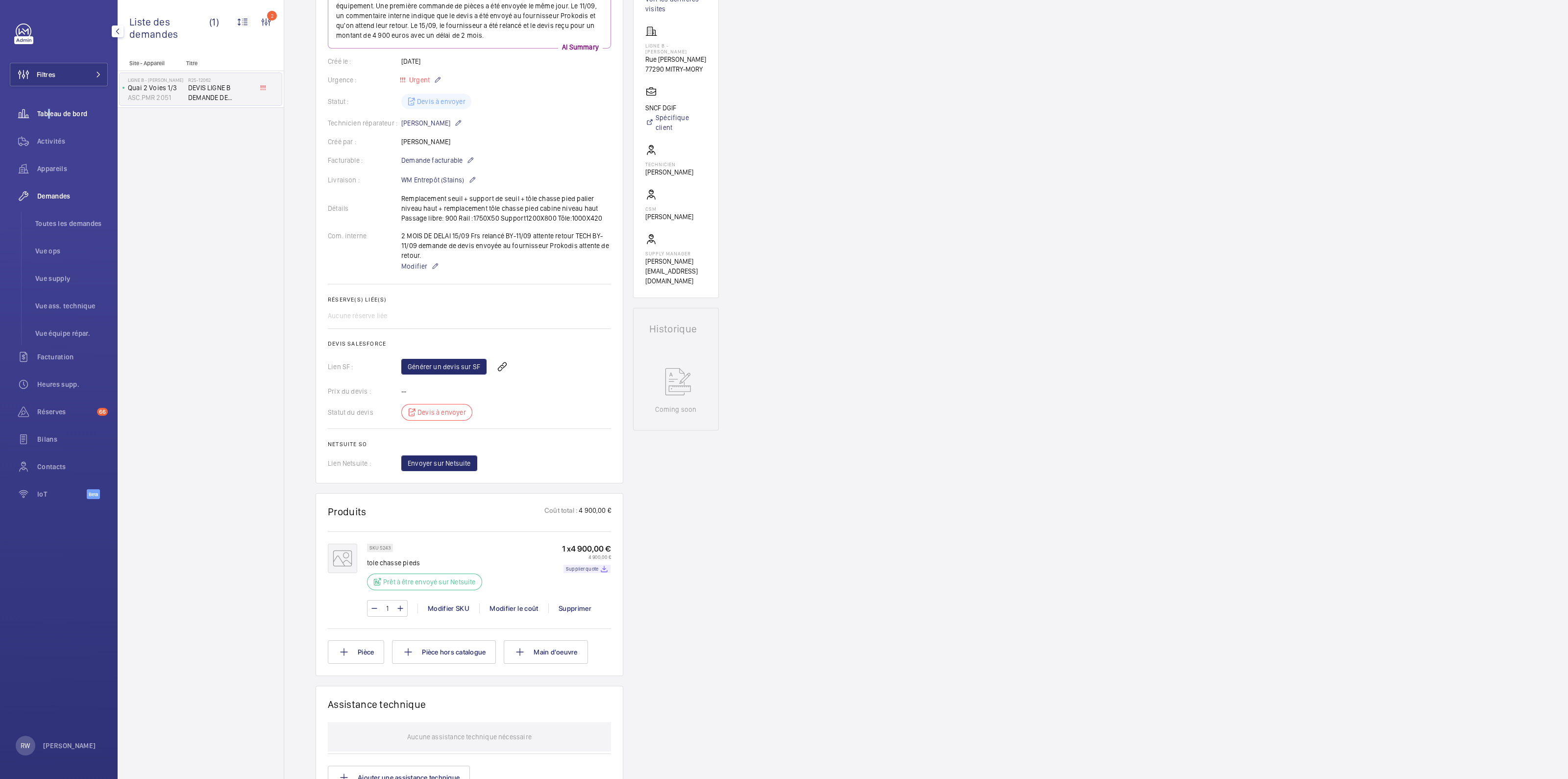
click at [46, 107] on div "Tableau de bord" at bounding box center [58, 113] width 98 height 24
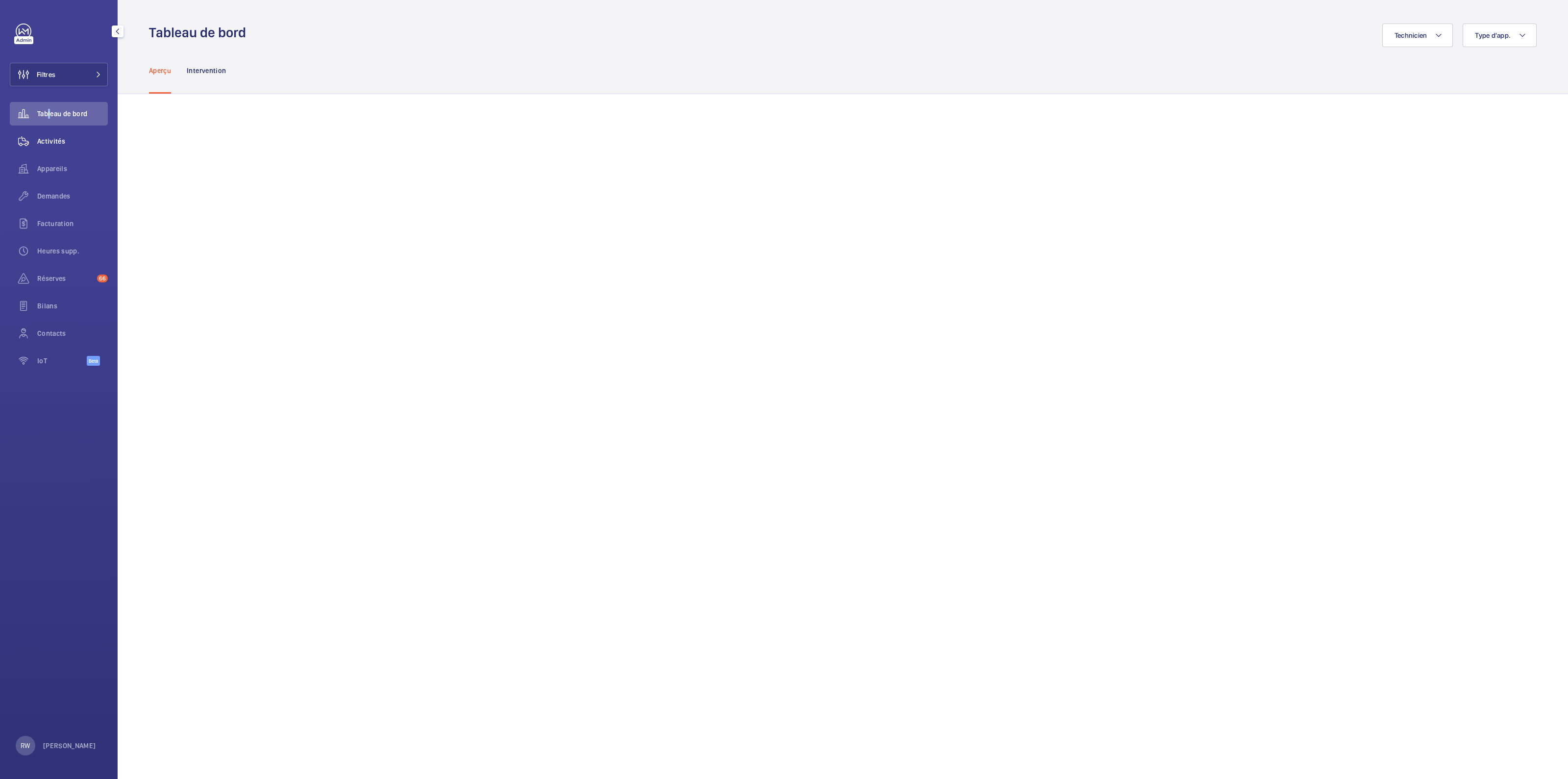
click at [46, 139] on span "Activités" at bounding box center [72, 141] width 71 height 10
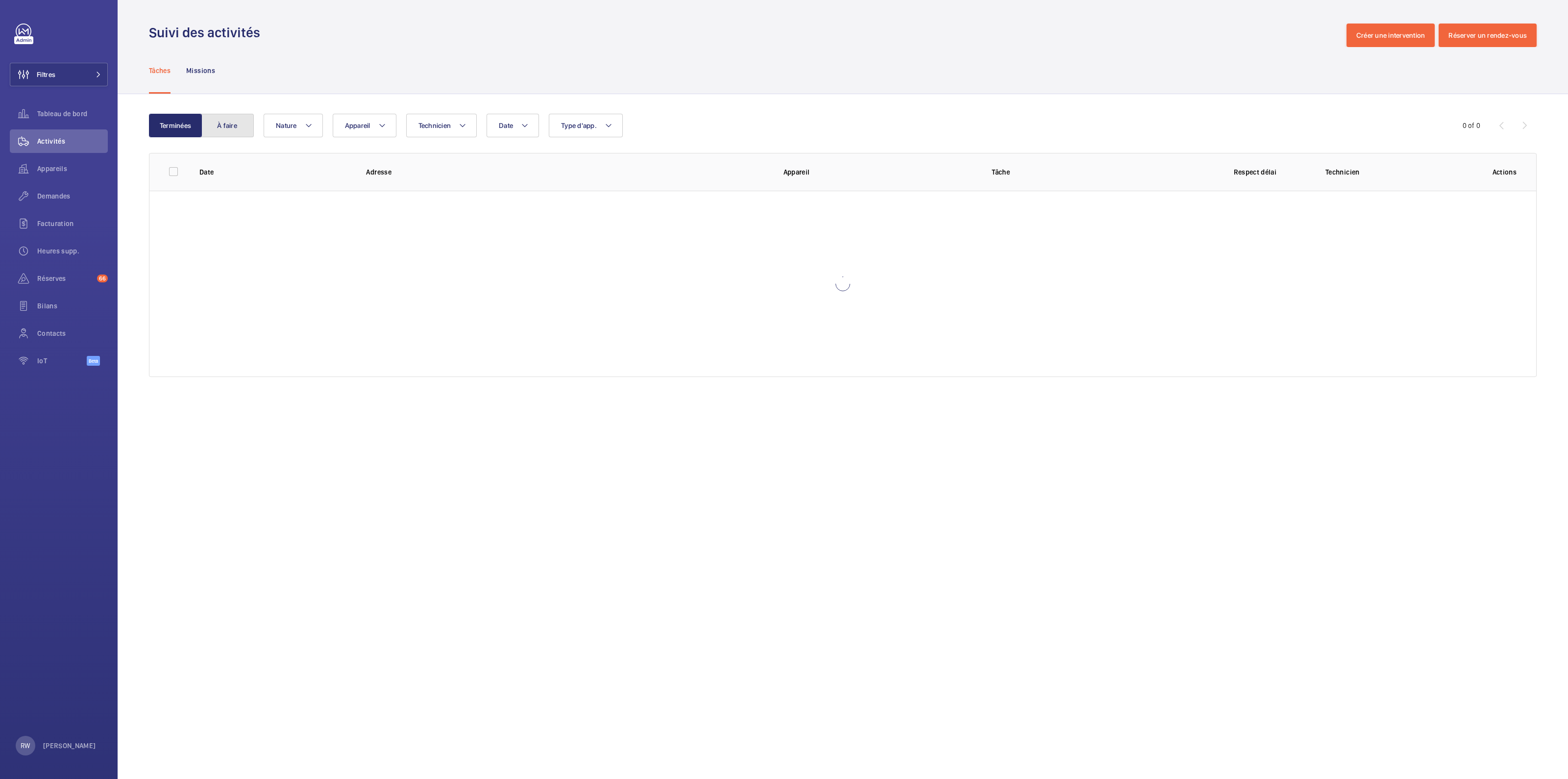
click at [223, 127] on button "À faire" at bounding box center [227, 125] width 53 height 24
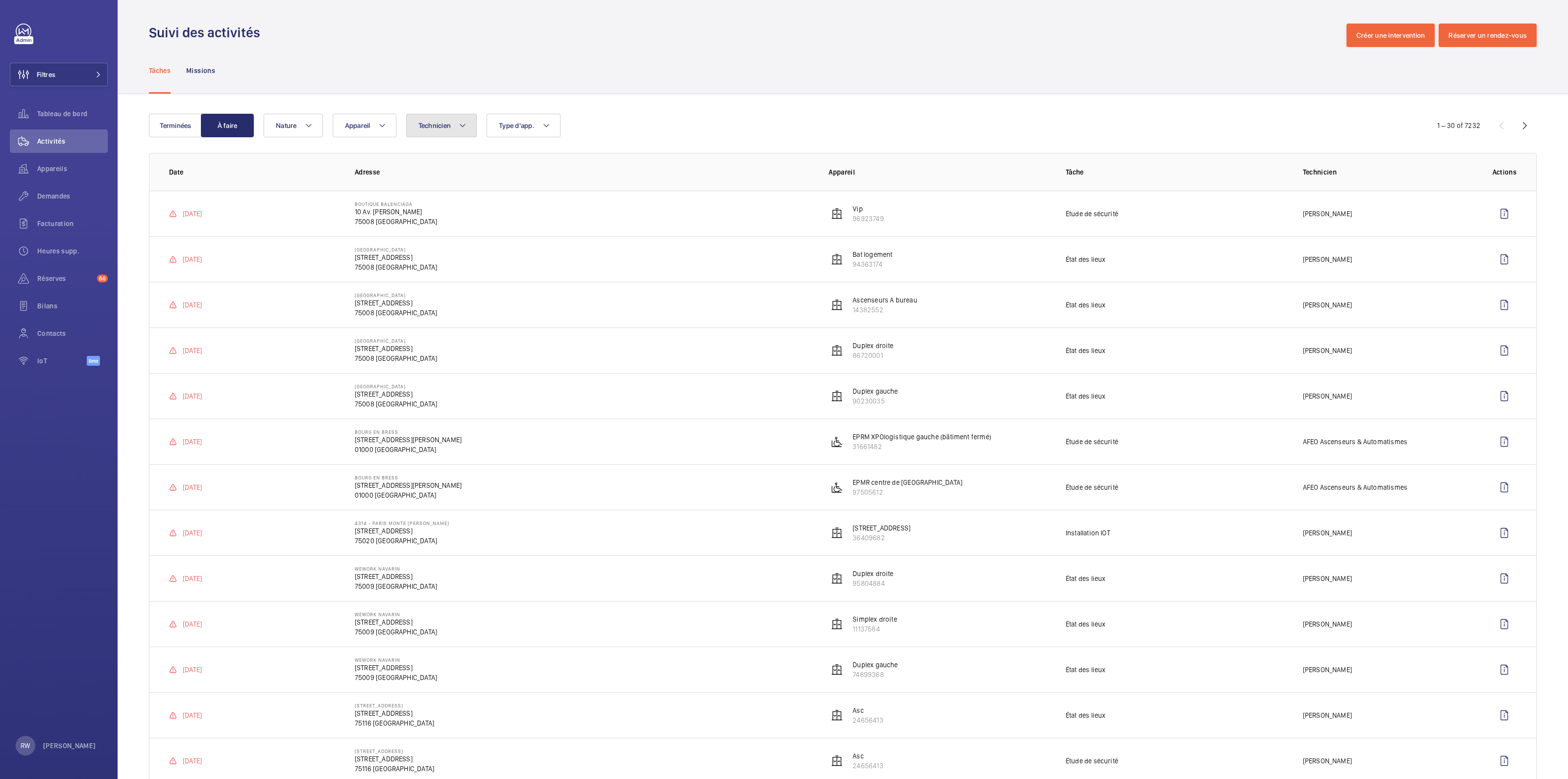
click at [456, 130] on button "Technicien" at bounding box center [441, 125] width 71 height 24
click at [380, 130] on mat-icon at bounding box center [382, 125] width 8 height 12
type input "22981419"
drag, startPoint x: 350, startPoint y: 206, endPoint x: 377, endPoint y: 198, distance: 28.2
click at [350, 207] on input "Triplex Gauche, 22981419" at bounding box center [354, 216] width 19 height 19
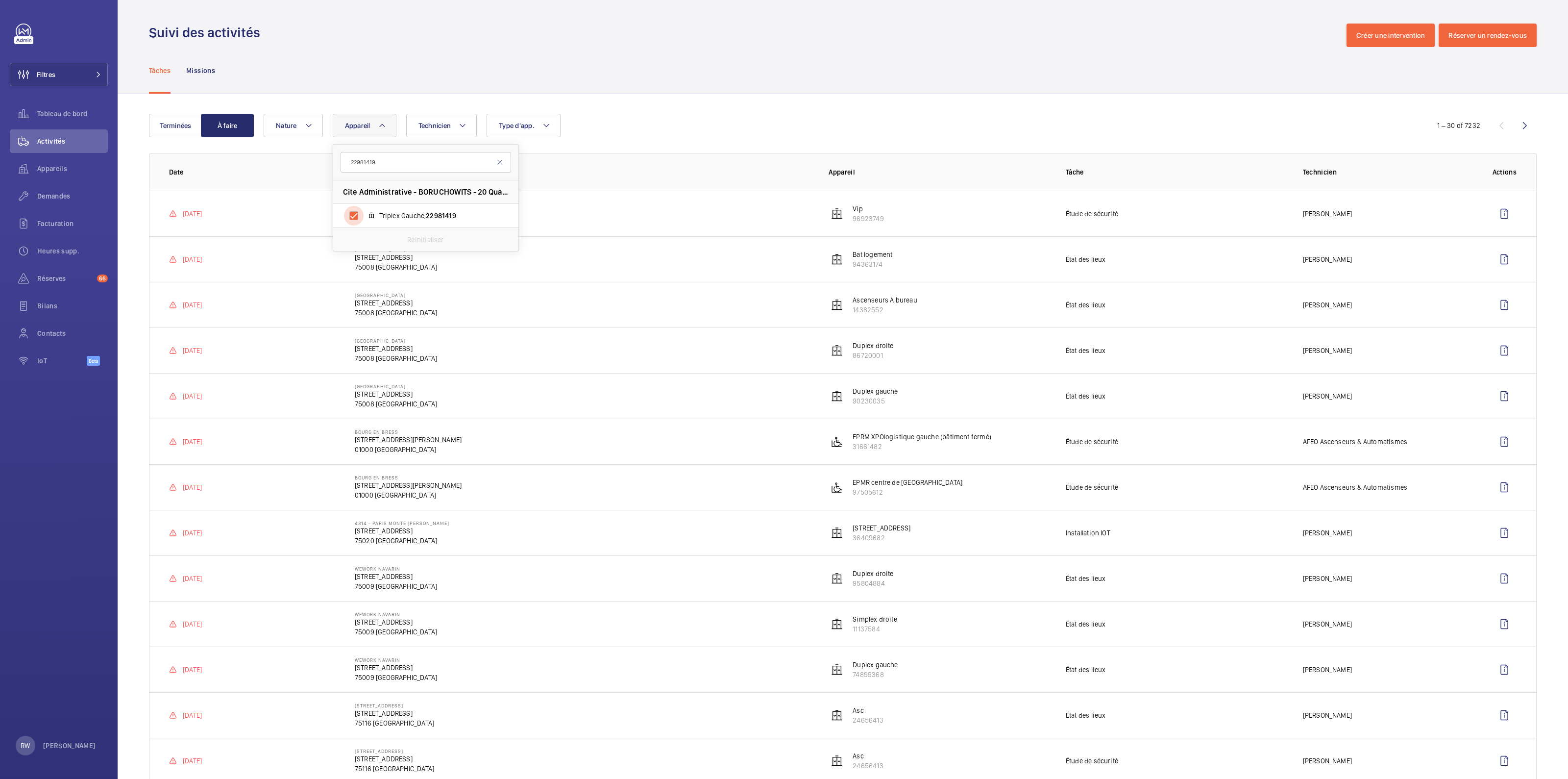
checkbox input "true"
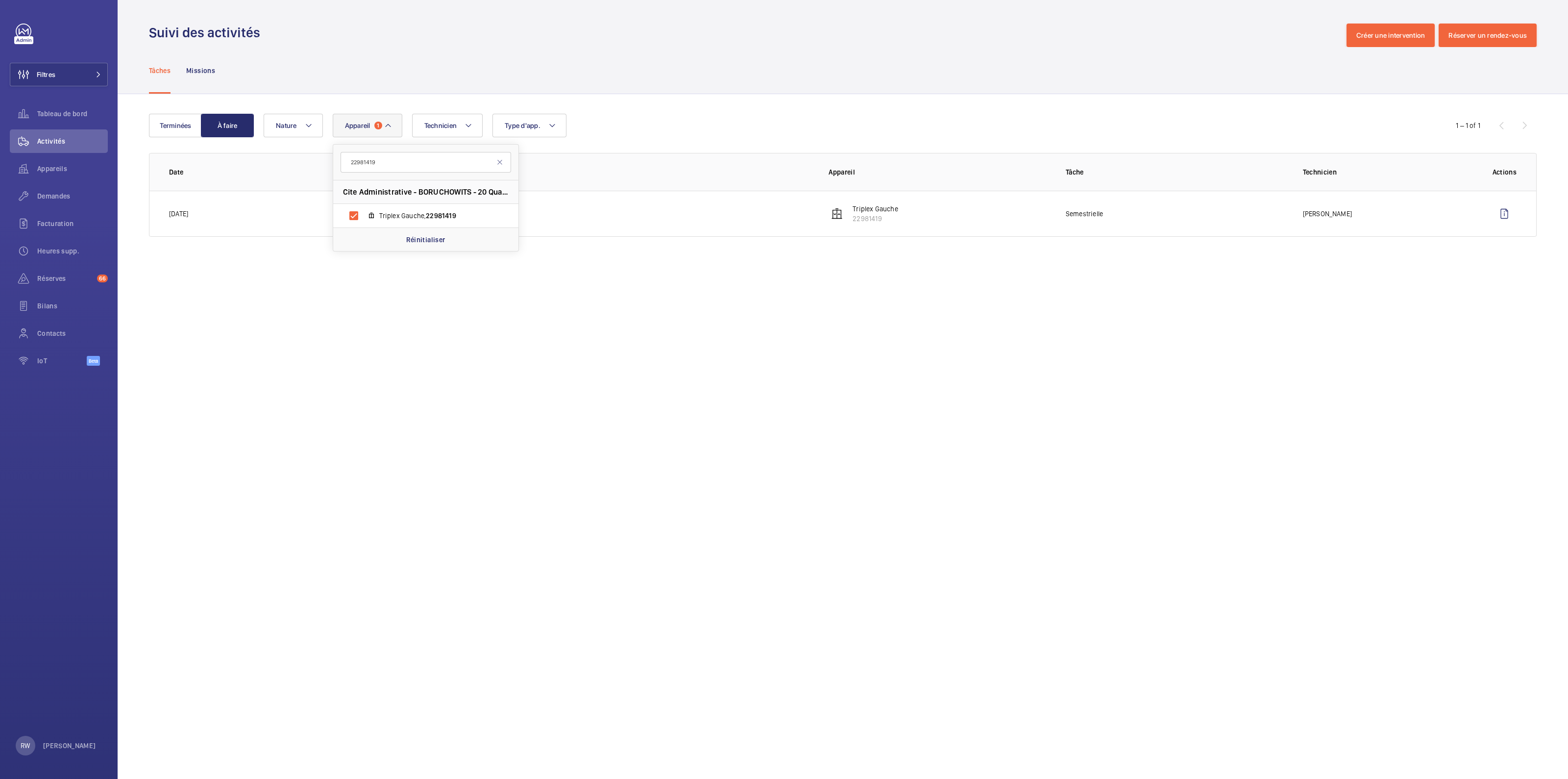
click at [502, 78] on div "Tâches Missions" at bounding box center [843, 70] width 1388 height 46
click at [181, 125] on button "Terminées" at bounding box center [175, 125] width 53 height 24
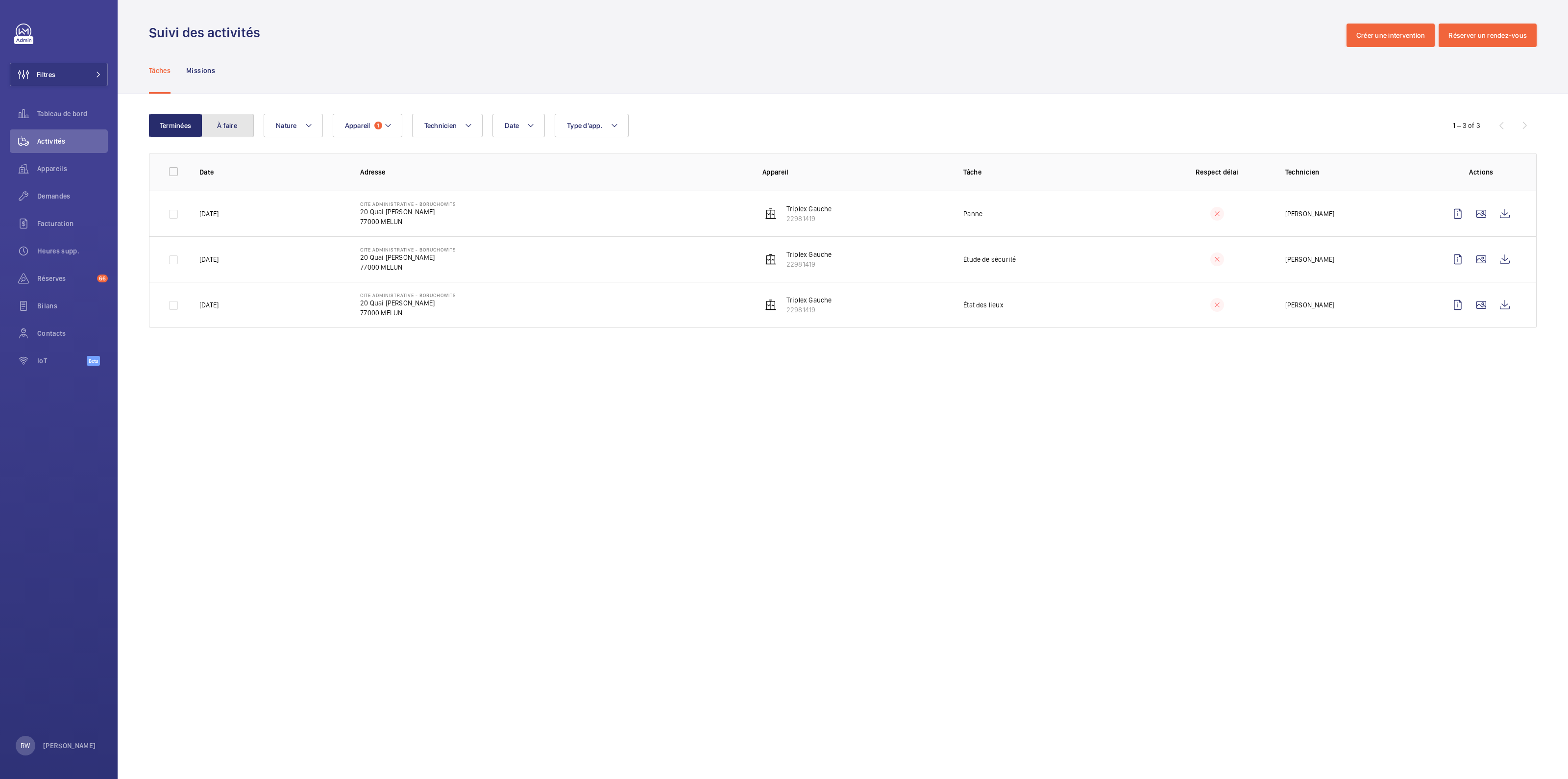
drag, startPoint x: 231, startPoint y: 129, endPoint x: 195, endPoint y: 151, distance: 42.2
click at [231, 129] on button "À faire" at bounding box center [227, 125] width 53 height 24
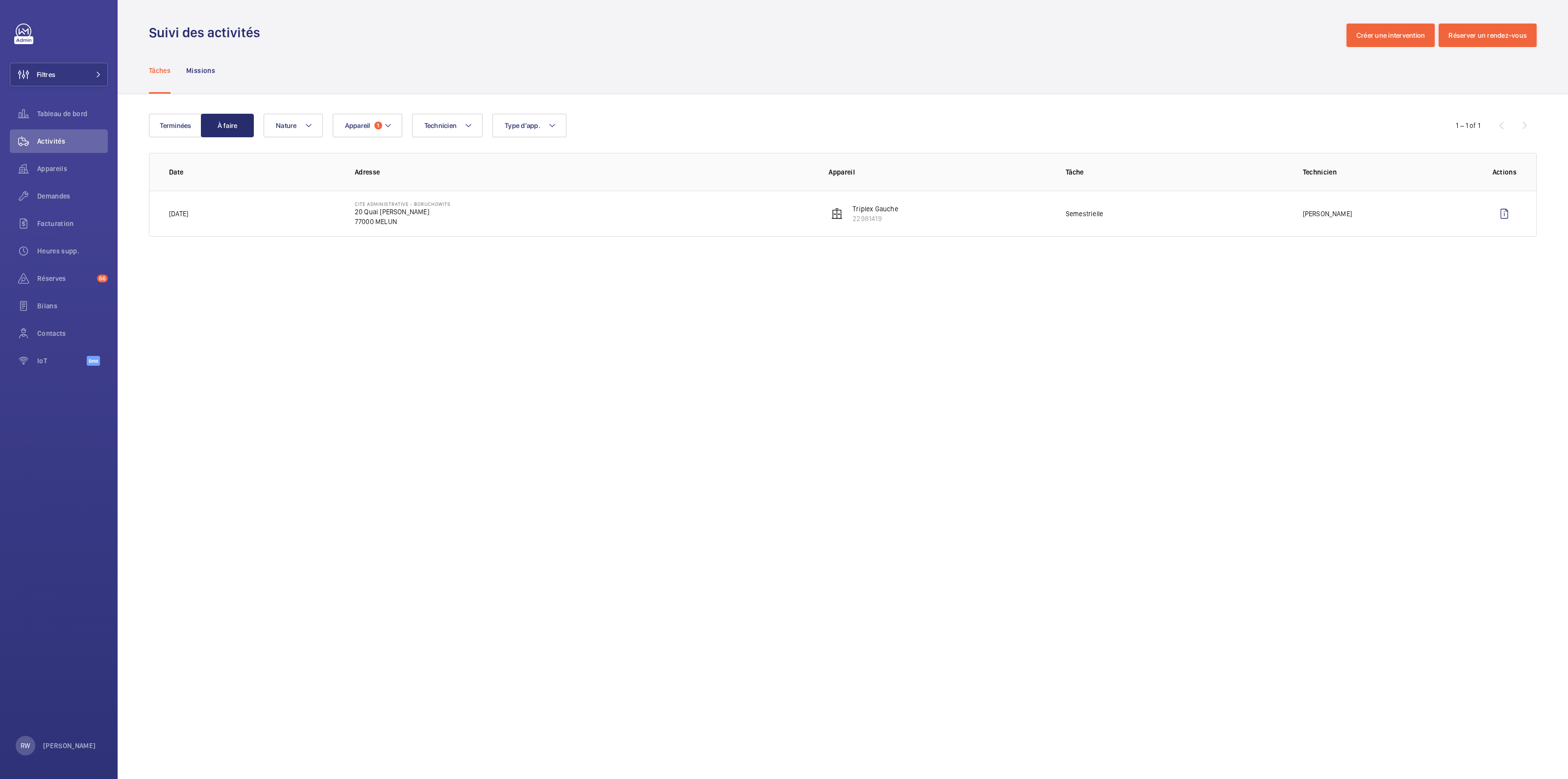
click at [615, 753] on wm-front-admin-operations-monitoring "Suivi des activités Créer une intervention Réserver un rendez-vous Tâches Missi…" at bounding box center [842, 389] width 1451 height 779
